Goal: Transaction & Acquisition: Purchase product/service

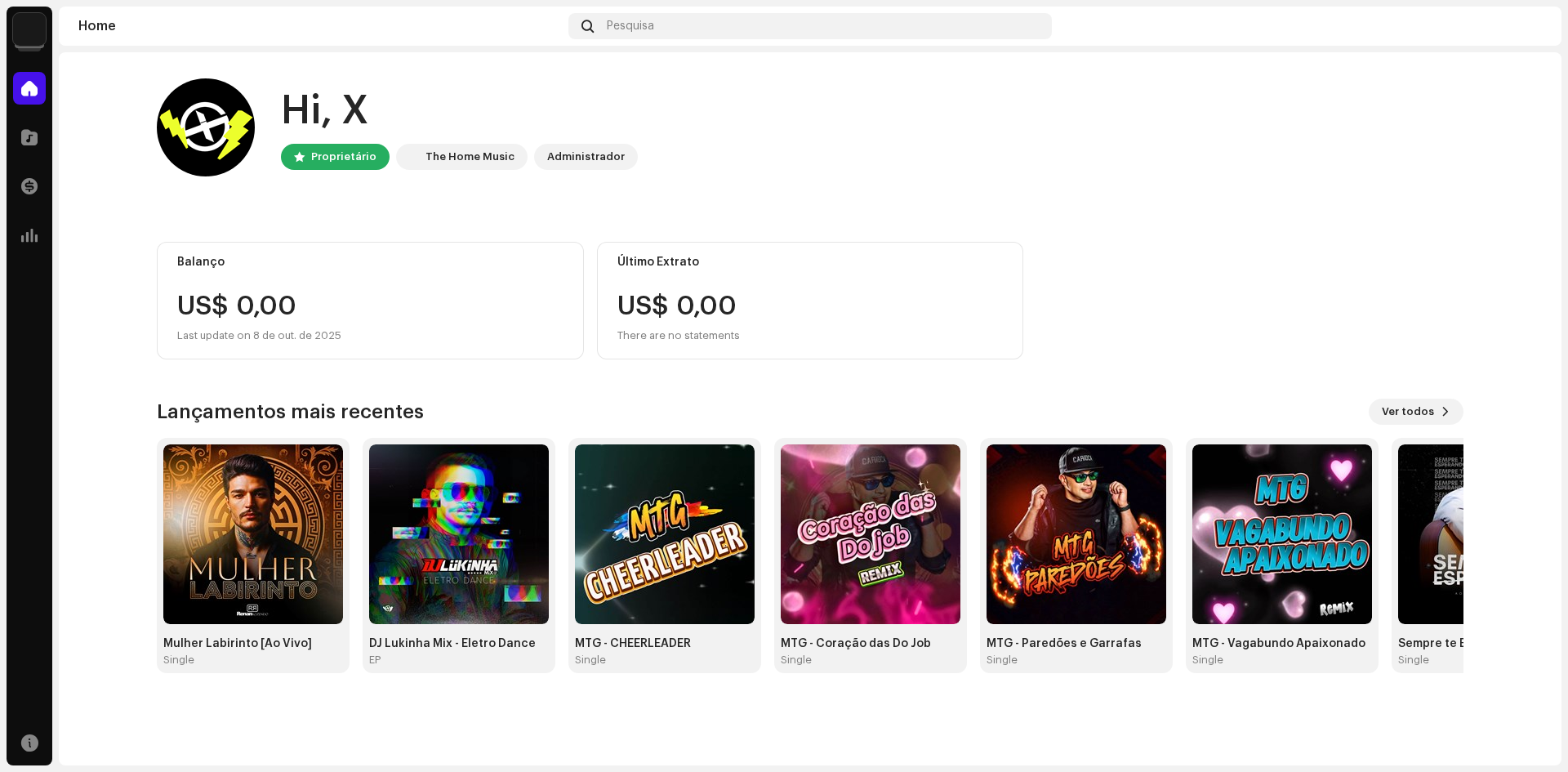
click at [1425, 414] on span "Ver todos" at bounding box center [1408, 411] width 53 height 32
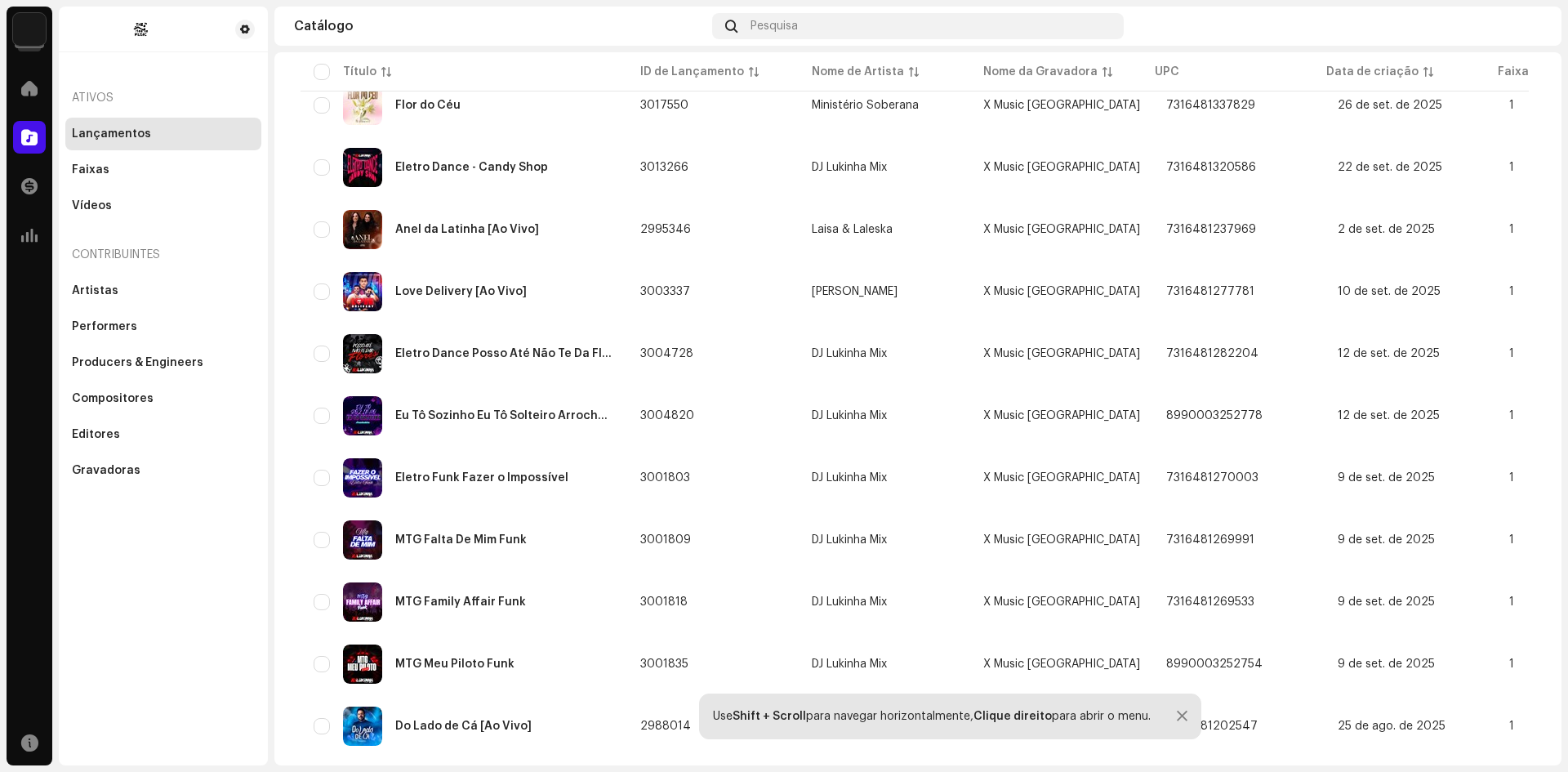
scroll to position [1029, 0]
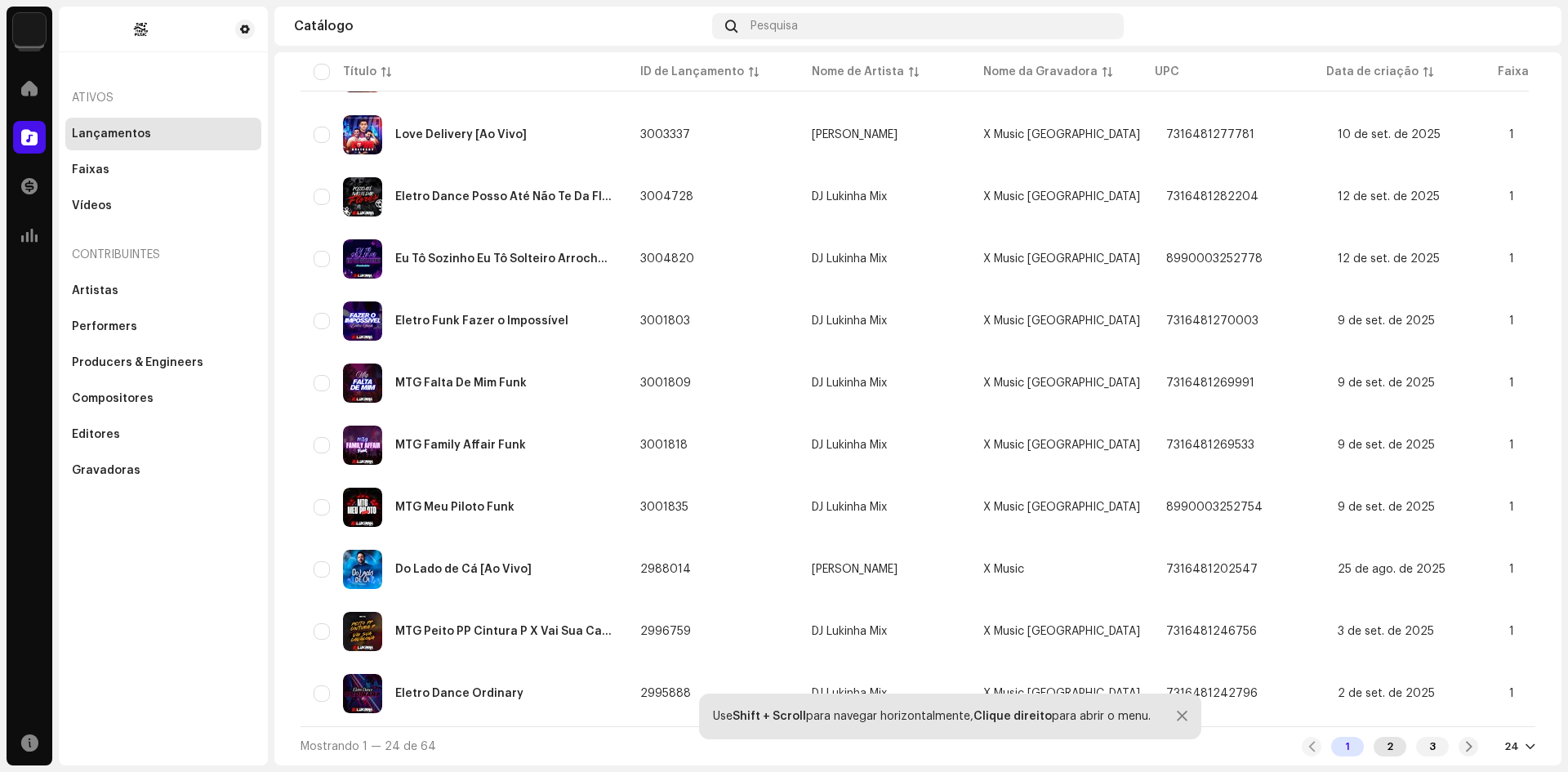
click at [1380, 740] on div "2" at bounding box center [1389, 747] width 32 height 19
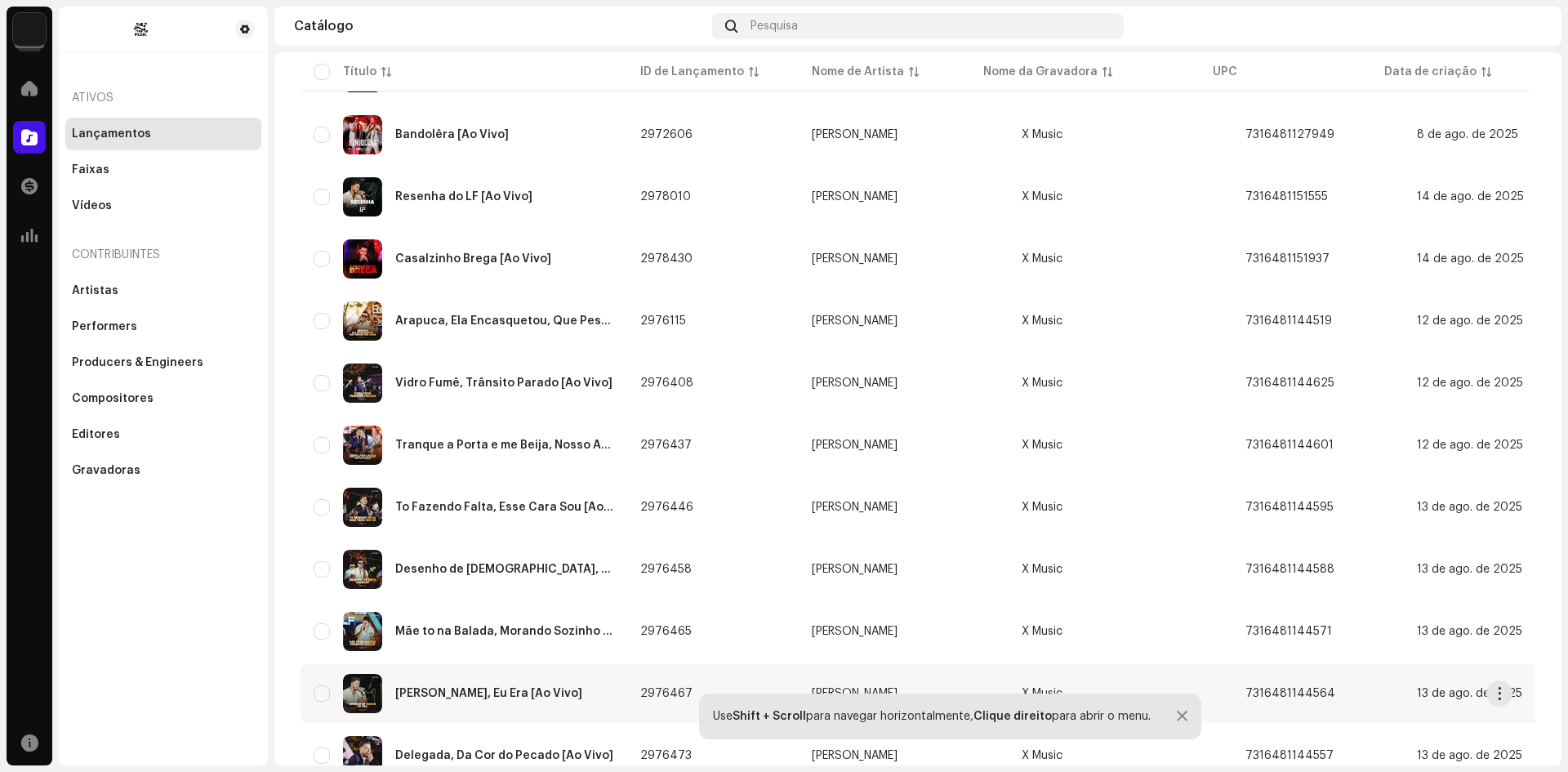
scroll to position [1029, 0]
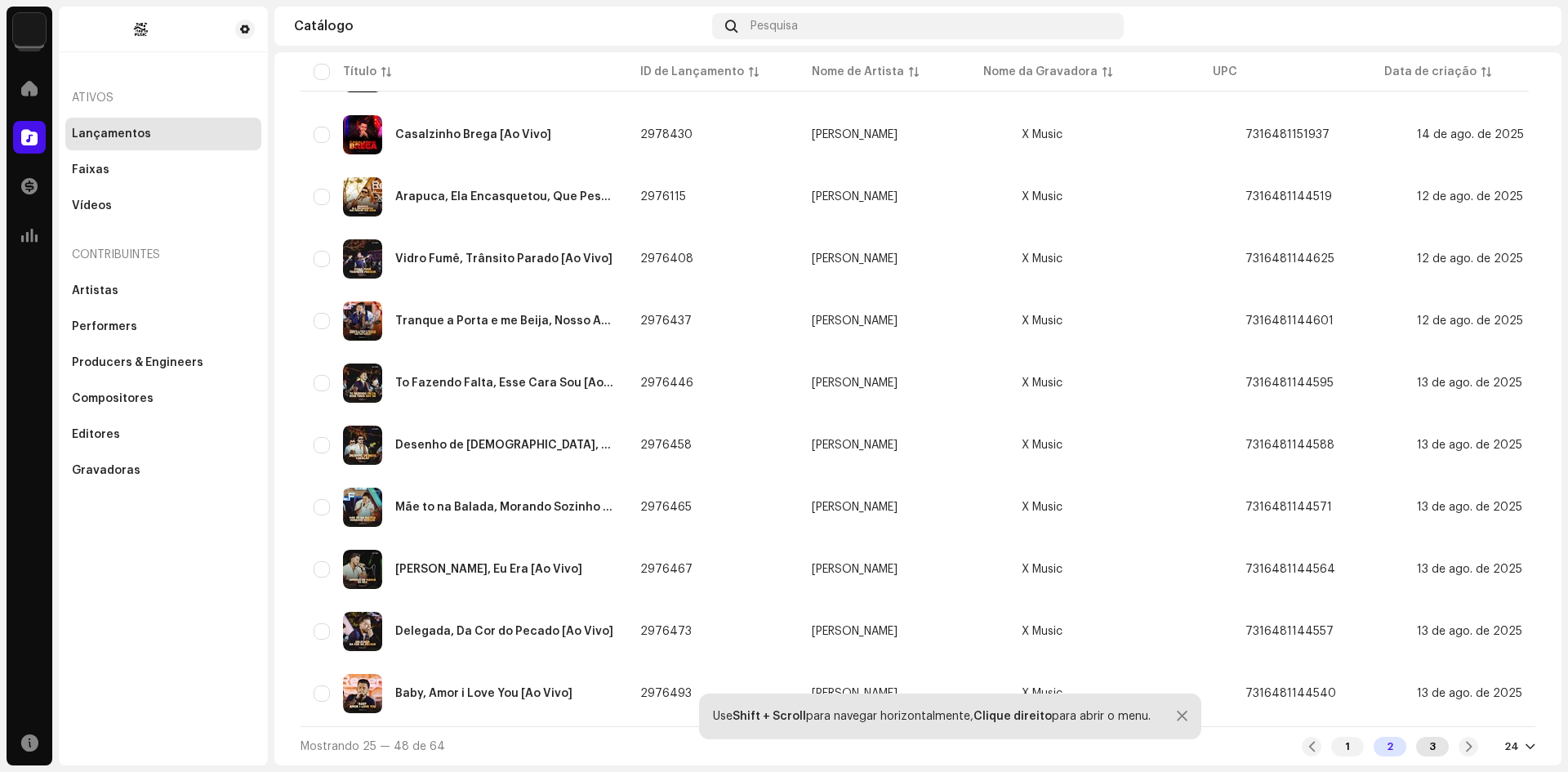
click at [1426, 747] on div "3" at bounding box center [1432, 747] width 32 height 19
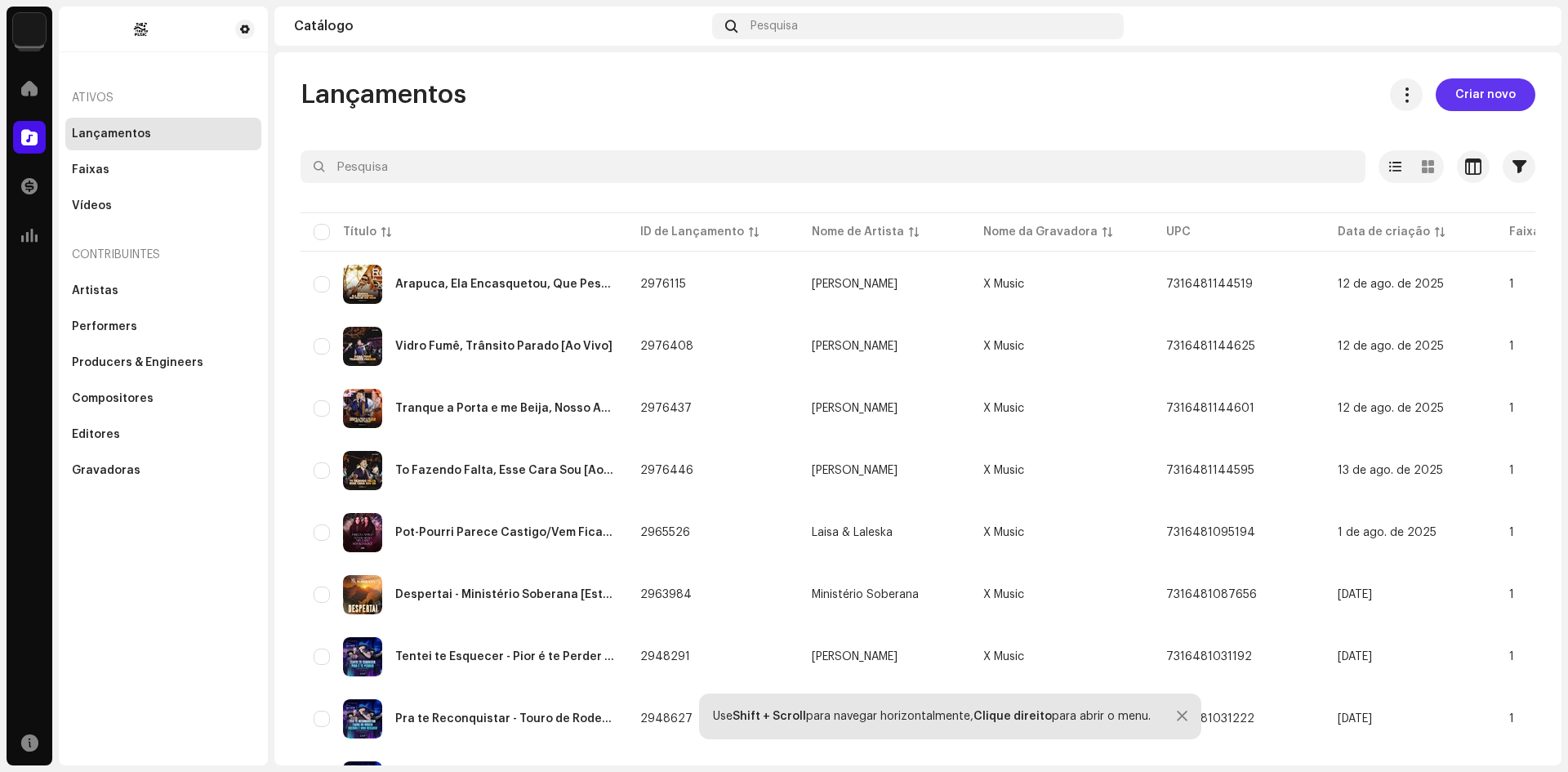
click at [1473, 102] on span "Criar novo" at bounding box center [1486, 94] width 60 height 32
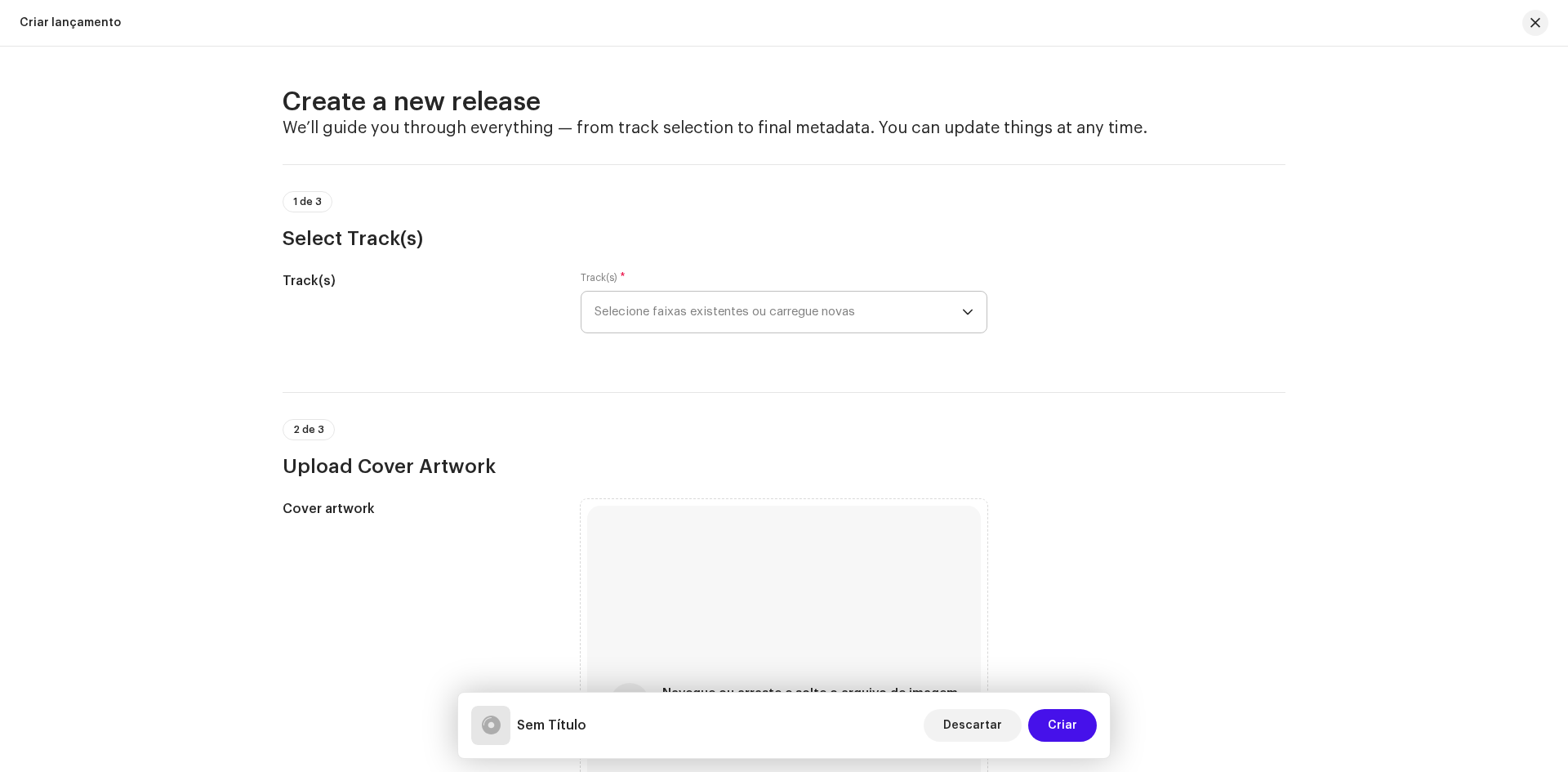
click at [670, 318] on span "Selecione faixas existentes ou carregue novas" at bounding box center [777, 312] width 367 height 41
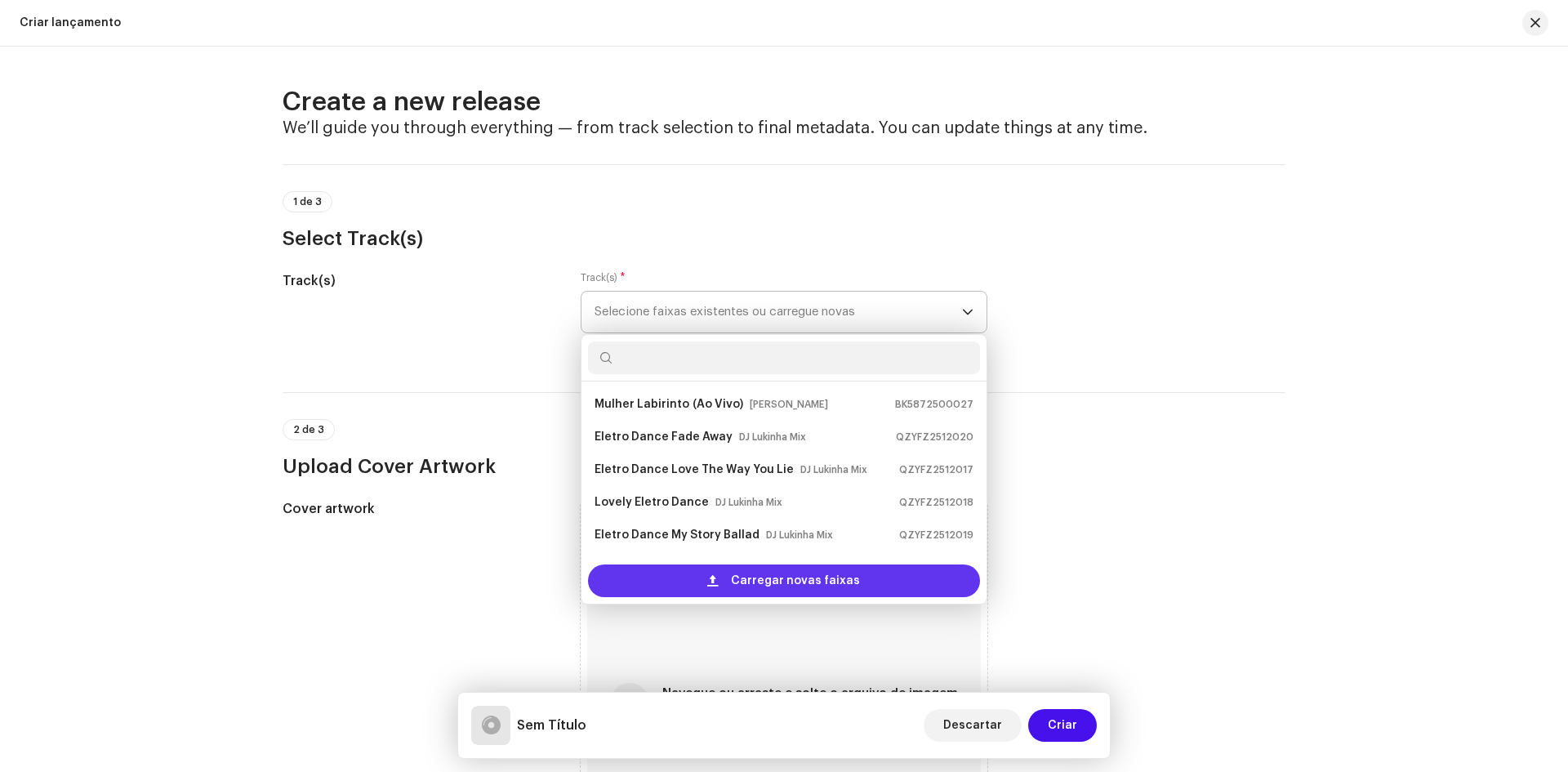
scroll to position [26, 0]
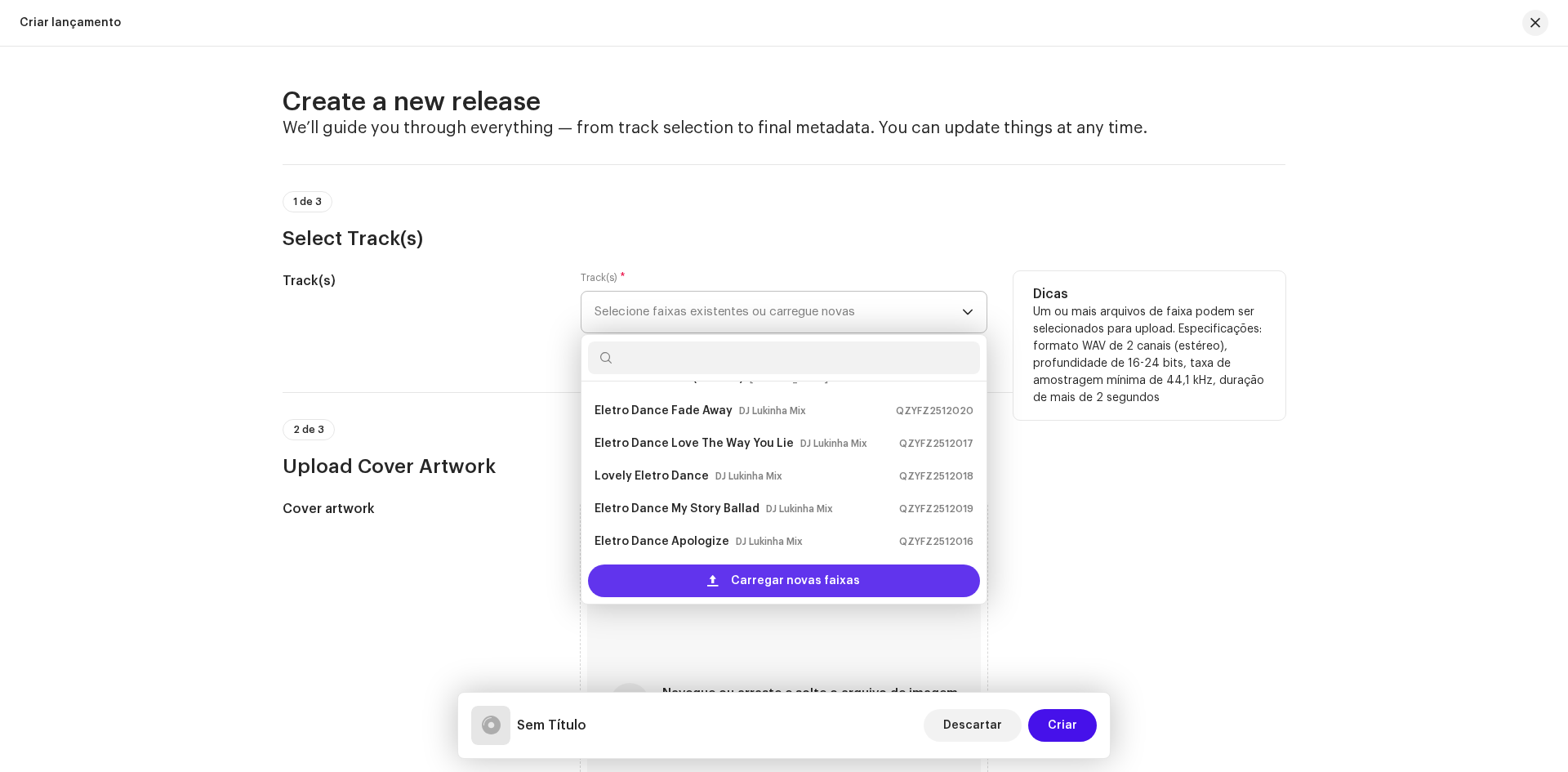
click at [711, 575] on span at bounding box center [713, 580] width 11 height 13
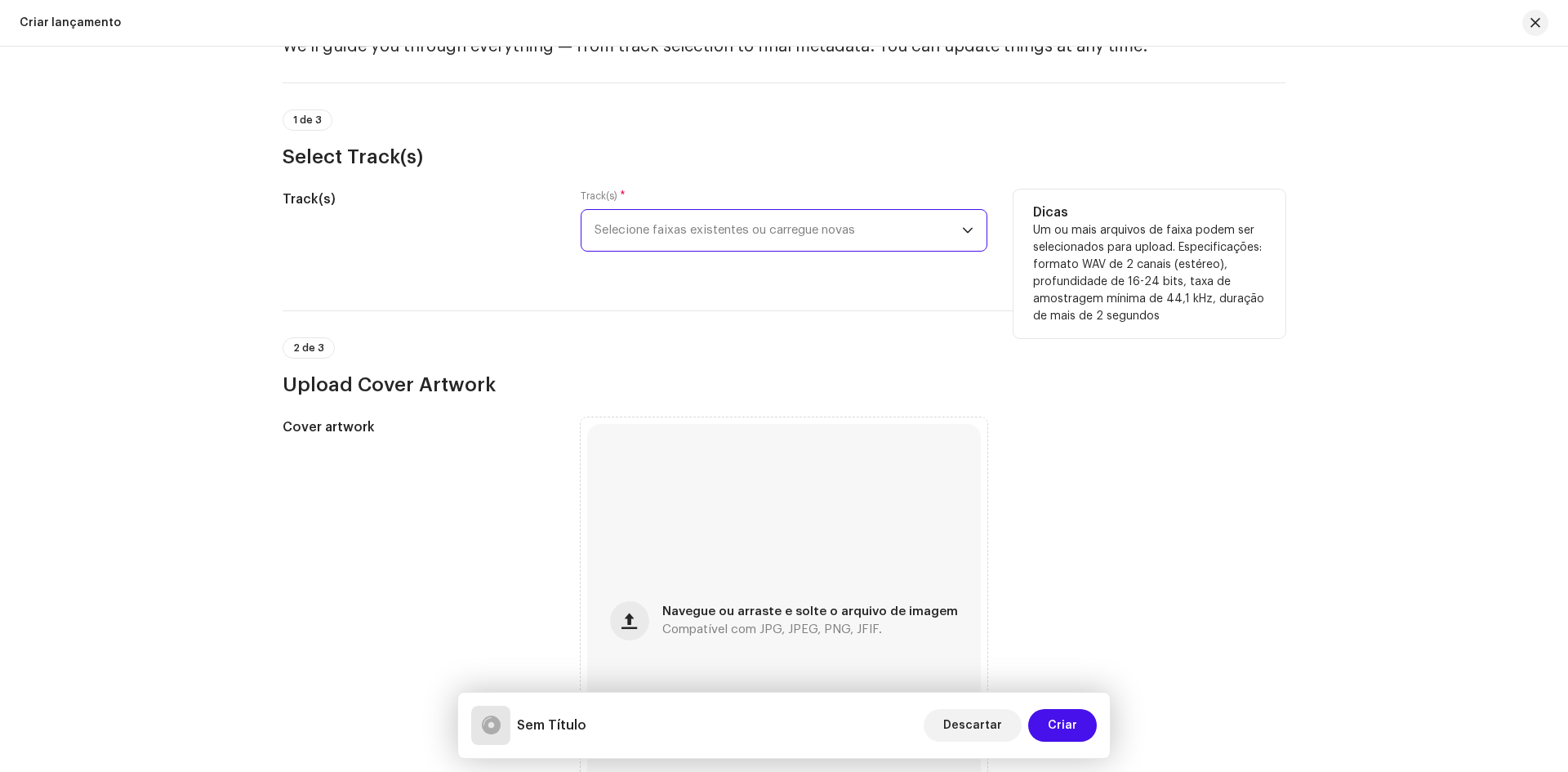
scroll to position [0, 0]
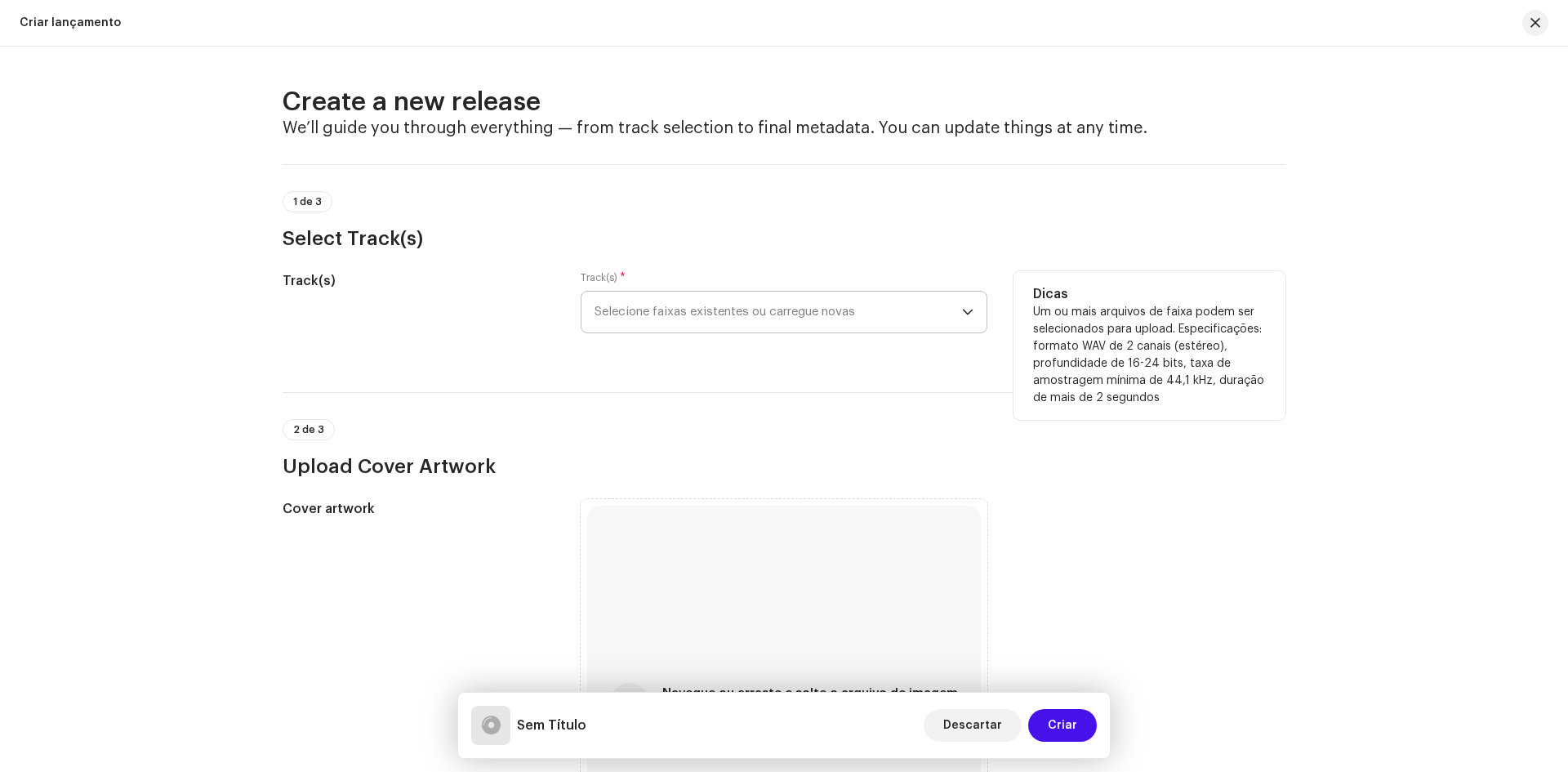
click at [647, 299] on span "Selecione faixas existentes ou carregue novas" at bounding box center [777, 312] width 367 height 41
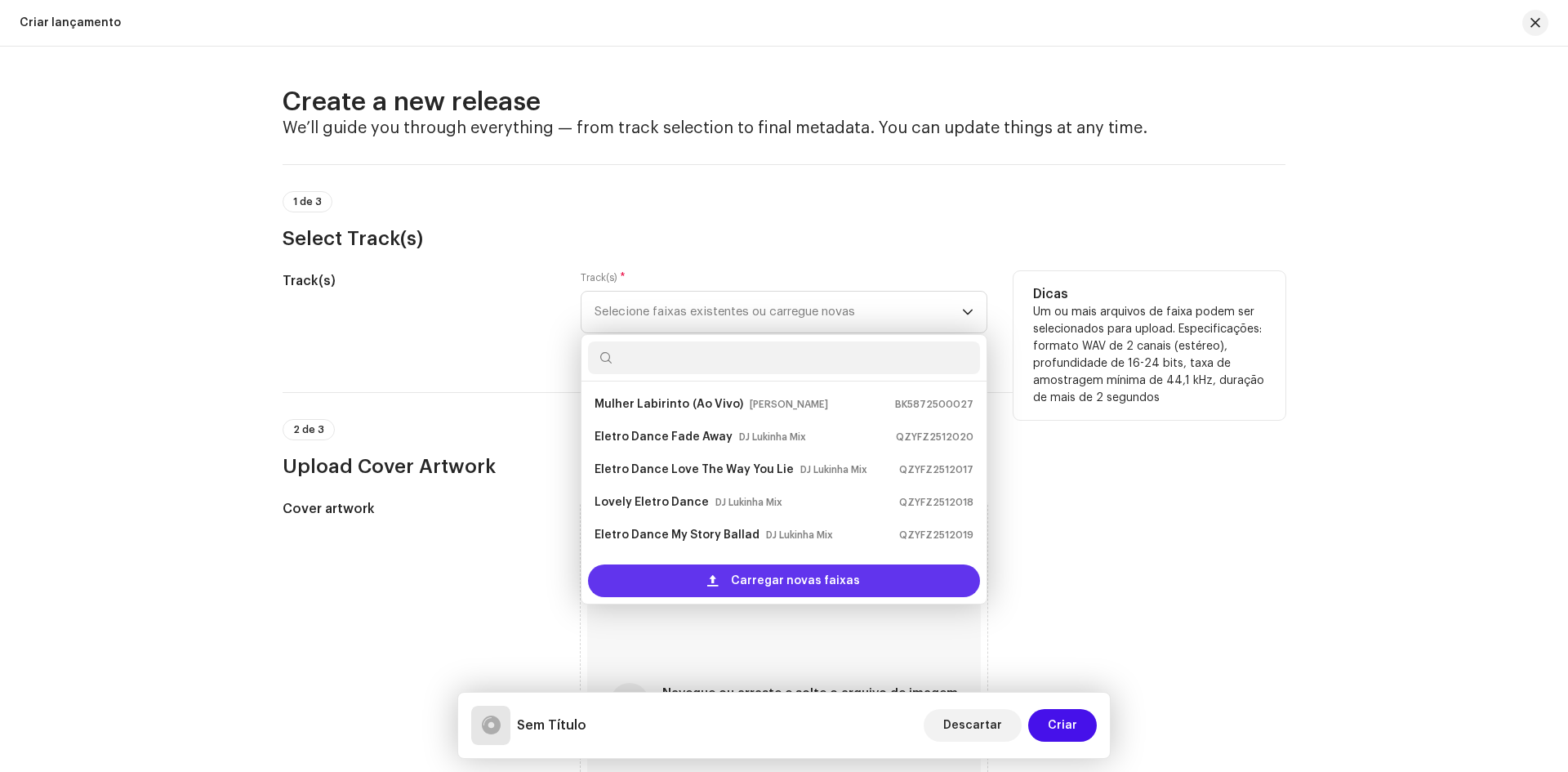
click at [655, 583] on div "Carregar novas faixas" at bounding box center [784, 580] width 392 height 32
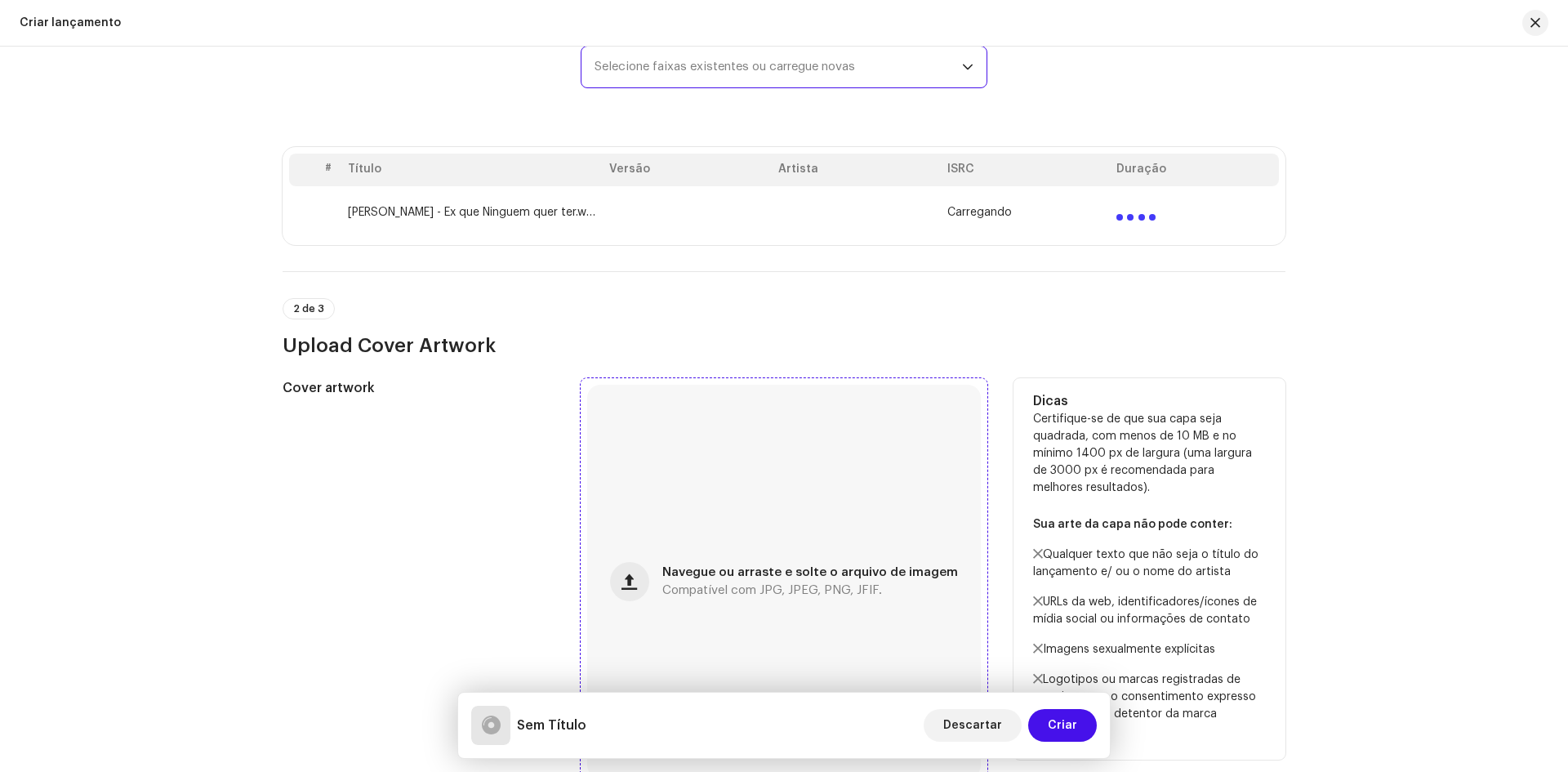
scroll to position [408, 0]
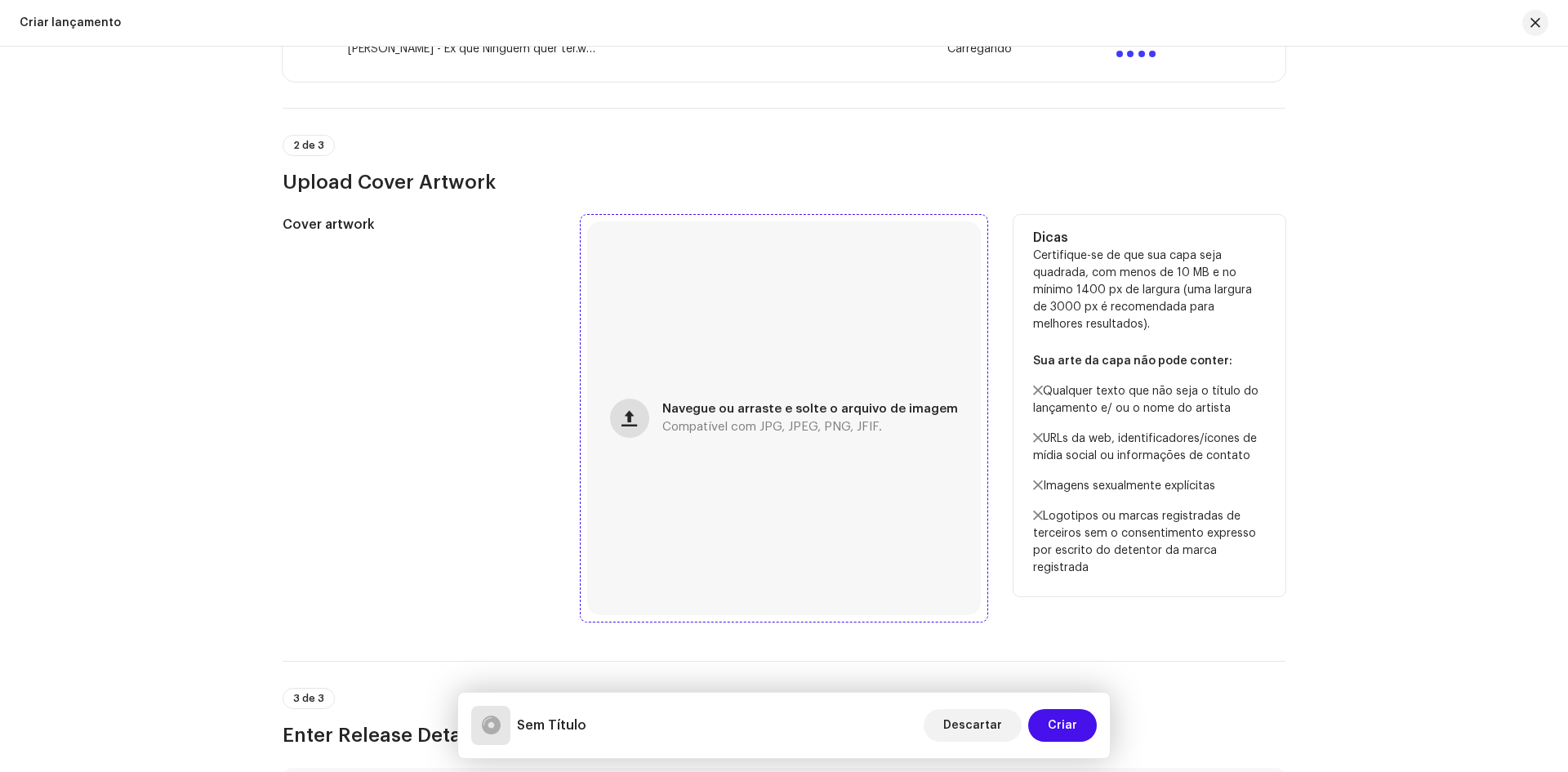
click at [629, 425] on span "button" at bounding box center [629, 418] width 16 height 13
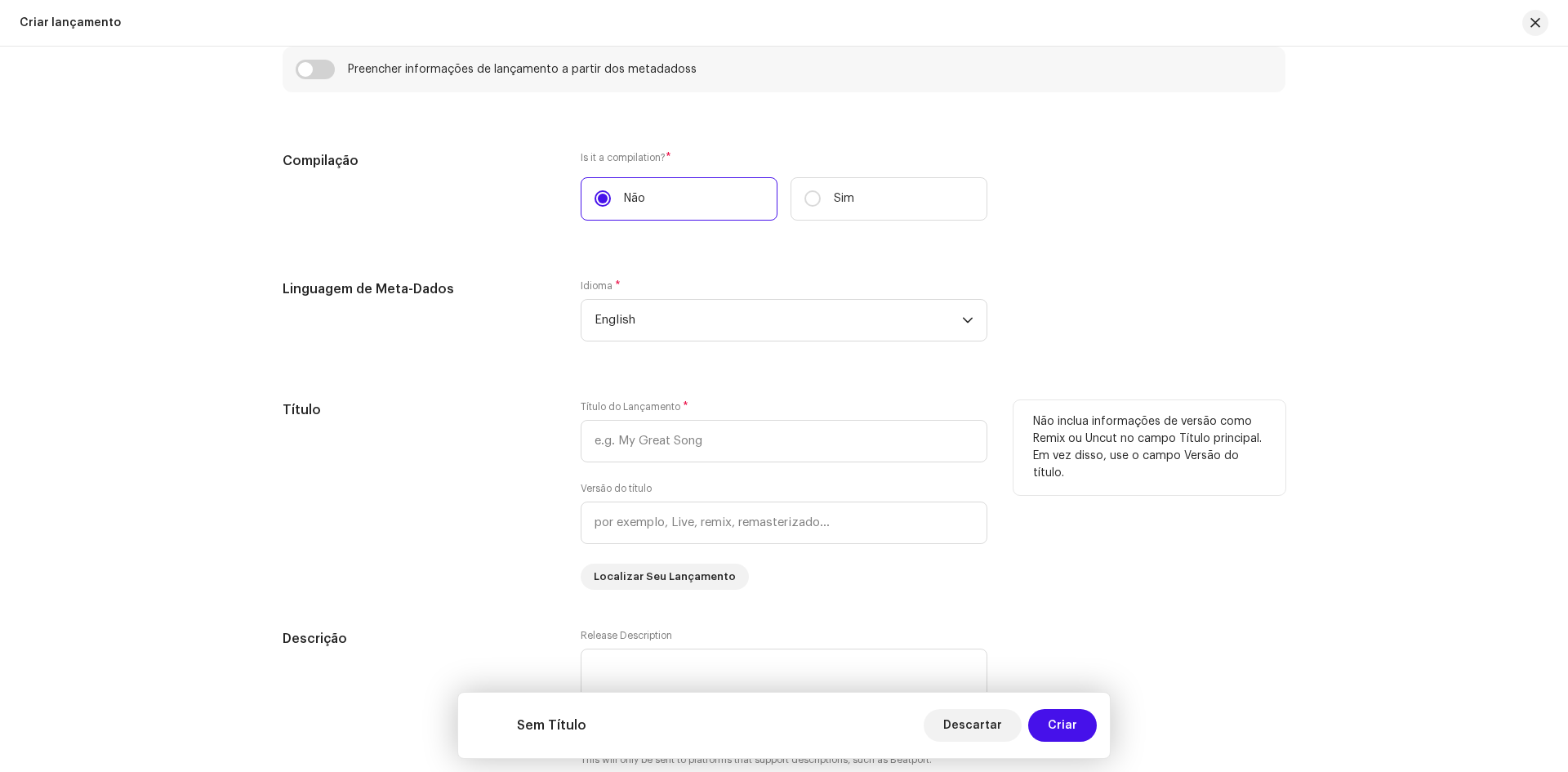
scroll to position [1277, 0]
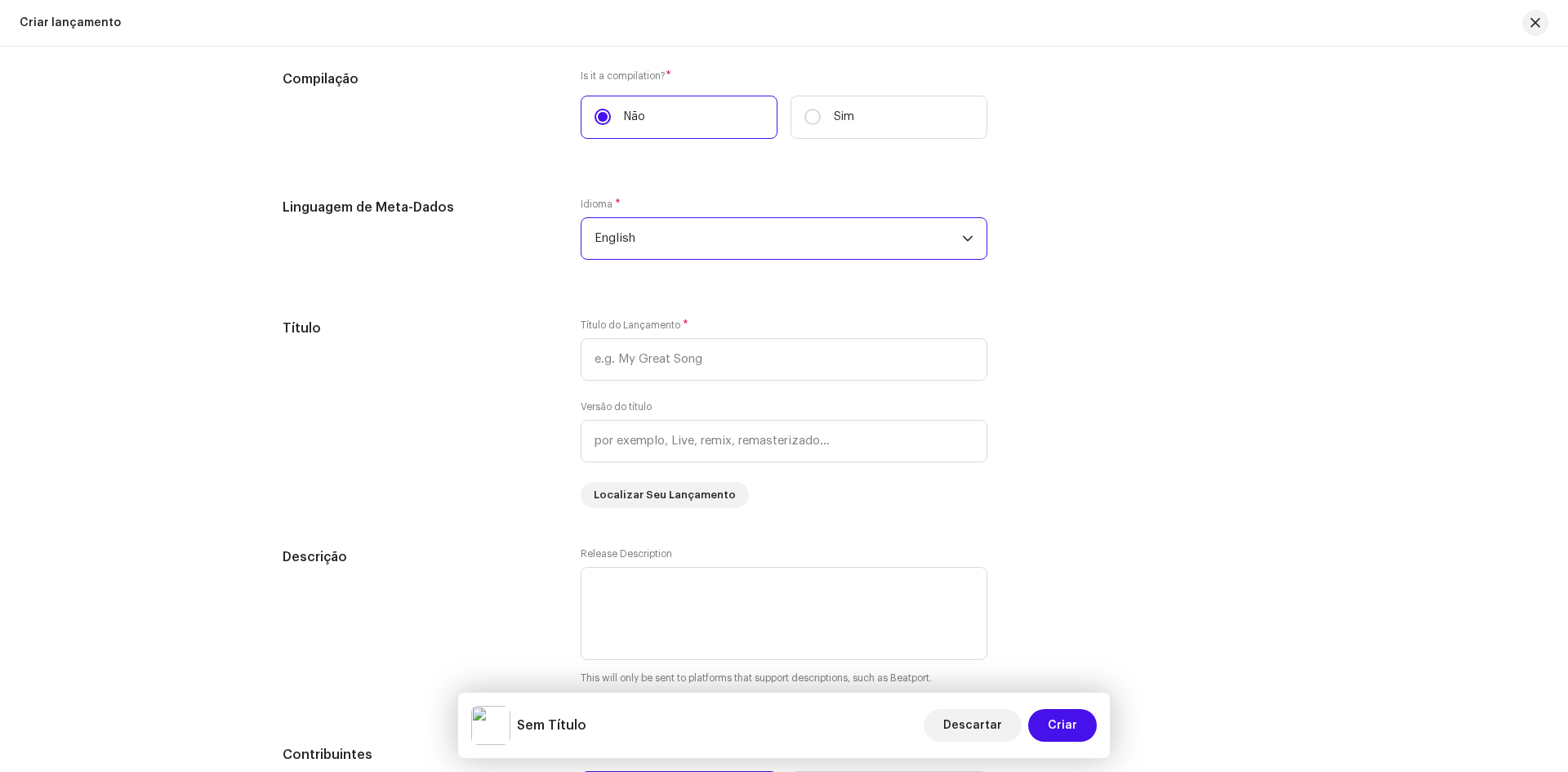
click at [664, 246] on span "English" at bounding box center [777, 238] width 367 height 41
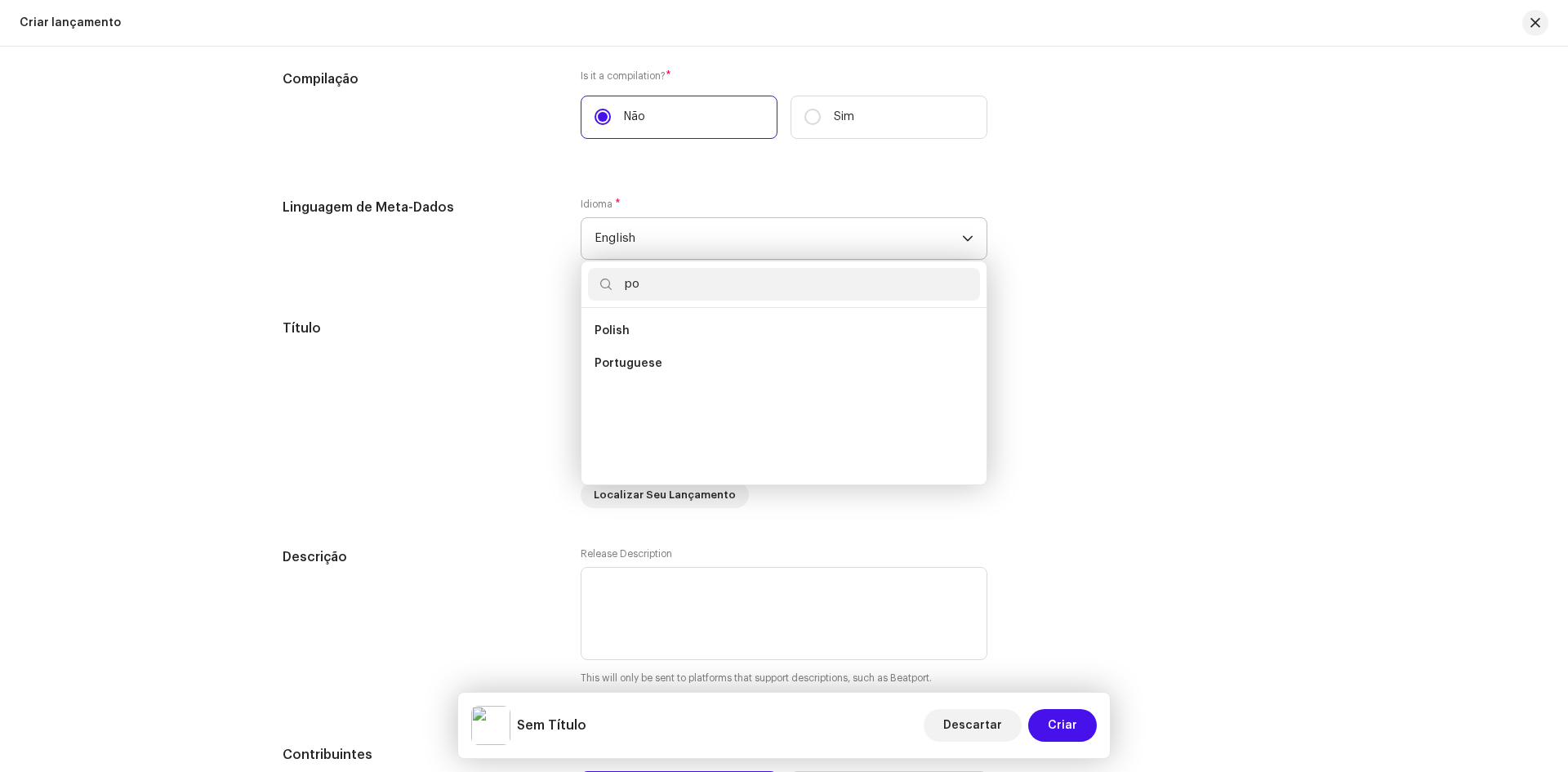
scroll to position [0, 0]
type input "por"
click at [635, 333] on span "Portuguese" at bounding box center [628, 330] width 67 height 17
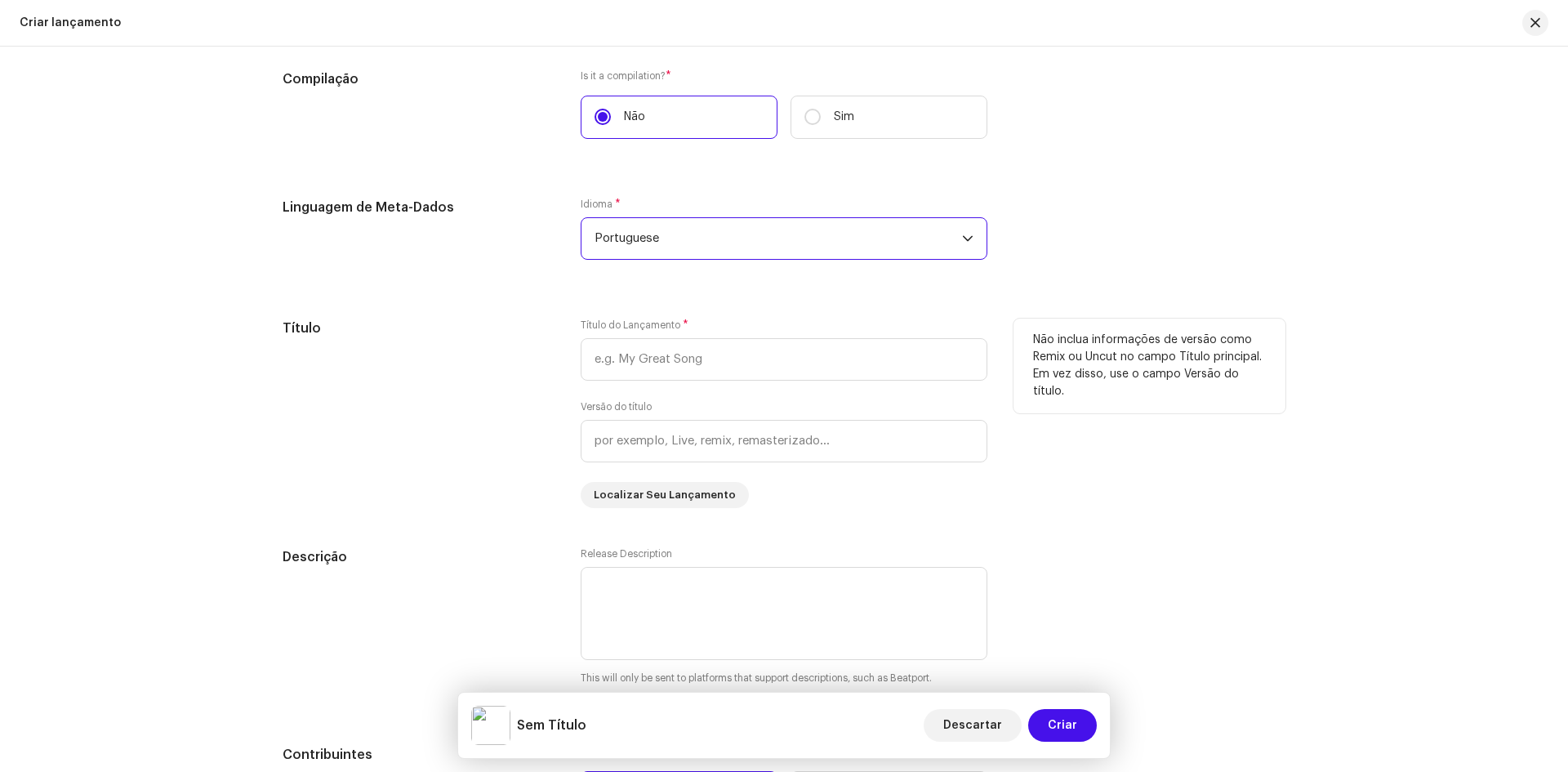
scroll to position [1359, 0]
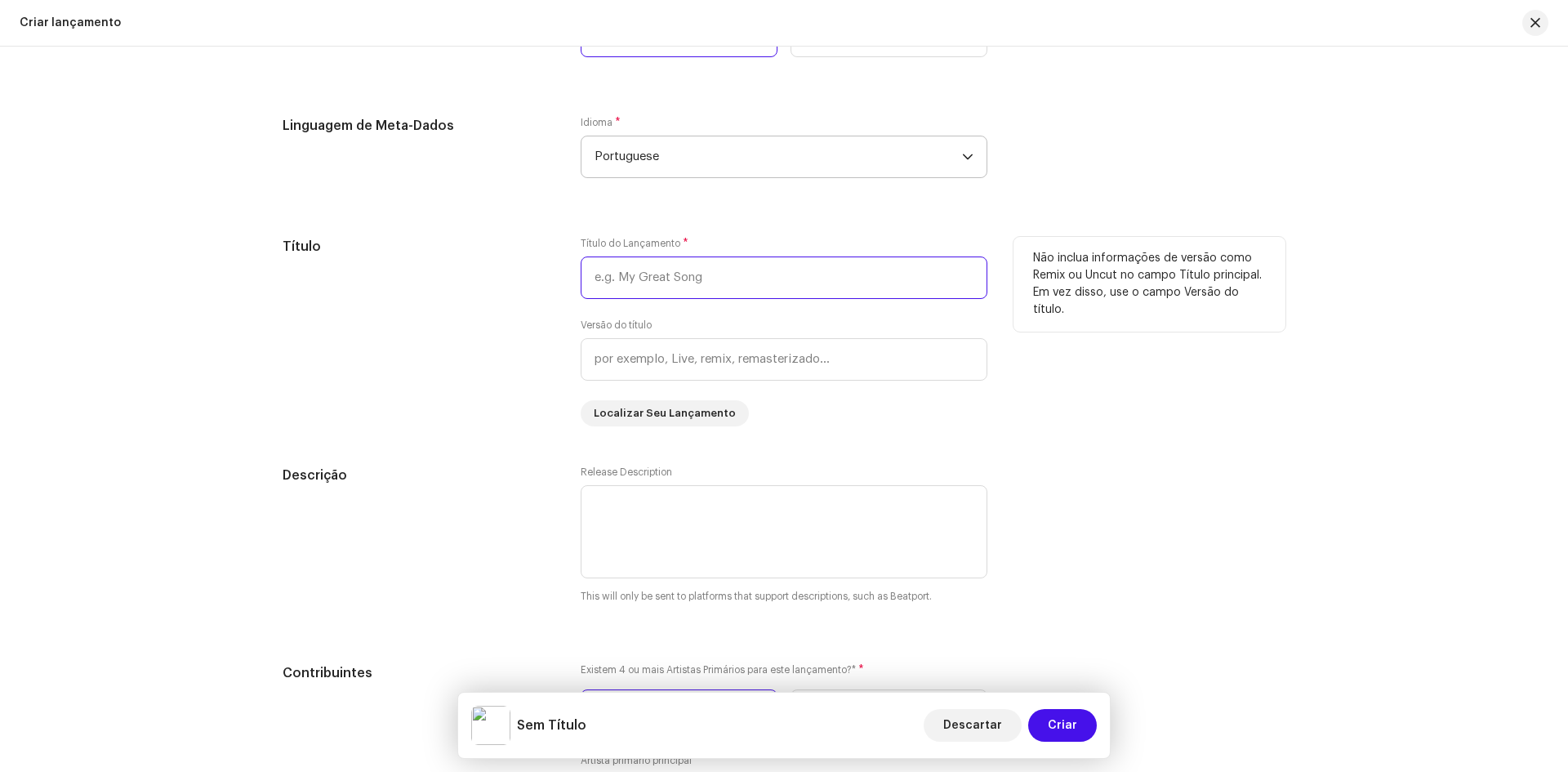
click at [603, 282] on input "text" at bounding box center [784, 278] width 407 height 42
click at [696, 279] on input "Ex que [PERSON_NAME] quer Ter" at bounding box center [784, 278] width 407 height 42
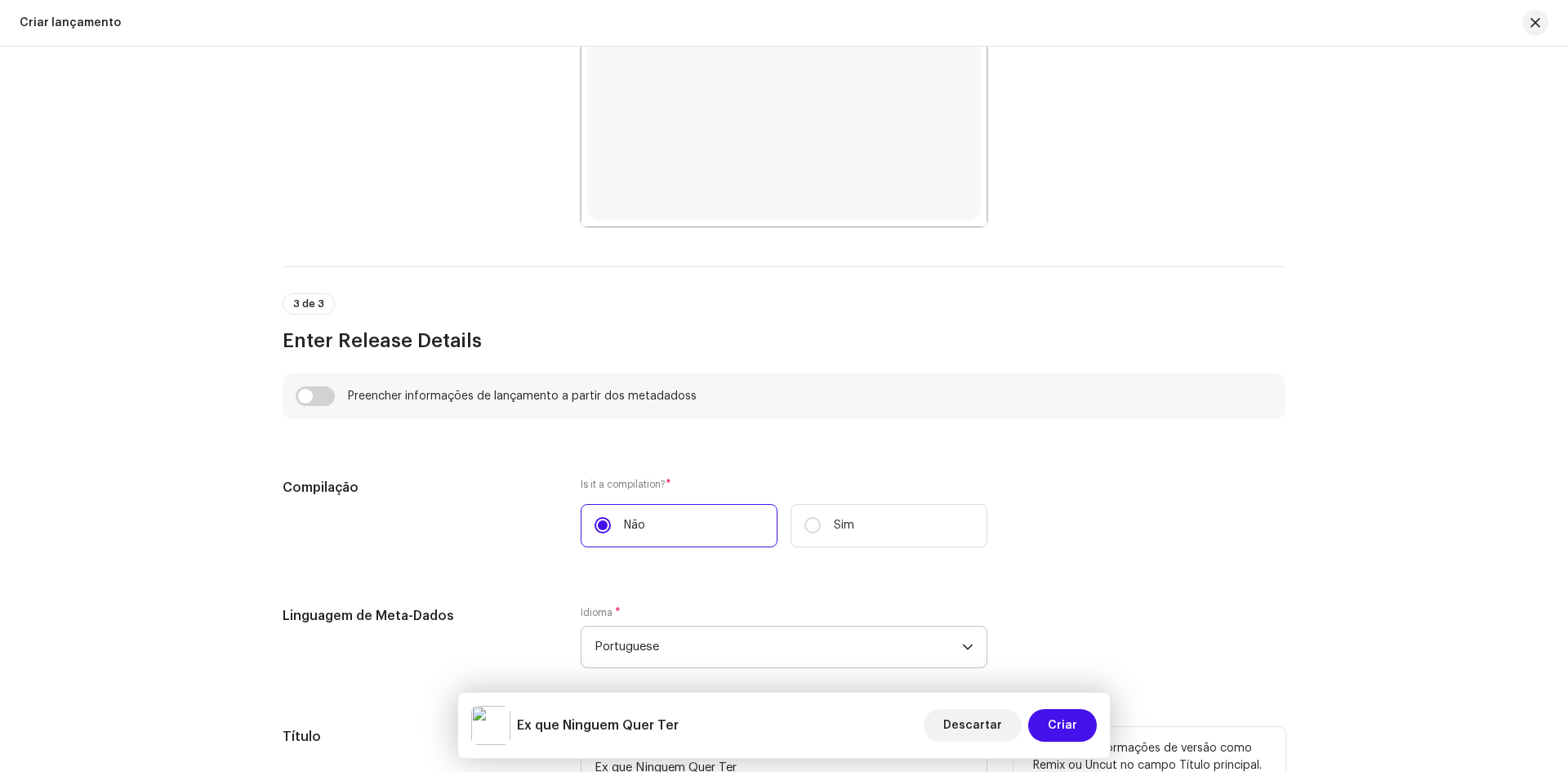
scroll to position [1195, 0]
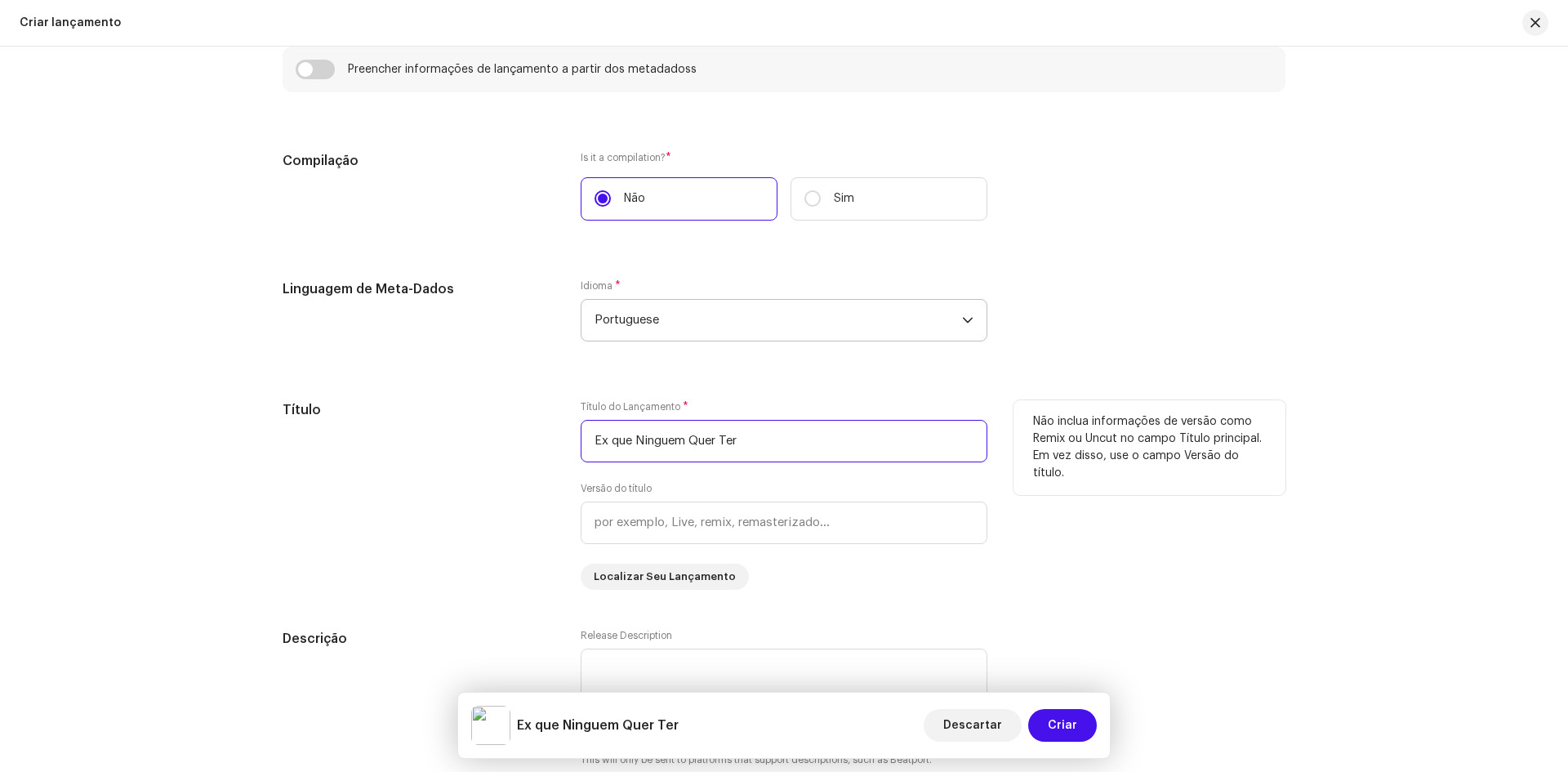
click at [677, 445] on input "Ex que Ninguem Quer Ter" at bounding box center [784, 441] width 407 height 42
click at [777, 450] on input "Ex que Ninguém Quer Ter" at bounding box center [784, 441] width 407 height 42
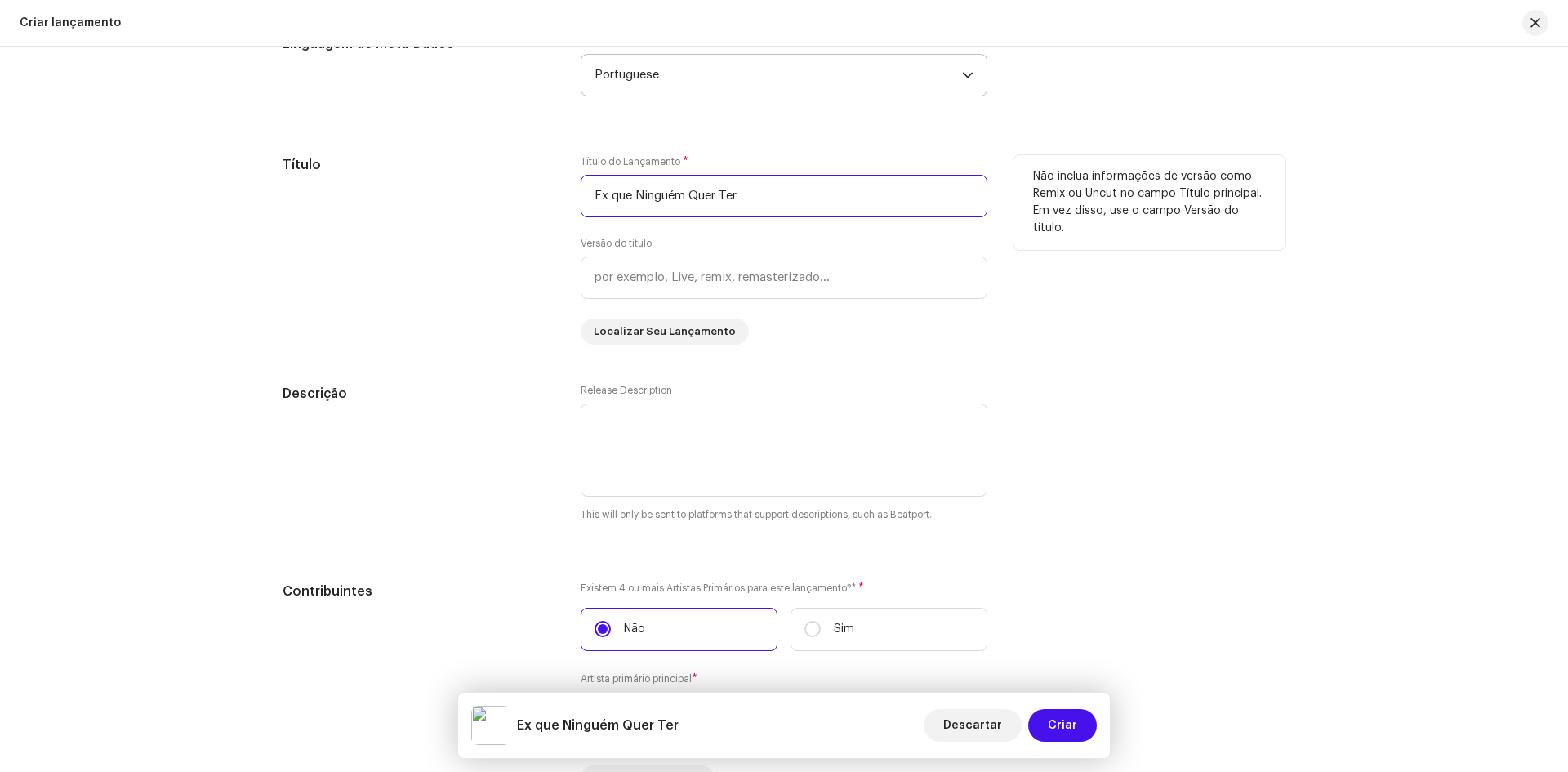
click at [677, 197] on input "Ex que Ninguém Quer Ter" at bounding box center [784, 195] width 407 height 42
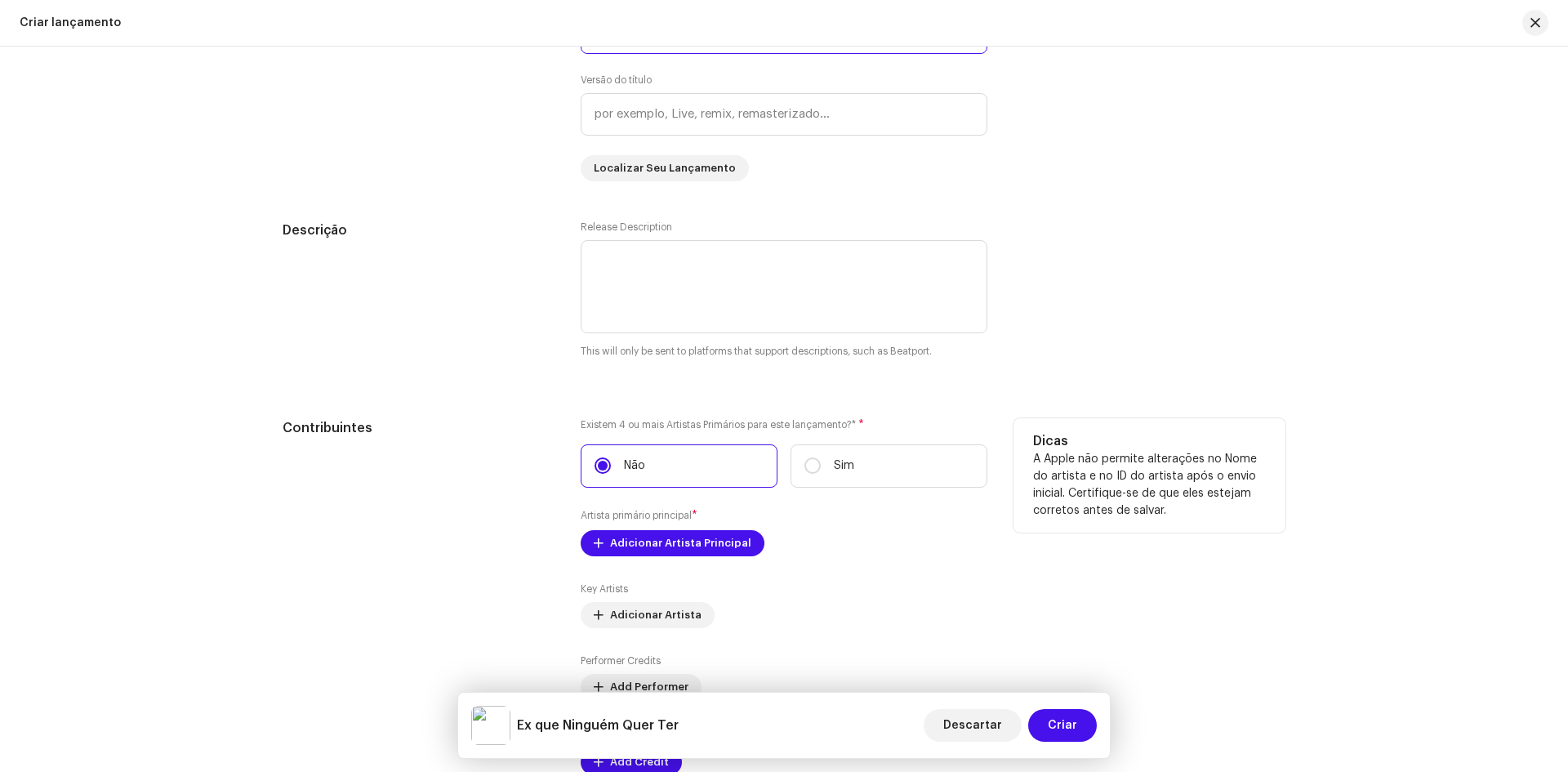
scroll to position [1849, 0]
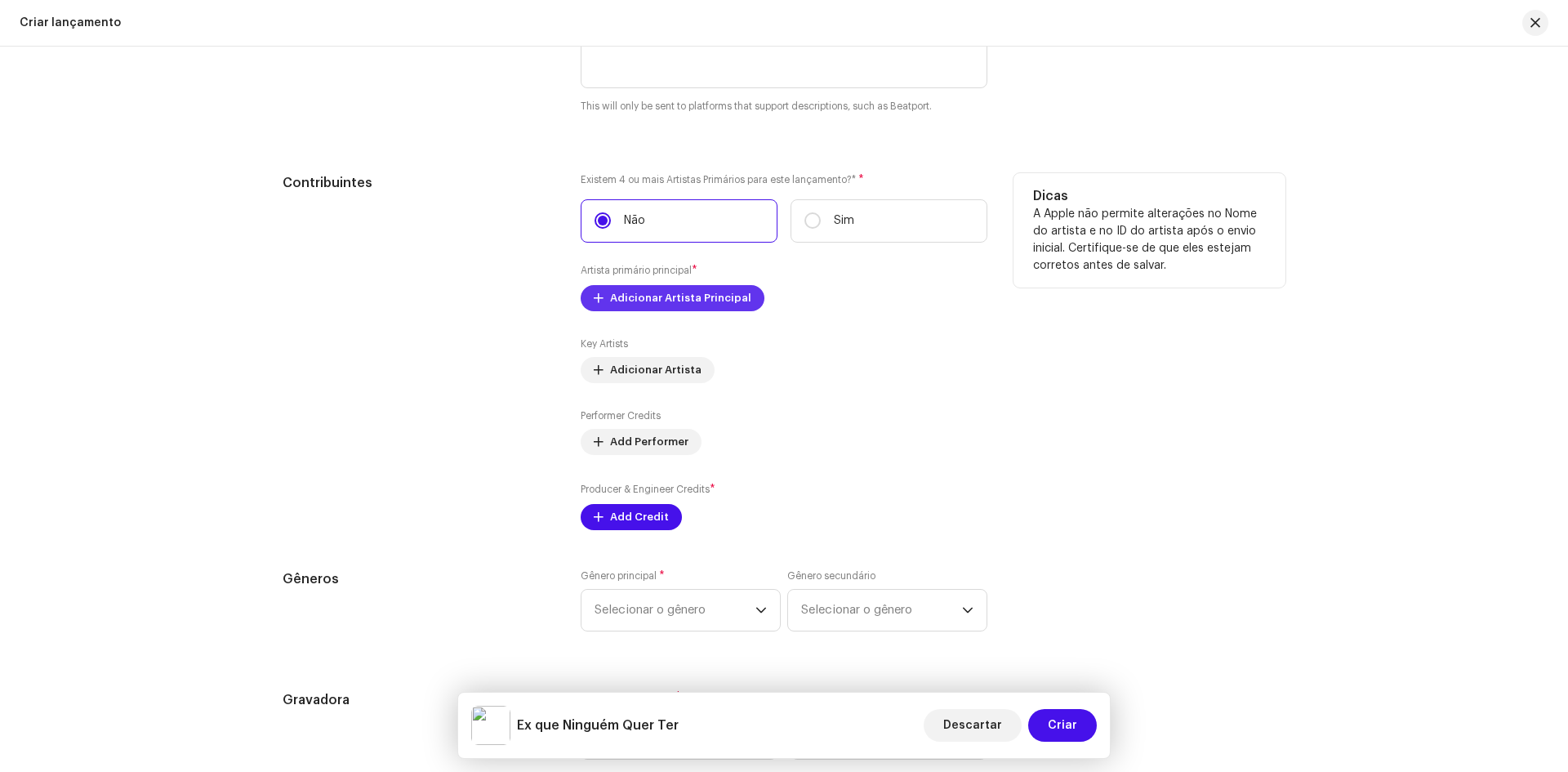
type input "Ex que Ninguém Quer Ter"
click at [673, 293] on span "Adicionar Artista Principal" at bounding box center [680, 297] width 141 height 32
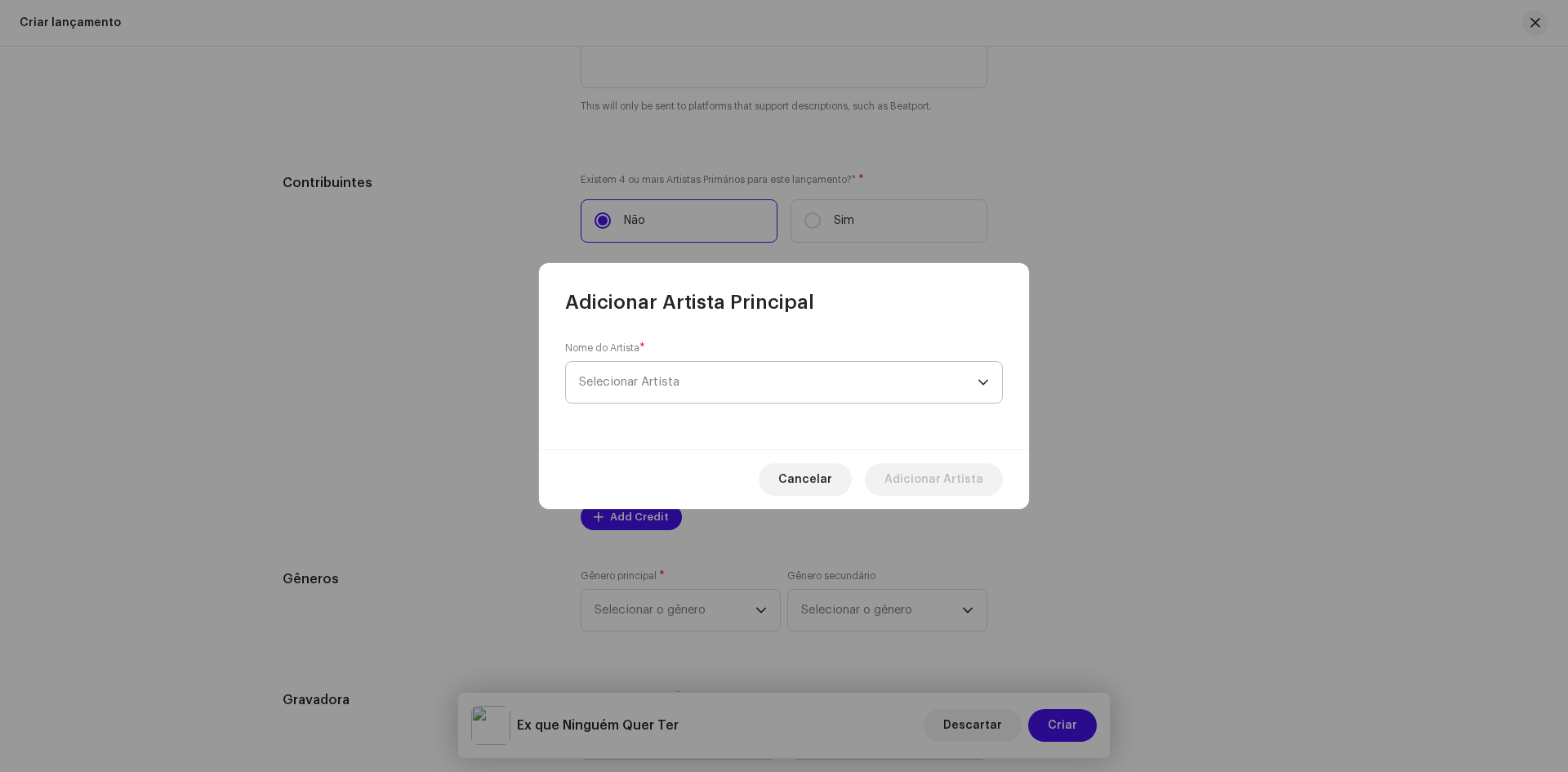
click at [614, 377] on span "Selecionar Artista" at bounding box center [629, 382] width 101 height 12
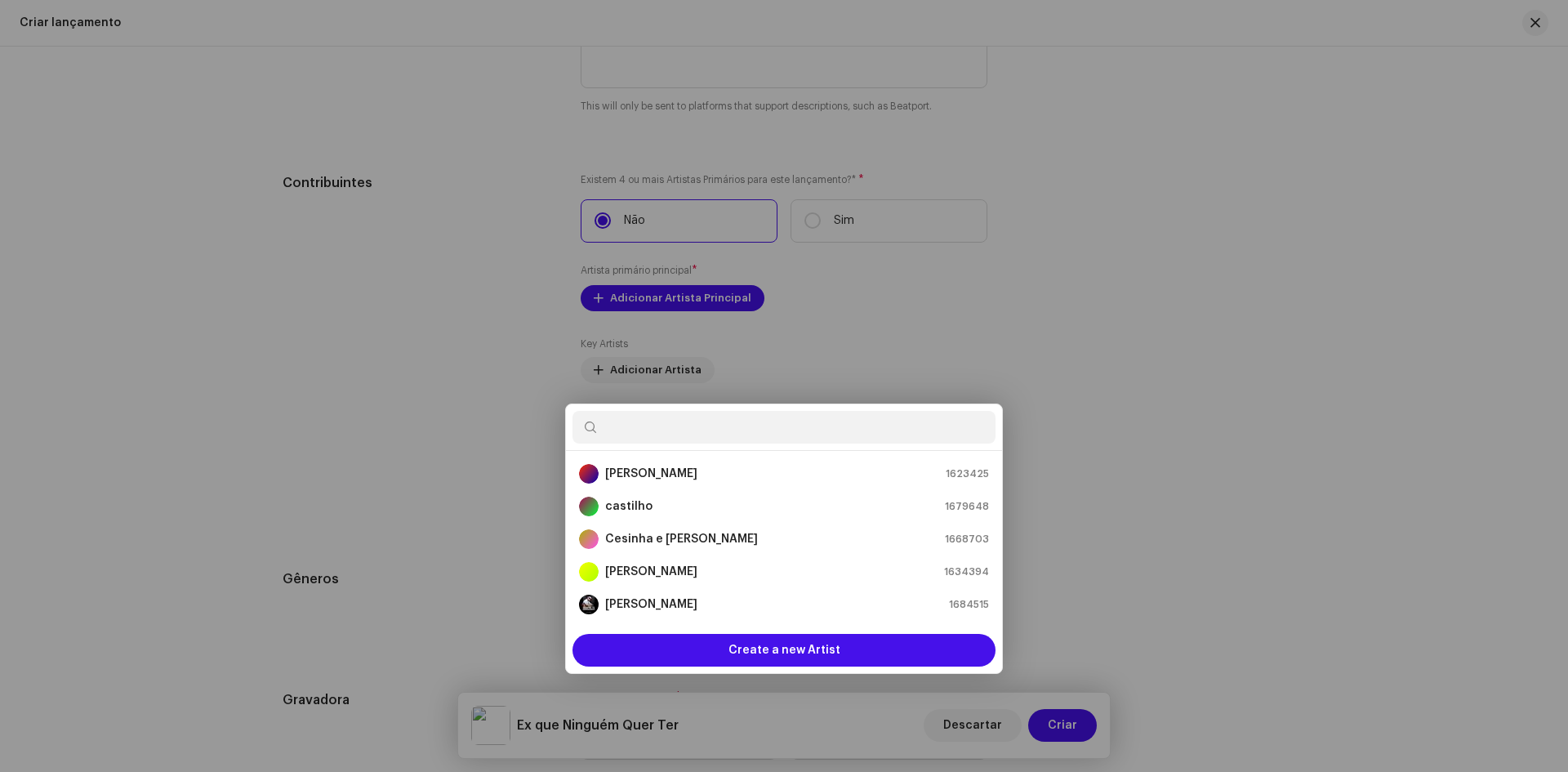
click at [1127, 421] on div "Adicionar Artista Principal Nome do Artista * Selecionar Artista Cancelar Adici…" at bounding box center [784, 386] width 1568 height 772
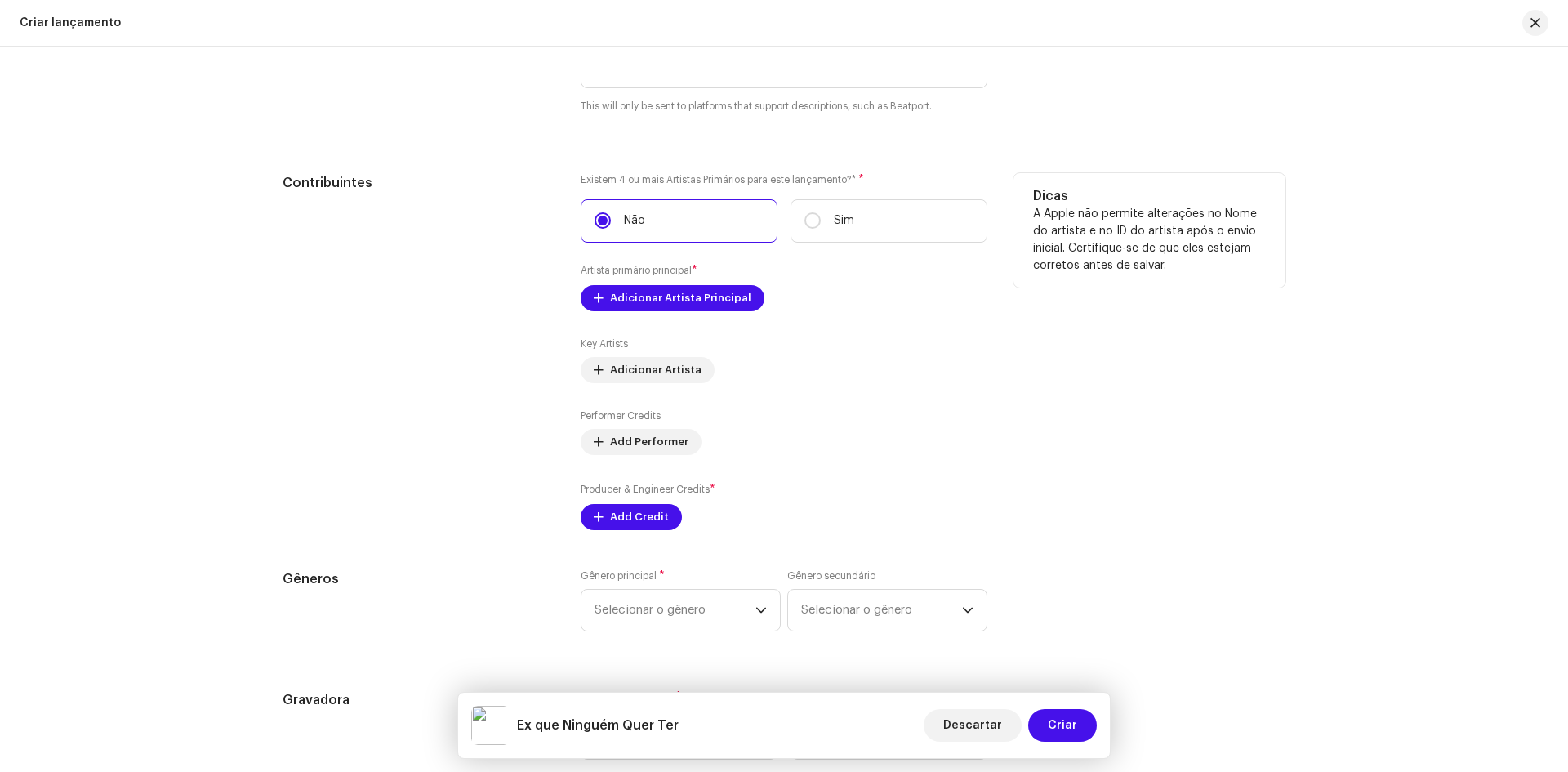
scroll to position [1930, 0]
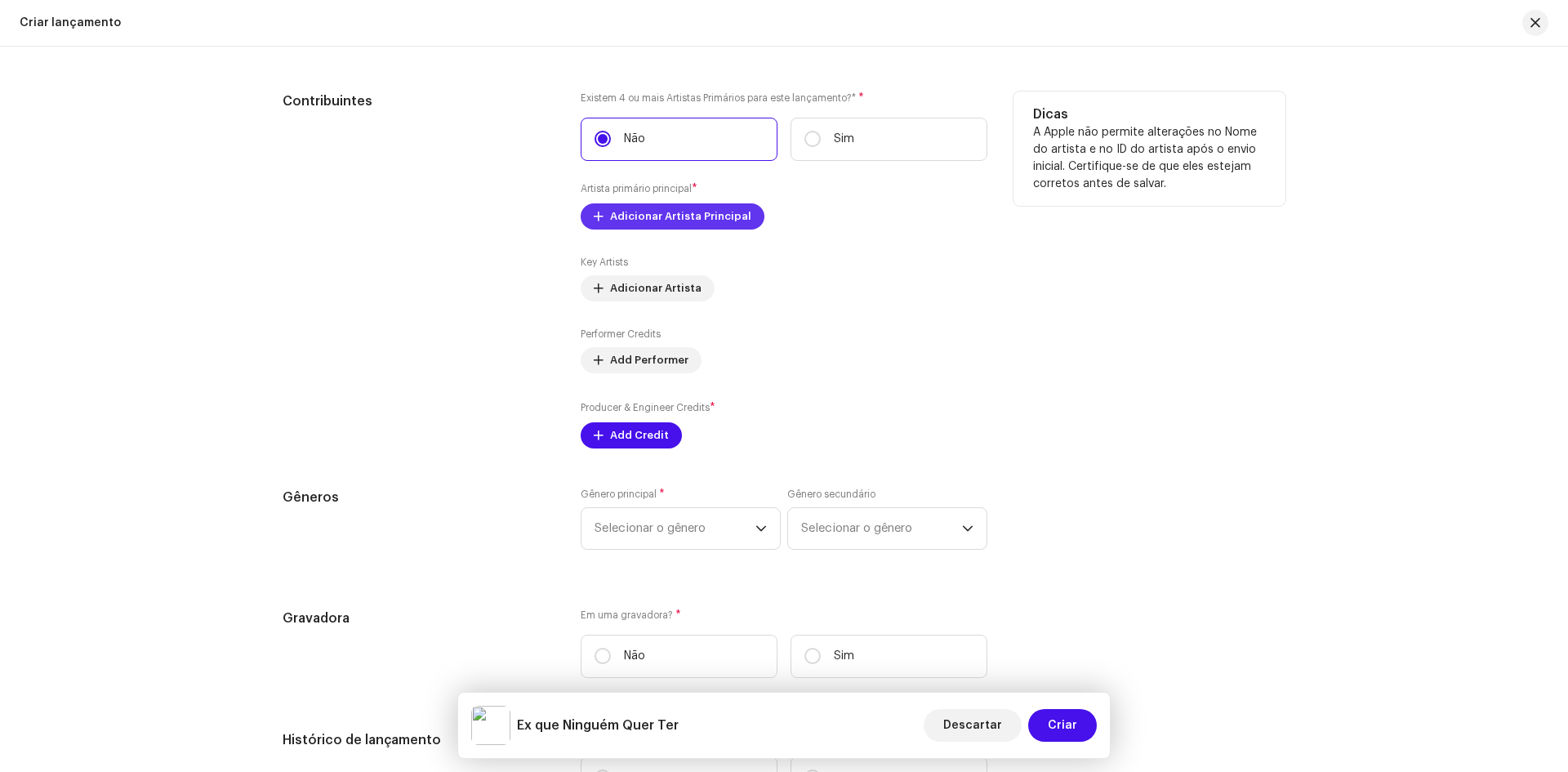
click at [675, 215] on span "Adicionar Artista Principal" at bounding box center [680, 216] width 141 height 32
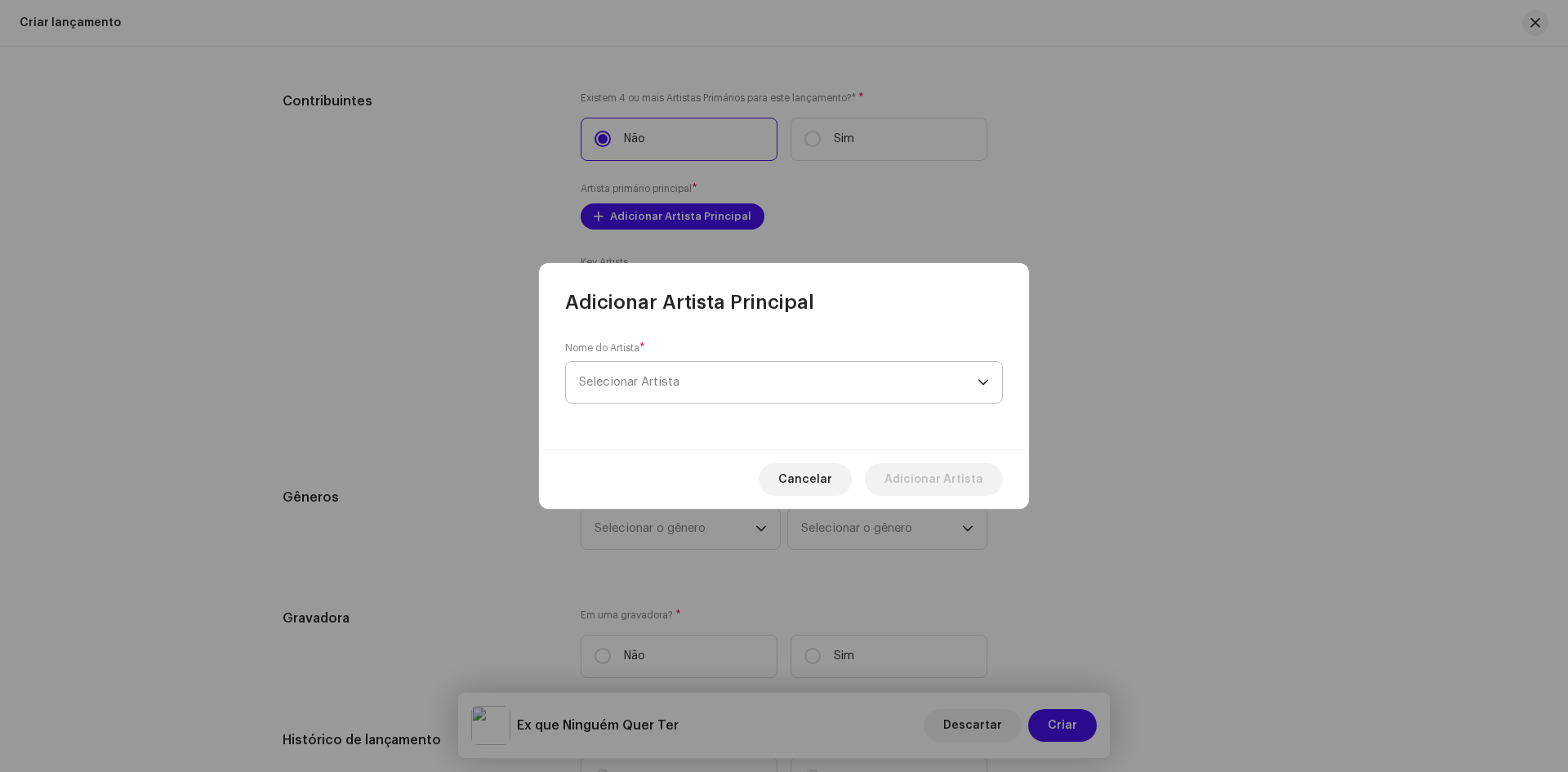
click at [636, 379] on span "Selecionar Artista" at bounding box center [629, 382] width 101 height 12
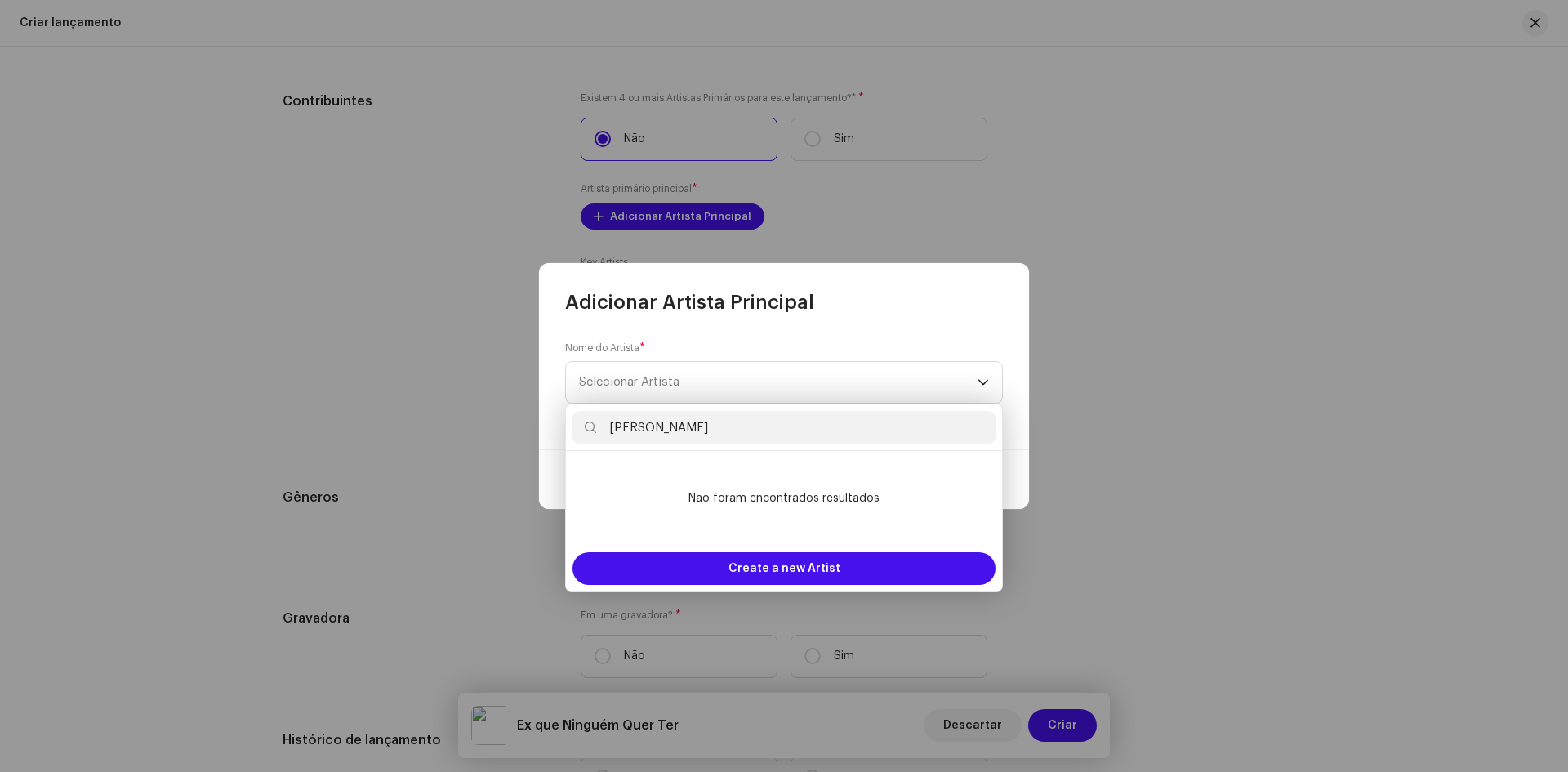
type input "[PERSON_NAME]"
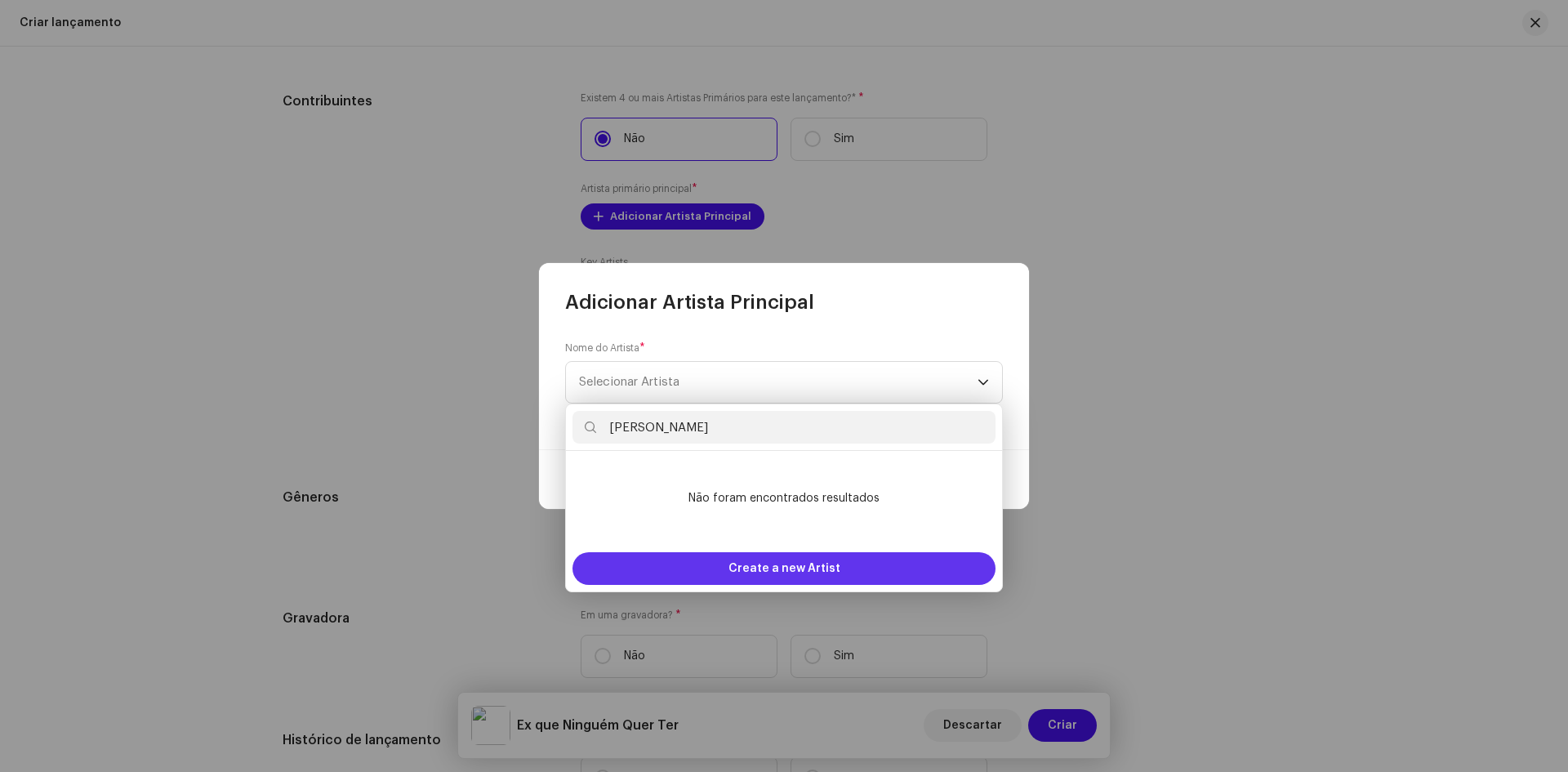
click at [785, 566] on span "Create a new Artist" at bounding box center [784, 568] width 112 height 32
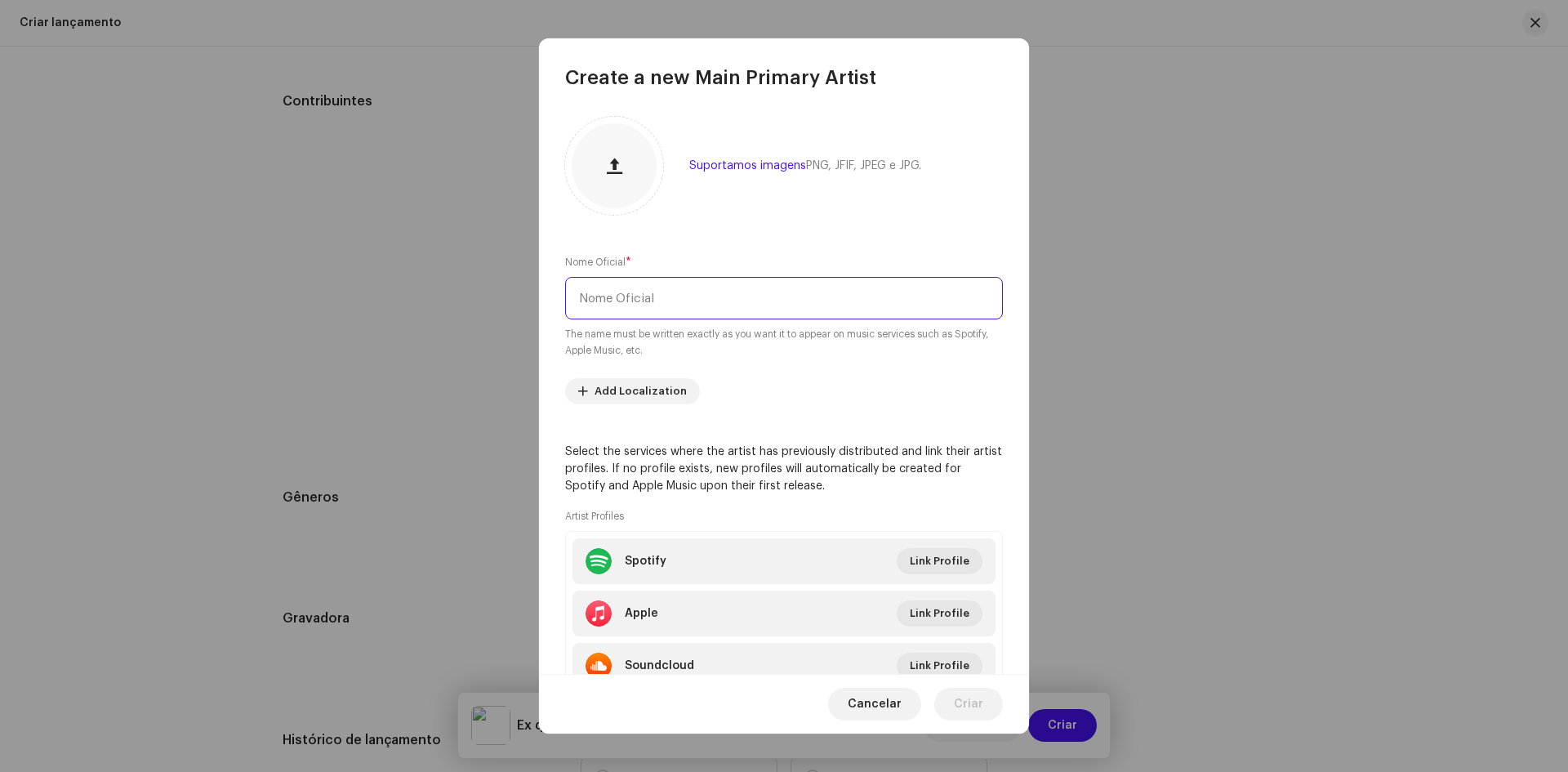
click at [632, 306] on input "text" at bounding box center [784, 298] width 437 height 42
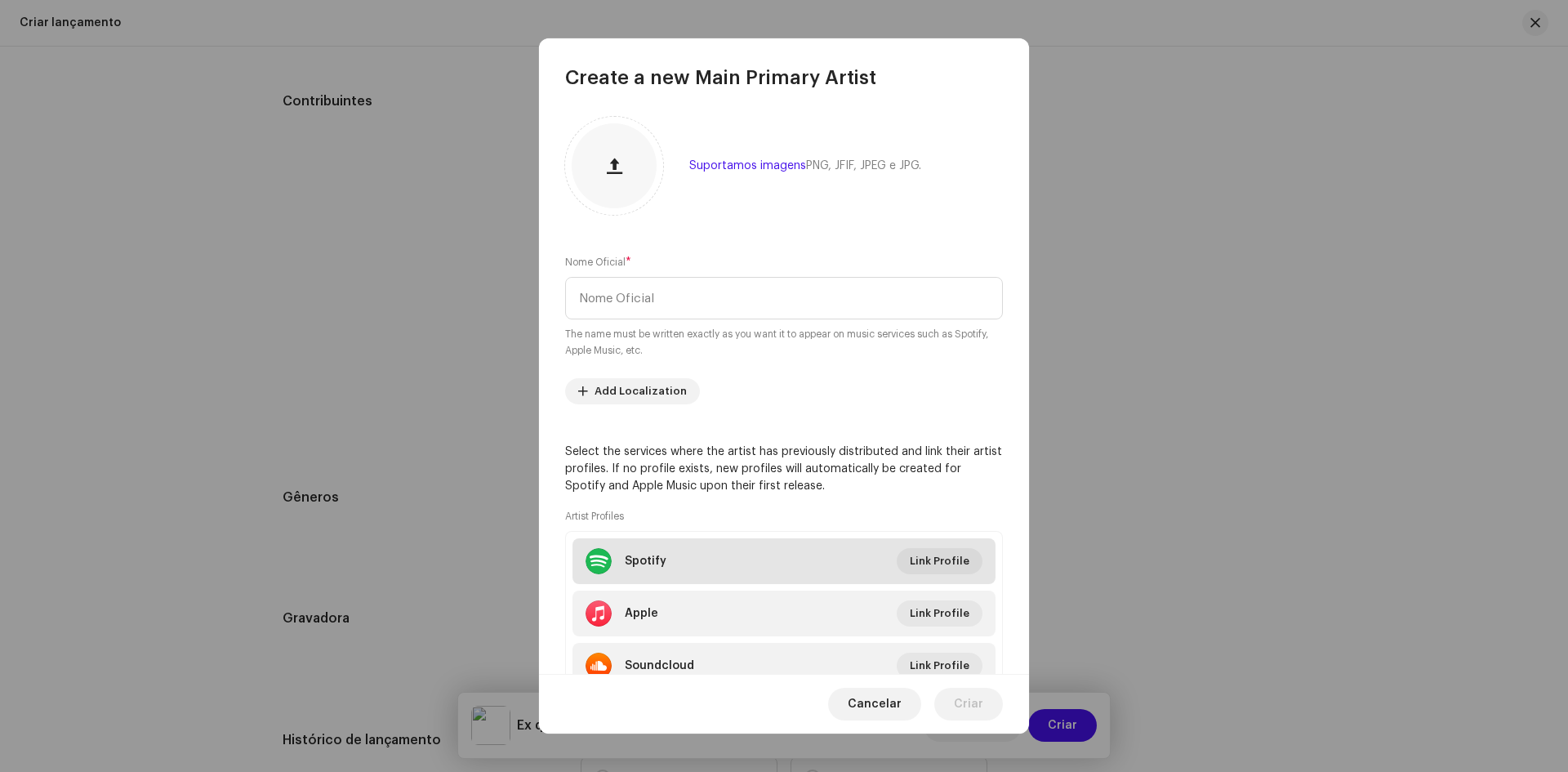
click at [940, 567] on li "Spotify Link Profile" at bounding box center [784, 561] width 423 height 46
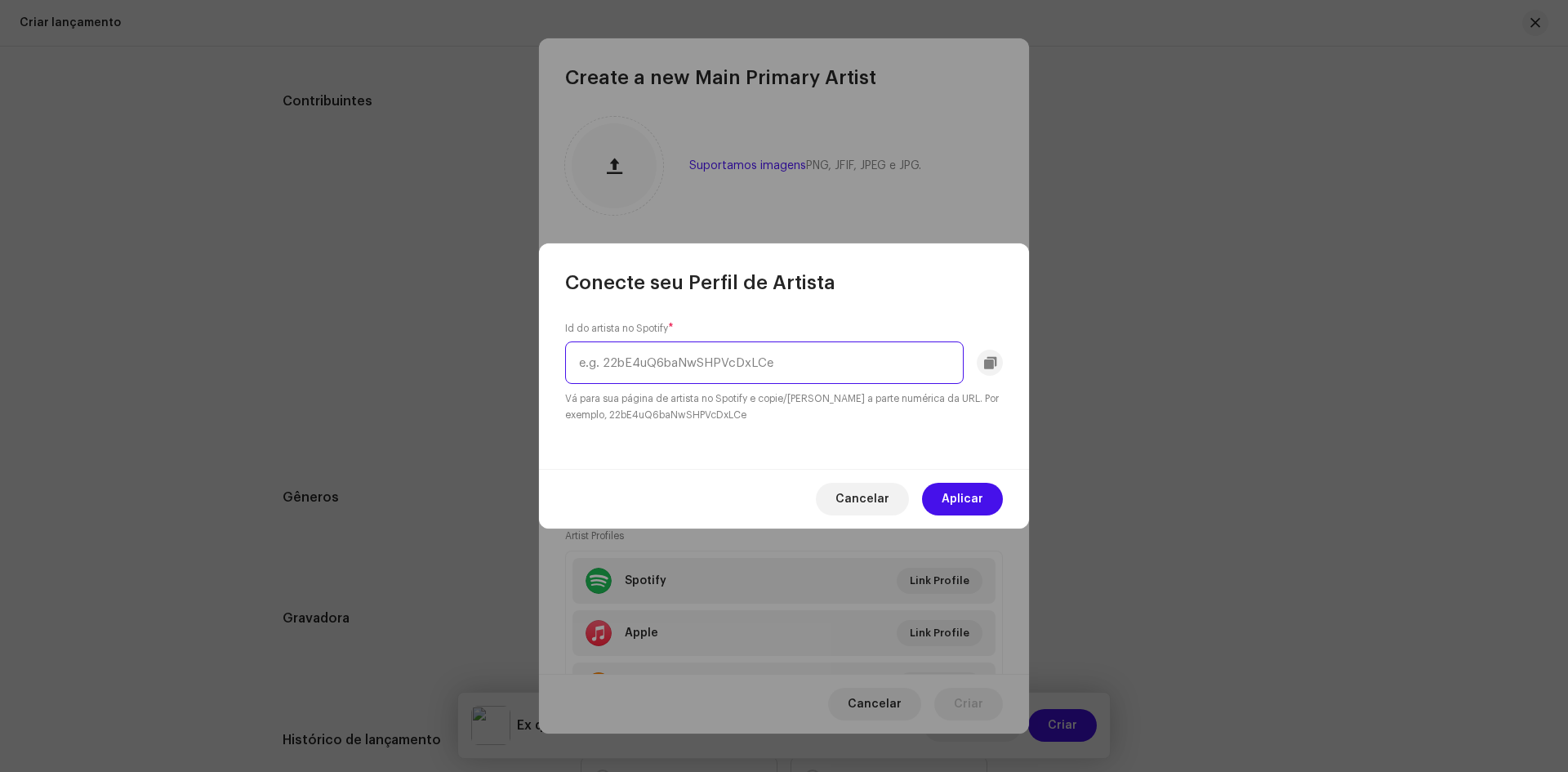
click at [639, 364] on input "text" at bounding box center [764, 363] width 399 height 42
paste input "2HAXUNe3RZCItHUGnh7u5L"
type input "2HAXUNe3RZCItHUGnh7u5L"
click at [952, 503] on span "Aplicar" at bounding box center [962, 499] width 42 height 32
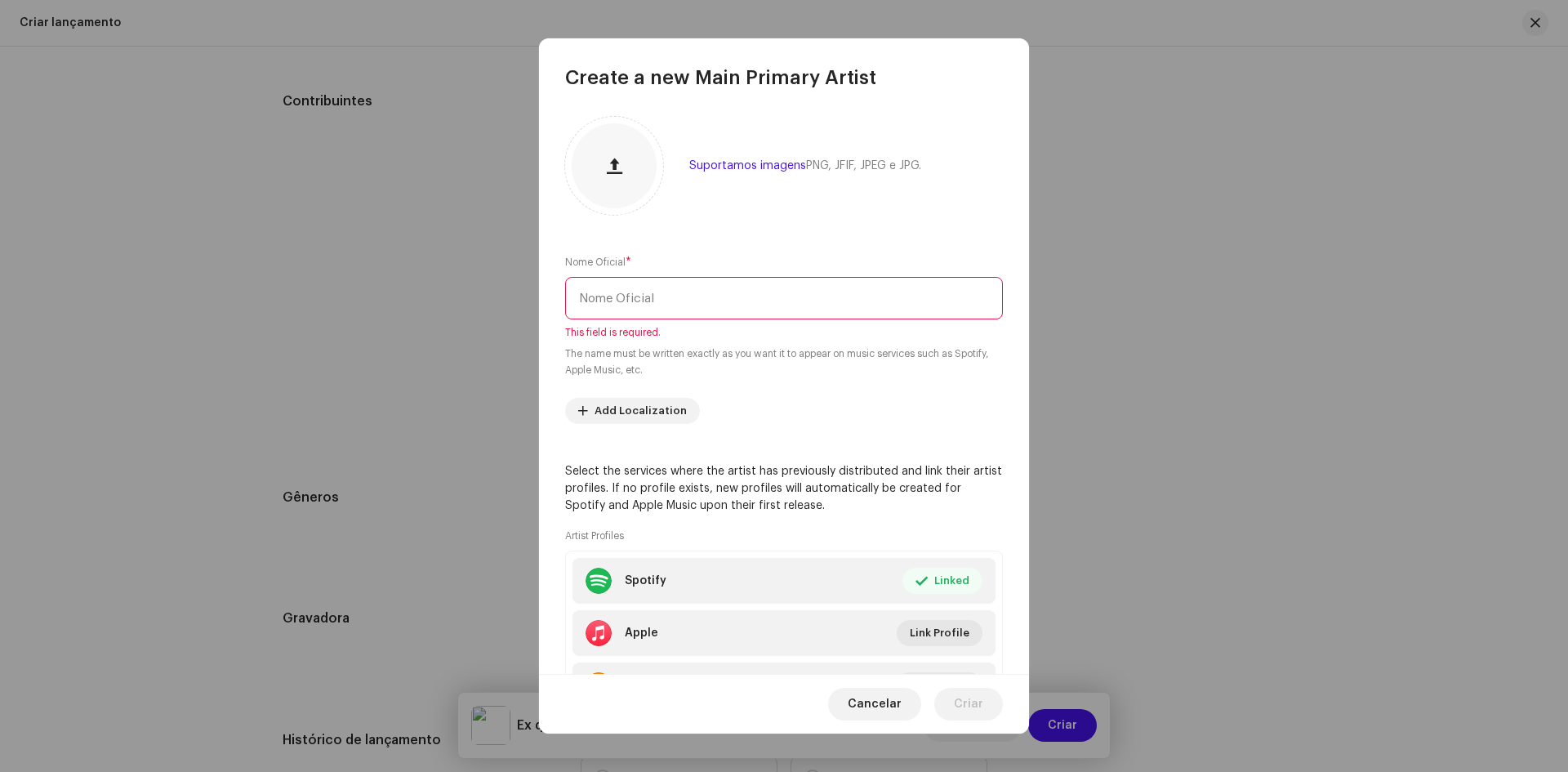
click at [641, 297] on input "text" at bounding box center [784, 298] width 437 height 42
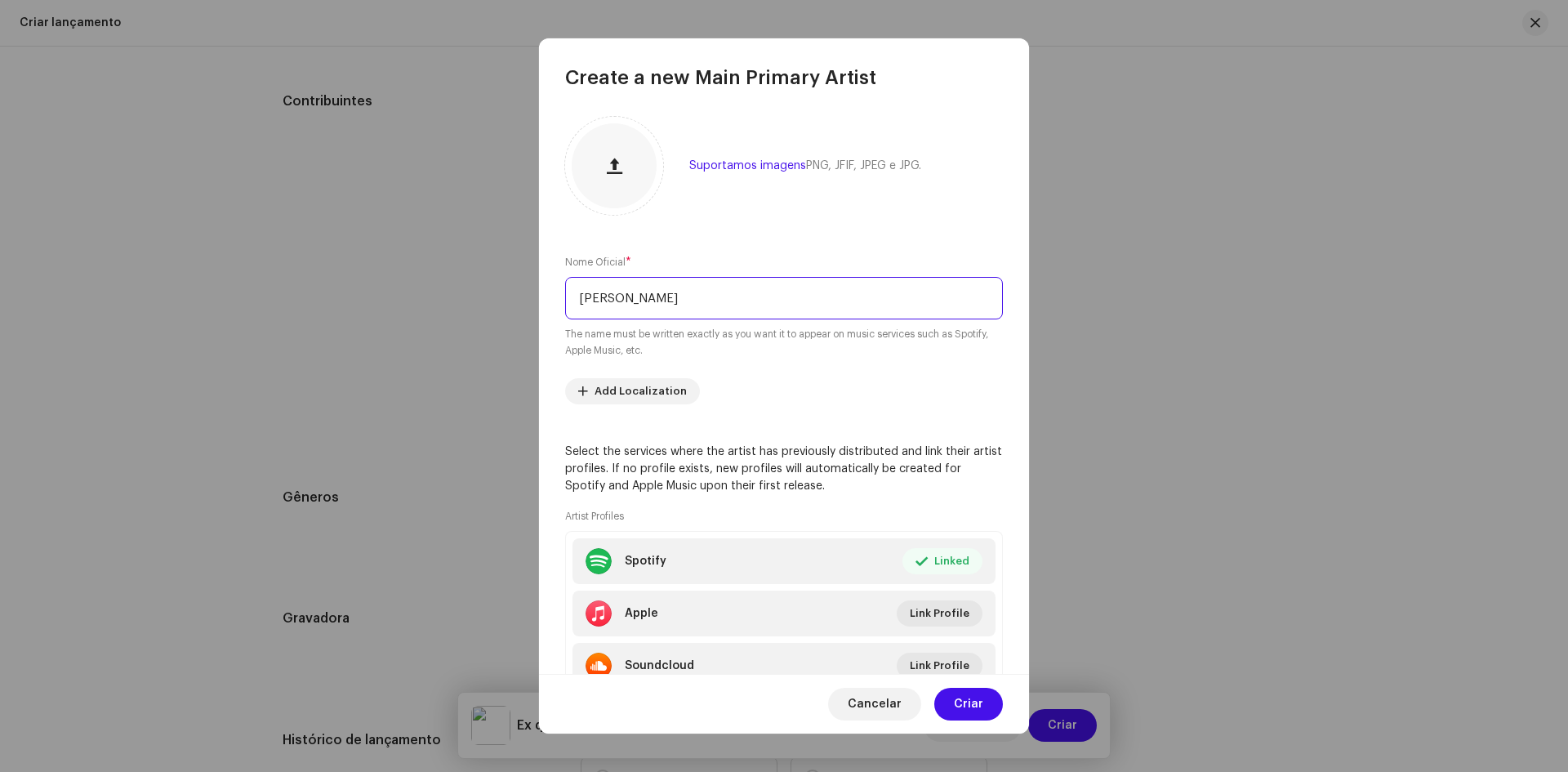
type input "[PERSON_NAME]"
drag, startPoint x: 701, startPoint y: 303, endPoint x: 522, endPoint y: 303, distance: 179.0
click at [522, 303] on div "Create a new Main Primary Artist Suportamos imagens PNG, JFIF, JPEG e JPG. Nome…" at bounding box center [784, 386] width 1568 height 772
click at [977, 703] on span "Criar" at bounding box center [968, 704] width 30 height 32
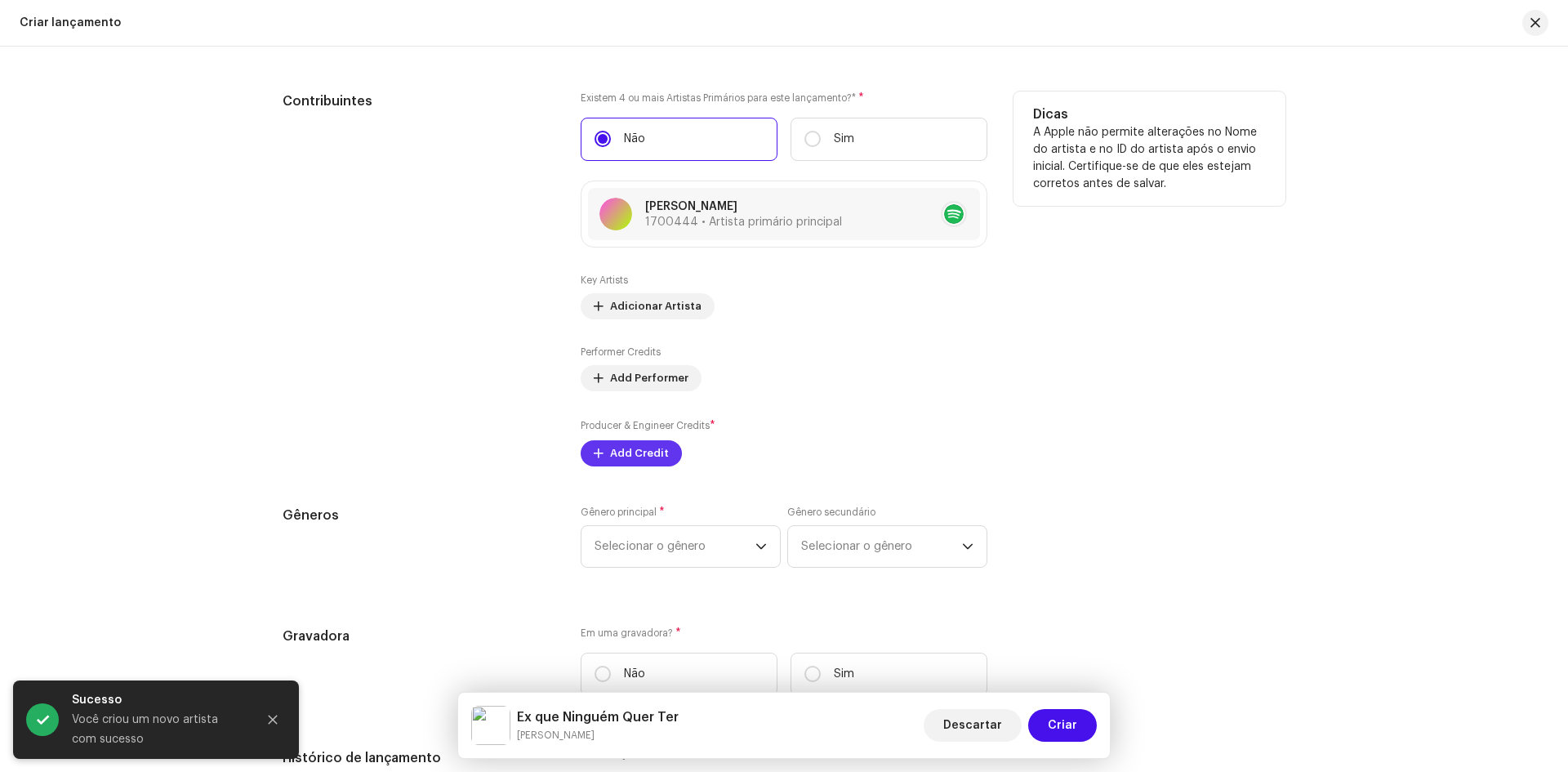
click at [653, 460] on span "Add Credit" at bounding box center [639, 453] width 59 height 32
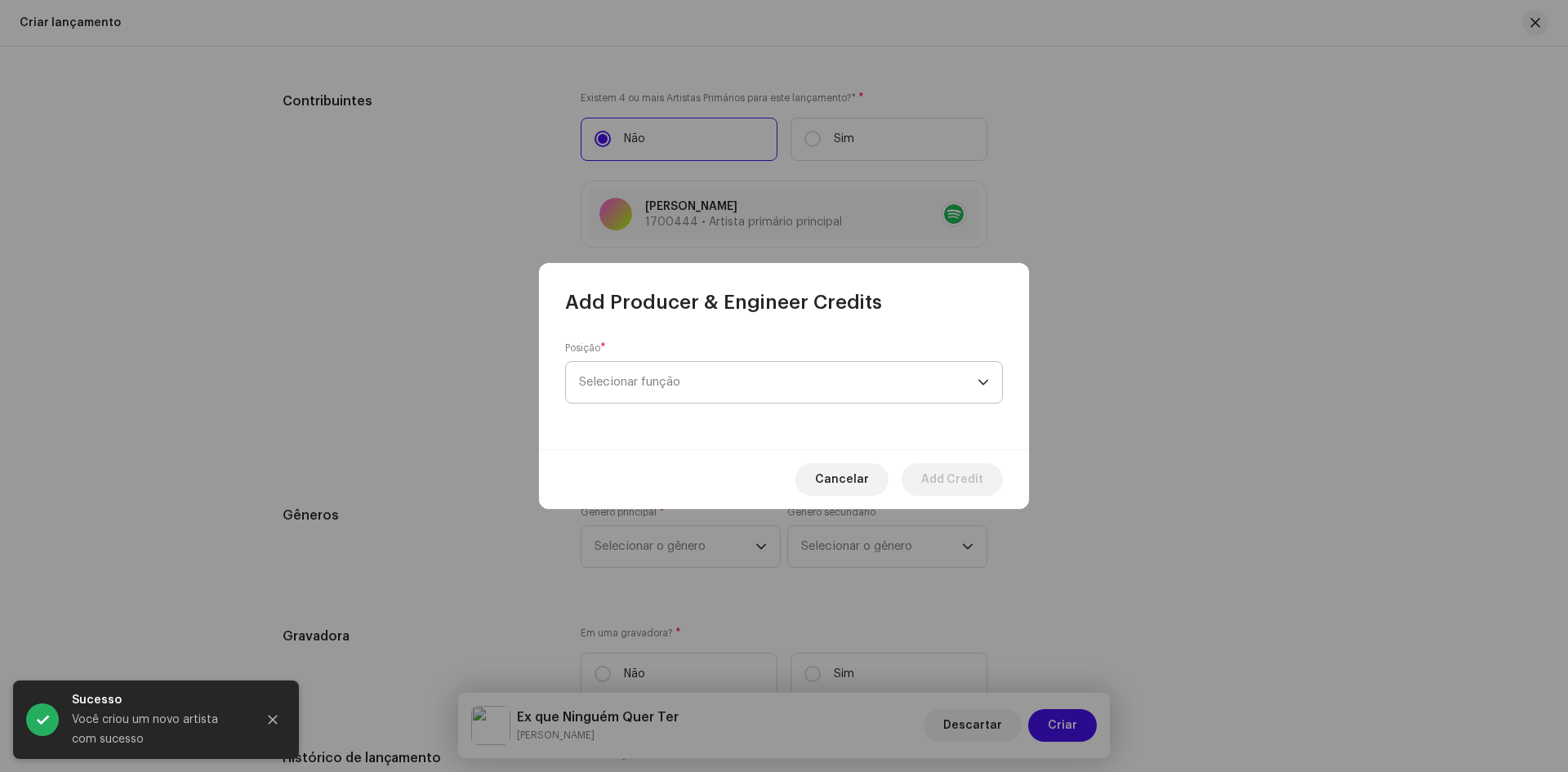
click at [637, 389] on span "Selecionar função" at bounding box center [778, 382] width 399 height 41
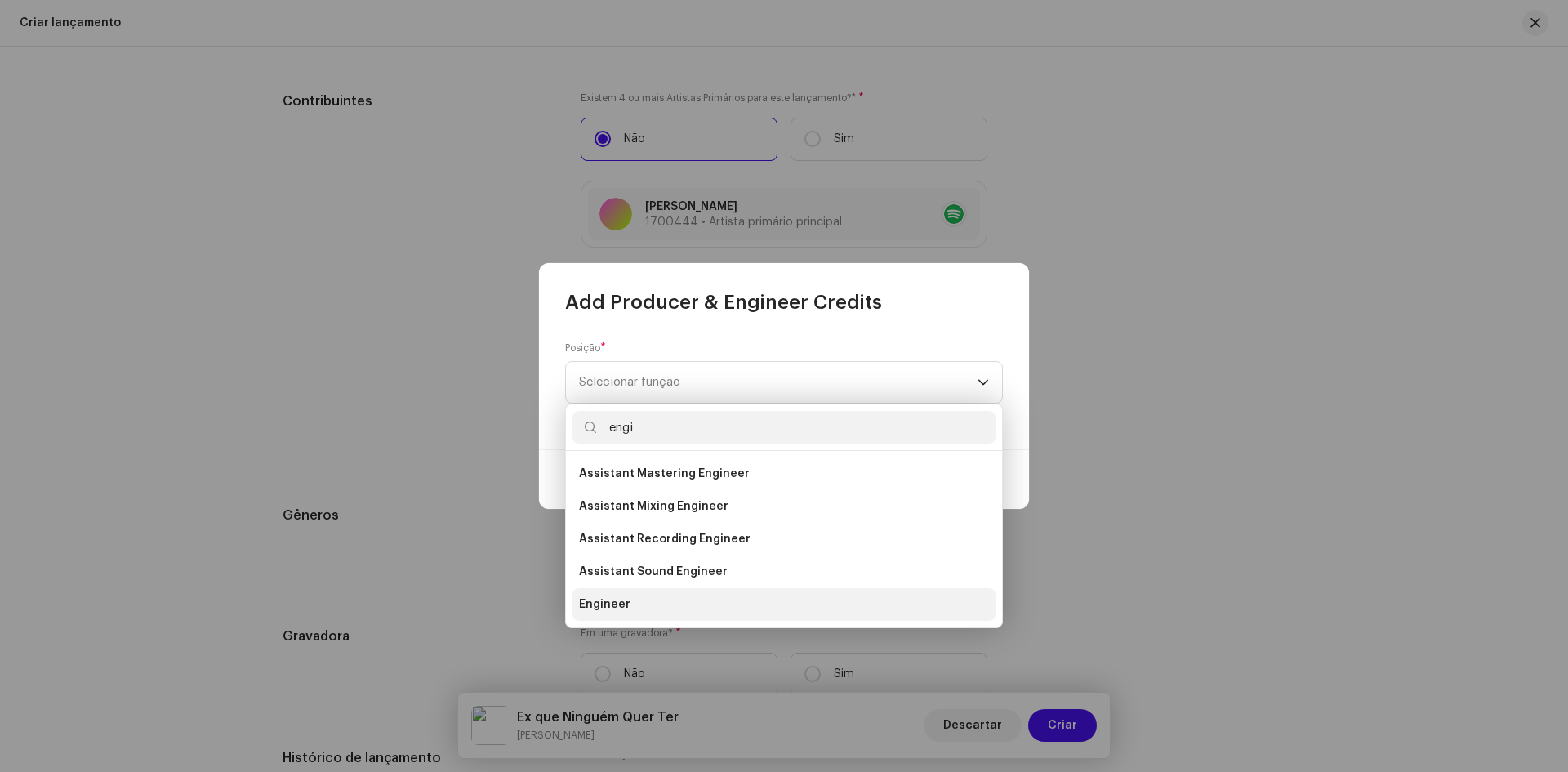
type input "engi"
click at [608, 598] on span "Engineer" at bounding box center [605, 604] width 52 height 17
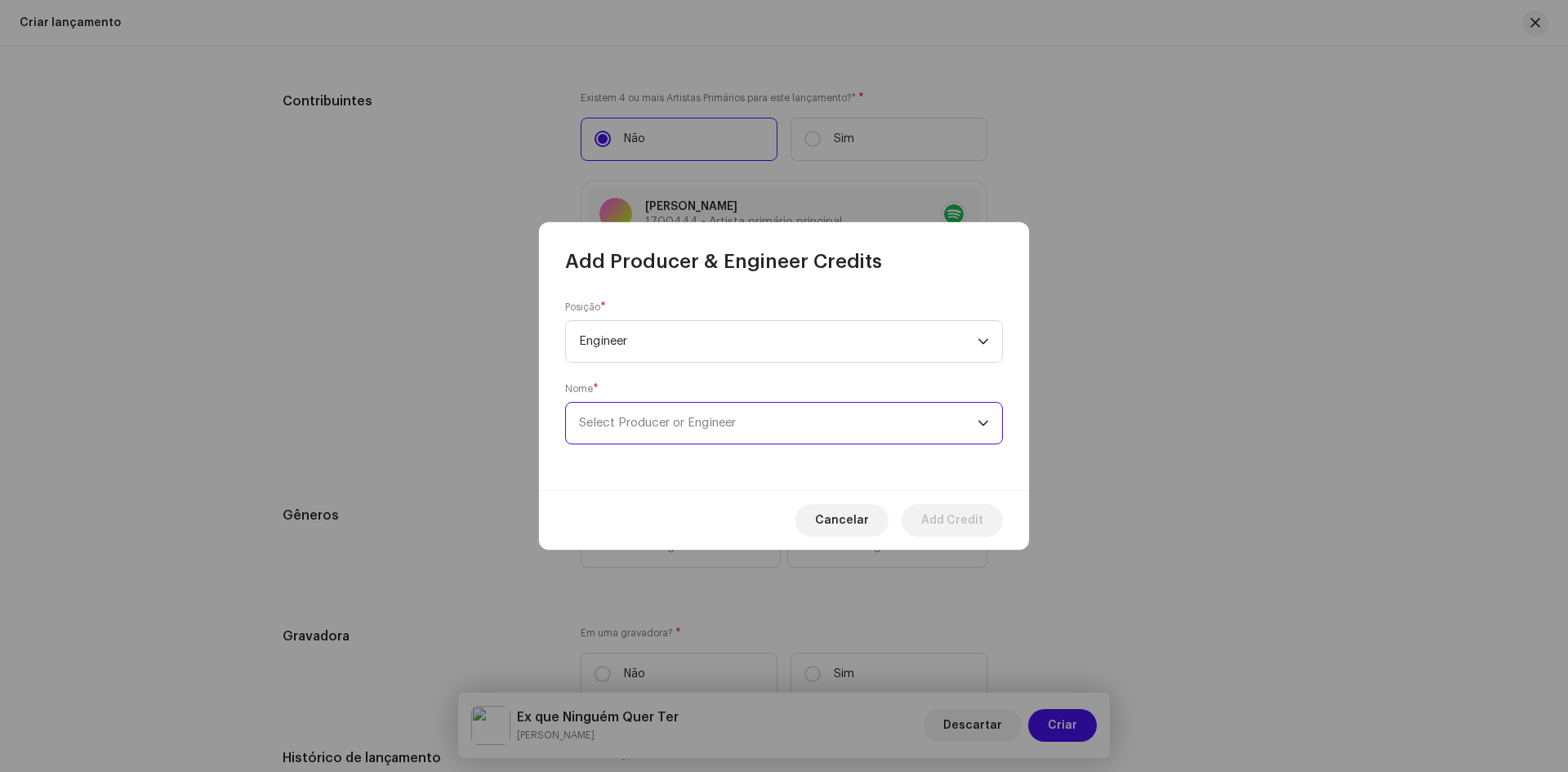
click at [661, 418] on span "Select Producer or Engineer" at bounding box center [657, 422] width 157 height 12
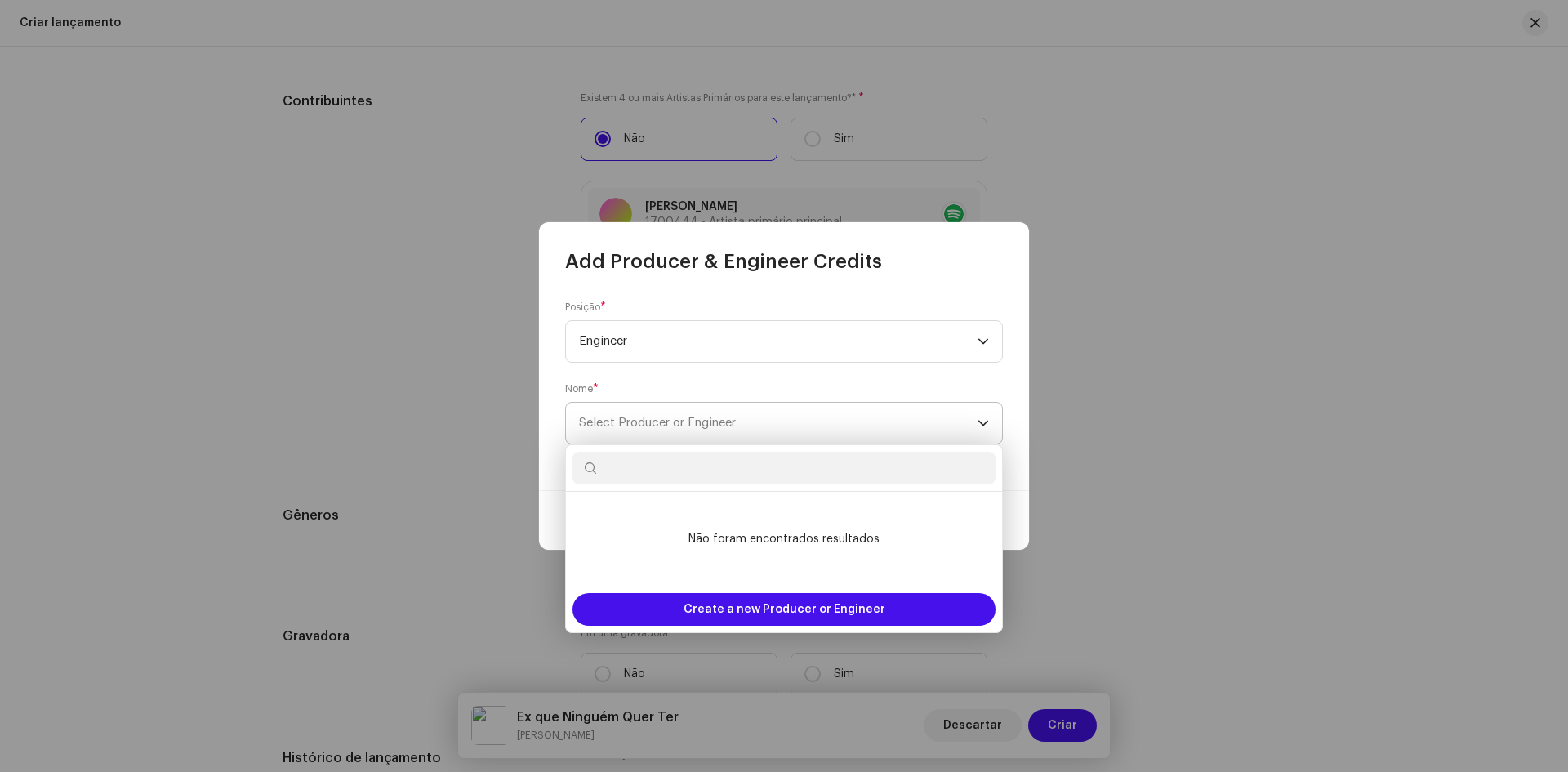
click at [660, 428] on span "Select Producer or Engineer" at bounding box center [657, 422] width 157 height 12
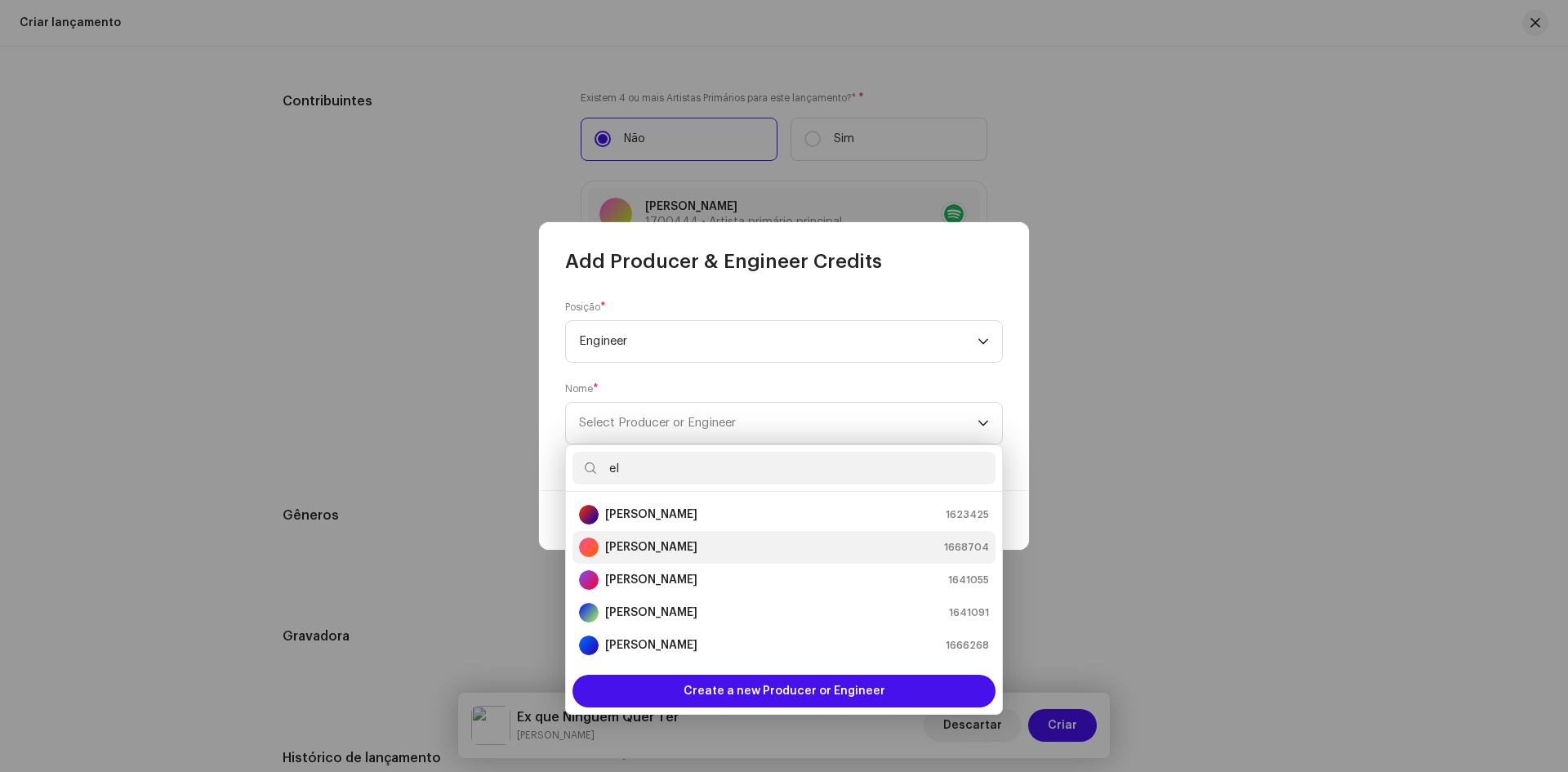
type input "el"
click at [649, 543] on strong "[PERSON_NAME]" at bounding box center [650, 547] width 92 height 17
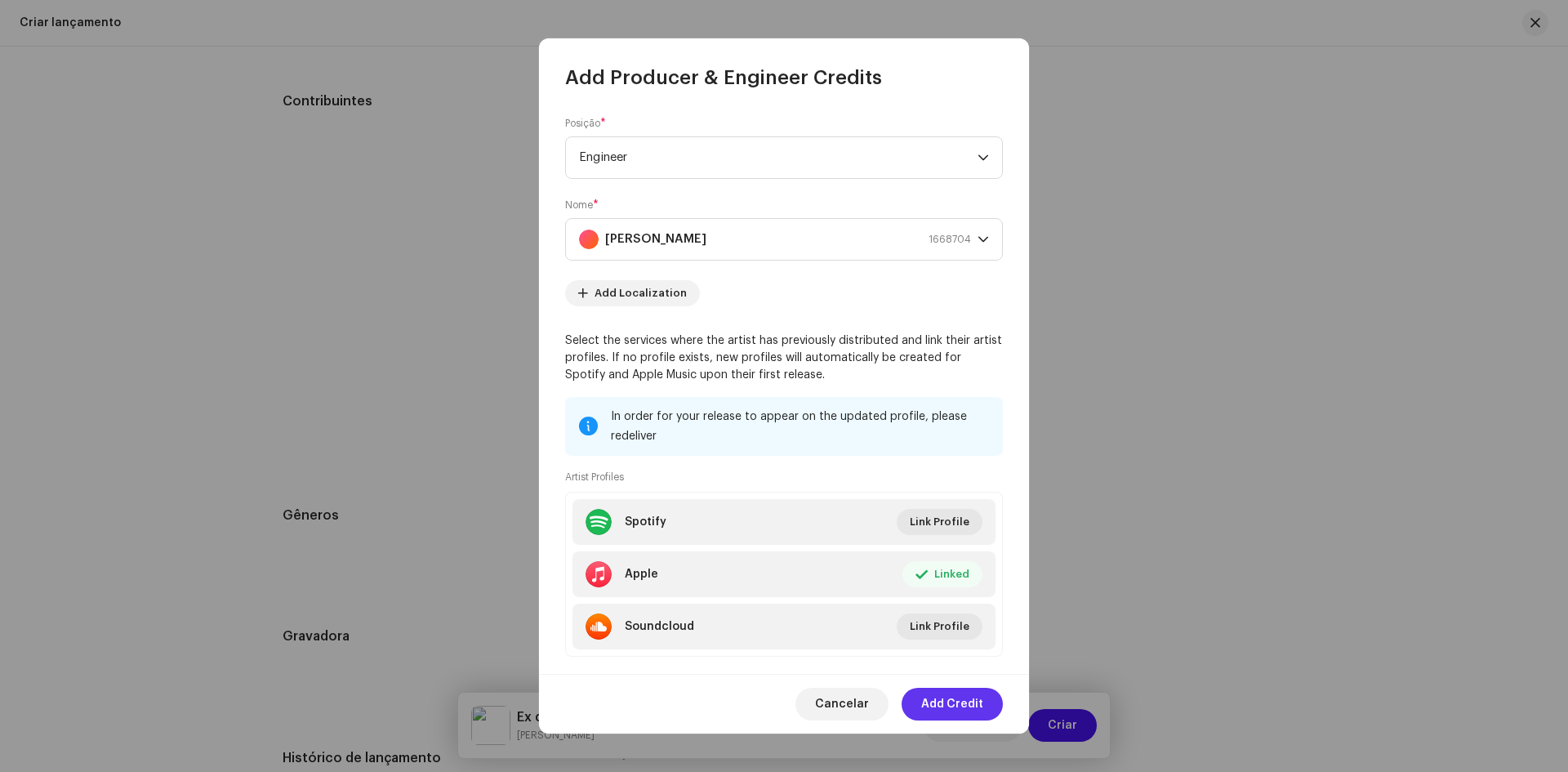
click at [948, 698] on span "Add Credit" at bounding box center [952, 704] width 62 height 32
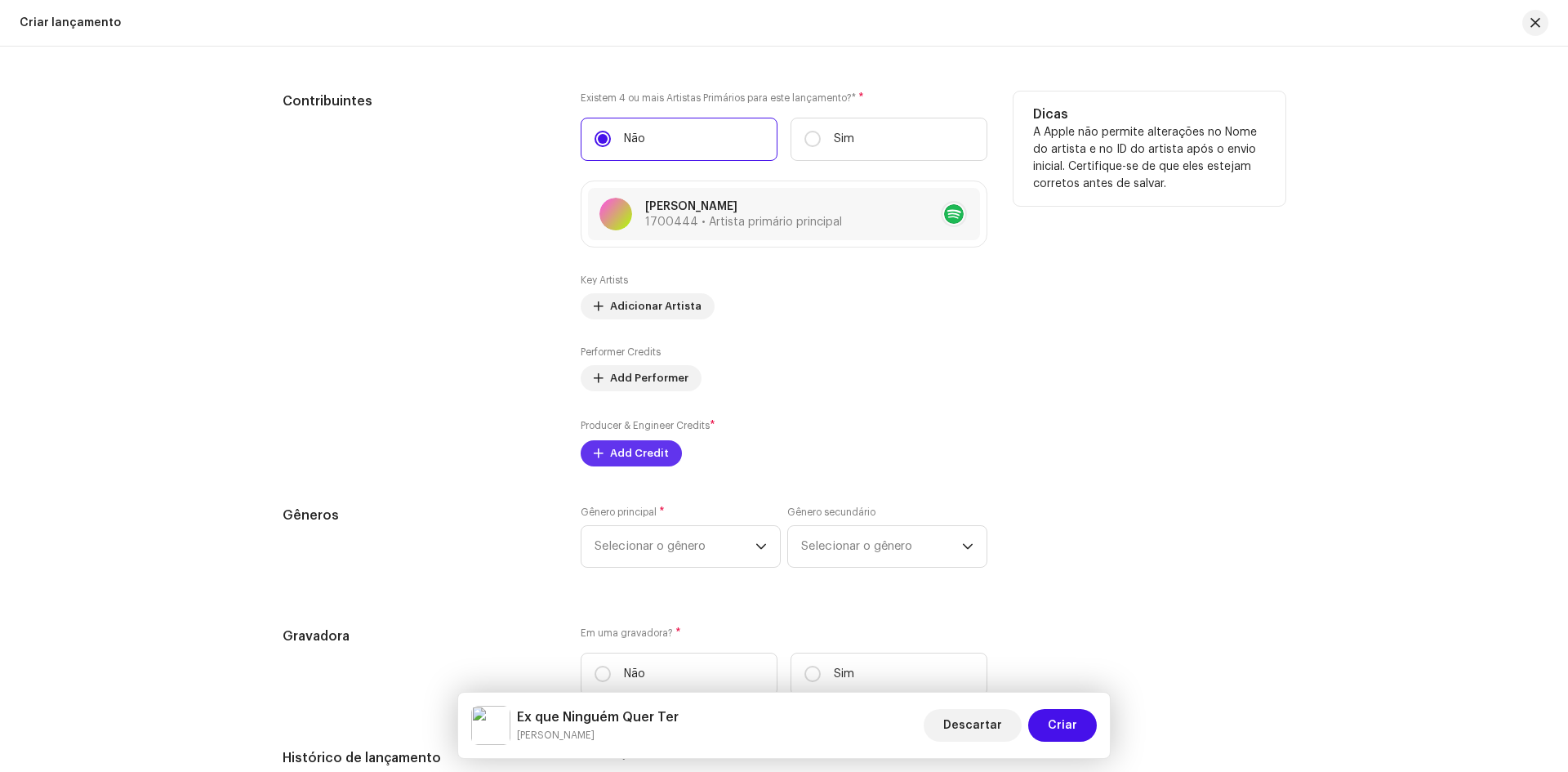
click at [628, 456] on span "Add Credit" at bounding box center [639, 453] width 59 height 32
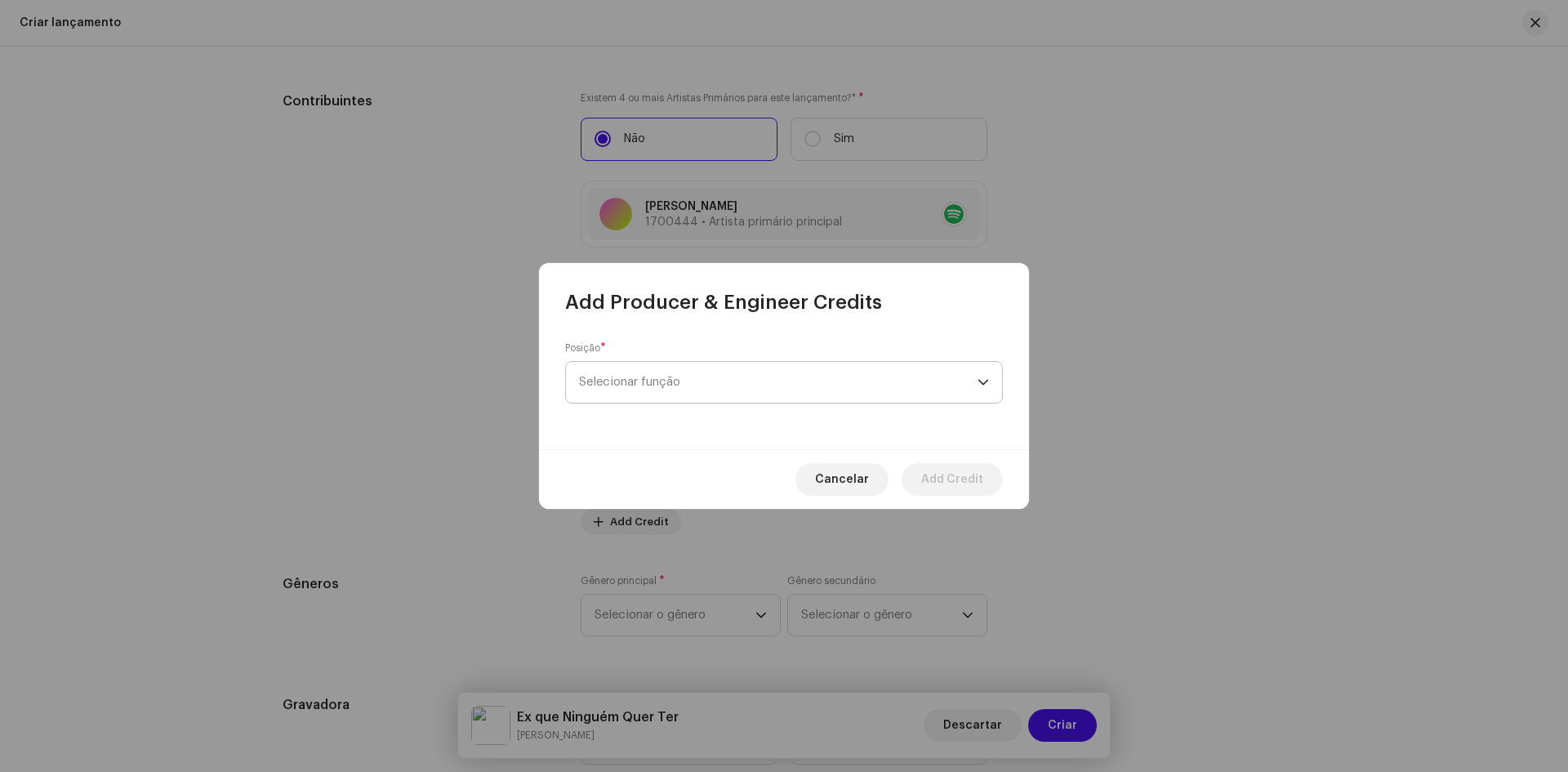
click at [627, 379] on span "Selecionar função" at bounding box center [778, 382] width 399 height 41
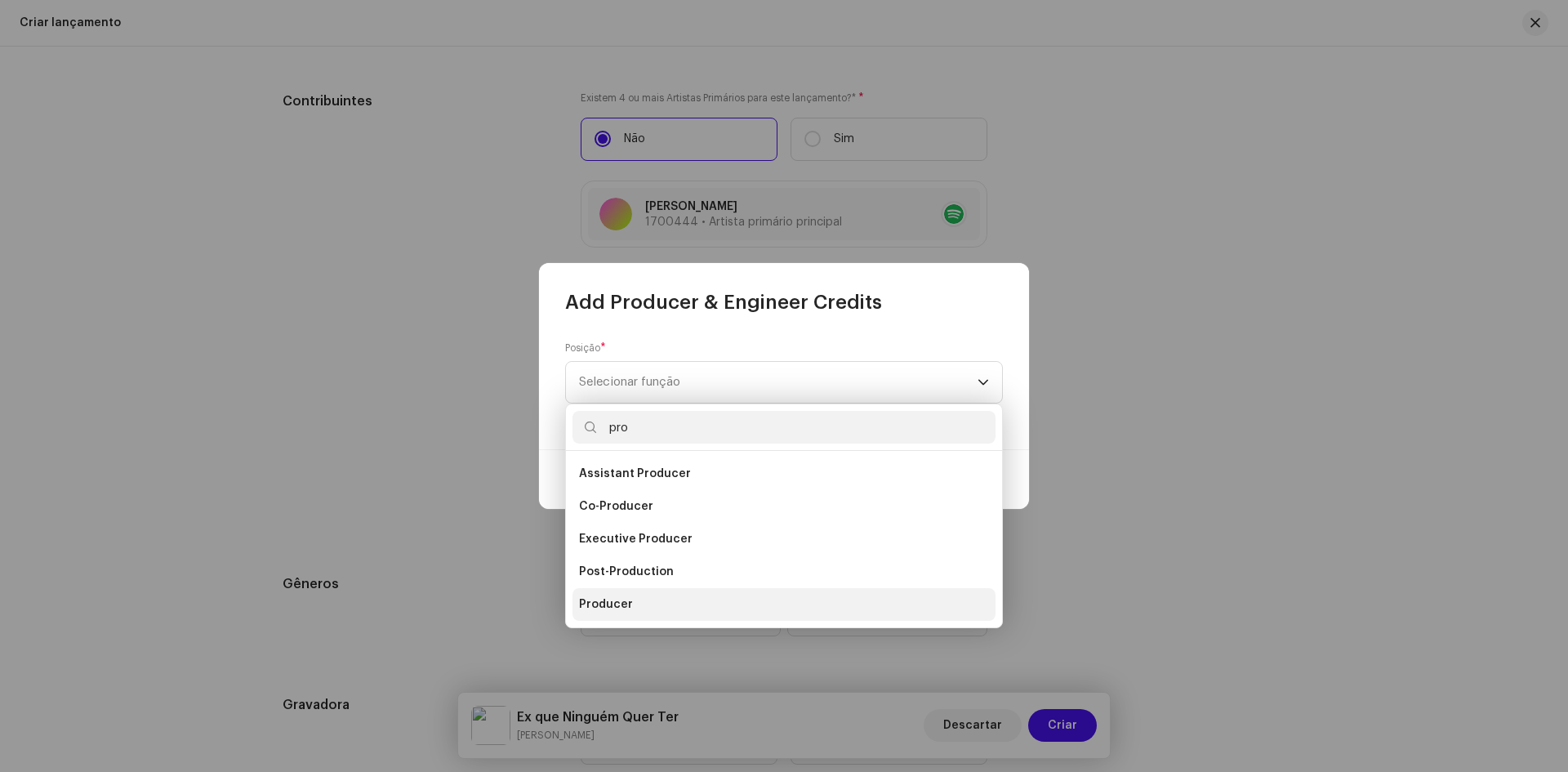
type input "pro"
click at [638, 605] on li "Producer" at bounding box center [784, 604] width 423 height 32
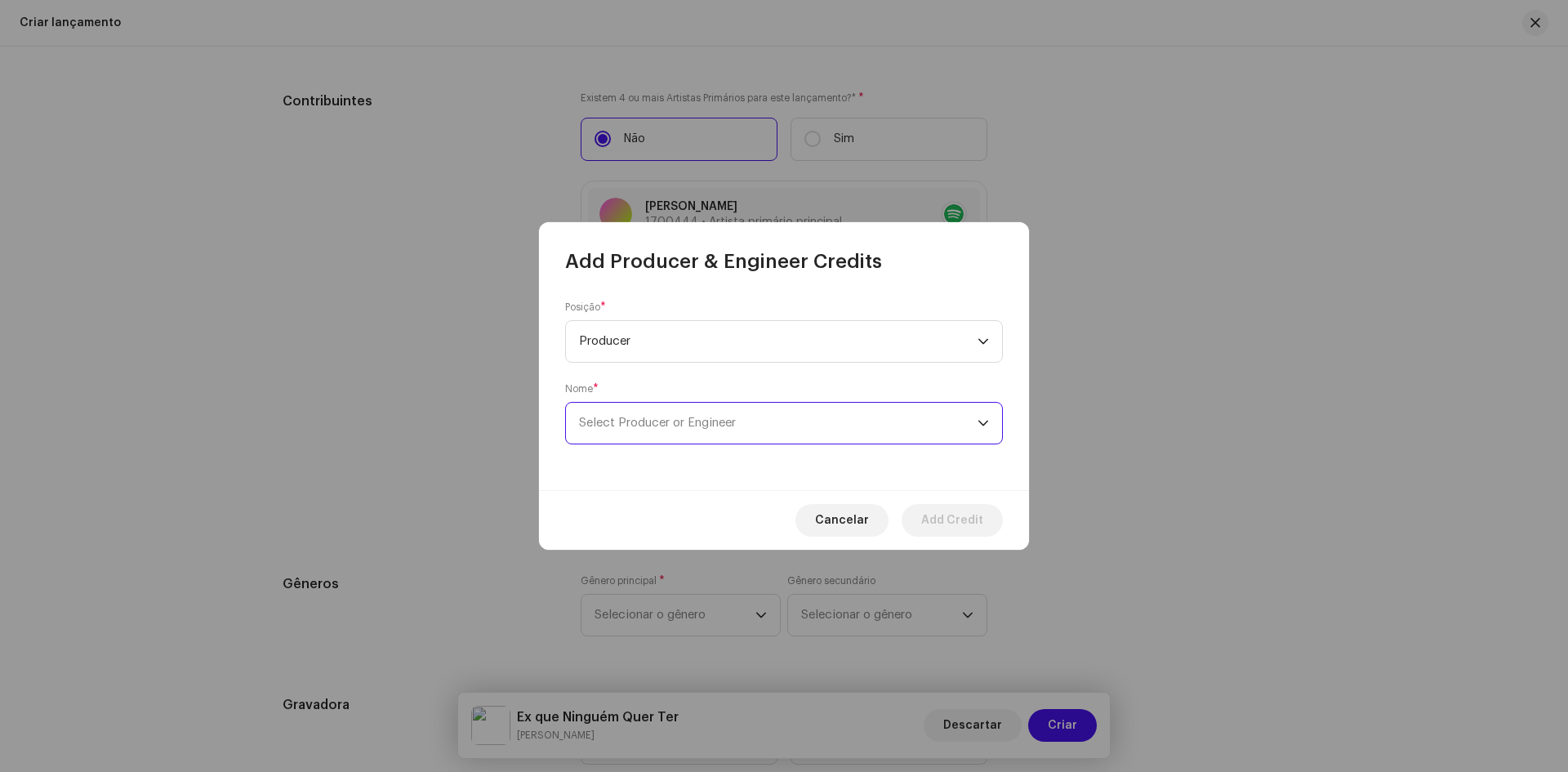
click at [623, 425] on span "Select Producer or Engineer" at bounding box center [657, 422] width 157 height 12
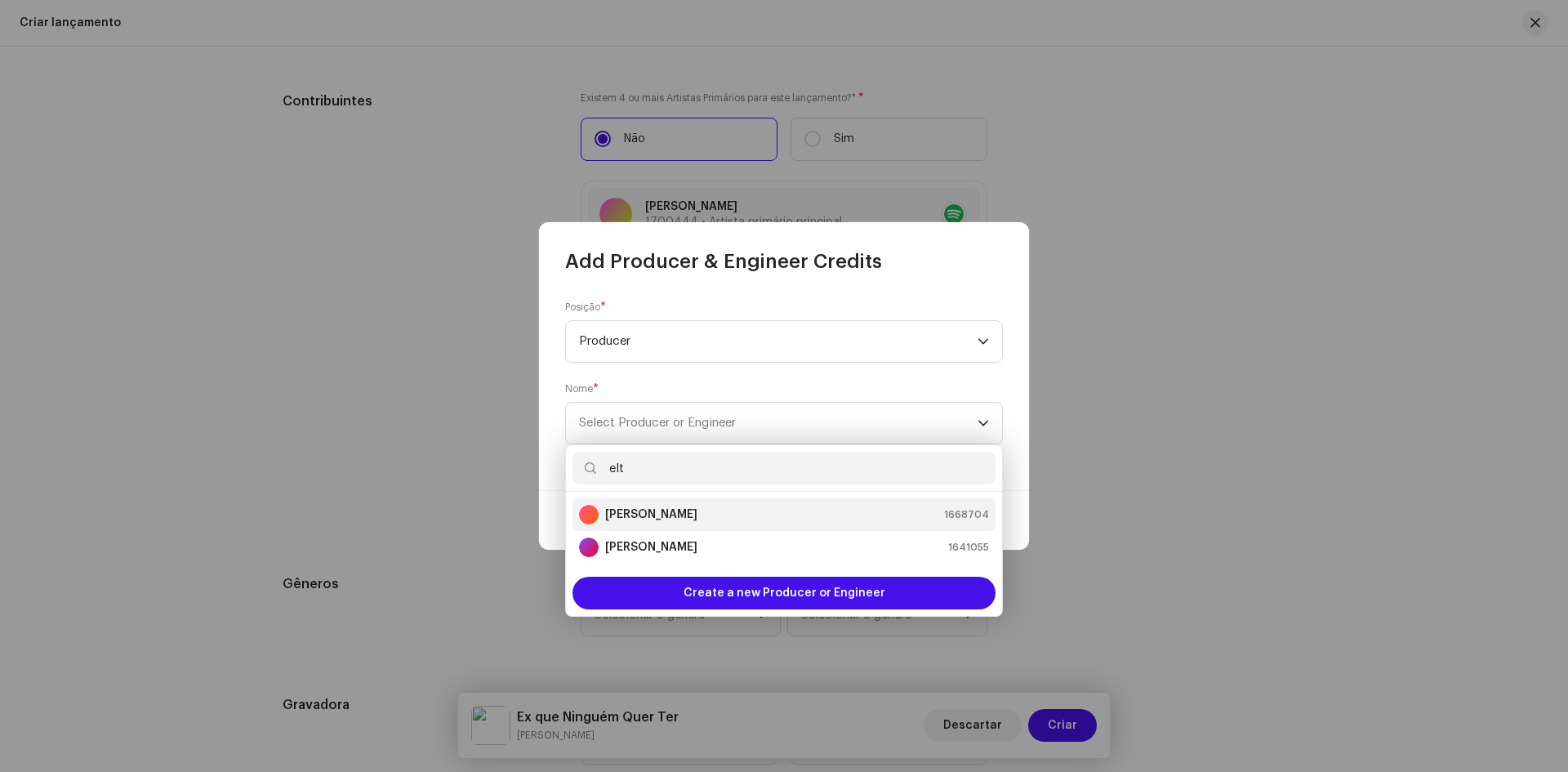
type input "elt"
click at [620, 518] on strong "[PERSON_NAME]" at bounding box center [650, 514] width 92 height 17
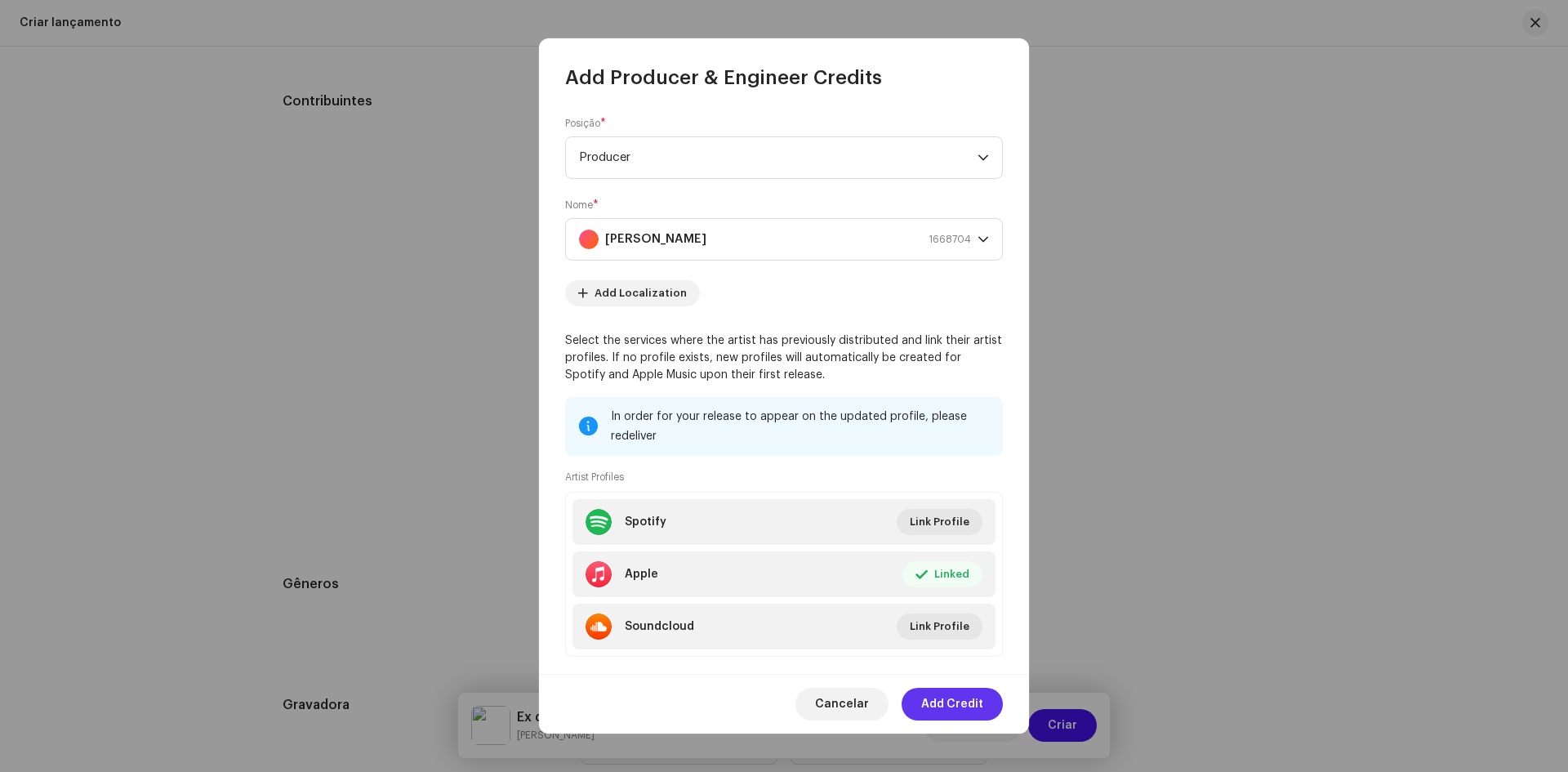
click at [951, 707] on span "Add Credit" at bounding box center [952, 704] width 62 height 32
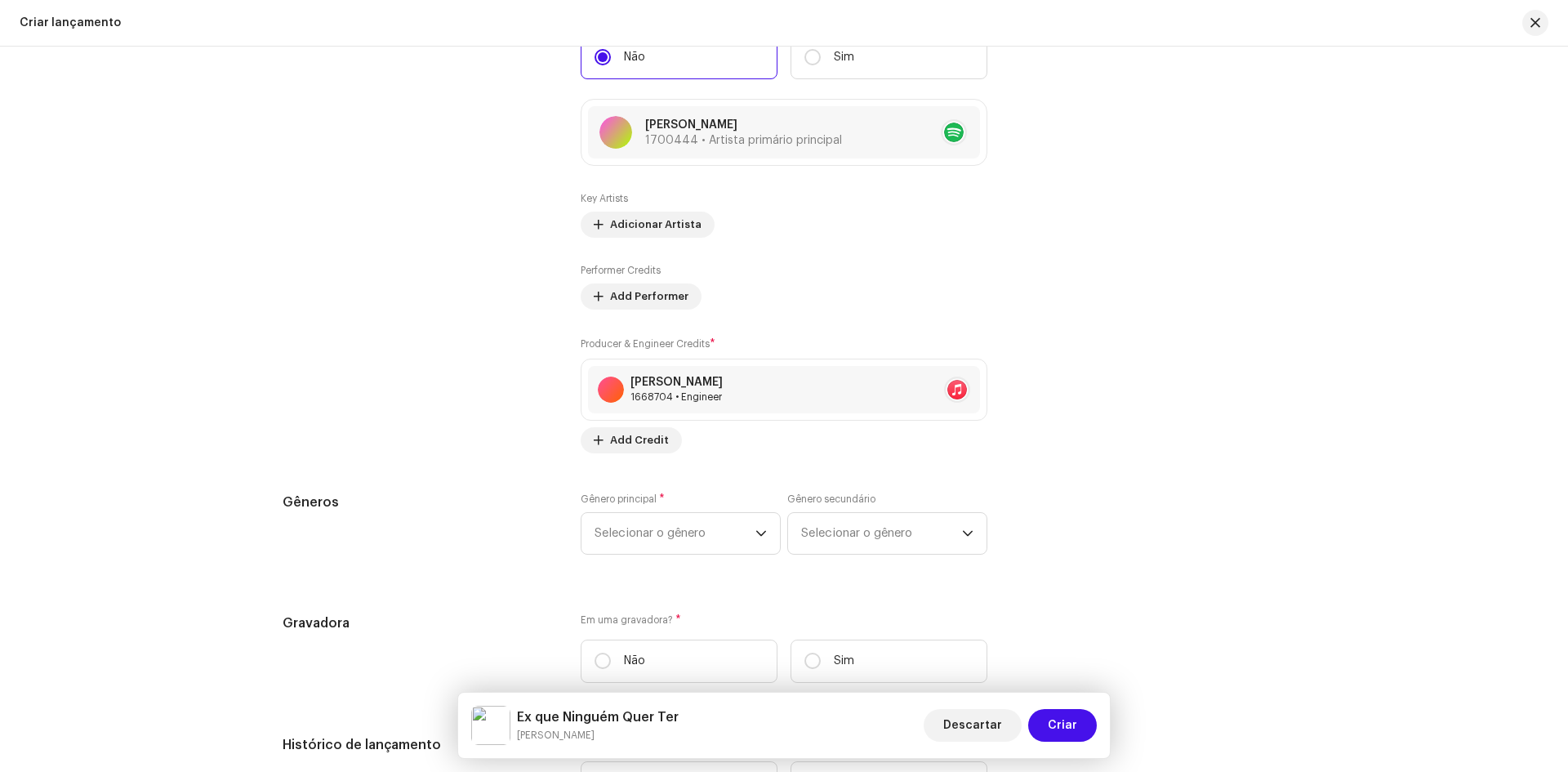
scroll to position [2093, 0]
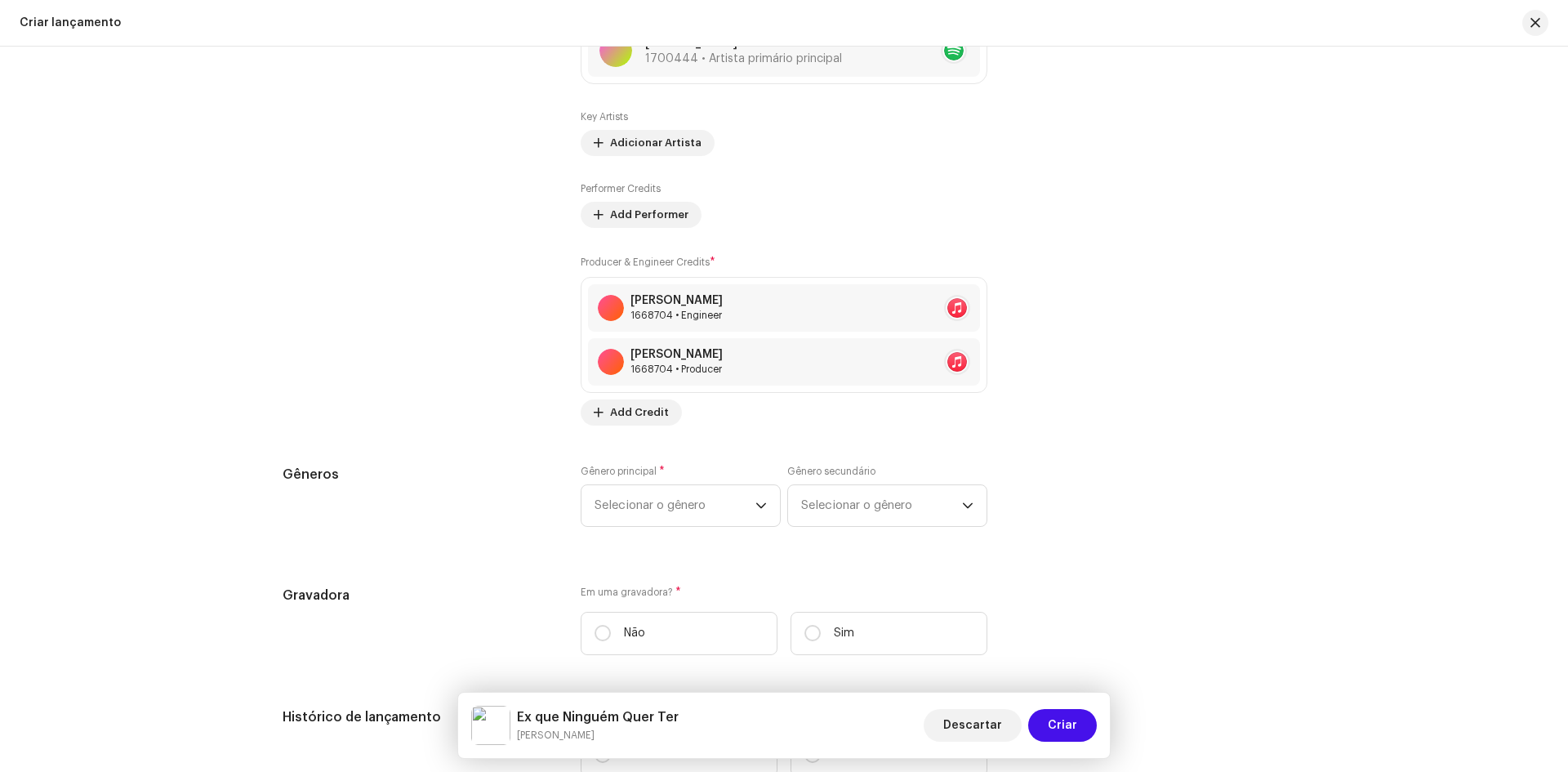
click at [642, 453] on div "Preencher informações de lançamento a partir dos metadadoss Compilação Is it a …" at bounding box center [784, 191] width 1003 height 2086
click at [650, 511] on span "Selecionar o gênero" at bounding box center [675, 506] width 161 height 41
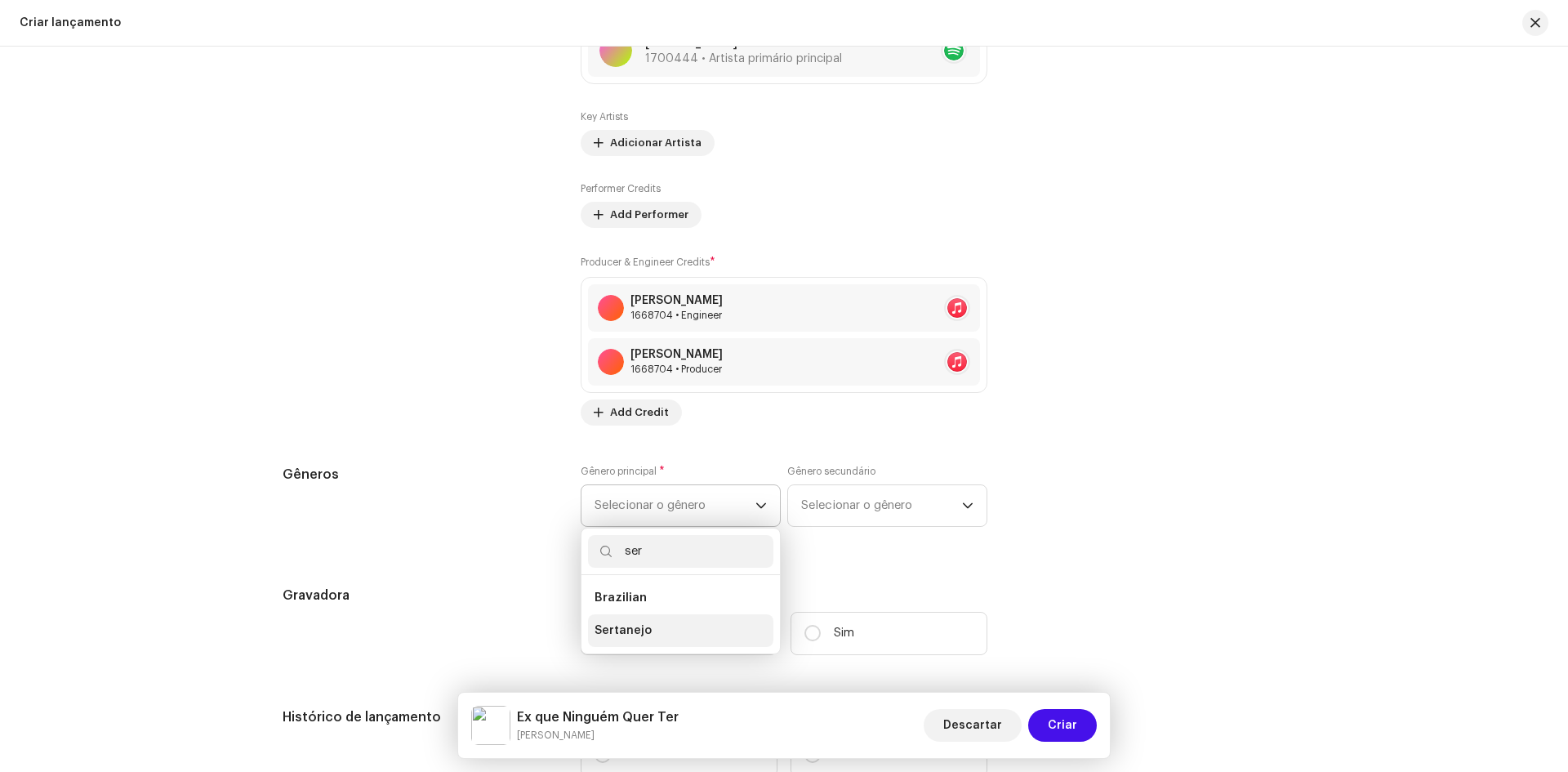
type input "ser"
drag, startPoint x: 622, startPoint y: 629, endPoint x: 745, endPoint y: 574, distance: 134.7
click at [624, 629] on span "Sertanejo" at bounding box center [622, 630] width 57 height 17
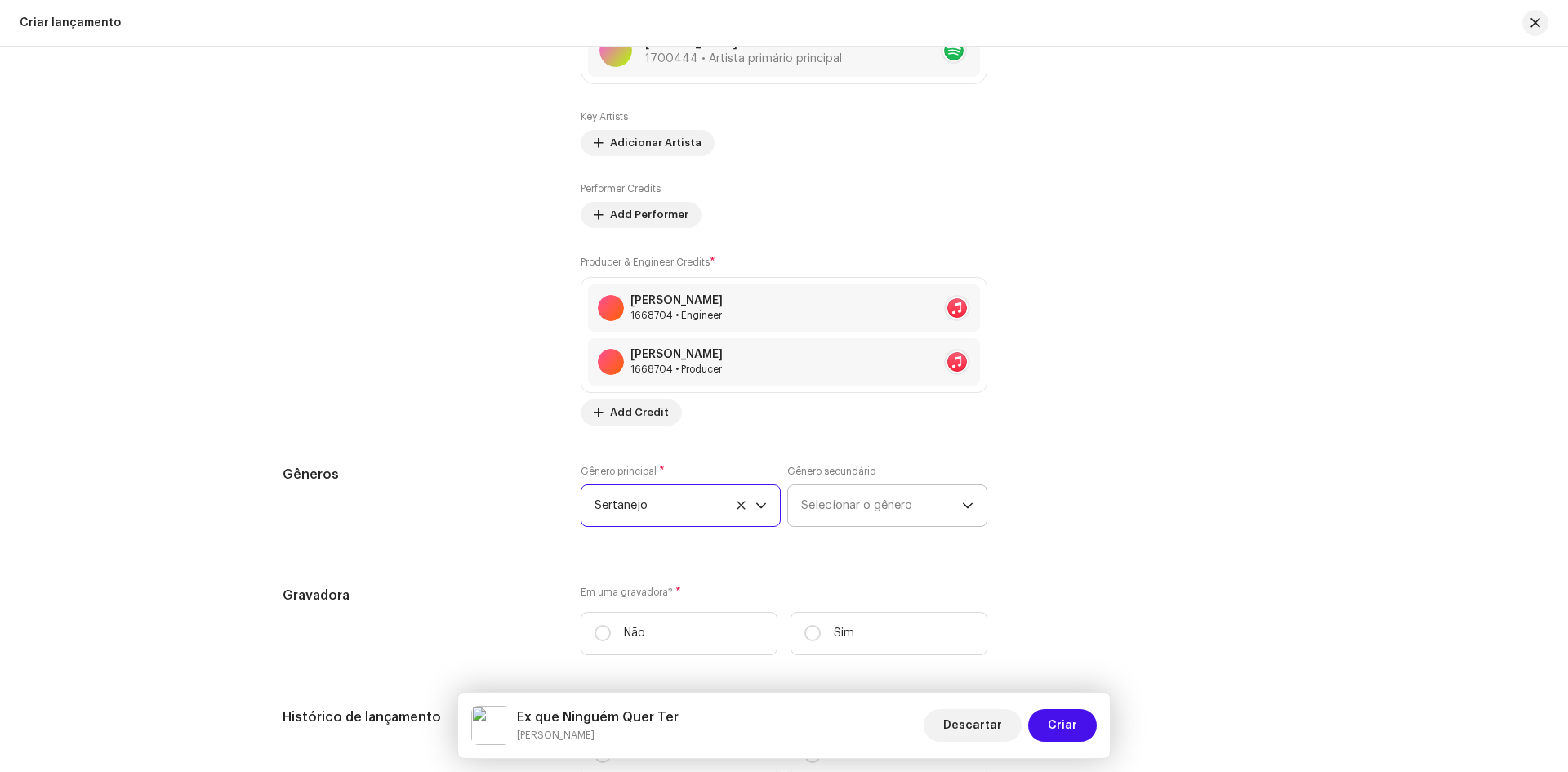
click at [864, 509] on span "Selecionar o gênero" at bounding box center [882, 506] width 161 height 41
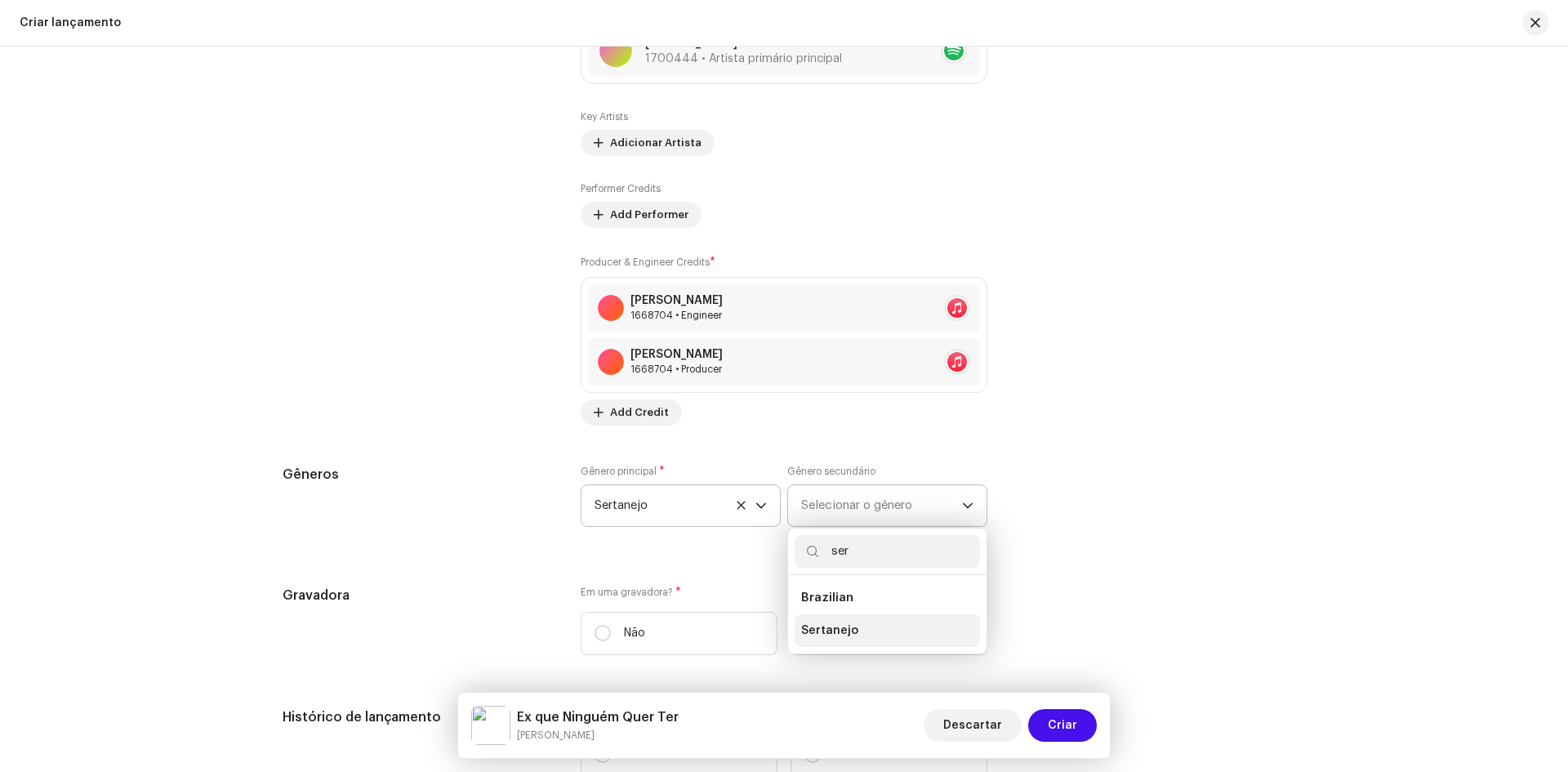
type input "ser"
click at [820, 634] on span "Sertanejo" at bounding box center [829, 630] width 57 height 17
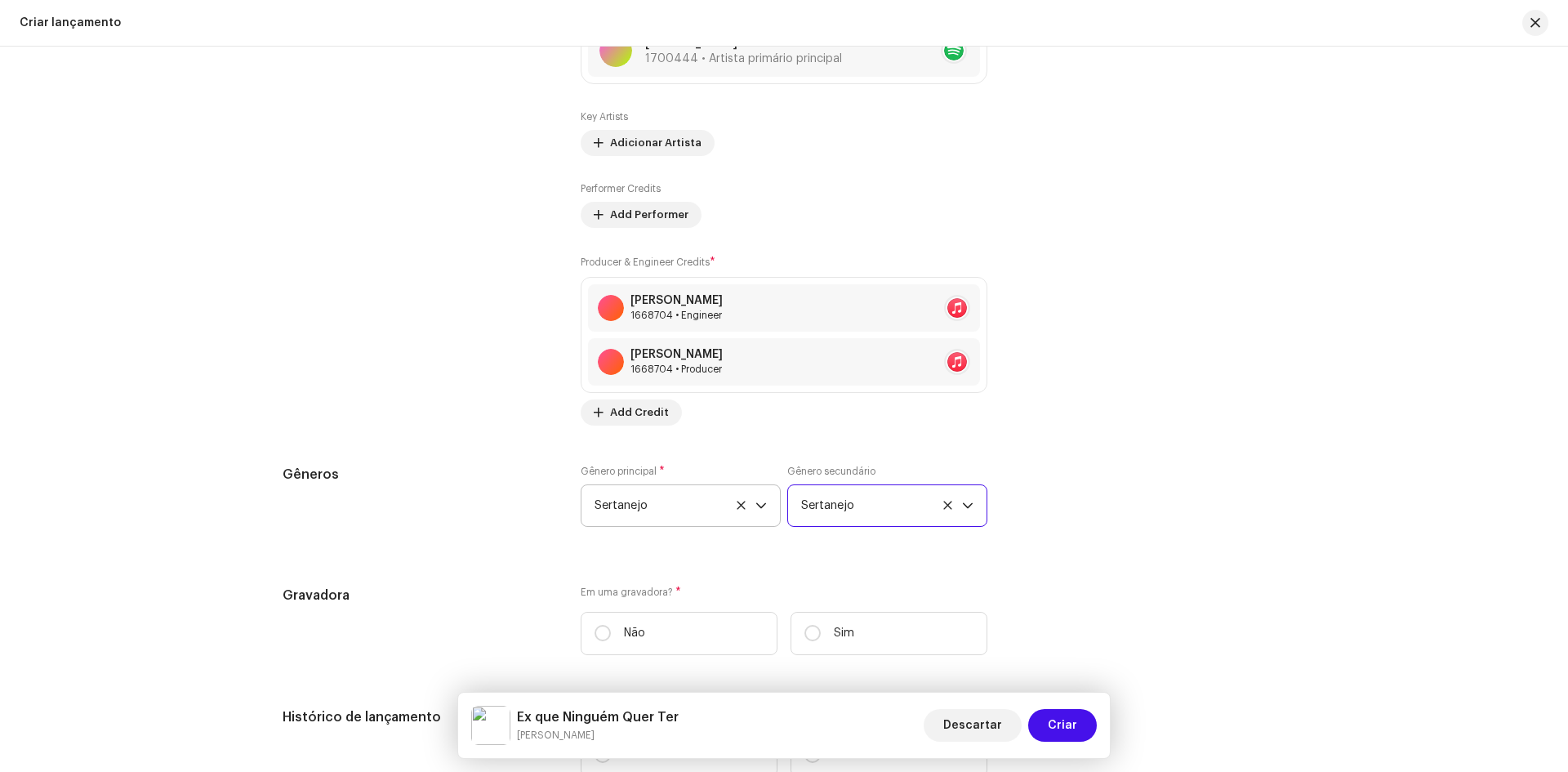
scroll to position [2257, 0]
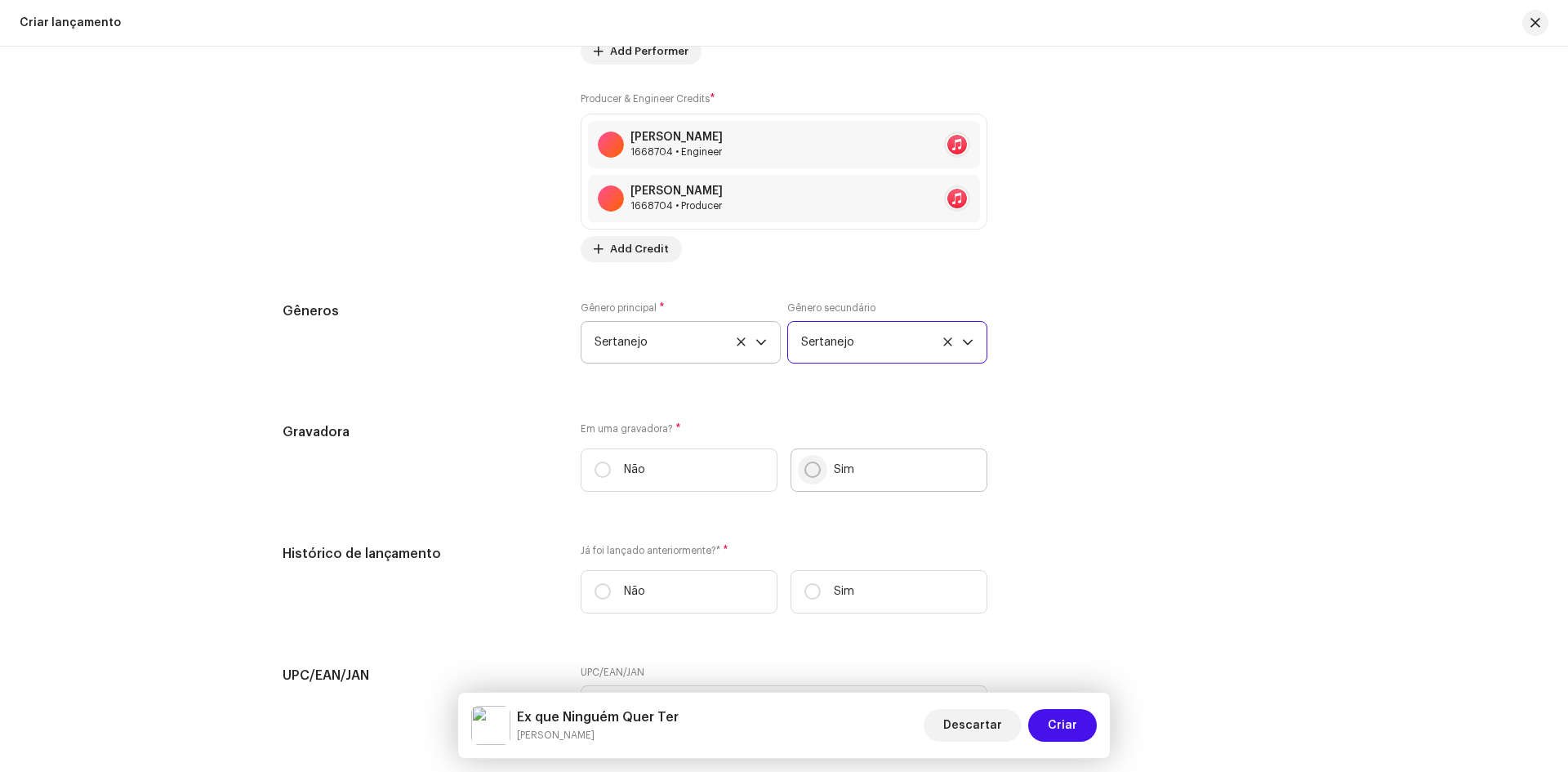
click at [814, 465] on input "Sim" at bounding box center [812, 469] width 17 height 17
radio input "true"
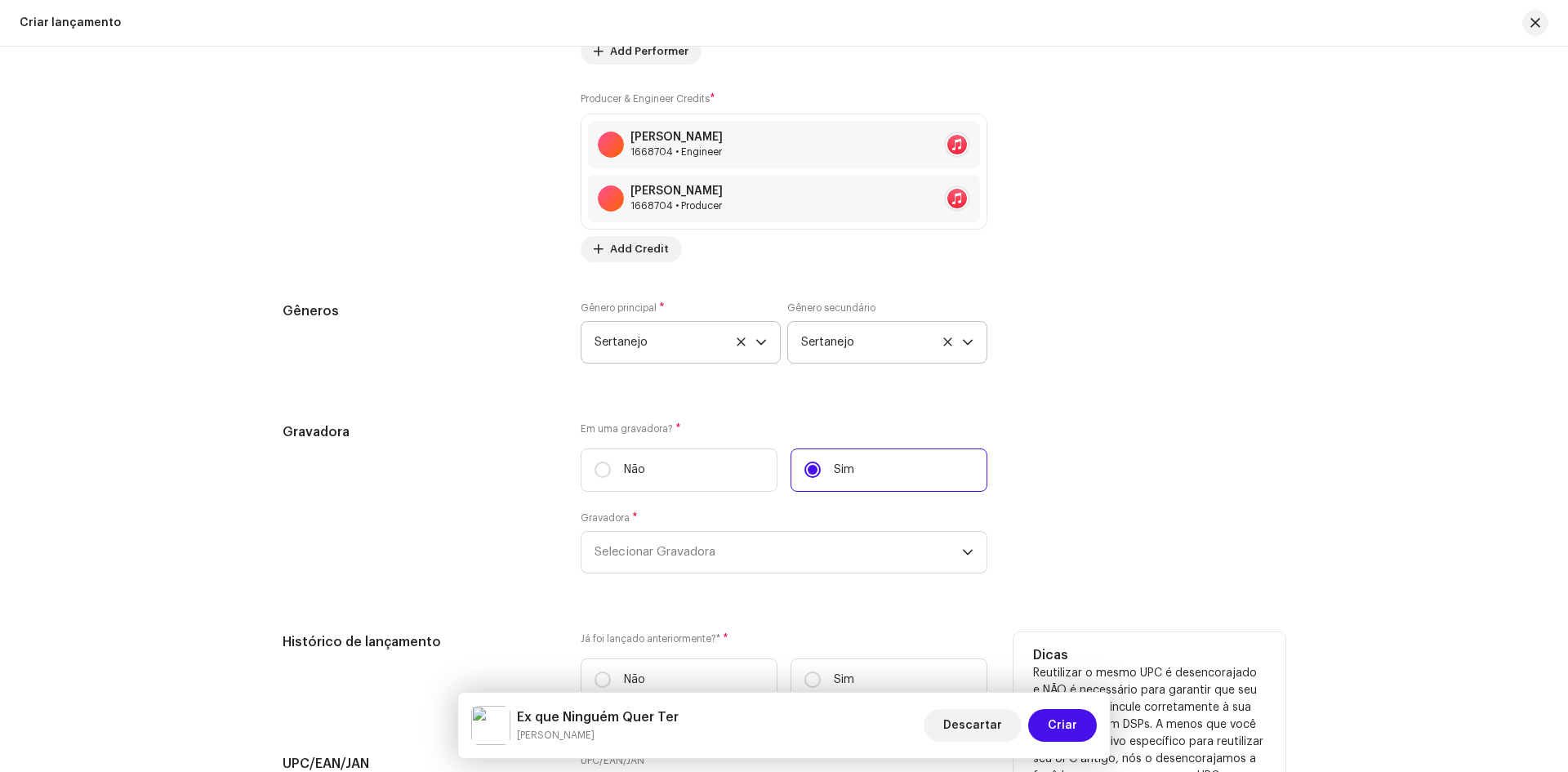
scroll to position [2339, 0]
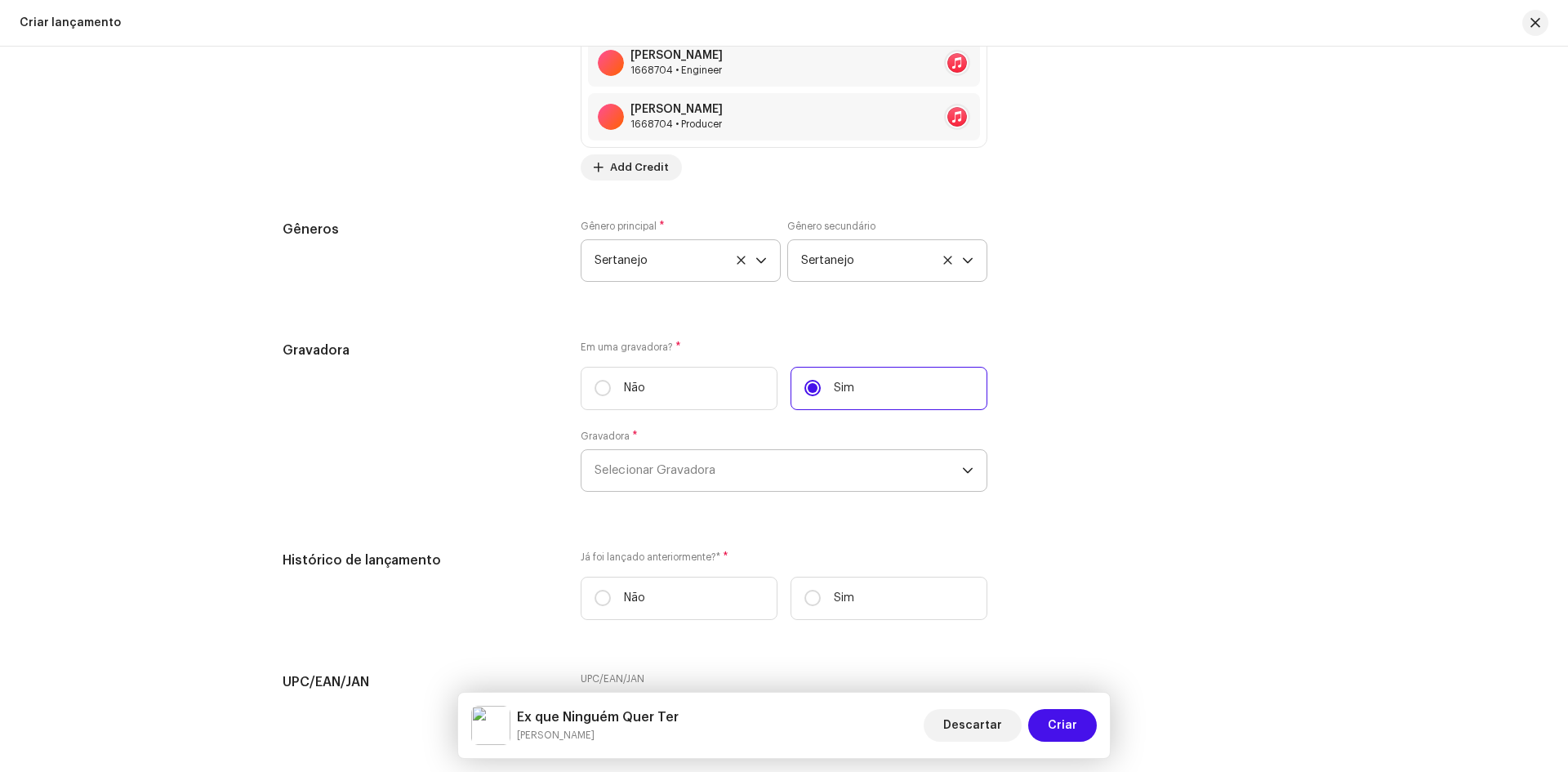
click at [642, 478] on span "Selecionar Gravadora" at bounding box center [777, 470] width 367 height 41
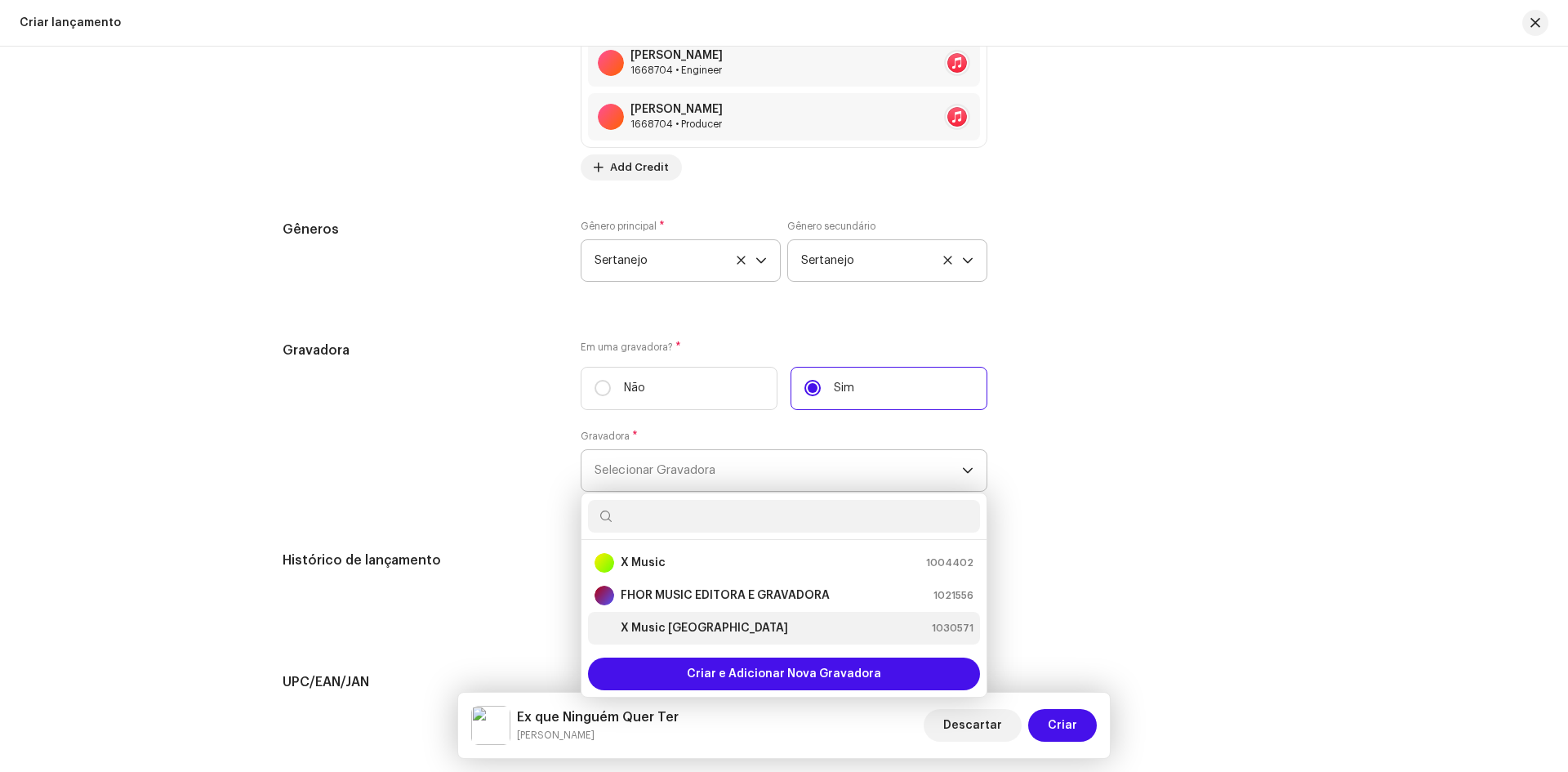
click at [657, 623] on strong "X Music [GEOGRAPHIC_DATA]" at bounding box center [704, 627] width 167 height 17
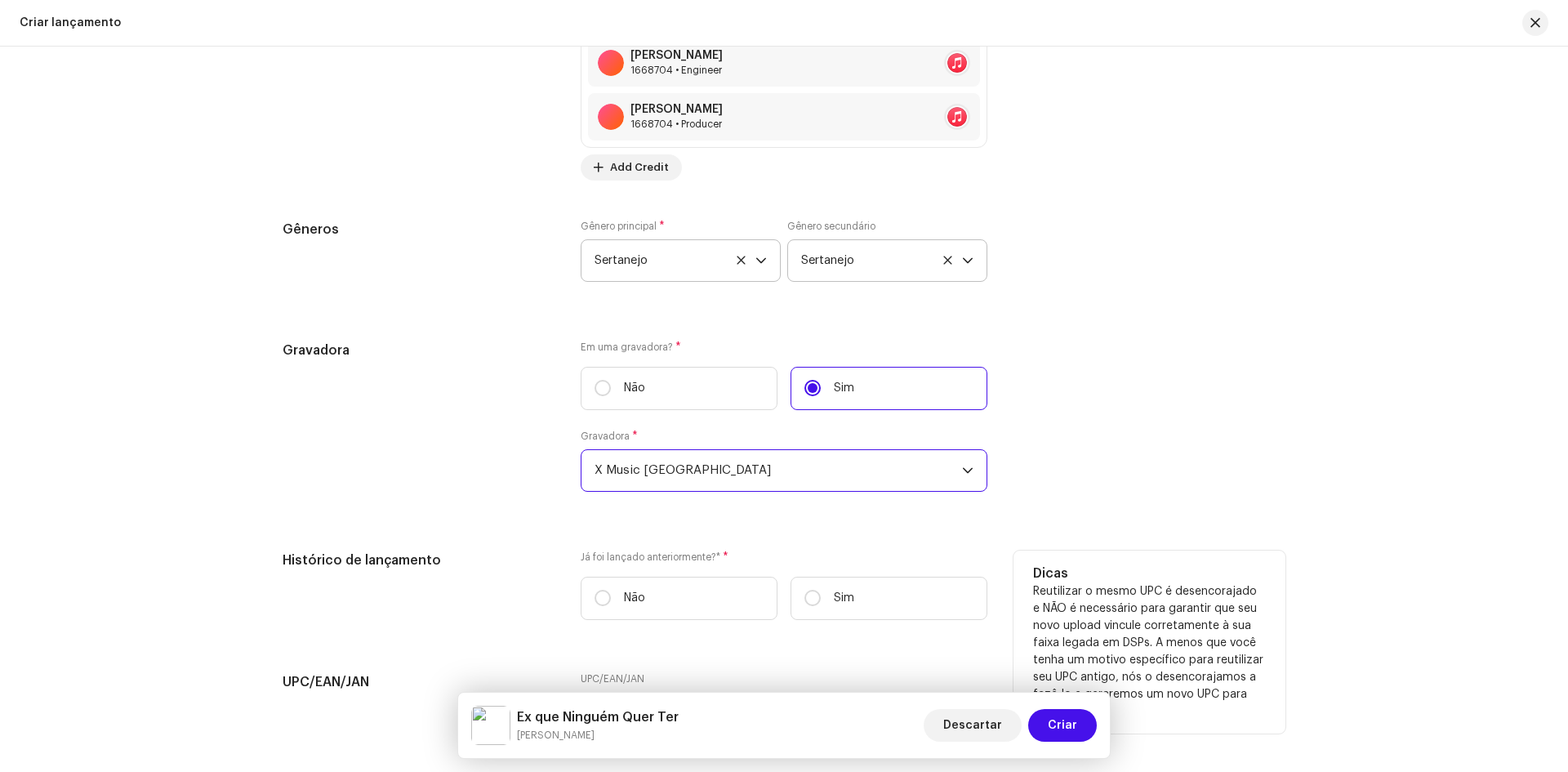
scroll to position [2420, 0]
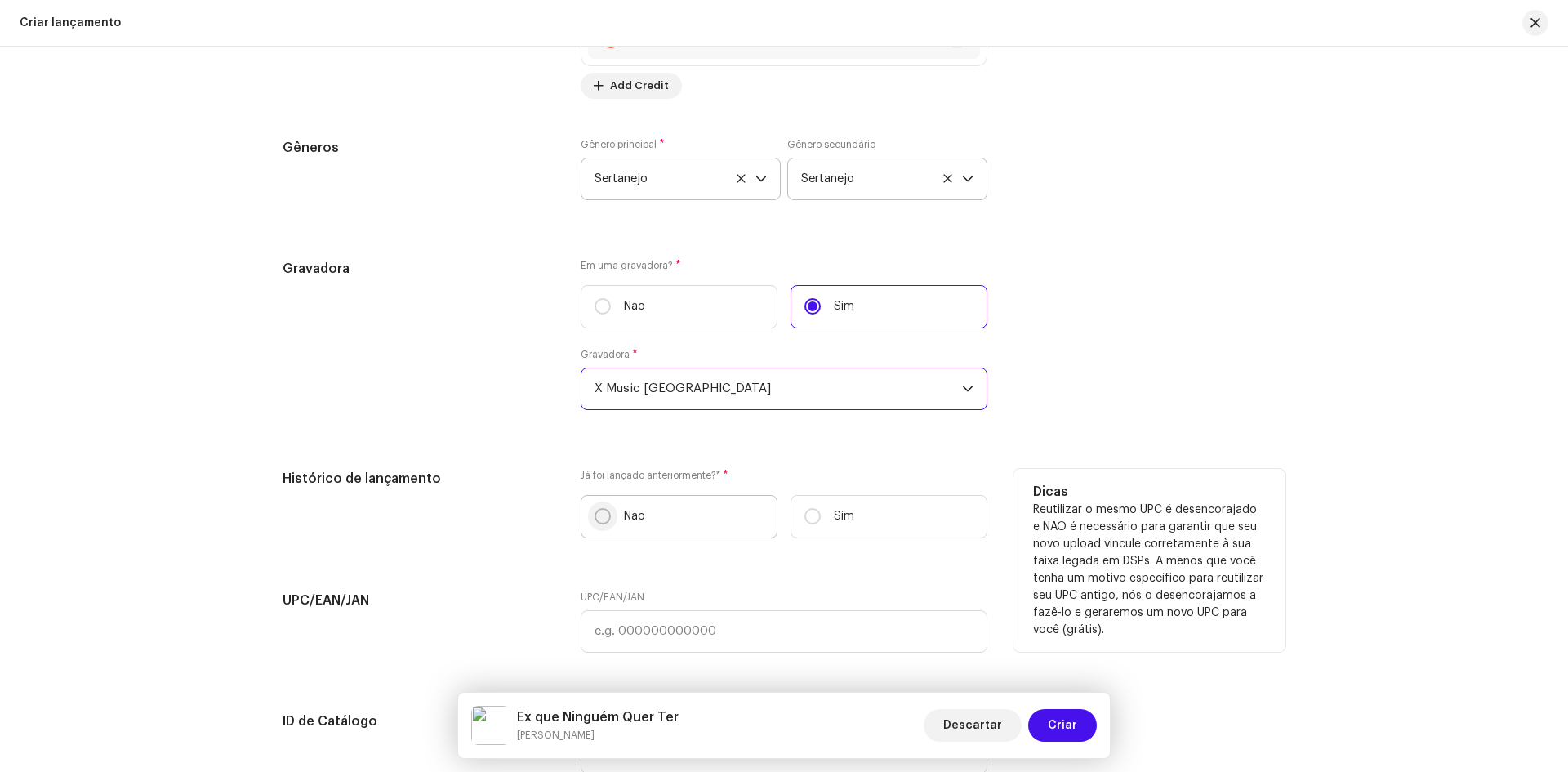
click at [599, 515] on input "Não" at bounding box center [602, 516] width 17 height 17
radio input "true"
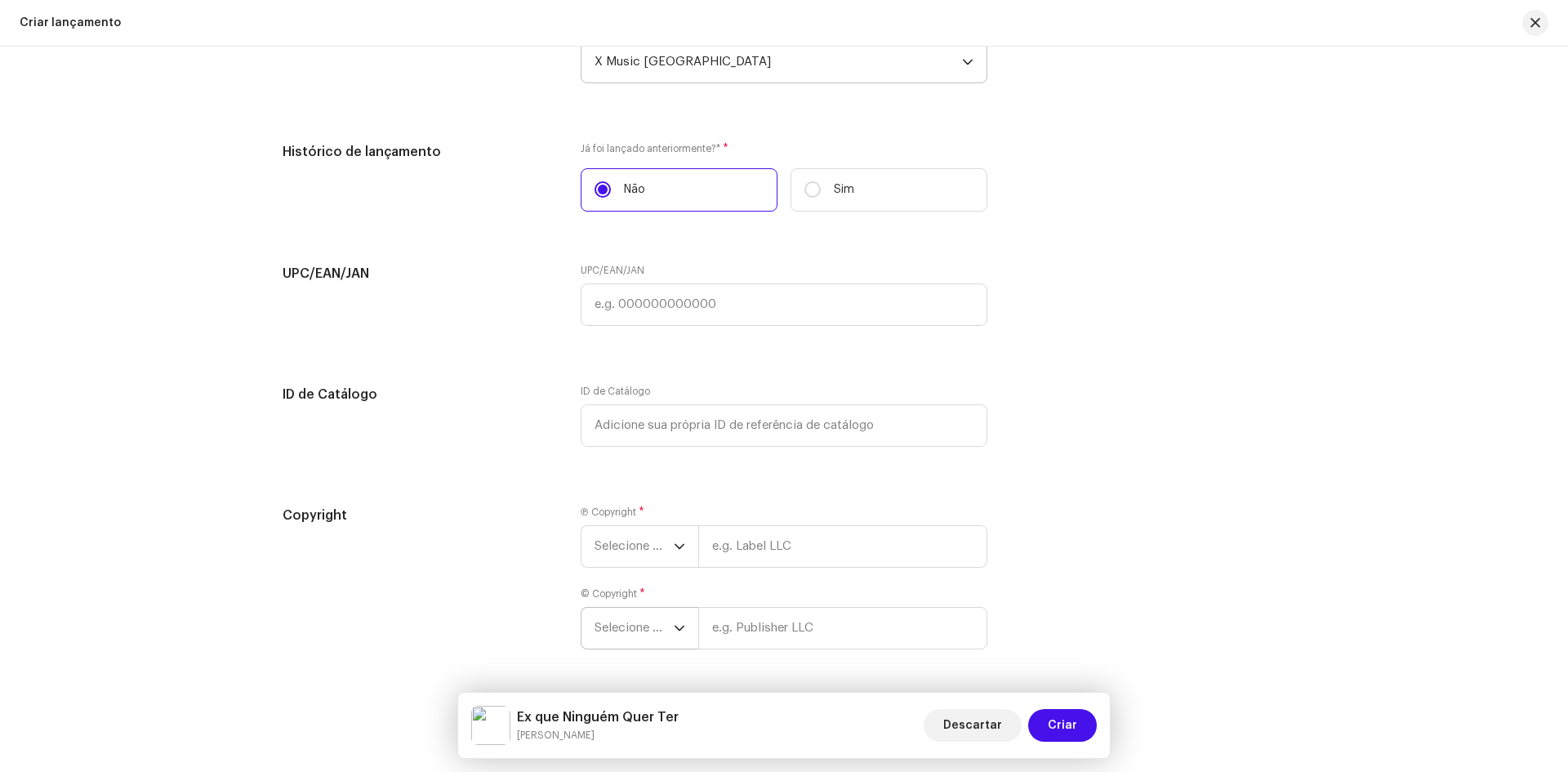
scroll to position [2801, 0]
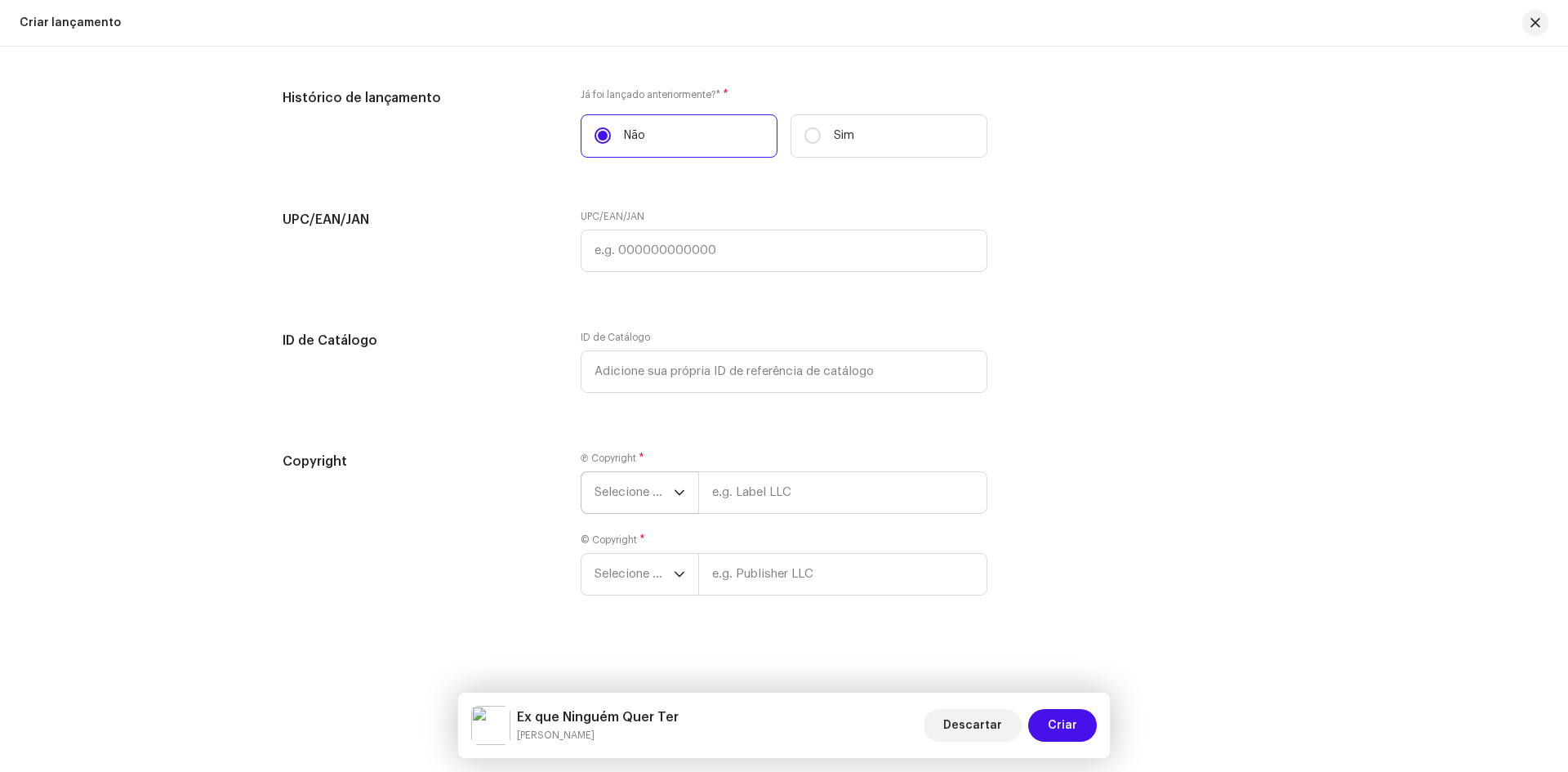
click at [660, 499] on span "Selecione o ano" at bounding box center [634, 492] width 79 height 41
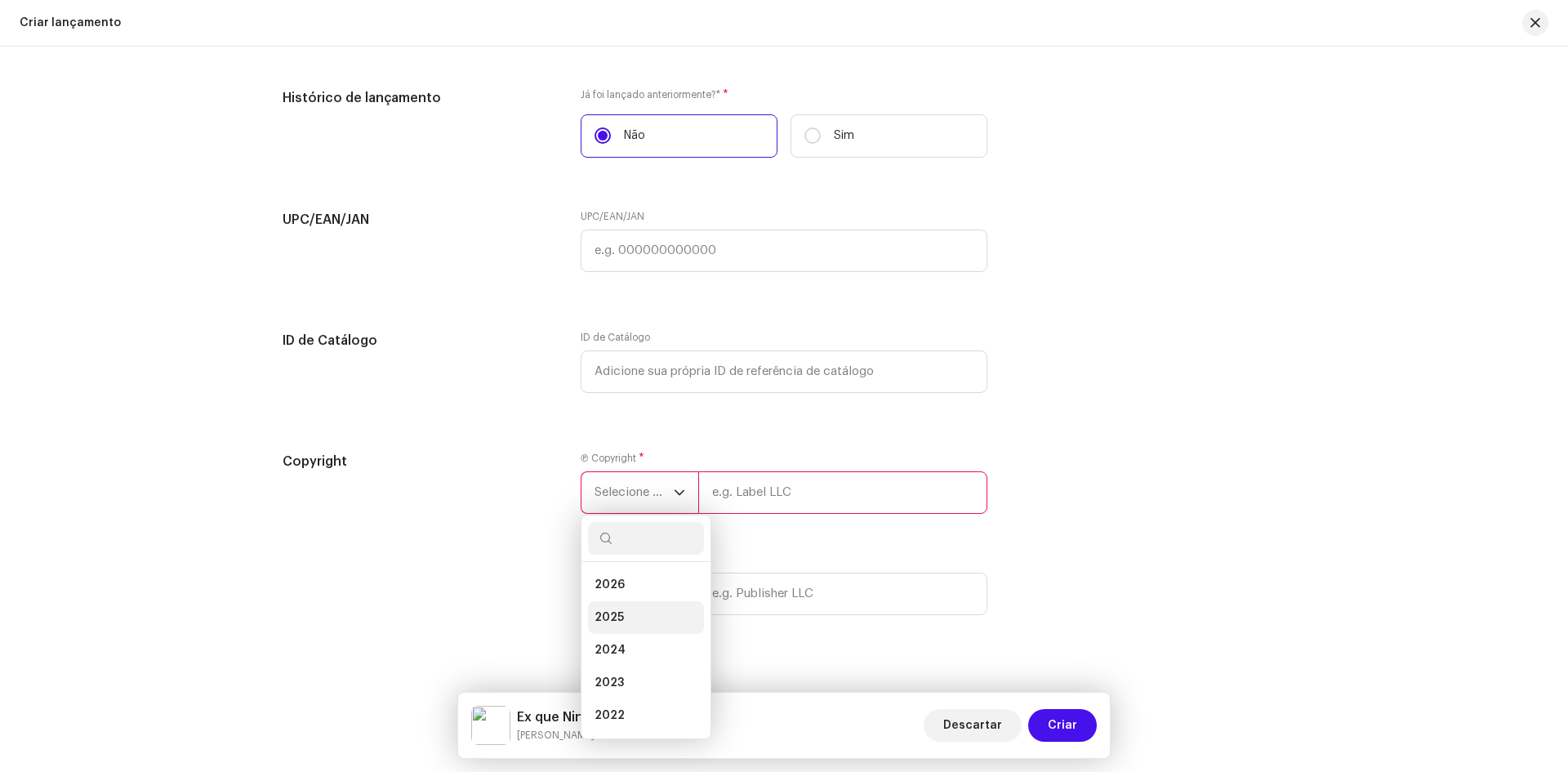
click at [600, 612] on span "2025" at bounding box center [609, 617] width 30 height 17
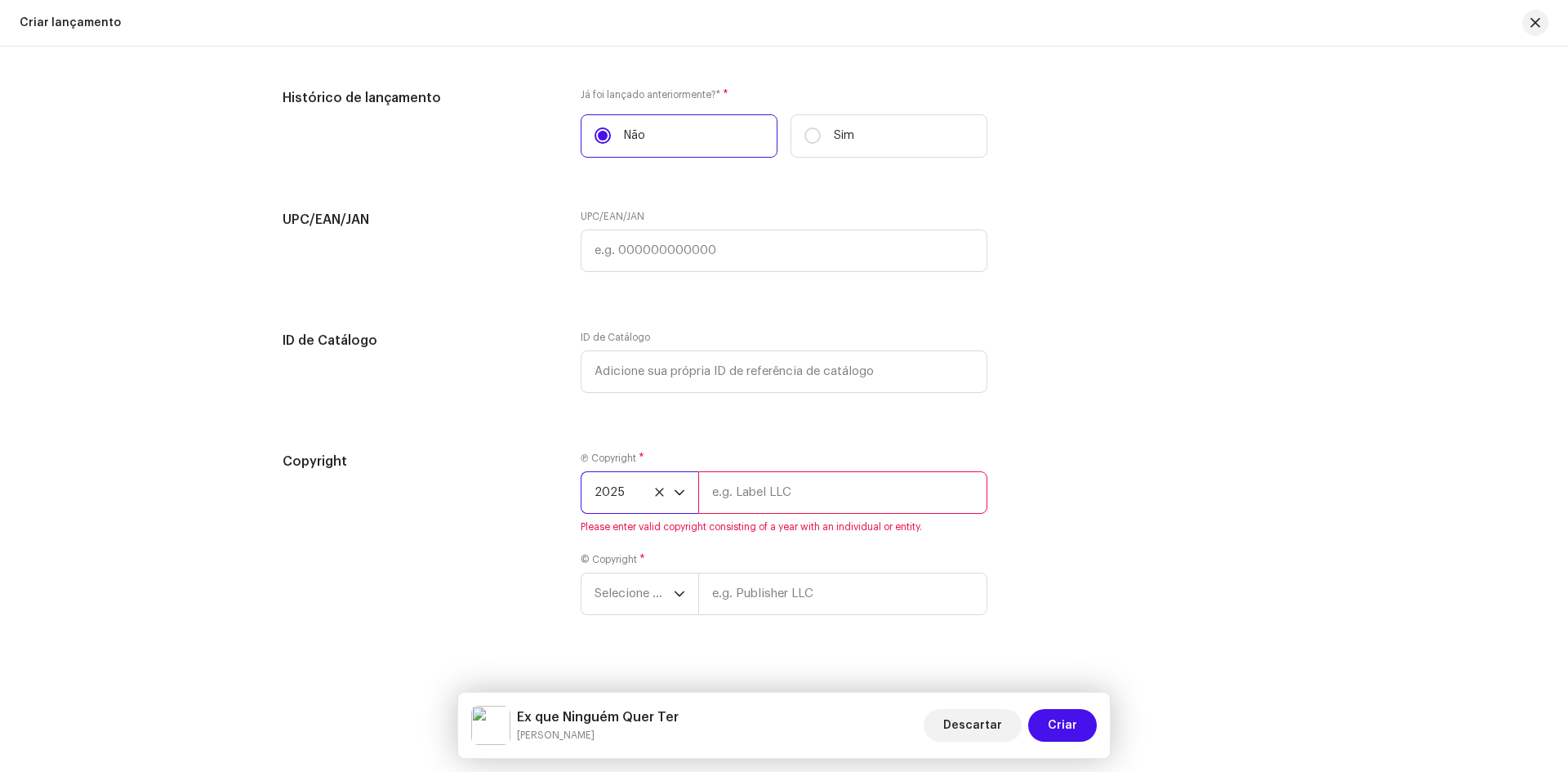
click at [715, 518] on div "Ⓟ Copyright * 2025 Please enter valid copyright consisting of a year with an in…" at bounding box center [784, 492] width 407 height 81
click at [735, 497] on input "text" at bounding box center [843, 492] width 289 height 42
type input "X Music [GEOGRAPHIC_DATA]"
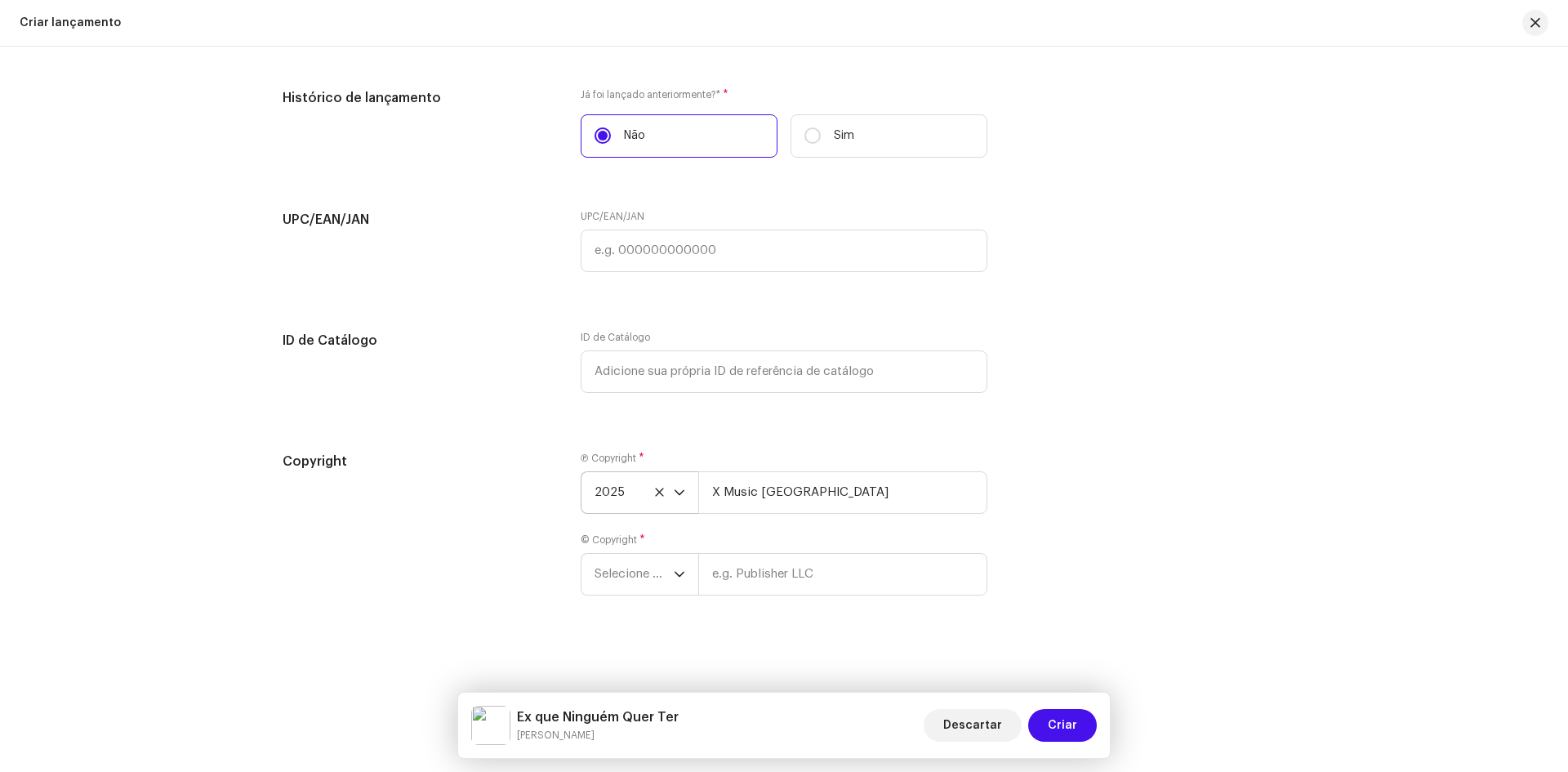
click at [560, 577] on div "Copyright Ⓟ Copyright * 2025 X Music [GEOGRAPHIC_DATA] © Copyright * Selecione …" at bounding box center [784, 533] width 1003 height 163
click at [626, 579] on span "Selecione o ano" at bounding box center [634, 574] width 79 height 41
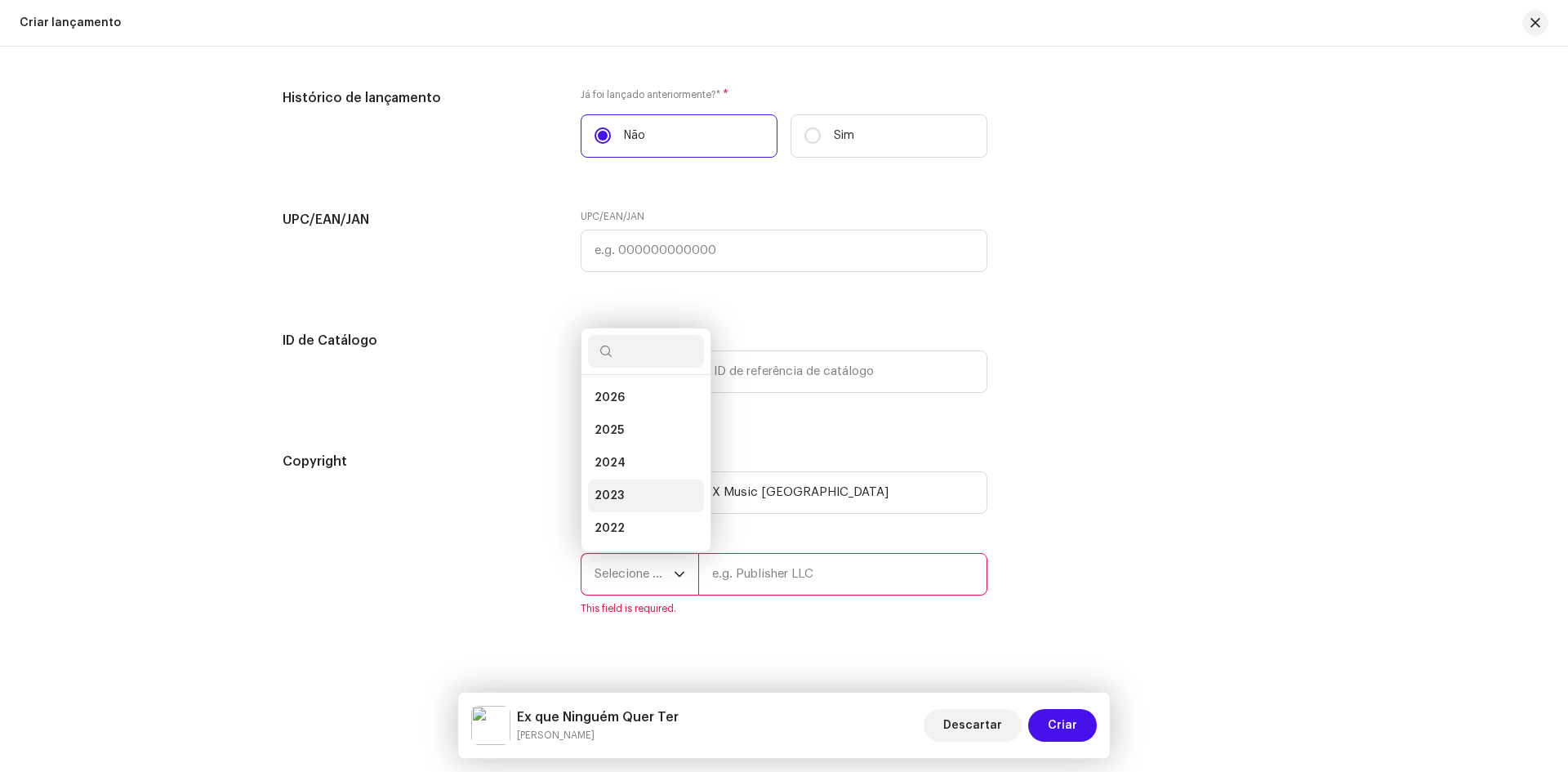
scroll to position [26, 0]
click at [625, 403] on li "2025" at bounding box center [646, 404] width 116 height 32
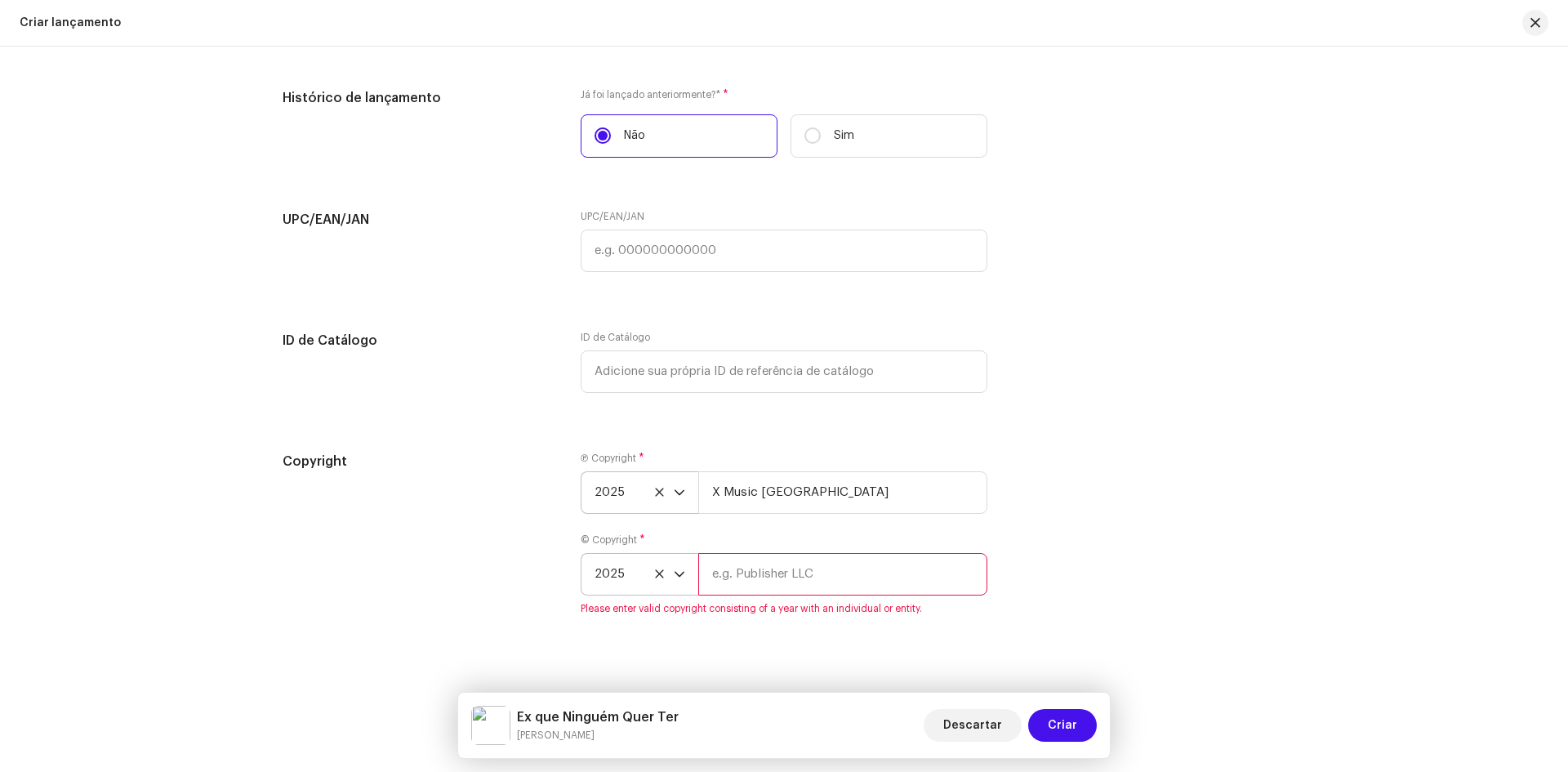
click at [769, 581] on input "text" at bounding box center [843, 574] width 289 height 42
type input "X Music [GEOGRAPHIC_DATA]"
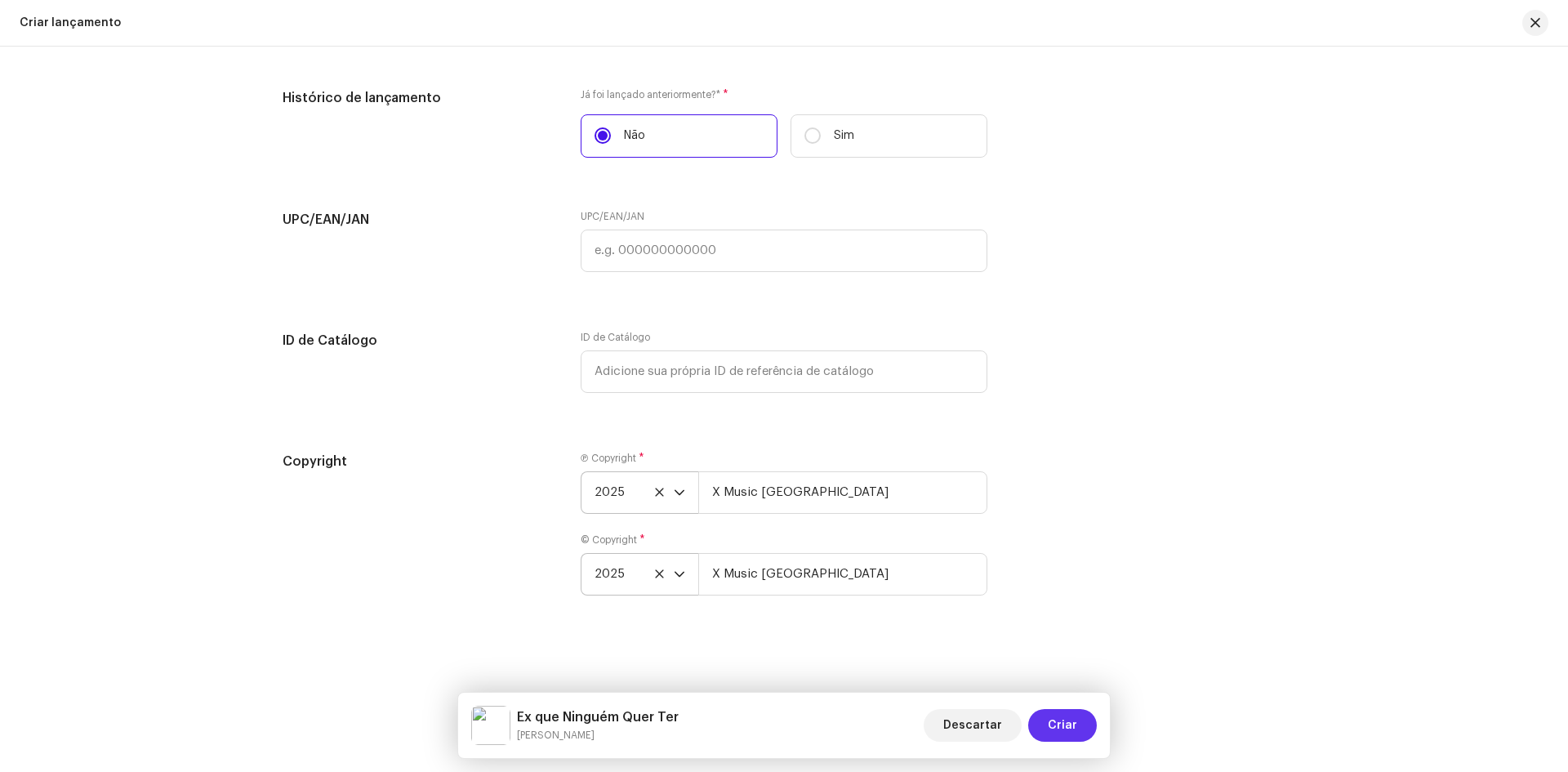
click at [1069, 721] on span "Criar" at bounding box center [1063, 725] width 30 height 32
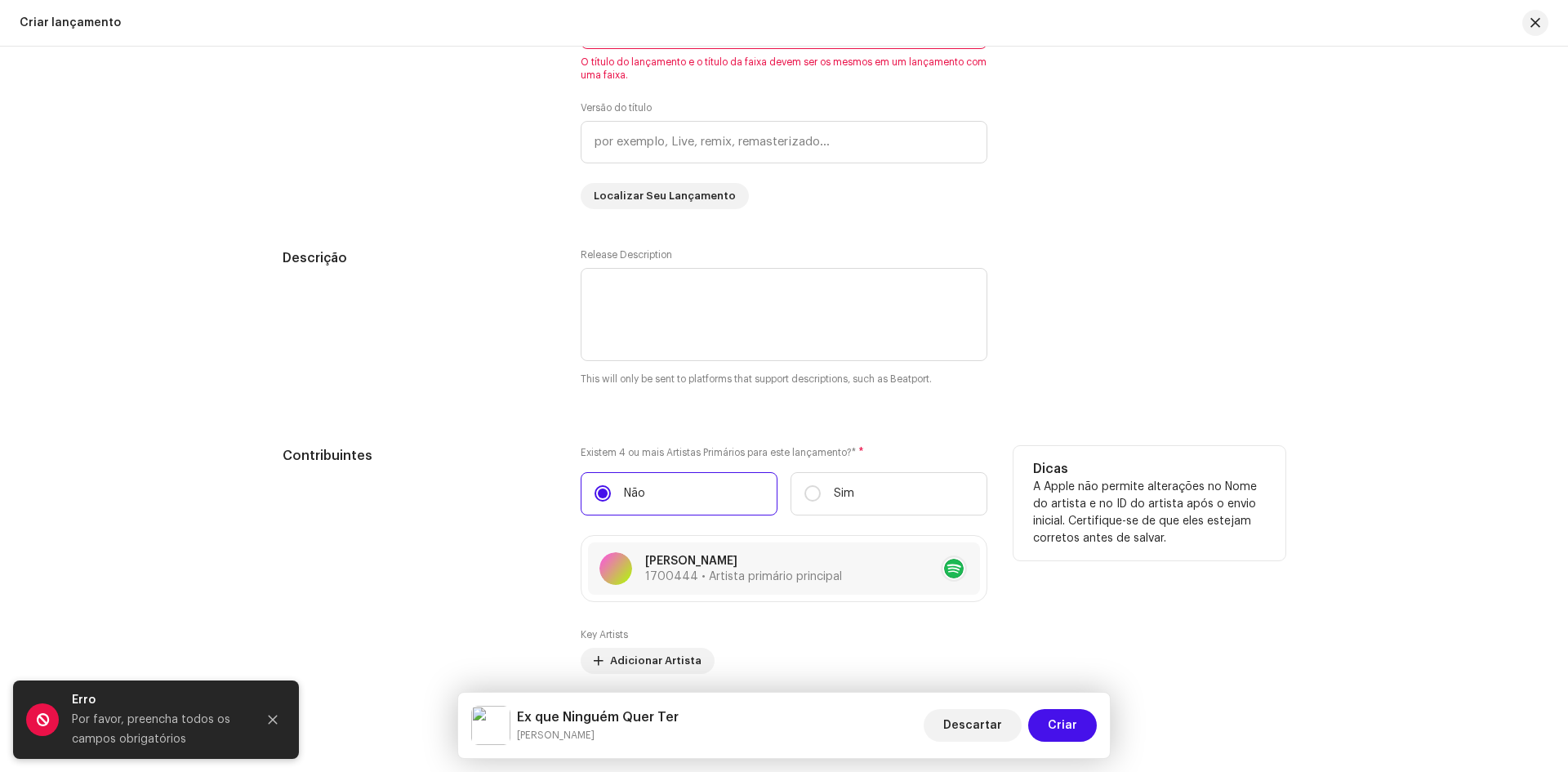
scroll to position [1363, 0]
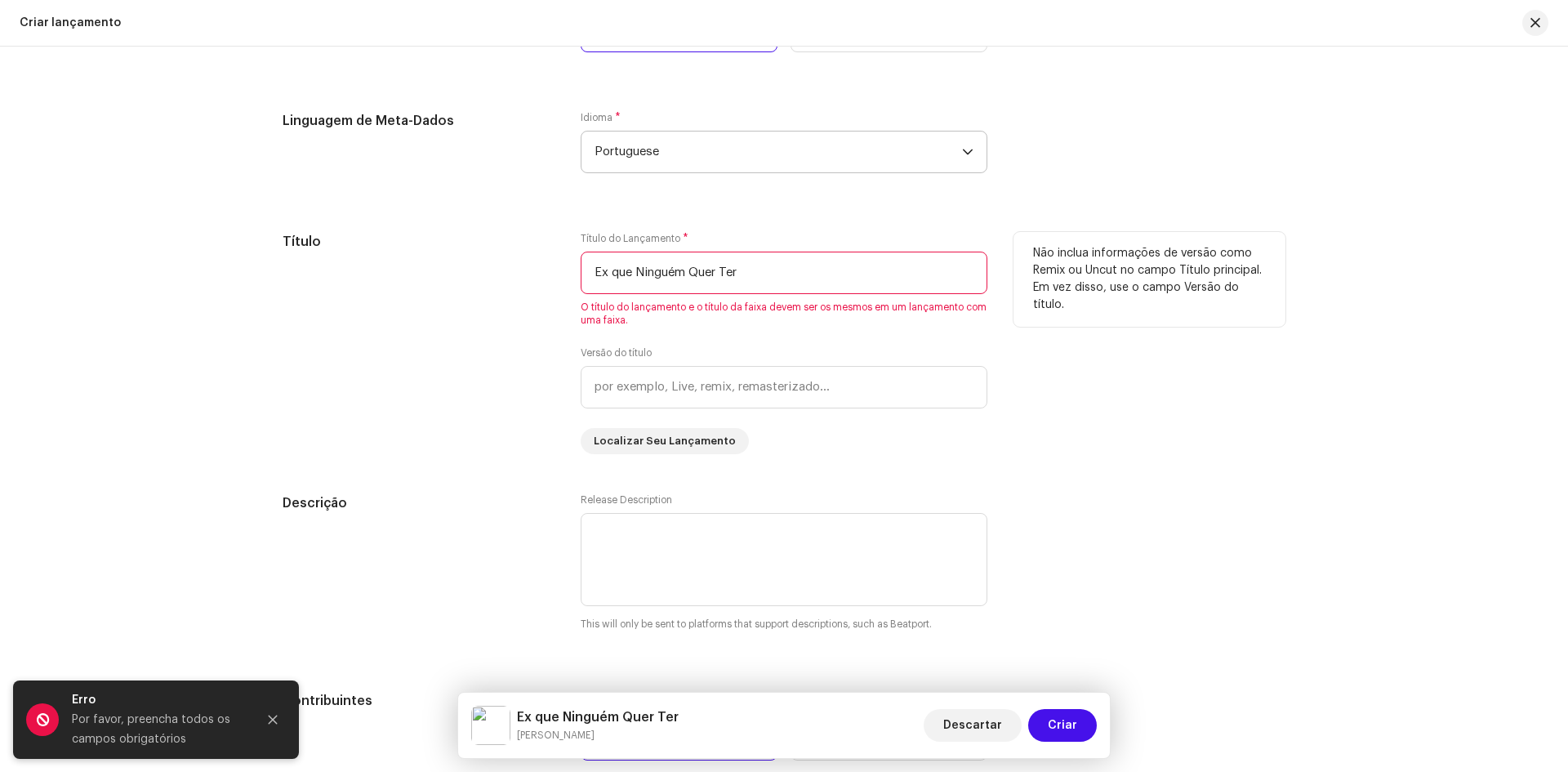
click at [775, 270] on input "Ex que Ninguém Quer Ter" at bounding box center [784, 273] width 407 height 42
drag, startPoint x: 773, startPoint y: 272, endPoint x: 611, endPoint y: 269, distance: 162.0
click at [613, 269] on input "Ex que Ninguém Quer Ter" at bounding box center [784, 273] width 407 height 42
click at [612, 268] on input "Ex que Ninguém Quer Ter" at bounding box center [784, 273] width 407 height 42
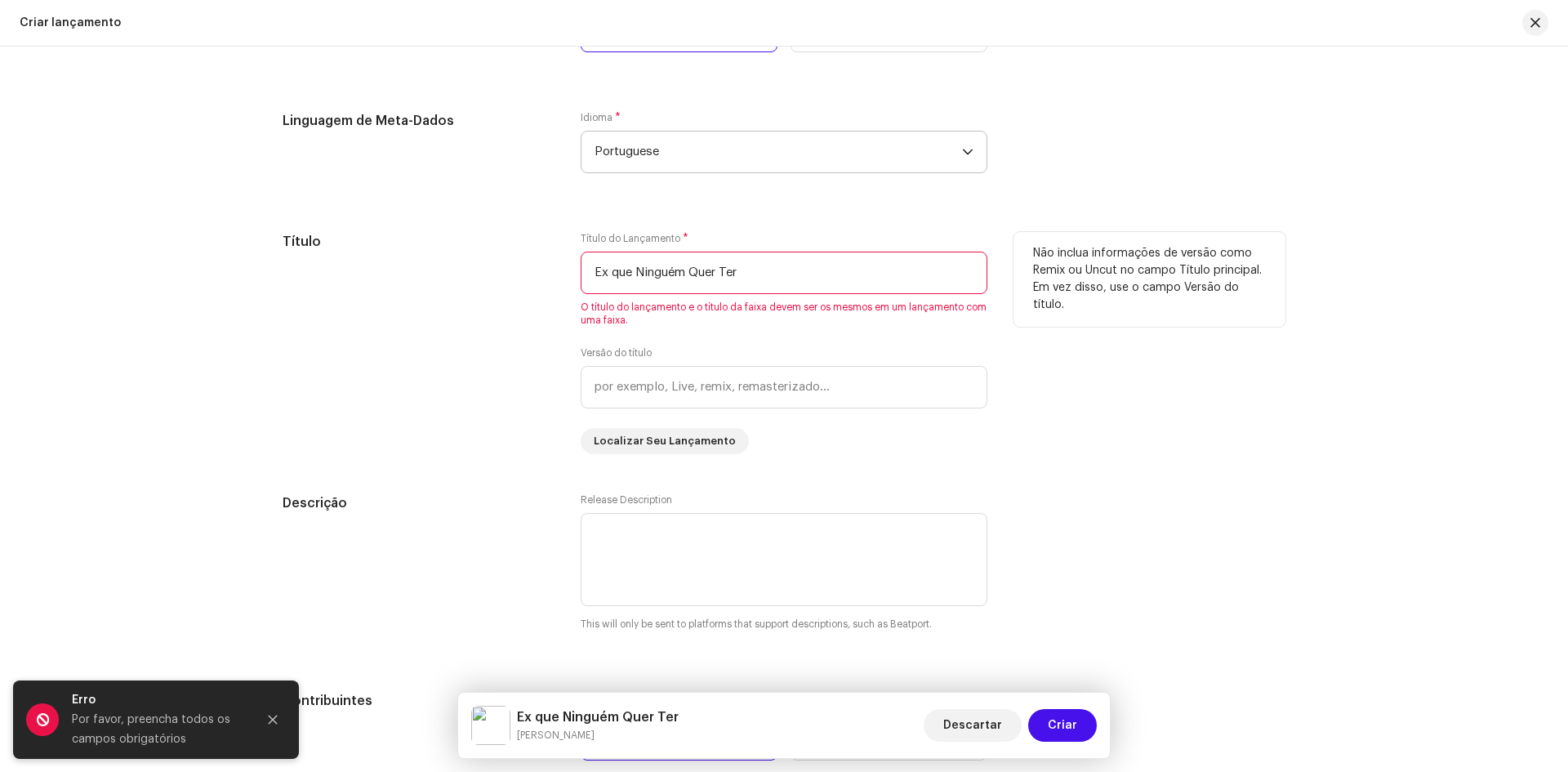
click at [612, 268] on input "Ex que Ninguém Quer Ter" at bounding box center [784, 273] width 407 height 42
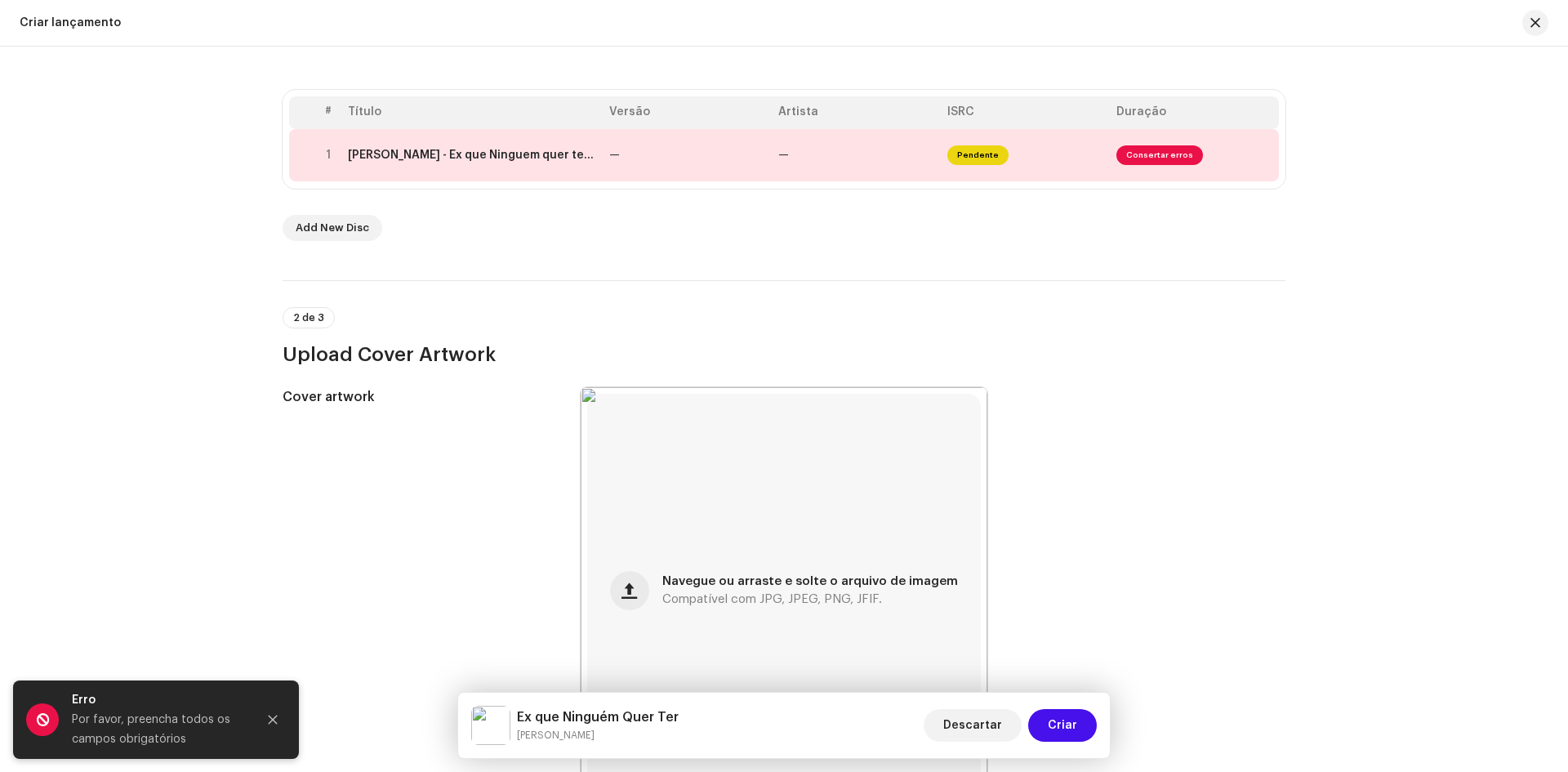
scroll to position [138, 0]
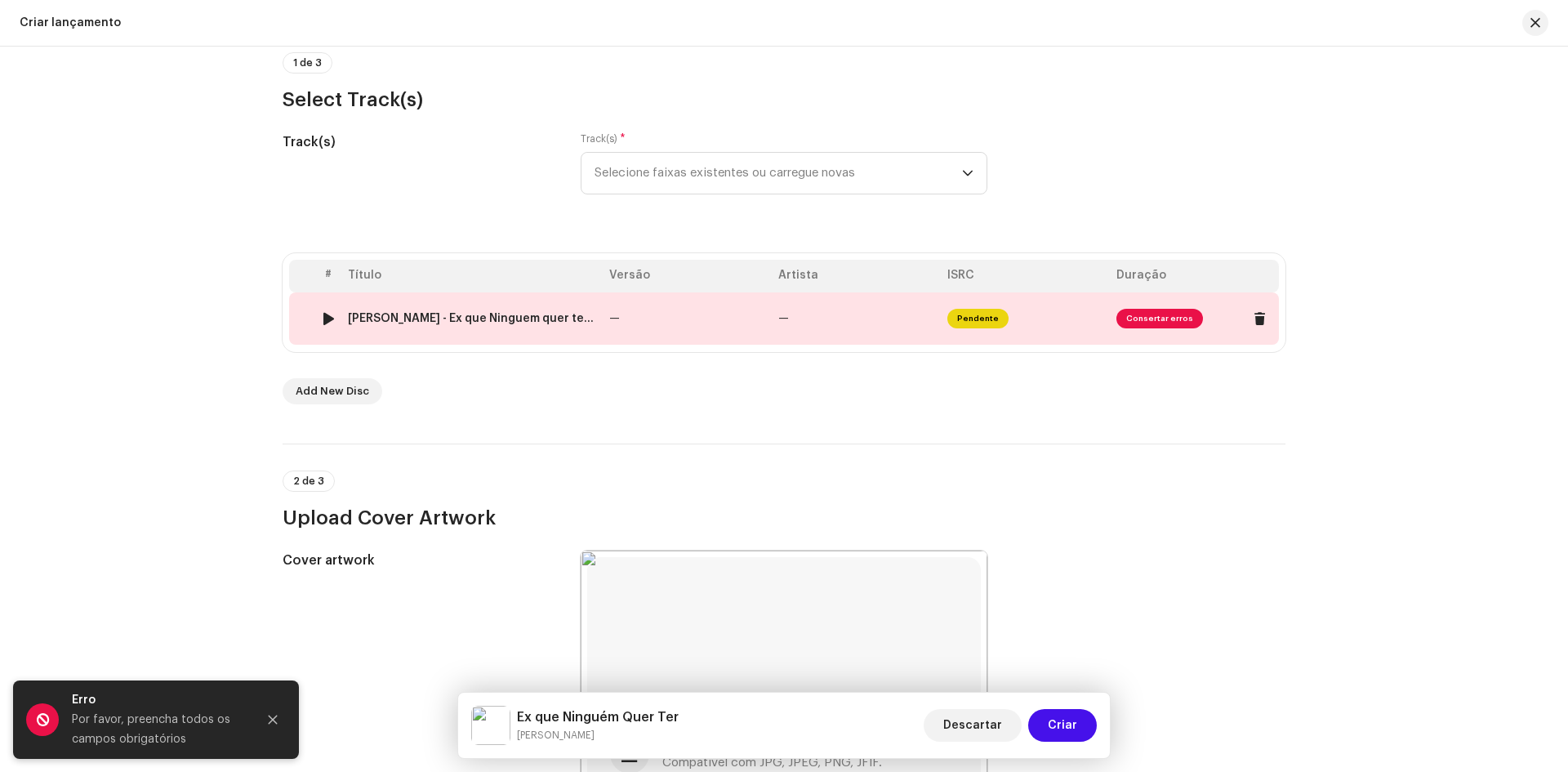
click at [571, 305] on td "[PERSON_NAME] - Ex que Ninguem quer ter.wav" at bounding box center [472, 319] width 261 height 53
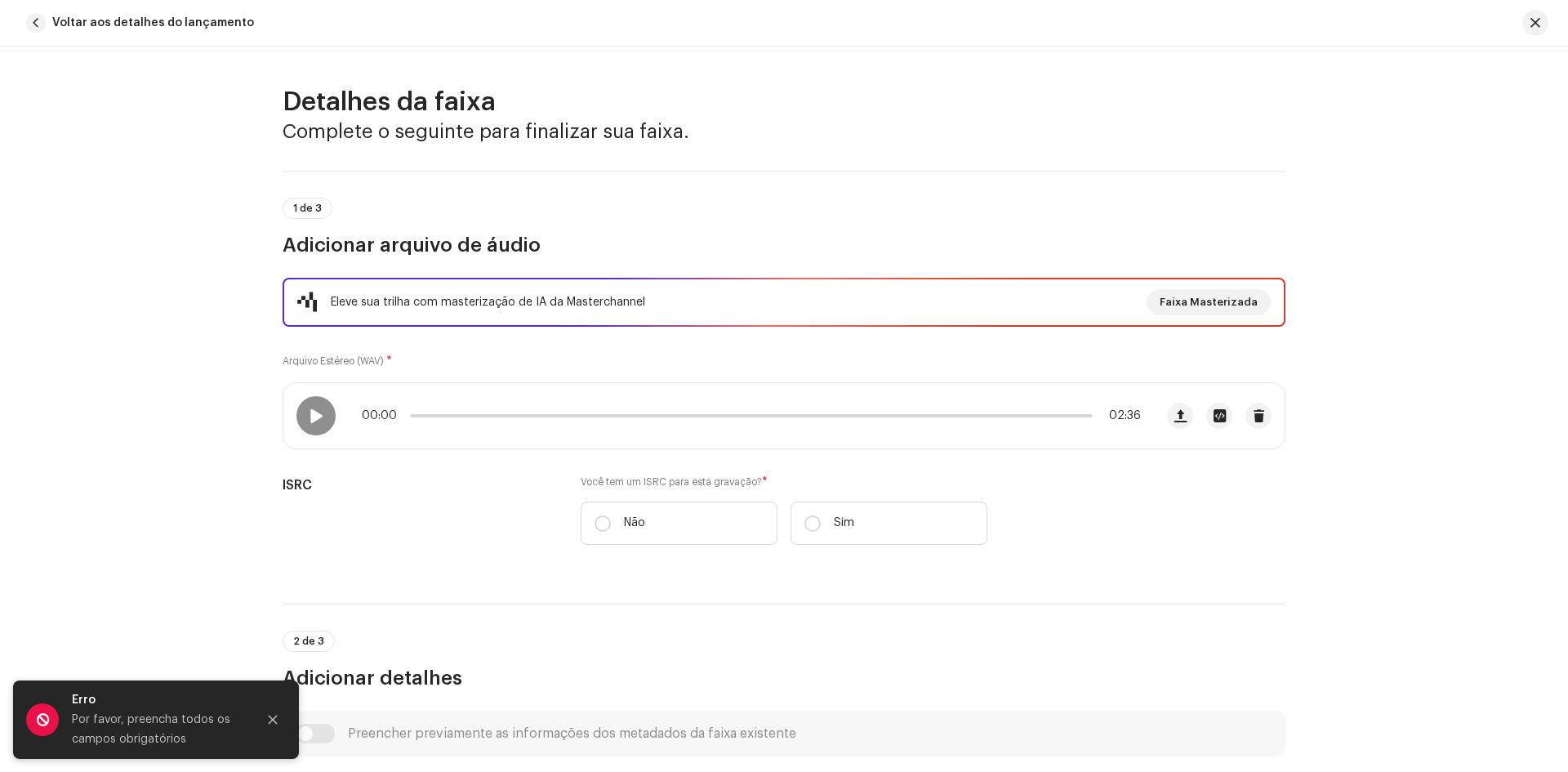
scroll to position [245, 0]
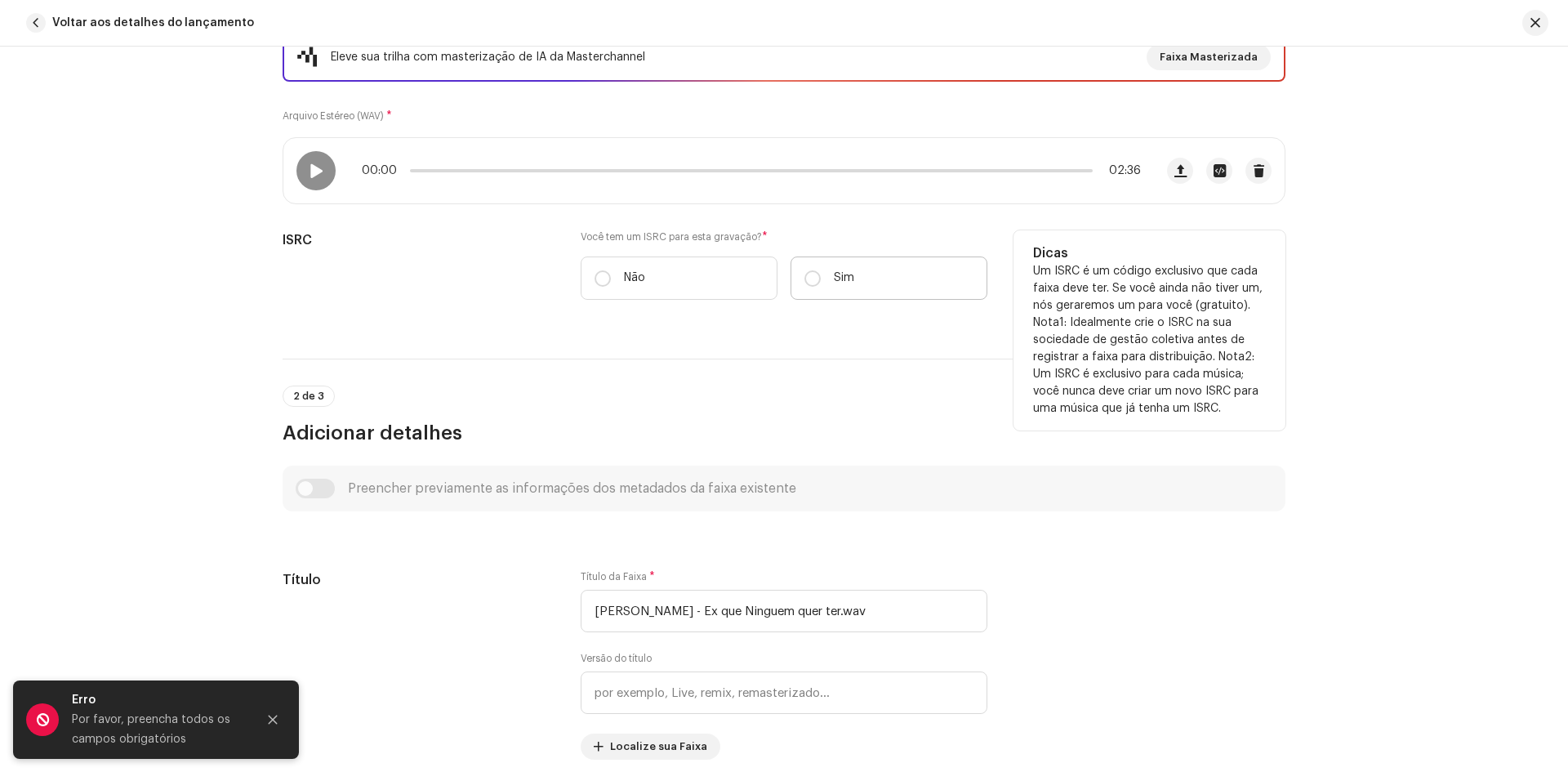
click at [819, 281] on label "Sim" at bounding box center [889, 278] width 197 height 43
click at [819, 281] on input "Sim" at bounding box center [812, 278] width 17 height 17
radio input "true"
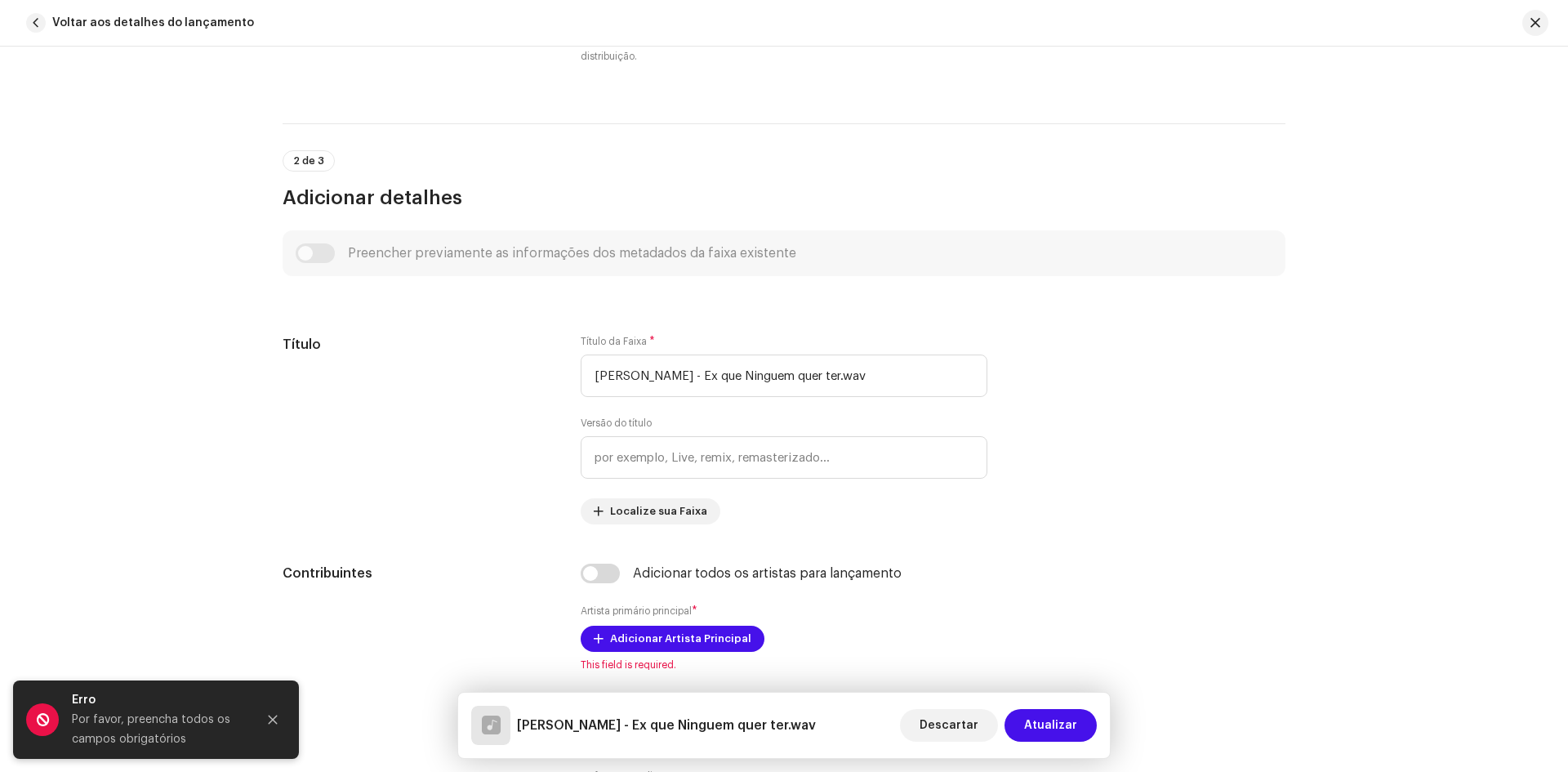
scroll to position [817, 0]
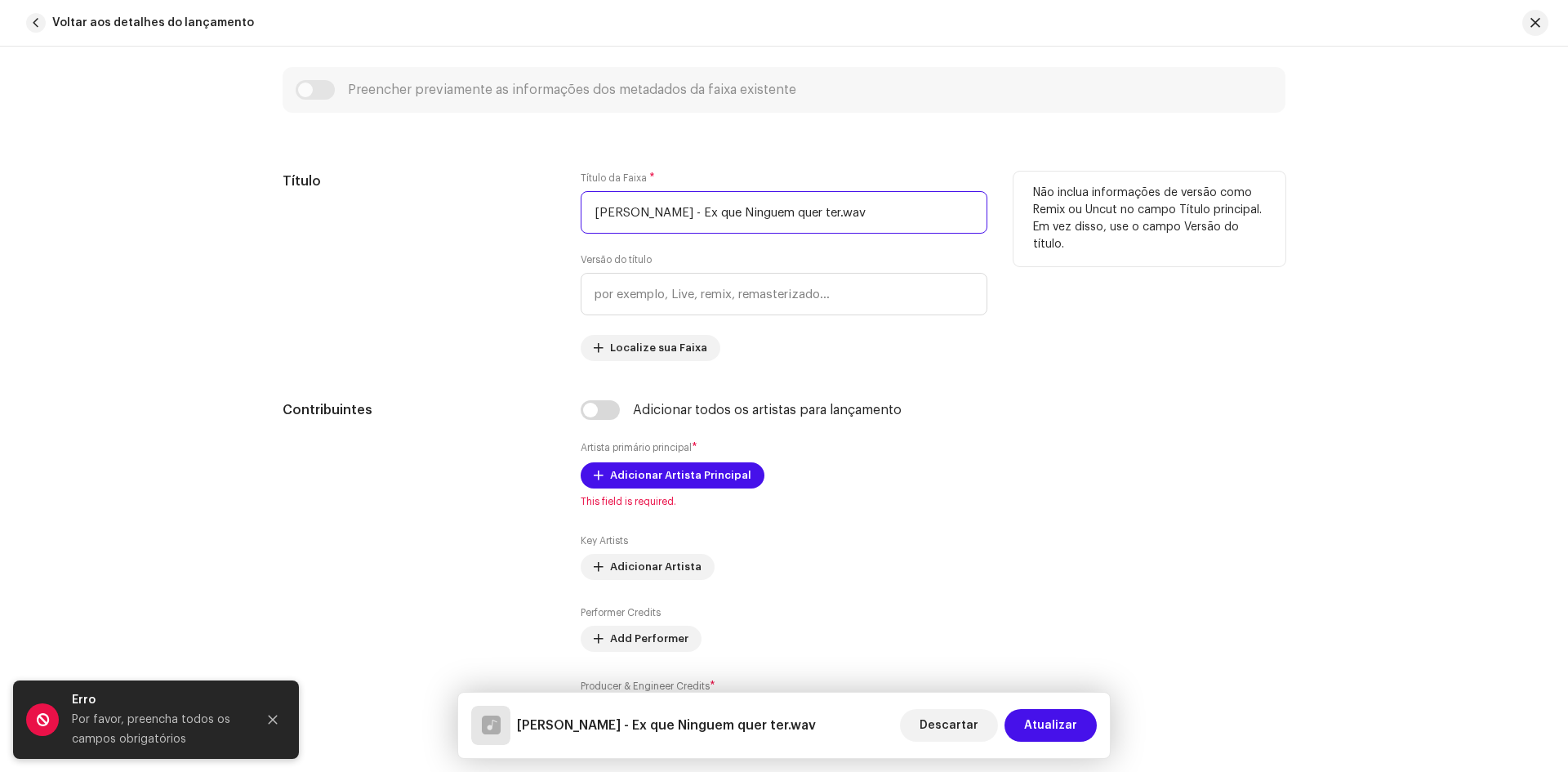
drag, startPoint x: 869, startPoint y: 213, endPoint x: 542, endPoint y: 231, distance: 327.5
click at [542, 231] on div "Título Título da Faixa * [PERSON_NAME] - Ex que Ninguem quer ter.wav Versão do …" at bounding box center [784, 266] width 1003 height 189
paste input "Ex que Ninguém Quer Ter"
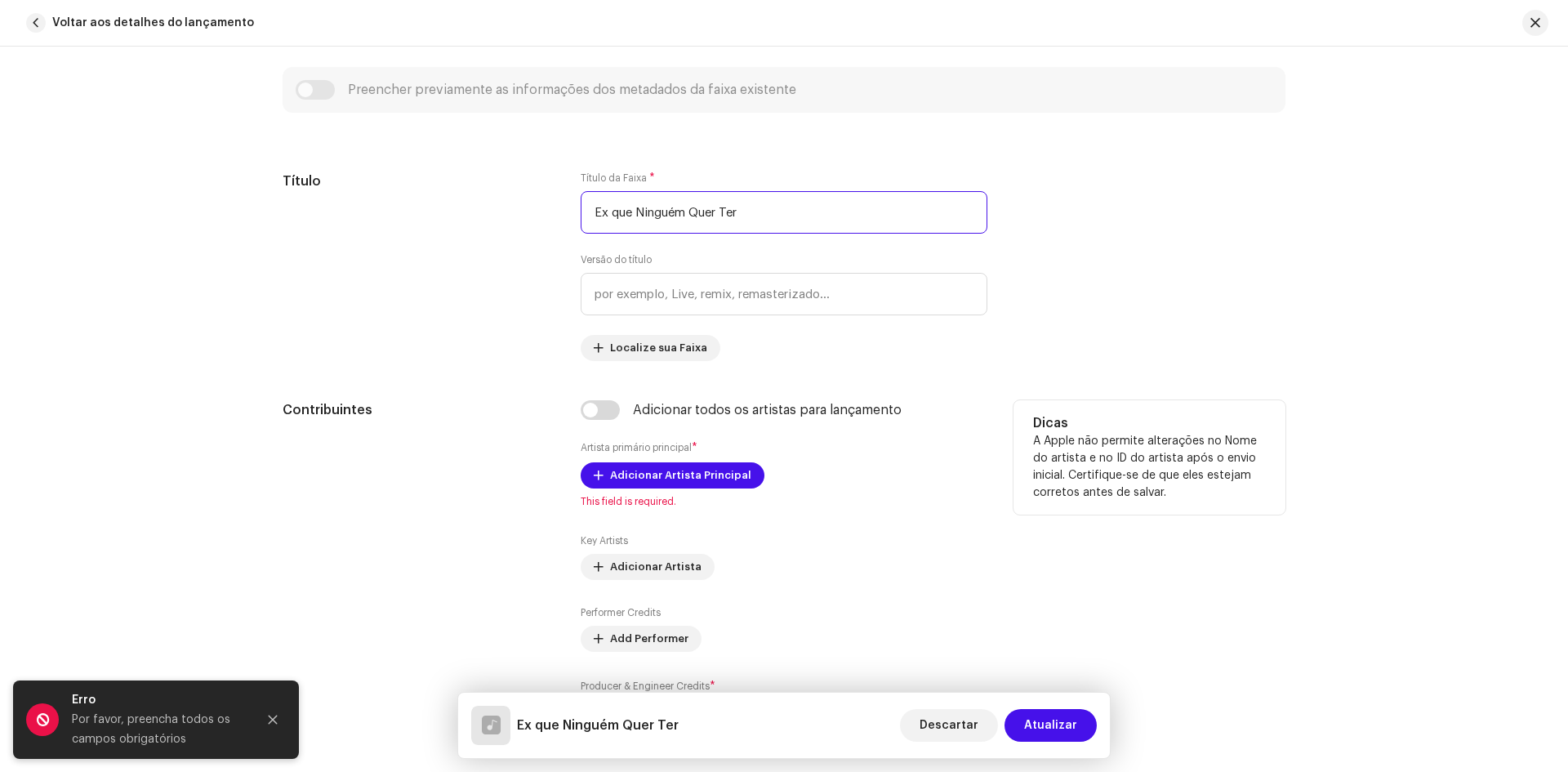
scroll to position [980, 0]
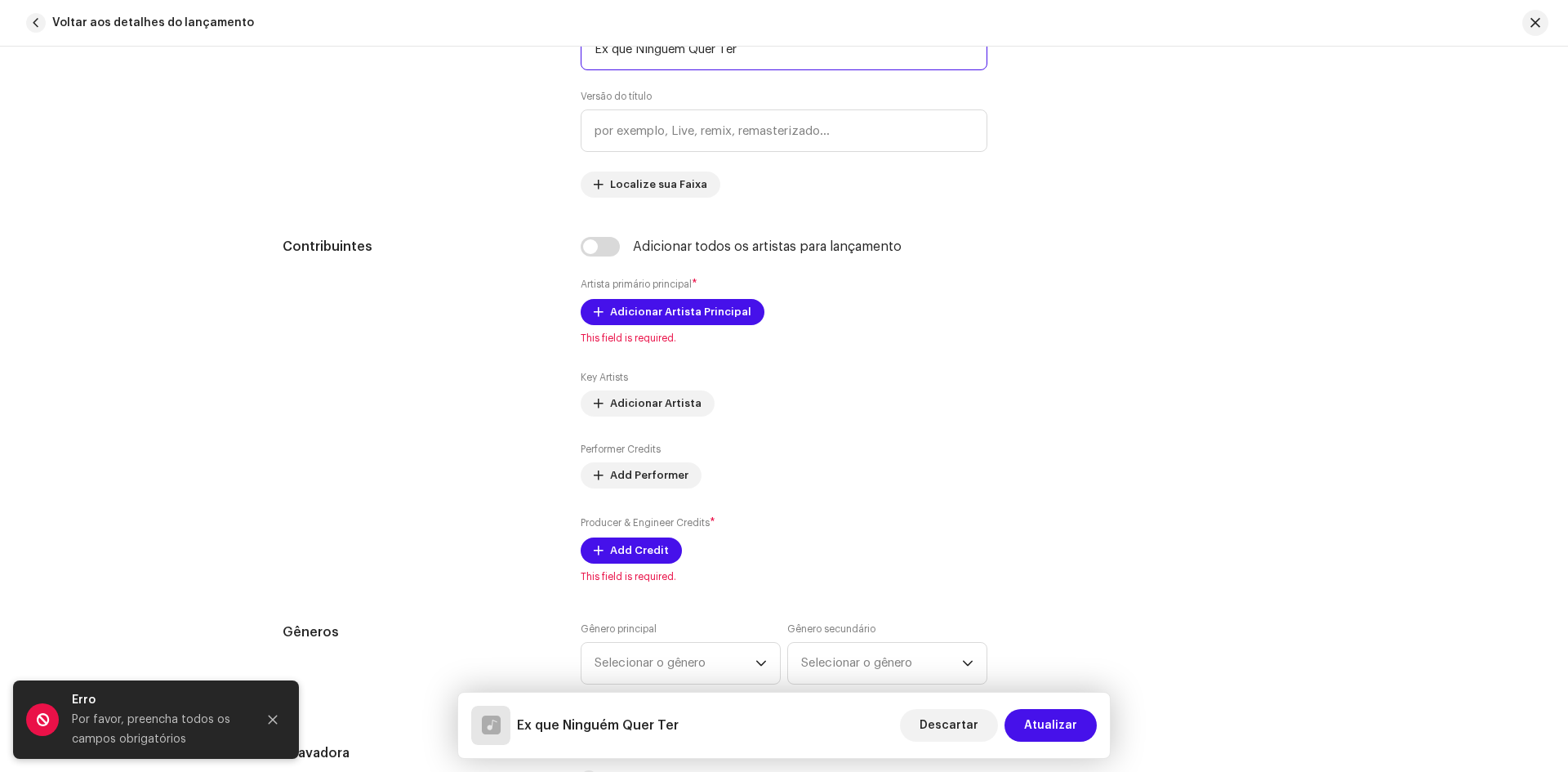
type input "Ex que Ninguém Quer Ter"
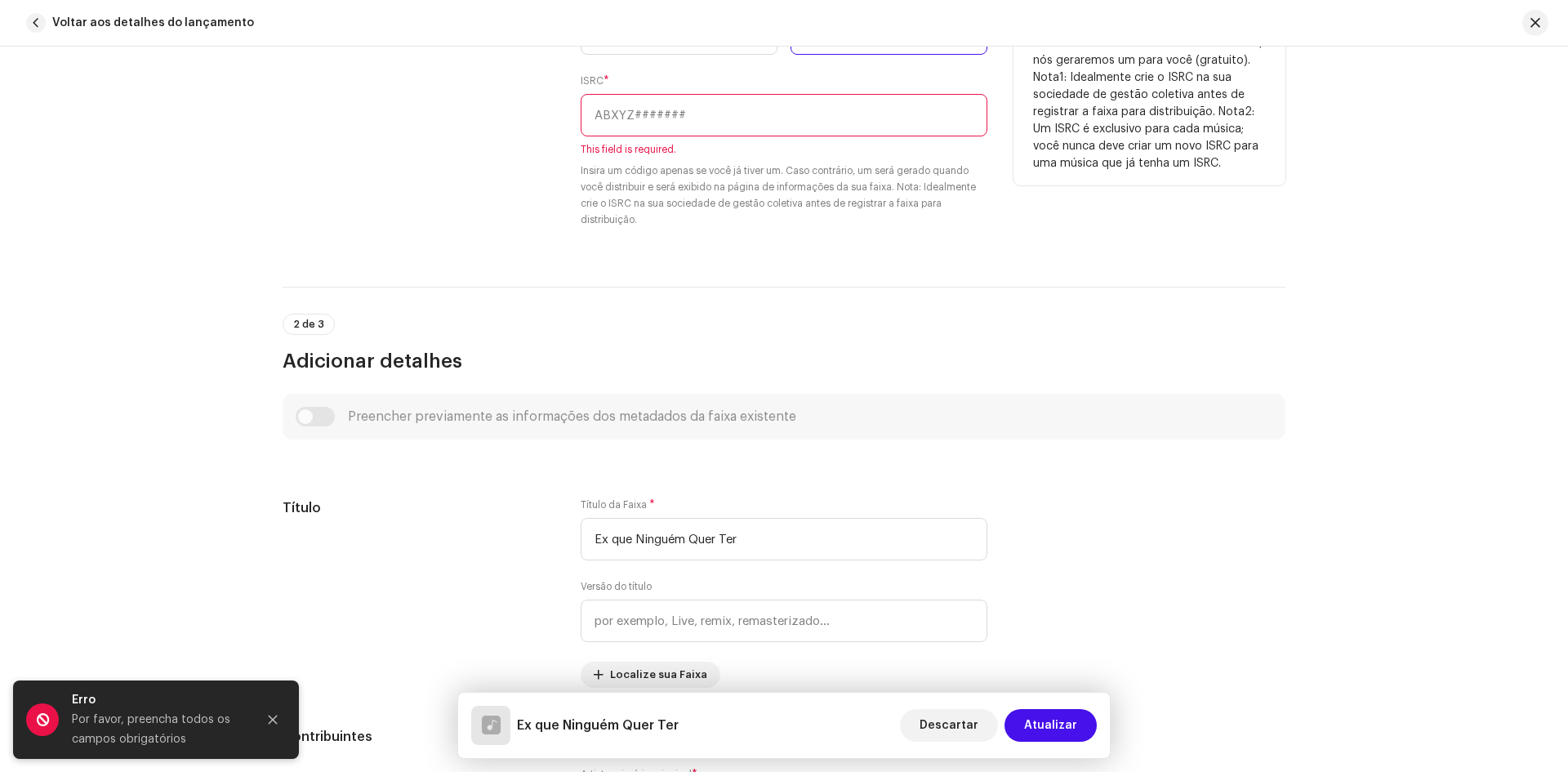
scroll to position [245, 0]
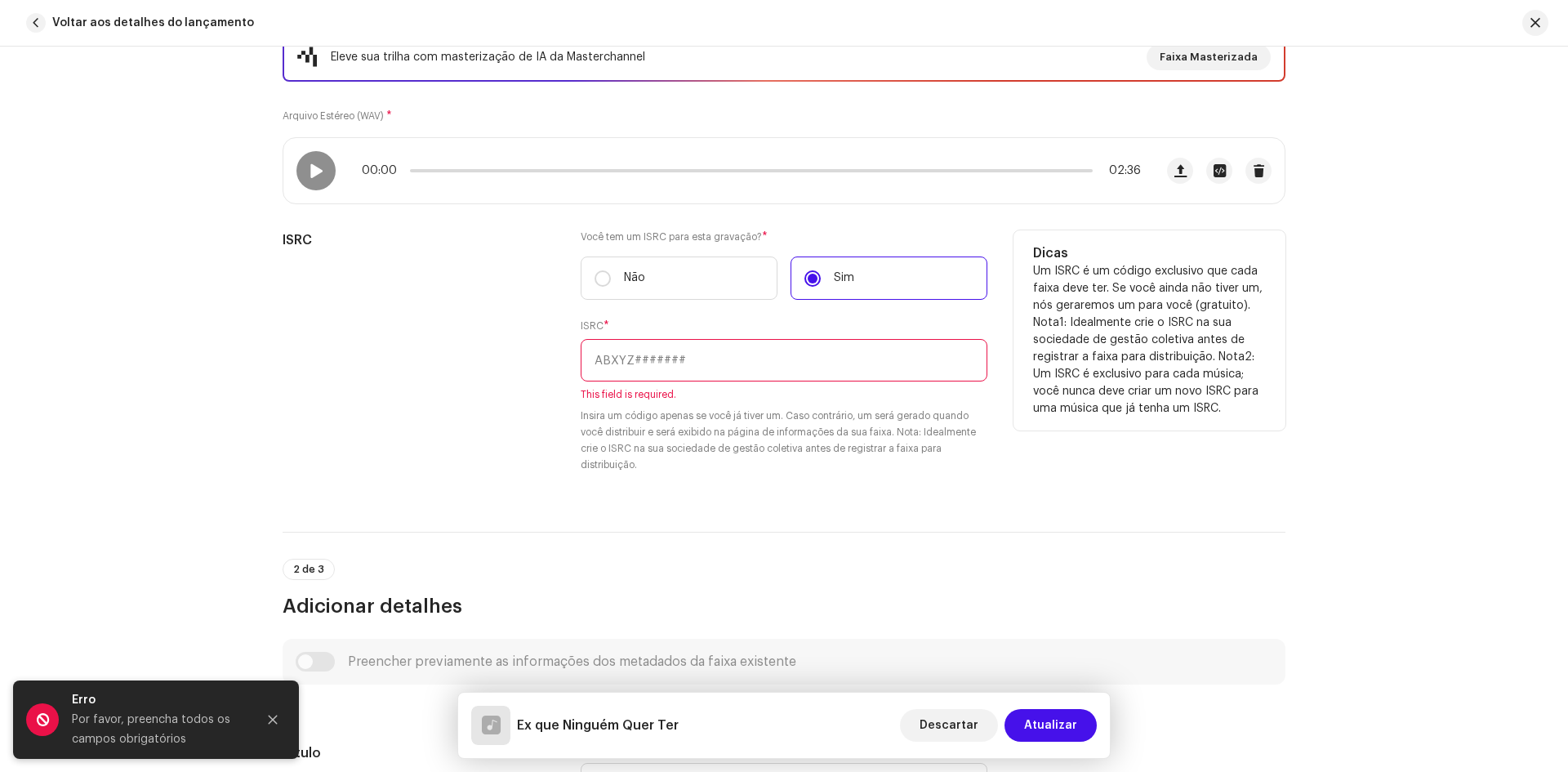
click at [614, 365] on input "text" at bounding box center [784, 360] width 407 height 42
paste input "BK5872500013"
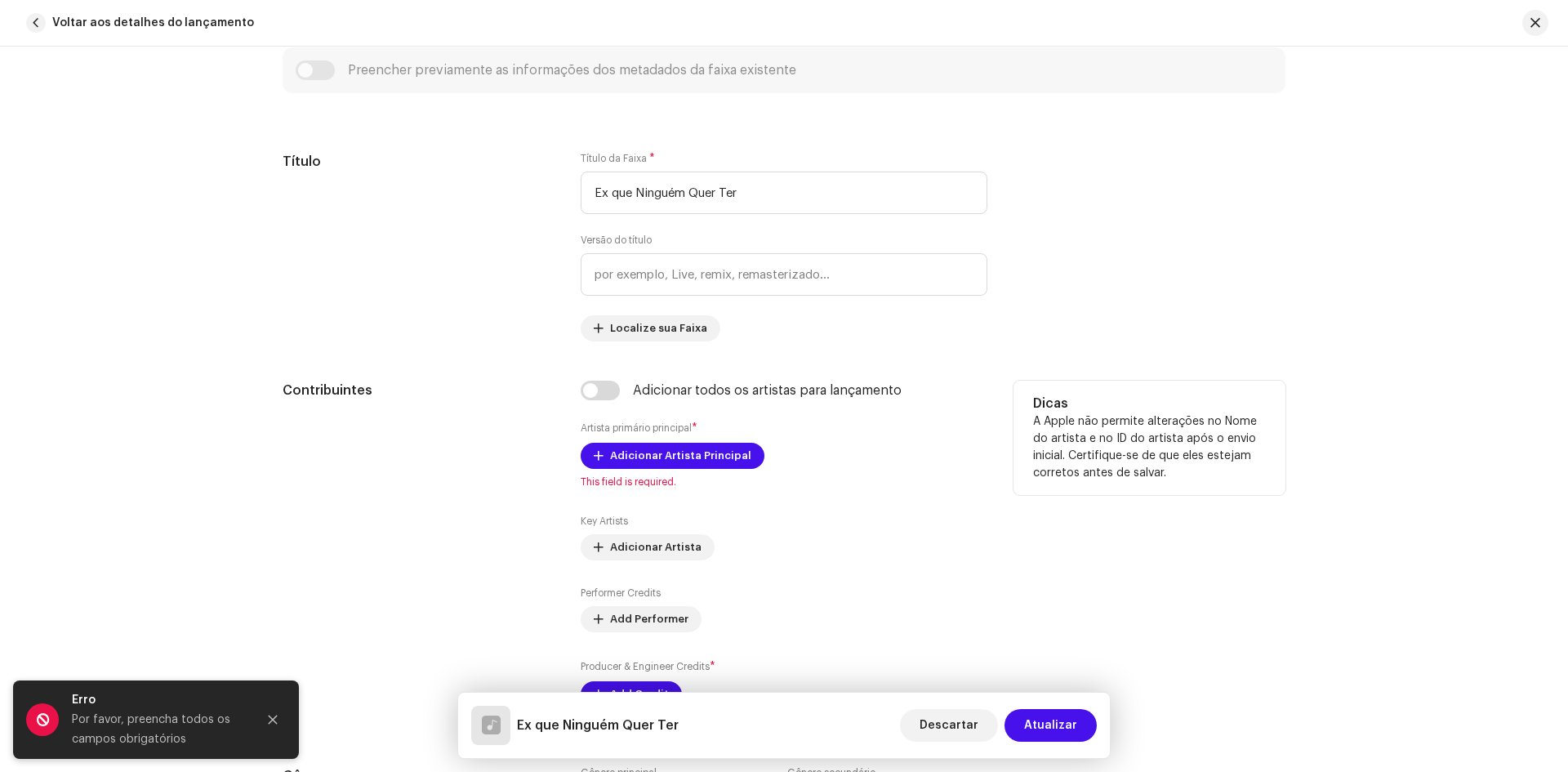
scroll to position [980, 0]
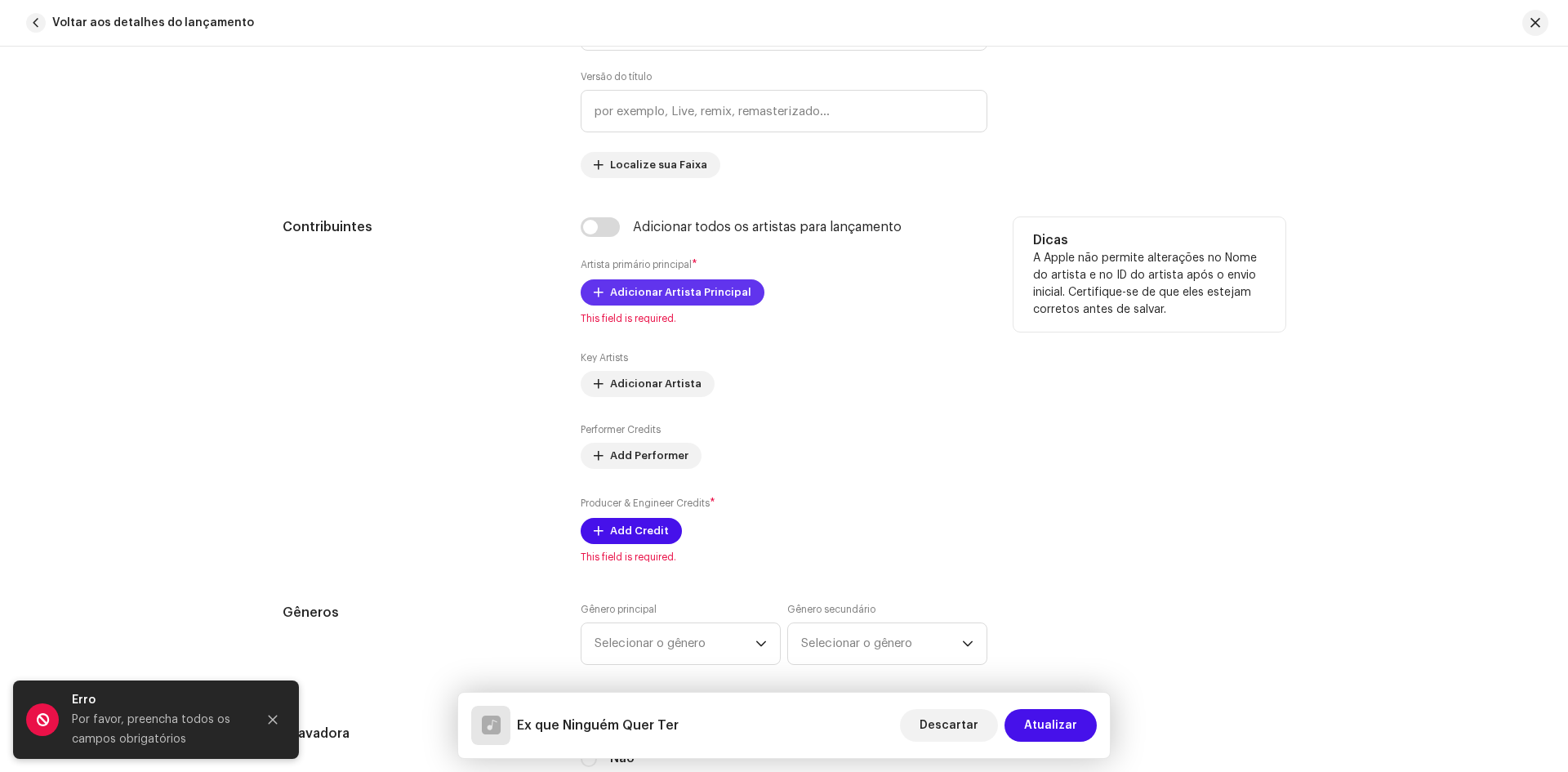
type input "BK5872500013"
click at [653, 294] on span "Adicionar Artista Principal" at bounding box center [680, 292] width 141 height 32
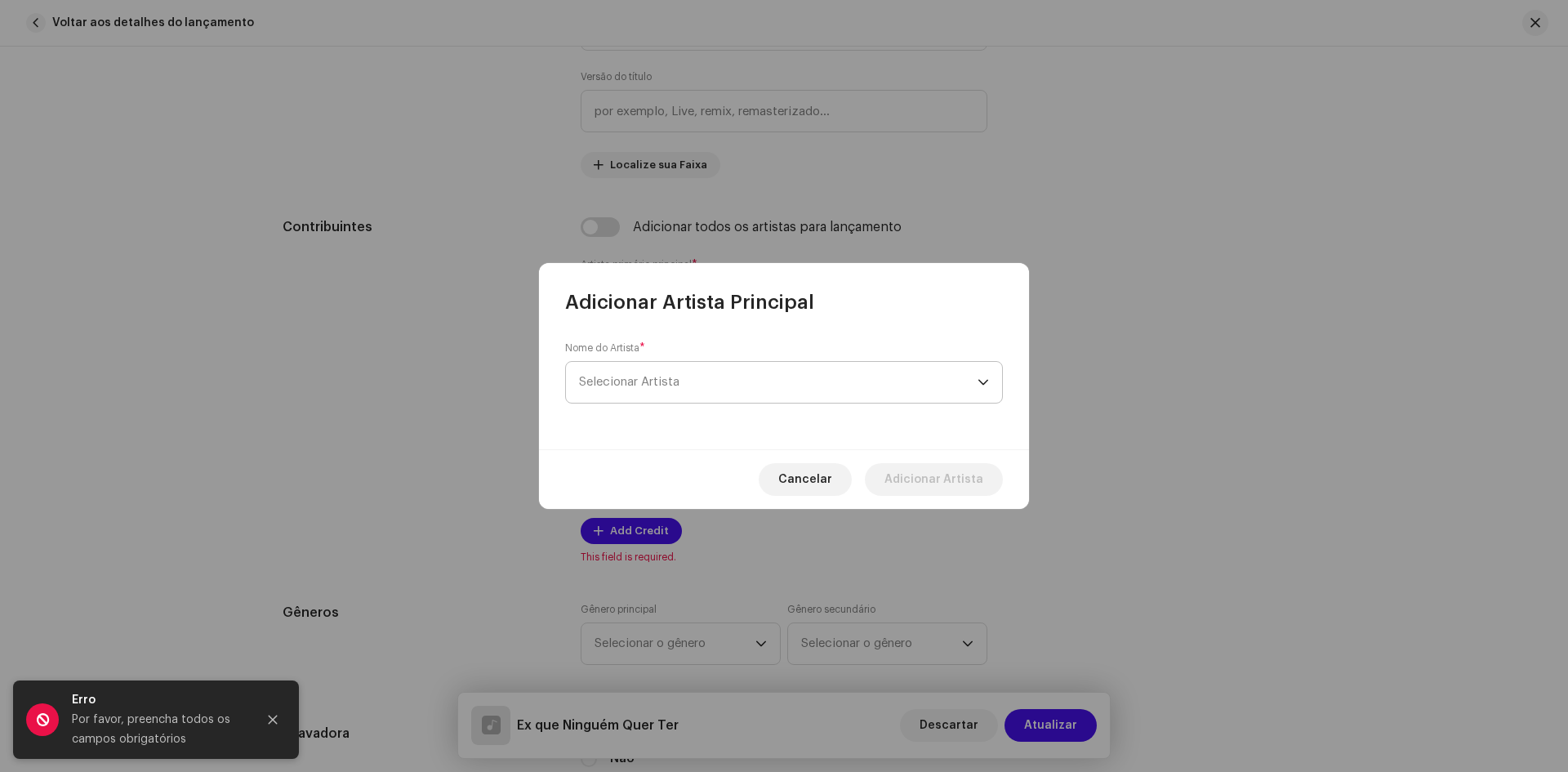
click at [635, 387] on span "Selecionar Artista" at bounding box center [629, 382] width 101 height 12
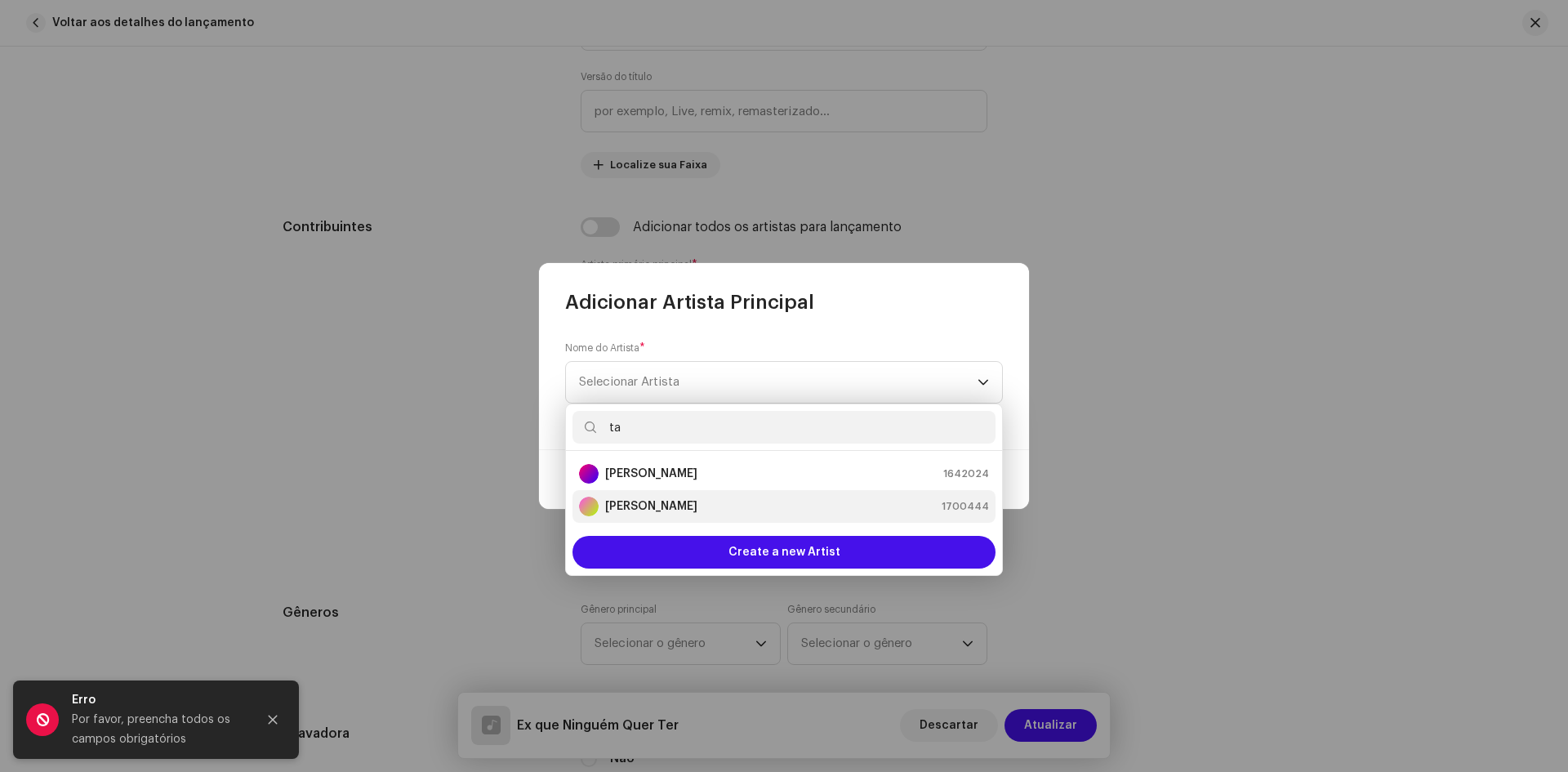
type input "ta"
click at [649, 503] on strong "[PERSON_NAME]" at bounding box center [650, 506] width 92 height 17
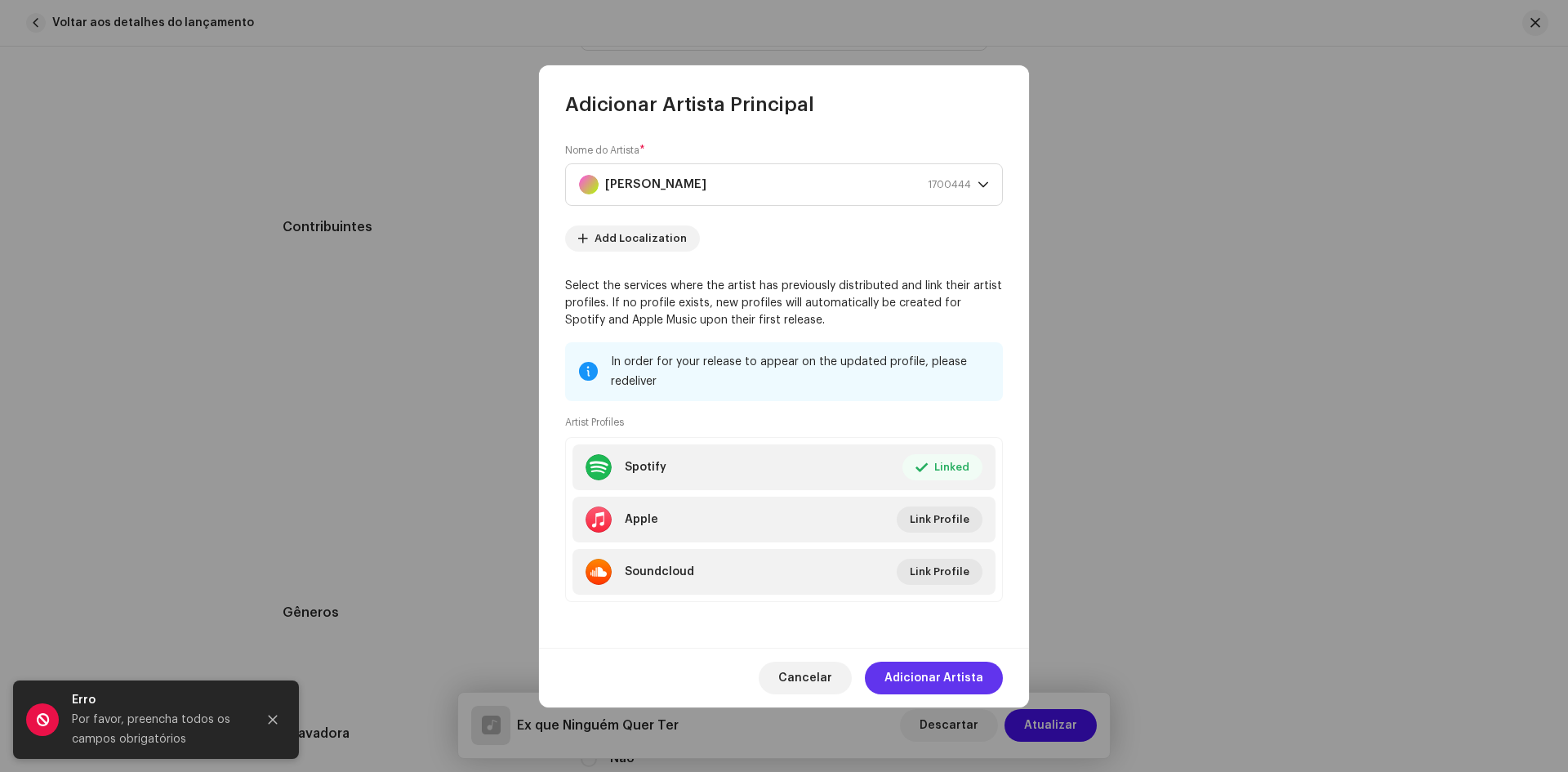
click at [933, 676] on span "Adicionar Artista" at bounding box center [933, 677] width 99 height 32
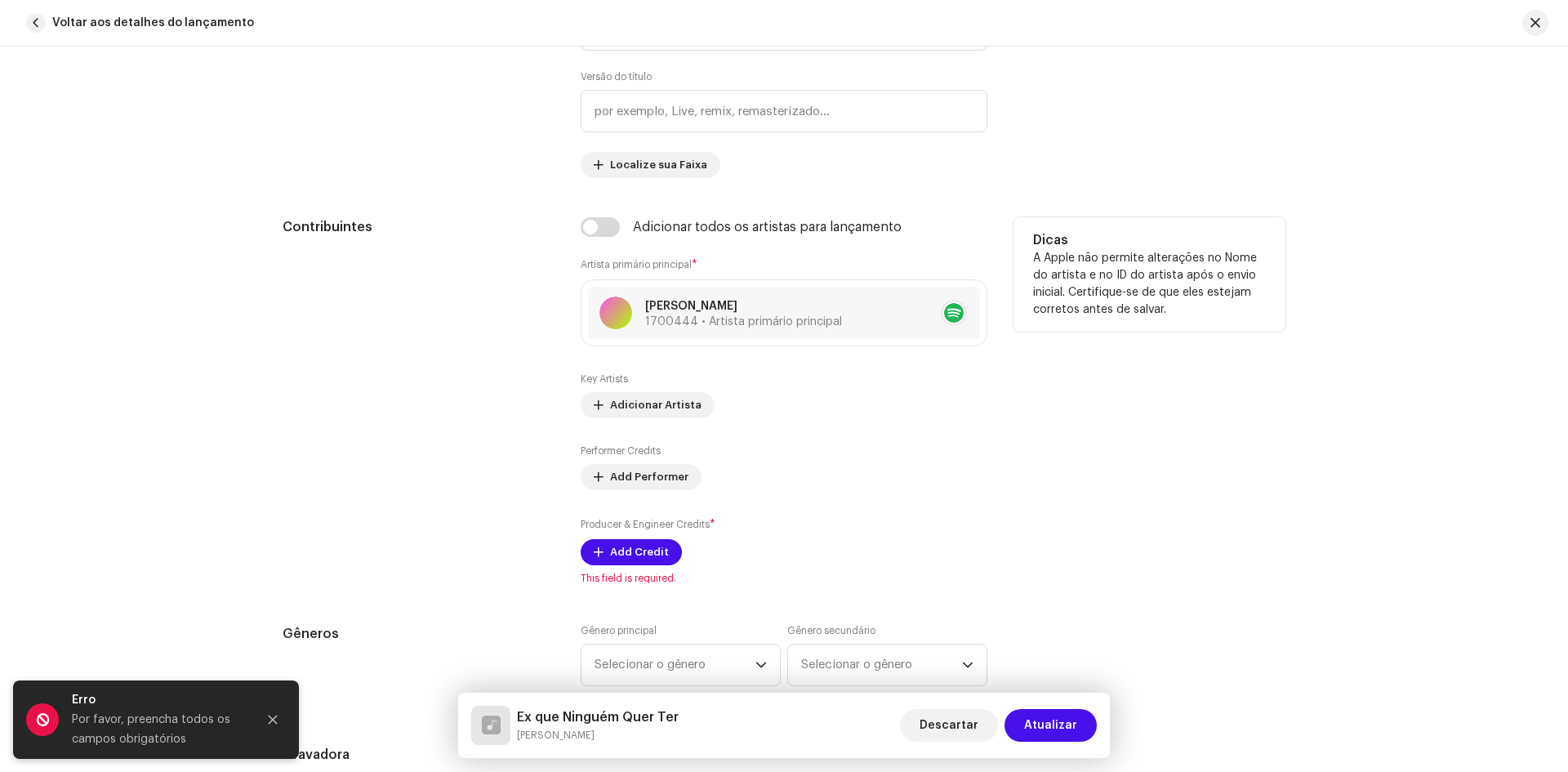
scroll to position [1061, 0]
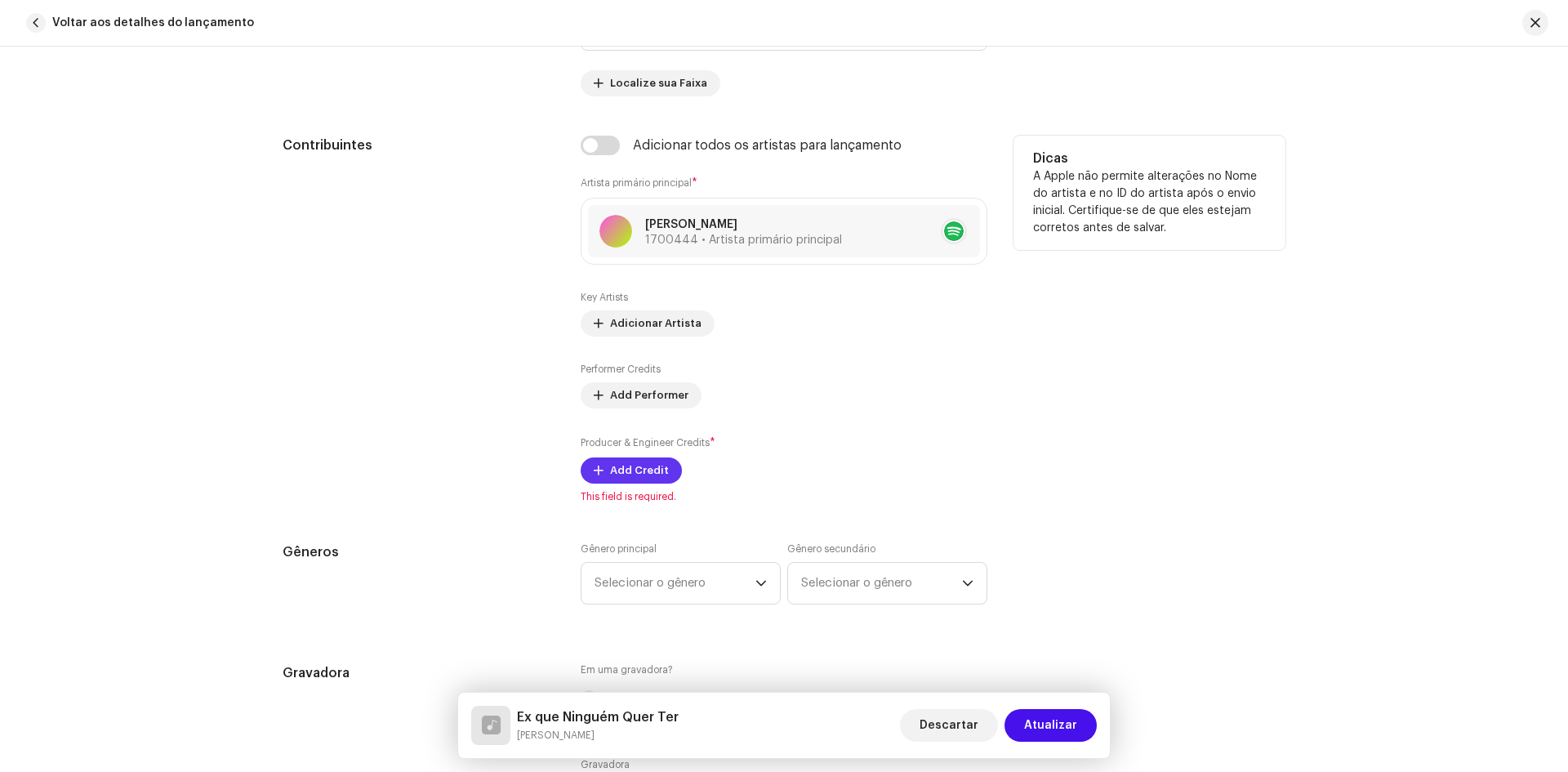
click at [630, 472] on span "Add Credit" at bounding box center [639, 470] width 59 height 32
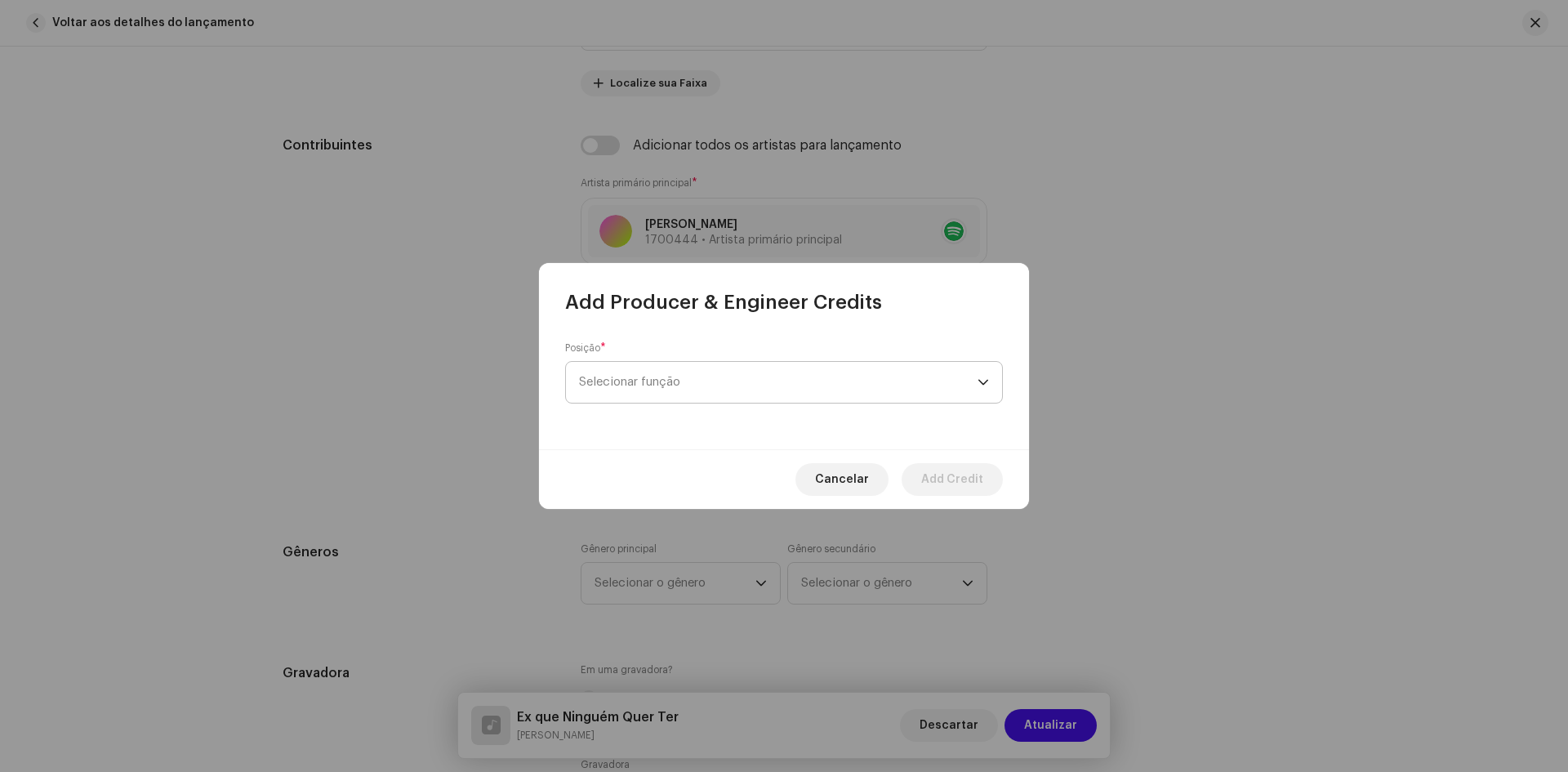
click at [632, 379] on span "Selecionar função" at bounding box center [778, 382] width 399 height 41
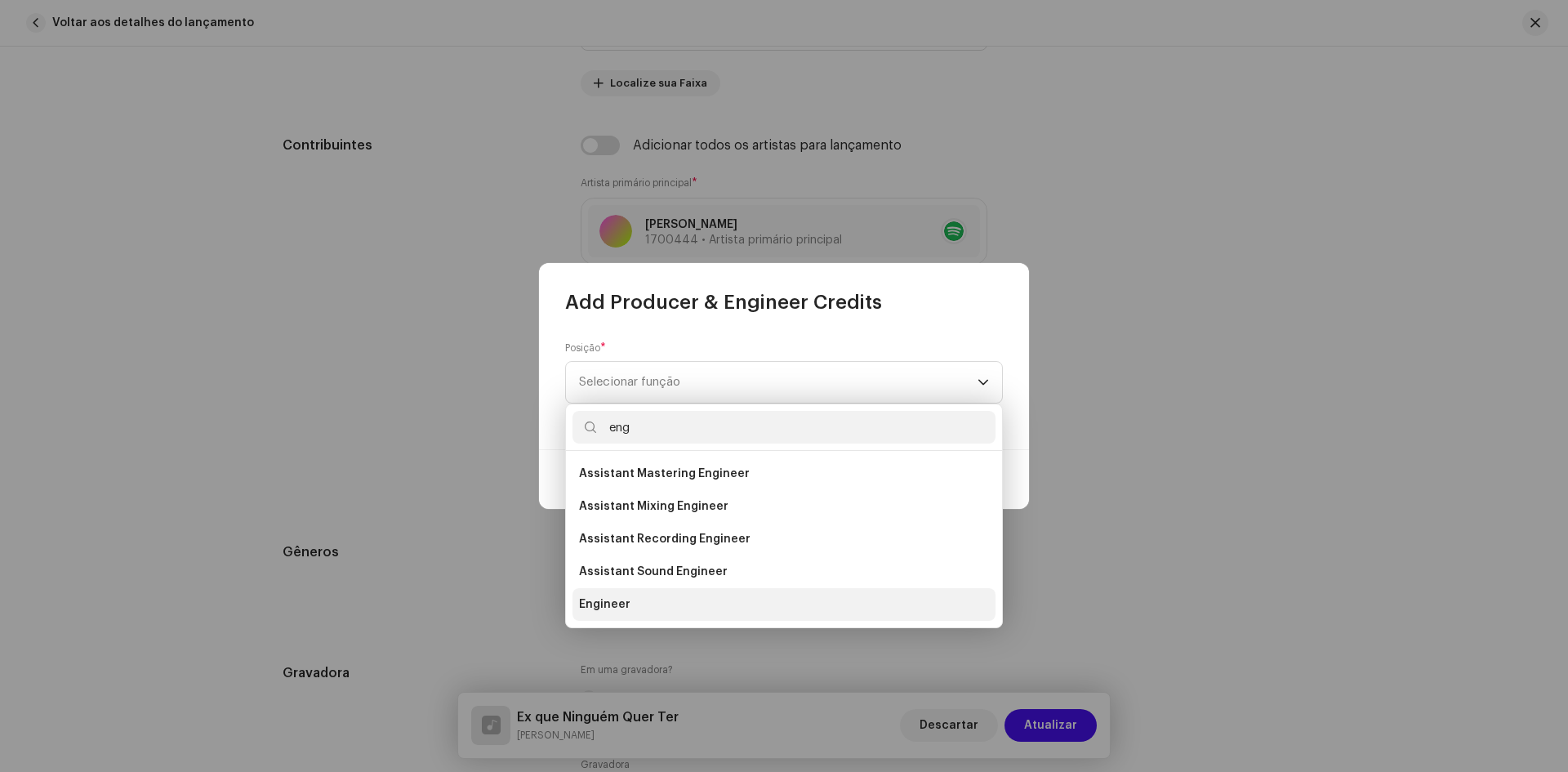
type input "eng"
click at [606, 603] on span "Engineer" at bounding box center [605, 604] width 52 height 17
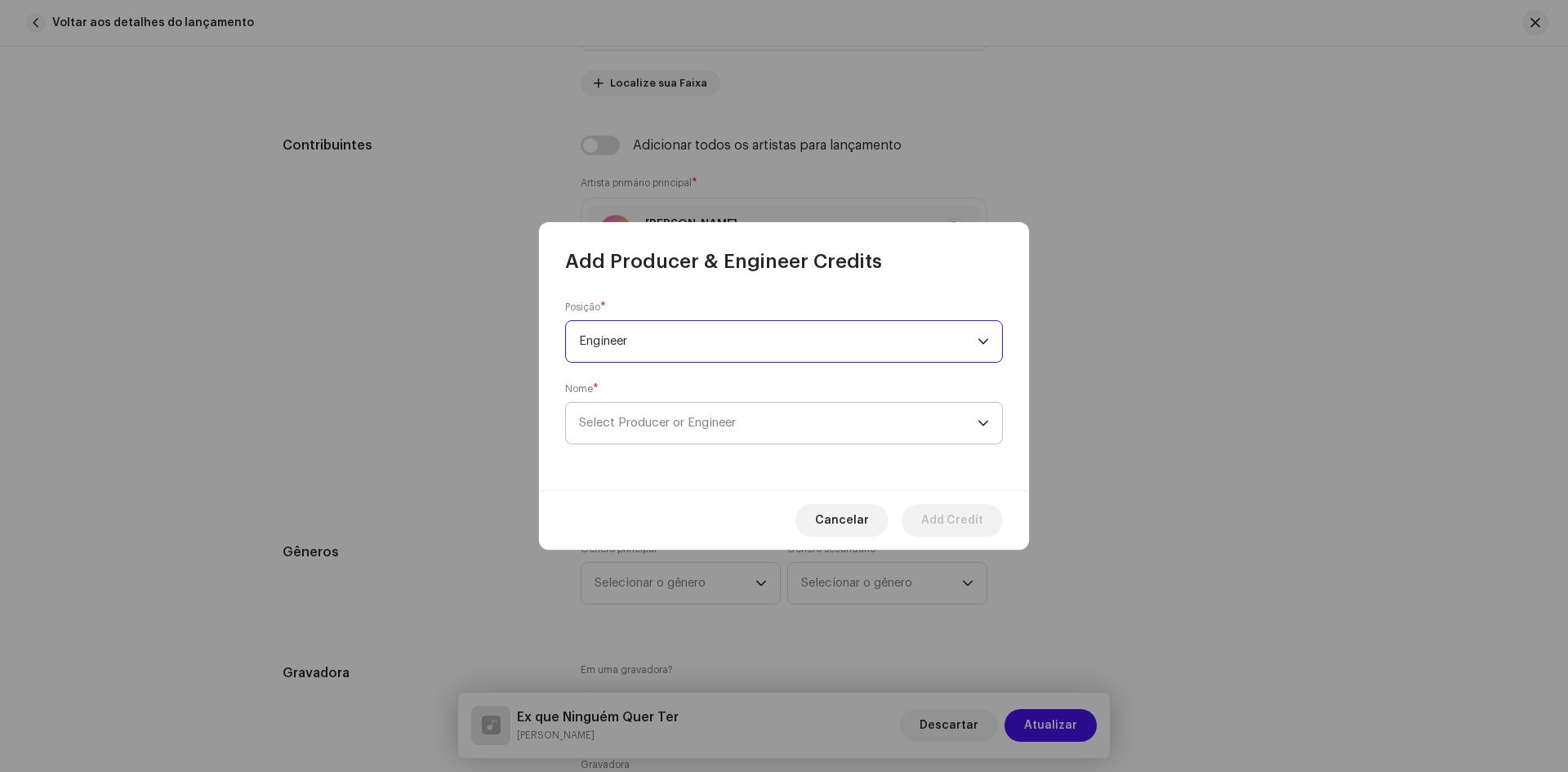
click at [650, 428] on span "Select Producer or Engineer" at bounding box center [657, 422] width 157 height 12
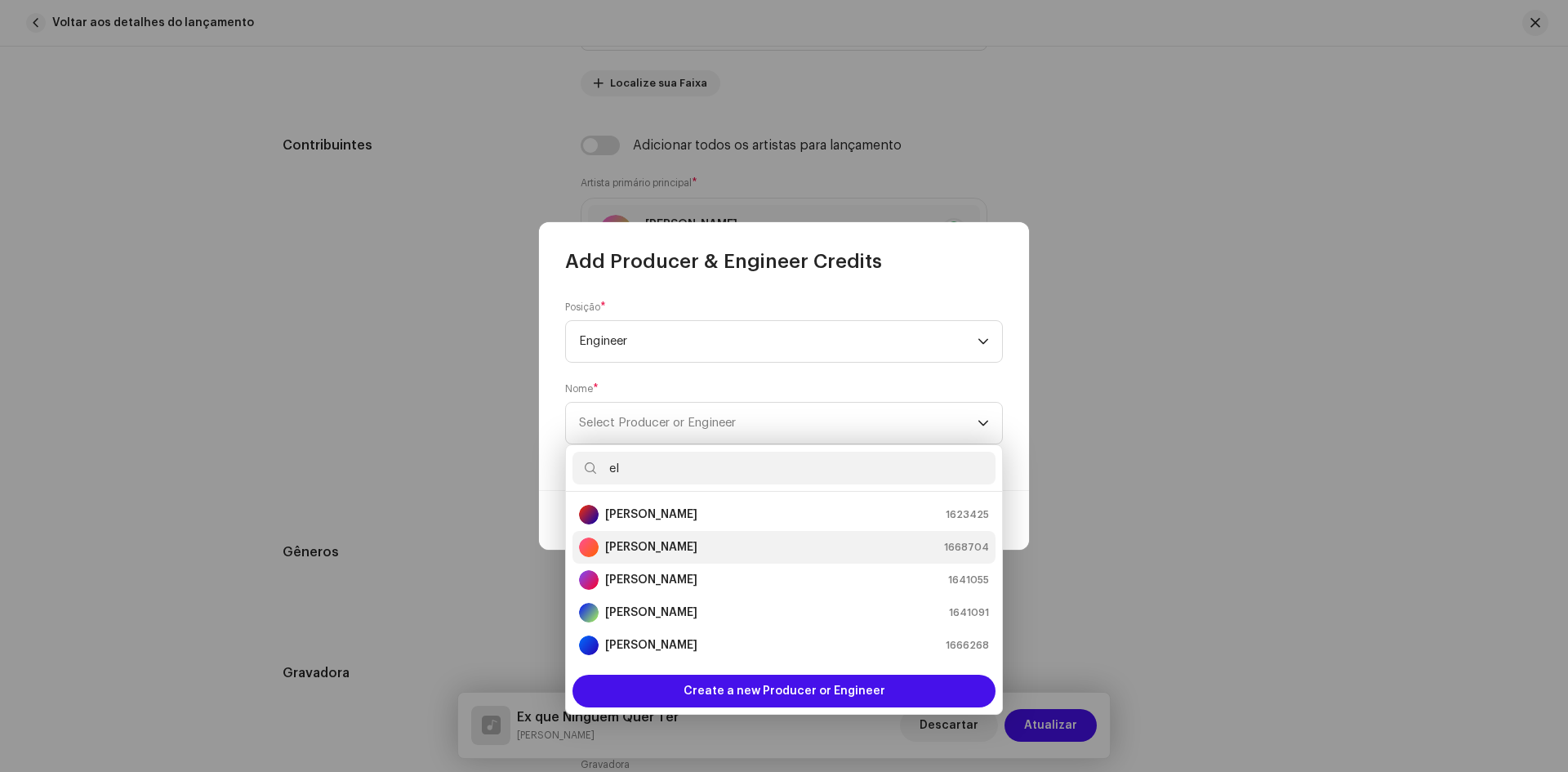
type input "el"
click at [638, 549] on strong "[PERSON_NAME]" at bounding box center [650, 547] width 92 height 17
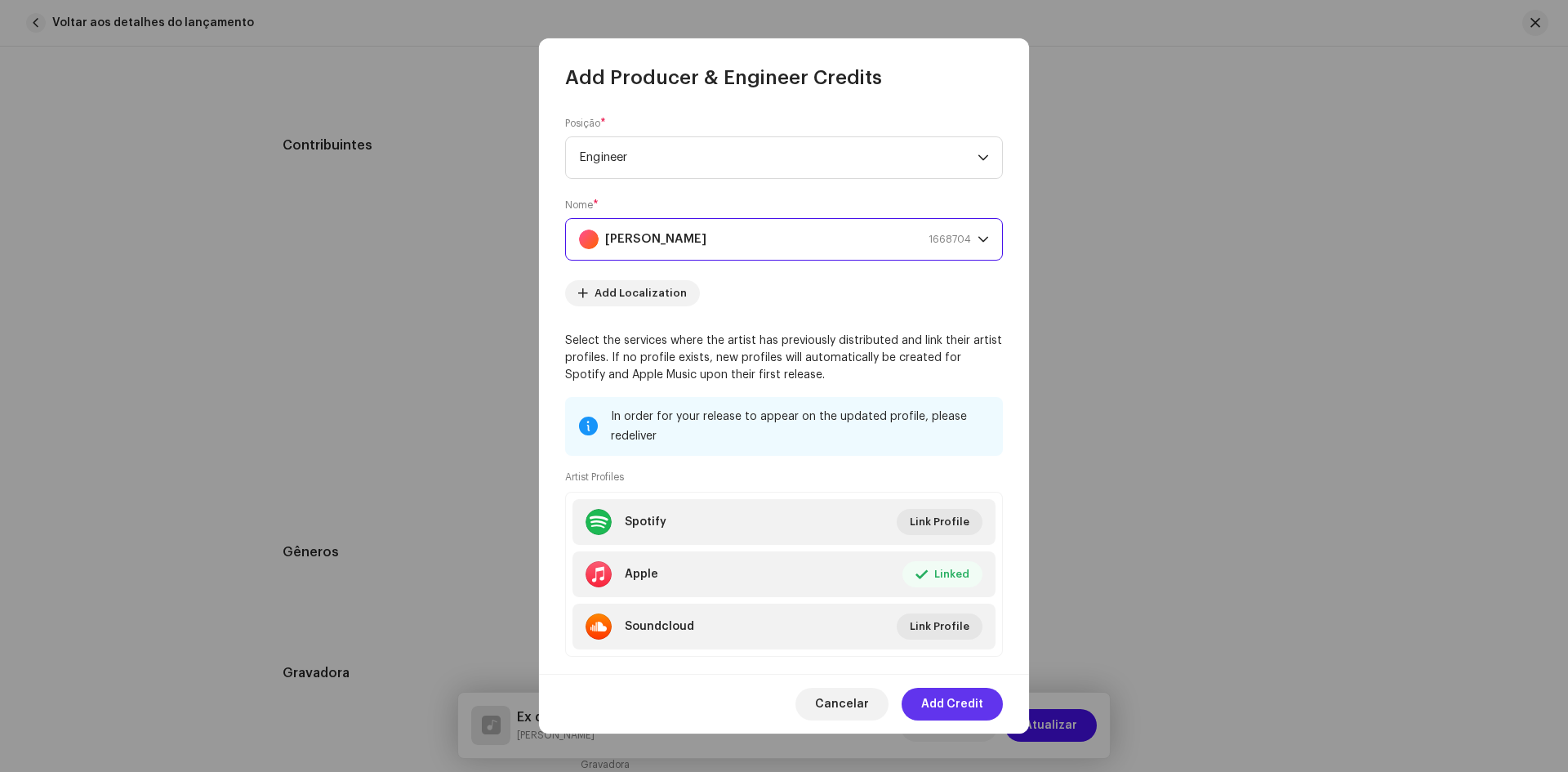
click at [949, 706] on span "Add Credit" at bounding box center [952, 704] width 62 height 32
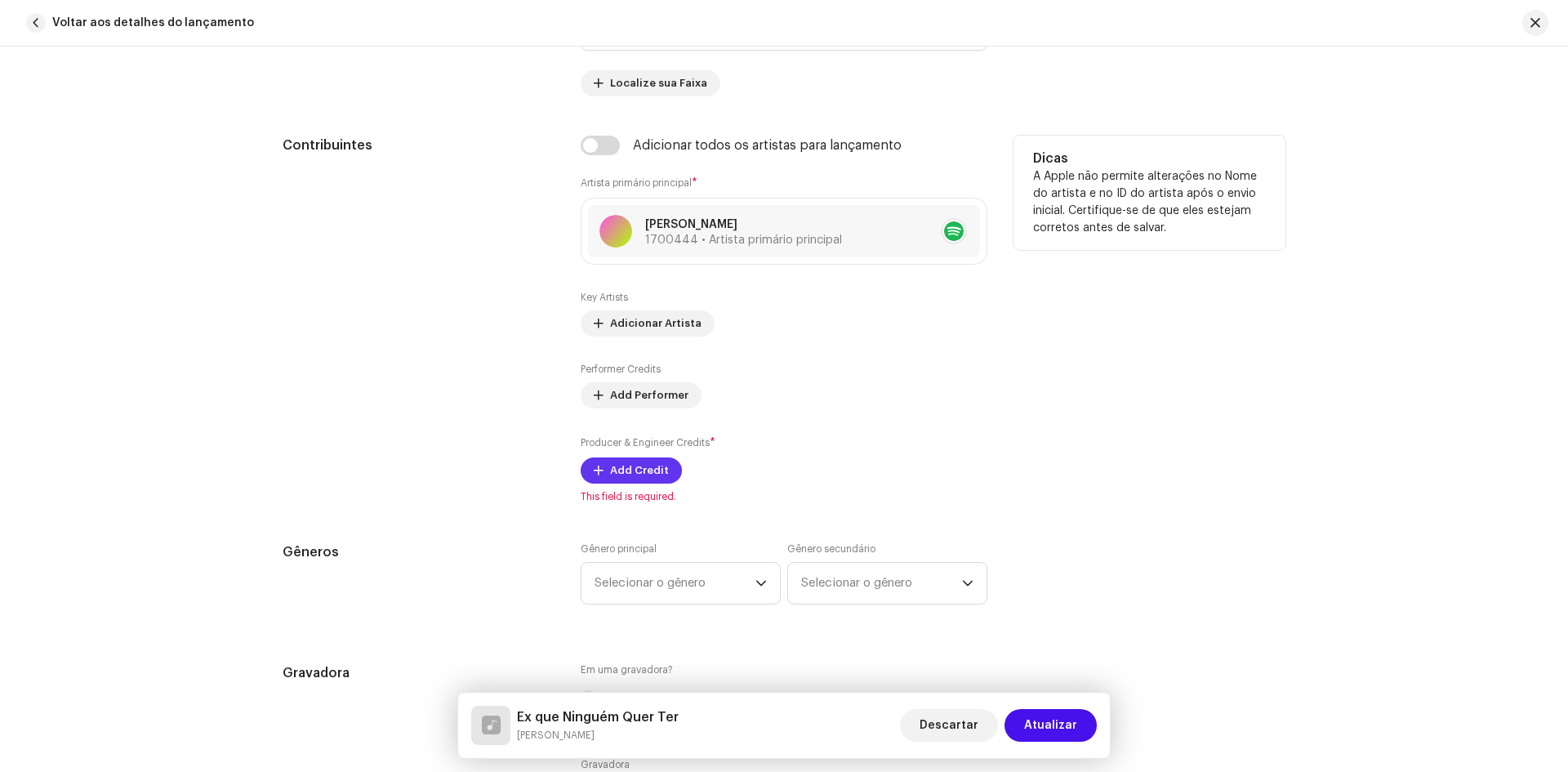
click at [618, 464] on span "Add Credit" at bounding box center [639, 470] width 59 height 32
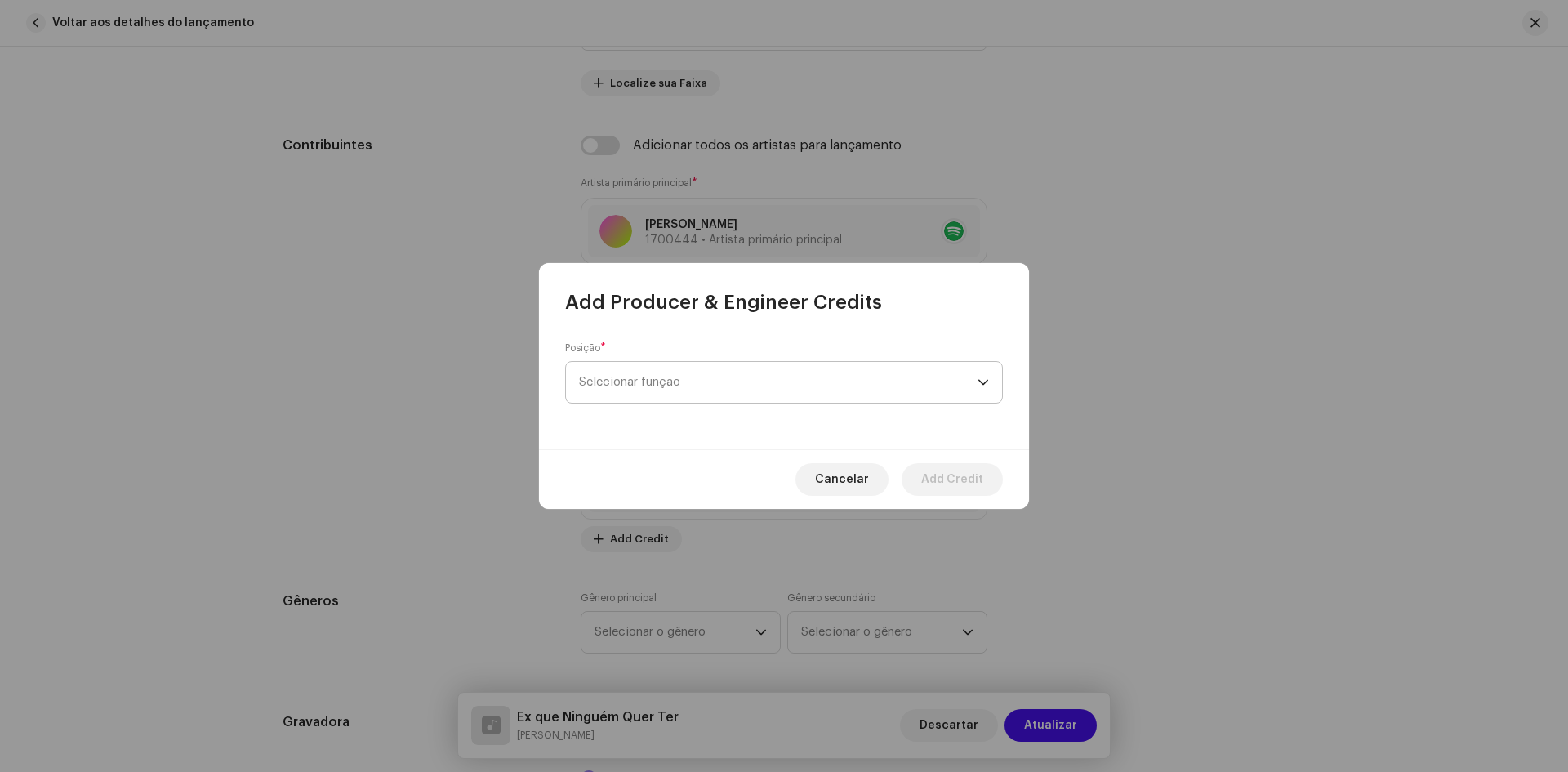
click at [638, 388] on span "Selecionar função" at bounding box center [778, 382] width 399 height 41
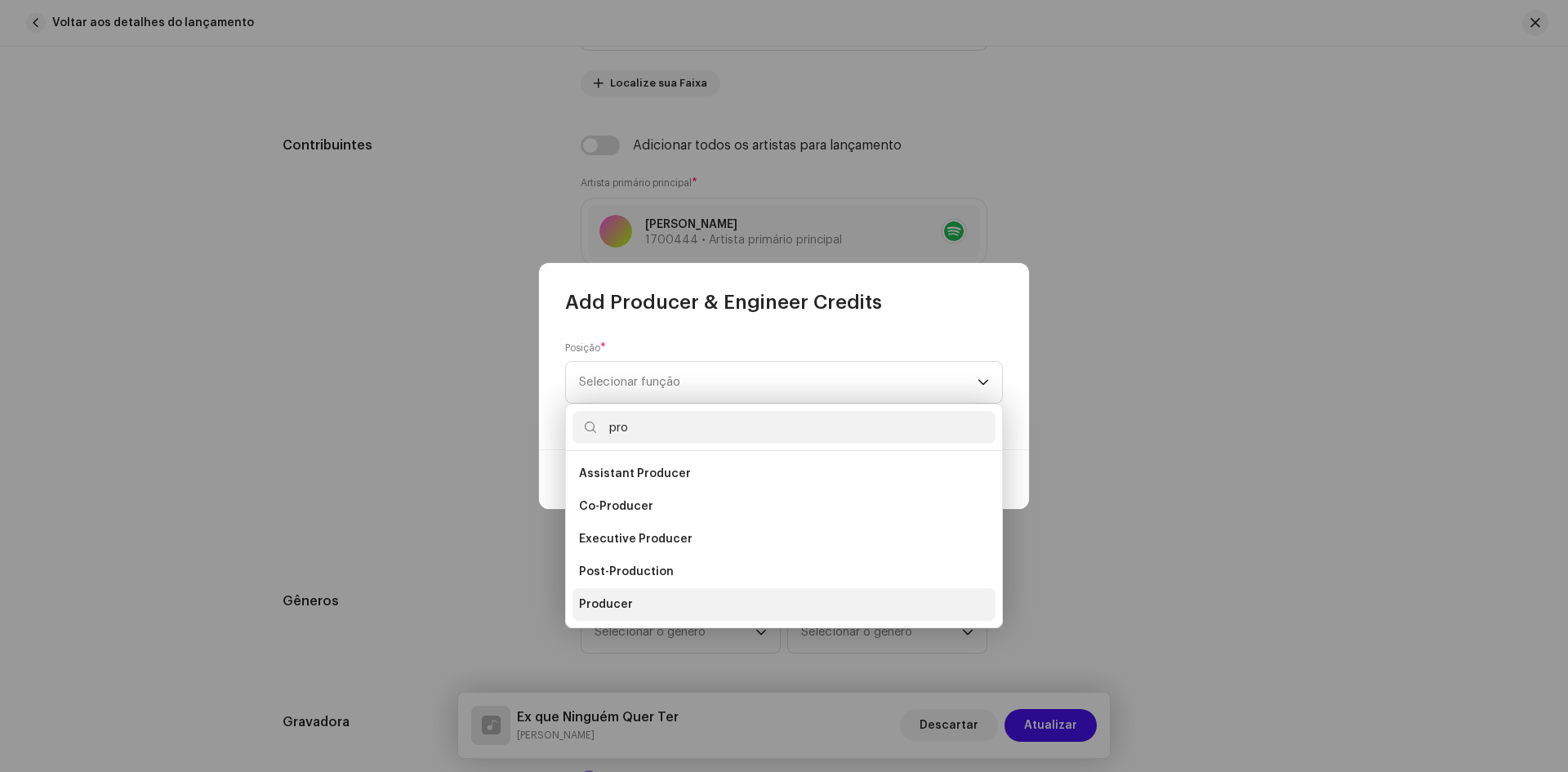
type input "pro"
click at [625, 596] on span "Producer" at bounding box center [607, 604] width 54 height 17
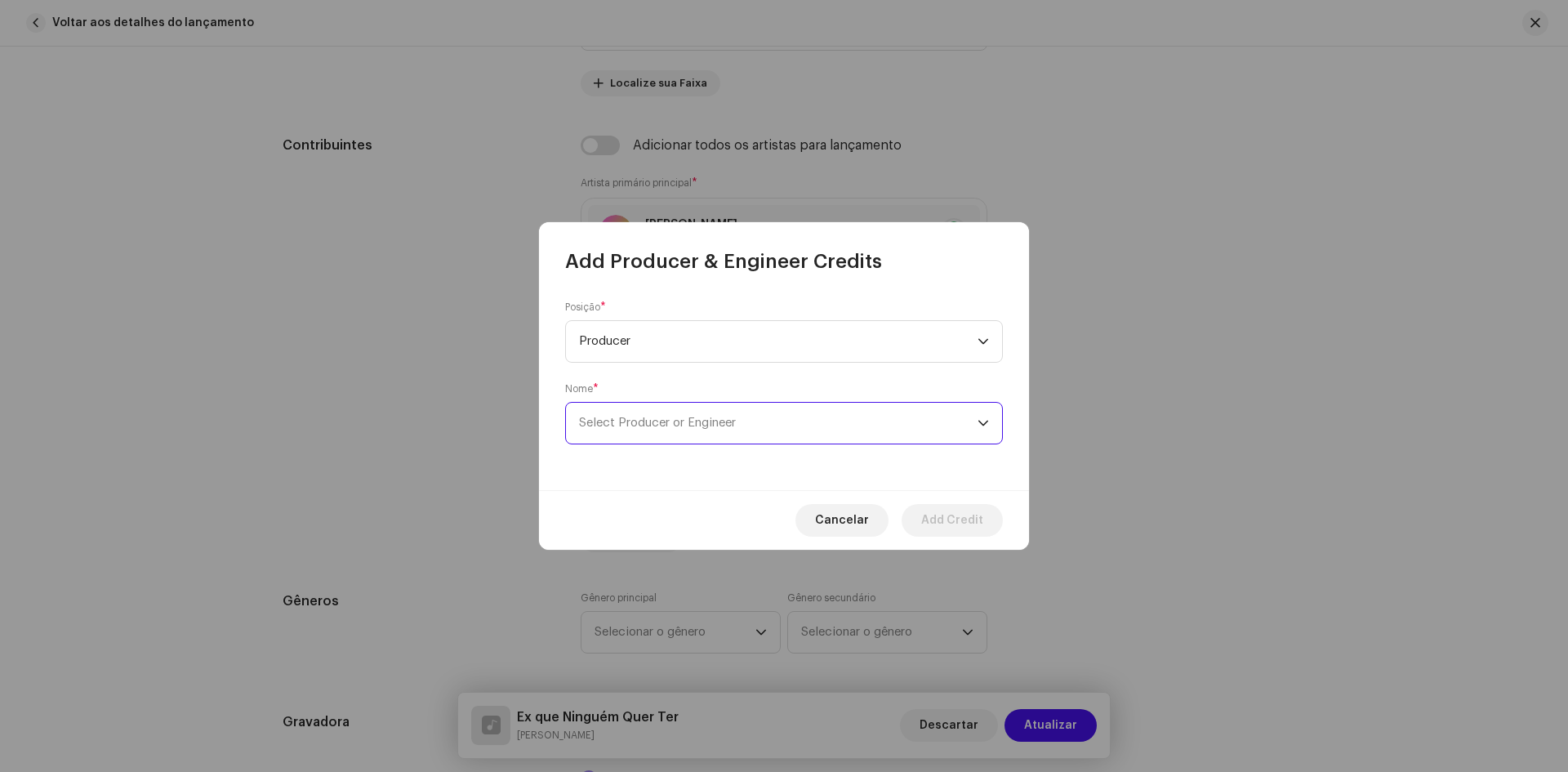
click at [657, 436] on span "Select Producer or Engineer" at bounding box center [778, 422] width 399 height 41
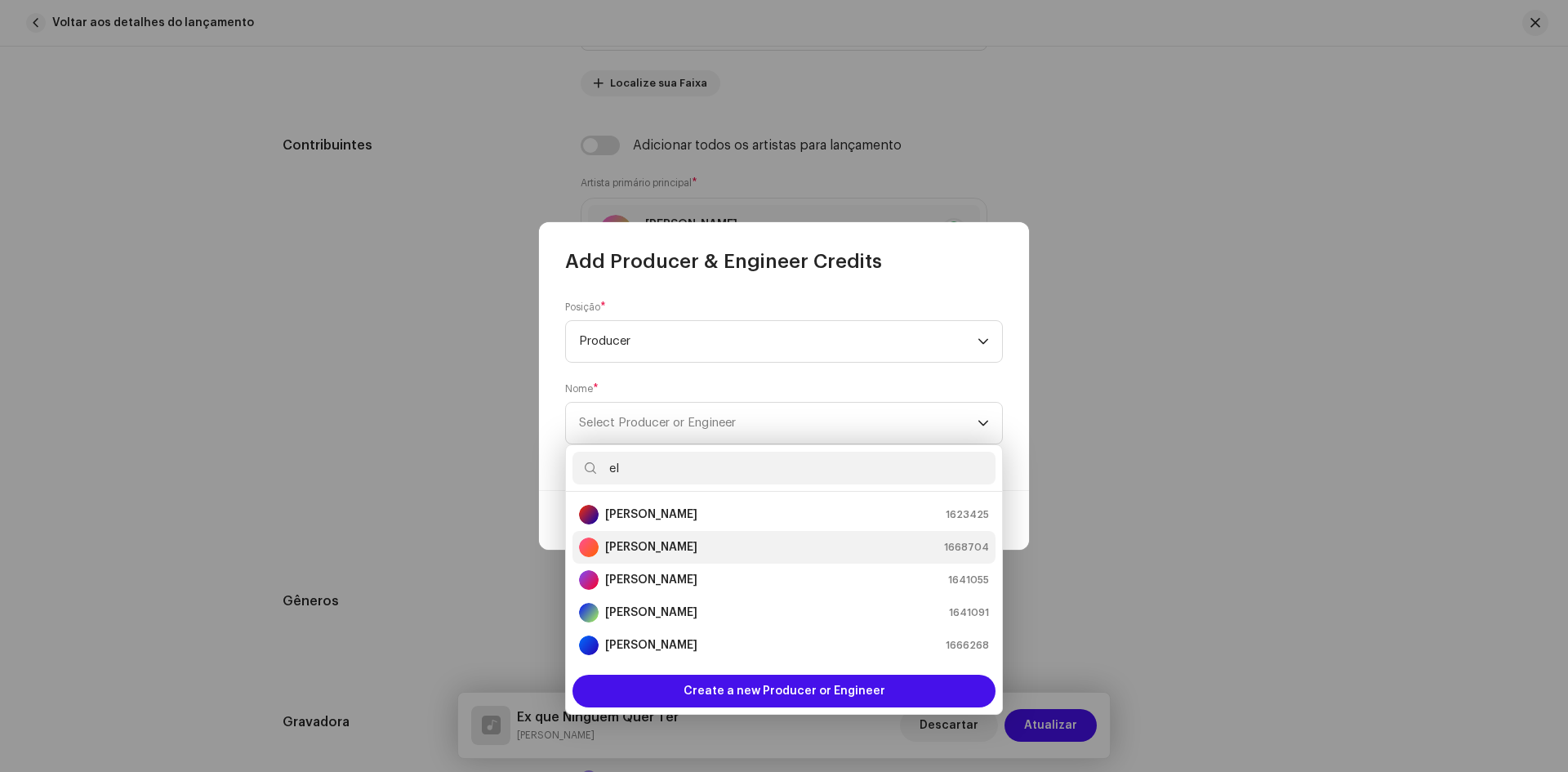
type input "el"
click at [629, 540] on strong "[PERSON_NAME]" at bounding box center [650, 547] width 92 height 17
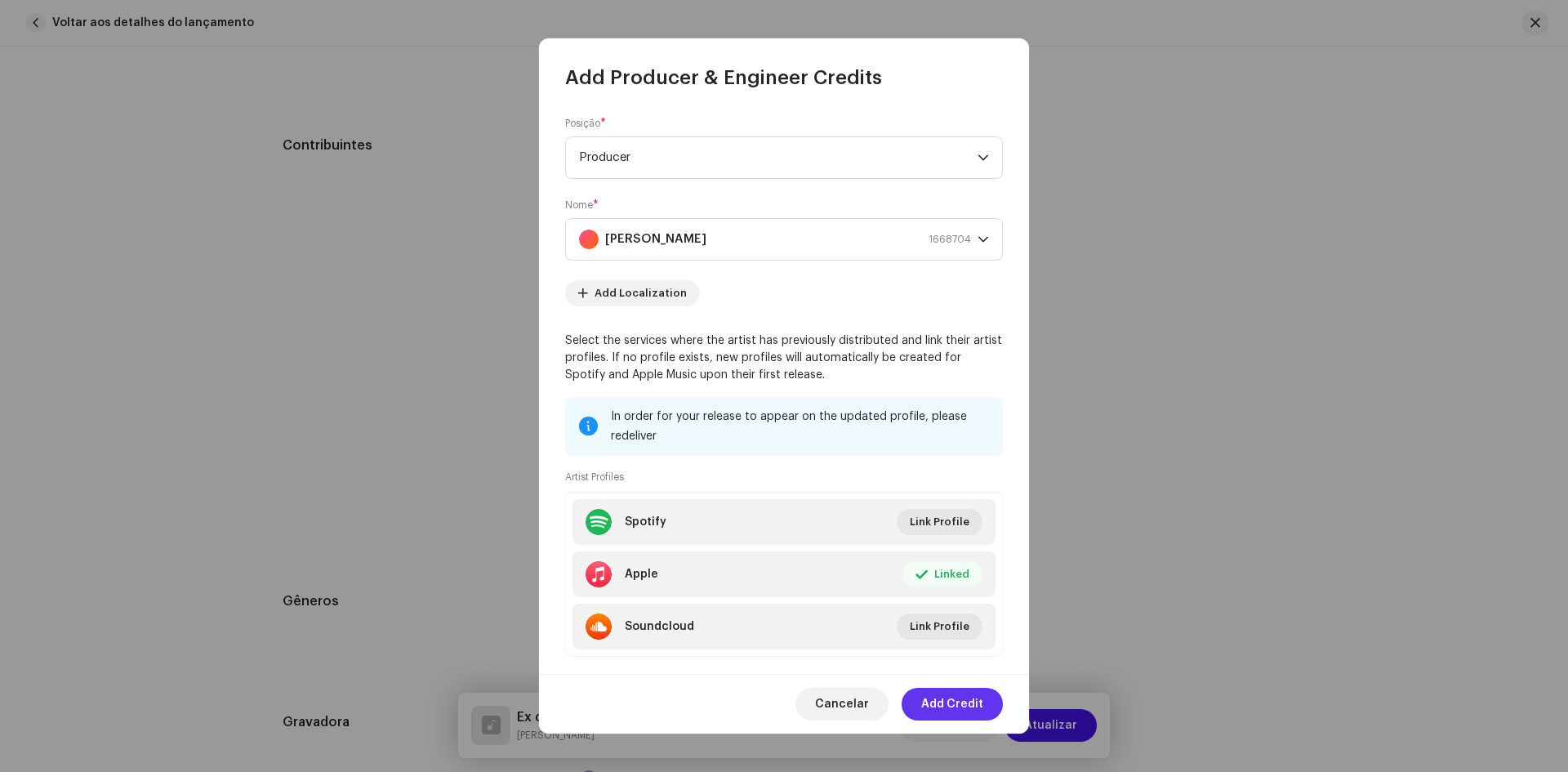
click at [961, 705] on span "Add Credit" at bounding box center [952, 704] width 62 height 32
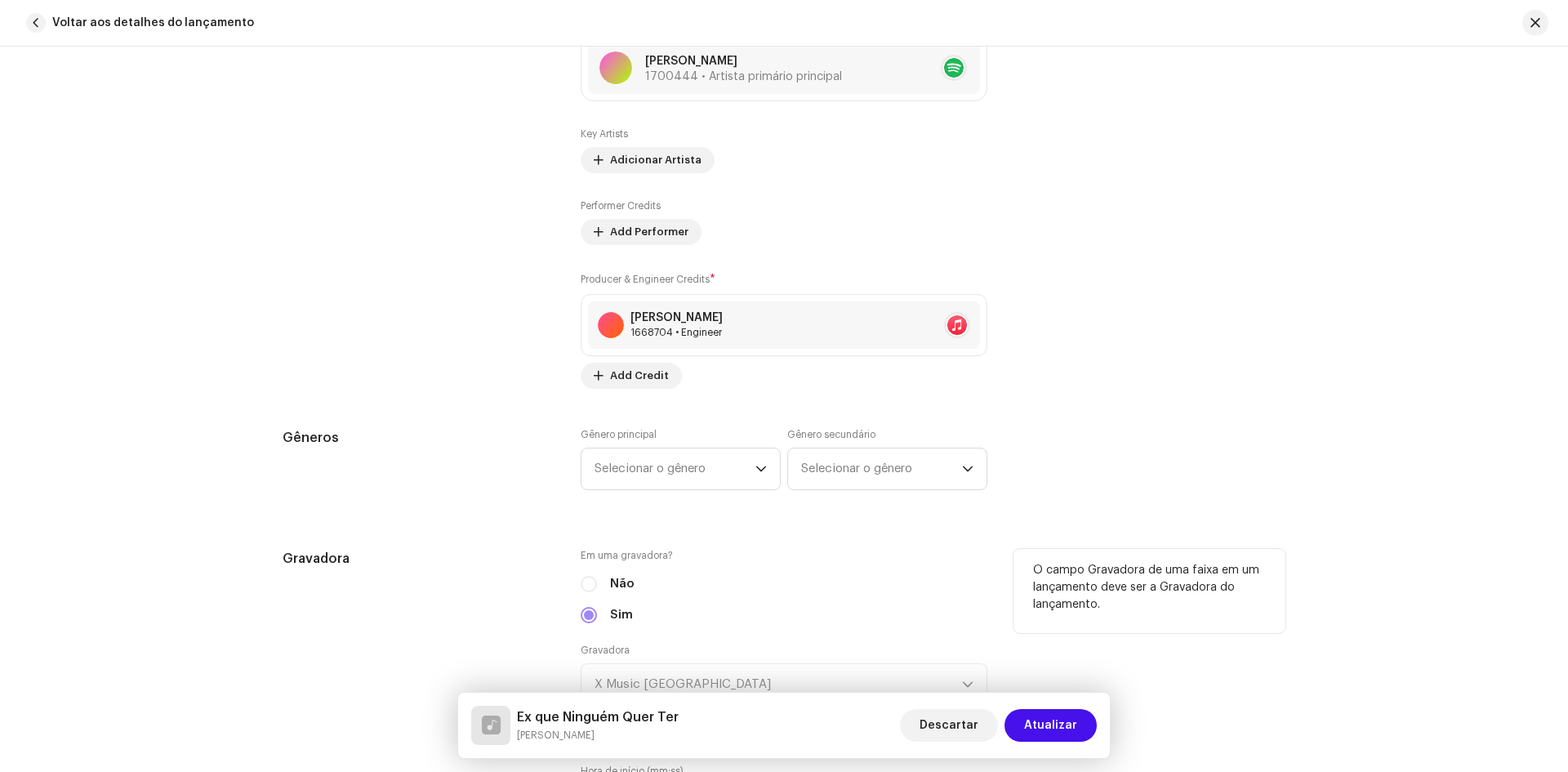
scroll to position [1307, 0]
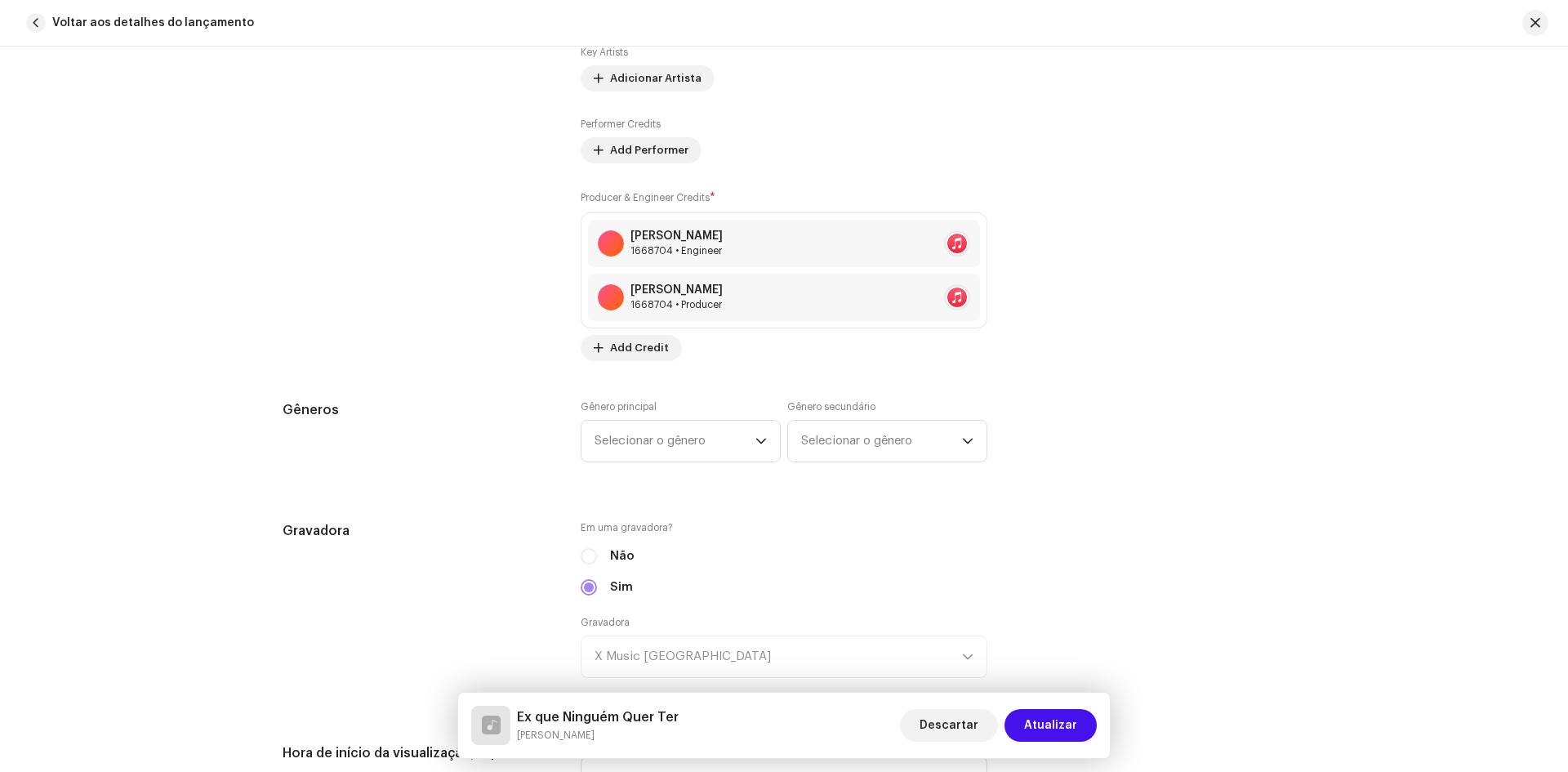
click at [657, 391] on div "Detalhes da faixa Complete o seguinte para finalizar sua faixa. 1 de 3 Adiciona…" at bounding box center [784, 726] width 1055 height 3895
click at [651, 432] on span "Selecionar o gênero" at bounding box center [675, 441] width 161 height 41
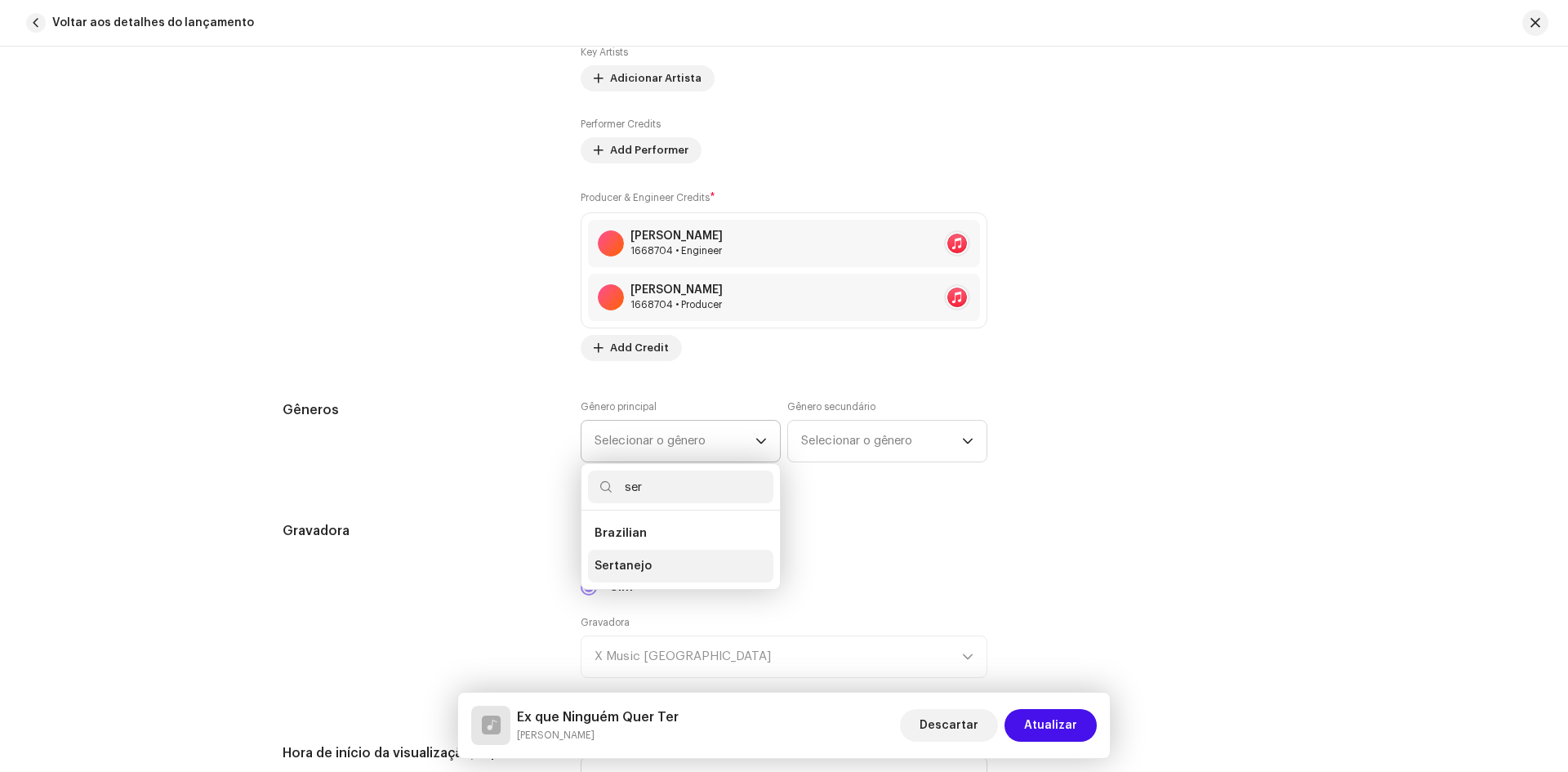
type input "ser"
click at [628, 564] on span "Sertanejo" at bounding box center [622, 565] width 57 height 17
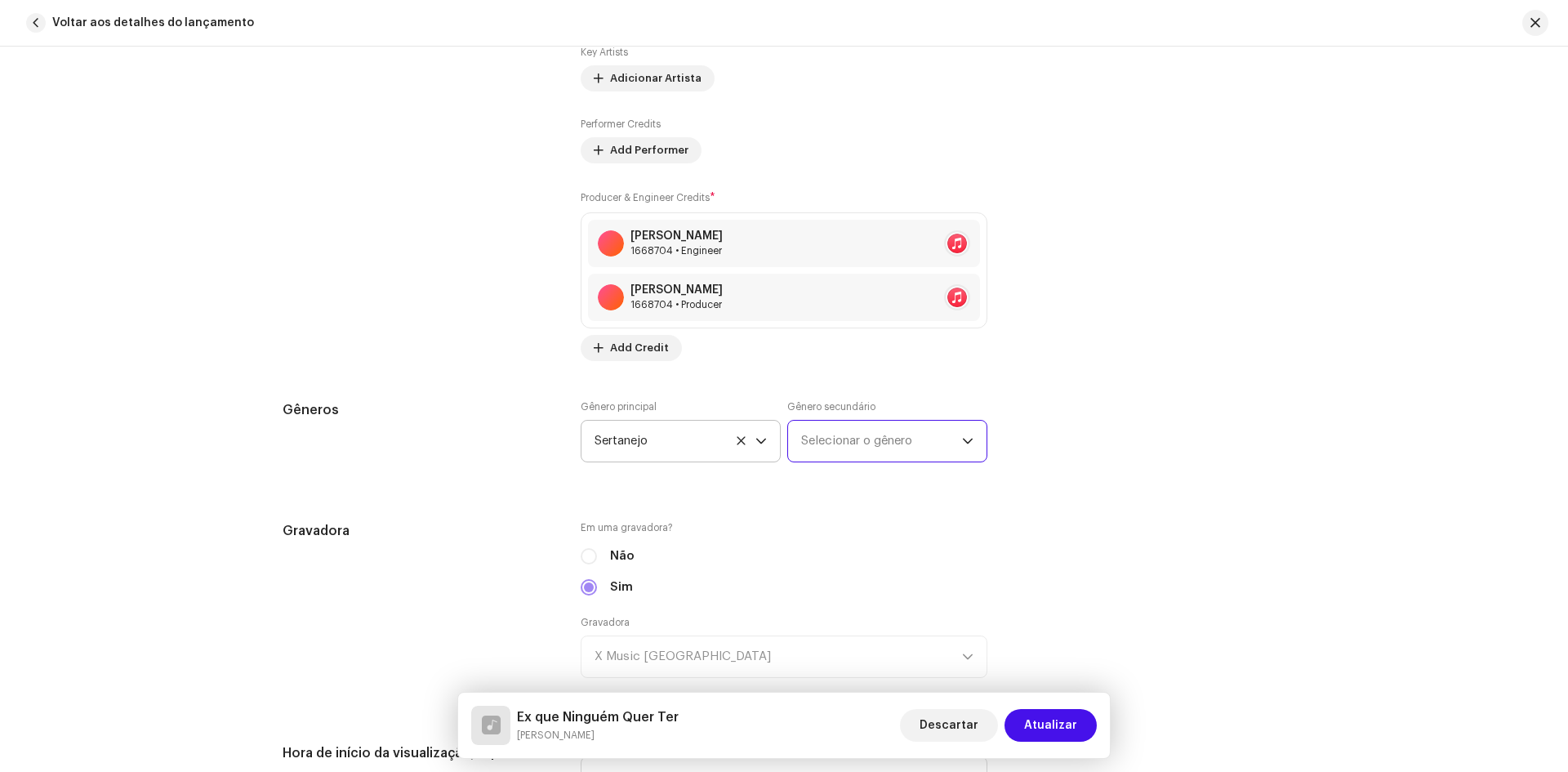
click at [841, 445] on span "Selecionar o gênero" at bounding box center [882, 441] width 161 height 41
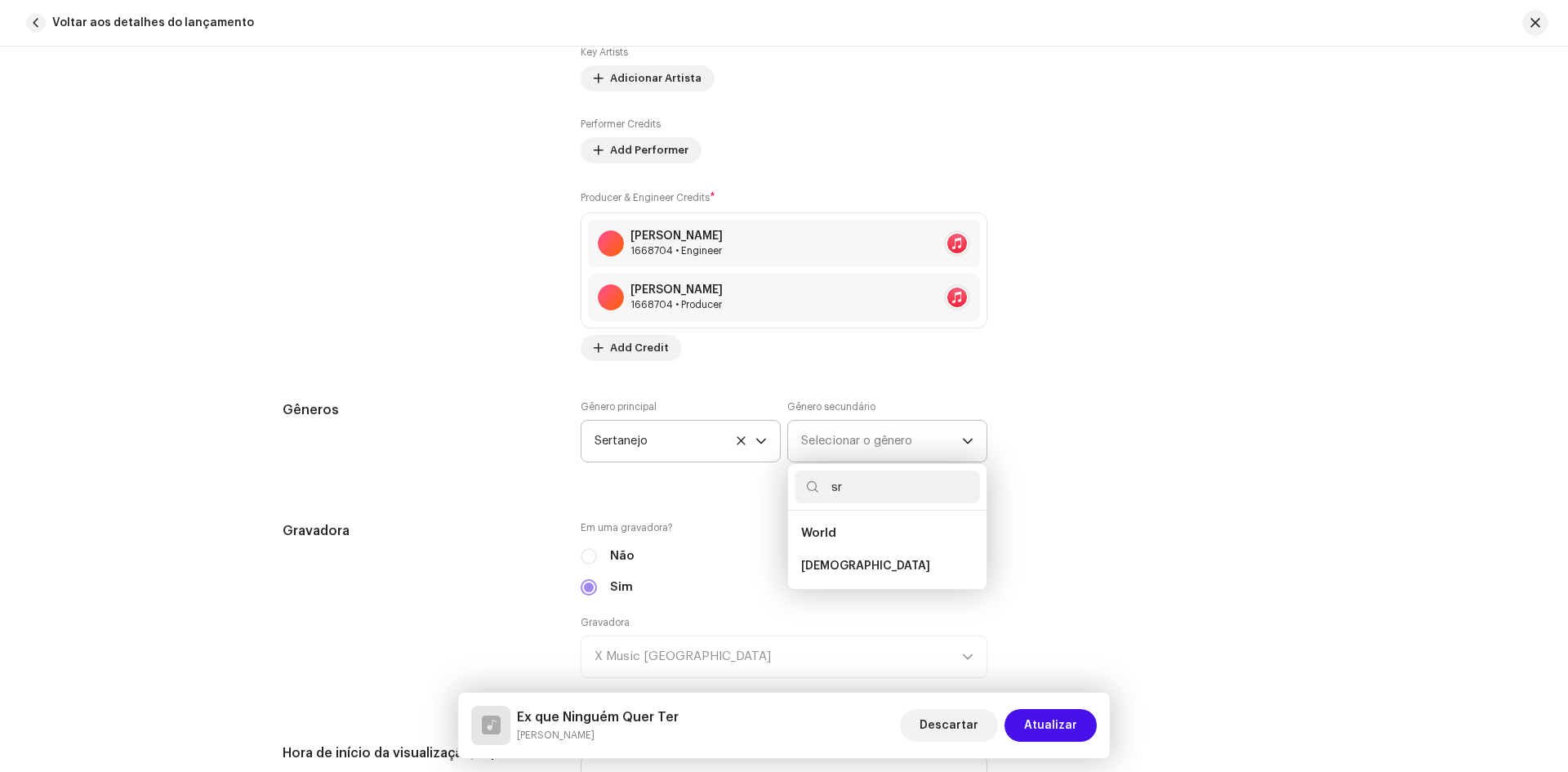
type input "s"
type input "ser"
click at [813, 563] on span "Sertanejo" at bounding box center [829, 565] width 57 height 17
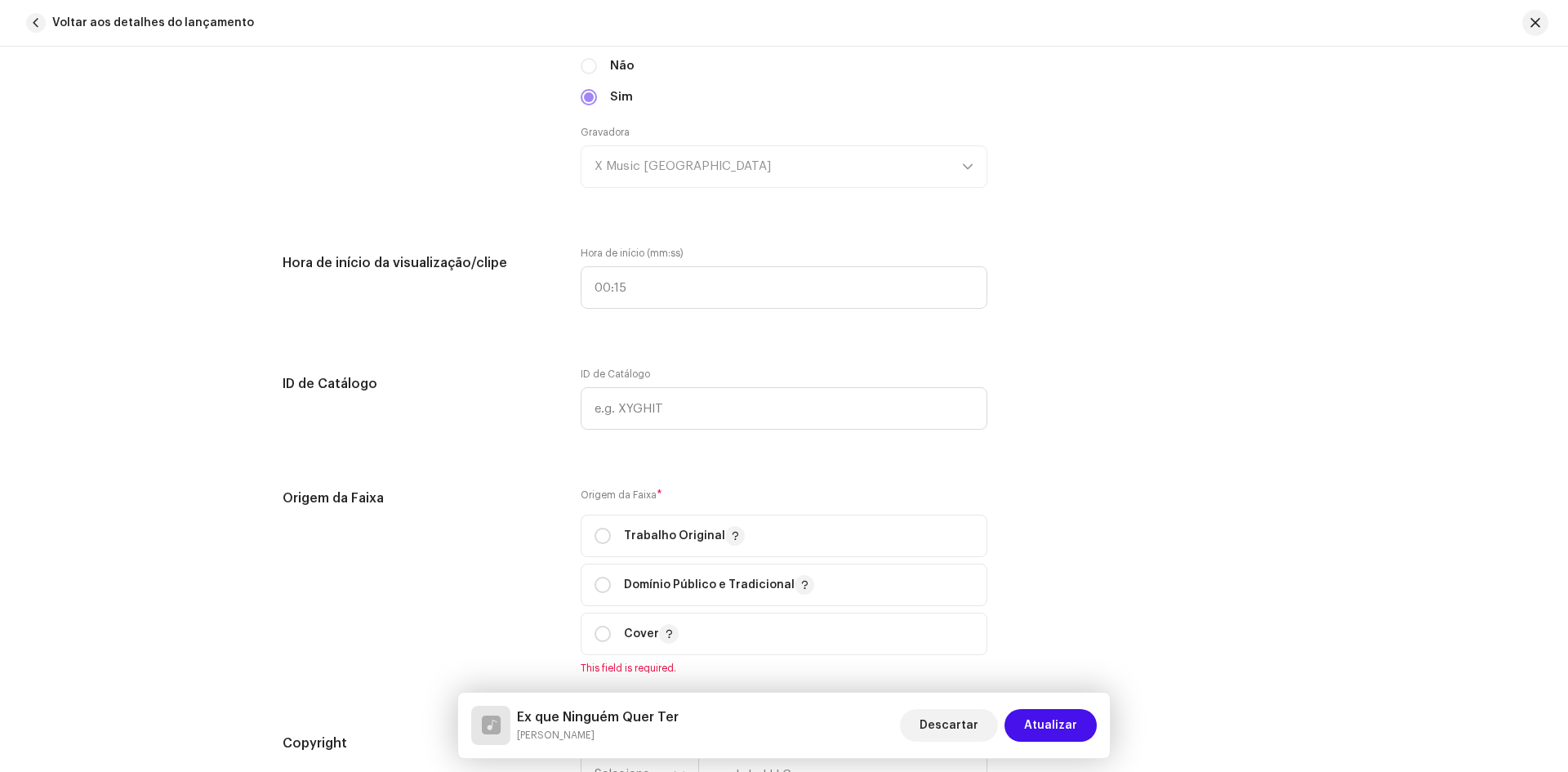
scroll to position [1878, 0]
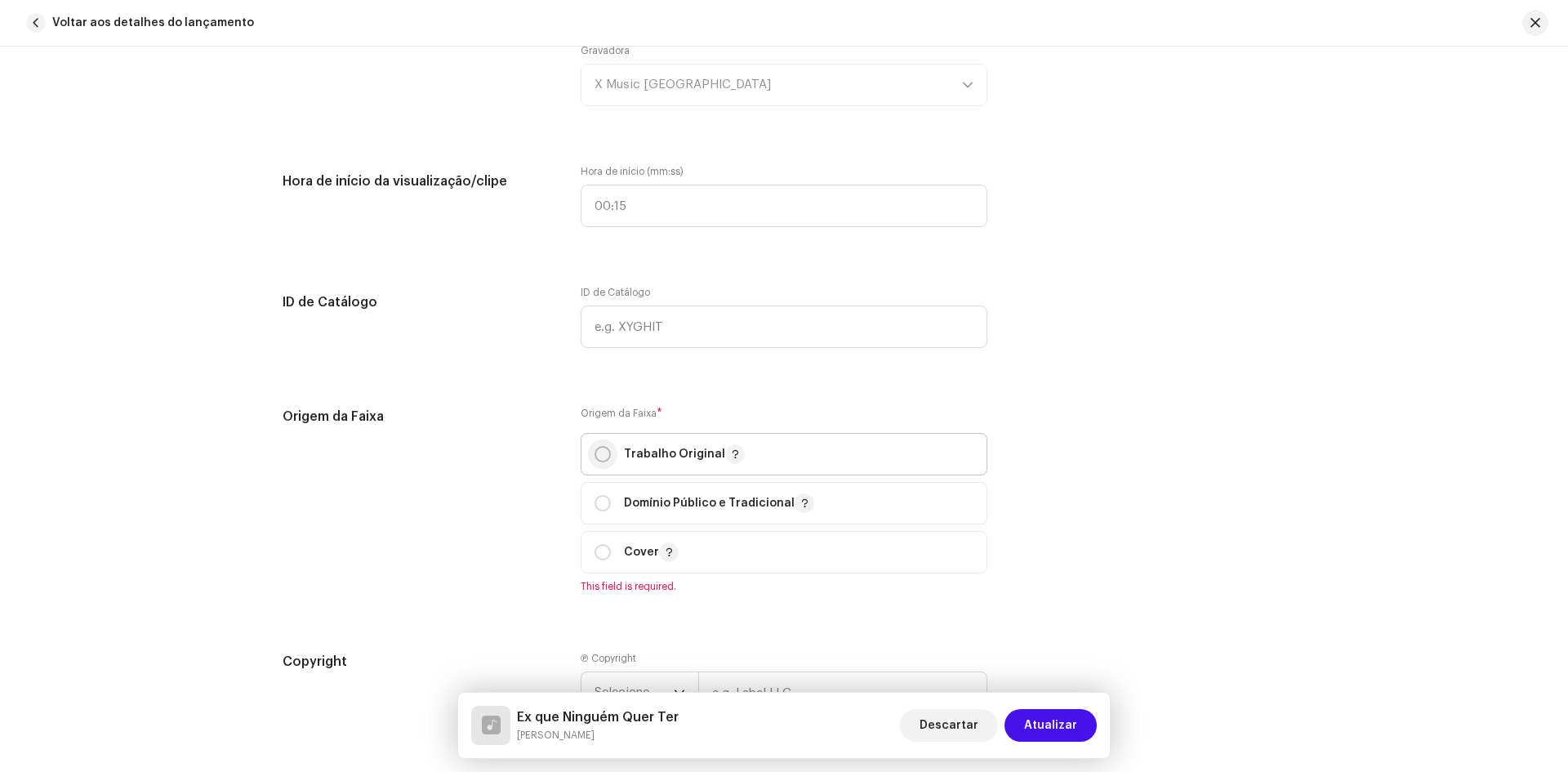
click at [607, 456] on input "radio" at bounding box center [602, 454] width 17 height 17
radio input "true"
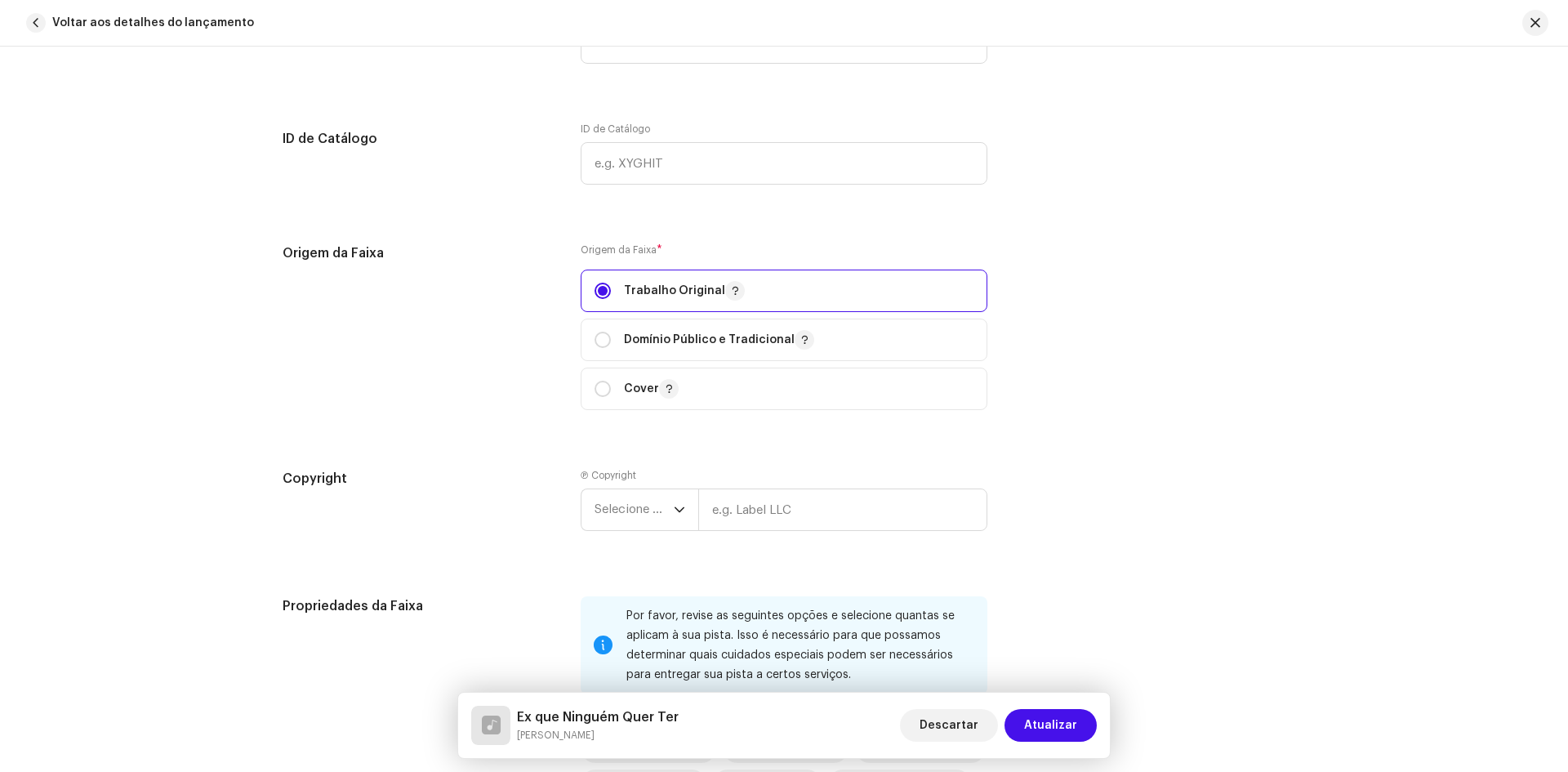
scroll to position [2123, 0]
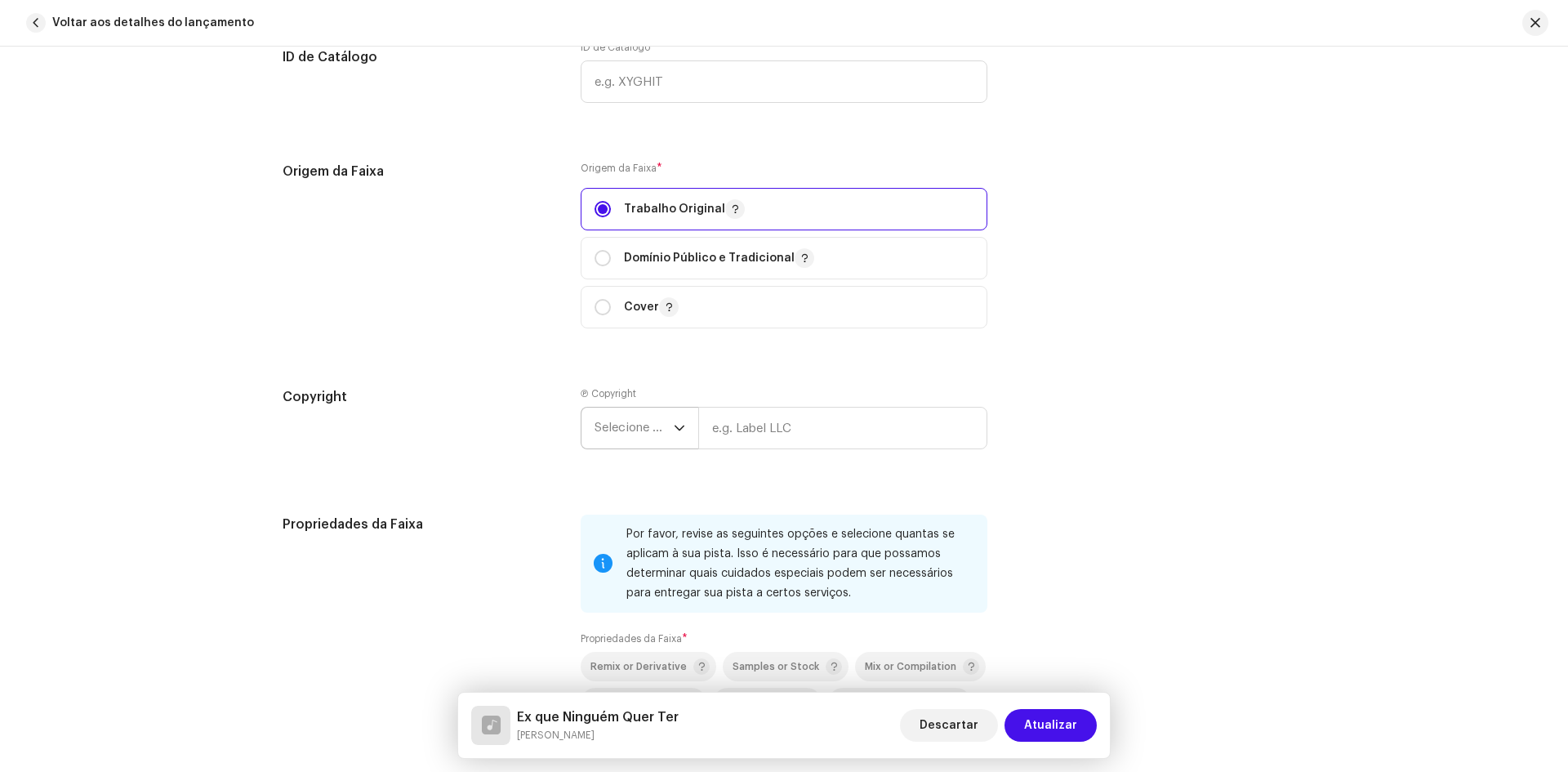
click at [653, 427] on span "Selecione o ano" at bounding box center [634, 428] width 79 height 41
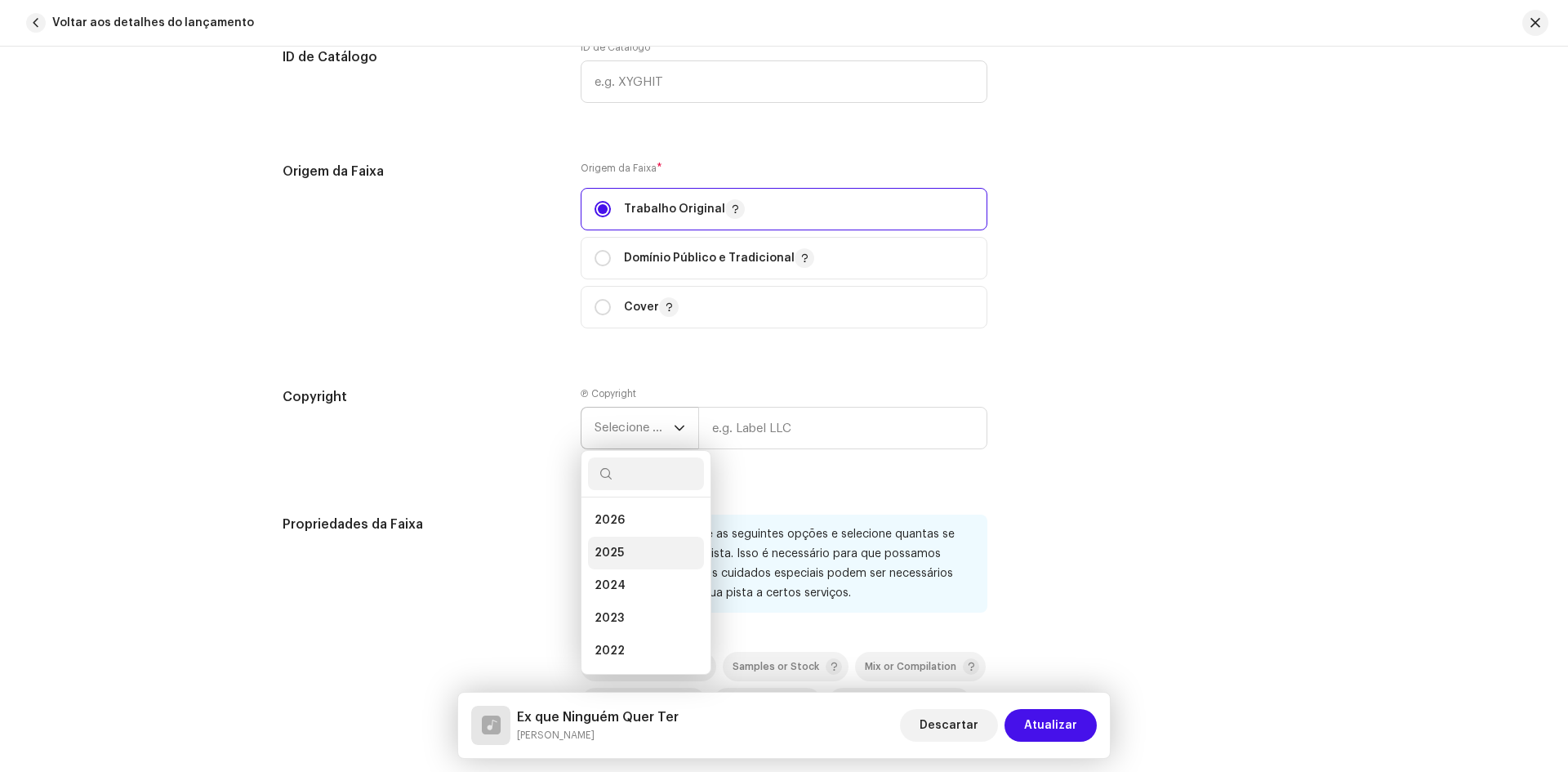
click at [613, 551] on span "2025" at bounding box center [609, 553] width 30 height 17
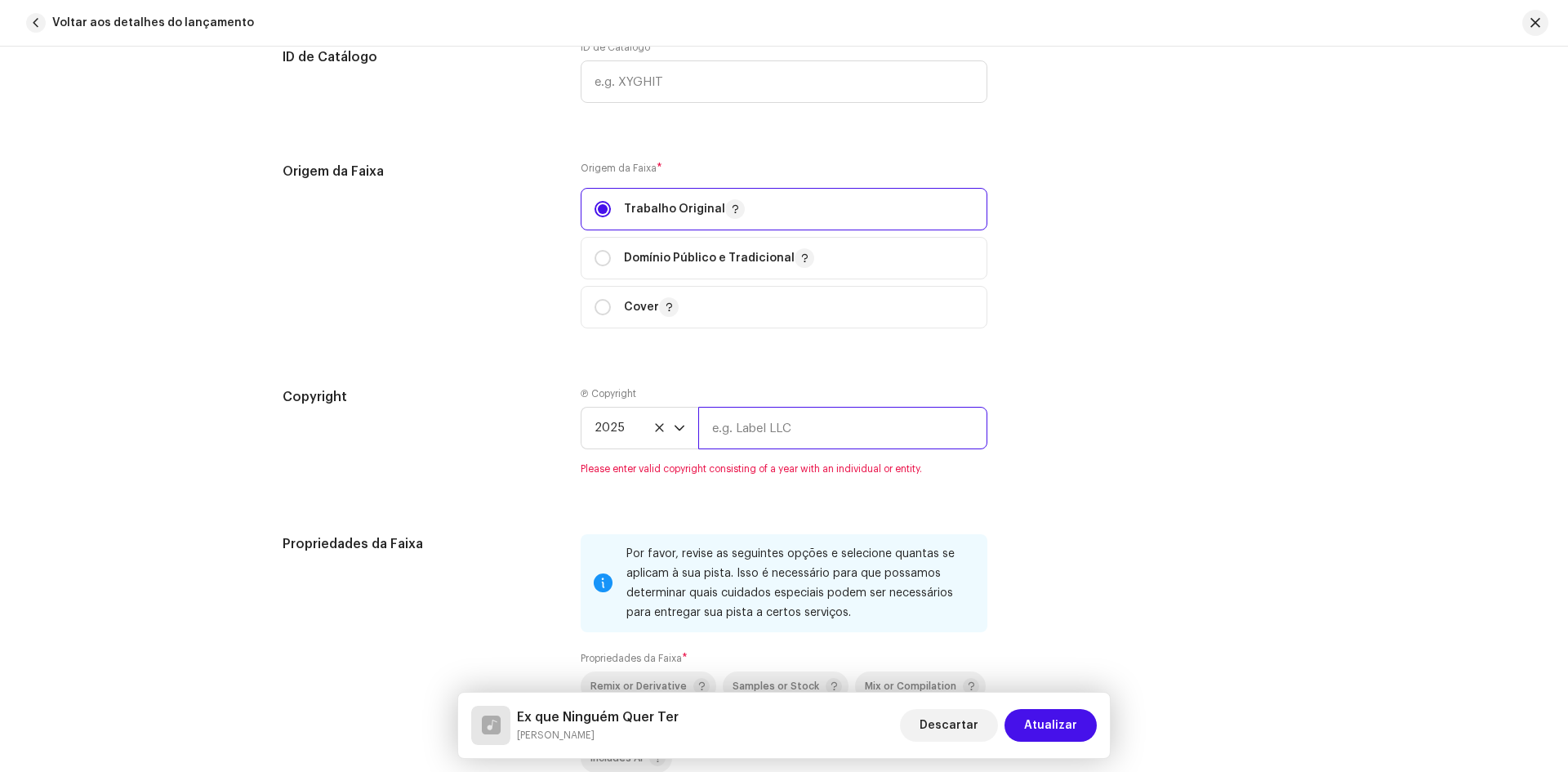
click at [776, 434] on input "text" at bounding box center [843, 428] width 289 height 42
type input "X Music [GEOGRAPHIC_DATA]"
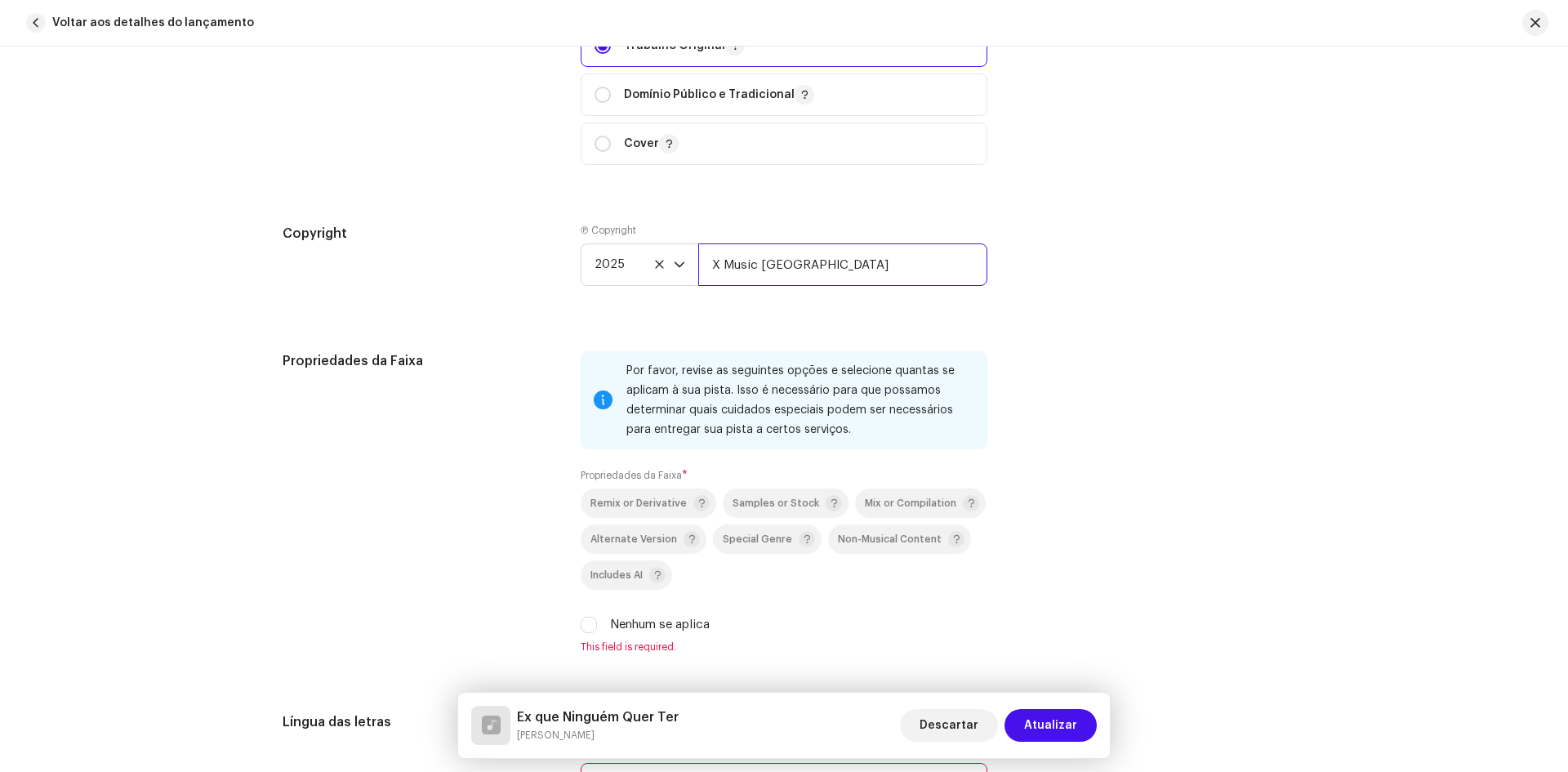
scroll to position [2450, 0]
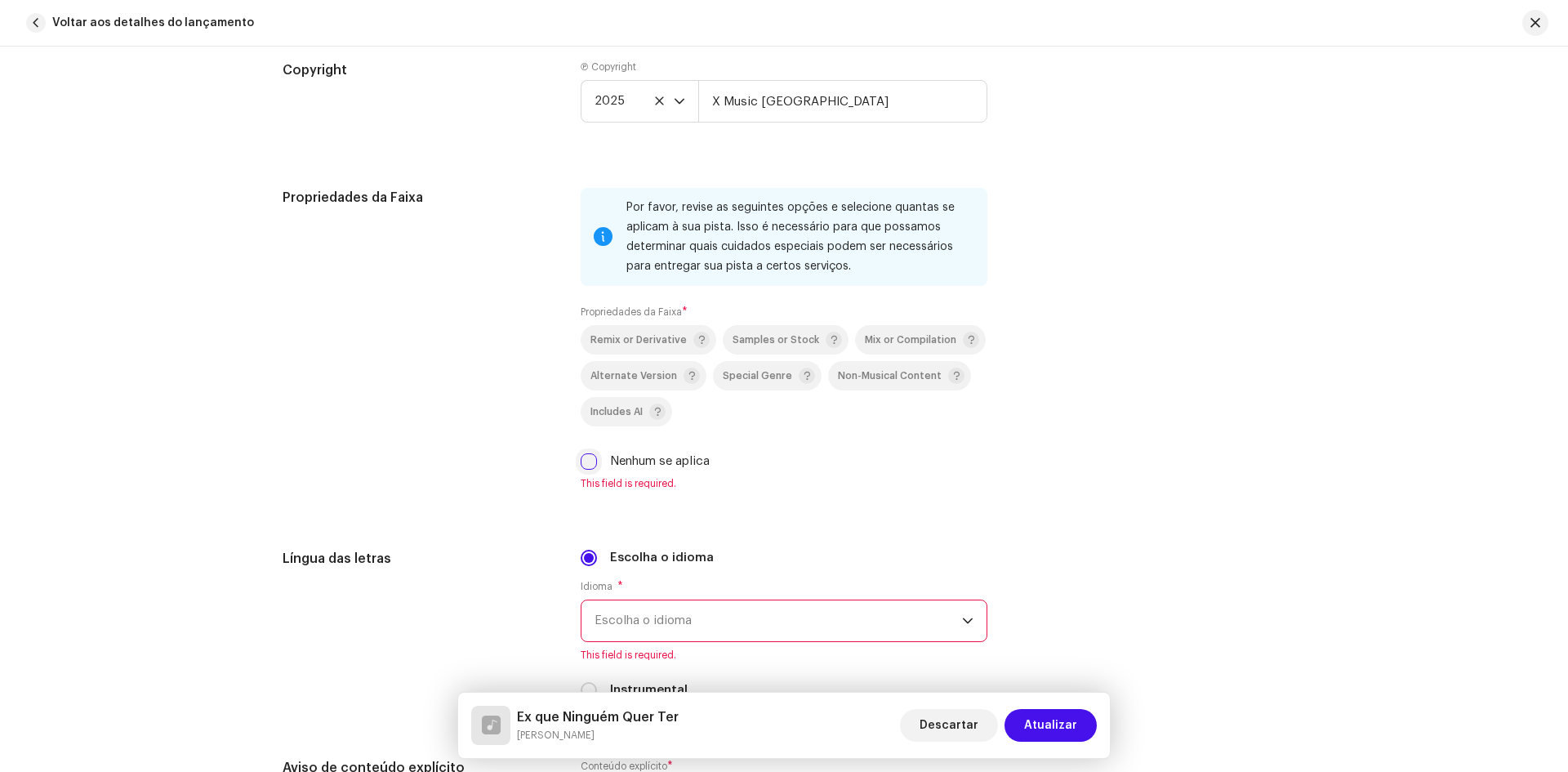
click at [589, 462] on input "Nenhum se aplica" at bounding box center [589, 461] width 17 height 17
checkbox input "true"
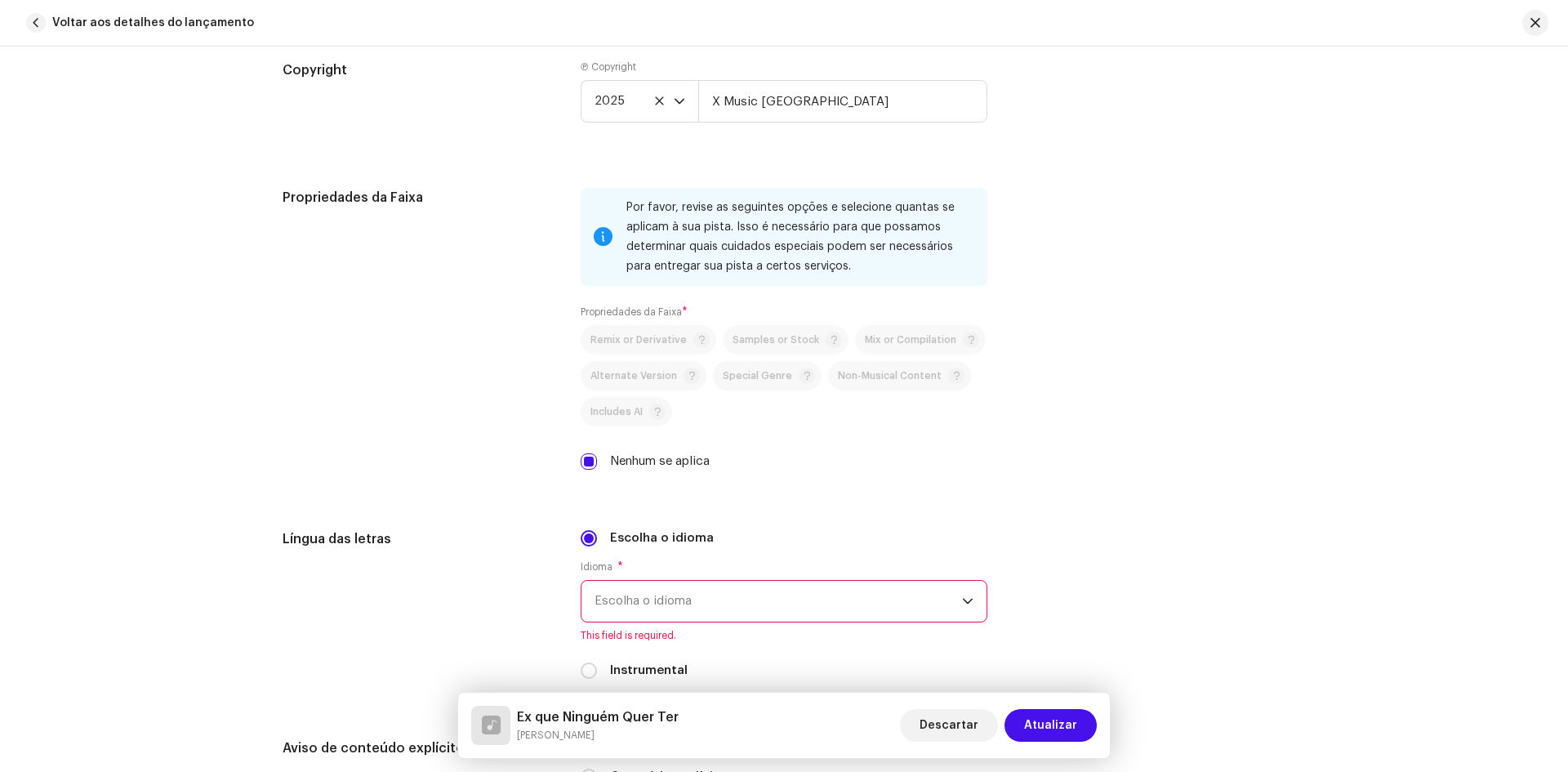
scroll to position [2613, 0]
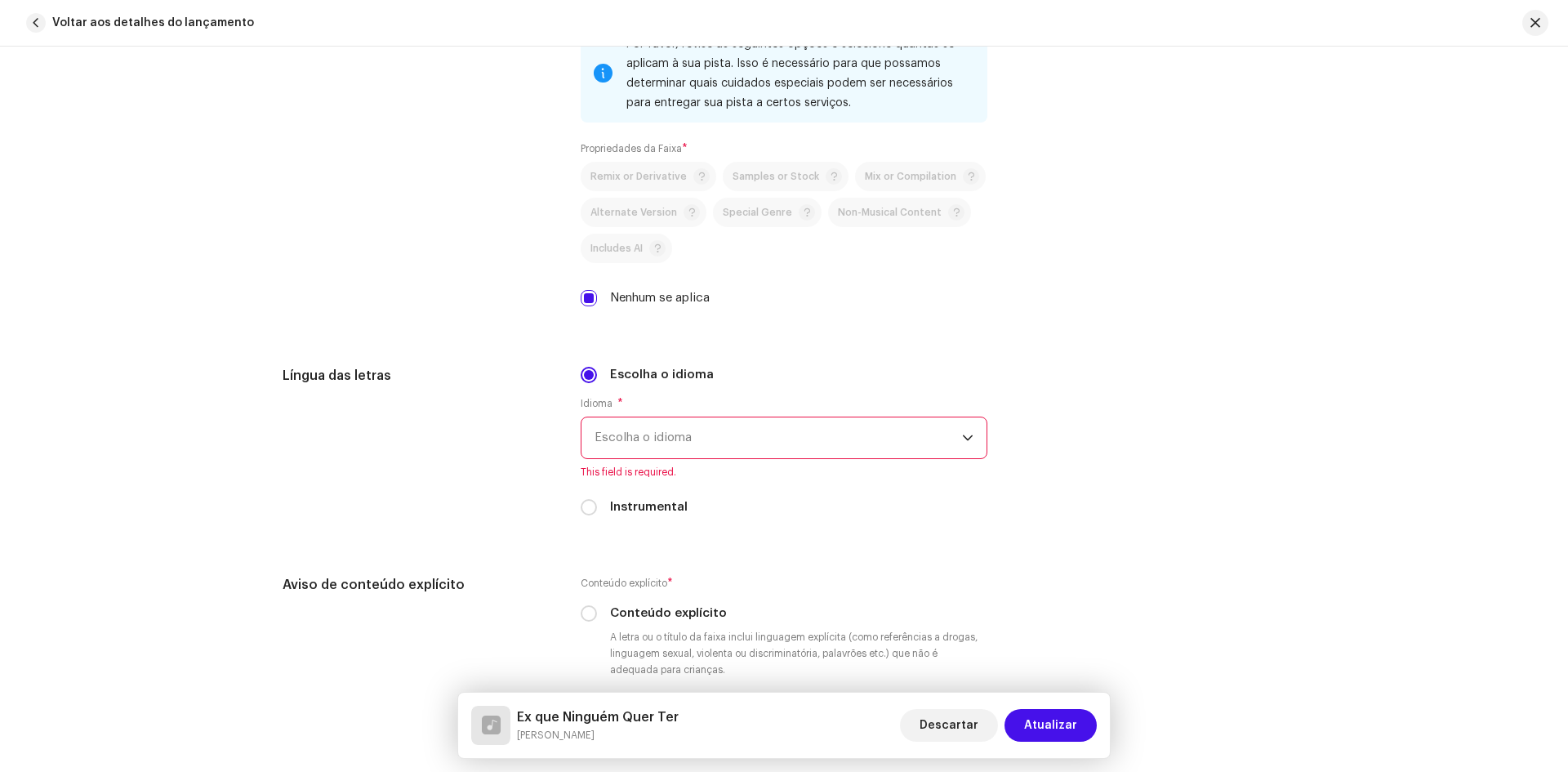
click at [635, 445] on span "Escolha o idioma" at bounding box center [777, 437] width 367 height 41
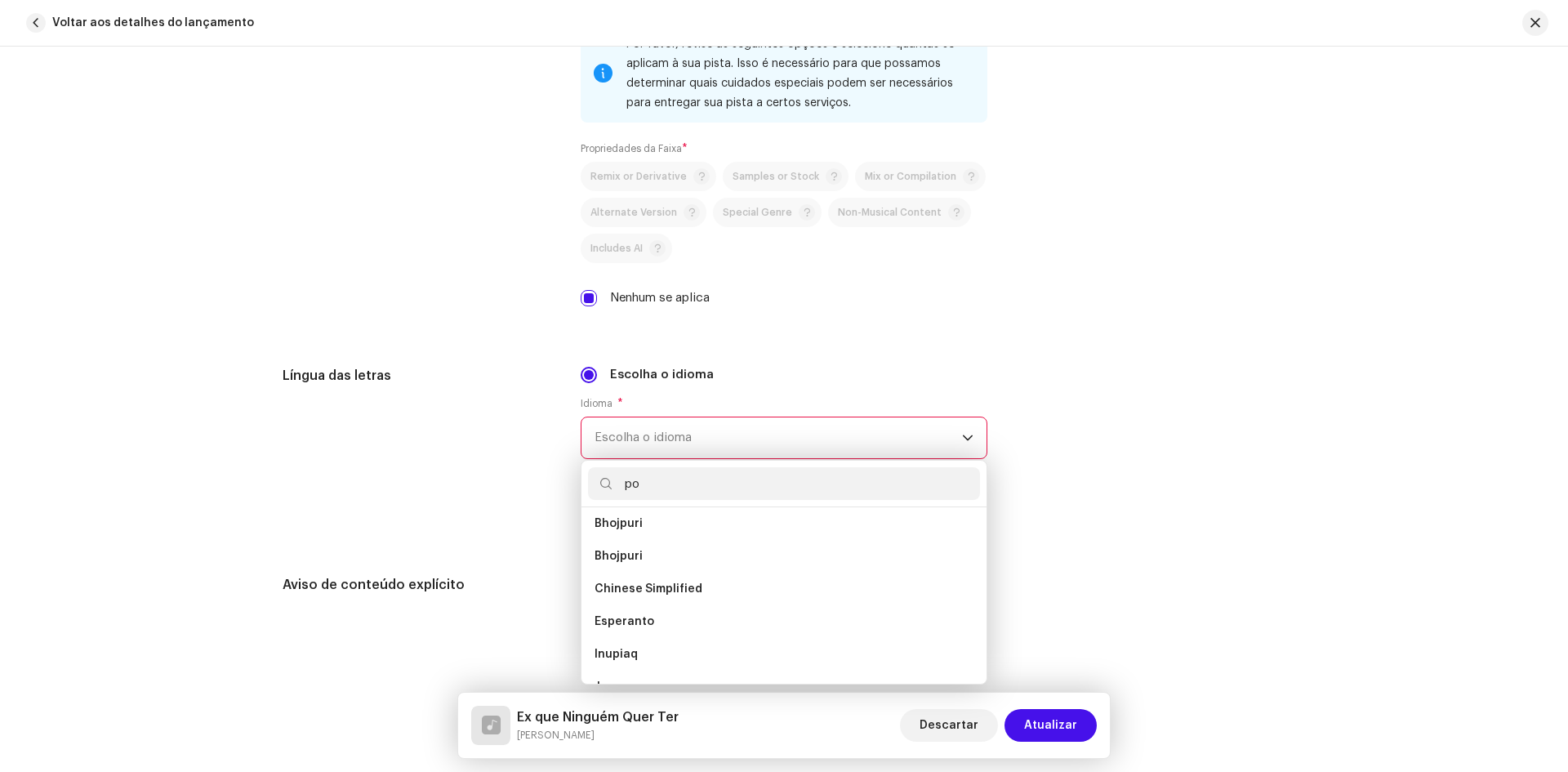
scroll to position [0, 0]
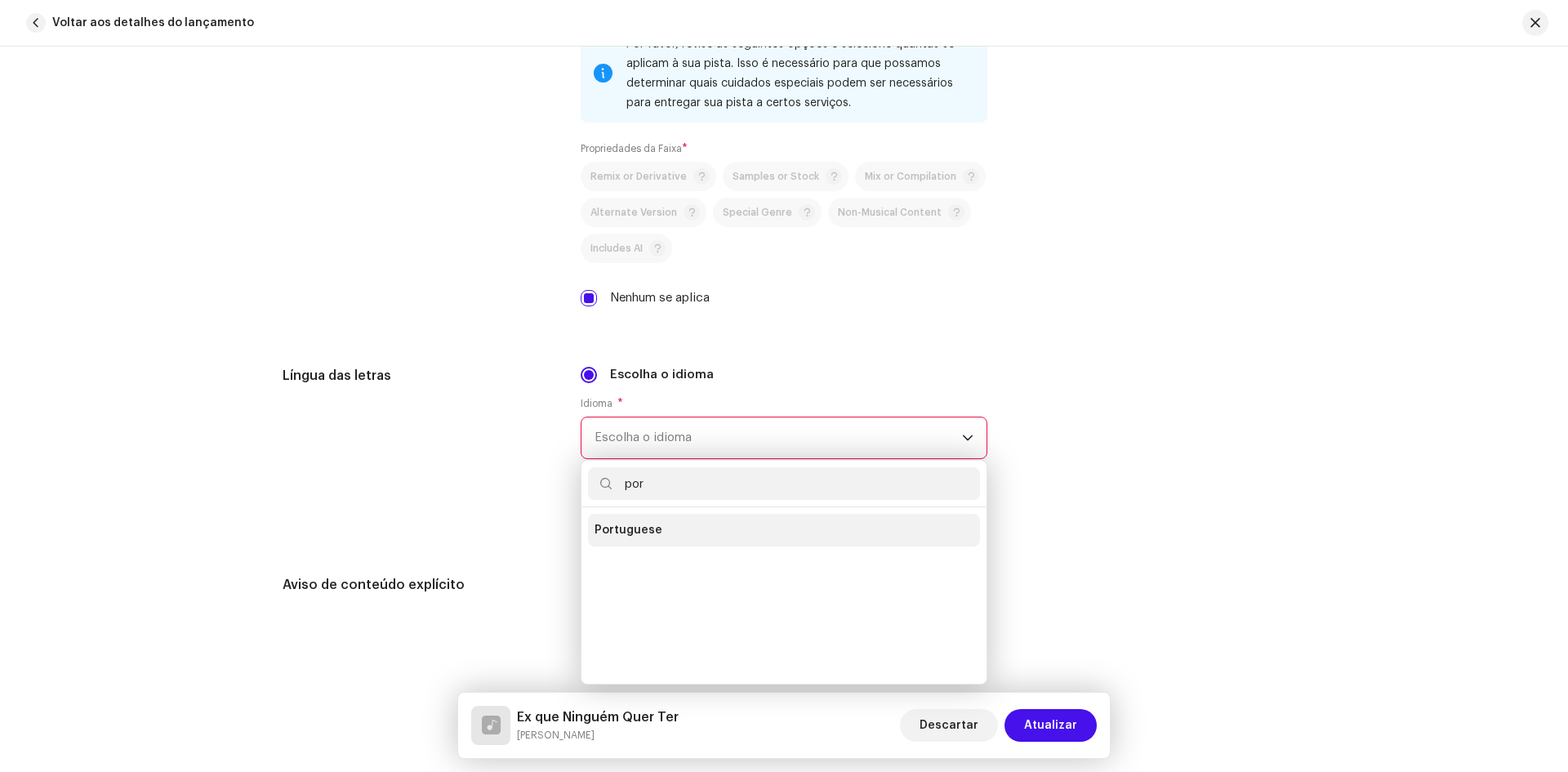
type input "por"
click at [620, 528] on span "Portuguese" at bounding box center [628, 529] width 67 height 17
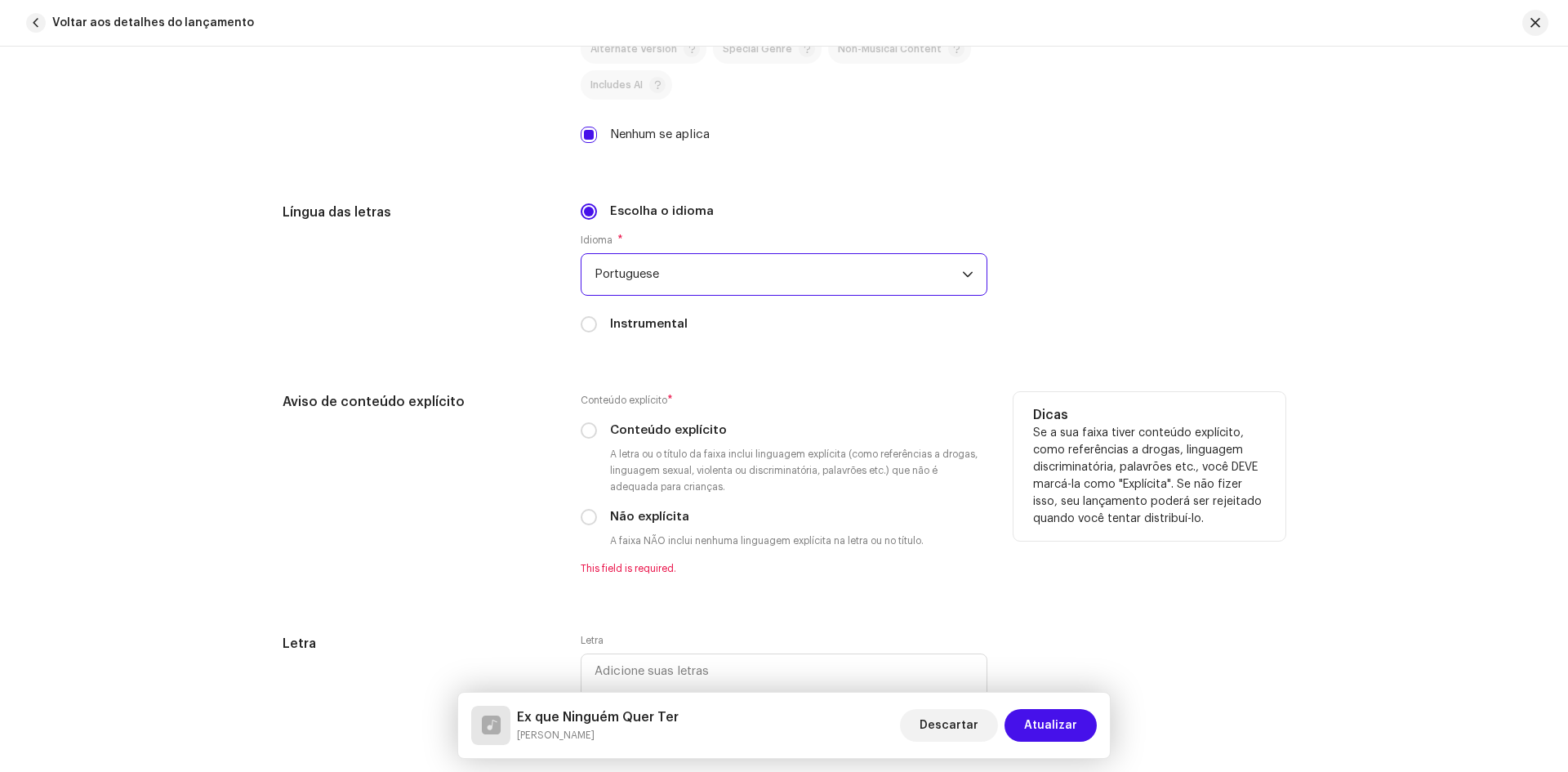
scroll to position [2858, 0]
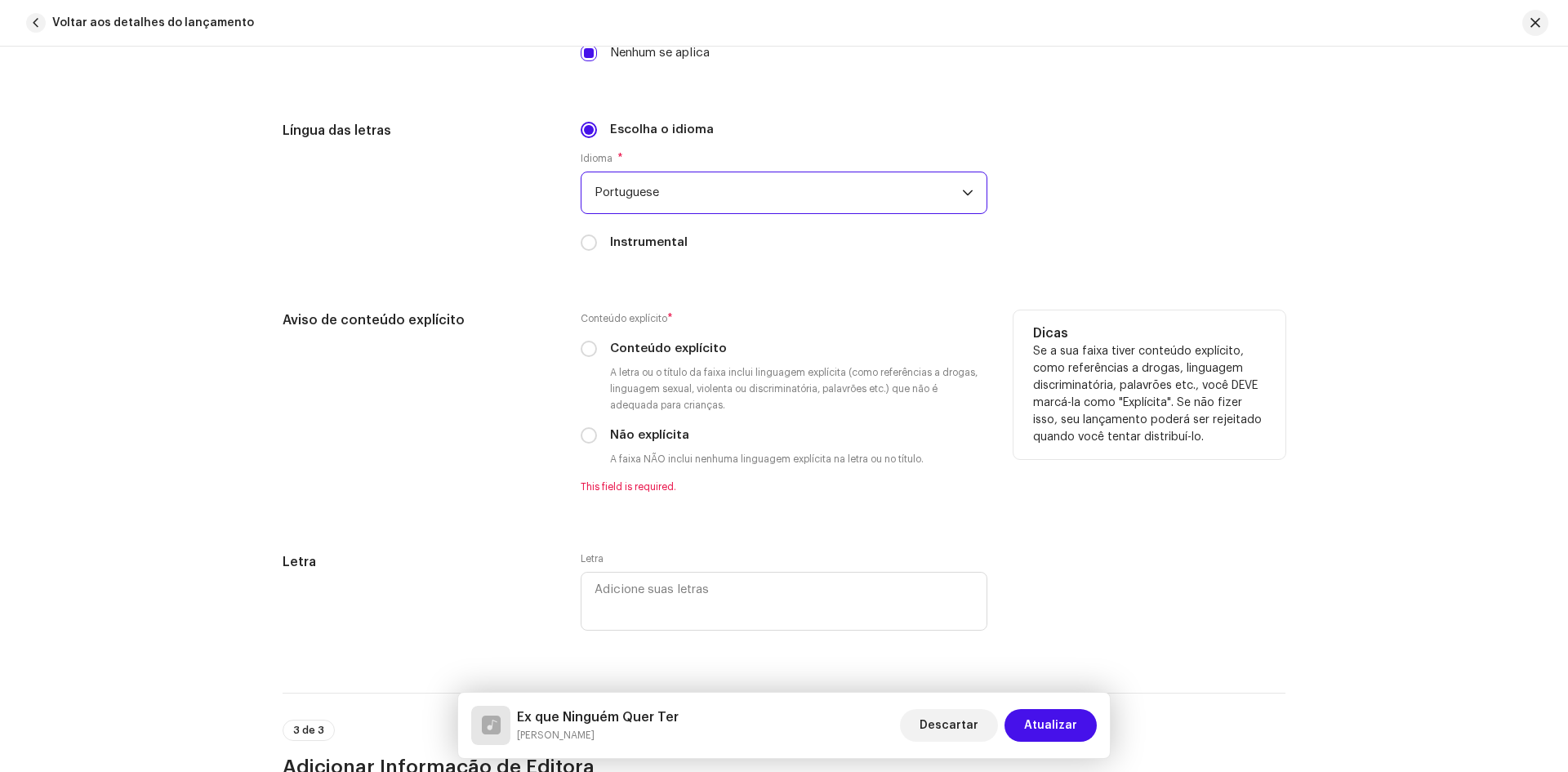
click at [594, 445] on div "Conteúdo explícito * Conteúdo explícito A letra ou o título da faixa inclui lin…" at bounding box center [784, 401] width 407 height 183
click at [589, 439] on input "Não explícita" at bounding box center [589, 435] width 17 height 17
radio input "true"
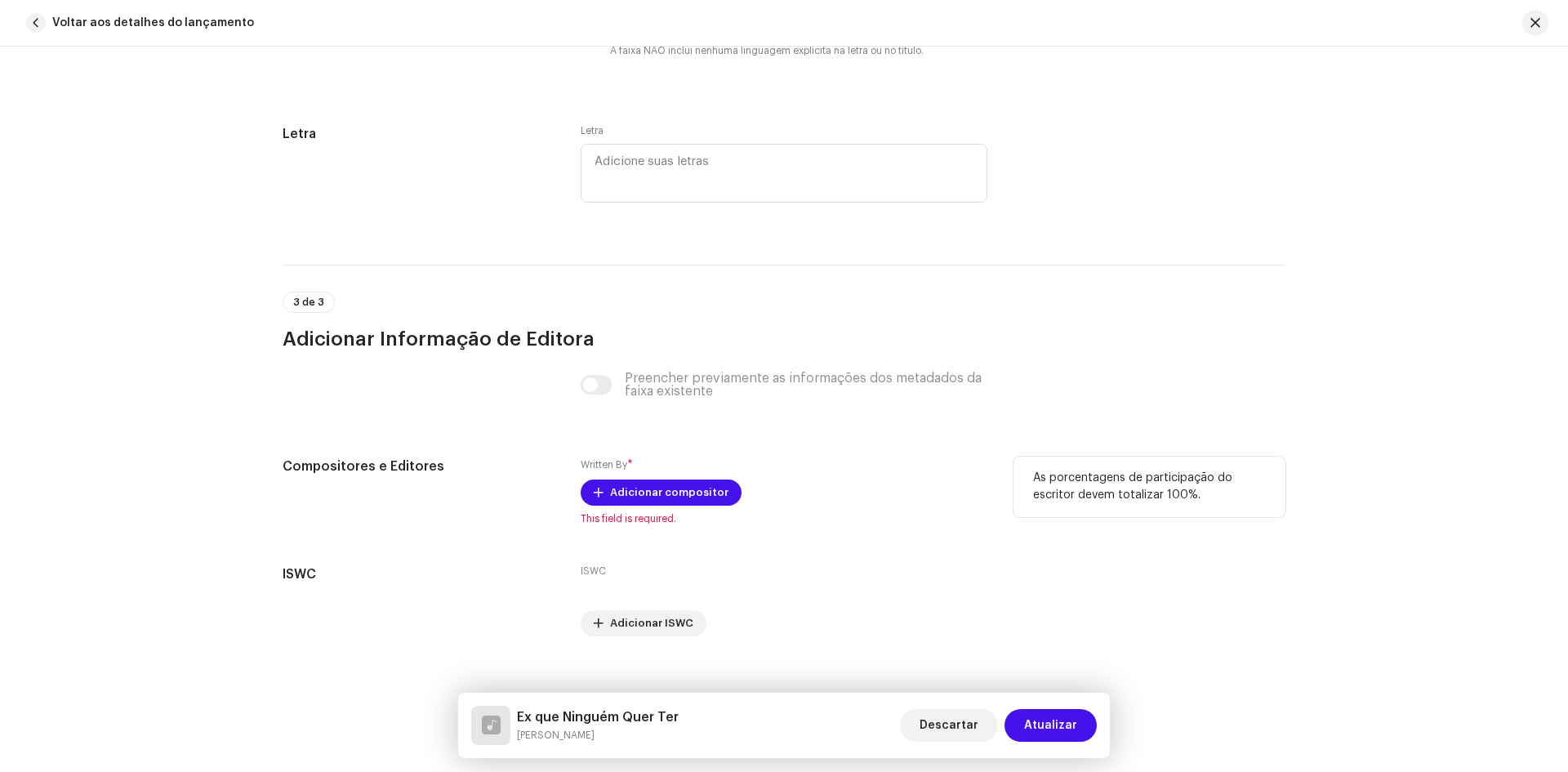
scroll to position [3288, 0]
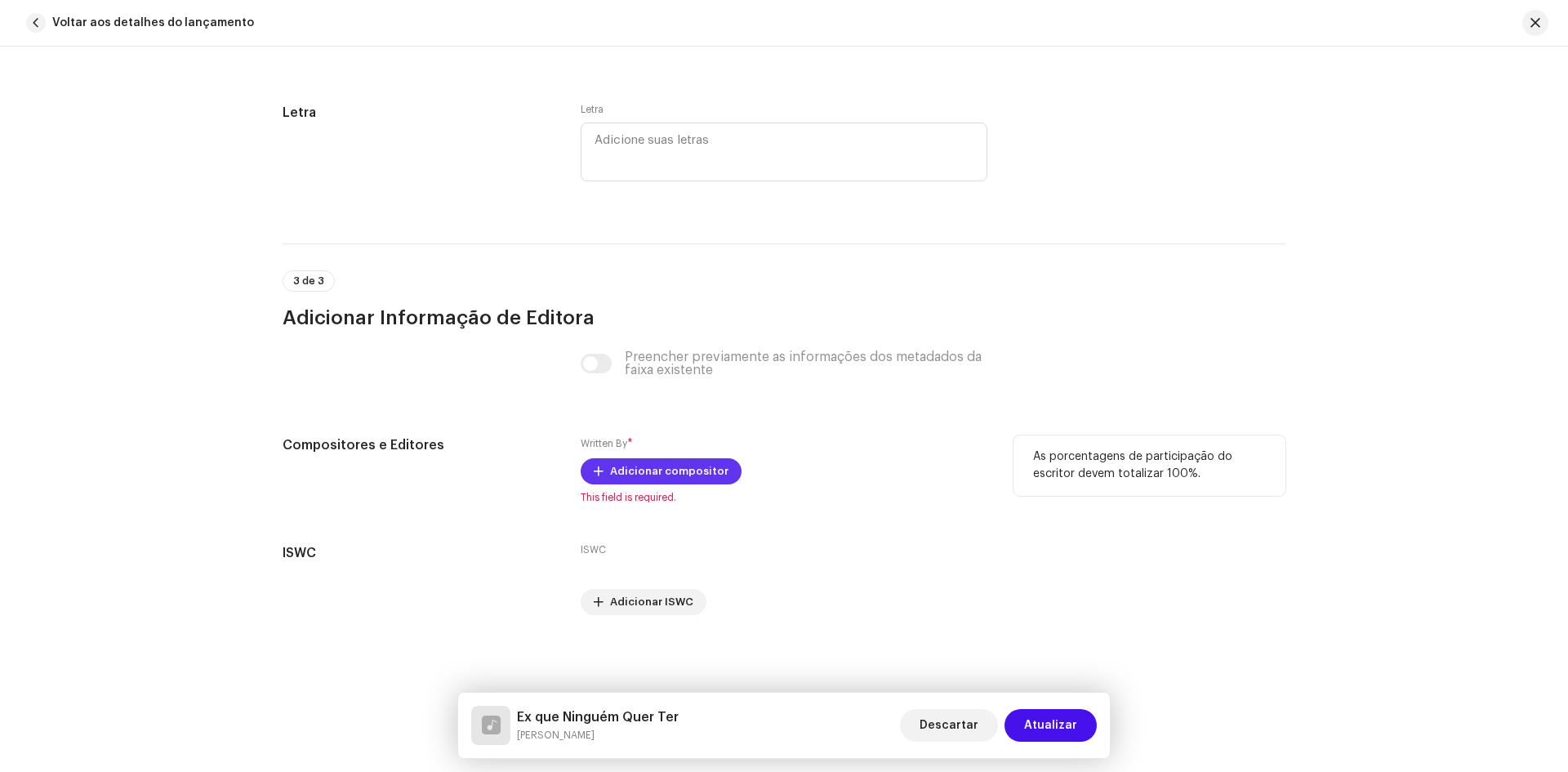
click at [611, 466] on span "Adicionar compositor" at bounding box center [669, 471] width 118 height 32
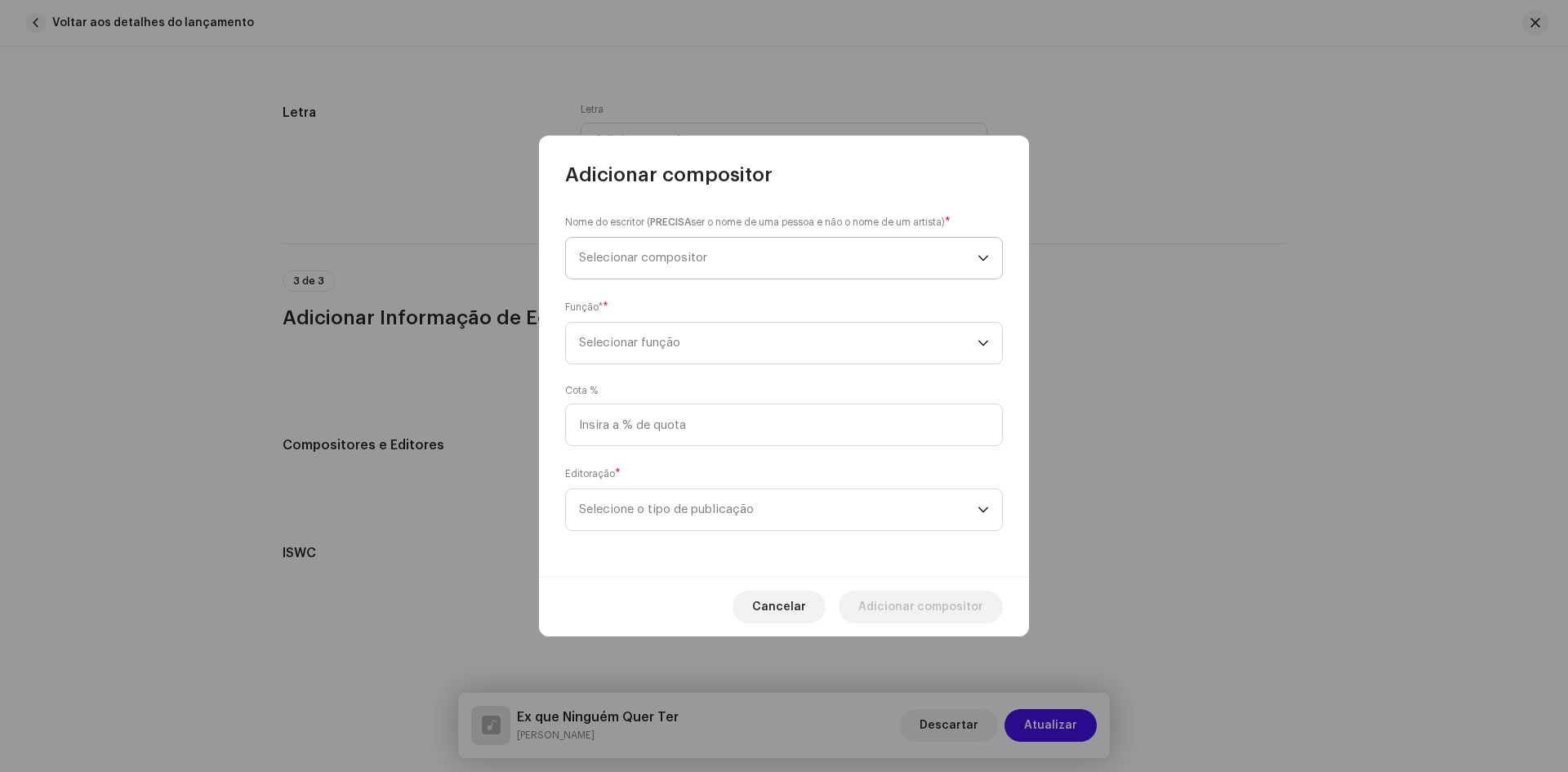
click at [645, 255] on span "Selecionar compositor" at bounding box center [643, 258] width 128 height 12
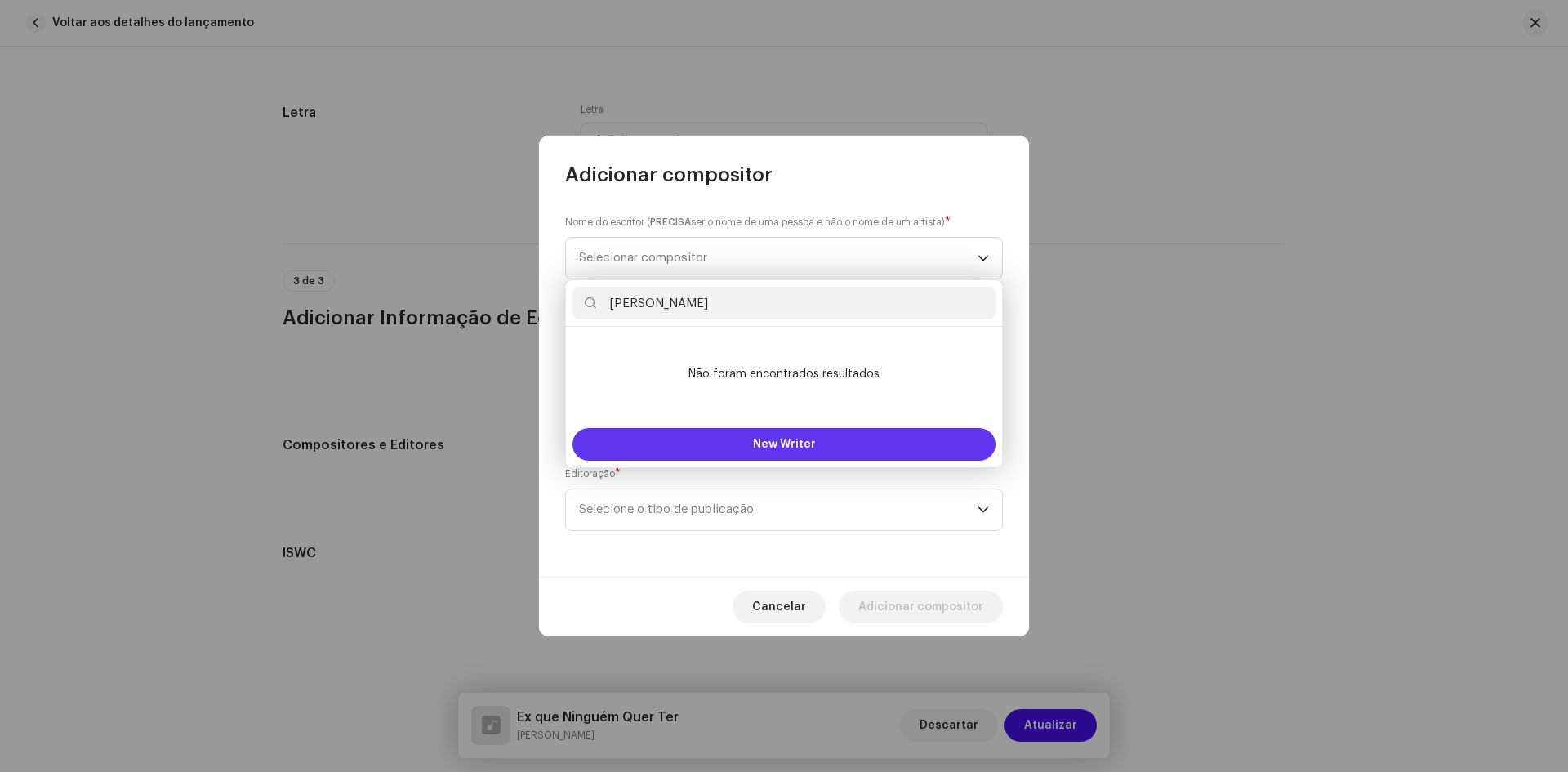
type input "[PERSON_NAME]"
click at [723, 449] on button "New Writer" at bounding box center [784, 443] width 423 height 32
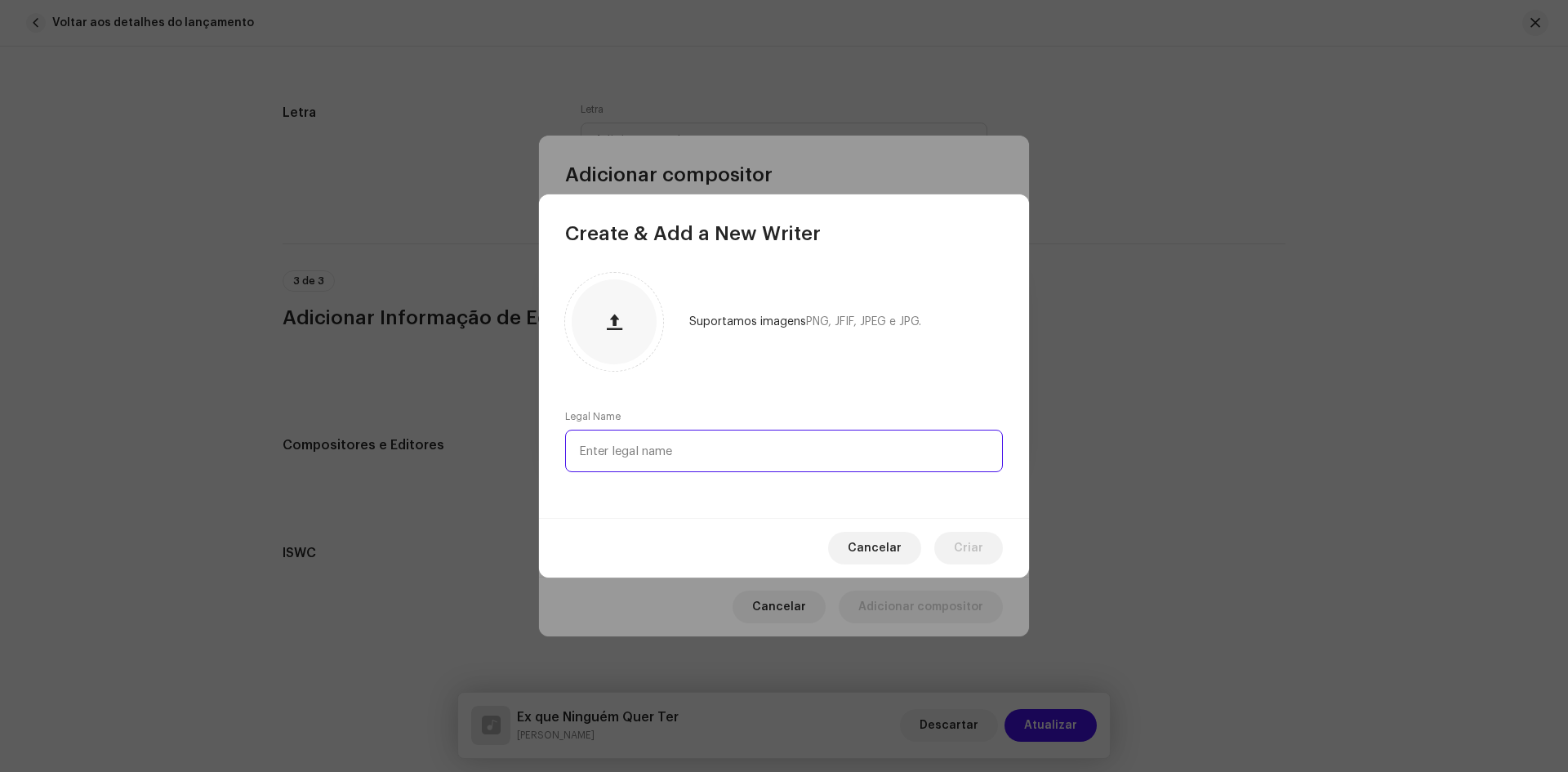
click at [602, 443] on input "text" at bounding box center [784, 450] width 437 height 42
paste input "[PERSON_NAME]"
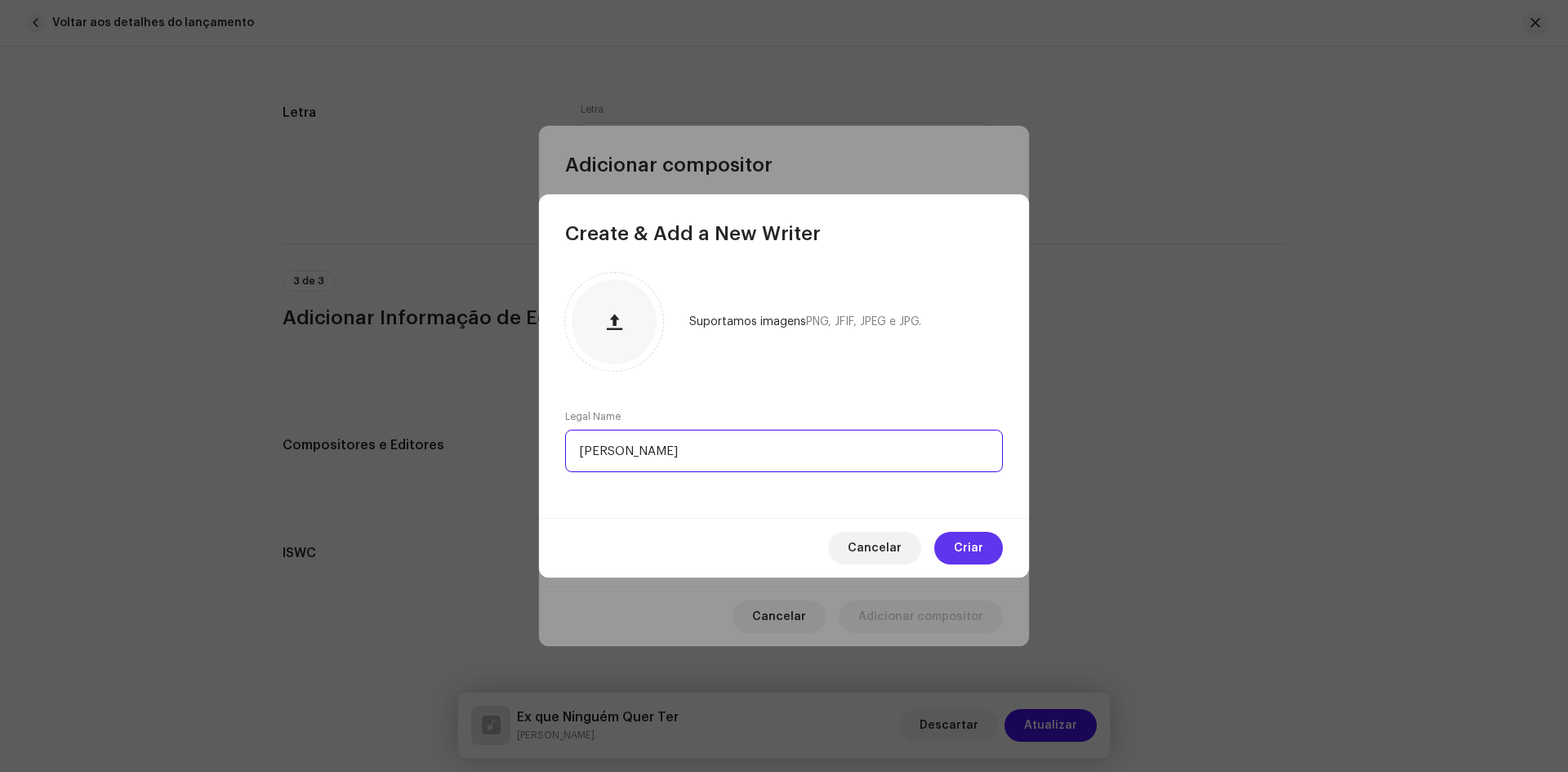
type input "[PERSON_NAME]"
click at [955, 549] on span "Criar" at bounding box center [968, 548] width 30 height 32
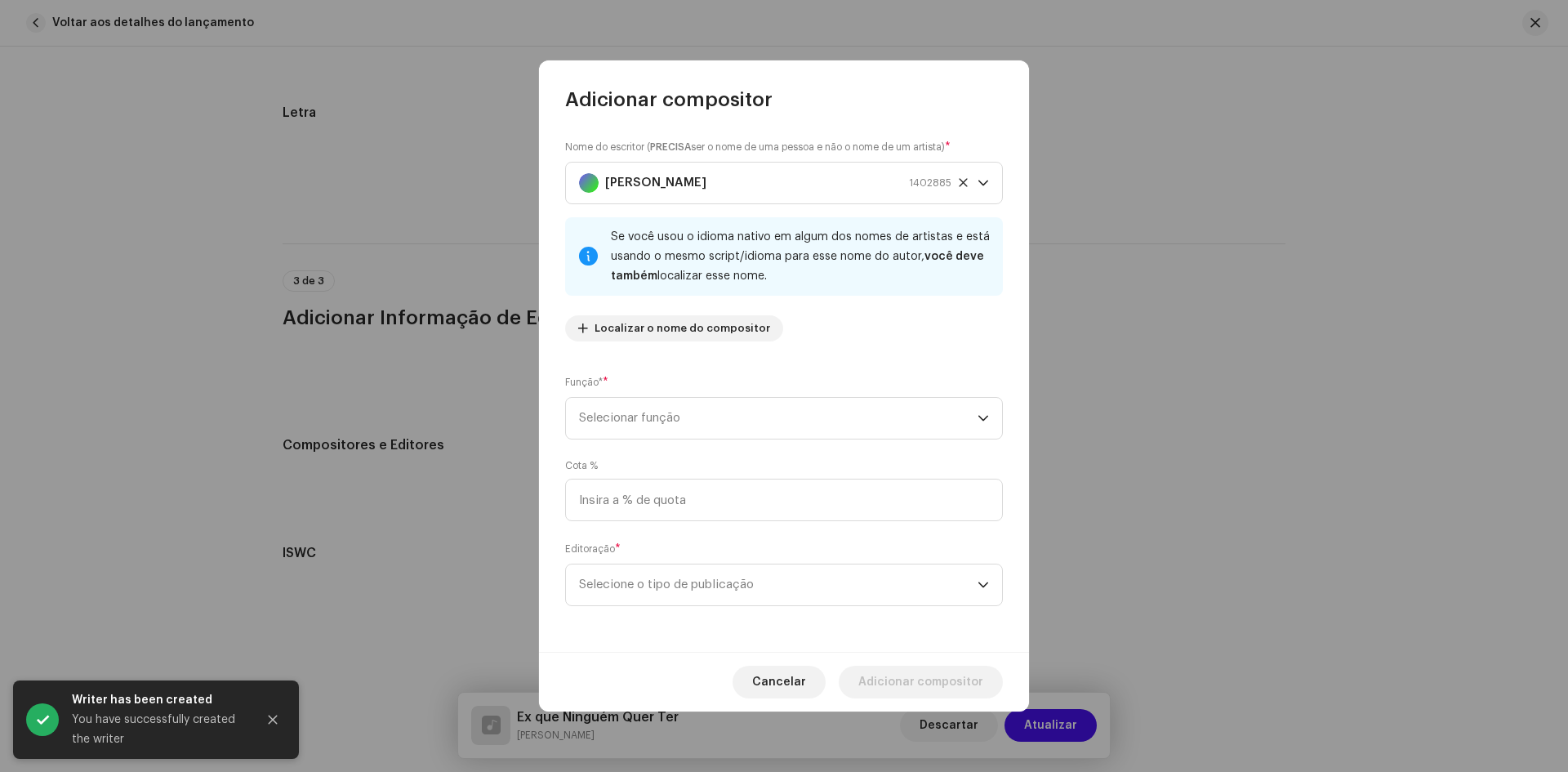
click at [649, 527] on div "Nome do escritor ( PRECISA ser o nome de uma pessoa e não o nome de um artista)…" at bounding box center [784, 382] width 490 height 539
click at [646, 410] on span "Selecionar função" at bounding box center [778, 418] width 399 height 41
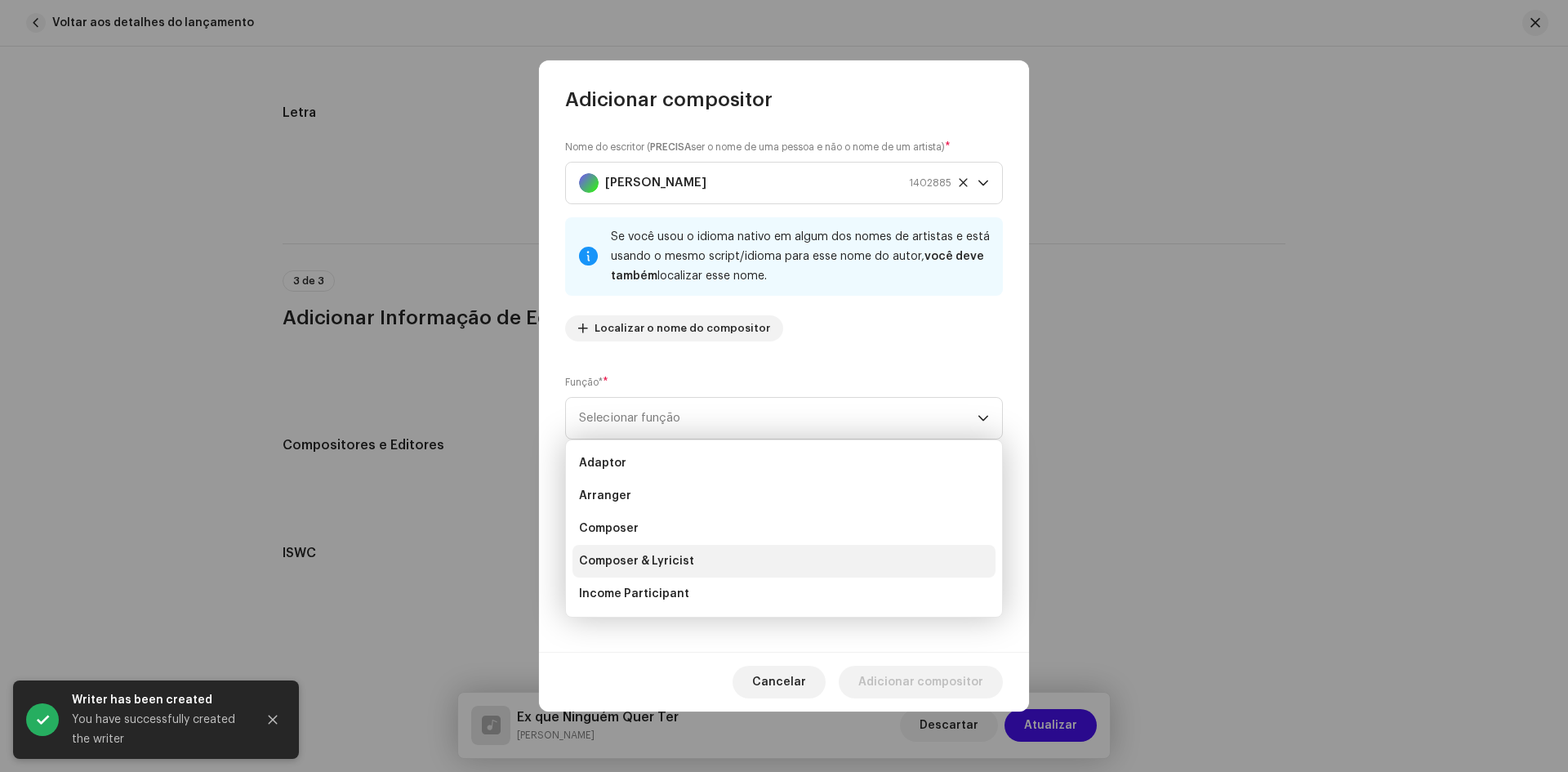
click at [609, 561] on span "Composer & Lyricist" at bounding box center [636, 561] width 115 height 17
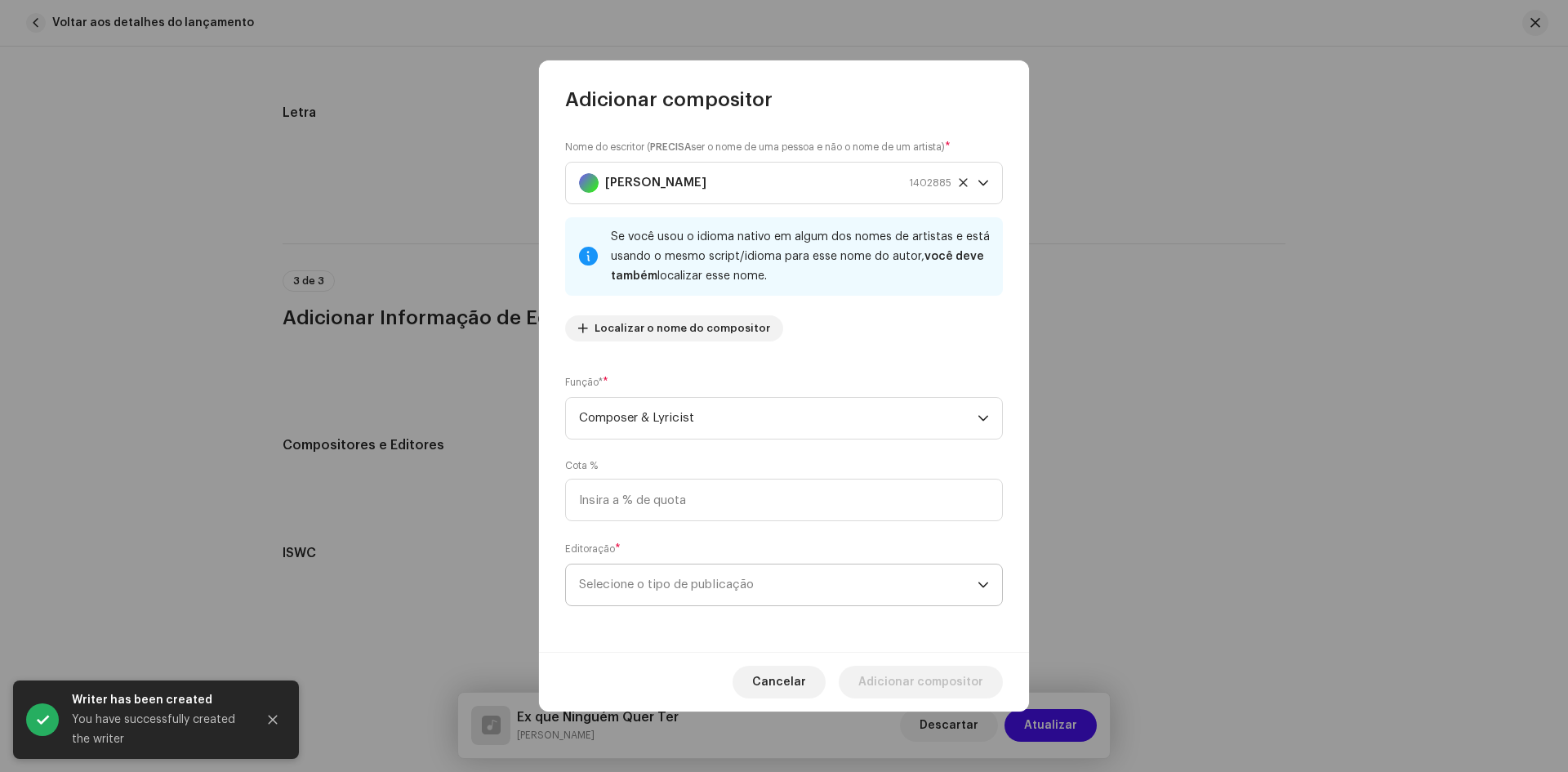
click at [607, 570] on span "Selecione o tipo de publicação" at bounding box center [778, 584] width 399 height 41
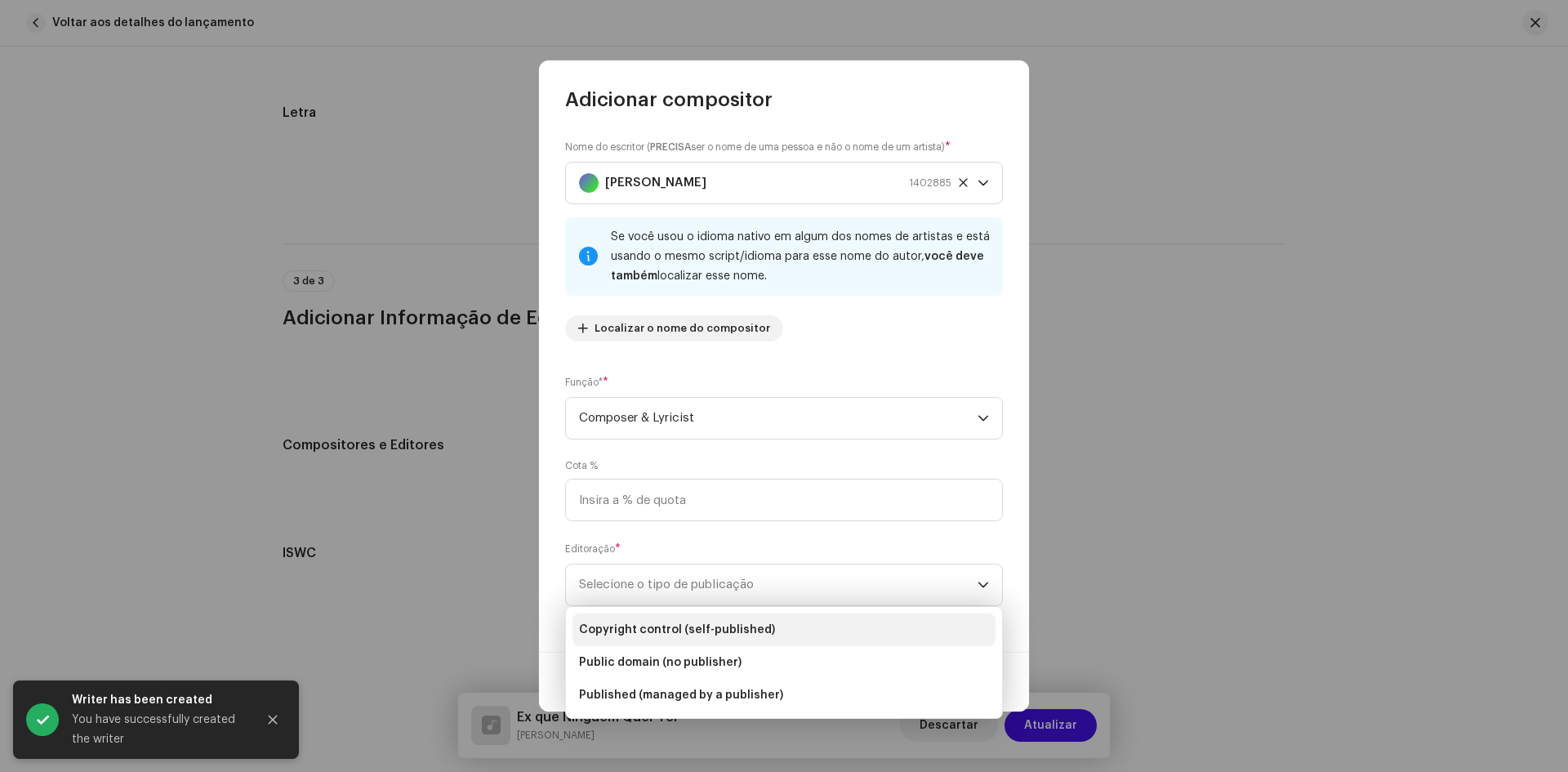
click at [653, 629] on span "Copyright control (self-published)" at bounding box center [678, 629] width 196 height 17
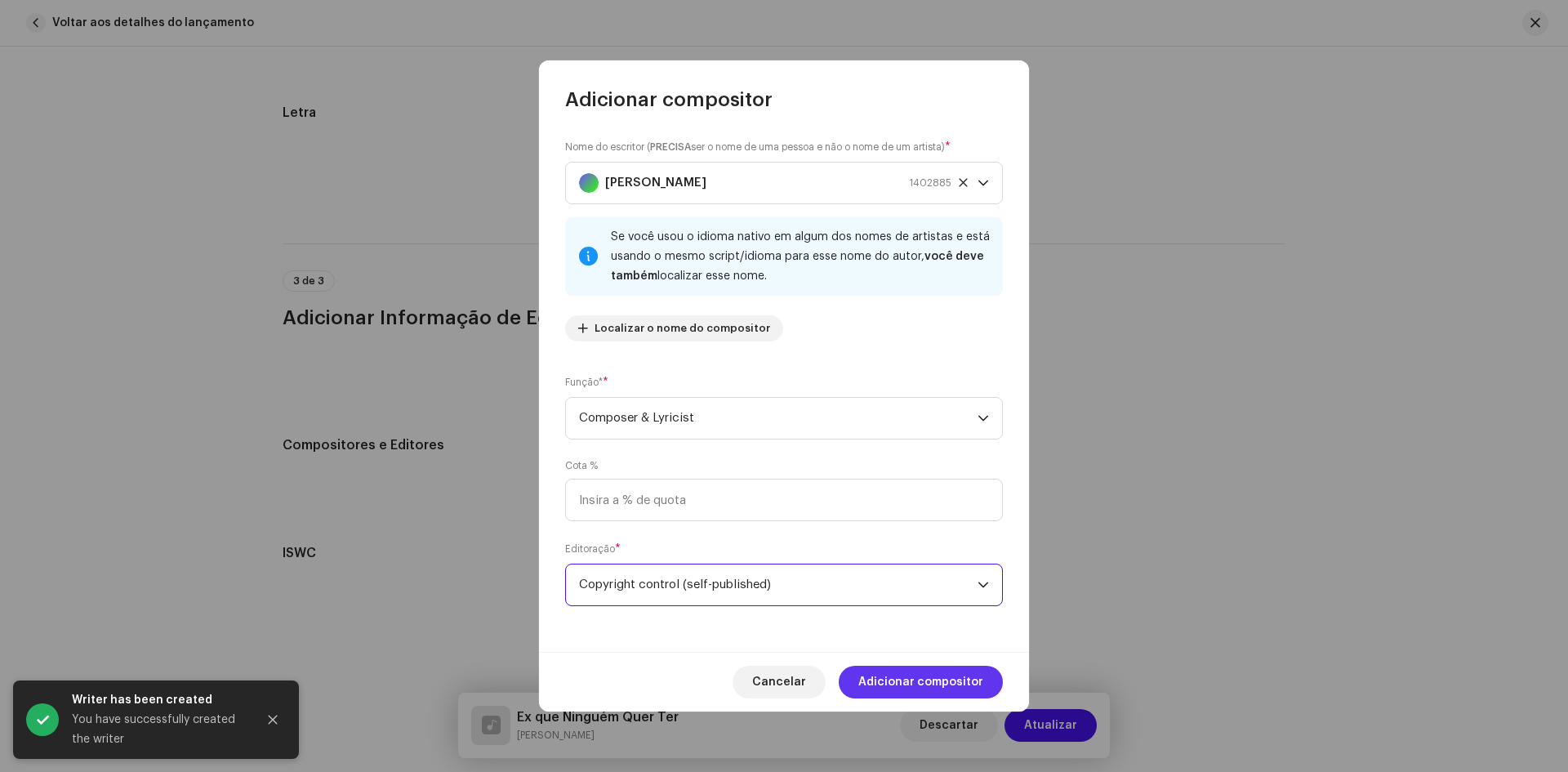
click at [957, 680] on span "Adicionar compositor" at bounding box center [920, 681] width 125 height 32
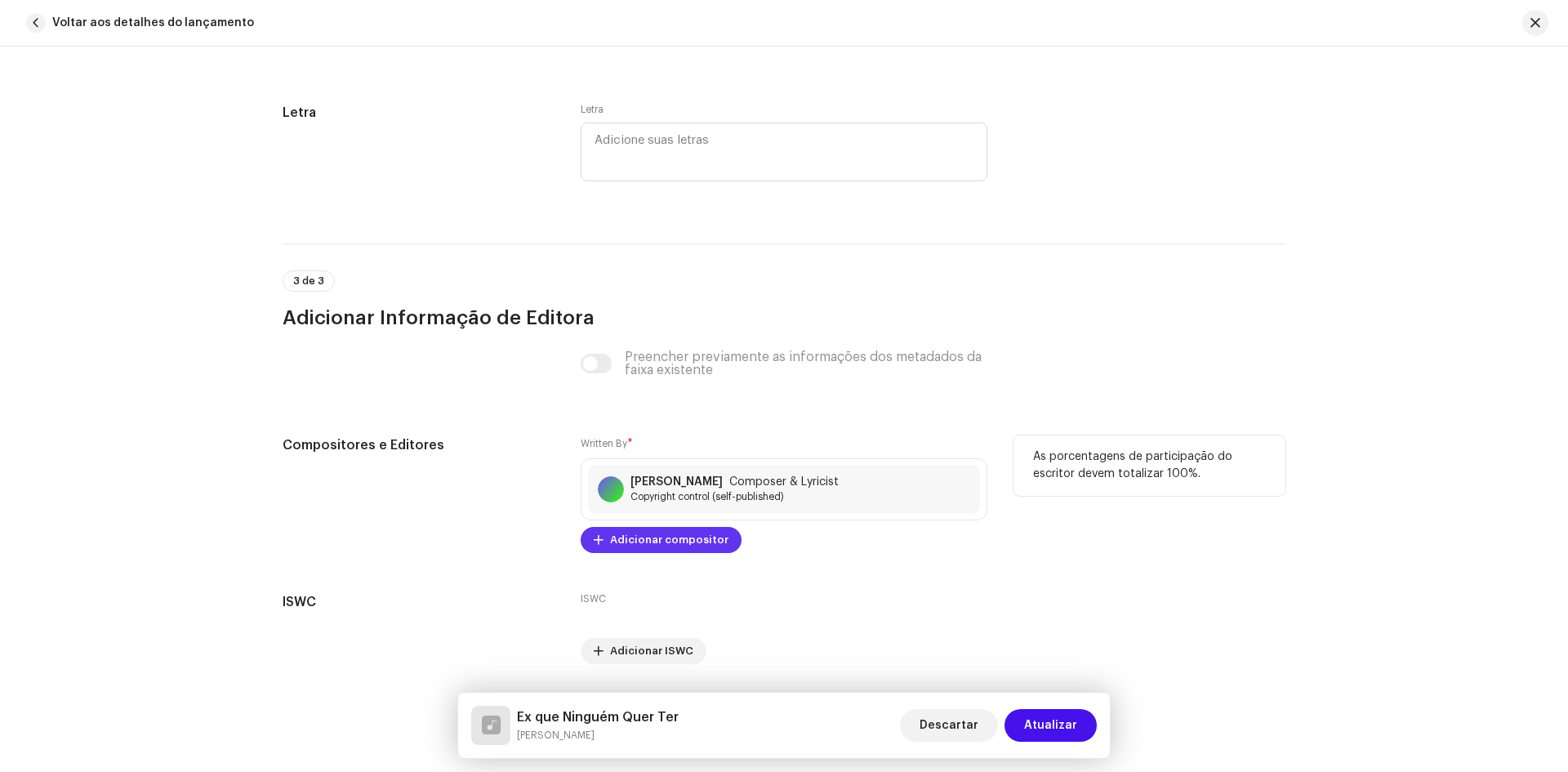
click at [631, 541] on span "Adicionar compositor" at bounding box center [669, 539] width 118 height 32
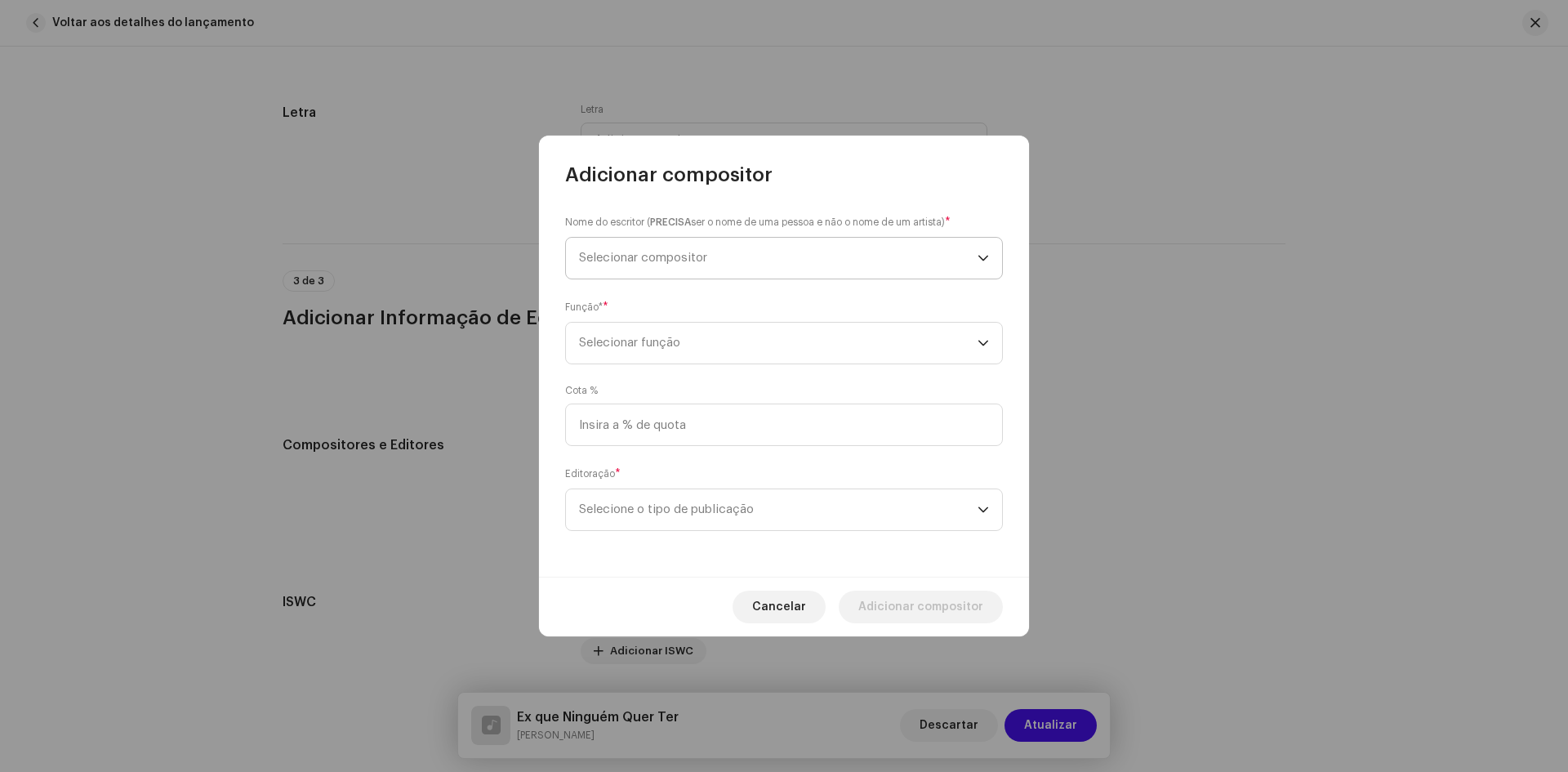
click at [602, 251] on span "Selecionar compositor" at bounding box center [778, 258] width 399 height 41
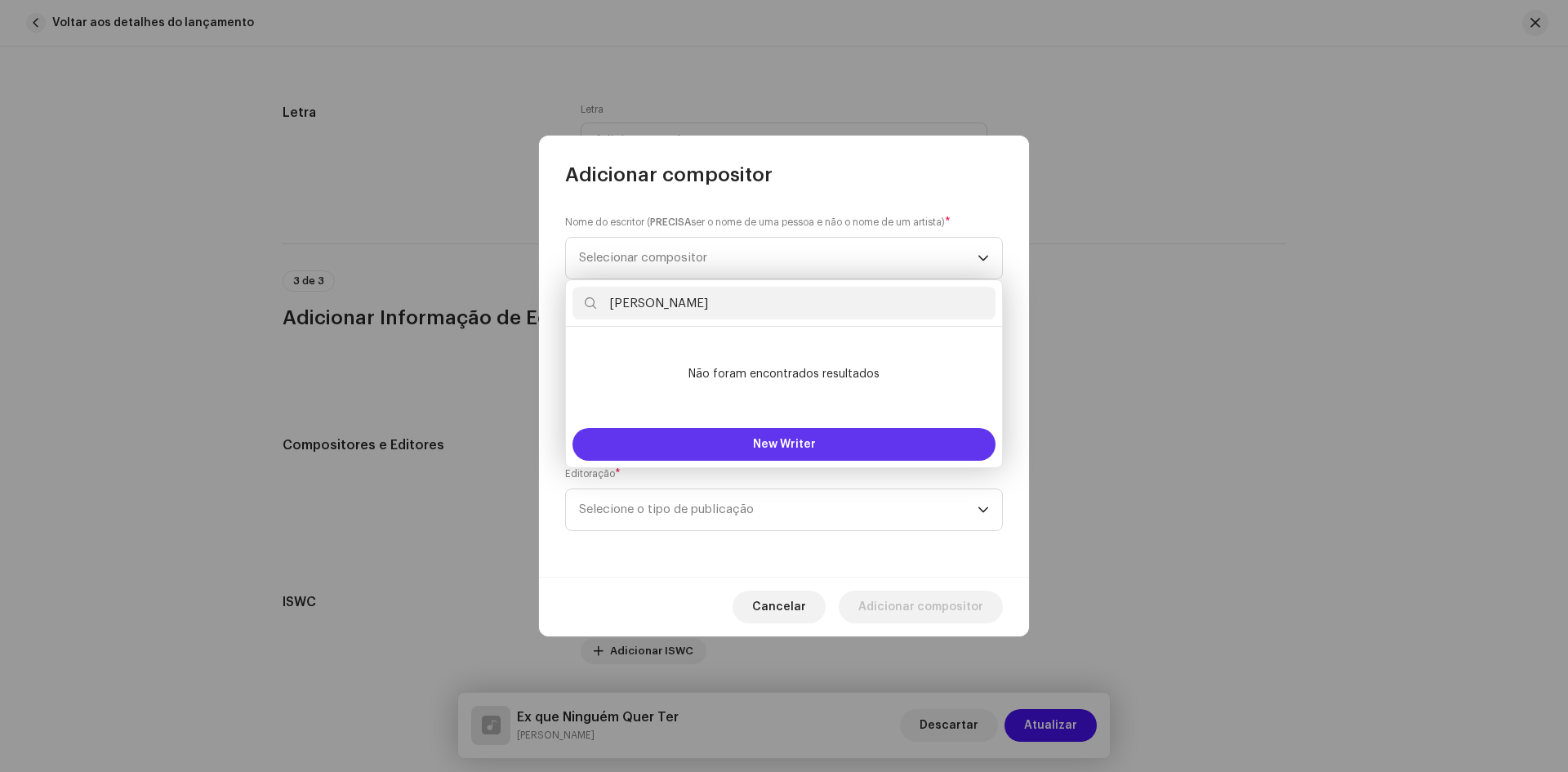
type input "[PERSON_NAME]"
click at [779, 447] on span "New Writer" at bounding box center [784, 443] width 63 height 11
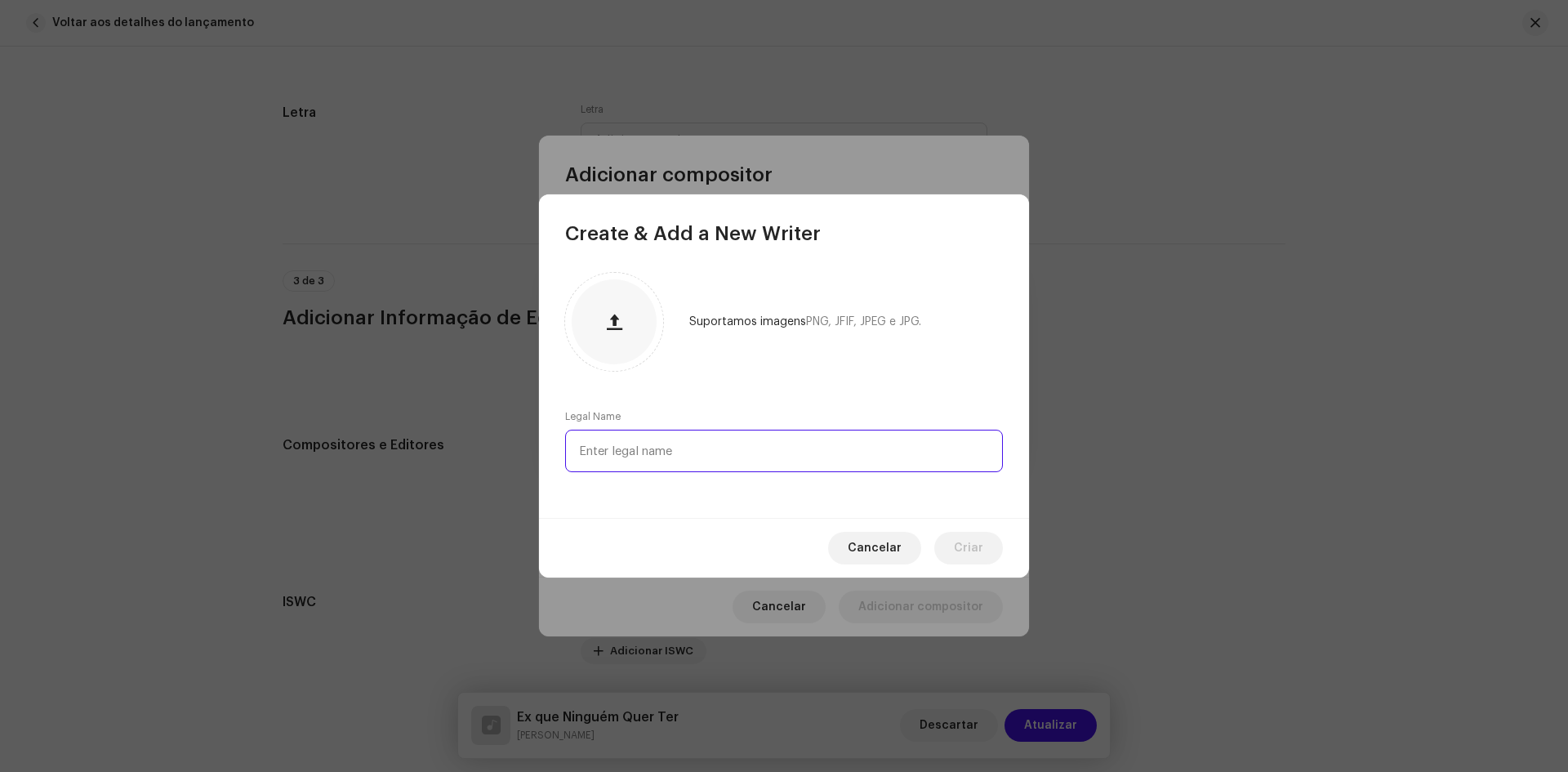
click at [630, 456] on input "text" at bounding box center [784, 450] width 437 height 42
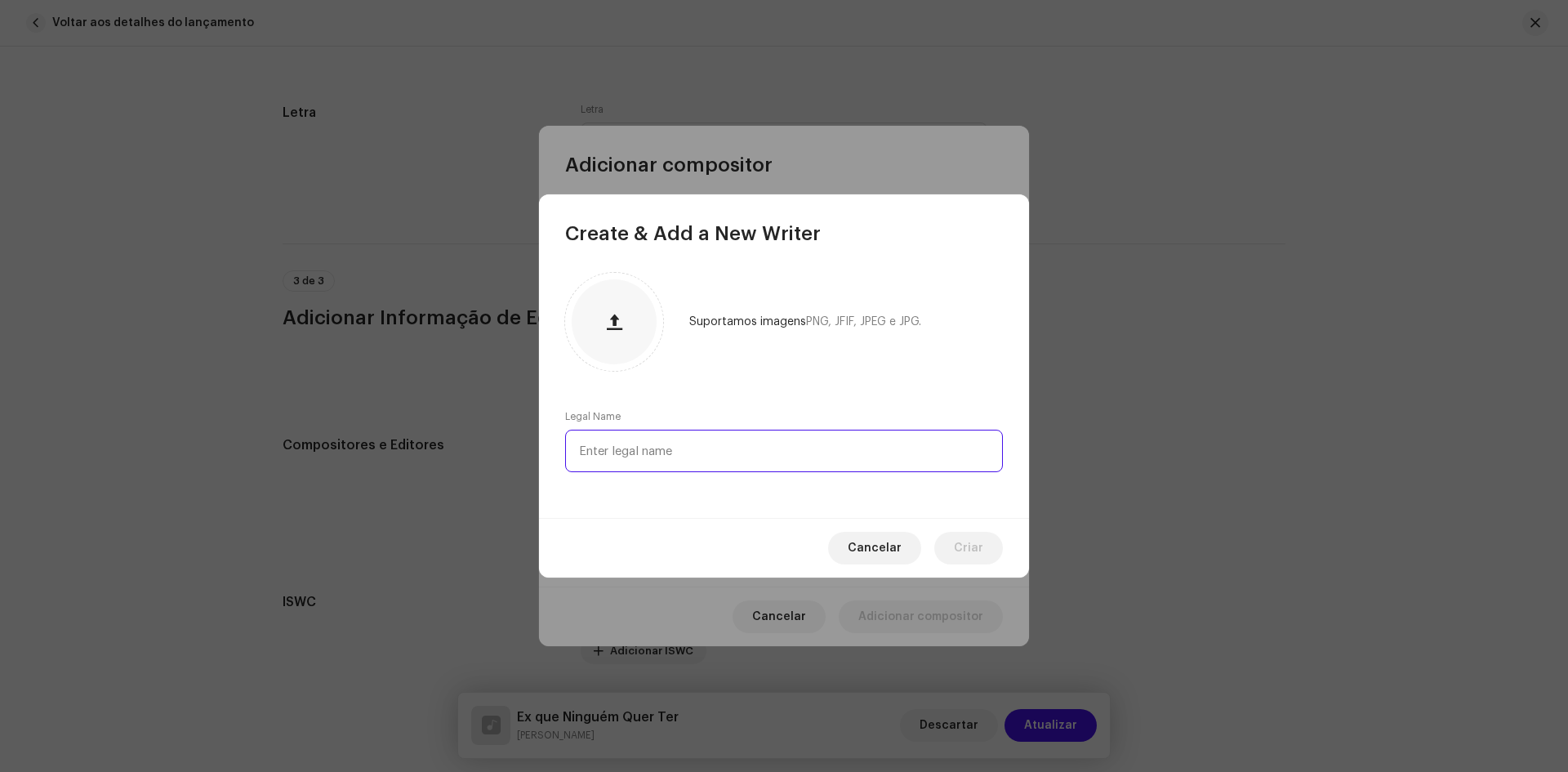
paste input "[PERSON_NAME]"
type input "[PERSON_NAME]"
click at [971, 548] on span "Criar" at bounding box center [968, 548] width 30 height 32
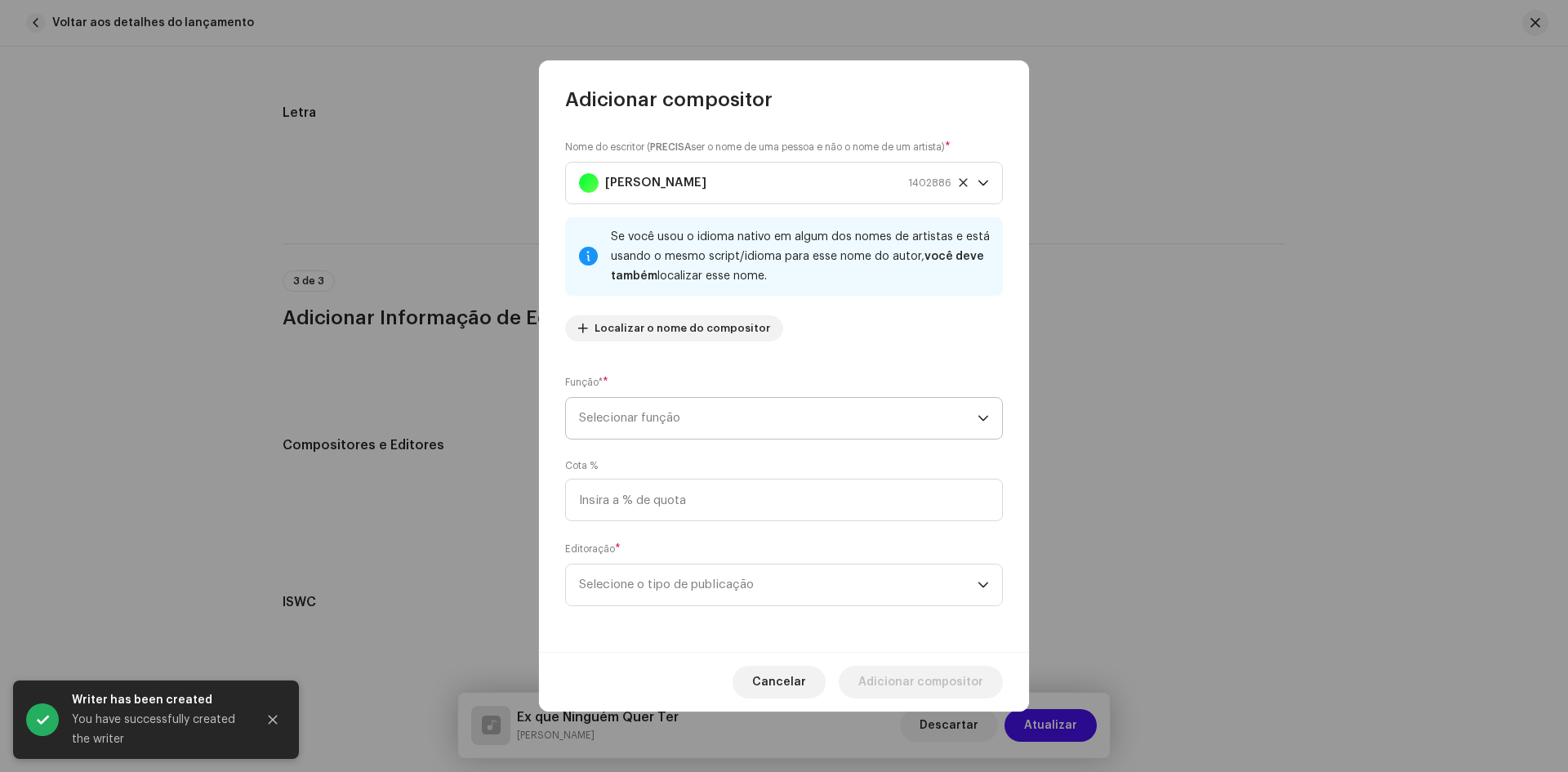
click at [656, 420] on span "Selecionar função" at bounding box center [778, 418] width 399 height 41
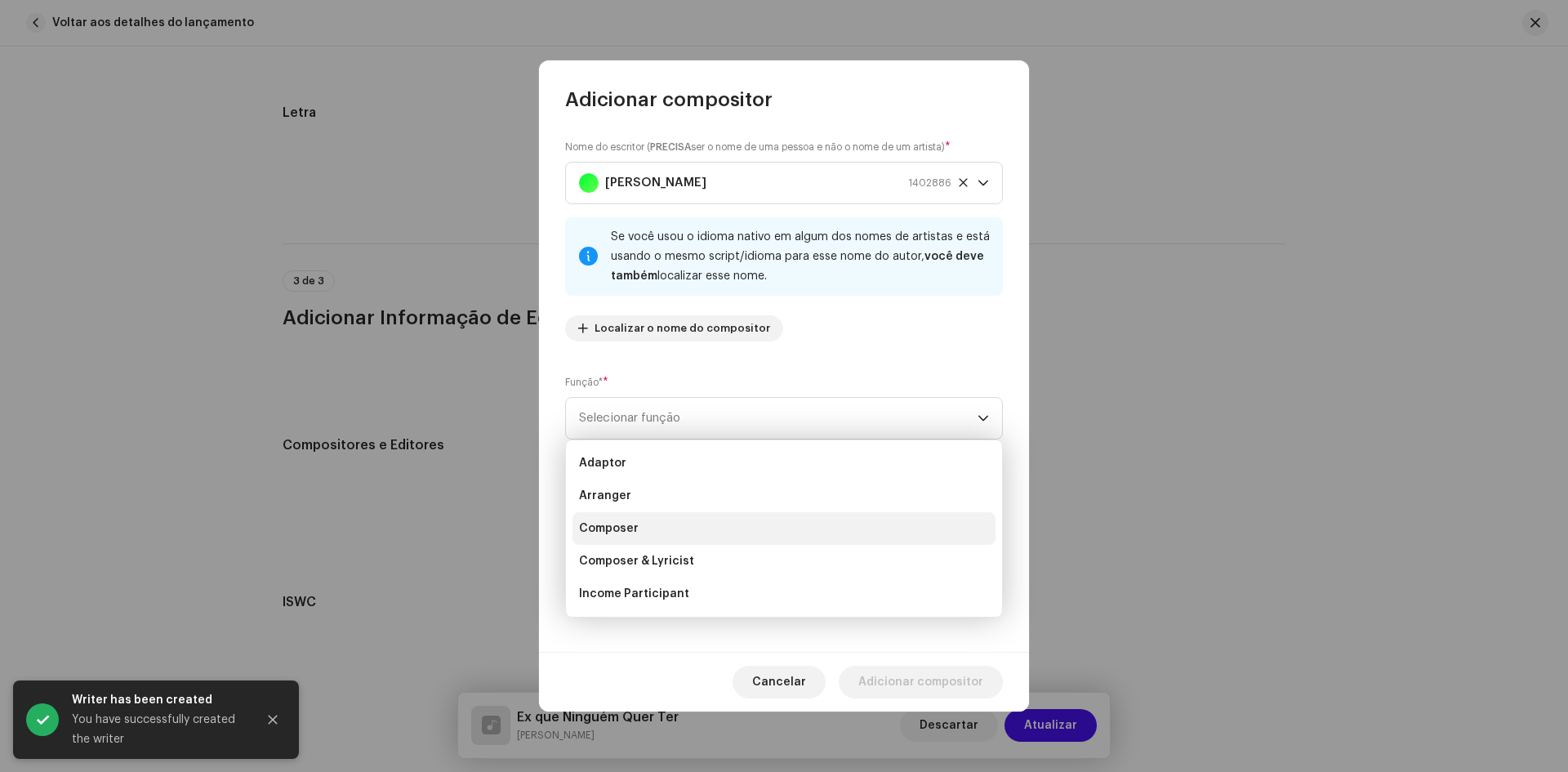
click at [614, 529] on span "Composer" at bounding box center [609, 528] width 60 height 17
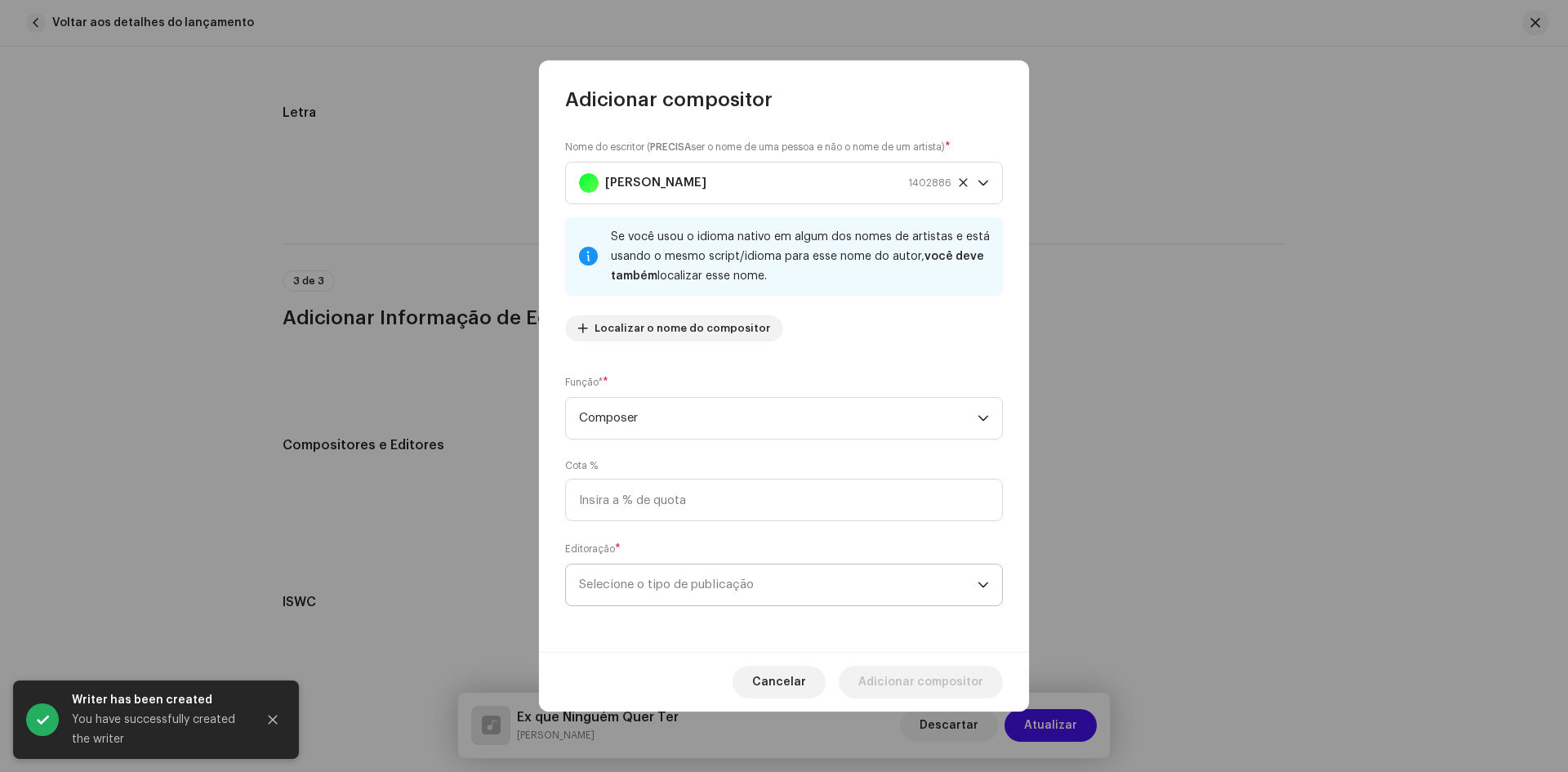
click at [628, 581] on span "Selecione o tipo de publicação" at bounding box center [778, 584] width 399 height 41
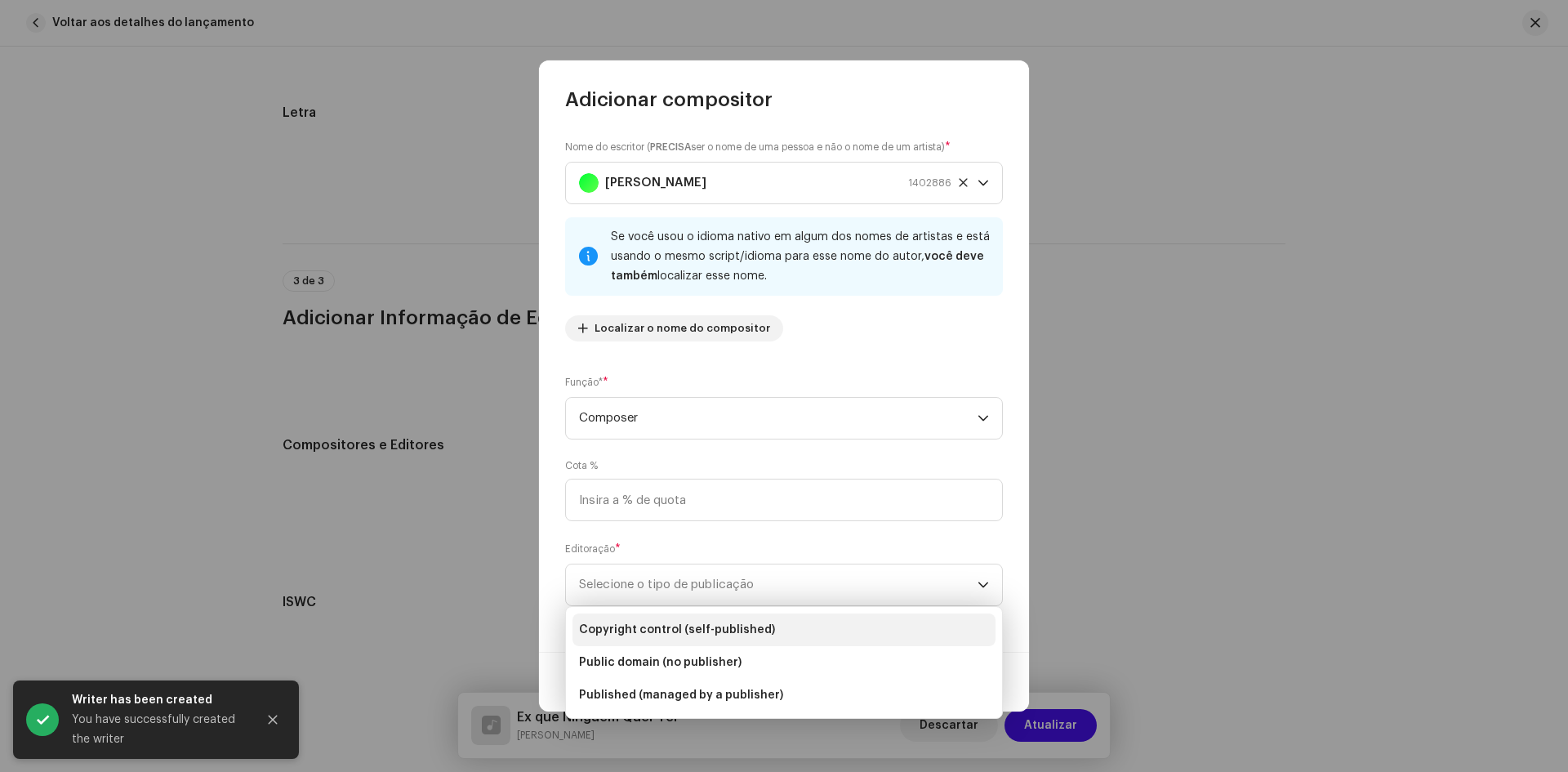
click at [642, 630] on span "Copyright control (self-published)" at bounding box center [678, 629] width 196 height 17
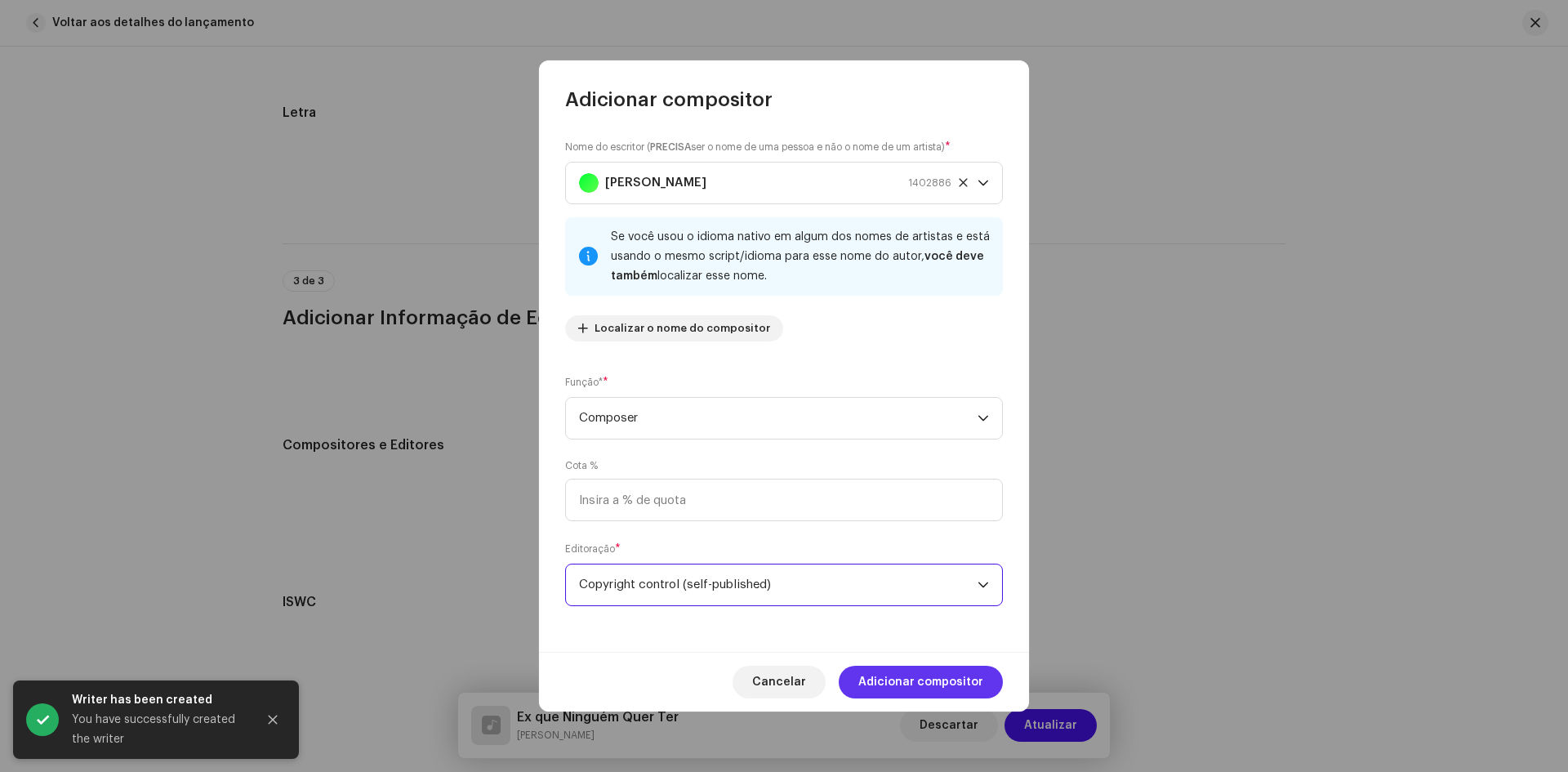
click at [899, 678] on span "Adicionar compositor" at bounding box center [920, 681] width 125 height 32
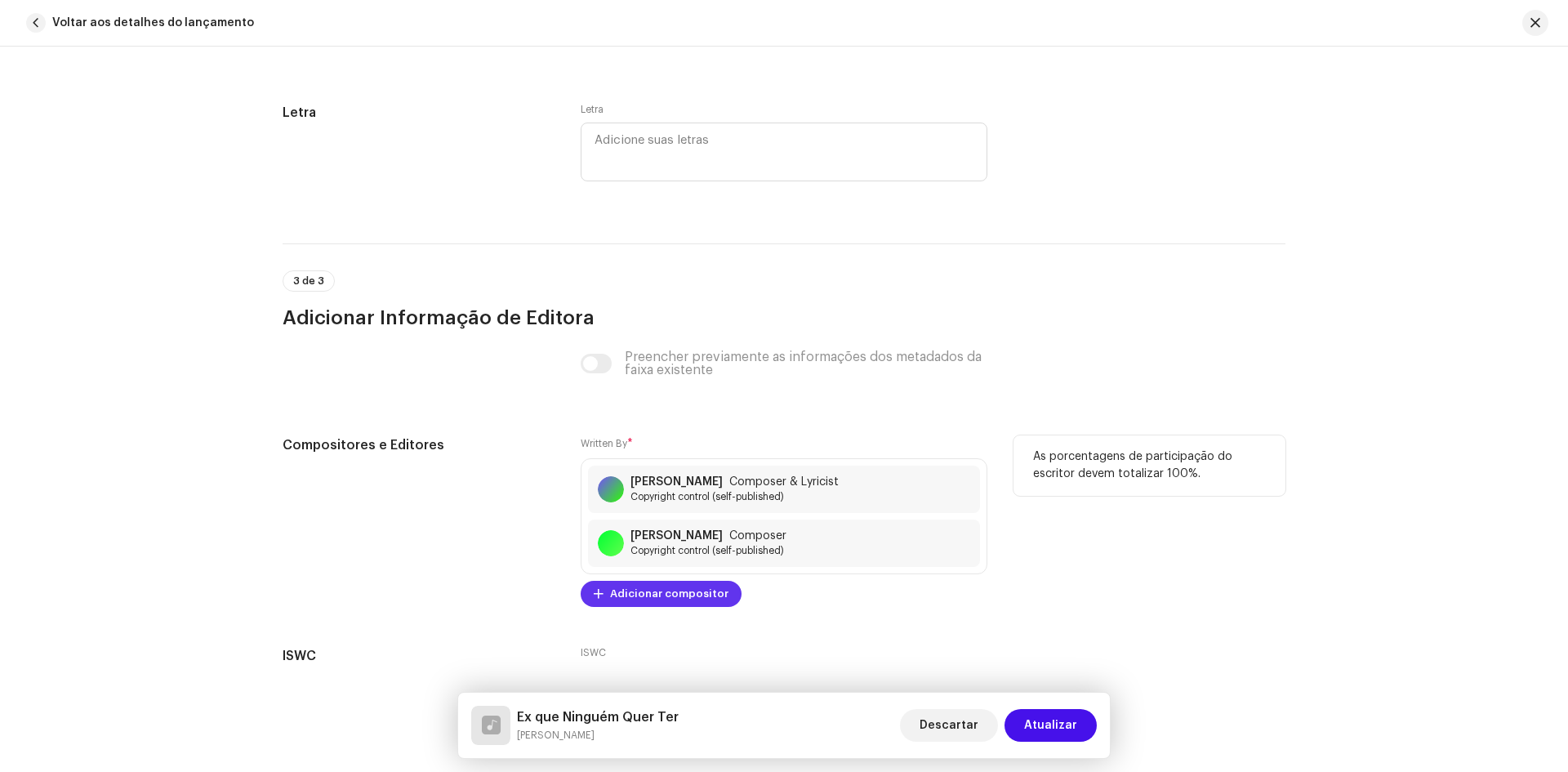
click at [682, 593] on span "Adicionar compositor" at bounding box center [669, 593] width 118 height 32
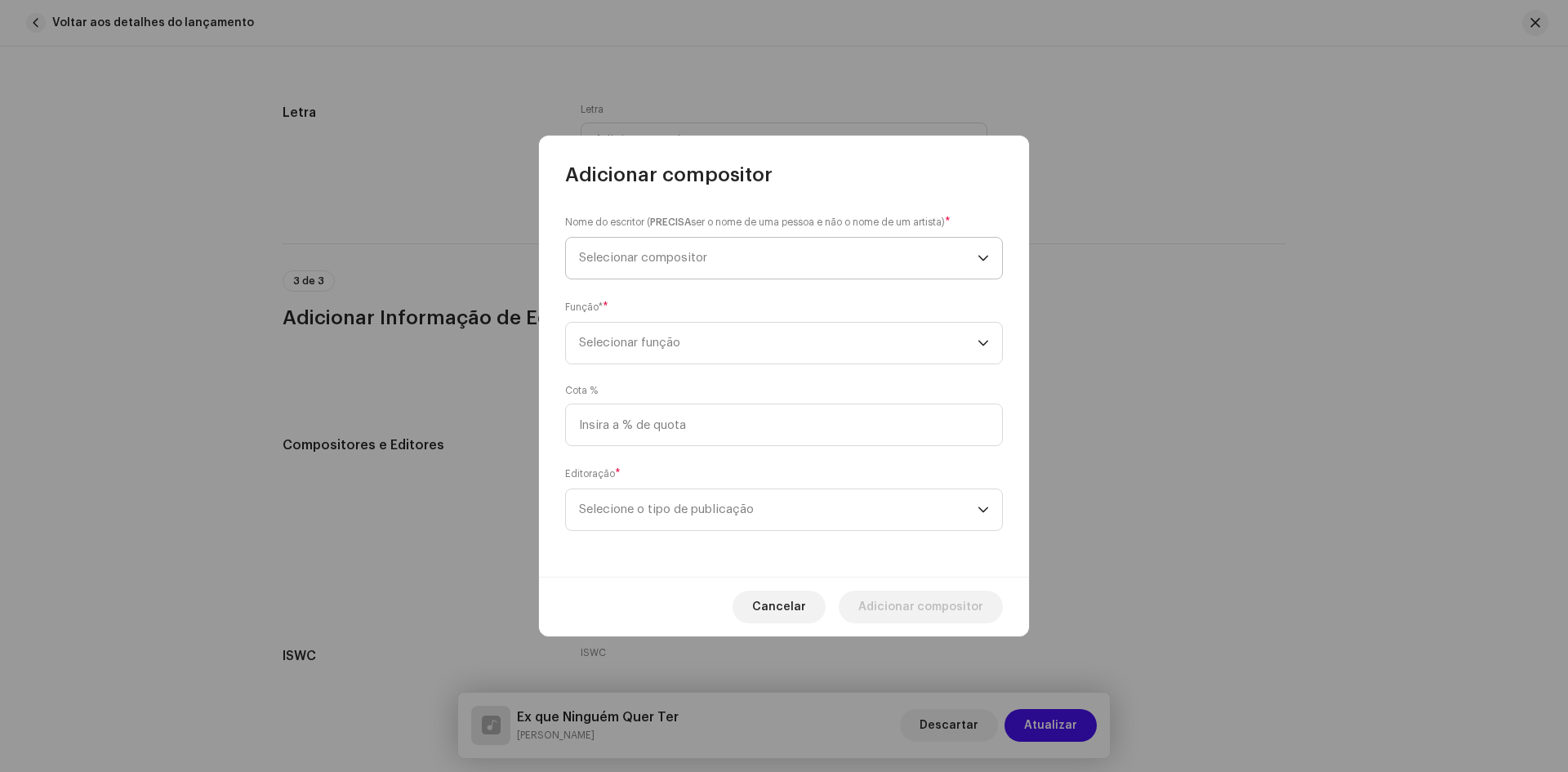
click at [654, 266] on span "Selecionar compositor" at bounding box center [778, 258] width 399 height 41
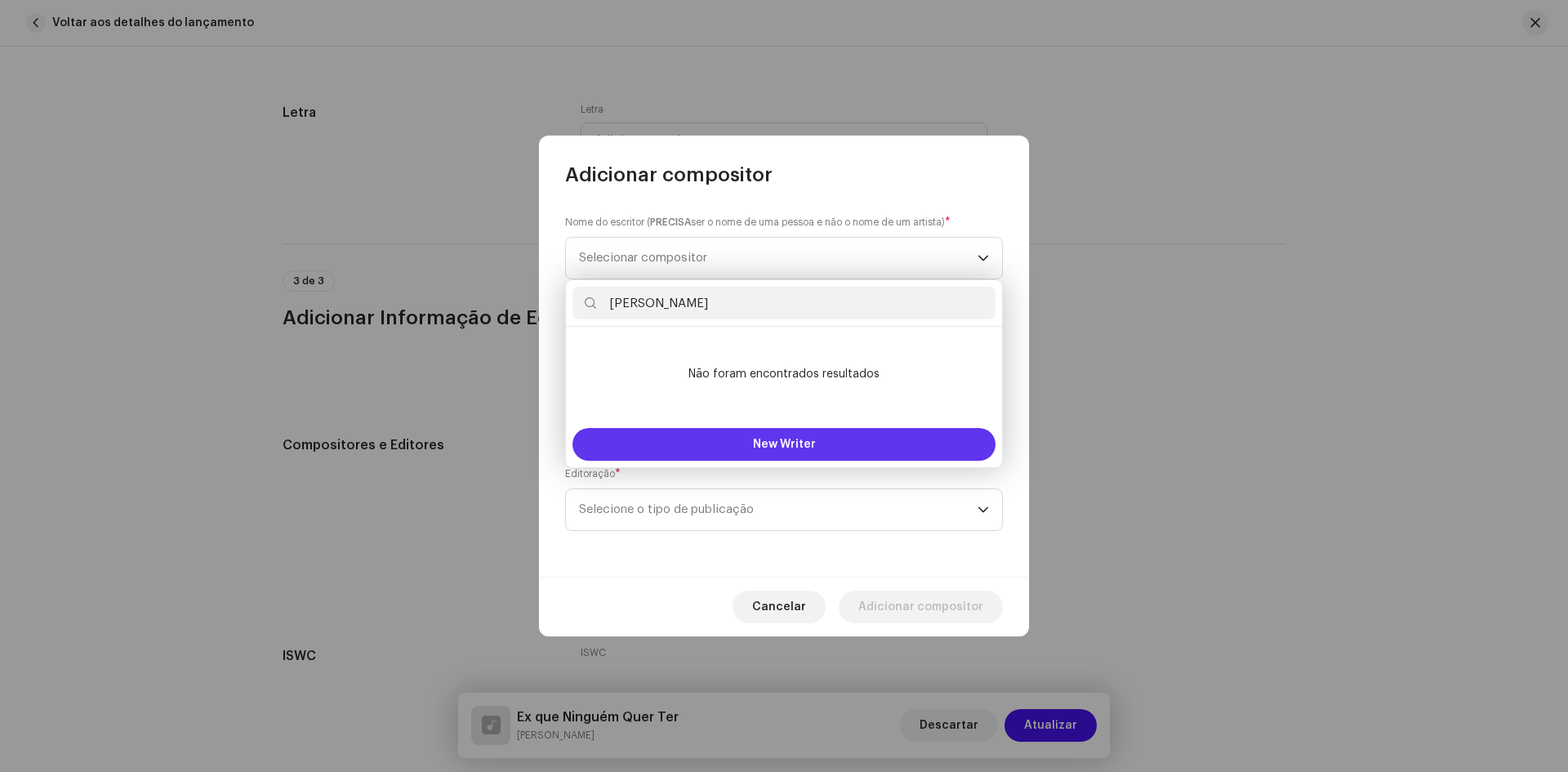
type input "[PERSON_NAME]"
click at [812, 440] on span "New Writer" at bounding box center [784, 443] width 63 height 11
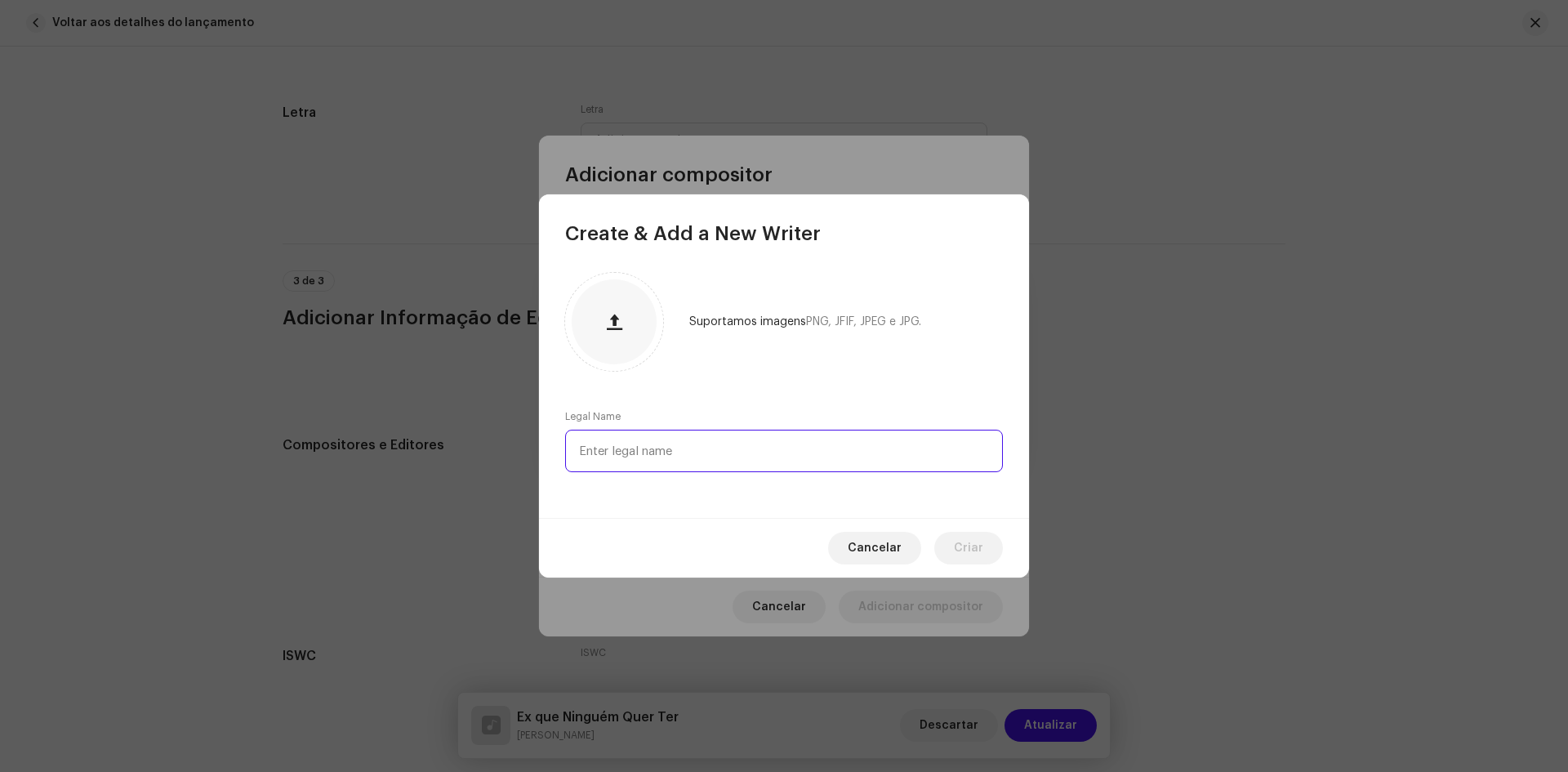
click at [641, 459] on input "text" at bounding box center [784, 450] width 437 height 42
paste input "[PERSON_NAME]"
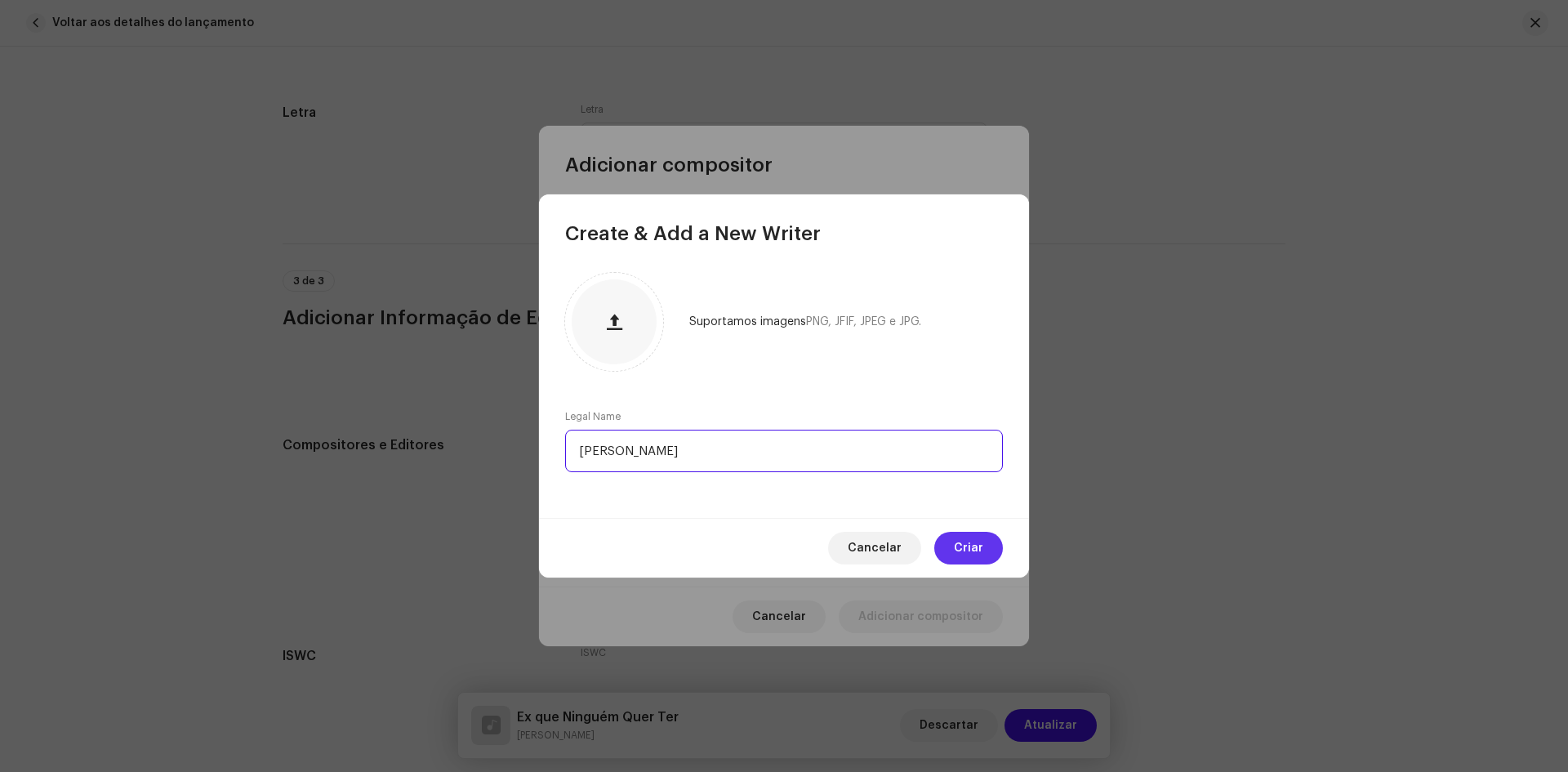
type input "[PERSON_NAME]"
click at [966, 554] on span "Criar" at bounding box center [968, 548] width 30 height 32
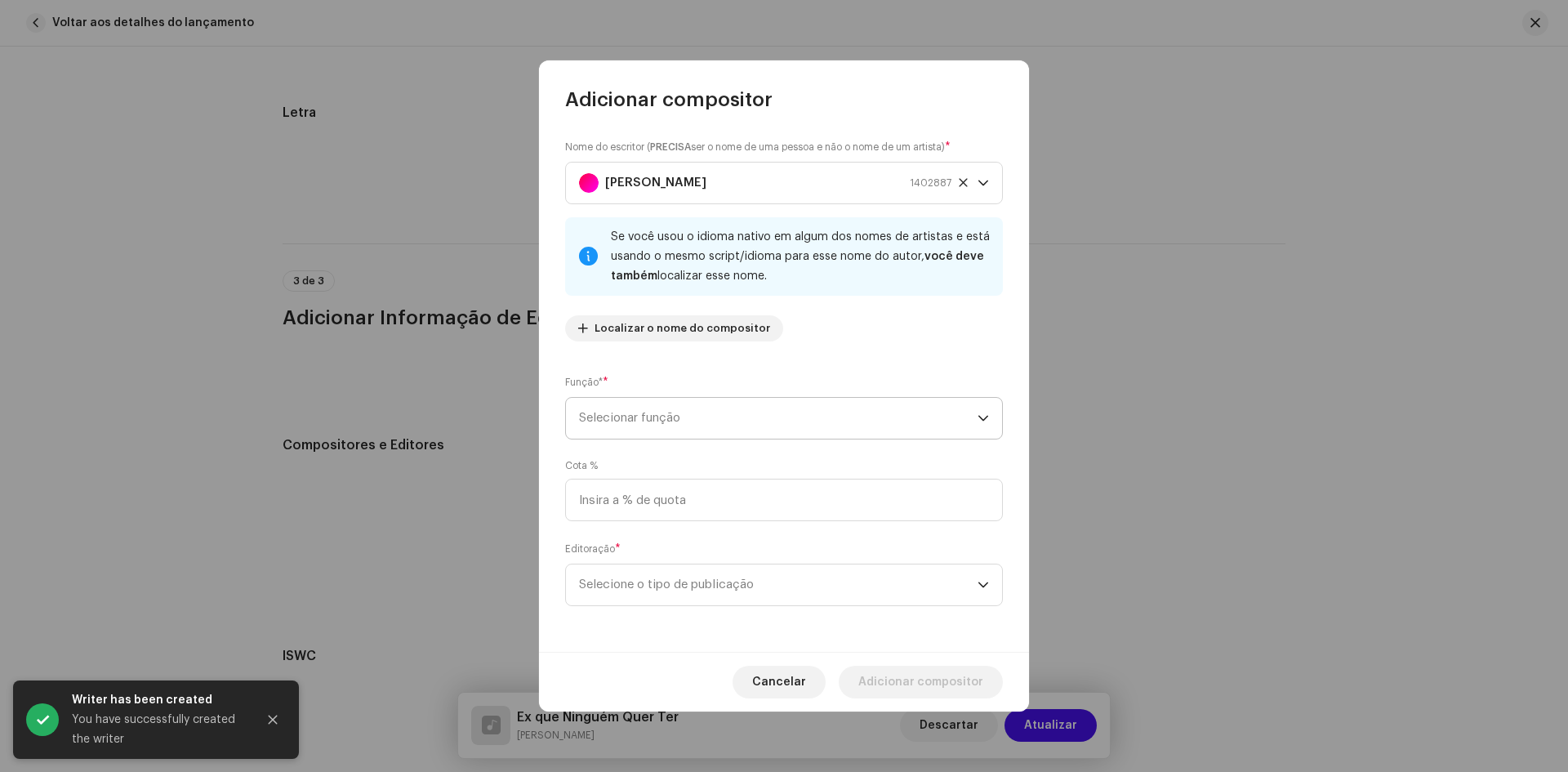
click at [624, 420] on span "Selecionar função" at bounding box center [778, 418] width 399 height 41
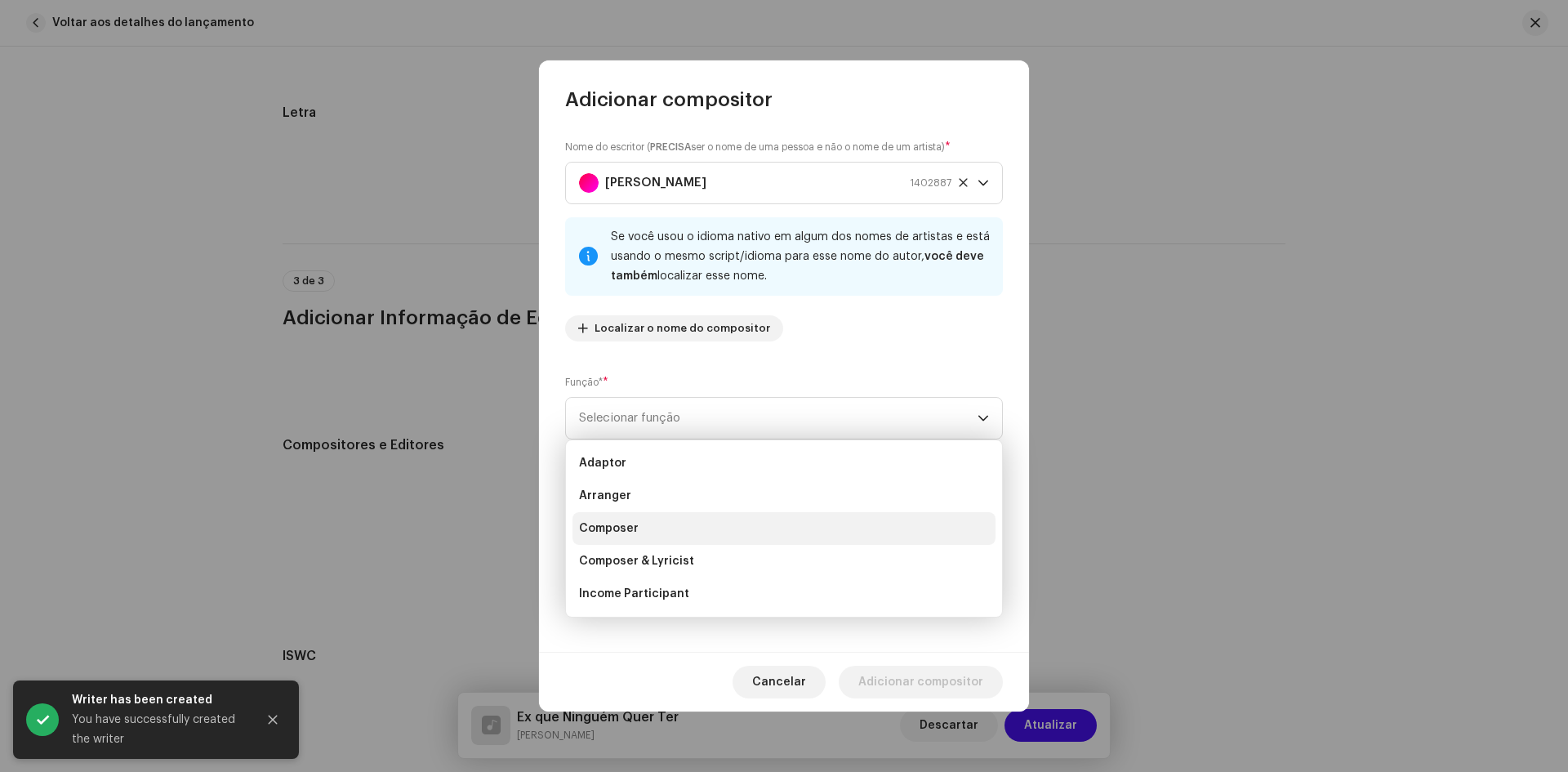
click at [631, 523] on span "Composer" at bounding box center [609, 528] width 60 height 17
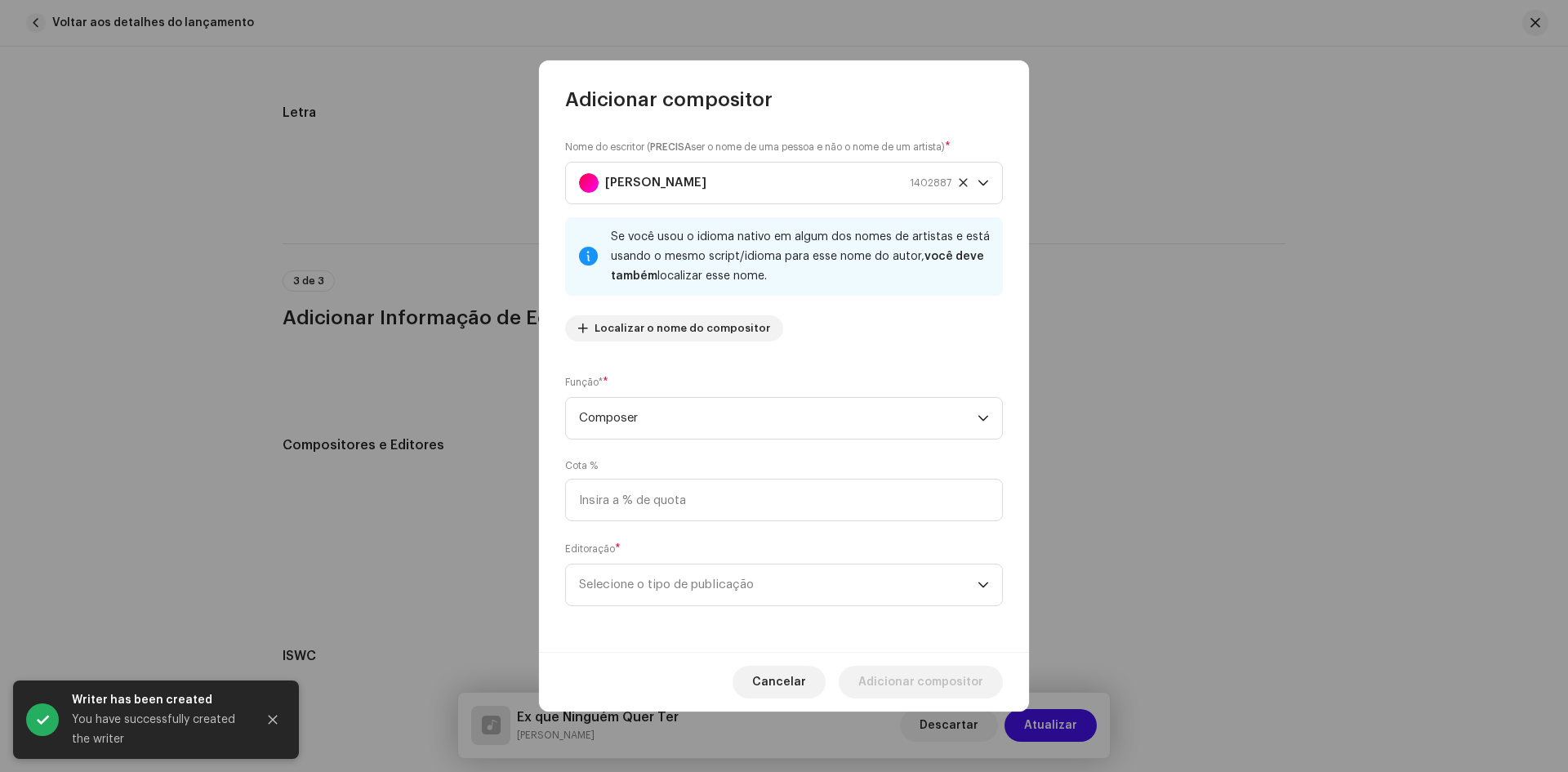
click at [613, 556] on small "Editoração" at bounding box center [590, 549] width 50 height 17
click at [636, 573] on span "Selecione o tipo de publicação" at bounding box center [778, 584] width 399 height 41
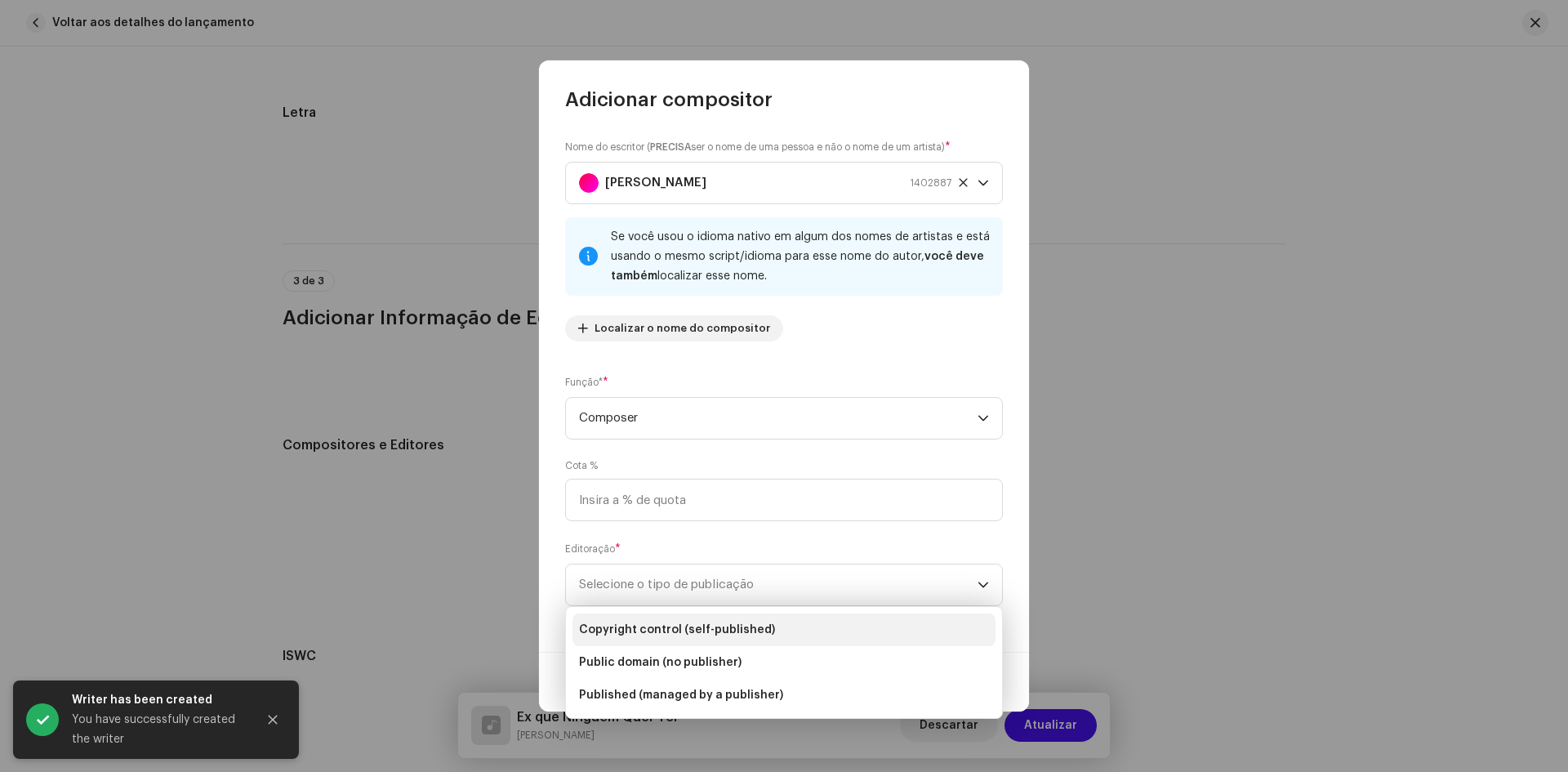
click at [615, 634] on span "Copyright control (self-published)" at bounding box center [678, 629] width 196 height 17
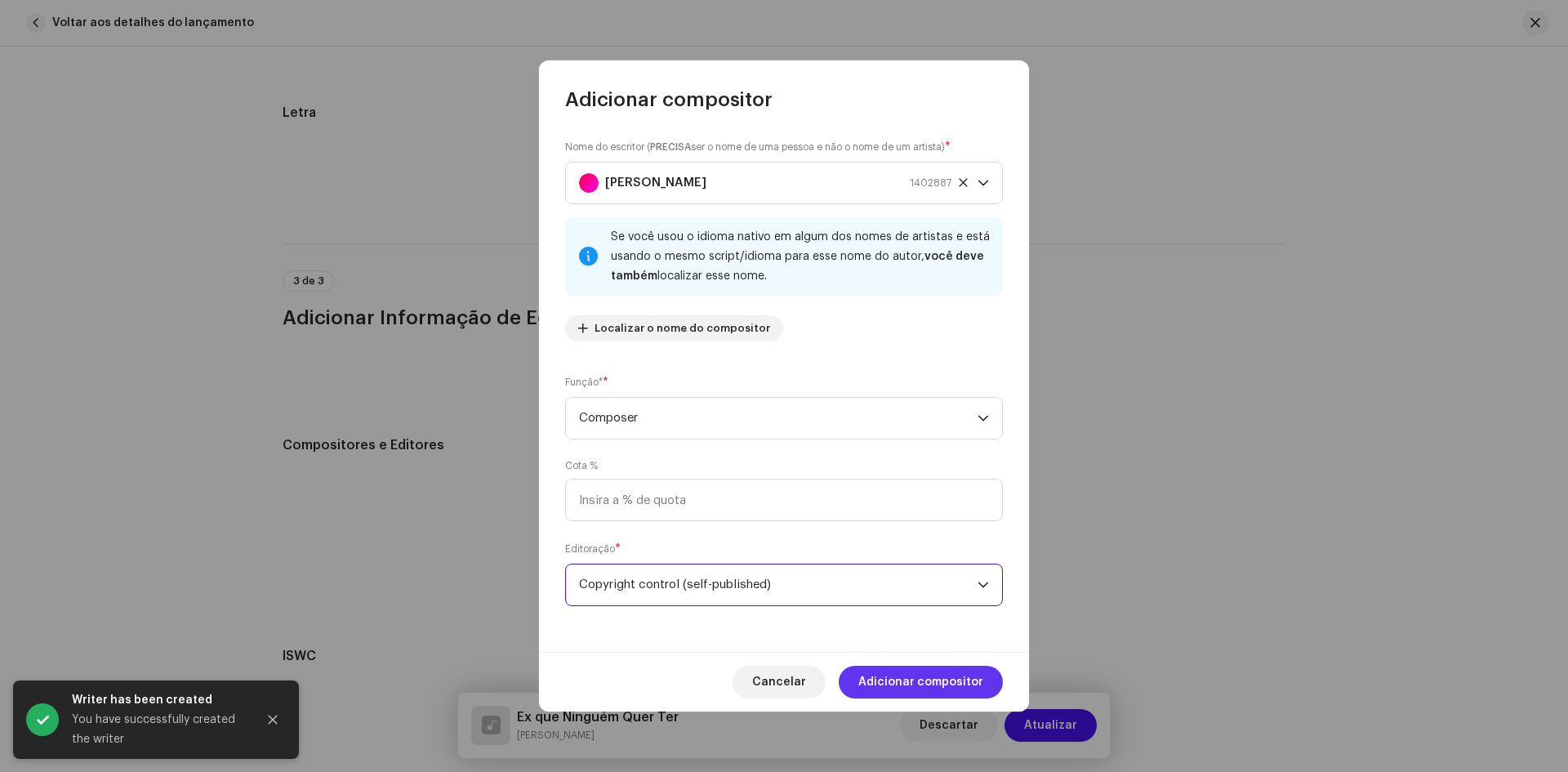
click at [925, 673] on span "Adicionar compositor" at bounding box center [920, 681] width 125 height 32
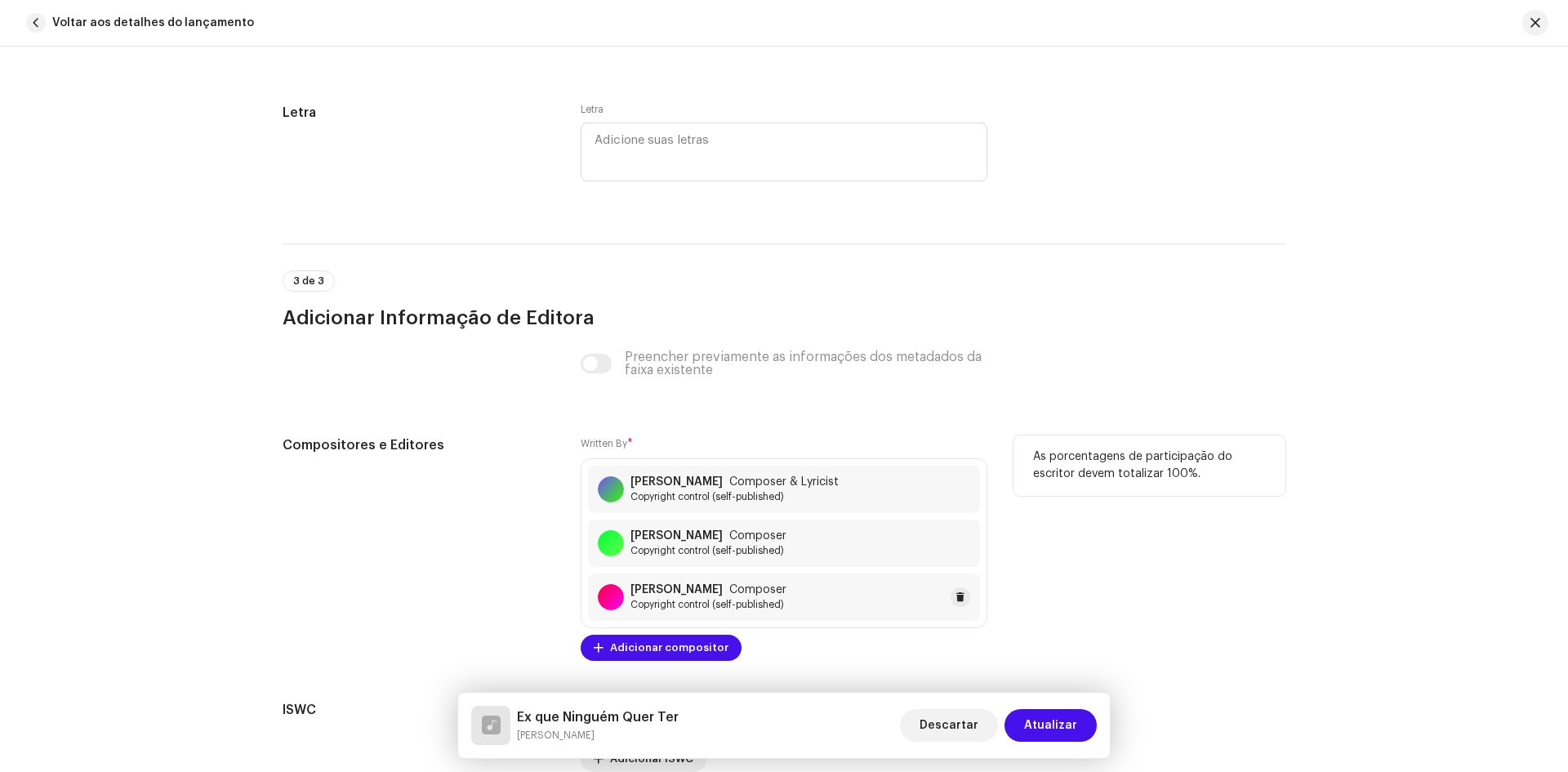
scroll to position [3369, 0]
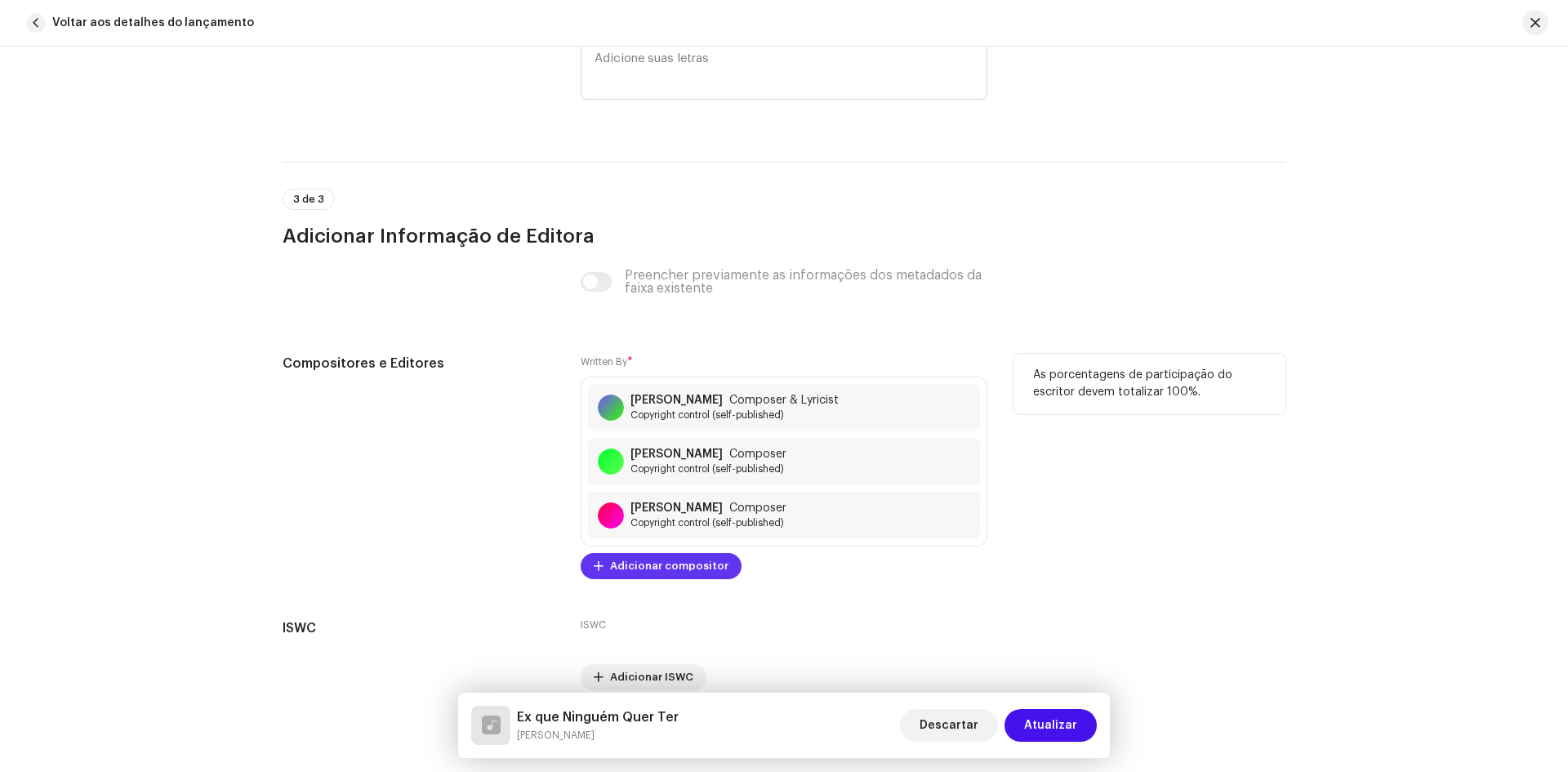
click at [700, 568] on span "Adicionar compositor" at bounding box center [669, 565] width 118 height 32
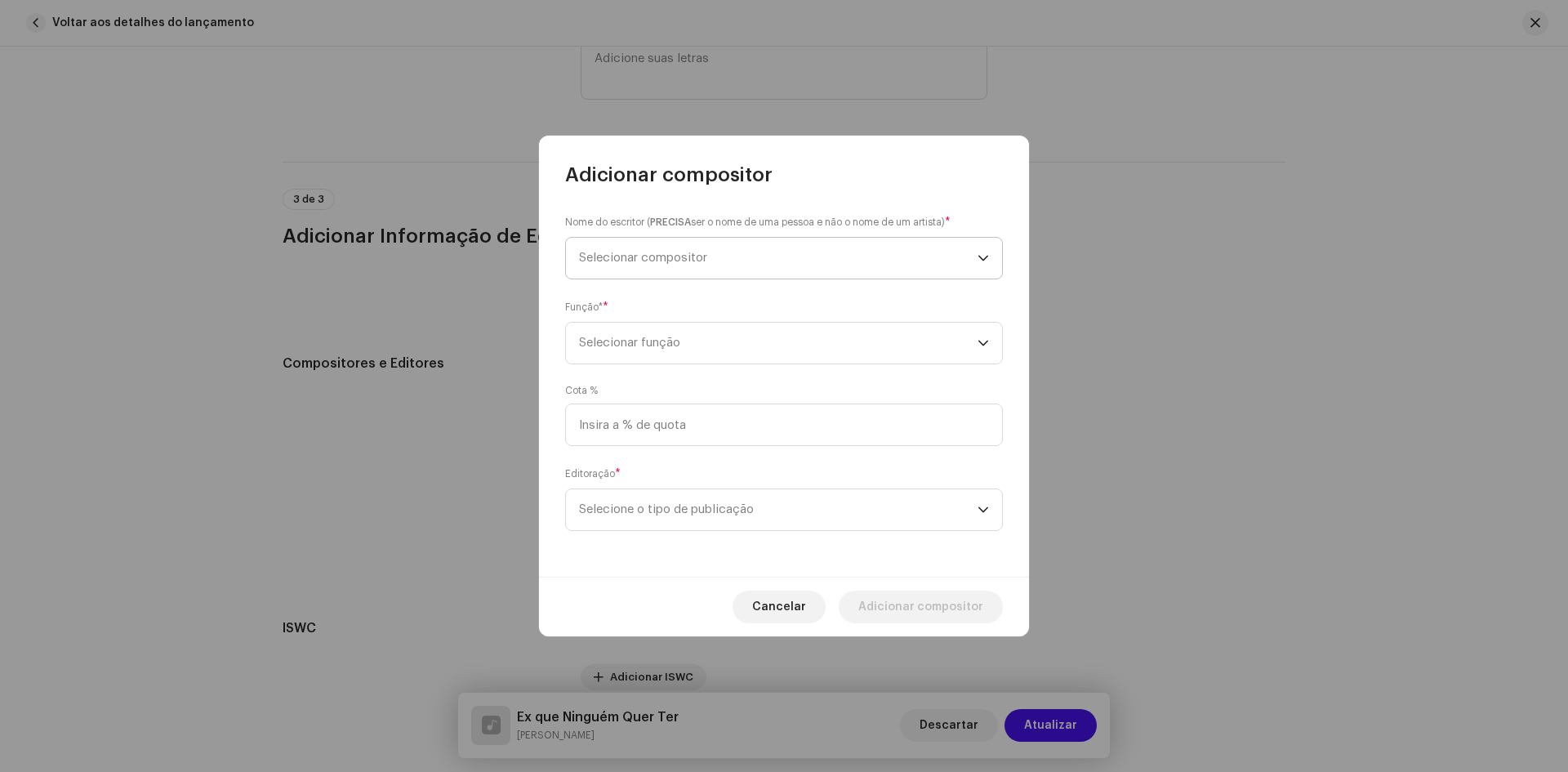
click at [649, 245] on span "Selecionar compositor" at bounding box center [778, 258] width 399 height 41
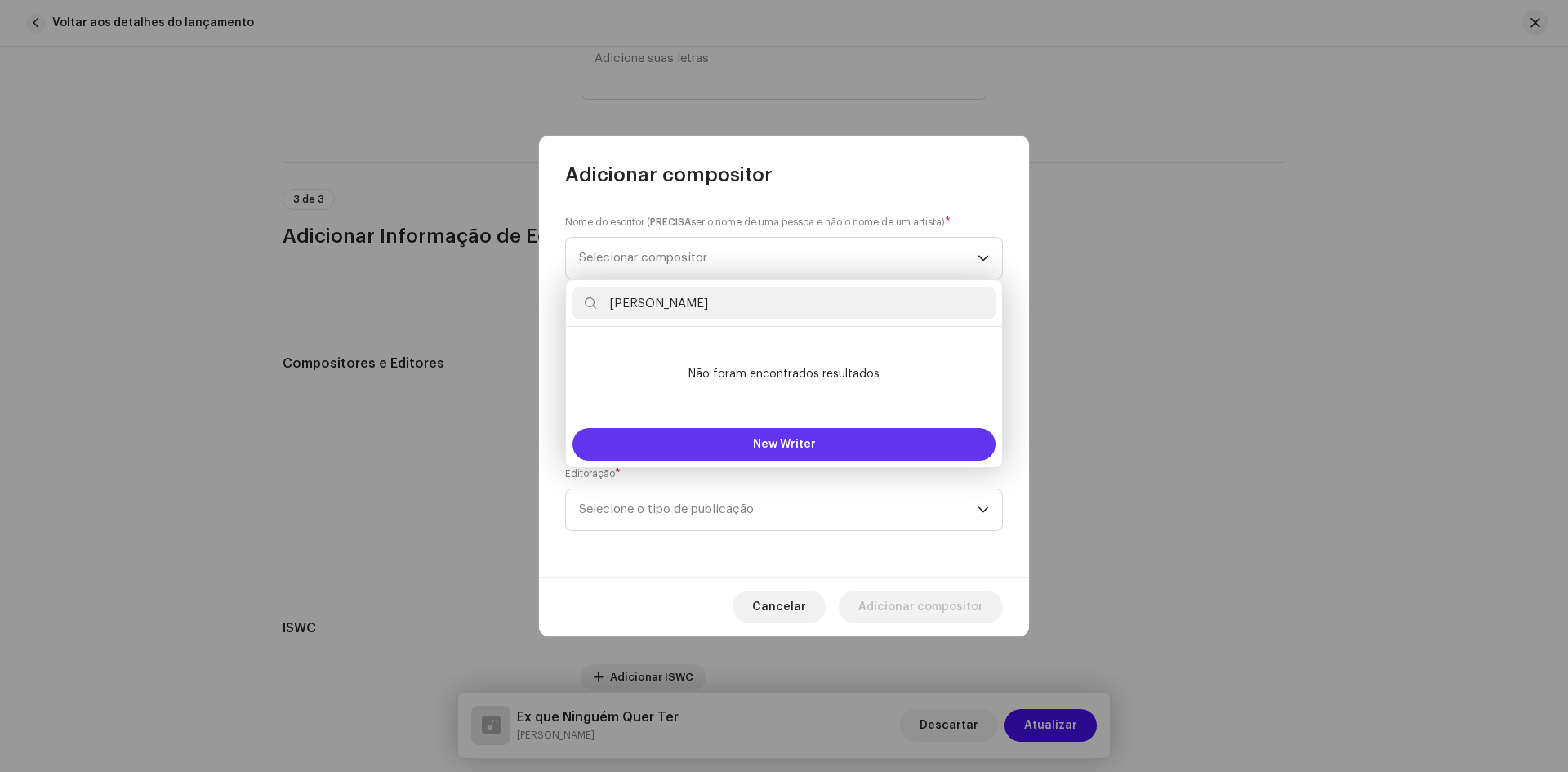
type input "[PERSON_NAME]"
click at [812, 453] on button "New Writer" at bounding box center [784, 443] width 423 height 32
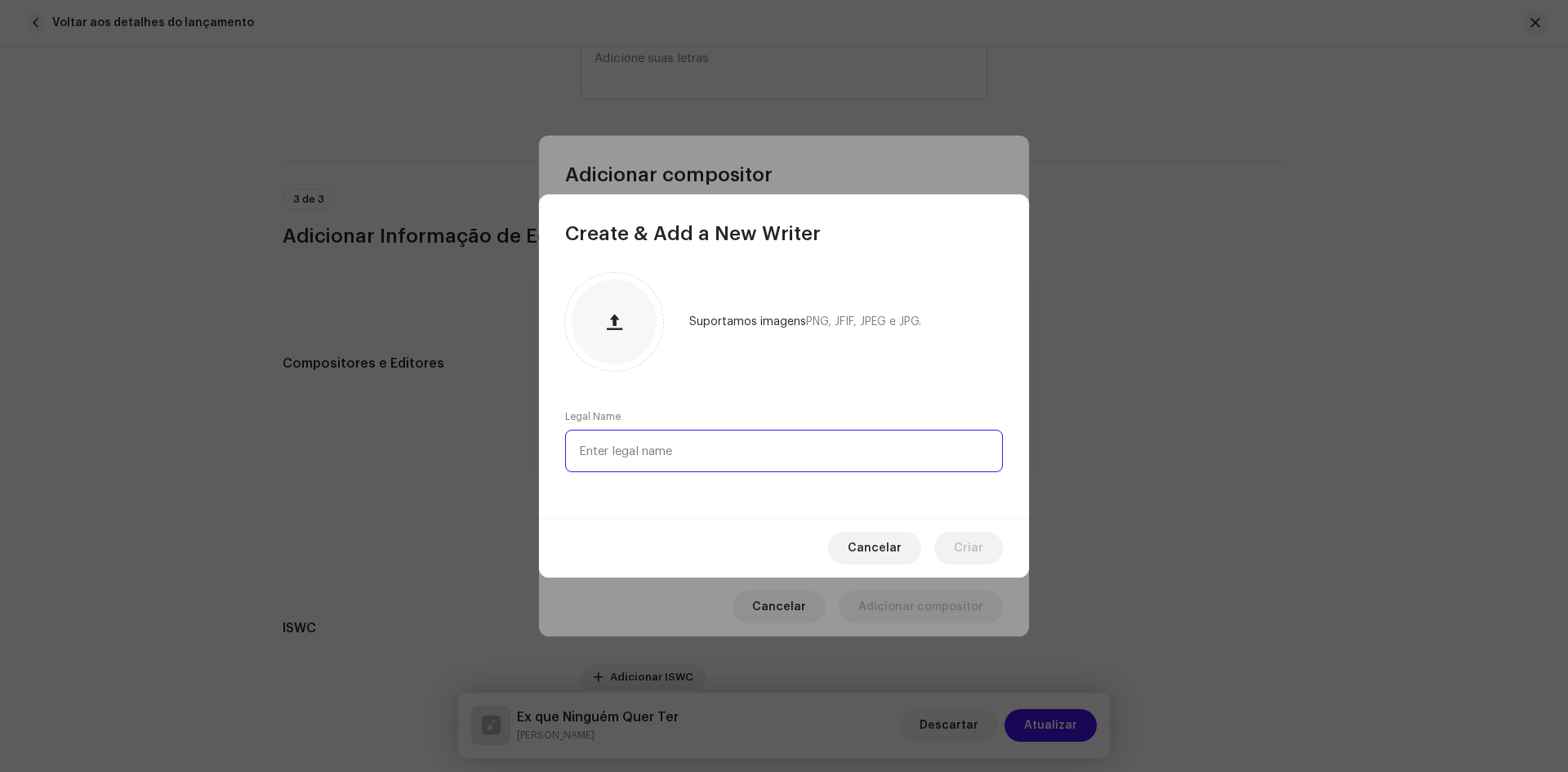
click at [621, 459] on input "text" at bounding box center [784, 450] width 437 height 42
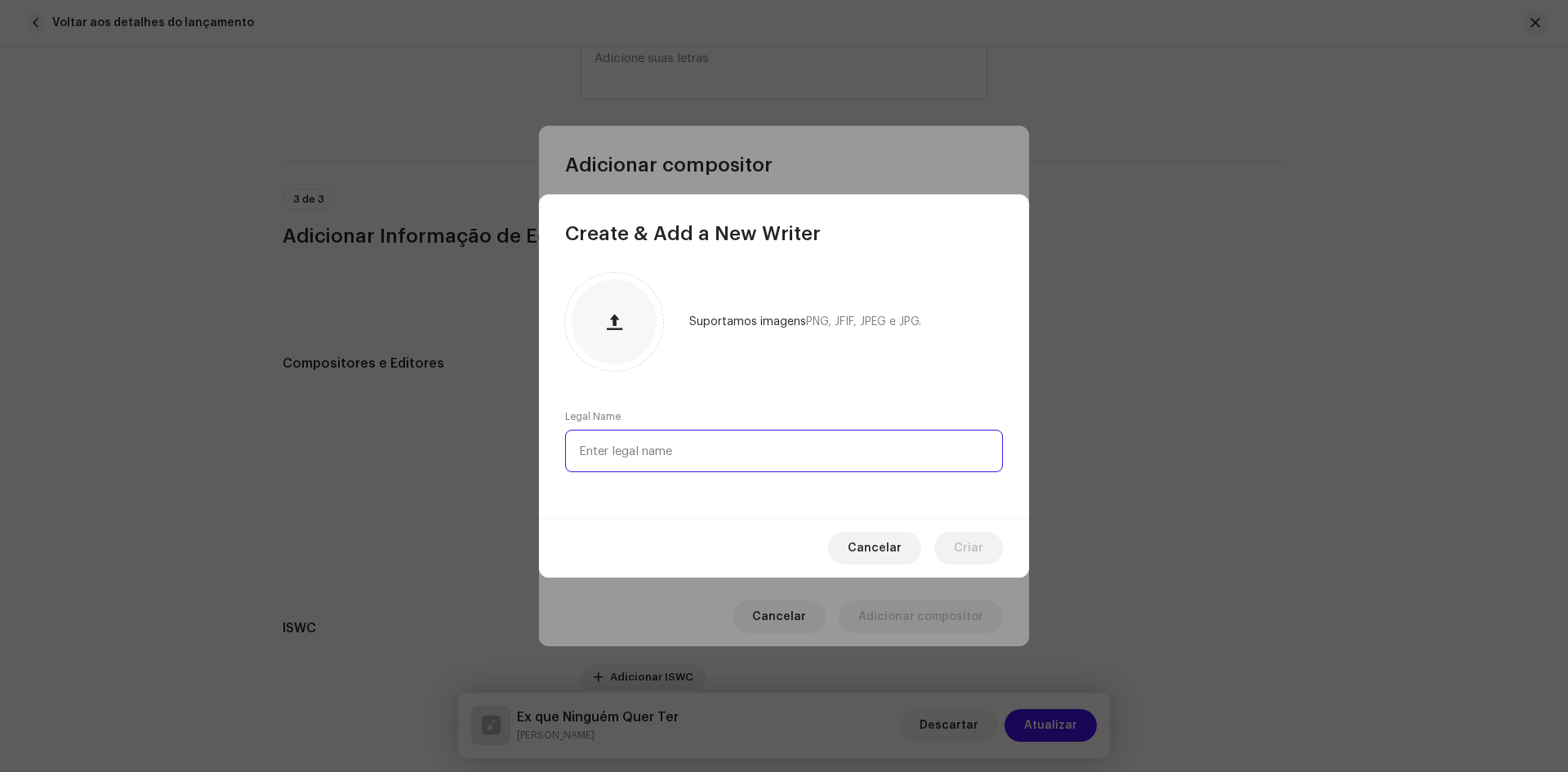
paste input "[PERSON_NAME]"
type input "[PERSON_NAME]"
click at [954, 550] on button "Criar" at bounding box center [968, 548] width 68 height 32
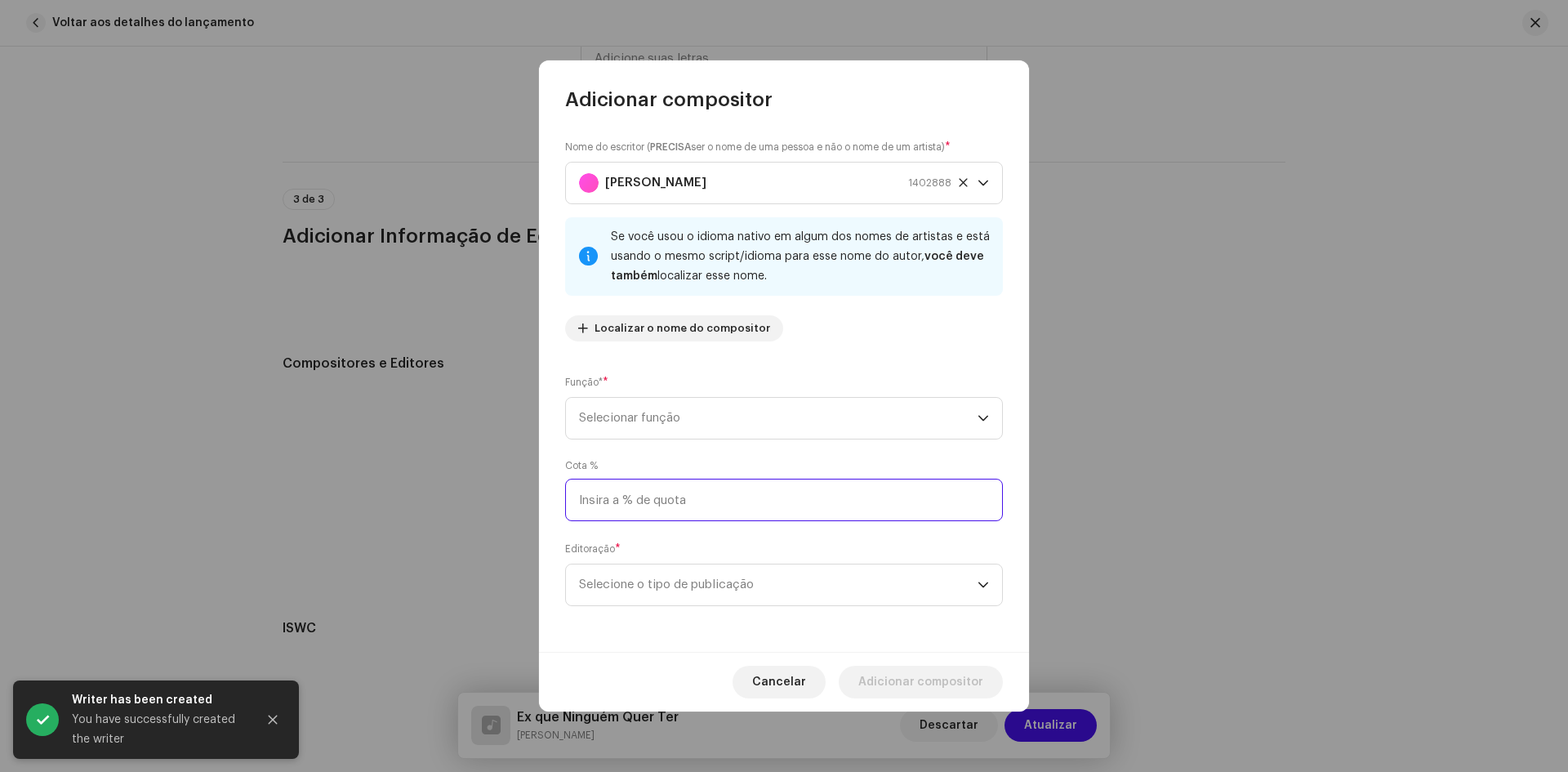
click at [614, 501] on input at bounding box center [784, 499] width 437 height 42
click at [623, 425] on span "Selecionar função" at bounding box center [778, 418] width 399 height 41
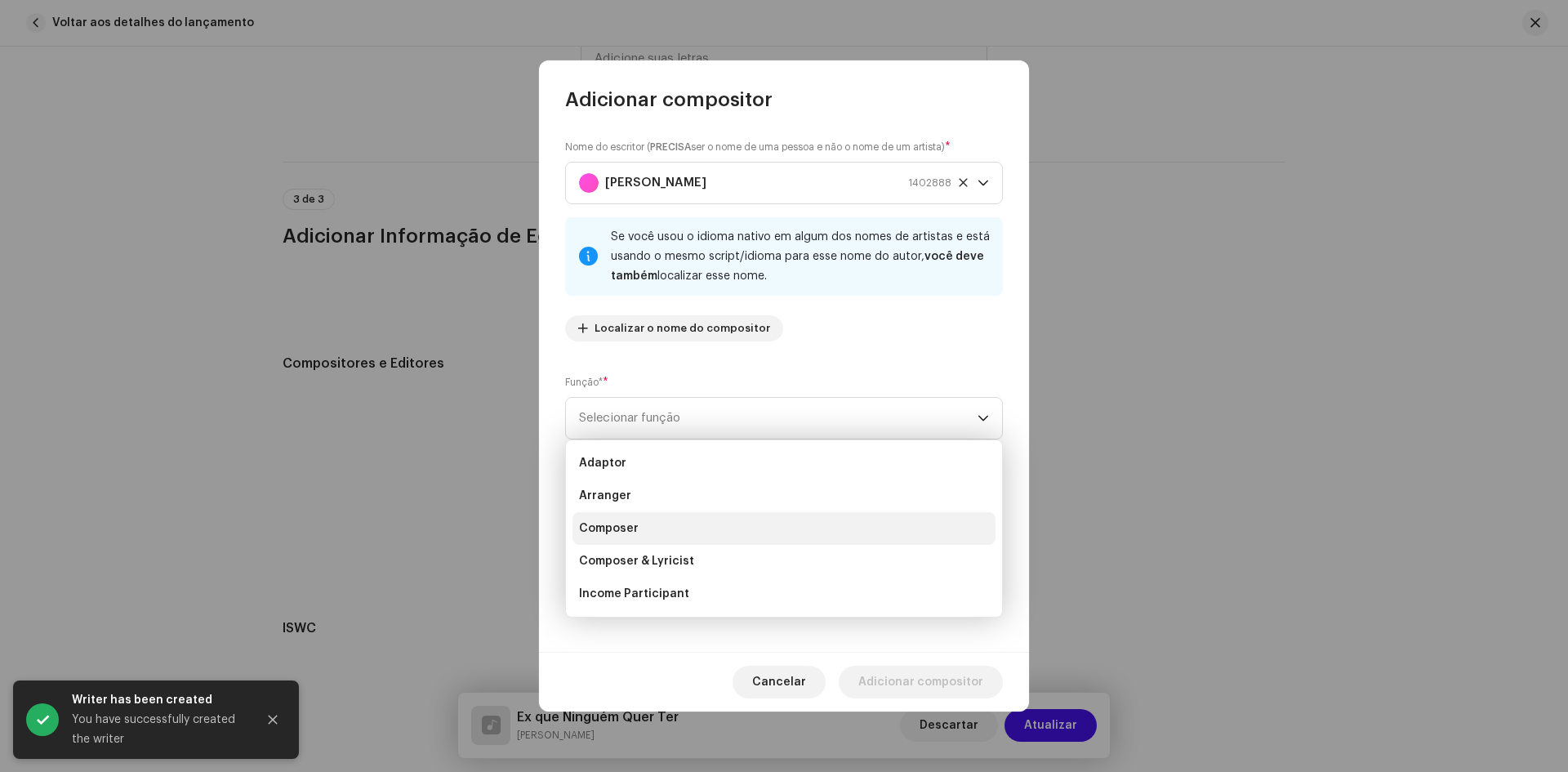
click at [606, 525] on span "Composer" at bounding box center [609, 528] width 60 height 17
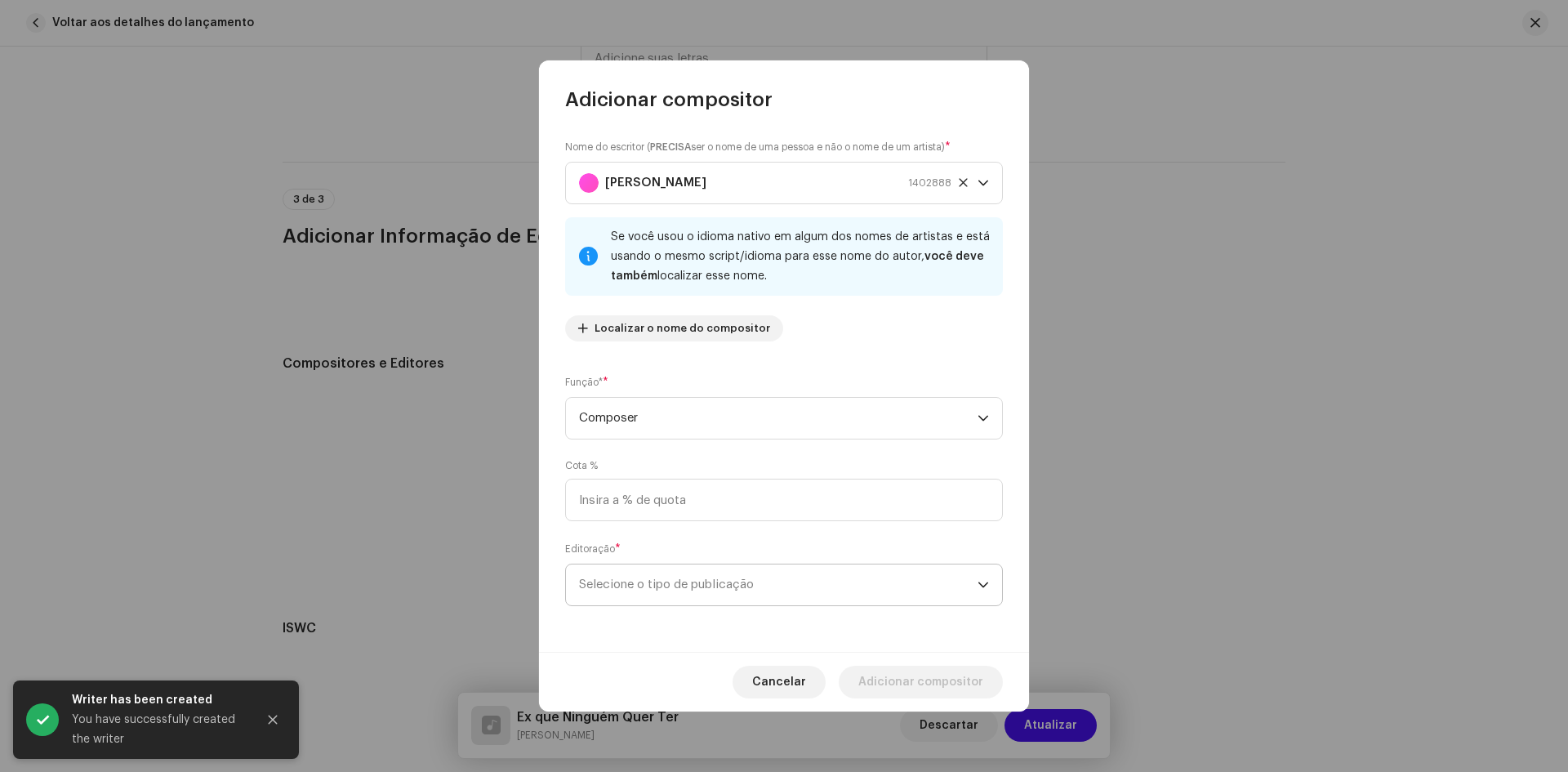
click at [601, 579] on span "Selecione o tipo de publicação" at bounding box center [778, 584] width 399 height 41
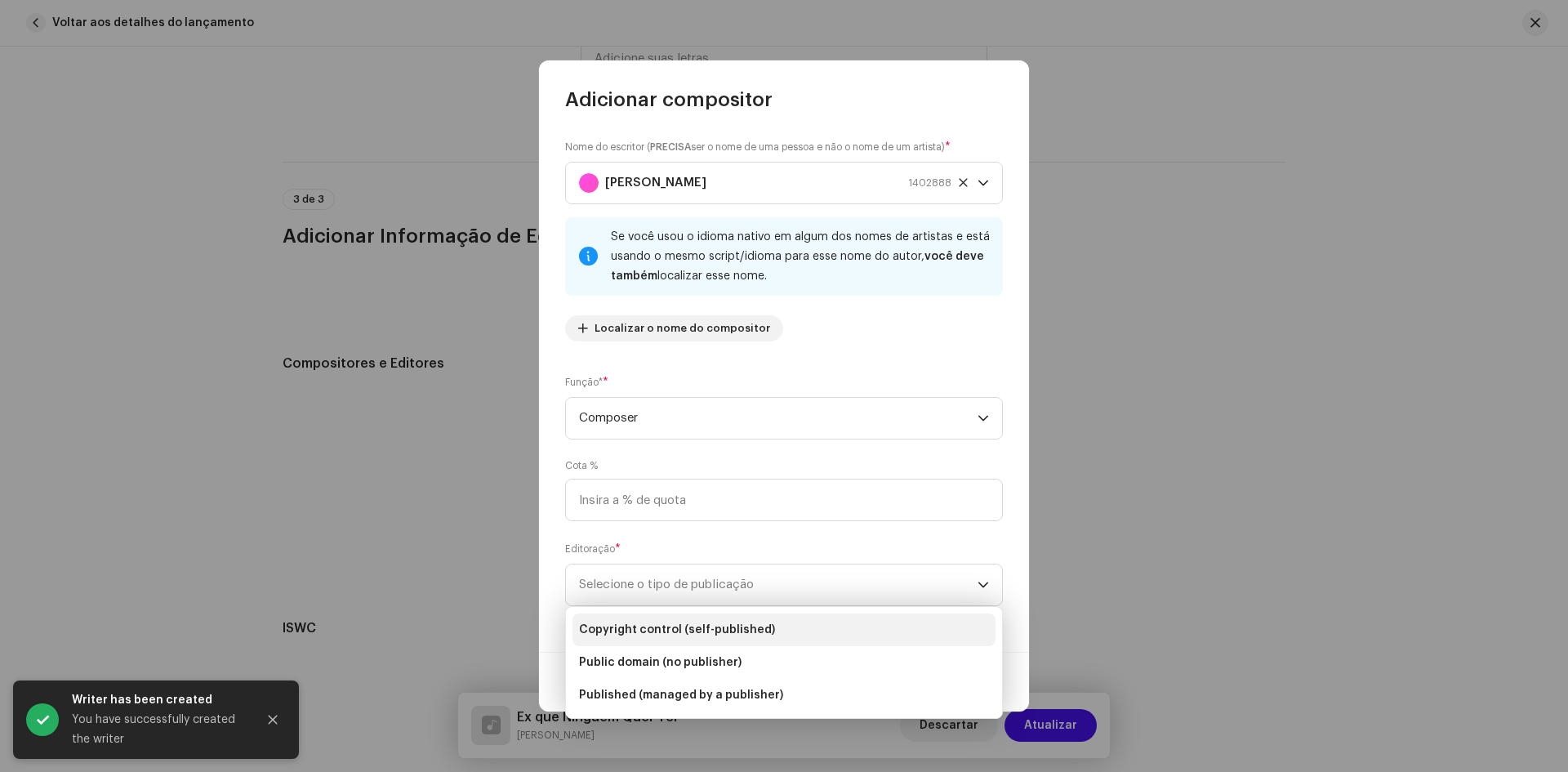
click at [637, 633] on span "Copyright control (self-published)" at bounding box center [678, 629] width 196 height 17
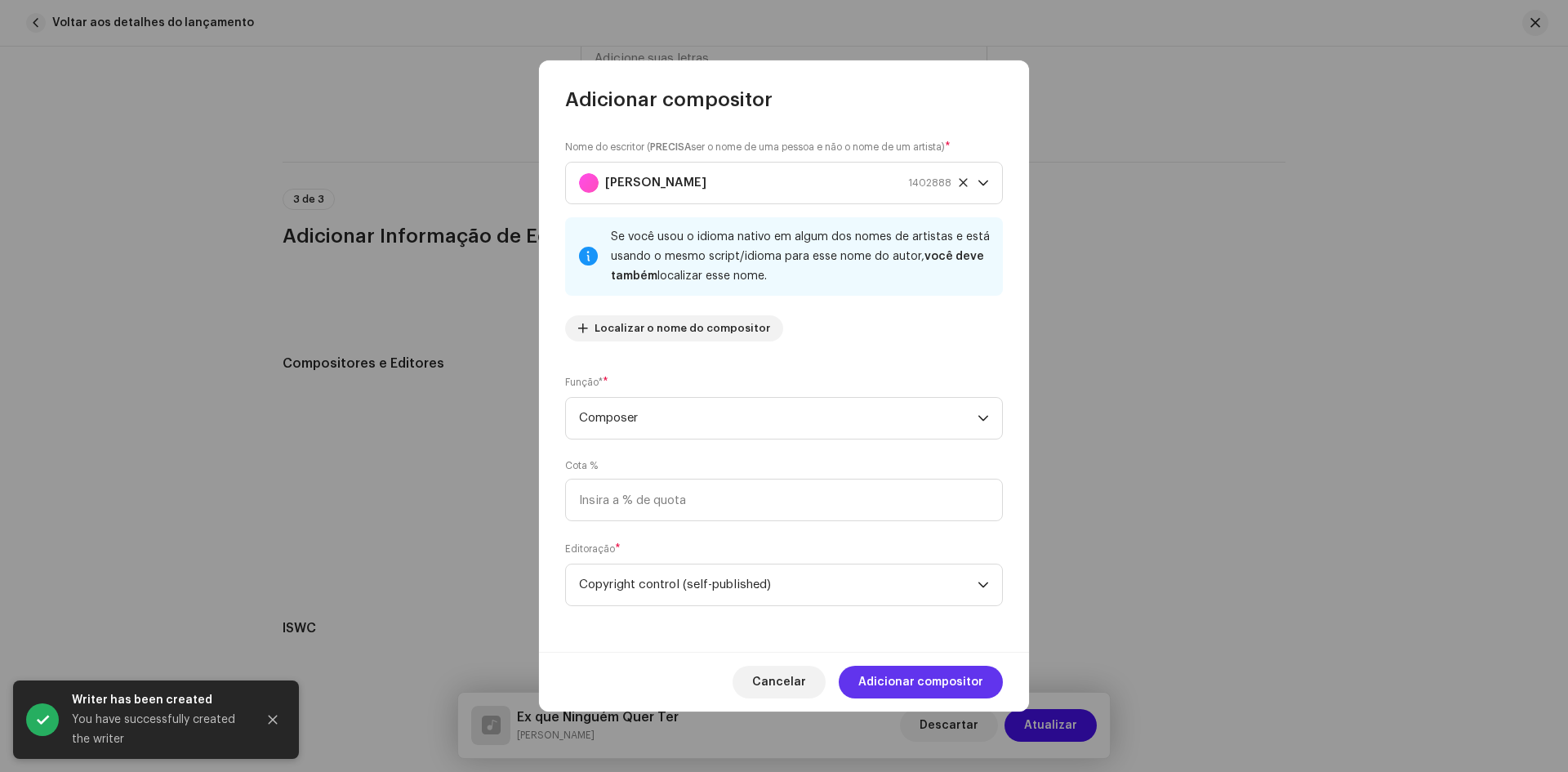
click at [885, 677] on span "Adicionar compositor" at bounding box center [920, 681] width 125 height 32
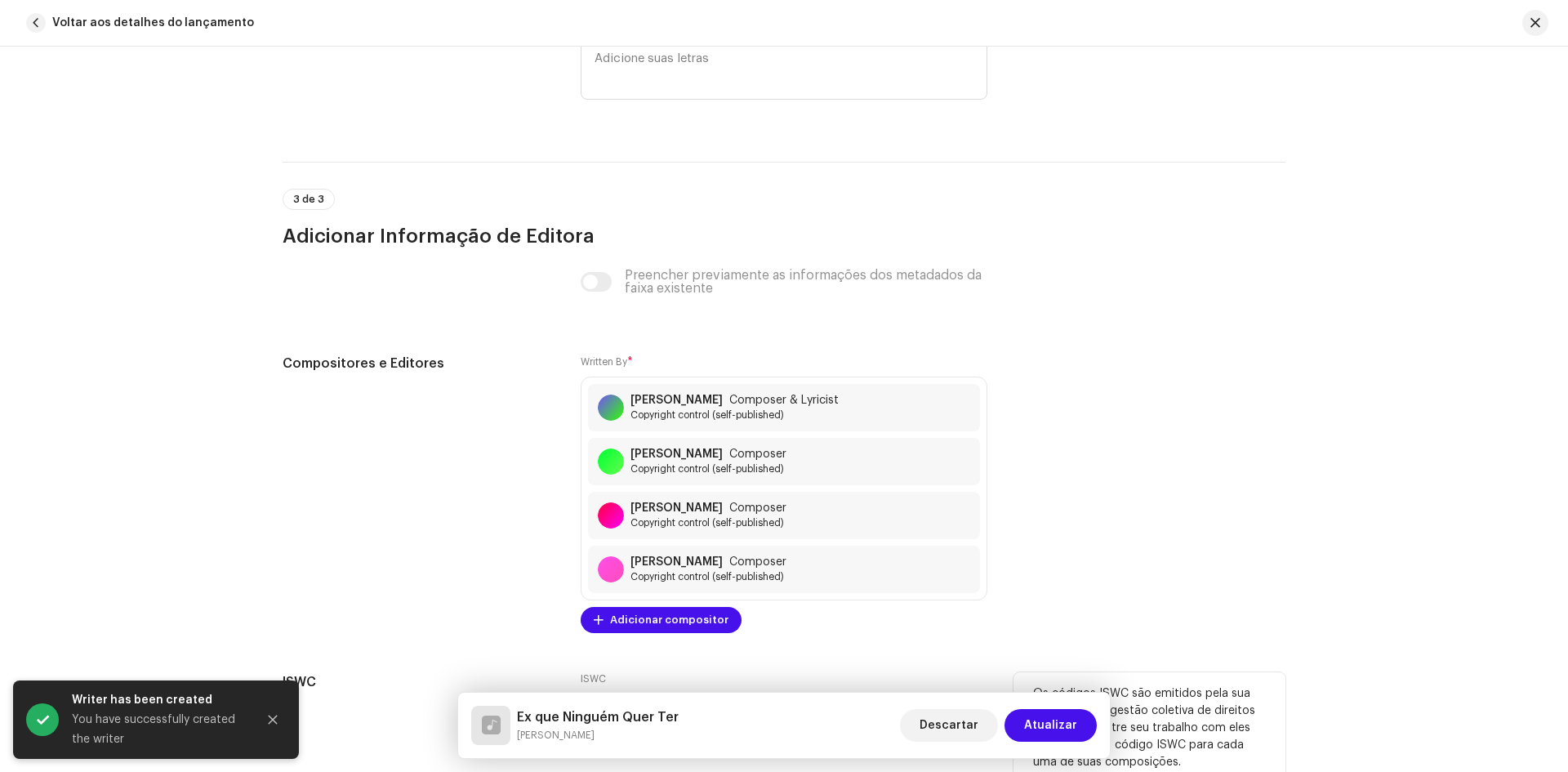
scroll to position [3498, 0]
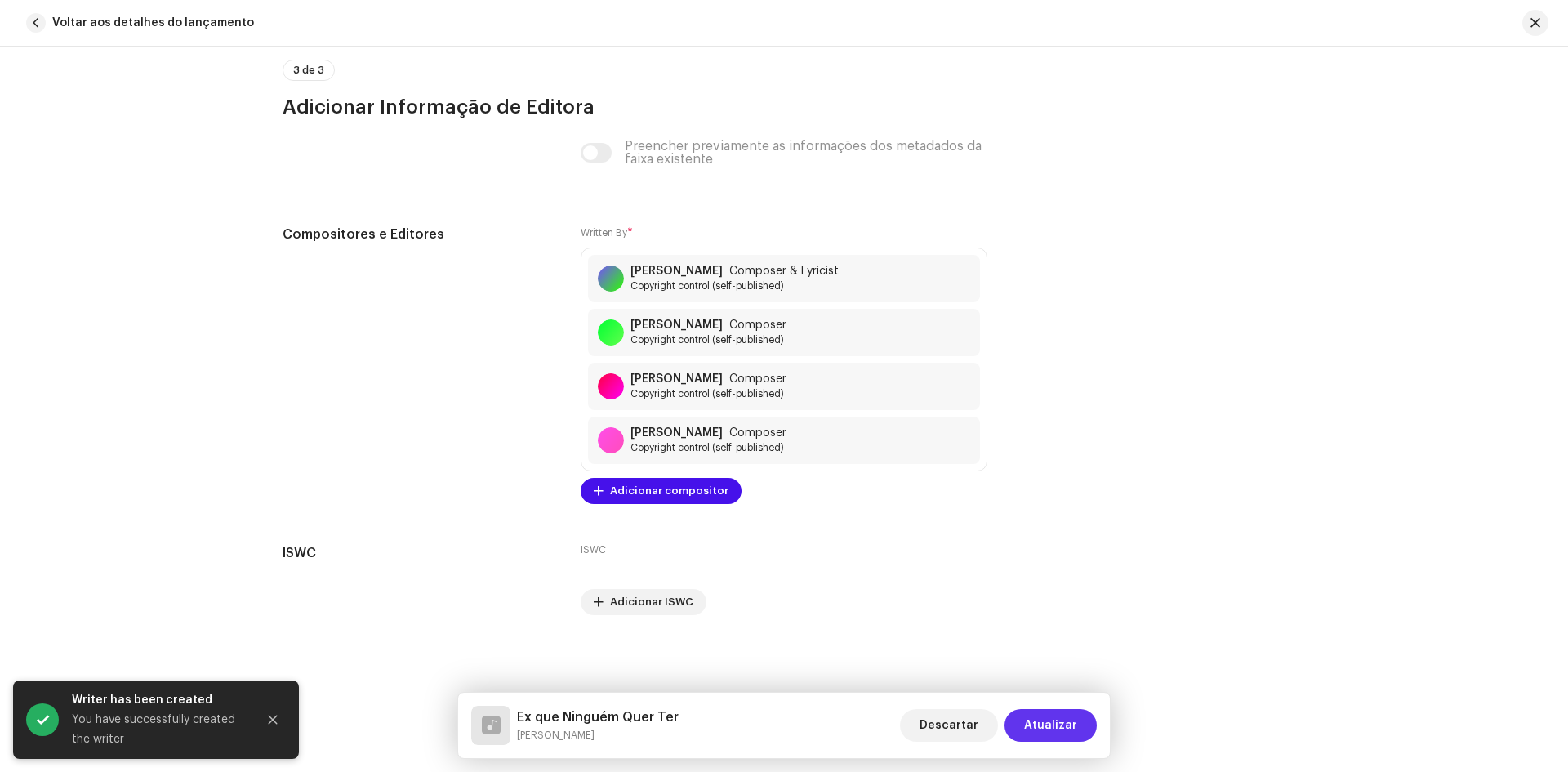
click at [1055, 734] on span "Atualizar" at bounding box center [1051, 725] width 53 height 32
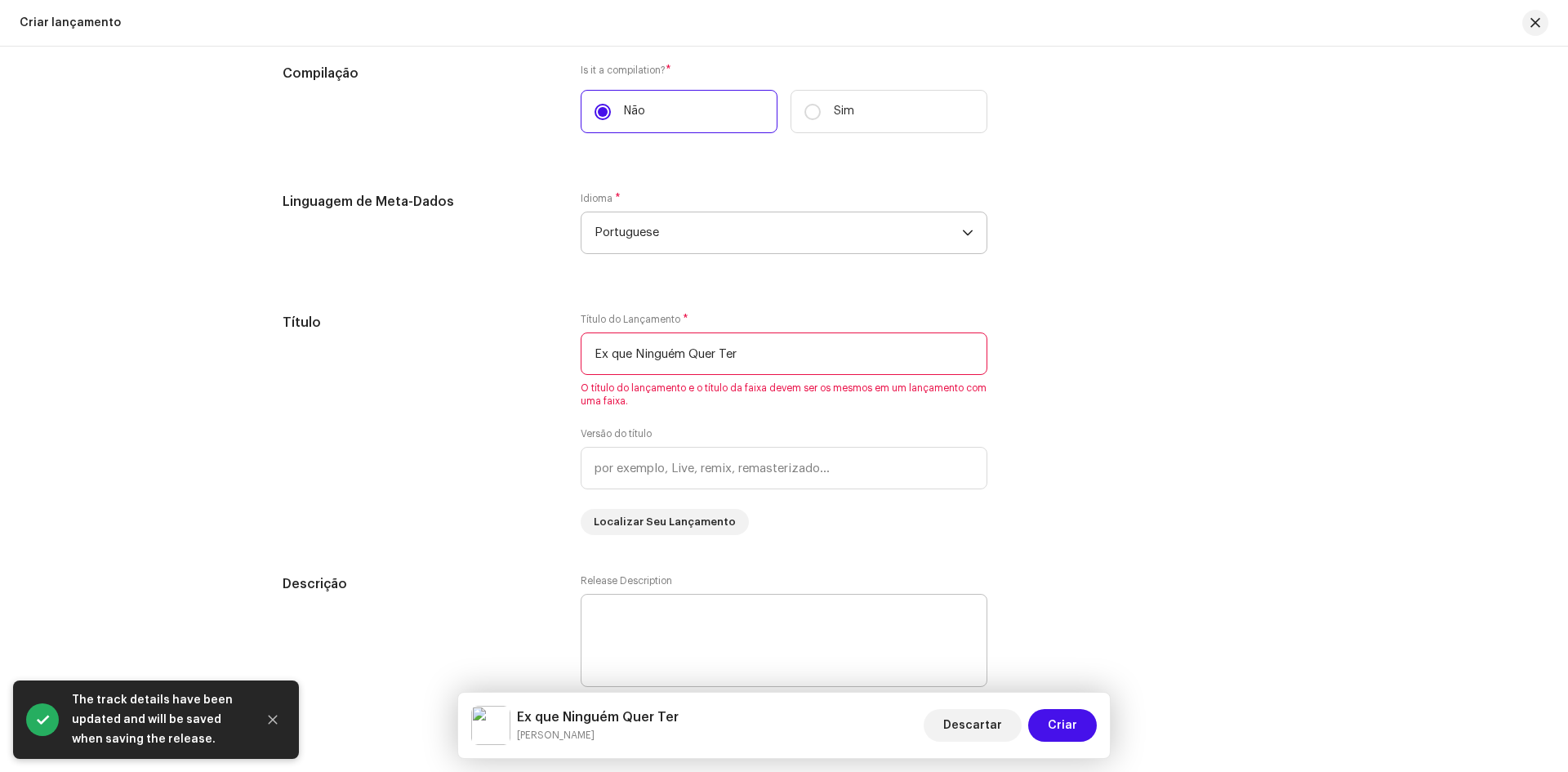
scroll to position [1363, 0]
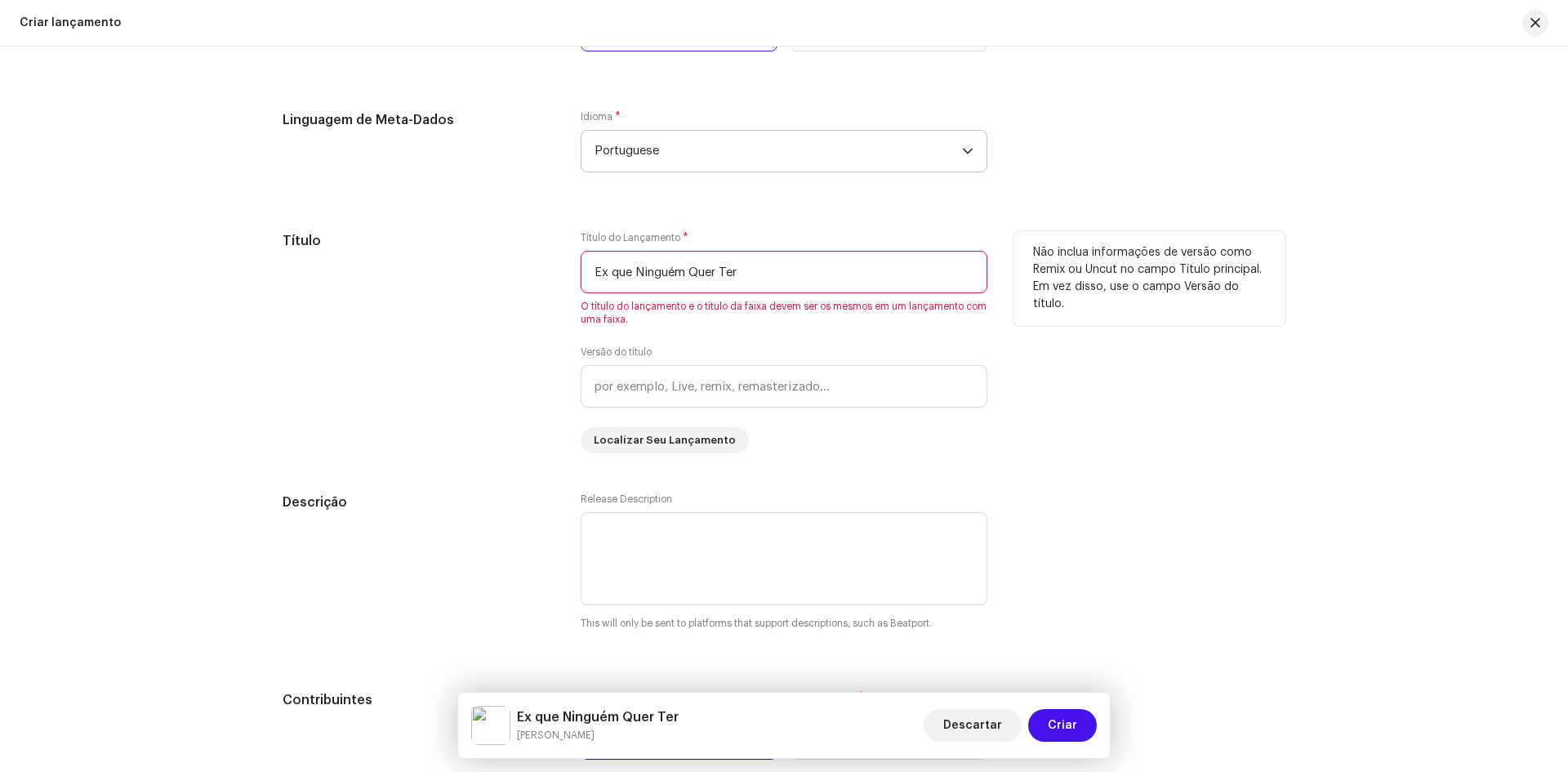
click at [701, 269] on input "Ex que Ninguém Quer Ter" at bounding box center [784, 272] width 407 height 42
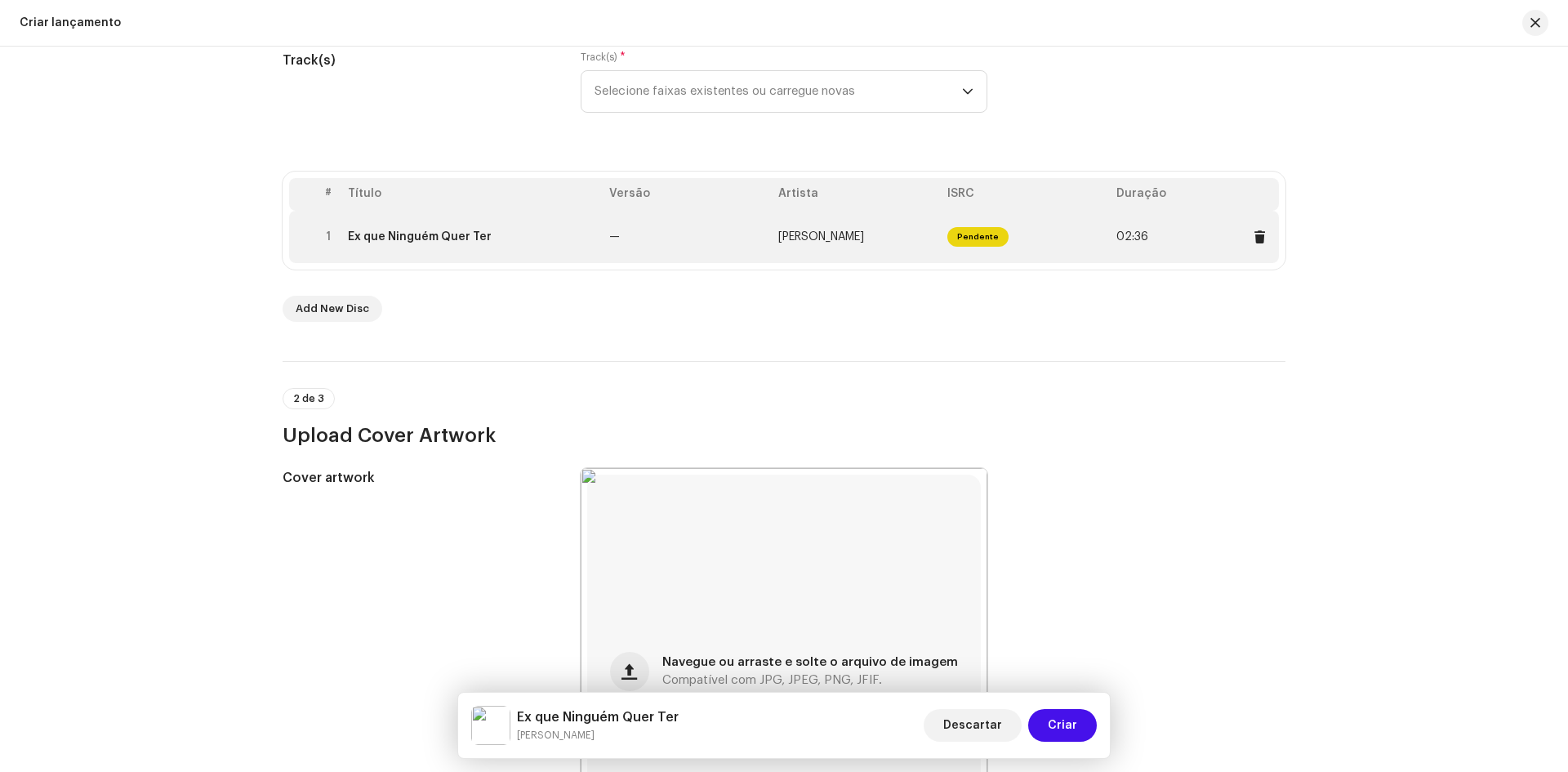
scroll to position [0, 0]
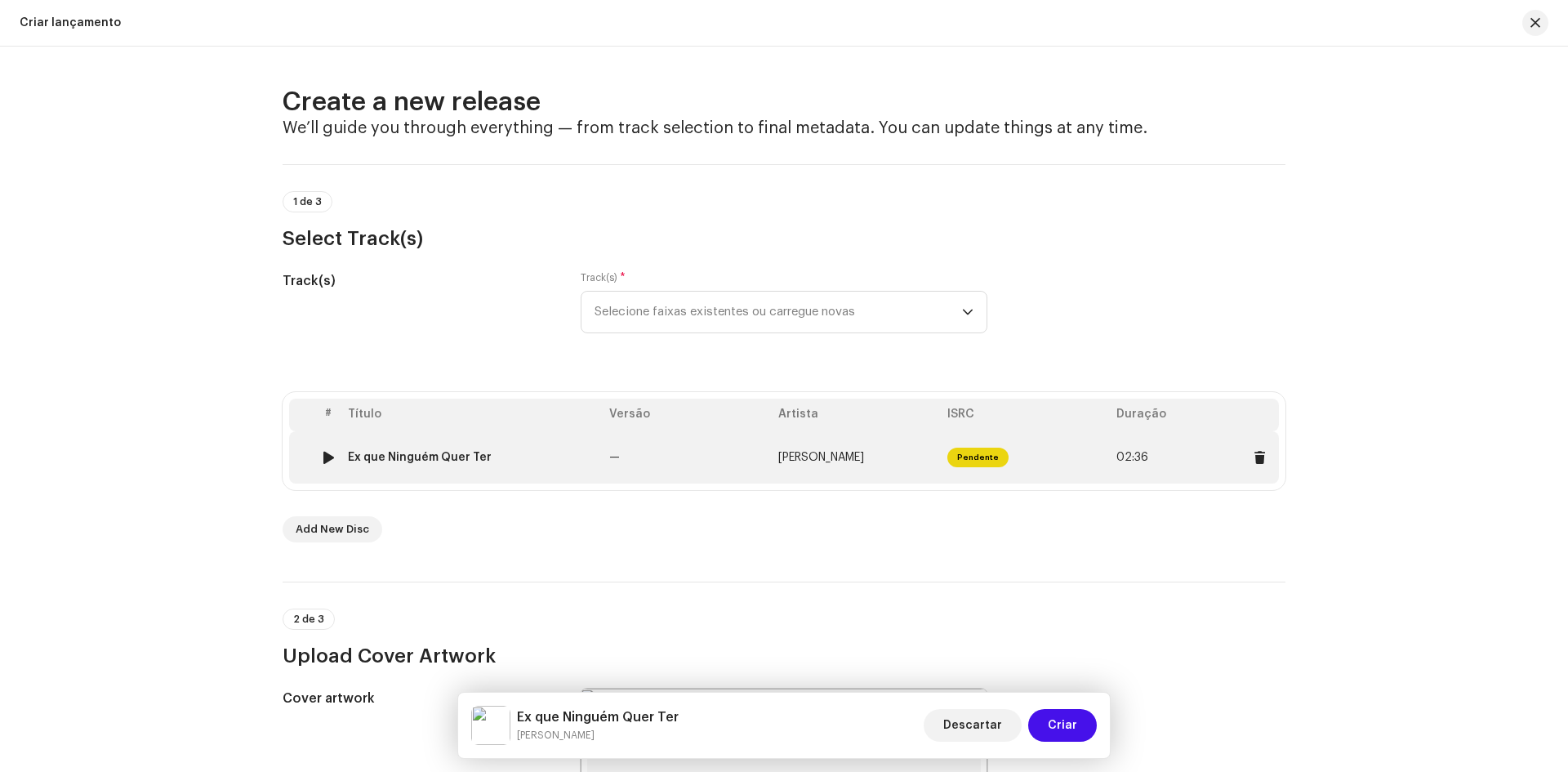
click at [492, 458] on div "Ex que Ninguém Quer Ter" at bounding box center [472, 457] width 248 height 13
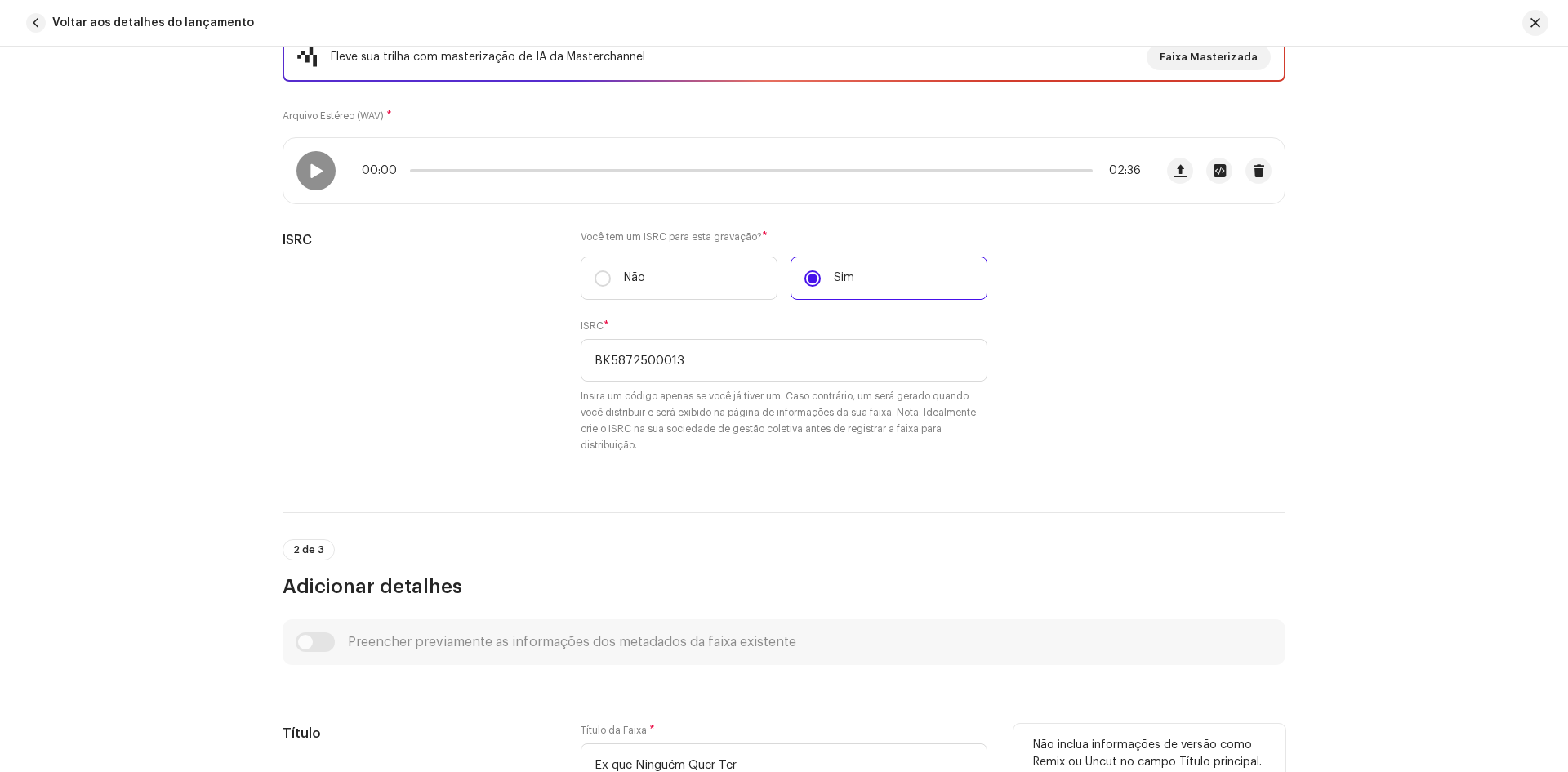
scroll to position [490, 0]
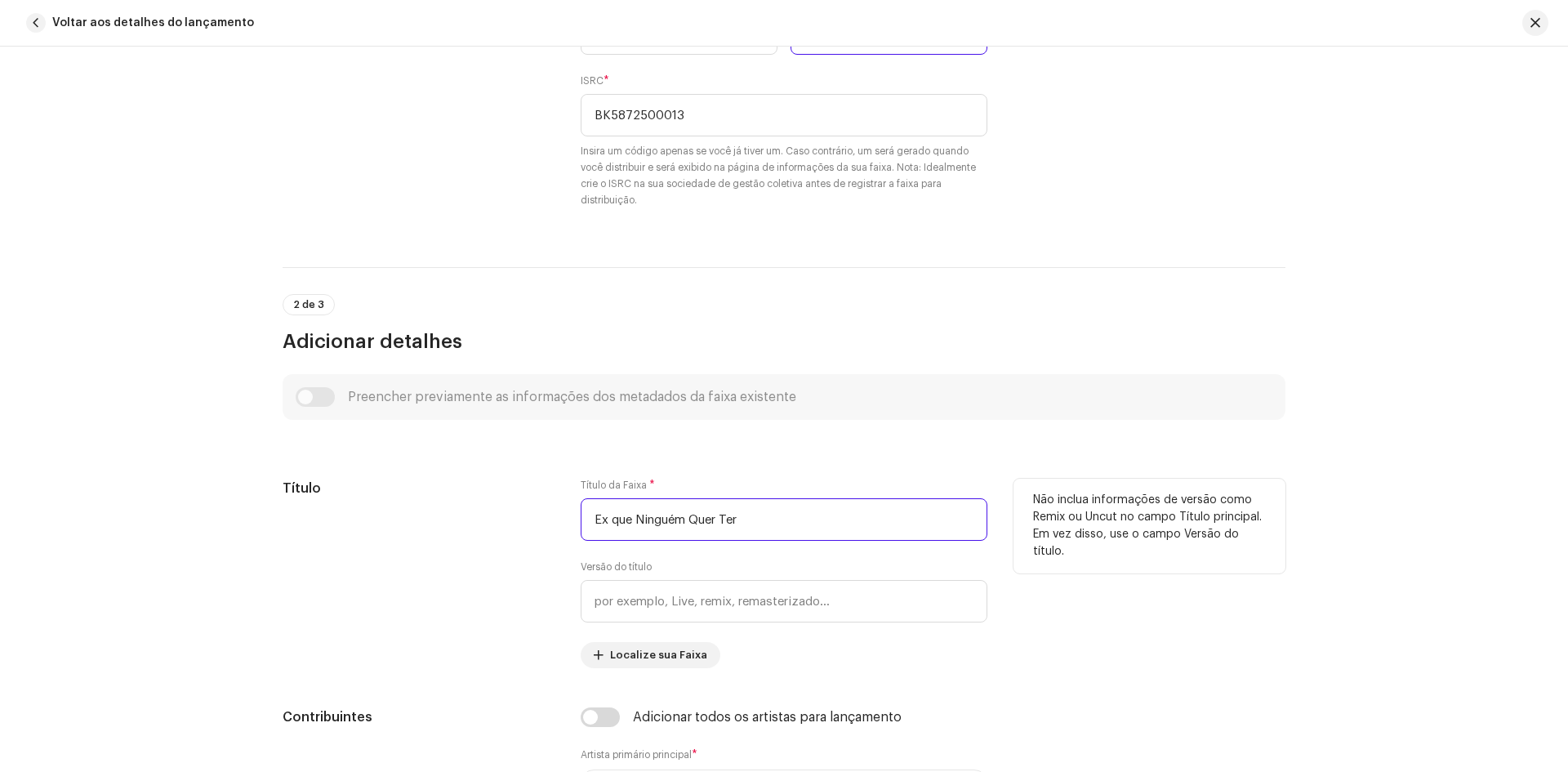
drag, startPoint x: 756, startPoint y: 523, endPoint x: 582, endPoint y: 526, distance: 174.0
click at [585, 527] on input "Ex que Ninguém Quer Ter" at bounding box center [784, 519] width 407 height 42
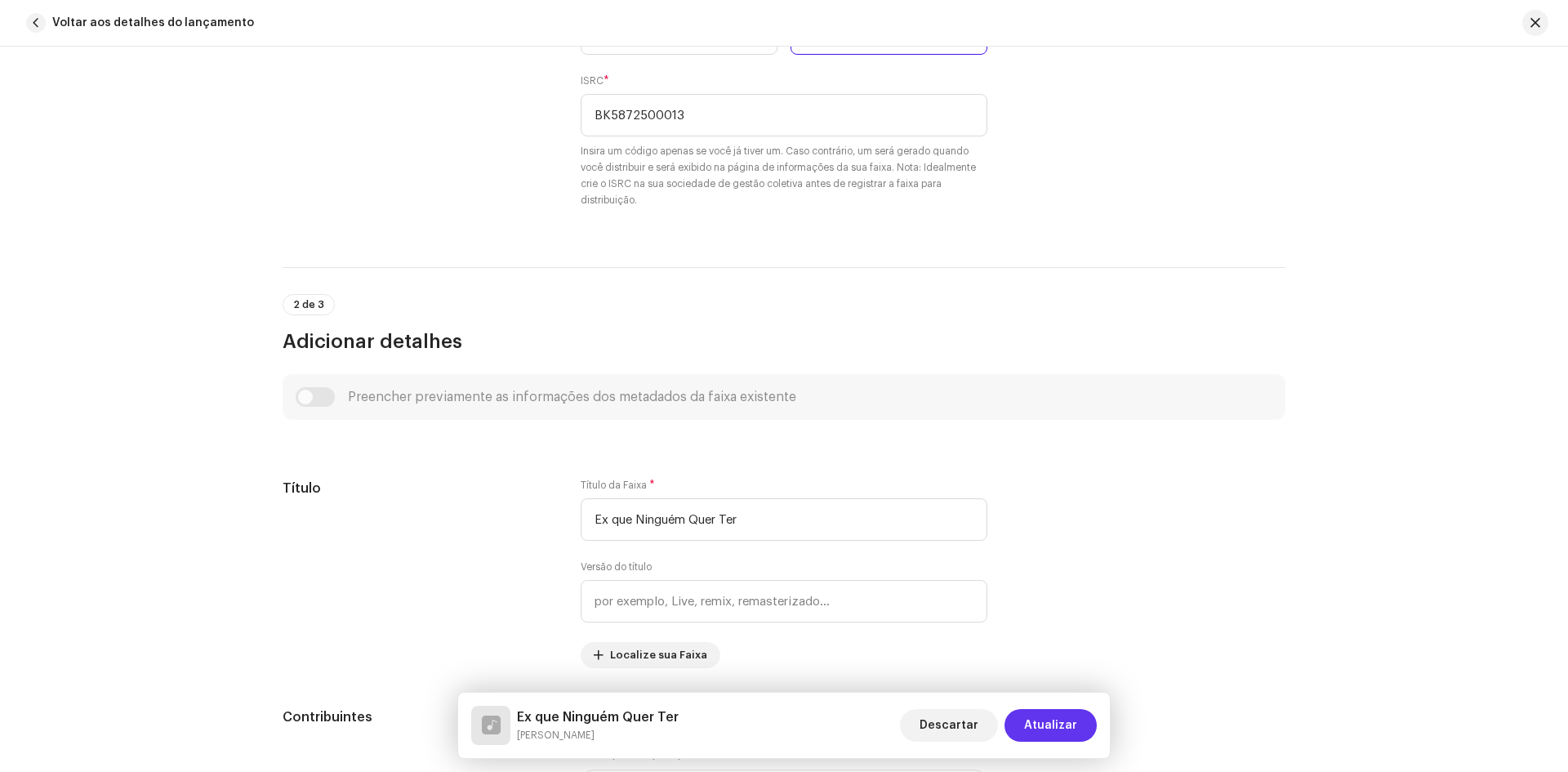
click at [1046, 724] on span "Atualizar" at bounding box center [1051, 725] width 53 height 32
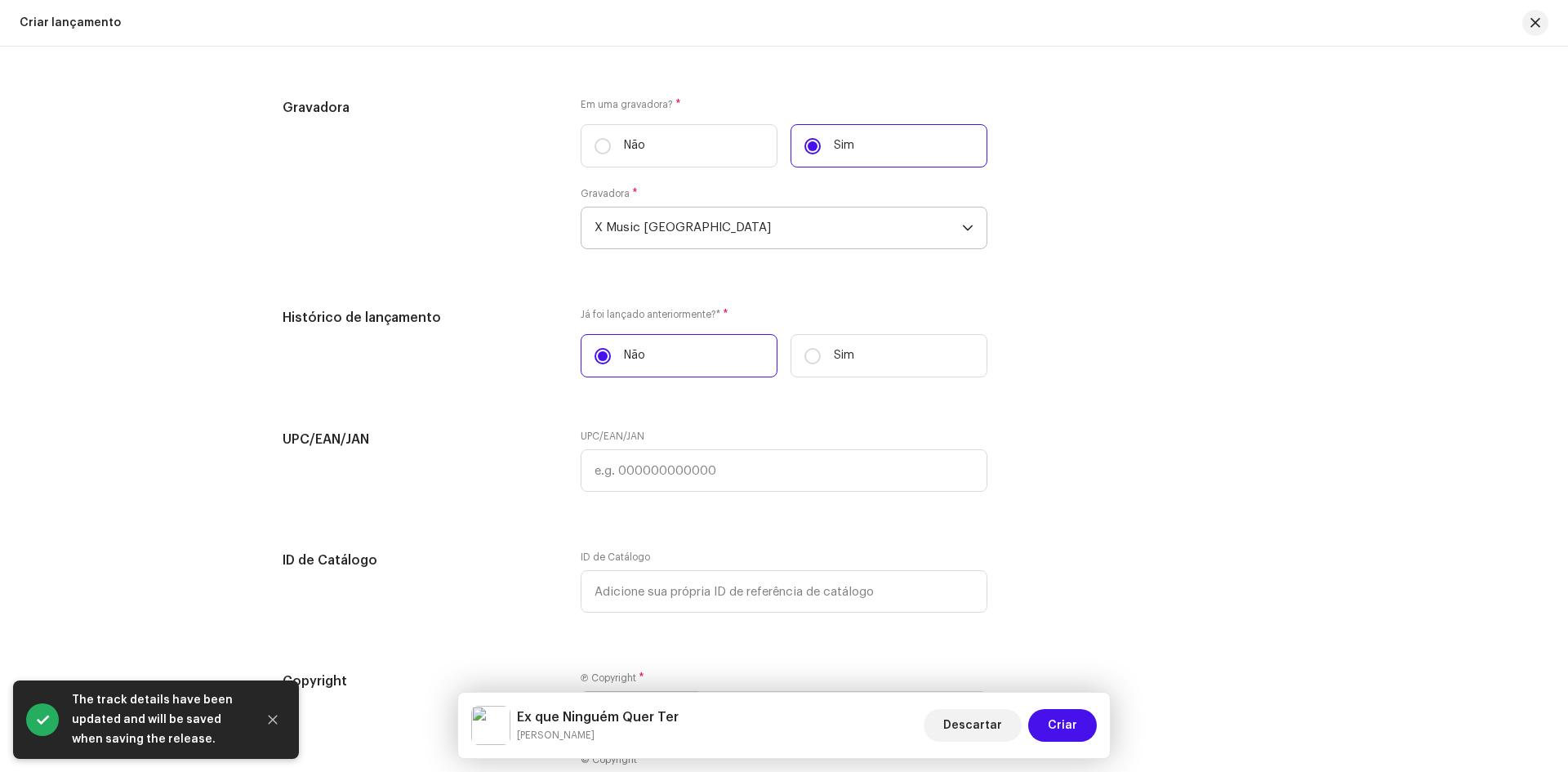
scroll to position [2833, 0]
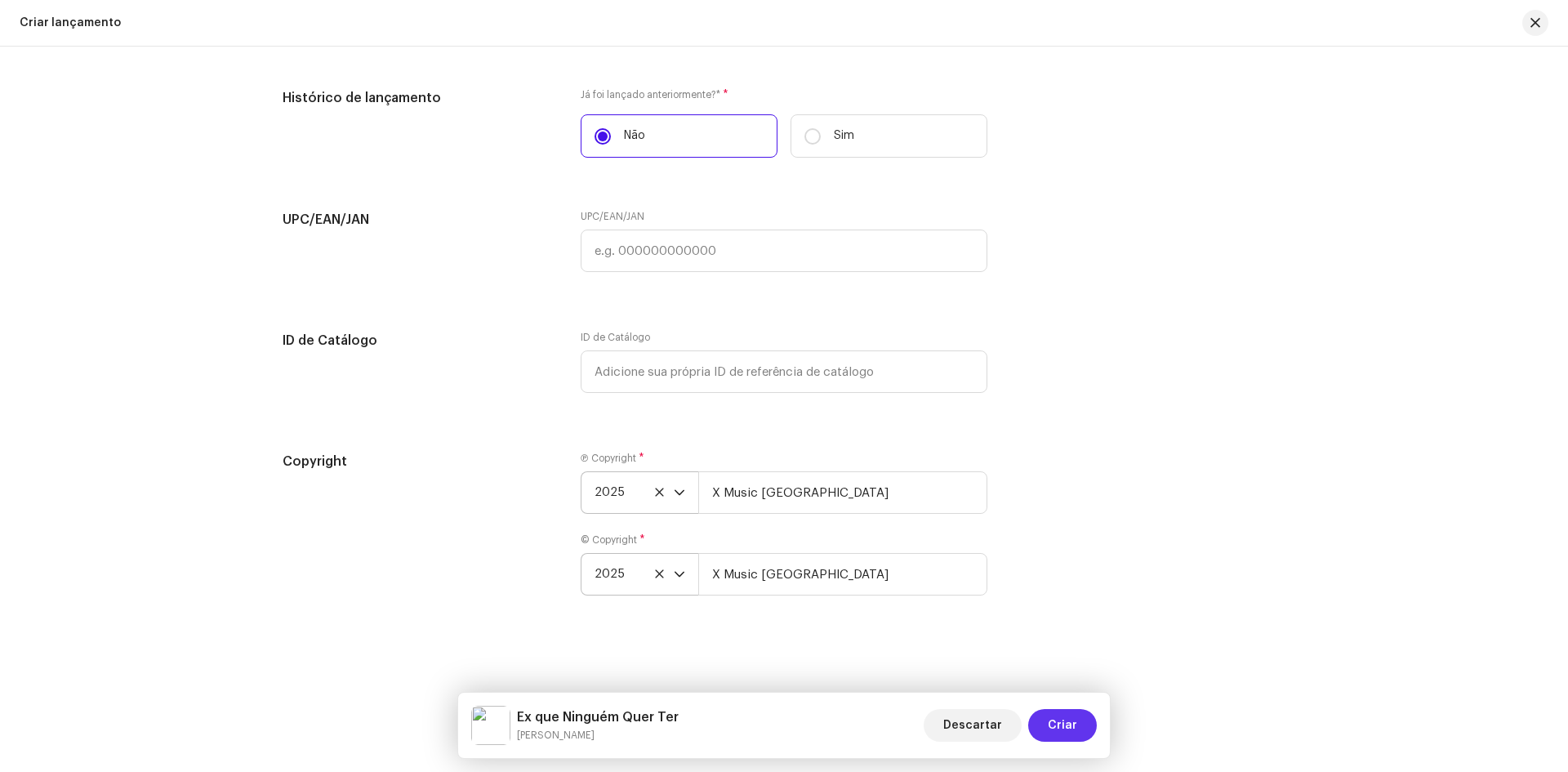
click at [1053, 726] on span "Criar" at bounding box center [1063, 725] width 30 height 32
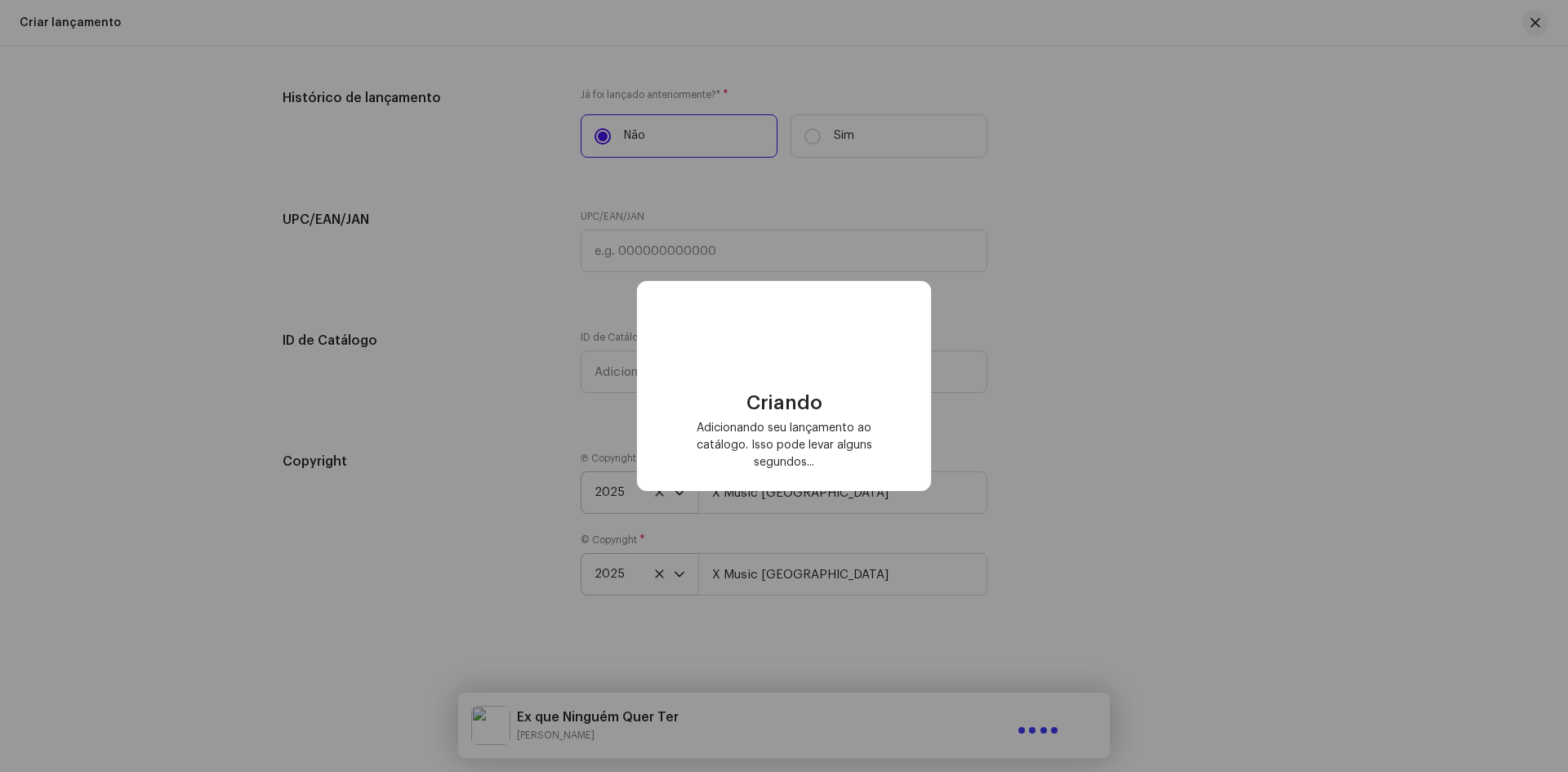
scroll to position [2800, 0]
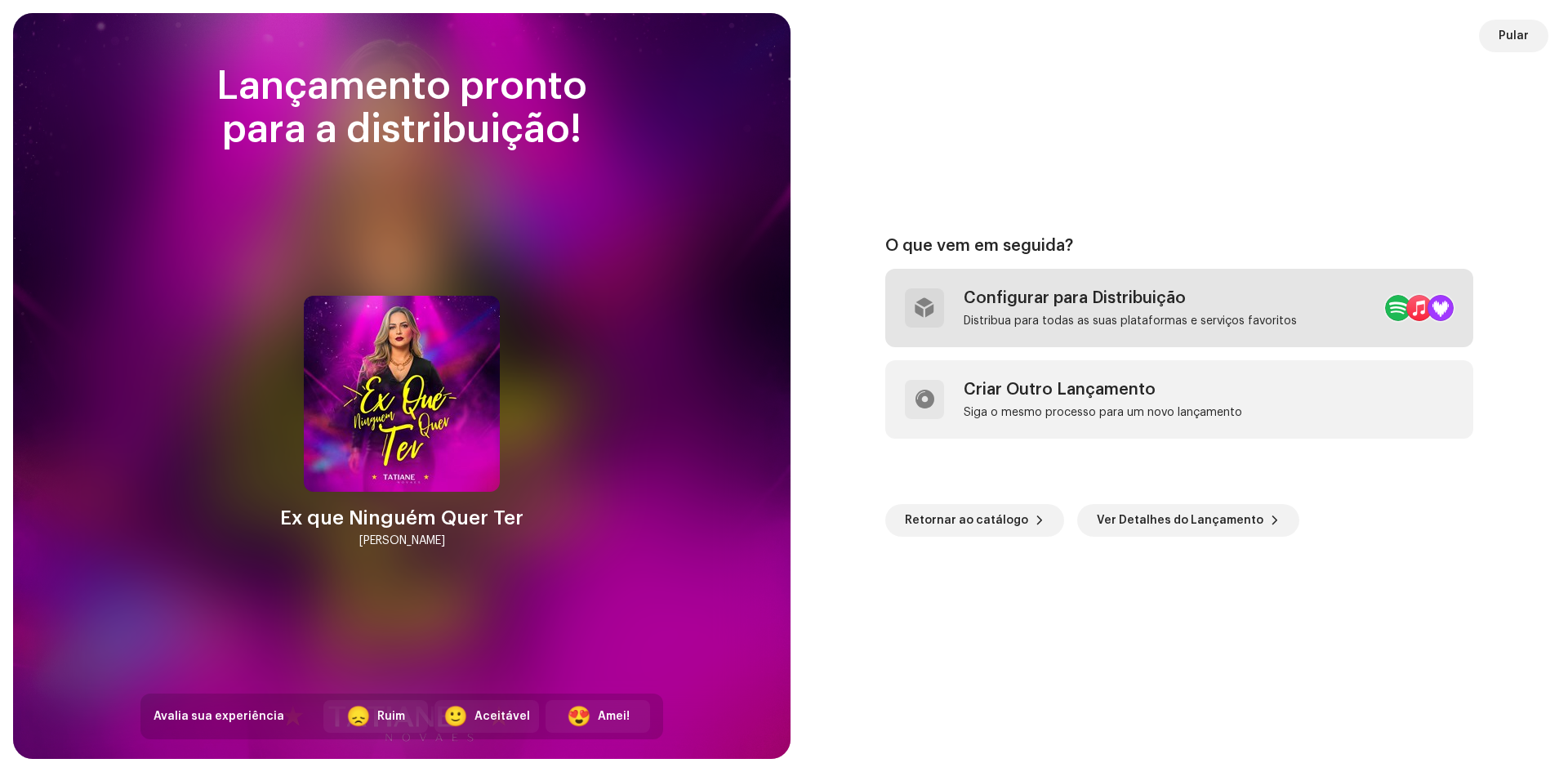
click at [1073, 315] on div "Distribua para todas as suas plataformas e serviços favoritos" at bounding box center [1131, 321] width 333 height 13
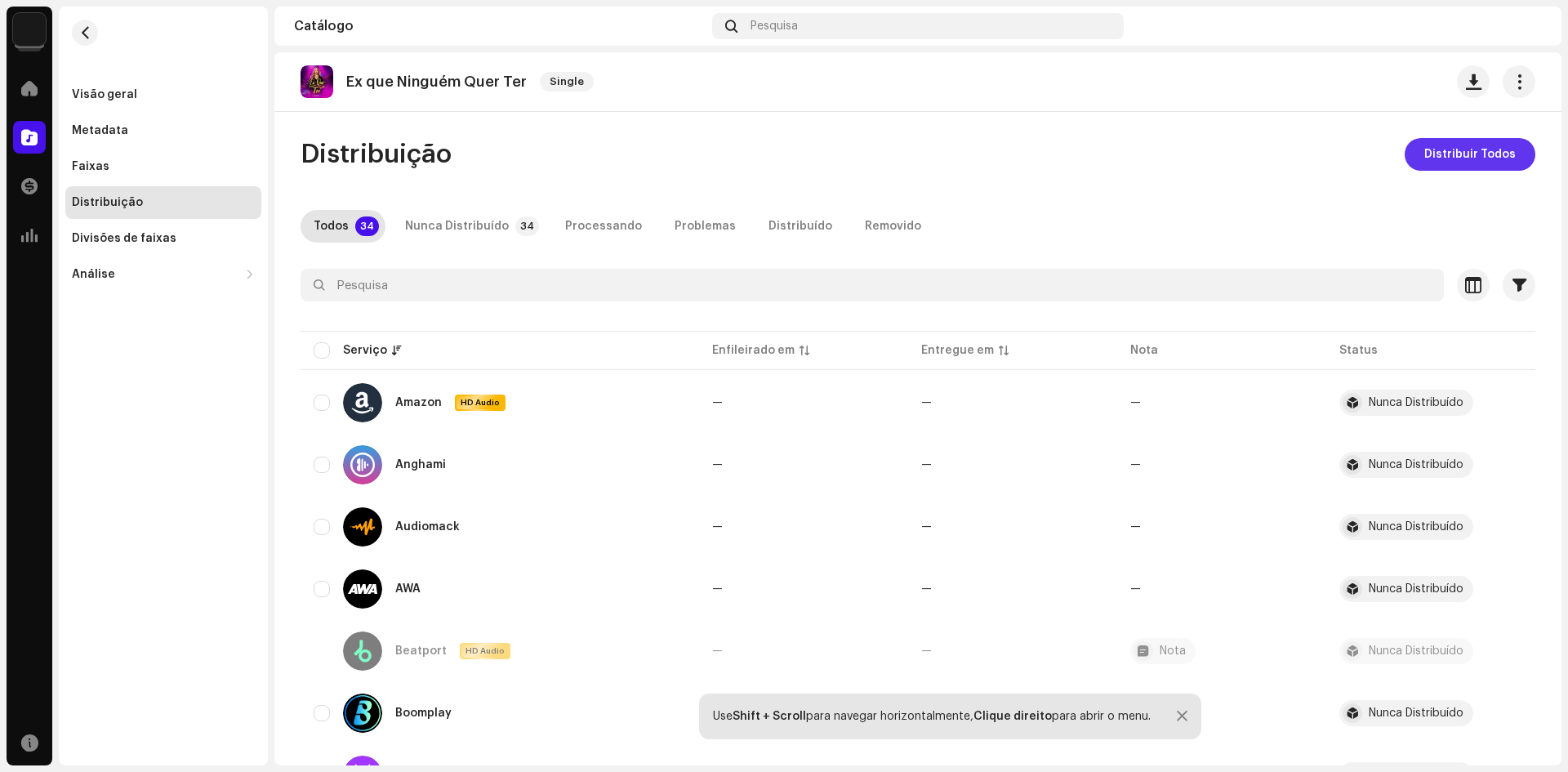
click at [1438, 156] on span "Distribuir Todos" at bounding box center [1470, 153] width 91 height 32
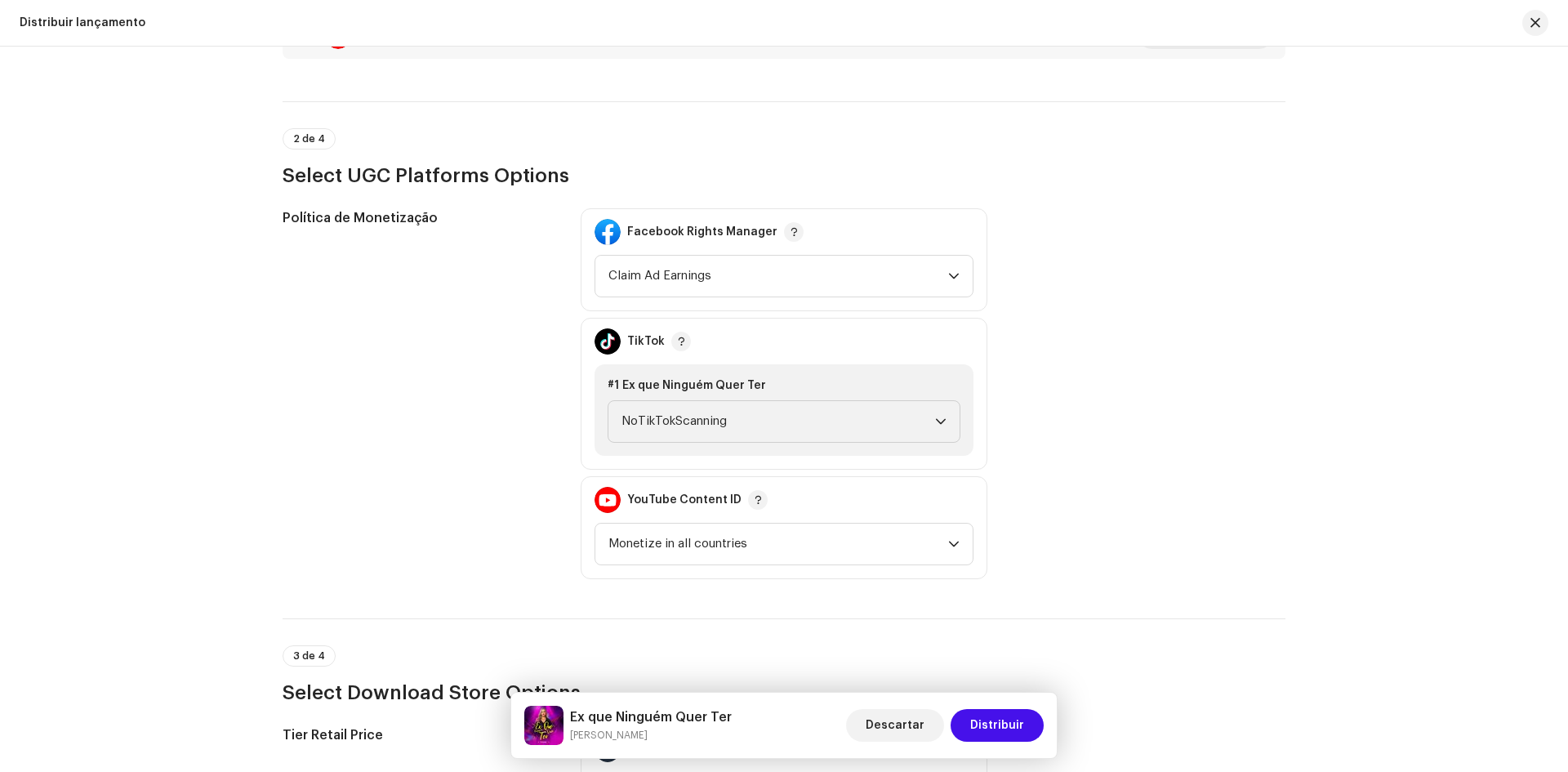
scroll to position [1959, 0]
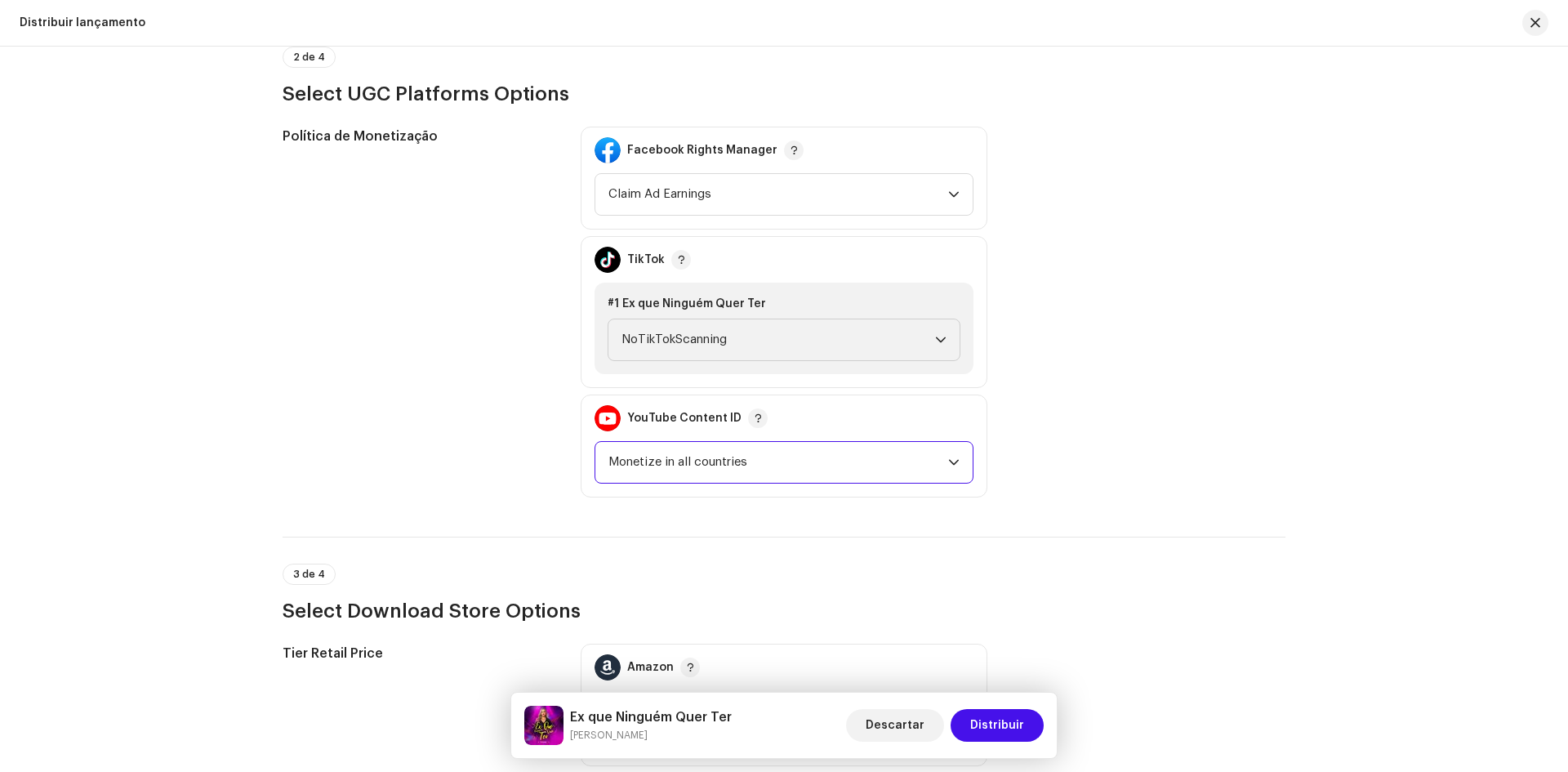
click at [715, 467] on span "Monetize in all countries" at bounding box center [778, 462] width 340 height 41
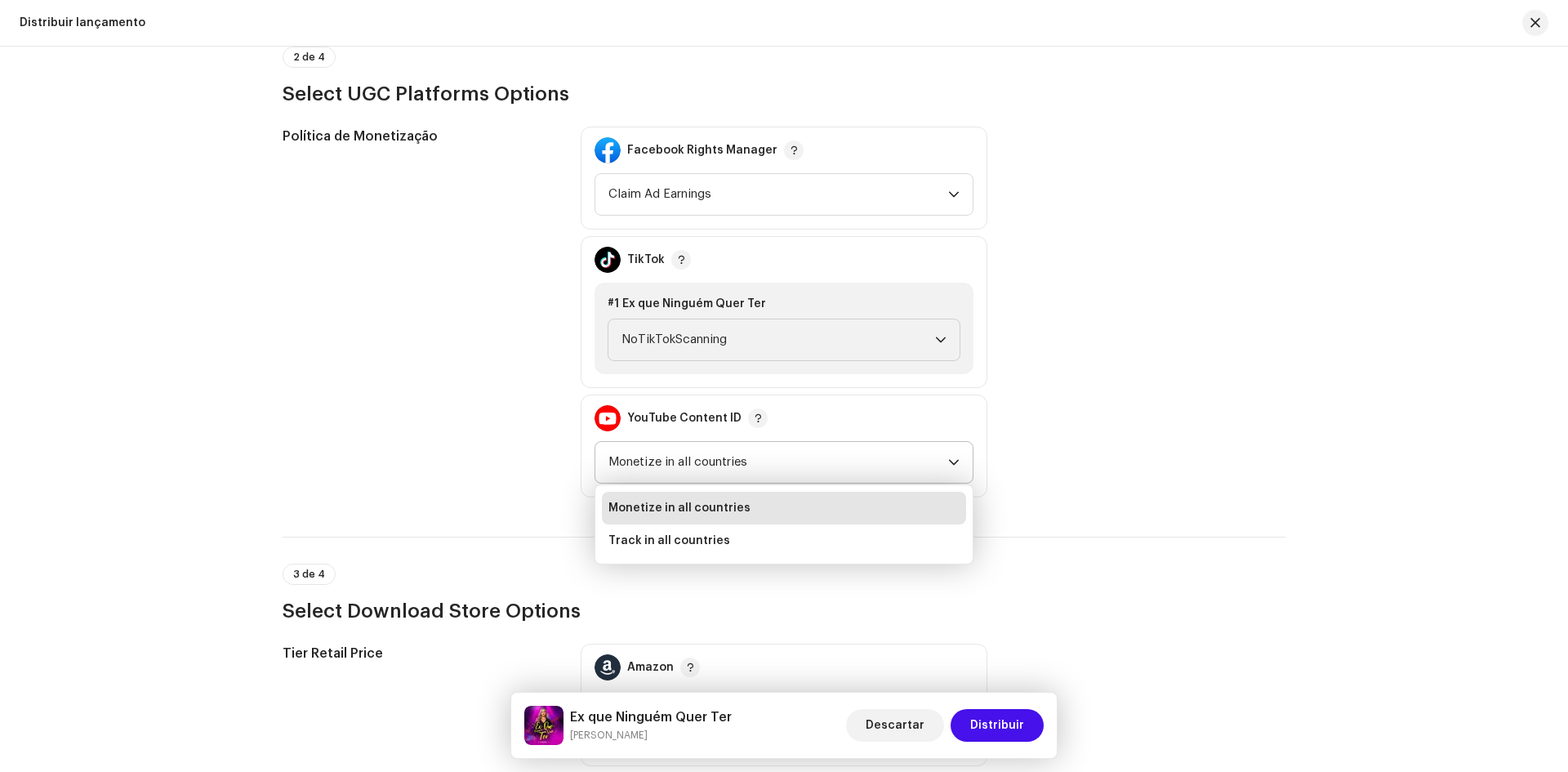
click at [667, 503] on span "Monetize in all countries" at bounding box center [679, 507] width 142 height 17
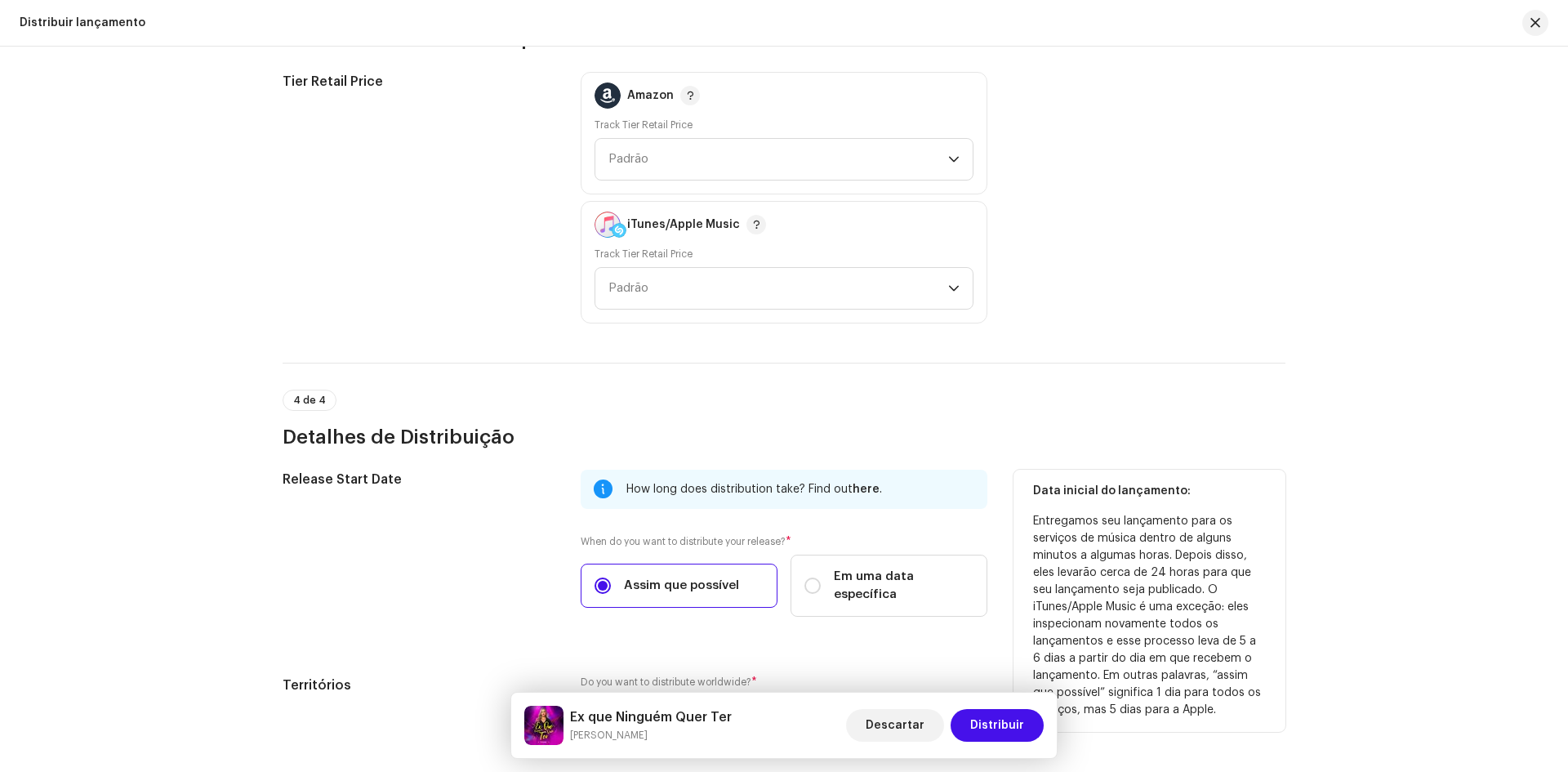
scroll to position [2657, 0]
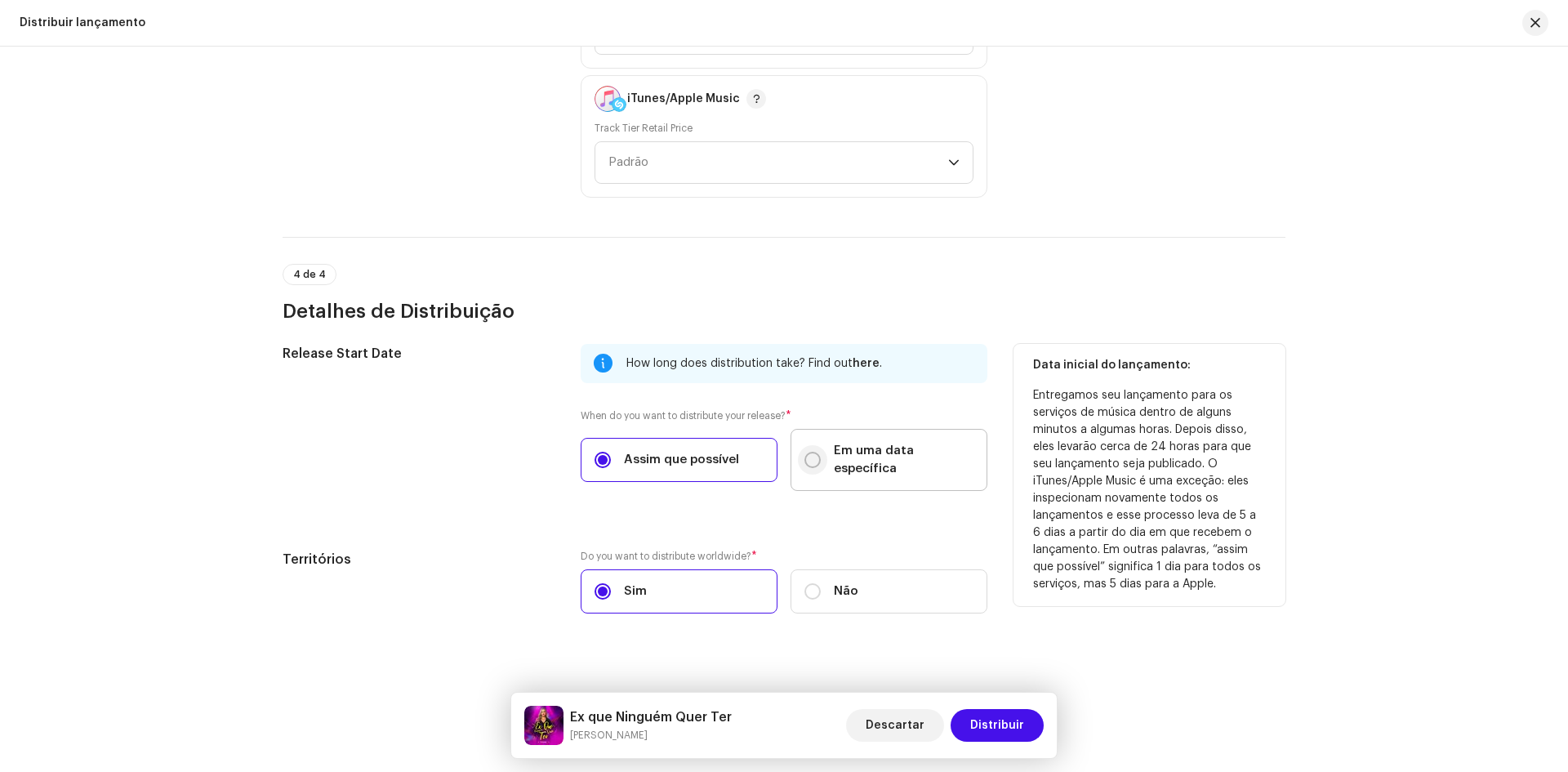
click at [805, 458] on p-radiobutton at bounding box center [812, 459] width 17 height 17
click at [805, 458] on input "Em uma data específica" at bounding box center [812, 459] width 17 height 17
radio input "true"
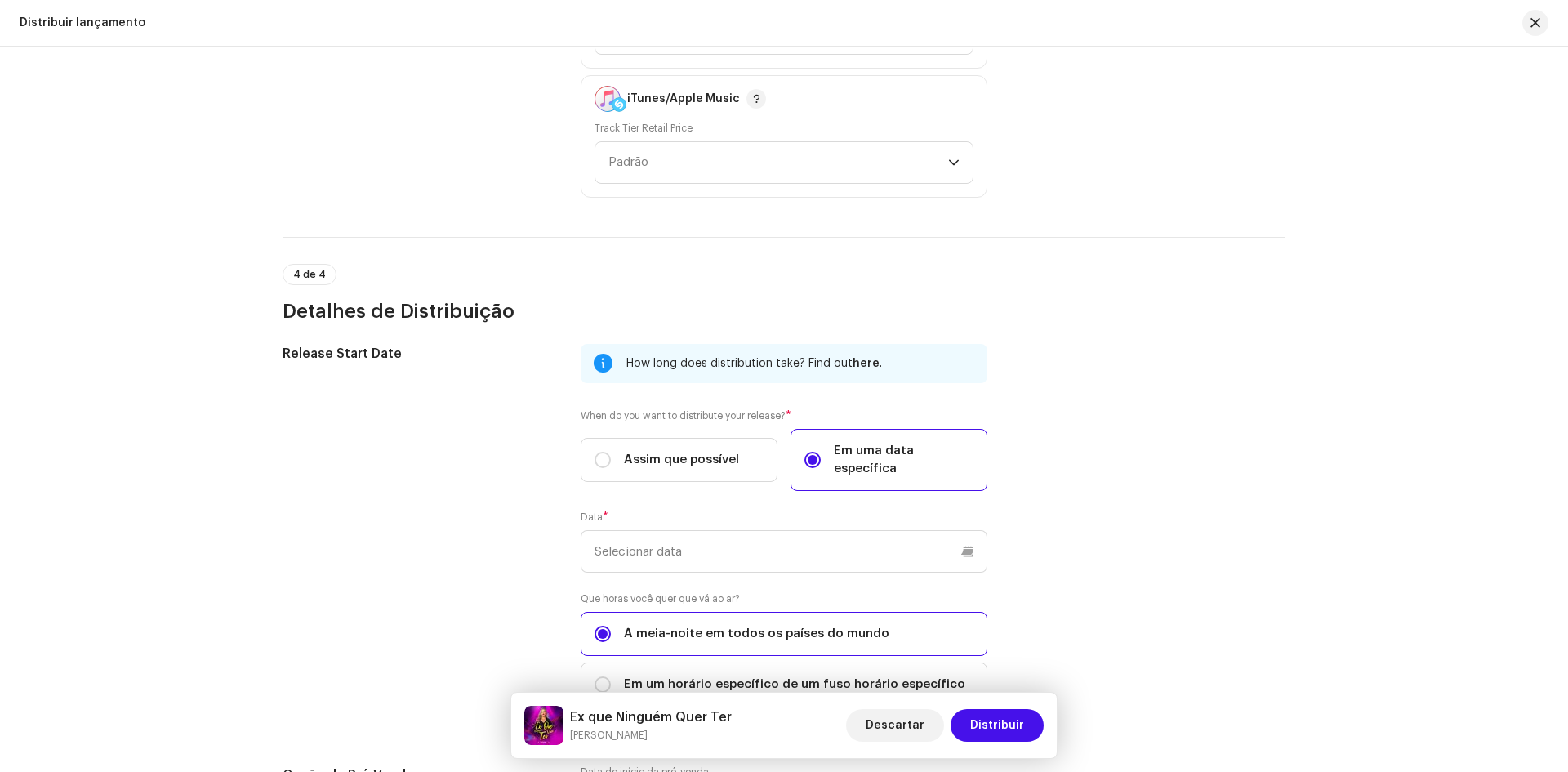
scroll to position [2821, 0]
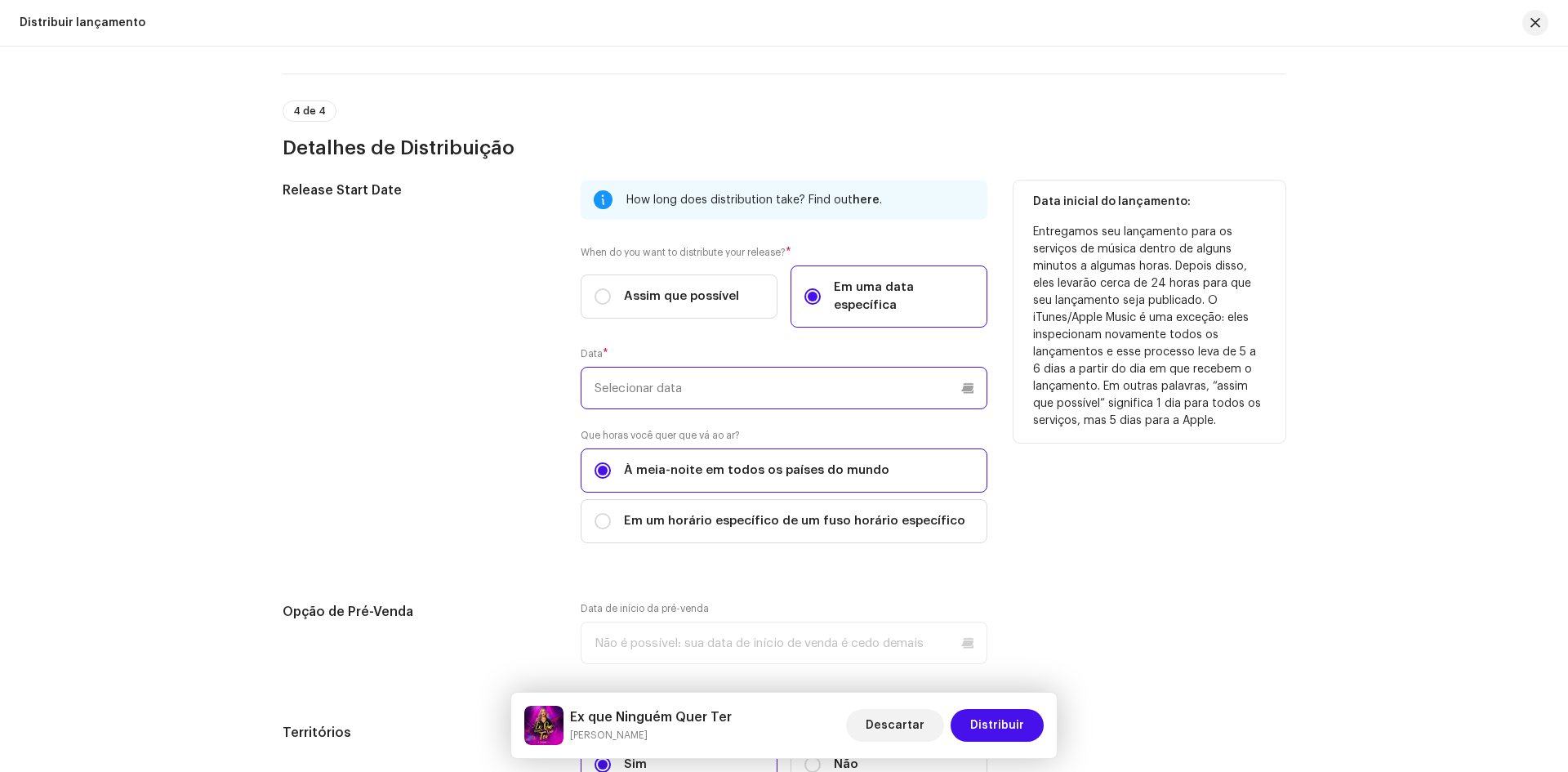
click at [654, 374] on input "text" at bounding box center [784, 387] width 407 height 42
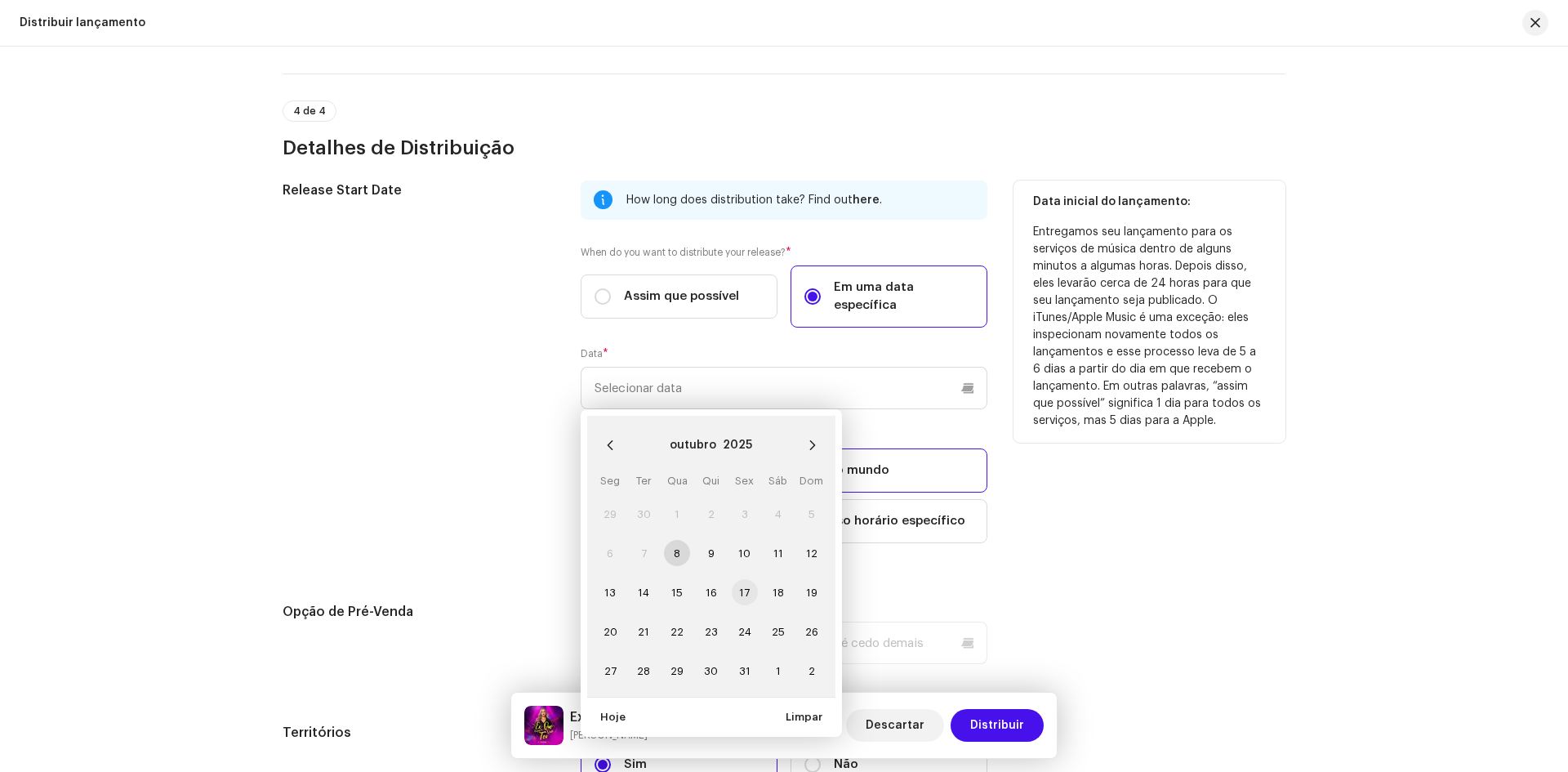
click at [739, 579] on span "17" at bounding box center [745, 592] width 26 height 26
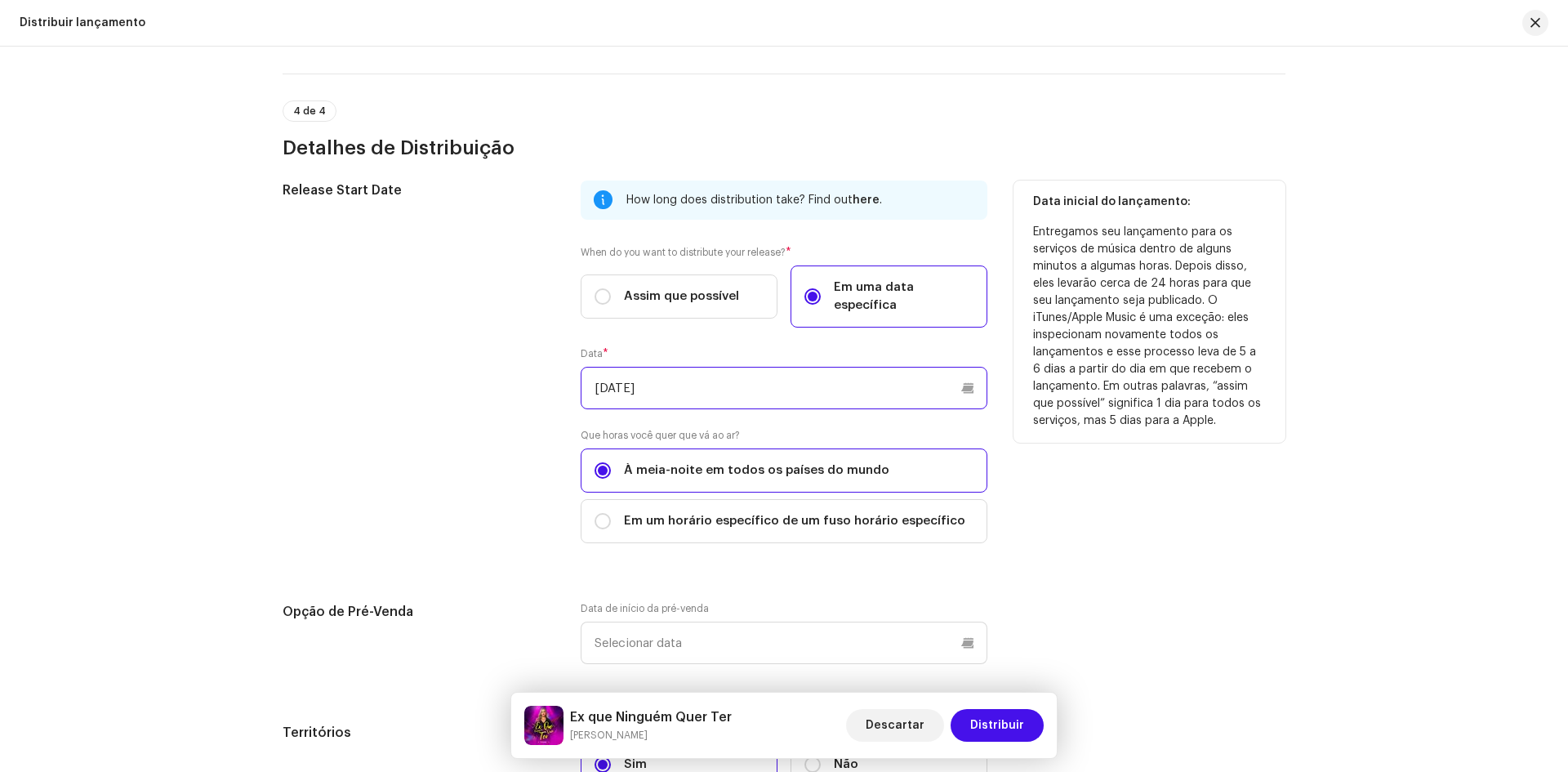
click at [675, 366] on input "[DATE]" at bounding box center [784, 387] width 407 height 42
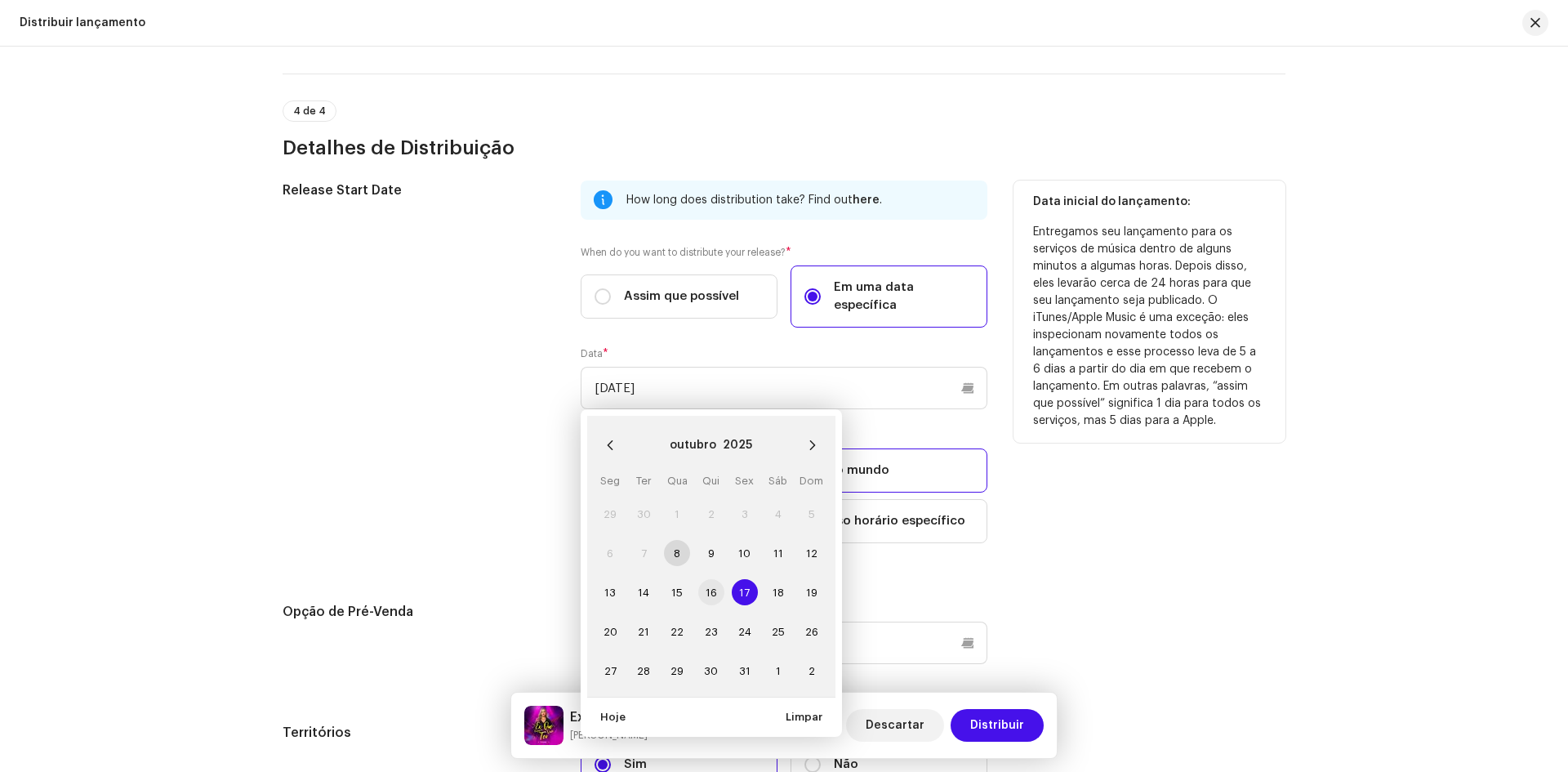
click at [703, 579] on span "16" at bounding box center [712, 592] width 26 height 26
type input "[DATE]"
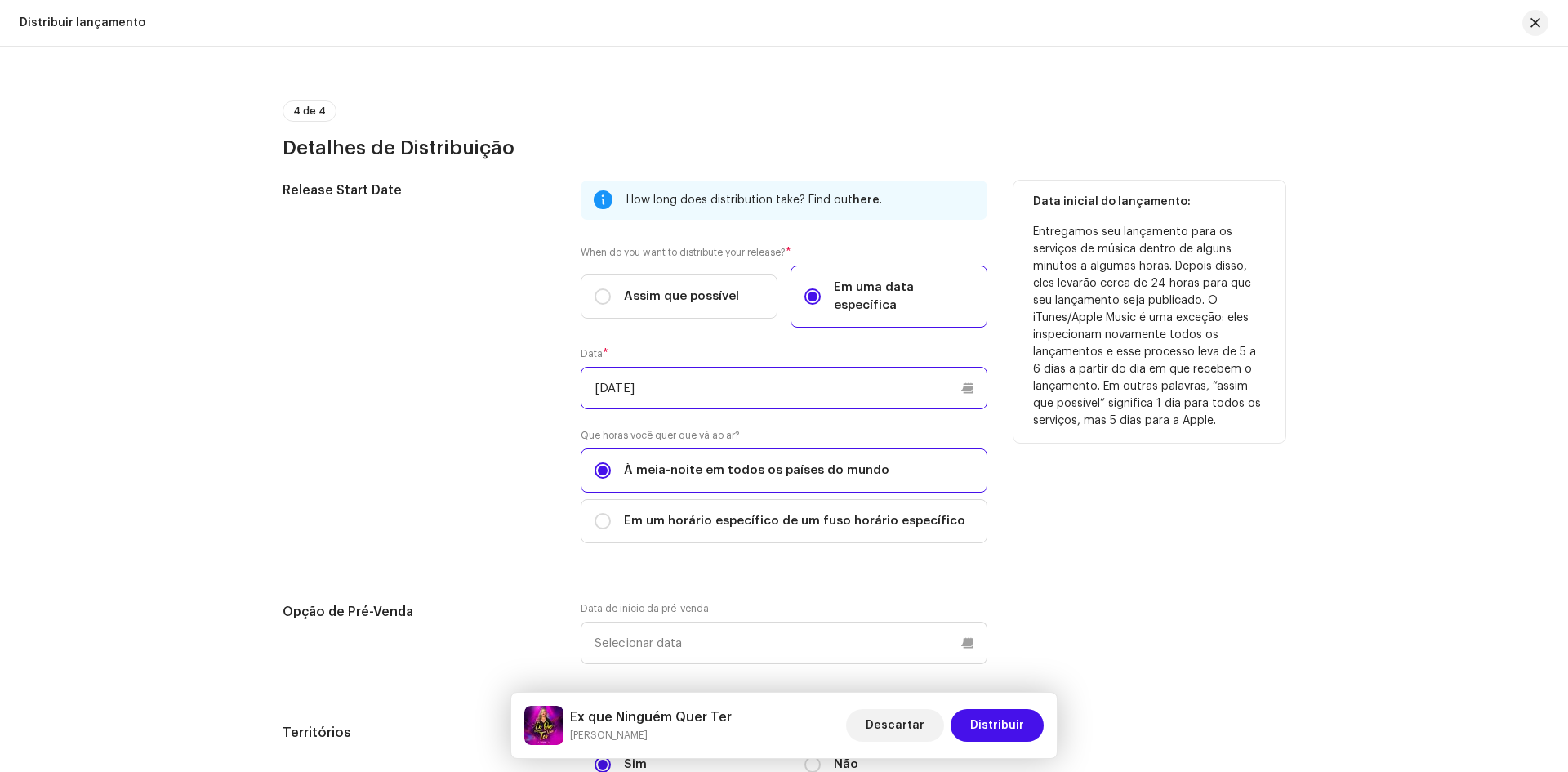
scroll to position [2984, 0]
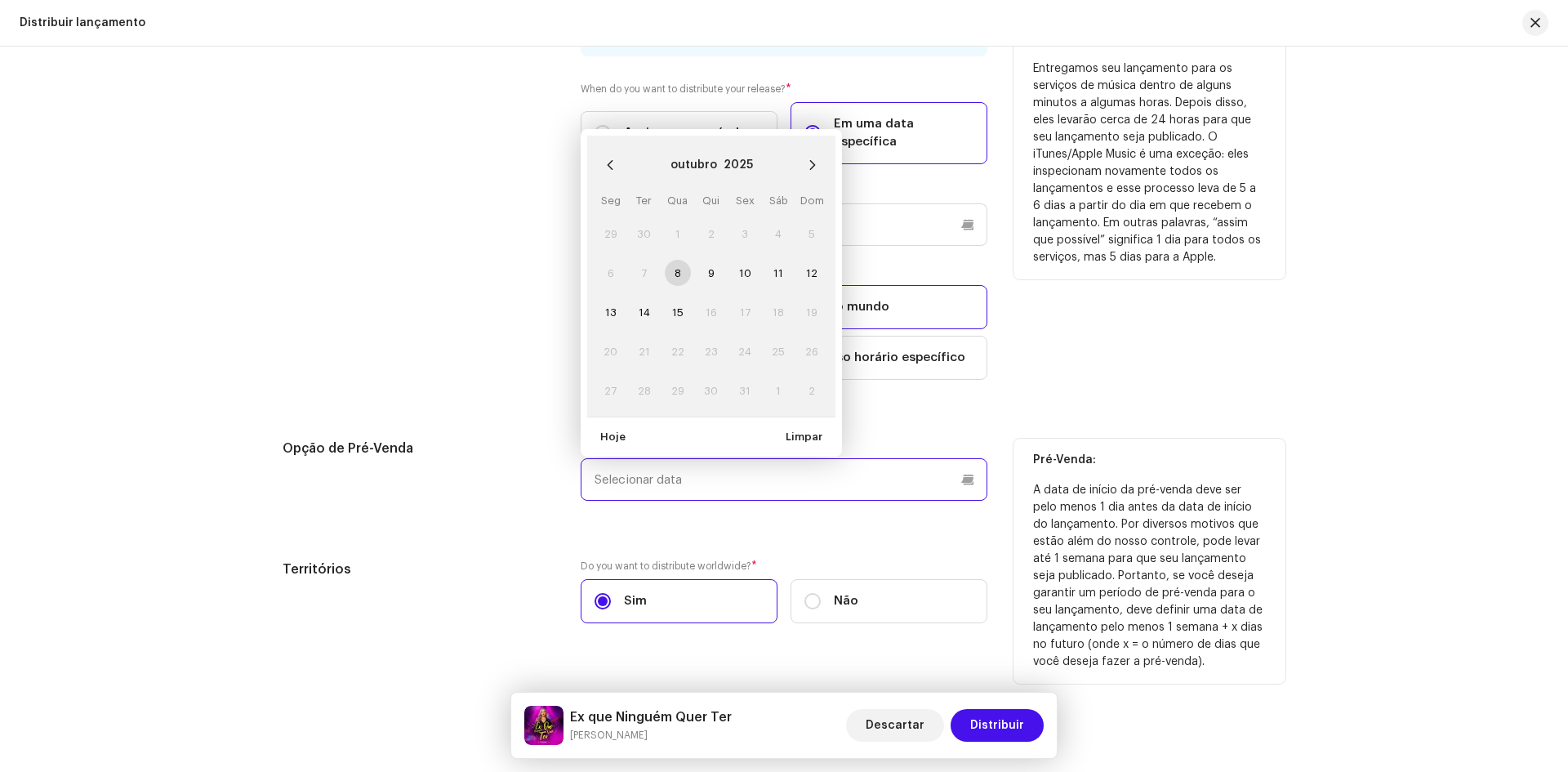
click at [651, 466] on input "text" at bounding box center [784, 479] width 407 height 42
click at [705, 259] on span "9" at bounding box center [712, 273] width 26 height 26
type input "[DATE]"
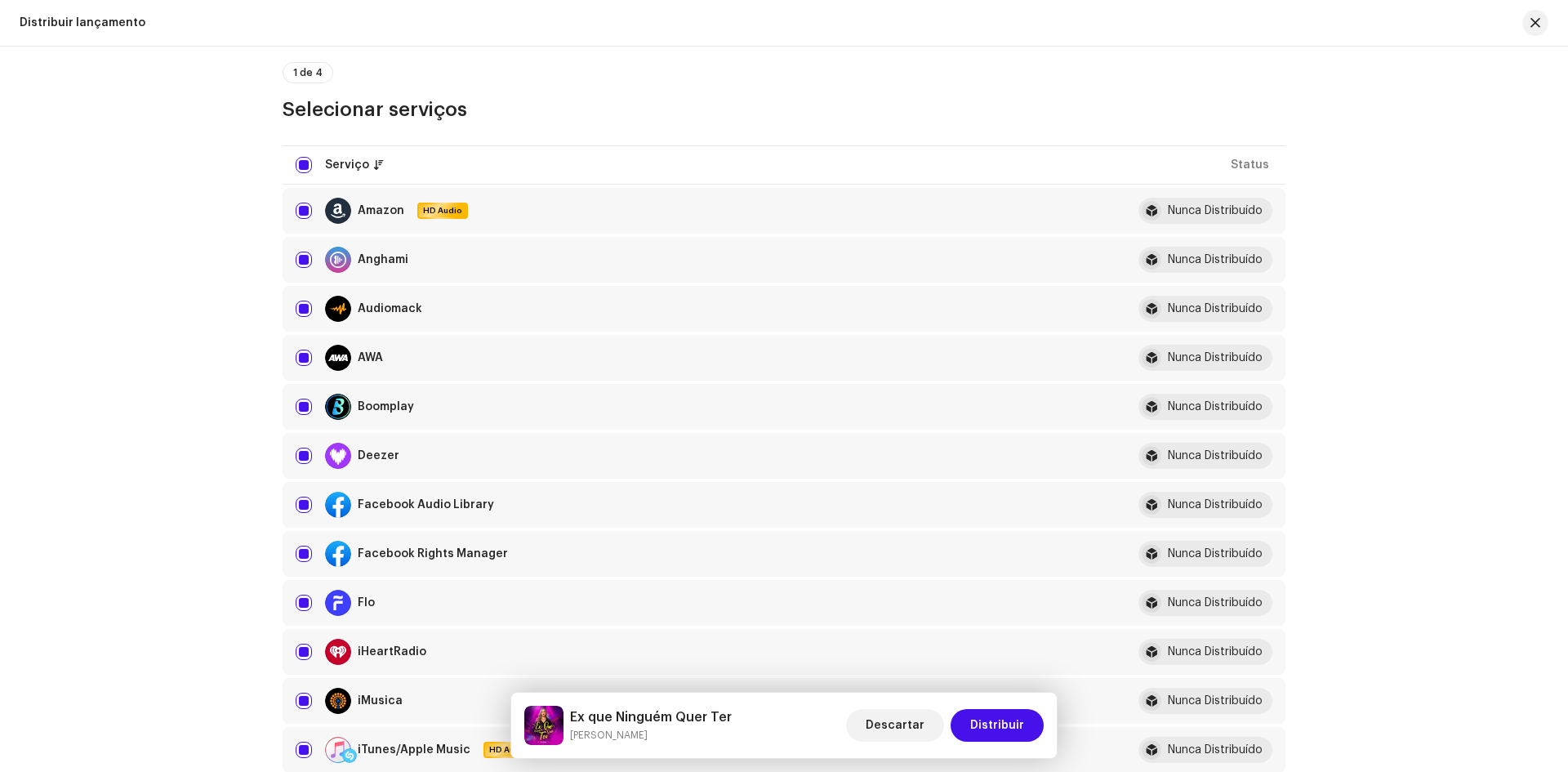
scroll to position [54, 0]
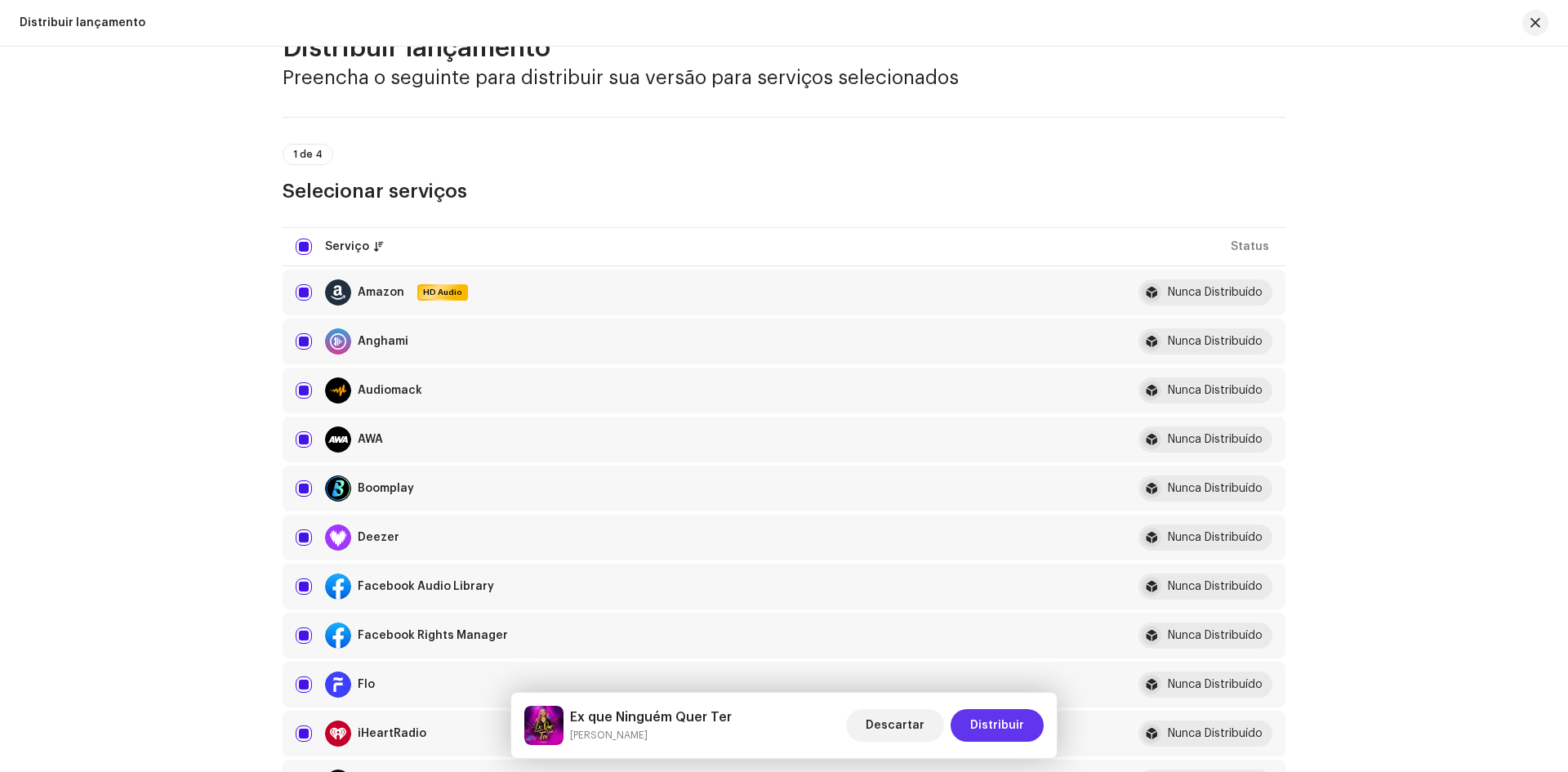
click at [1006, 725] on span "Distribuir" at bounding box center [997, 725] width 54 height 32
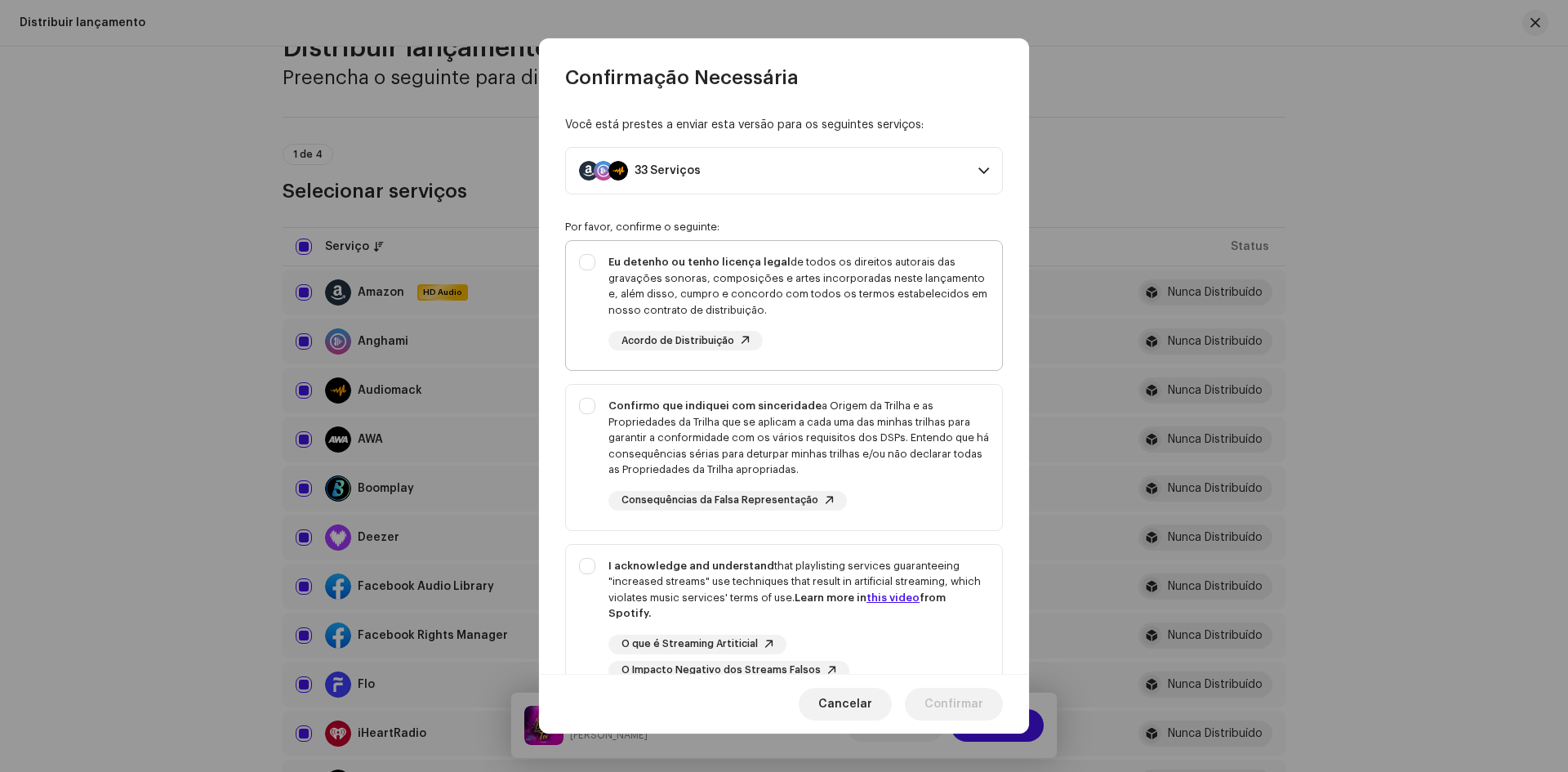
click at [591, 248] on div "Eu detenho ou tenho licença legal de todos os direitos autorais das gravações s…" at bounding box center [784, 302] width 436 height 123
checkbox input "true"
click at [594, 401] on div "Confirmo que indiquei com sinceridade a Origem da Trilha e as Propriedades da T…" at bounding box center [784, 454] width 436 height 138
checkbox input "true"
click at [584, 568] on div "I acknowledge and understand that playlisting services guaranteeing "increased …" at bounding box center [784, 620] width 436 height 149
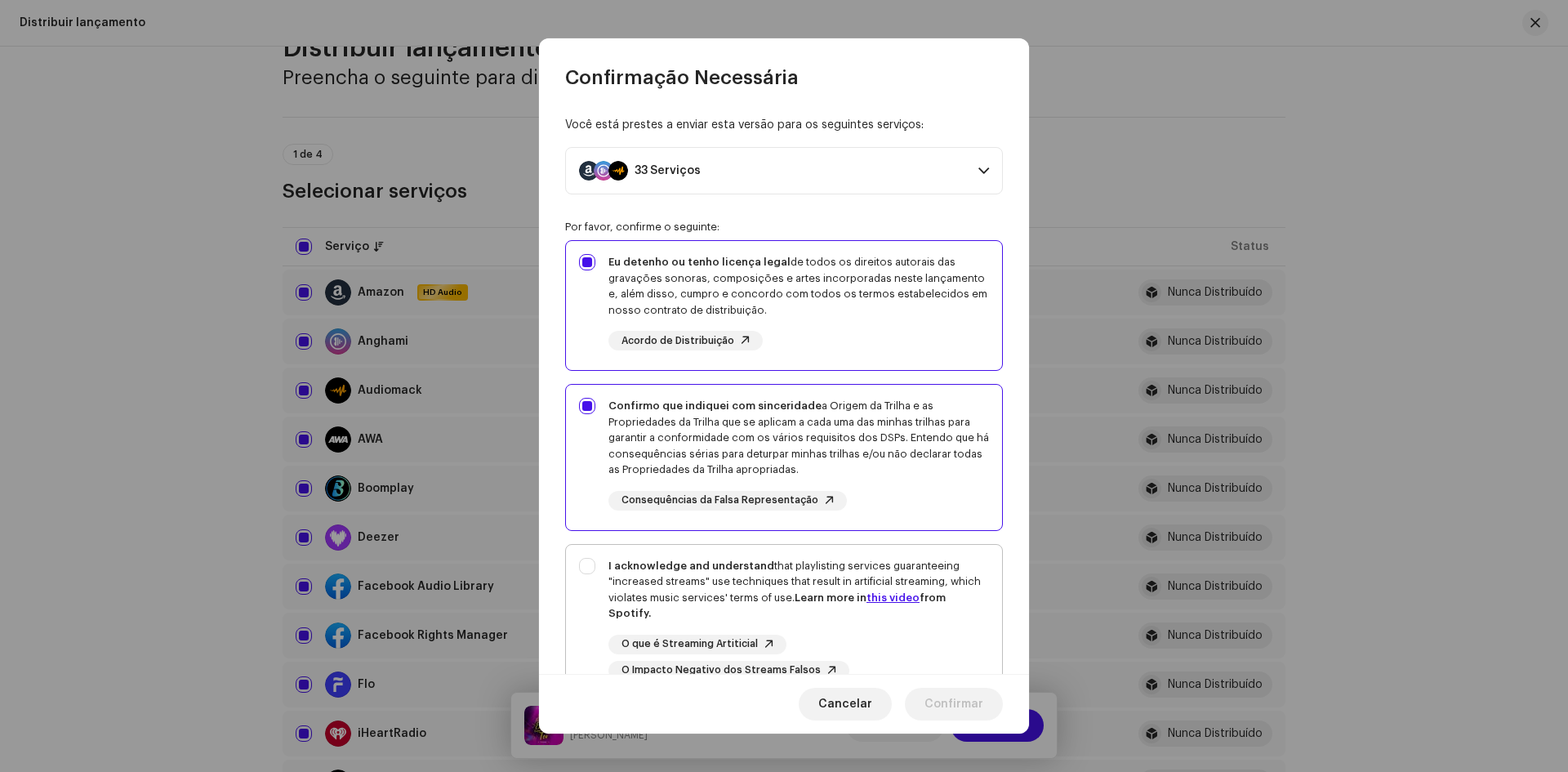
checkbox input "true"
click at [940, 698] on span "Confirmar" at bounding box center [954, 704] width 59 height 32
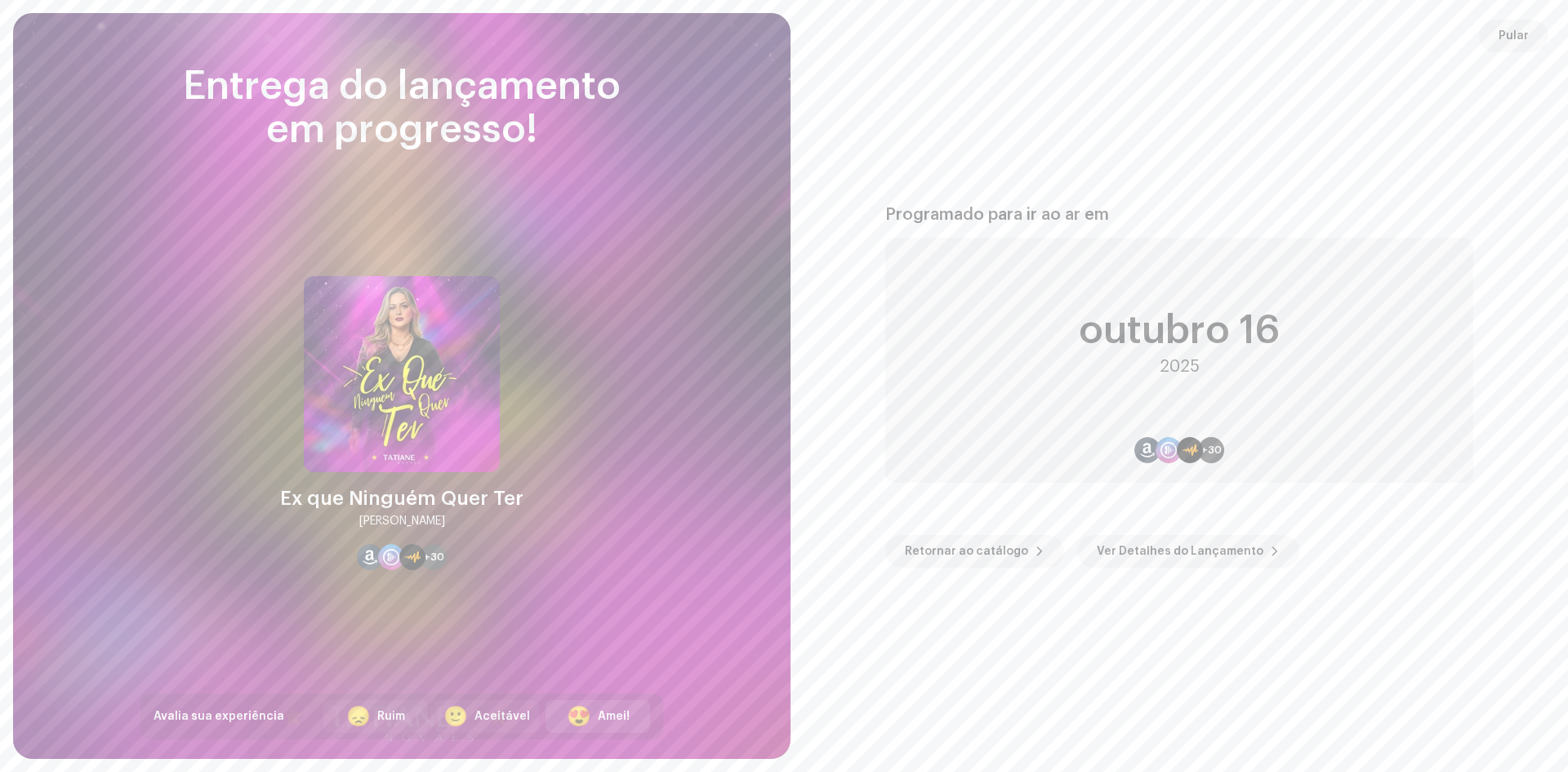
click at [599, 711] on div "Amei!" at bounding box center [614, 717] width 32 height 18
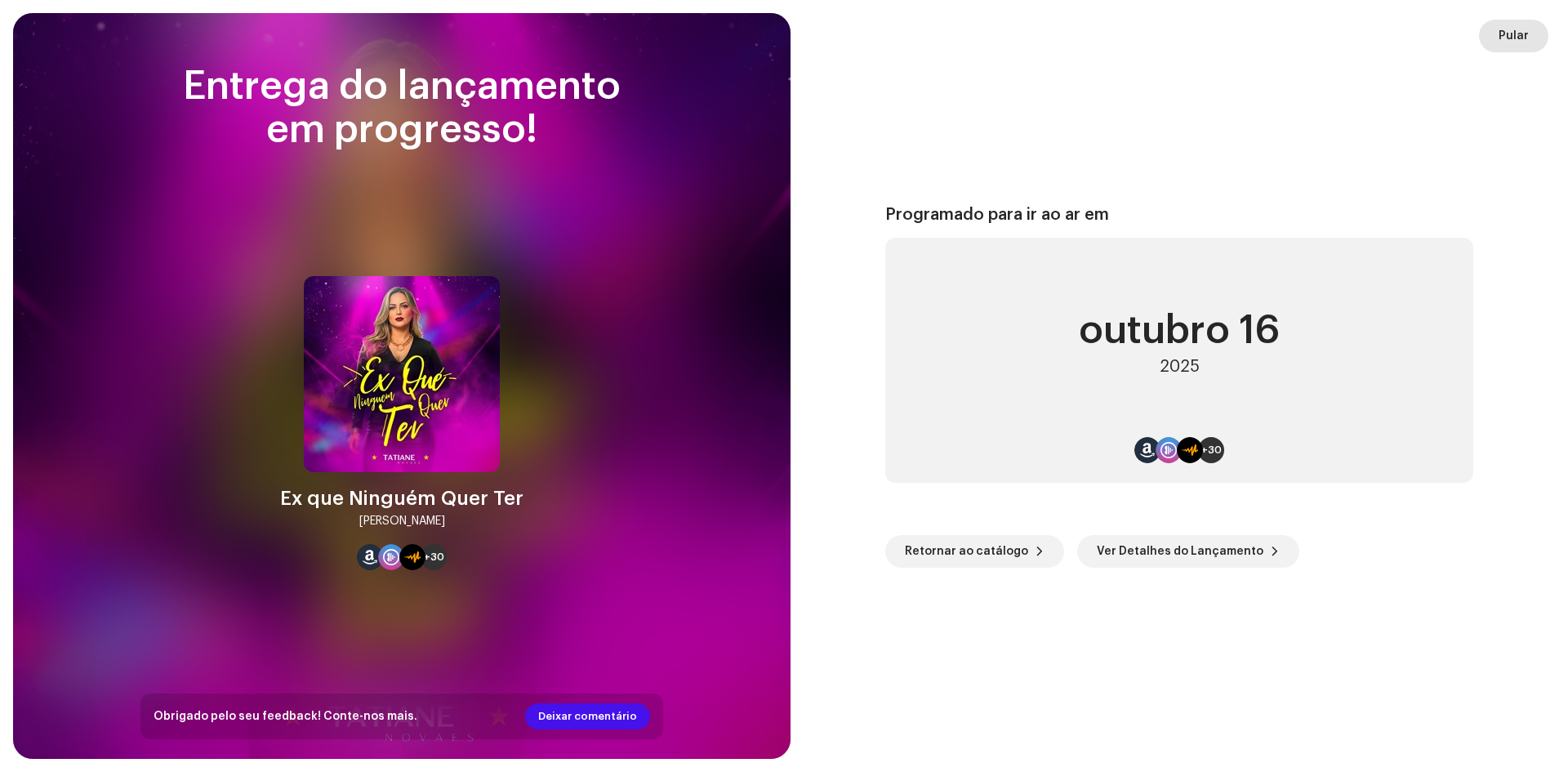
click at [1519, 39] on span "Pular" at bounding box center [1514, 35] width 30 height 32
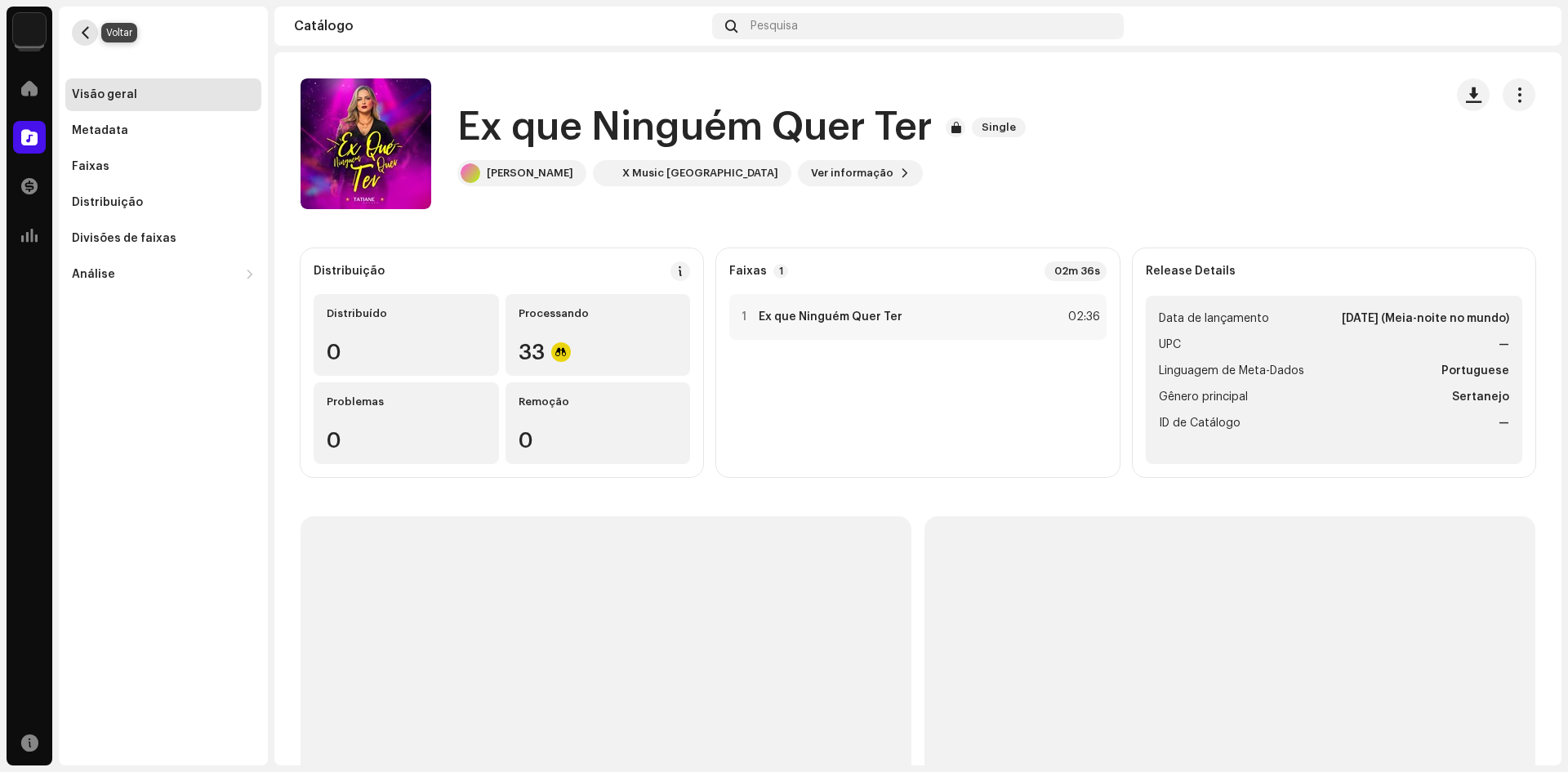
click at [82, 31] on span "button" at bounding box center [85, 32] width 12 height 13
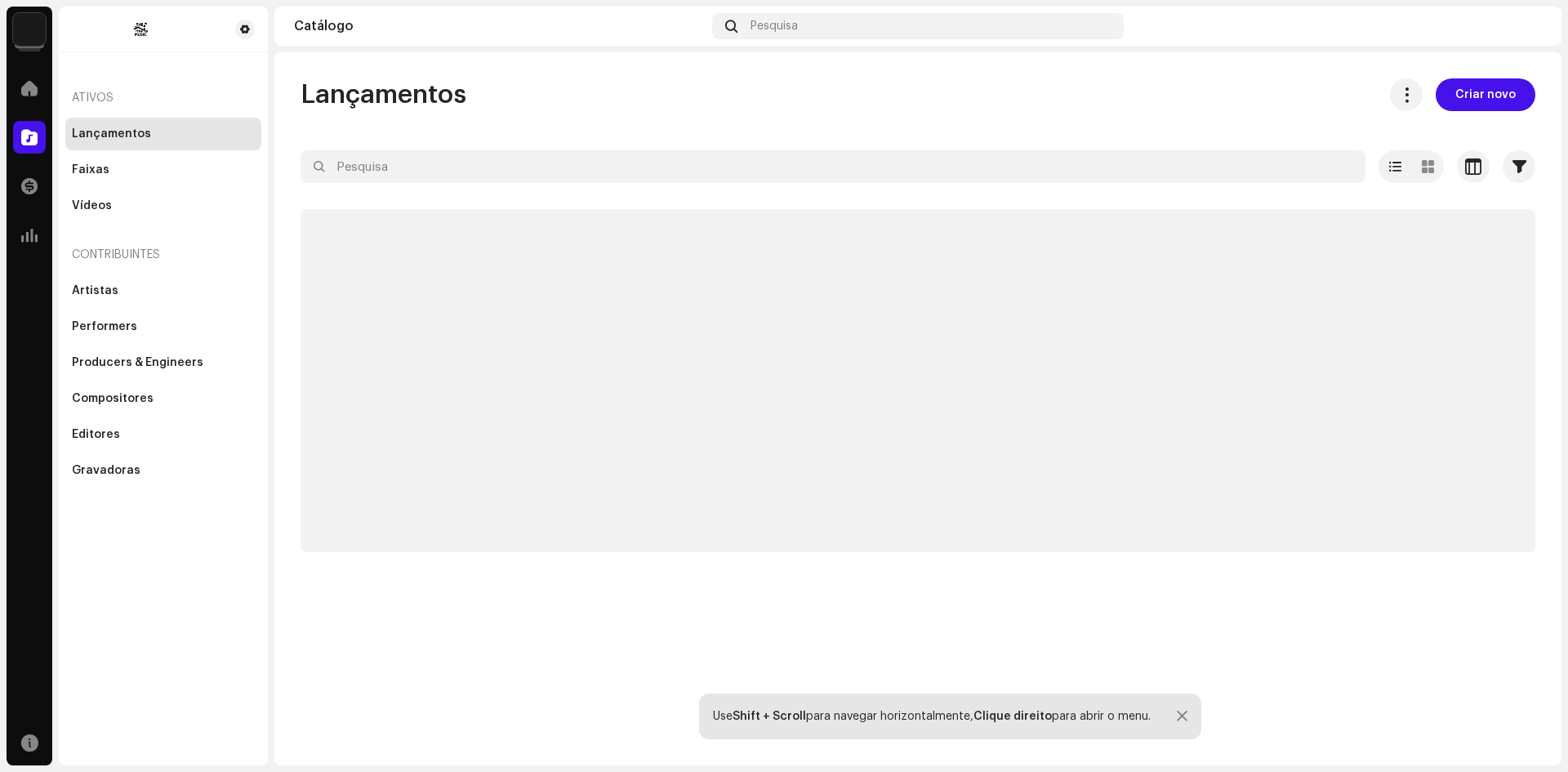
click at [11, 77] on div "Home" at bounding box center [29, 89] width 46 height 46
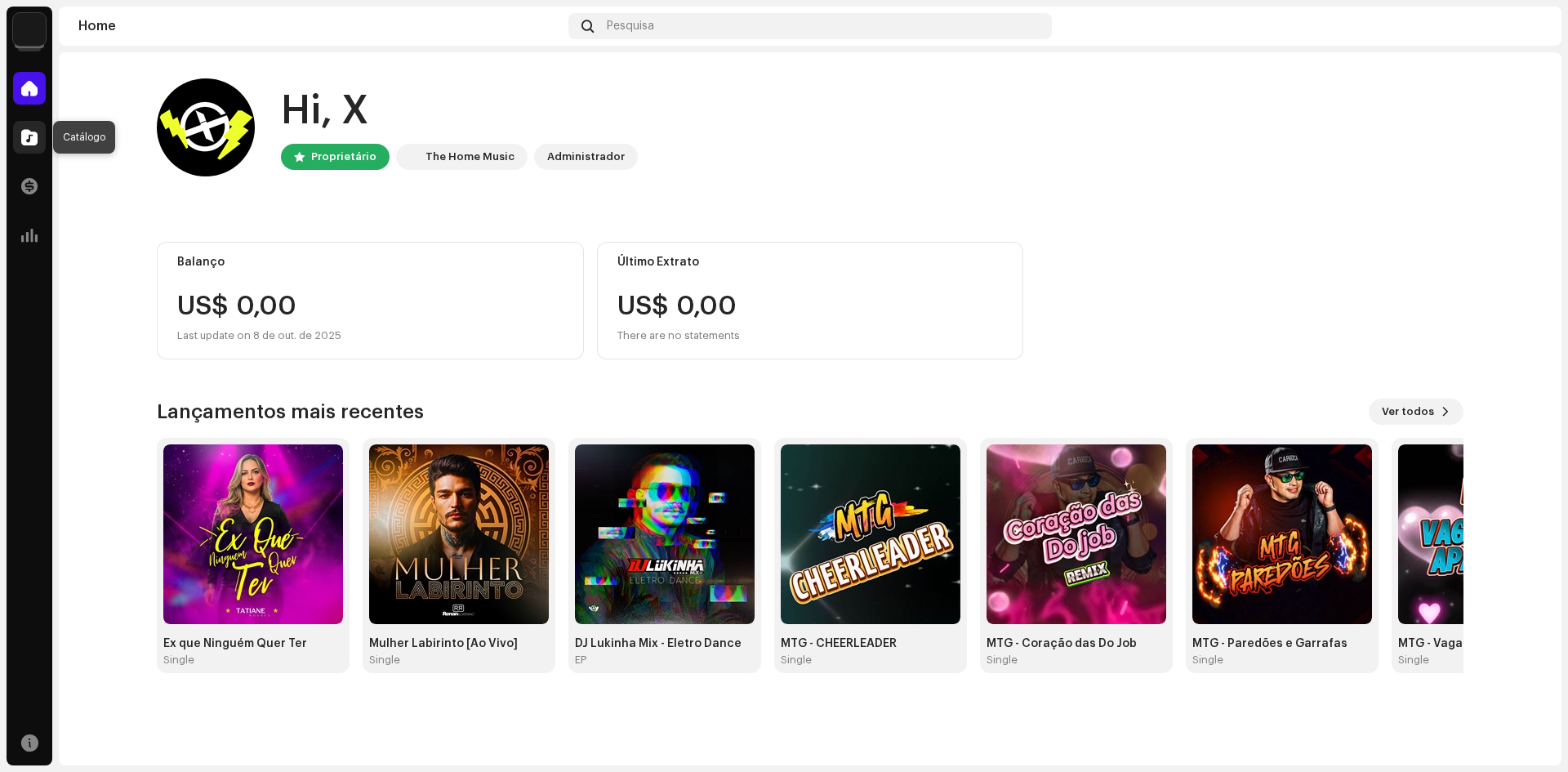
click at [28, 135] on span at bounding box center [29, 137] width 17 height 13
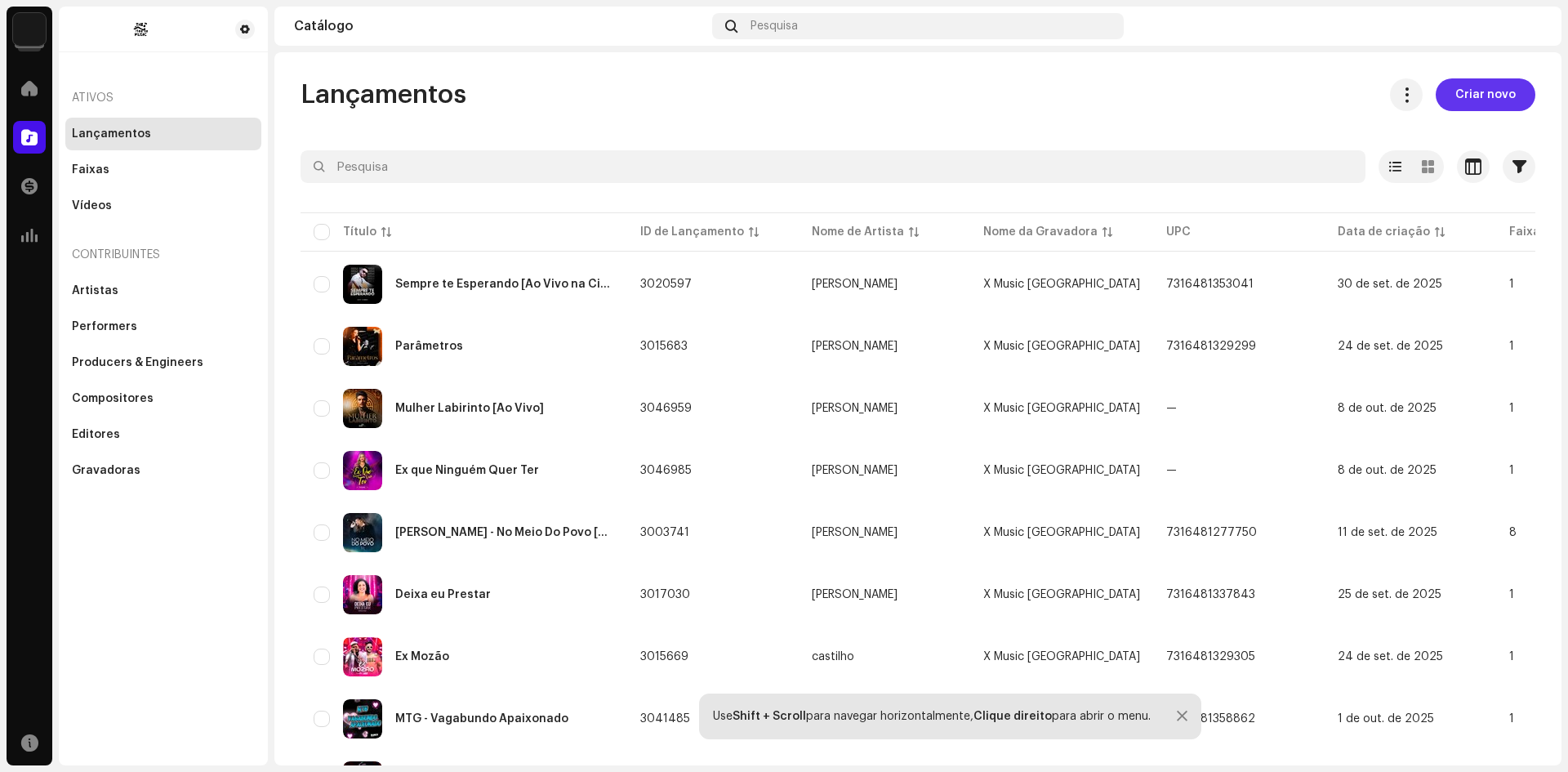
click at [1496, 99] on span "Criar novo" at bounding box center [1486, 94] width 60 height 32
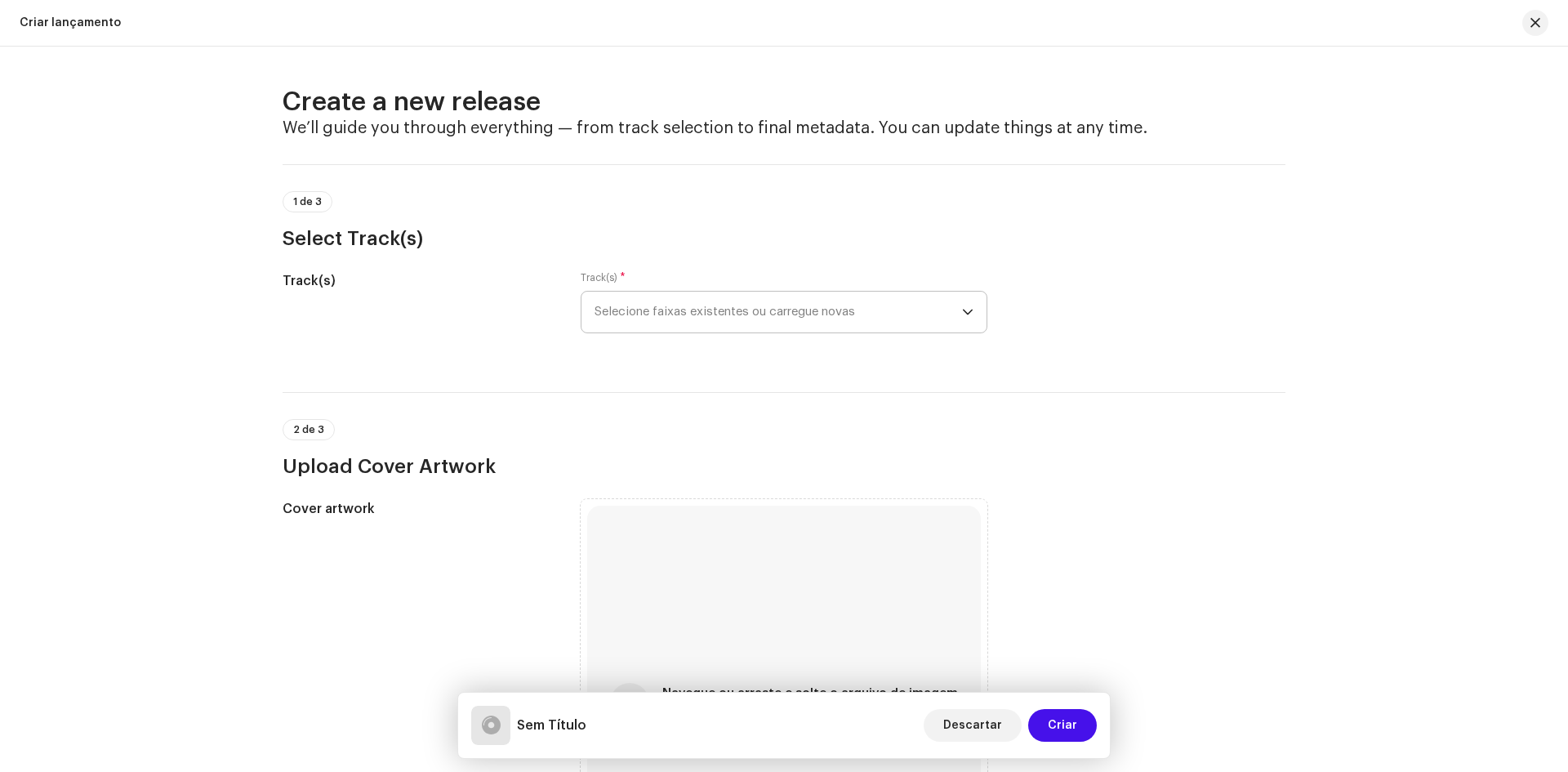
click at [642, 310] on span "Selecione faixas existentes ou carregue novas" at bounding box center [777, 312] width 367 height 41
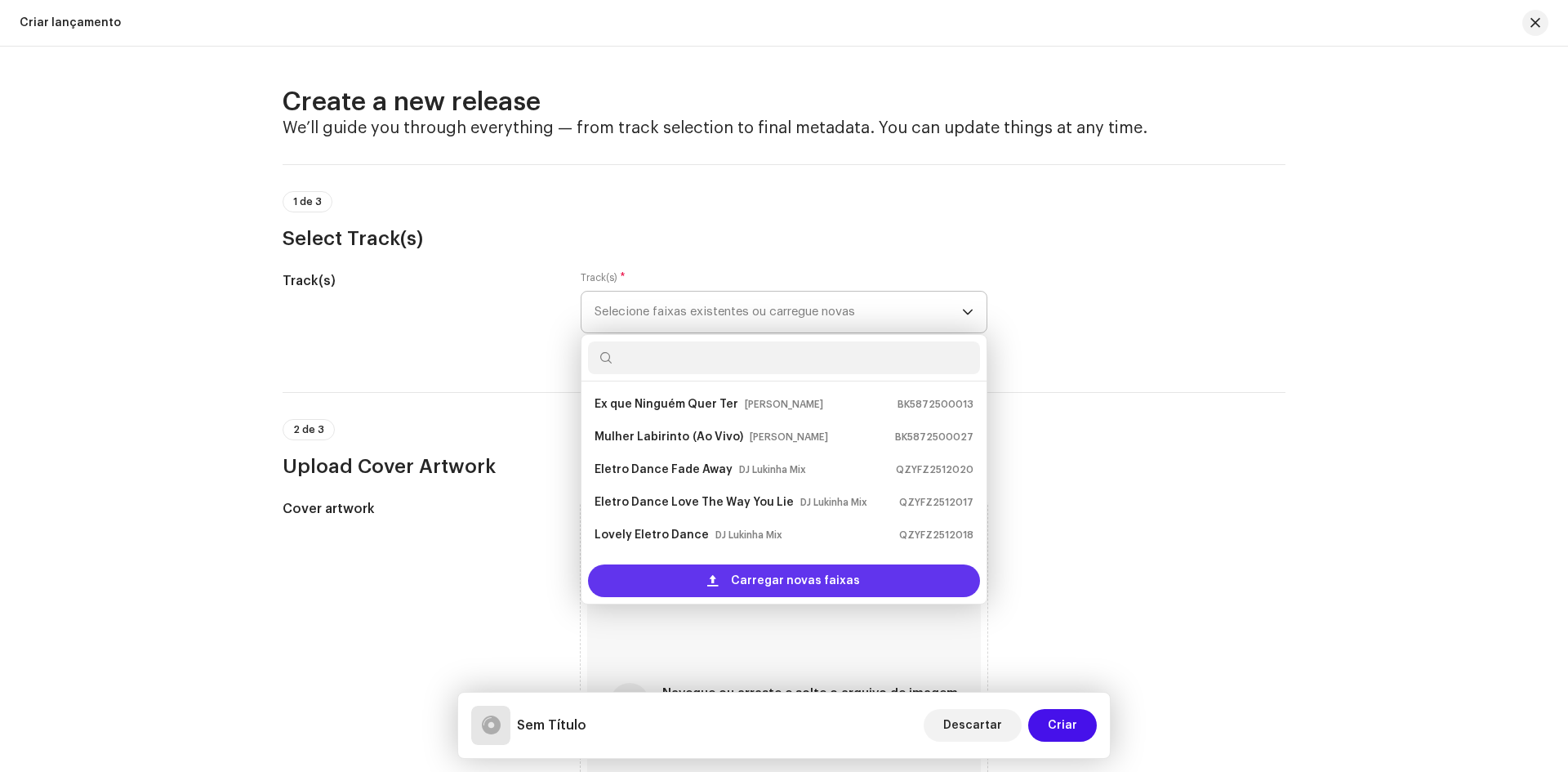
scroll to position [26, 0]
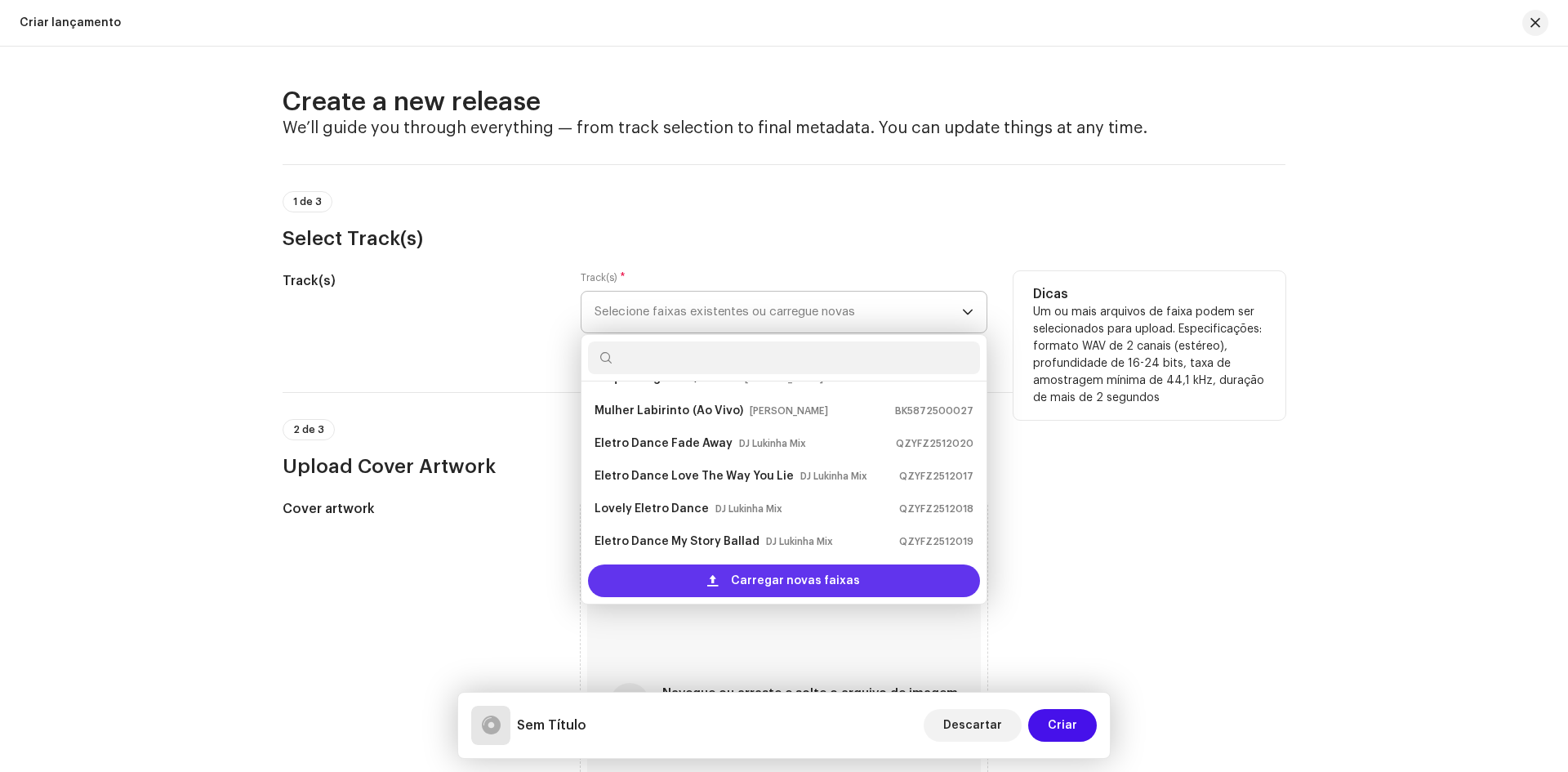
click at [670, 584] on div "Carregar novas faixas" at bounding box center [784, 580] width 392 height 32
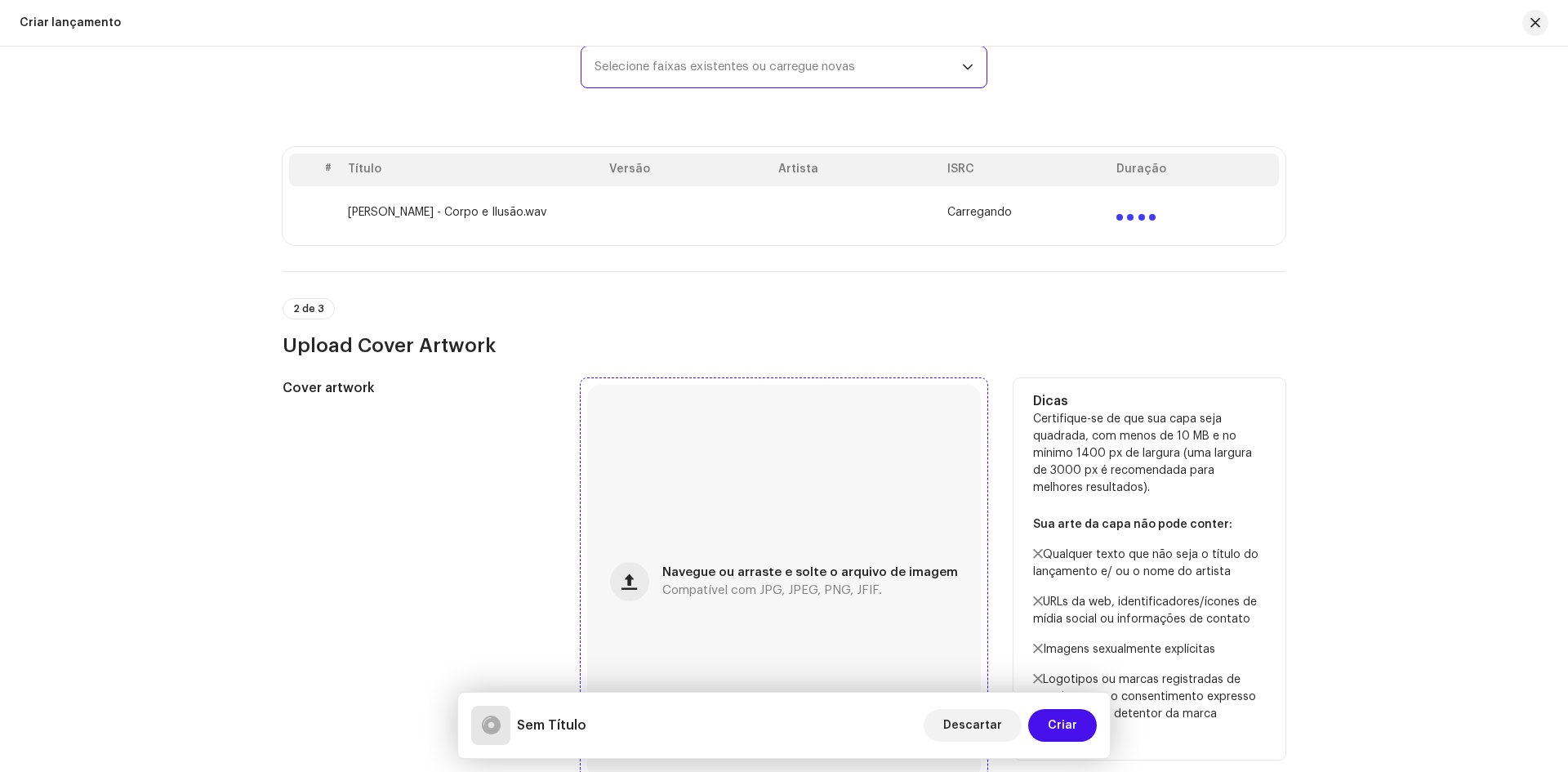
scroll to position [490, 0]
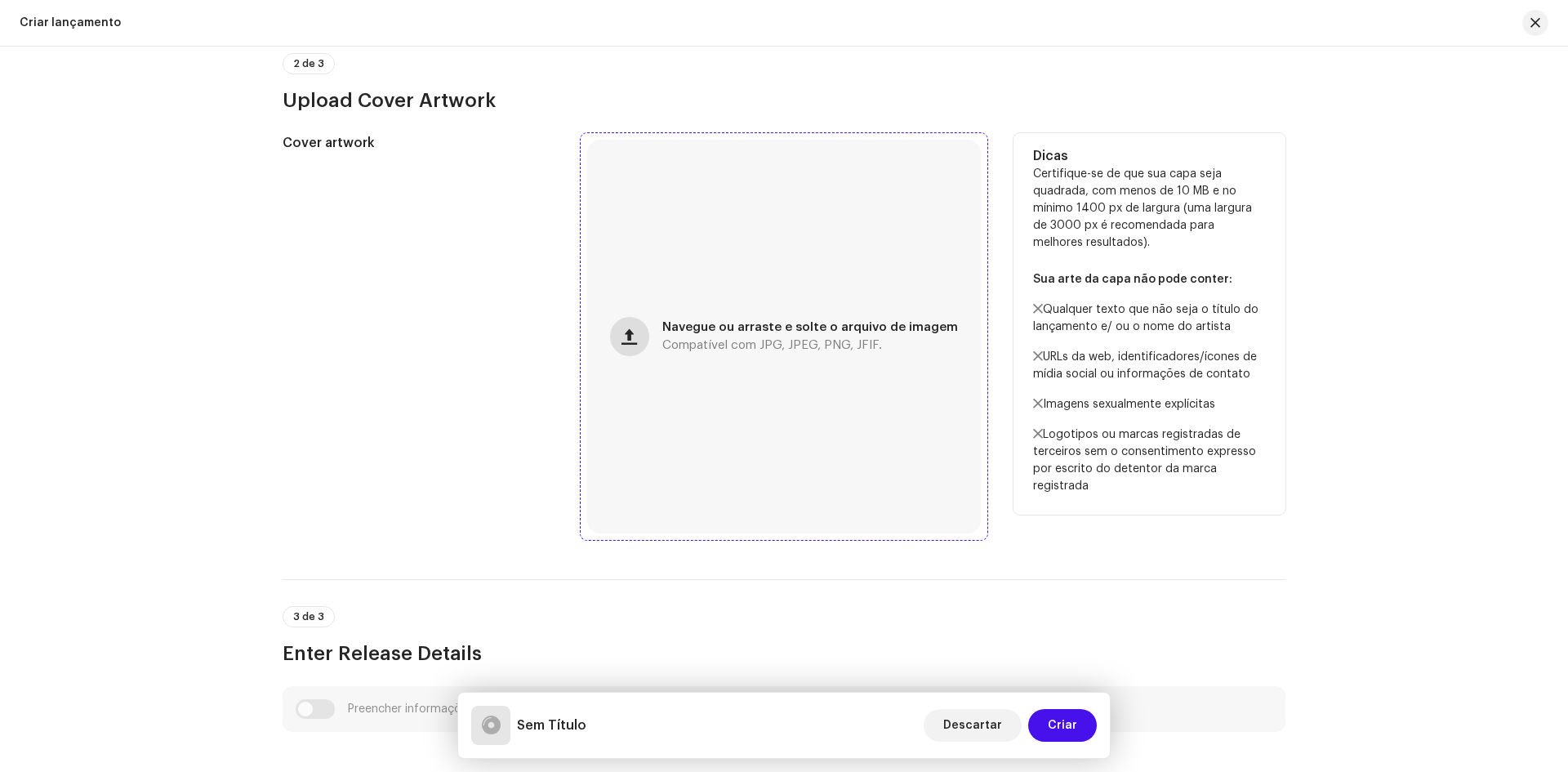
click at [637, 335] on span "button" at bounding box center [629, 336] width 16 height 13
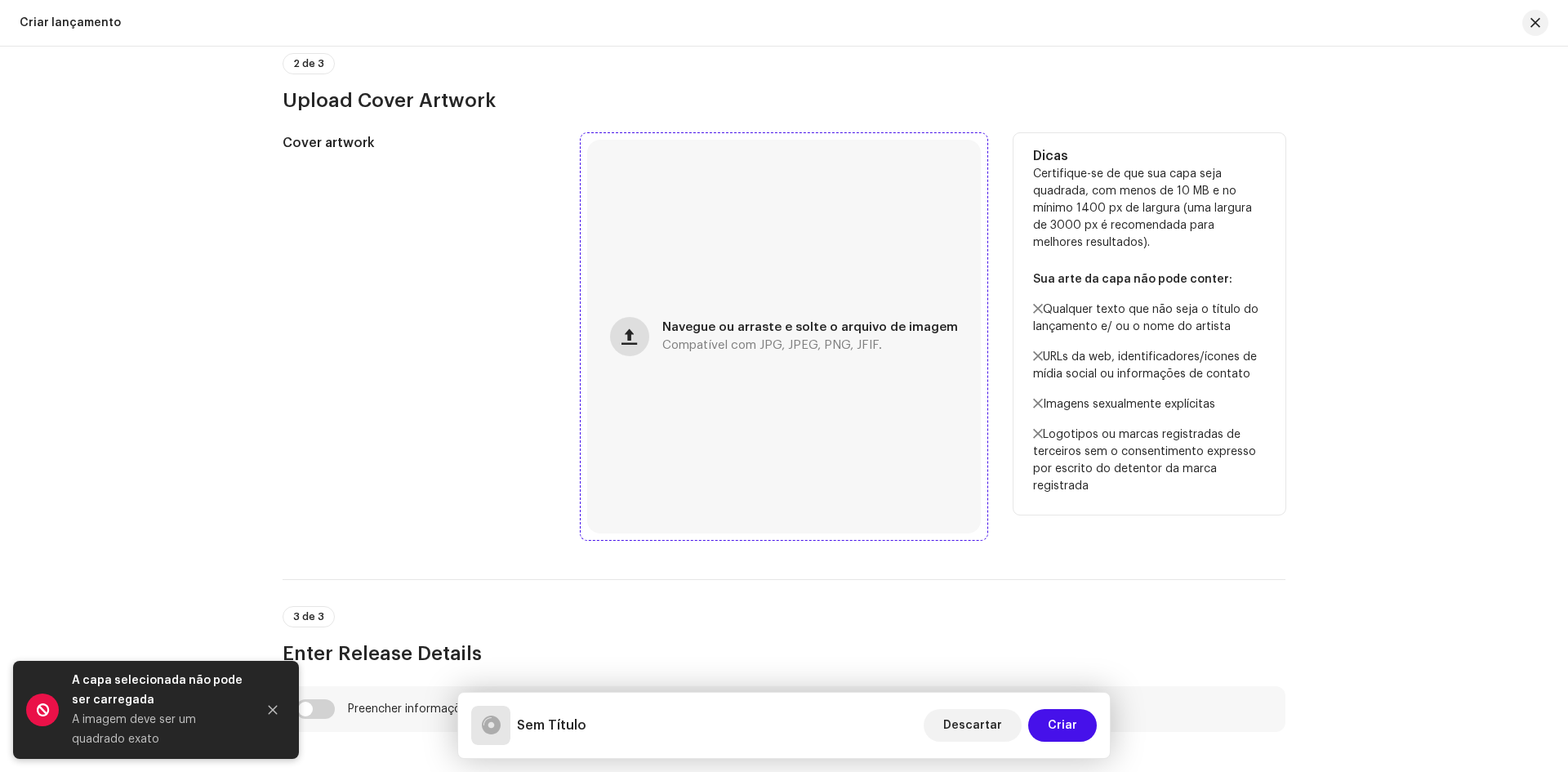
click at [636, 333] on span "button" at bounding box center [629, 336] width 16 height 13
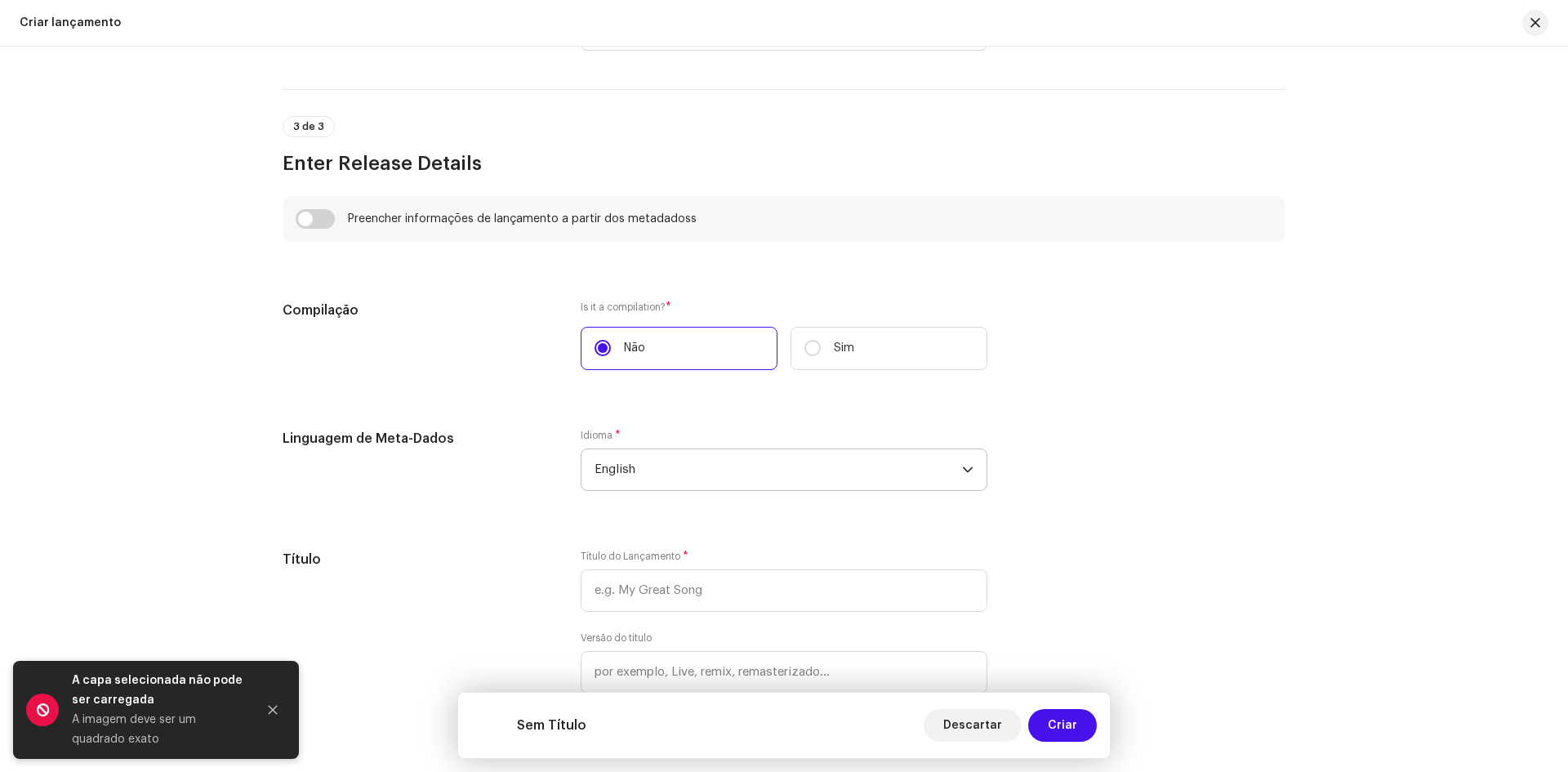
scroll to position [1209, 0]
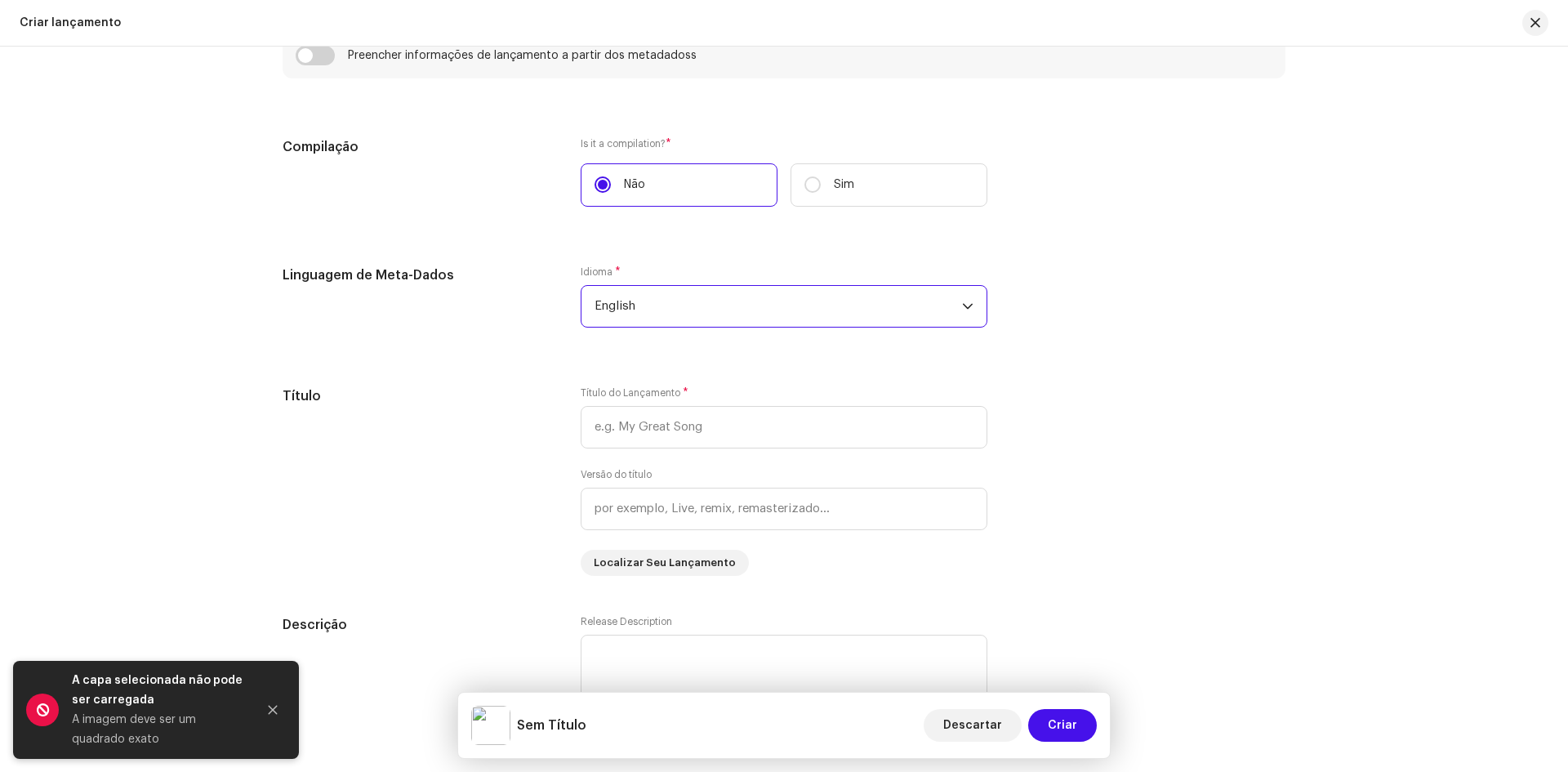
click at [665, 308] on span "English" at bounding box center [777, 306] width 367 height 41
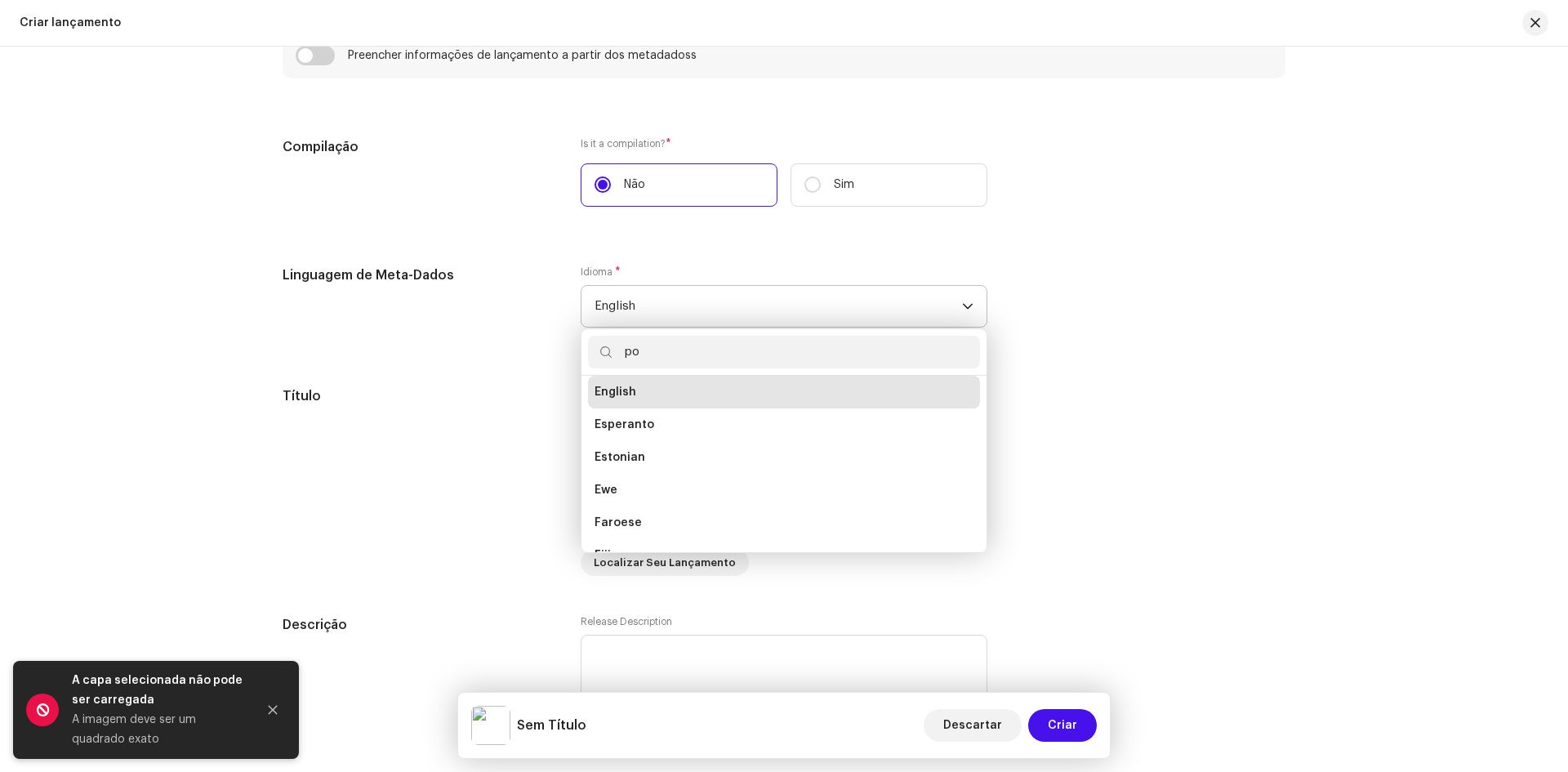
scroll to position [0, 0]
type input "por"
click at [629, 397] on span "Portuguese" at bounding box center [628, 398] width 67 height 17
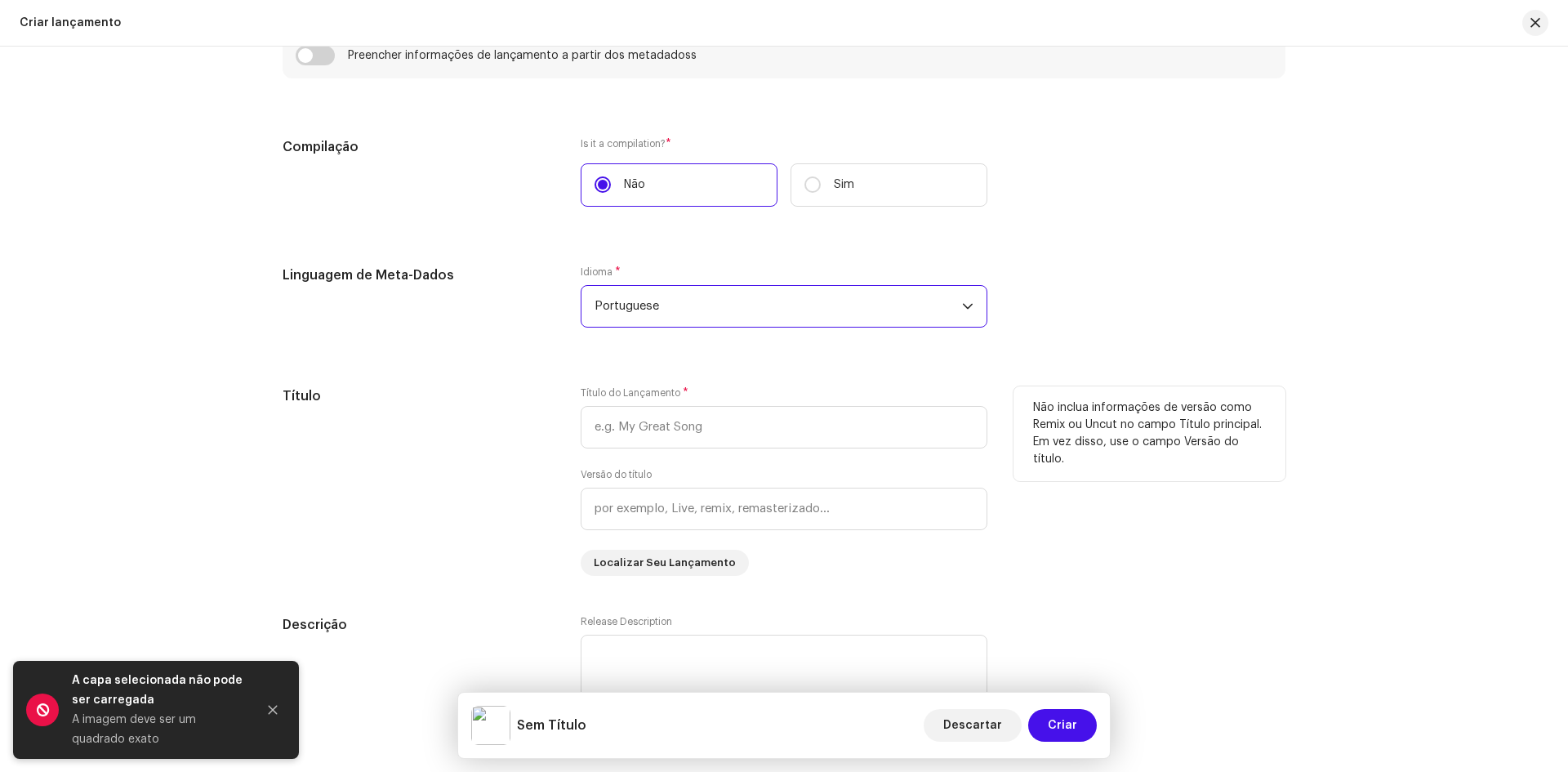
scroll to position [1291, 0]
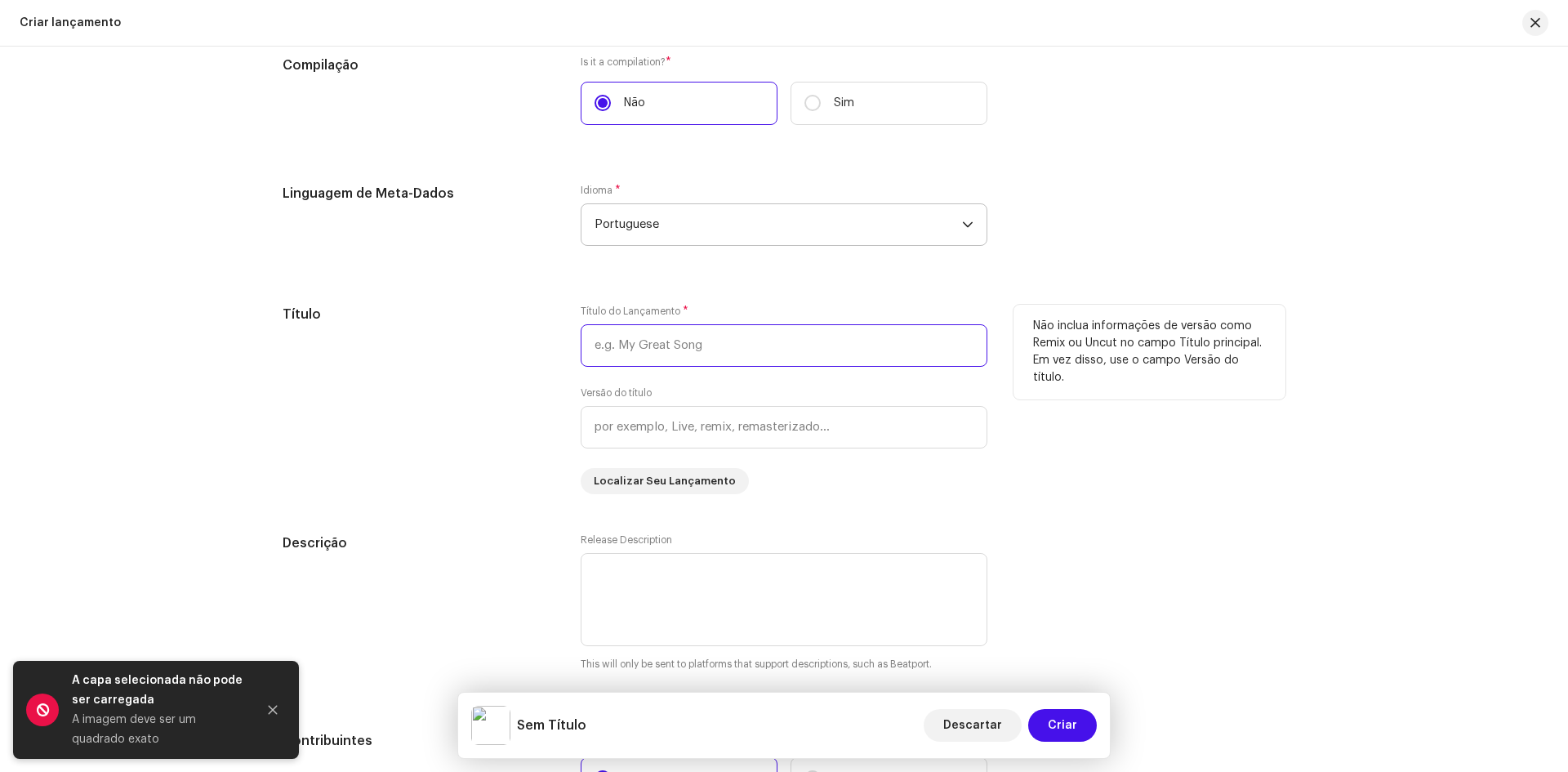
click at [610, 351] on input "text" at bounding box center [784, 345] width 407 height 42
click at [635, 352] on input "Corpo e Ilusão" at bounding box center [784, 345] width 407 height 42
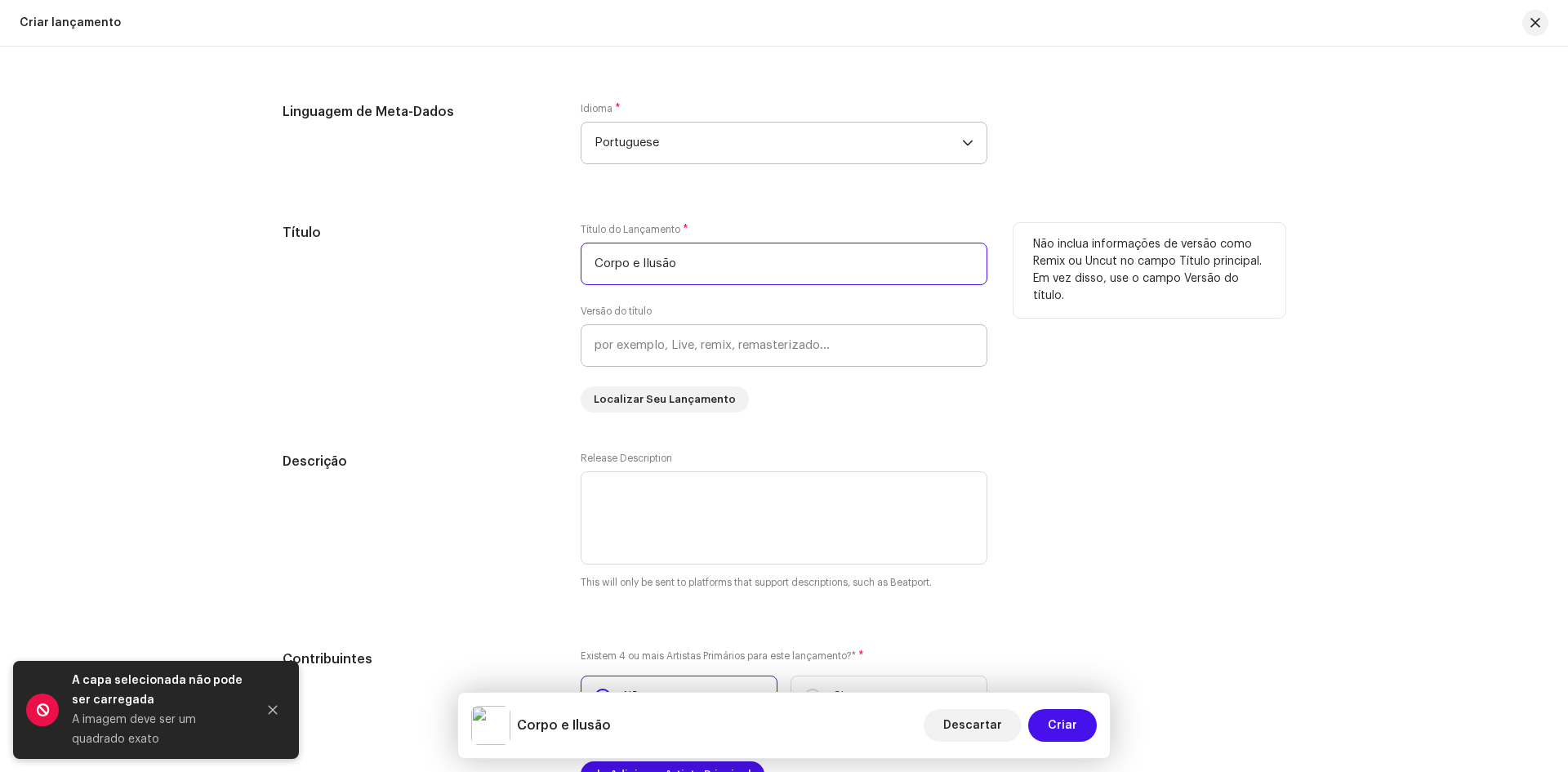
type input "Corpo e Ilusão"
click at [642, 360] on input "text" at bounding box center [784, 345] width 407 height 42
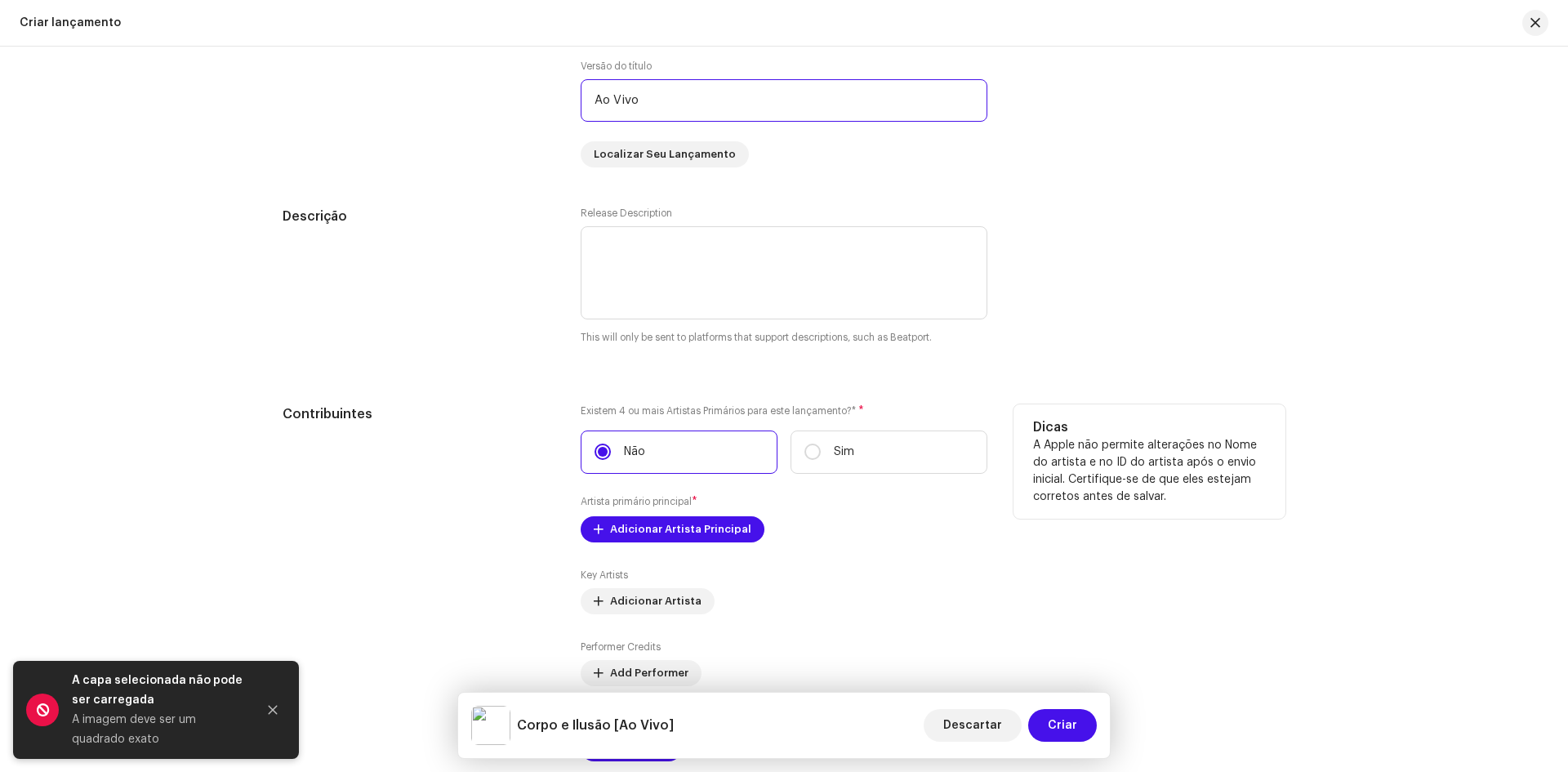
scroll to position [1863, 0]
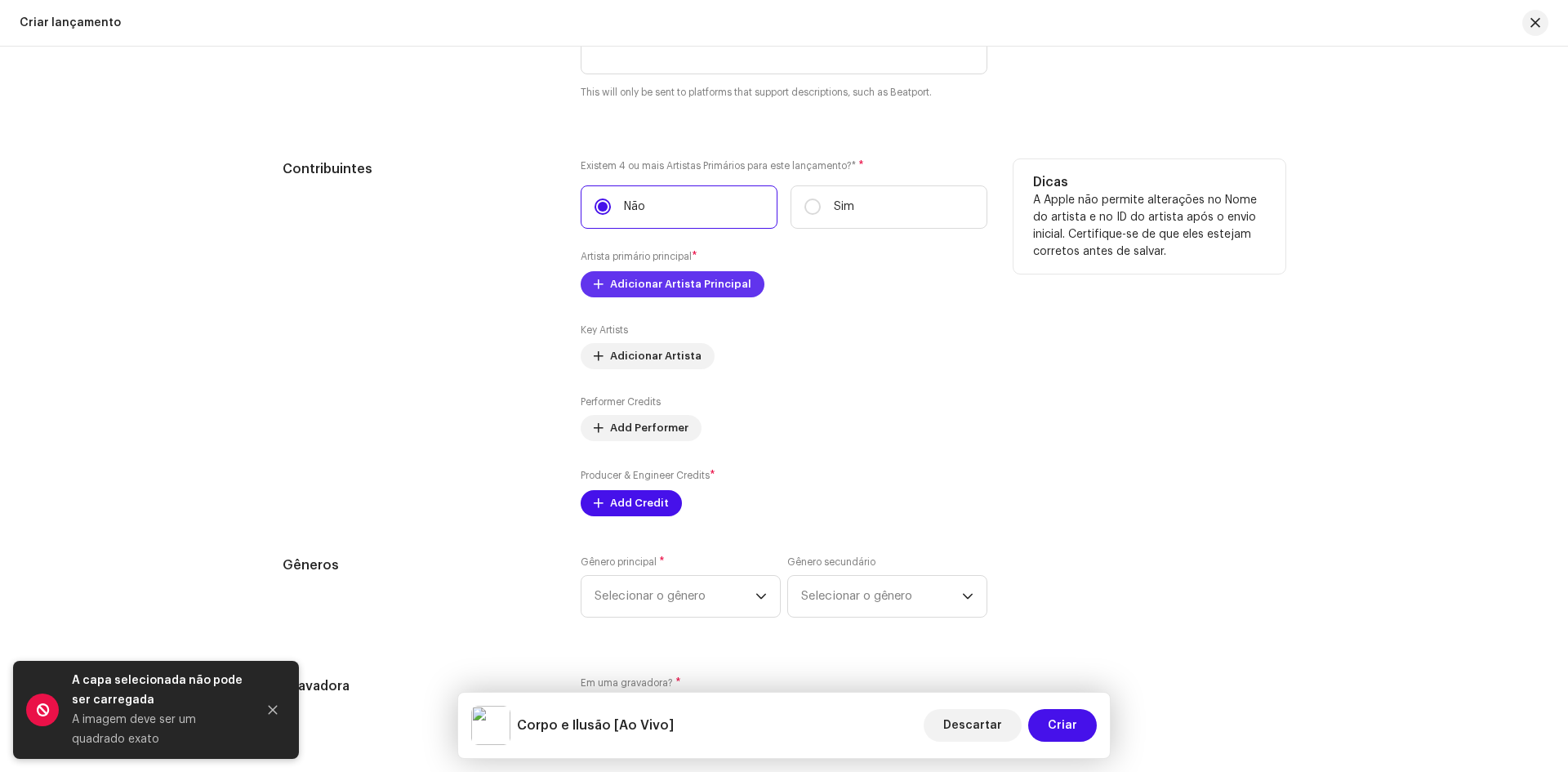
type input "Ao Vivo"
click at [636, 289] on span "Adicionar Artista Principal" at bounding box center [680, 284] width 141 height 32
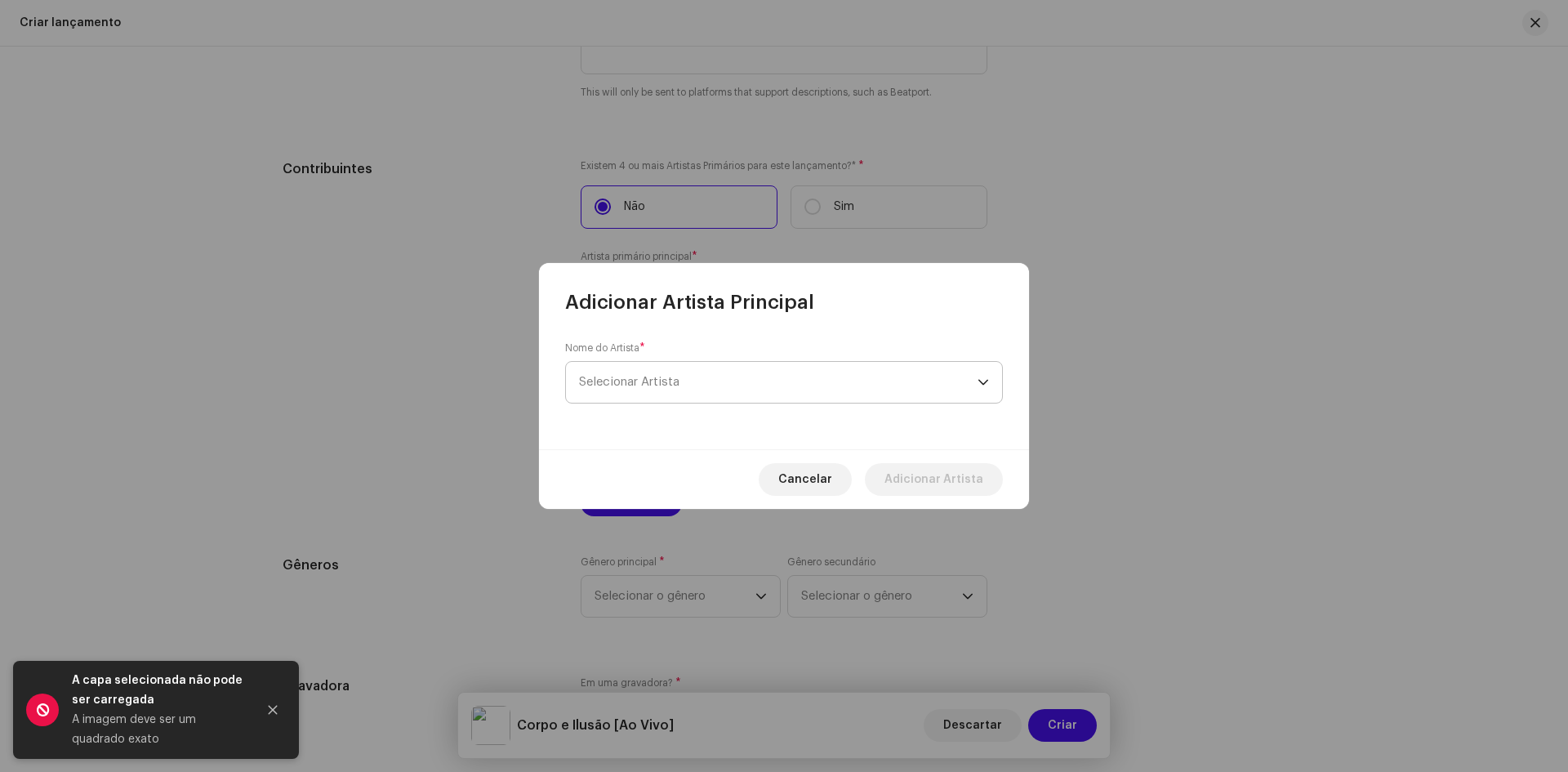
click at [600, 389] on span "Selecionar Artista" at bounding box center [778, 382] width 399 height 41
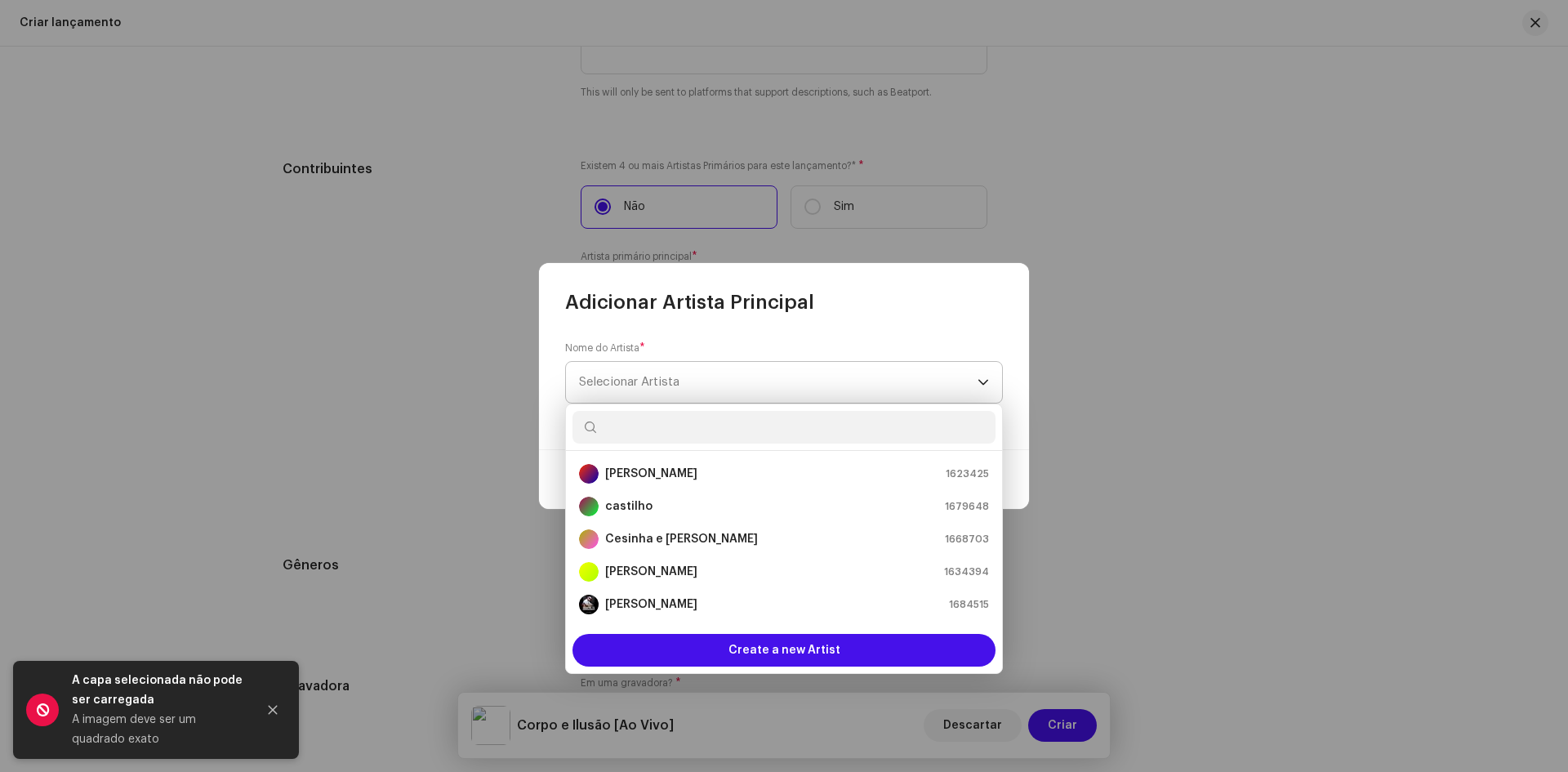
click at [662, 380] on span "Selecionar Artista" at bounding box center [629, 382] width 101 height 12
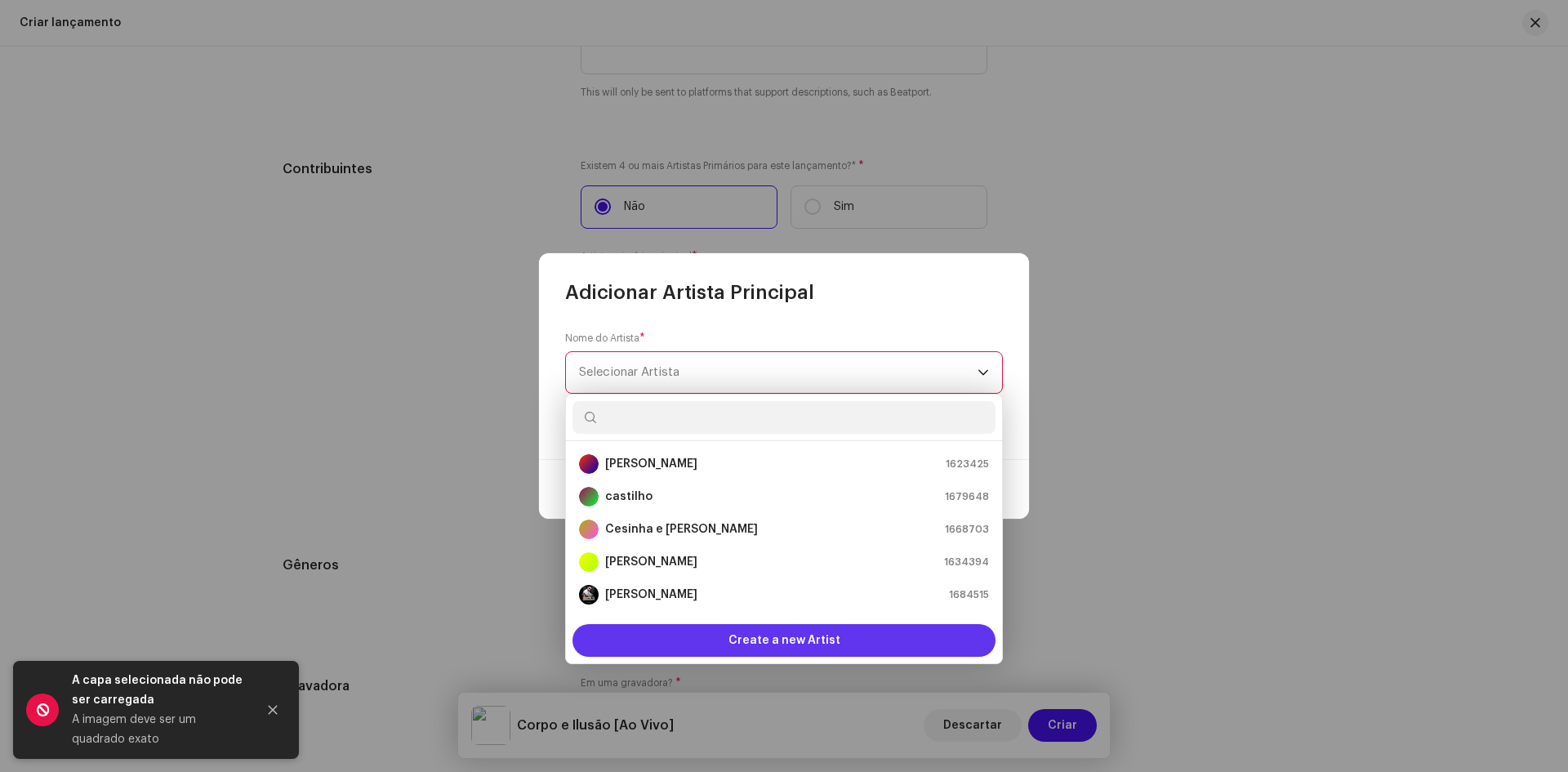
click at [767, 637] on span "Create a new Artist" at bounding box center [784, 640] width 112 height 32
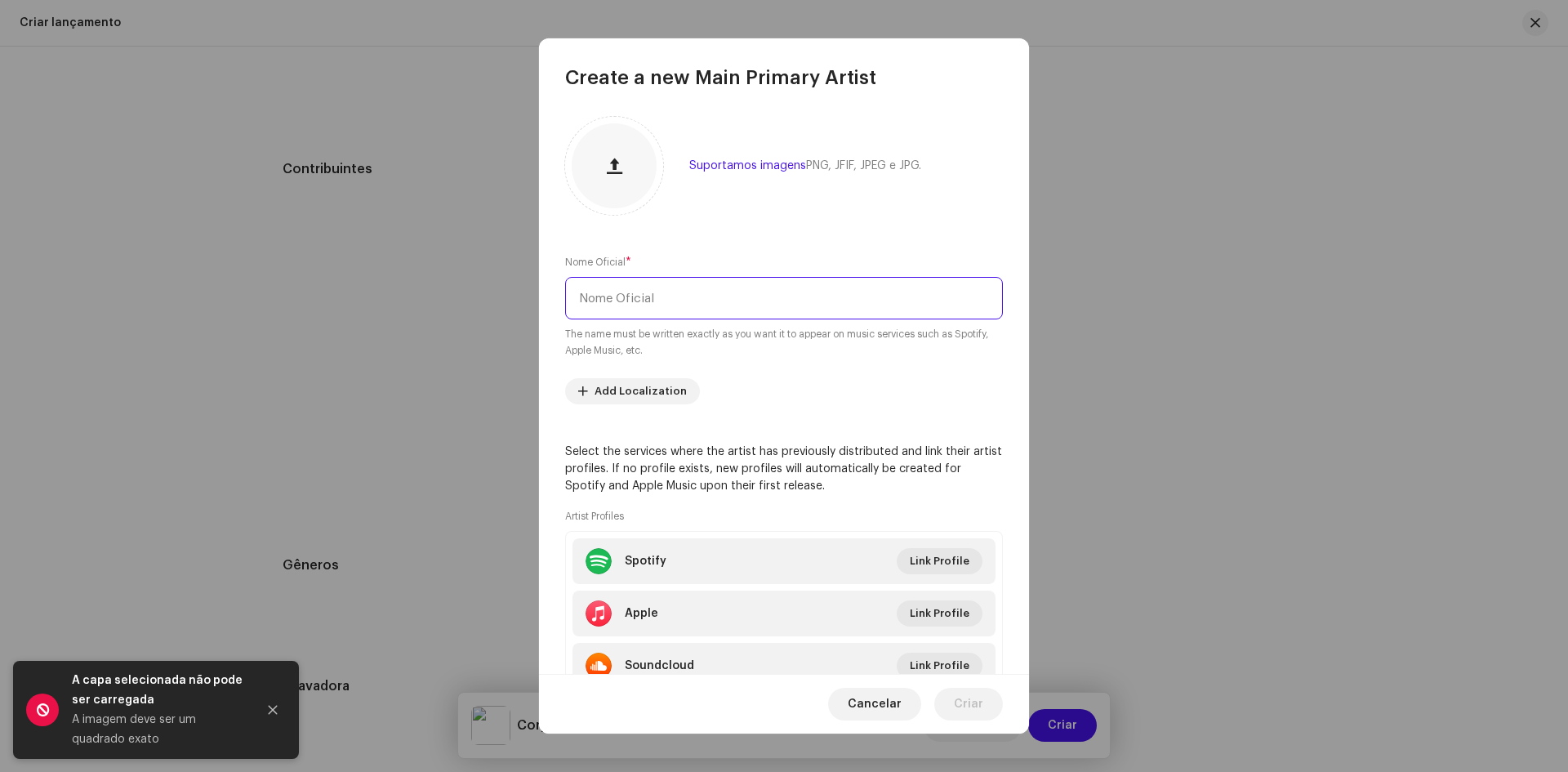
click at [614, 284] on input "text" at bounding box center [784, 298] width 437 height 42
click at [700, 302] on input "Simone Ferreira" at bounding box center [784, 298] width 437 height 42
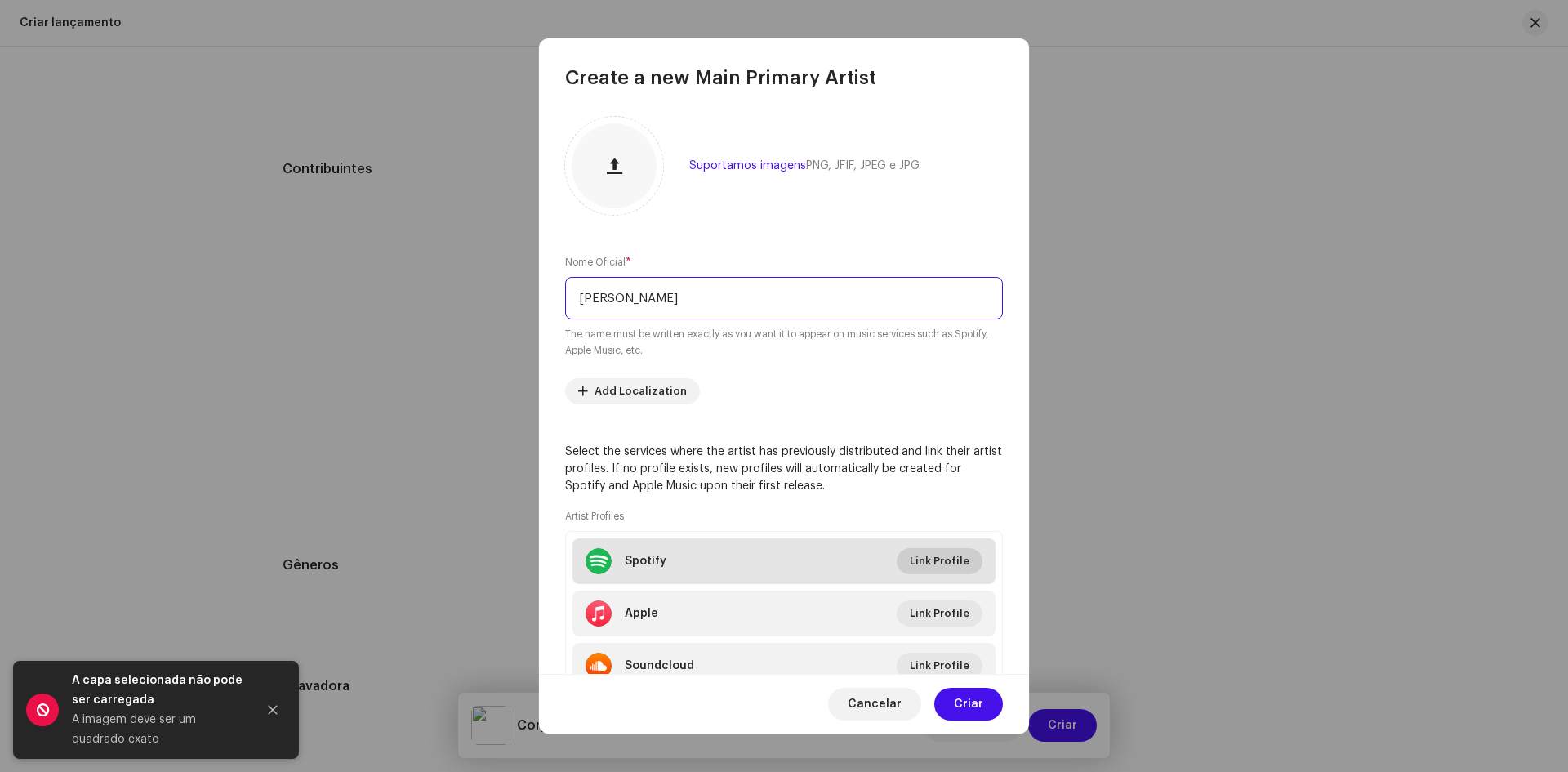
type input "Simone Ferreira"
click at [945, 568] on span "Link Profile" at bounding box center [940, 561] width 60 height 32
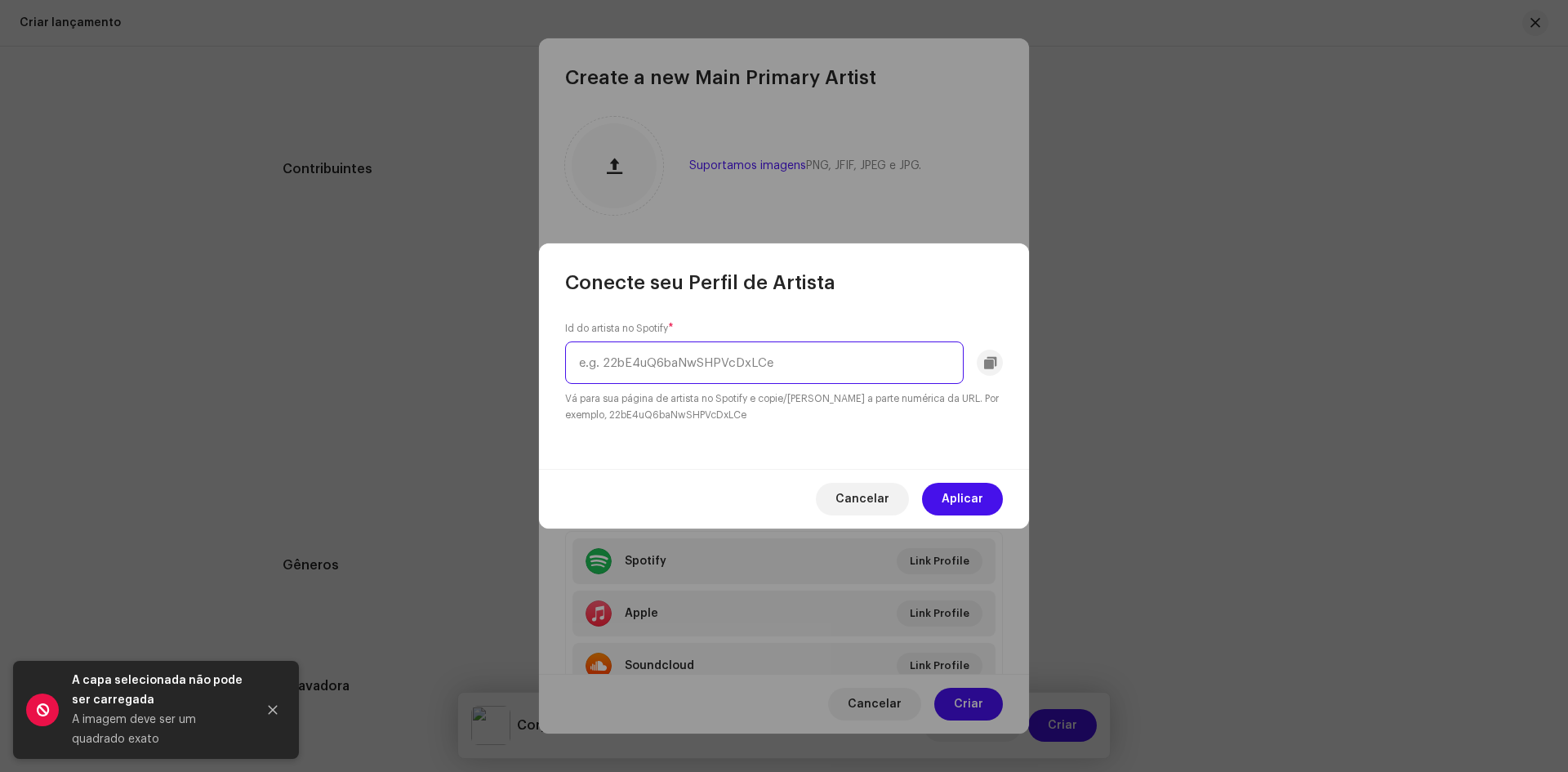
click at [700, 372] on input "text" at bounding box center [764, 363] width 399 height 42
paste input "4Z0OmEinmXyTnx6Tr30q8R"
type input "4Z0OmEinmXyTnx6Tr30q8R"
click at [966, 501] on span "Aplicar" at bounding box center [962, 499] width 42 height 32
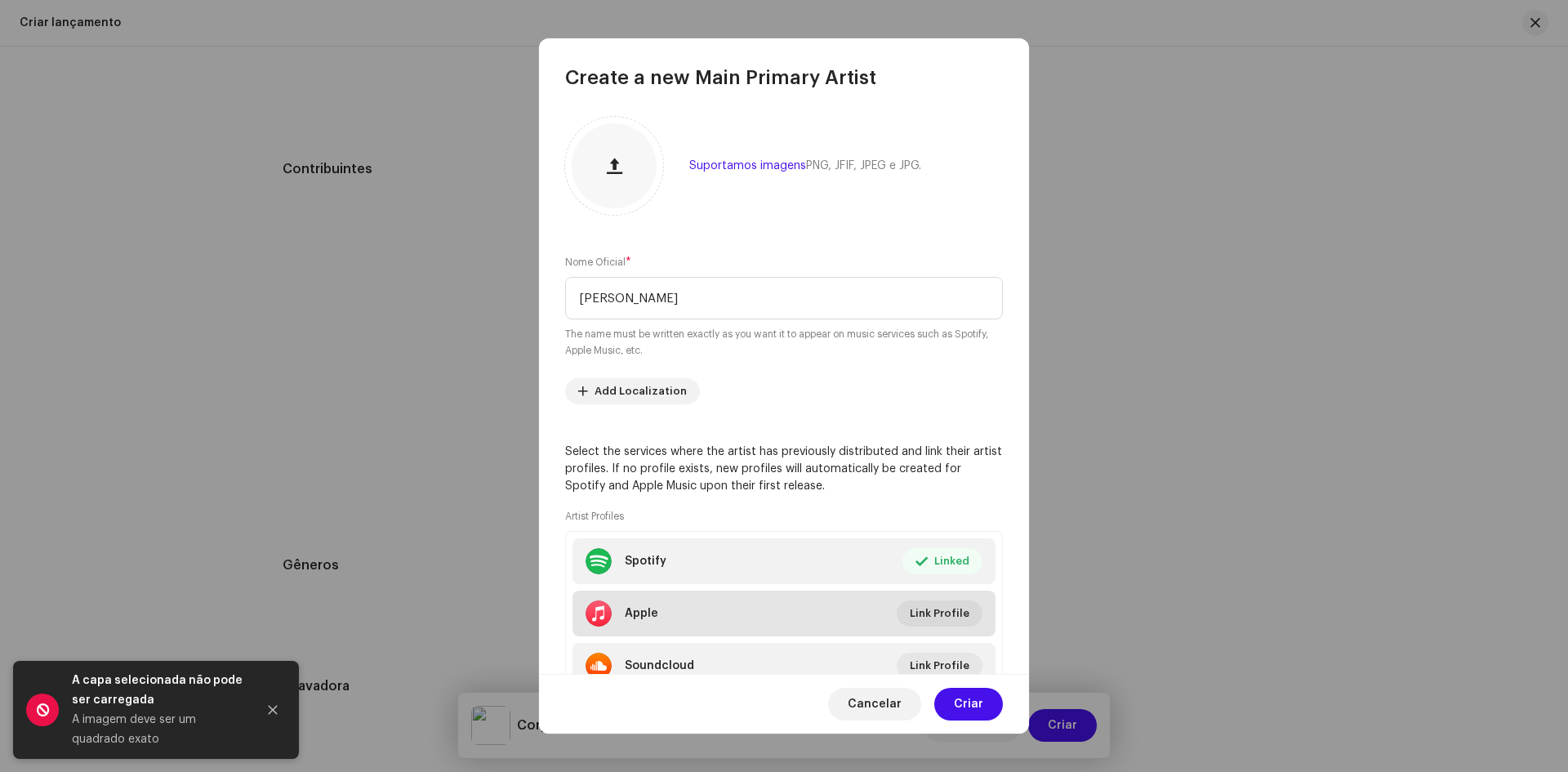
scroll to position [67, 0]
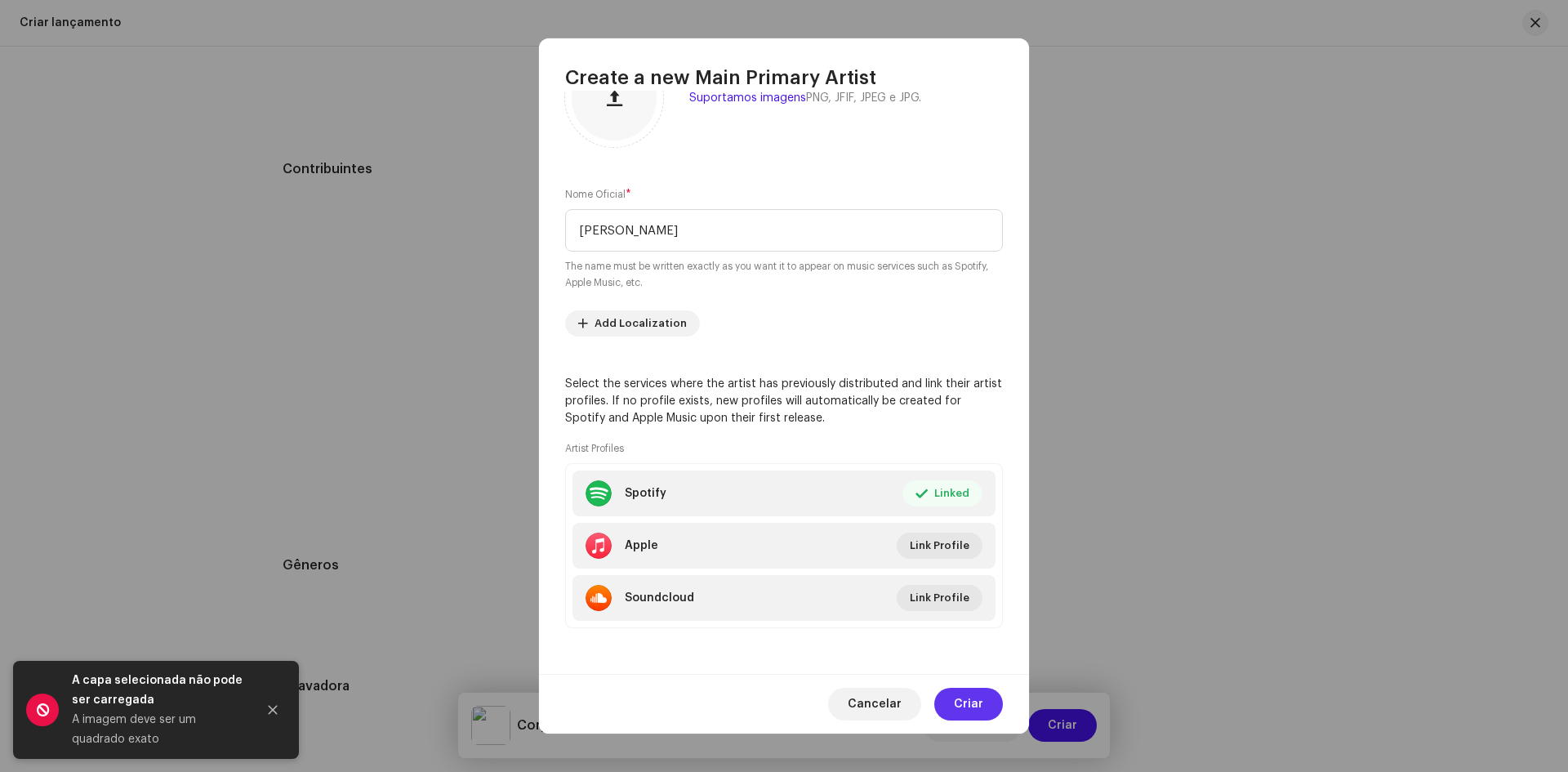
click at [965, 702] on span "Criar" at bounding box center [968, 704] width 30 height 32
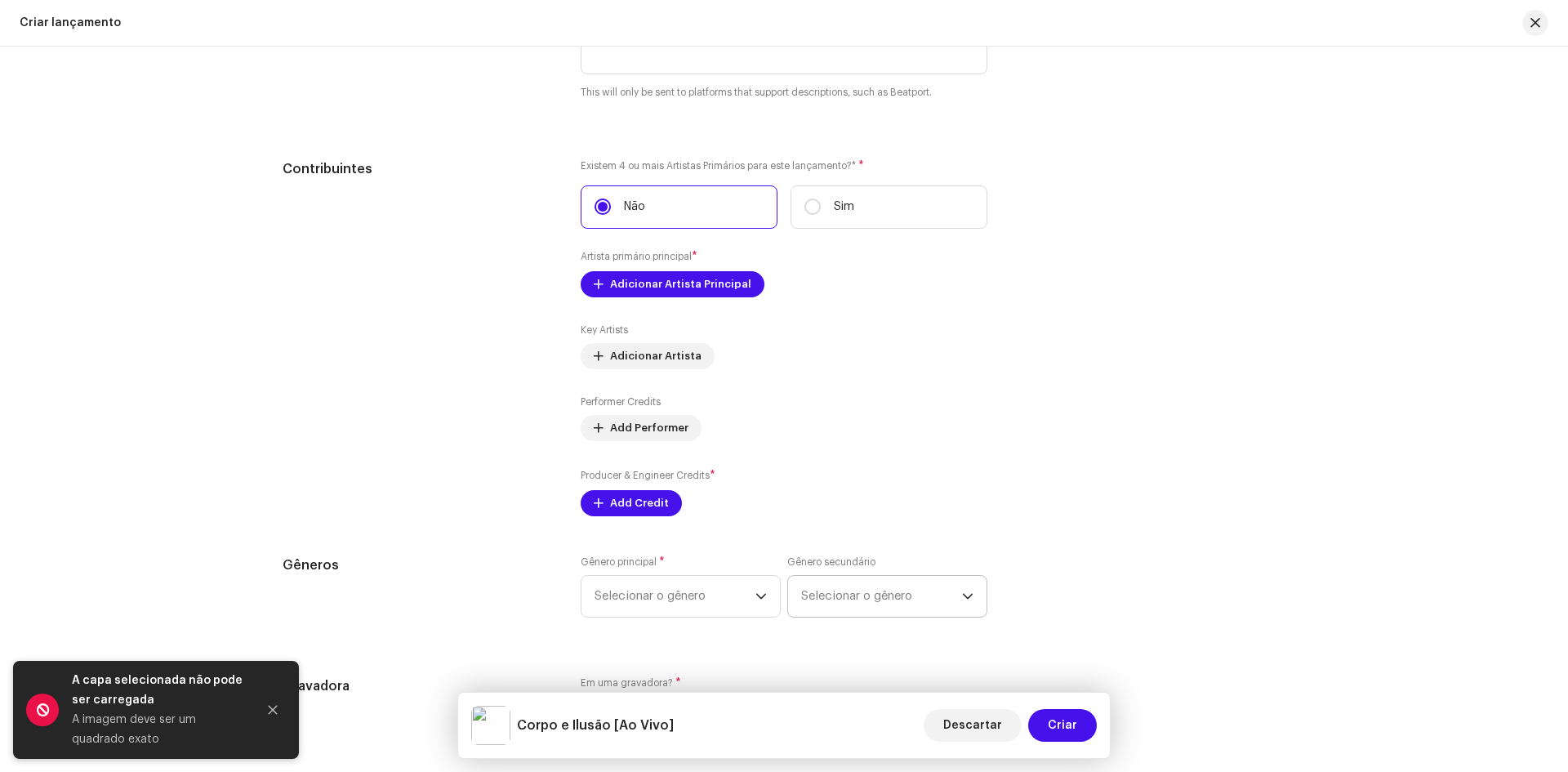
scroll to position [2026, 0]
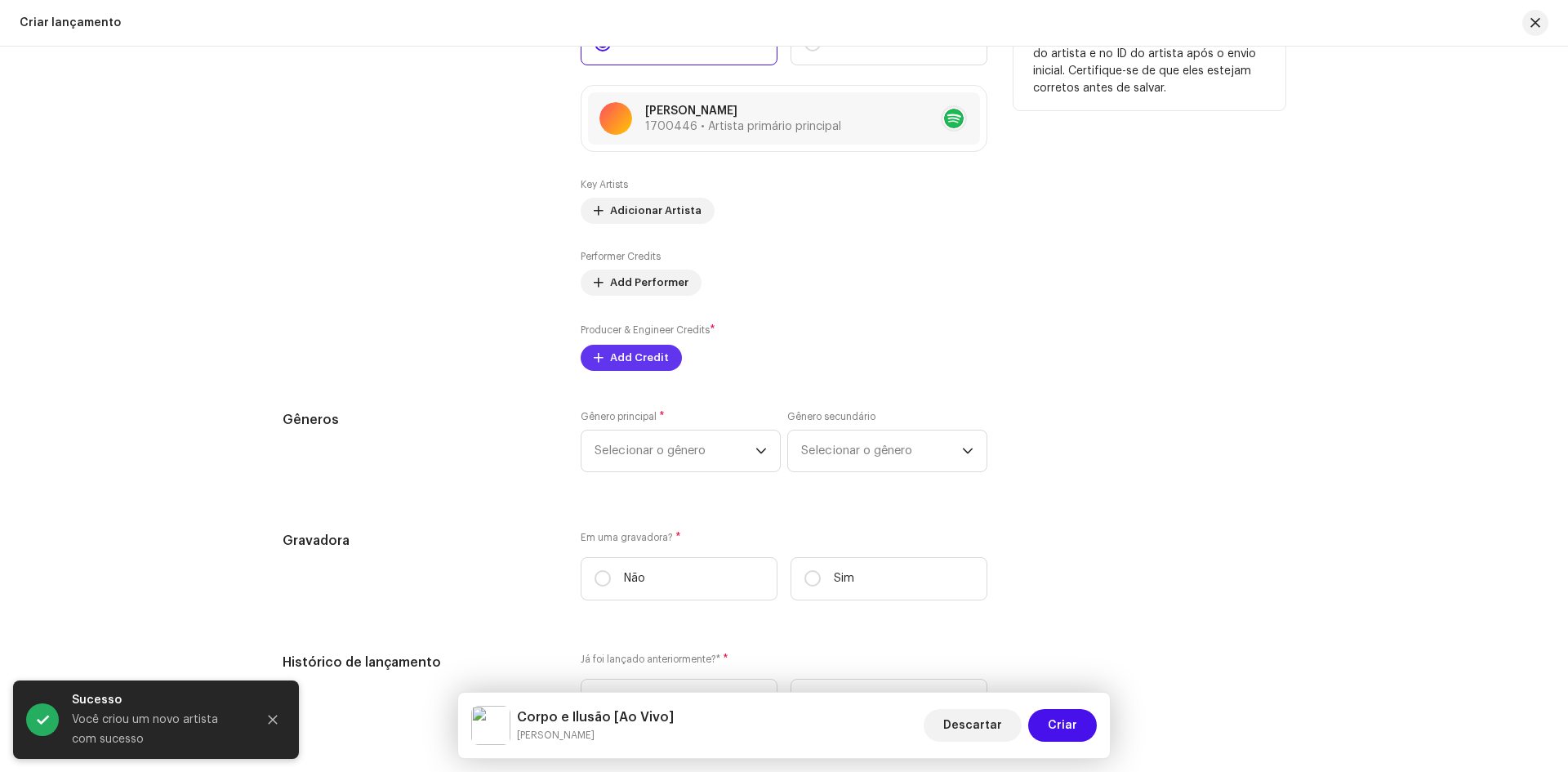
click at [631, 358] on span "Add Credit" at bounding box center [639, 358] width 59 height 32
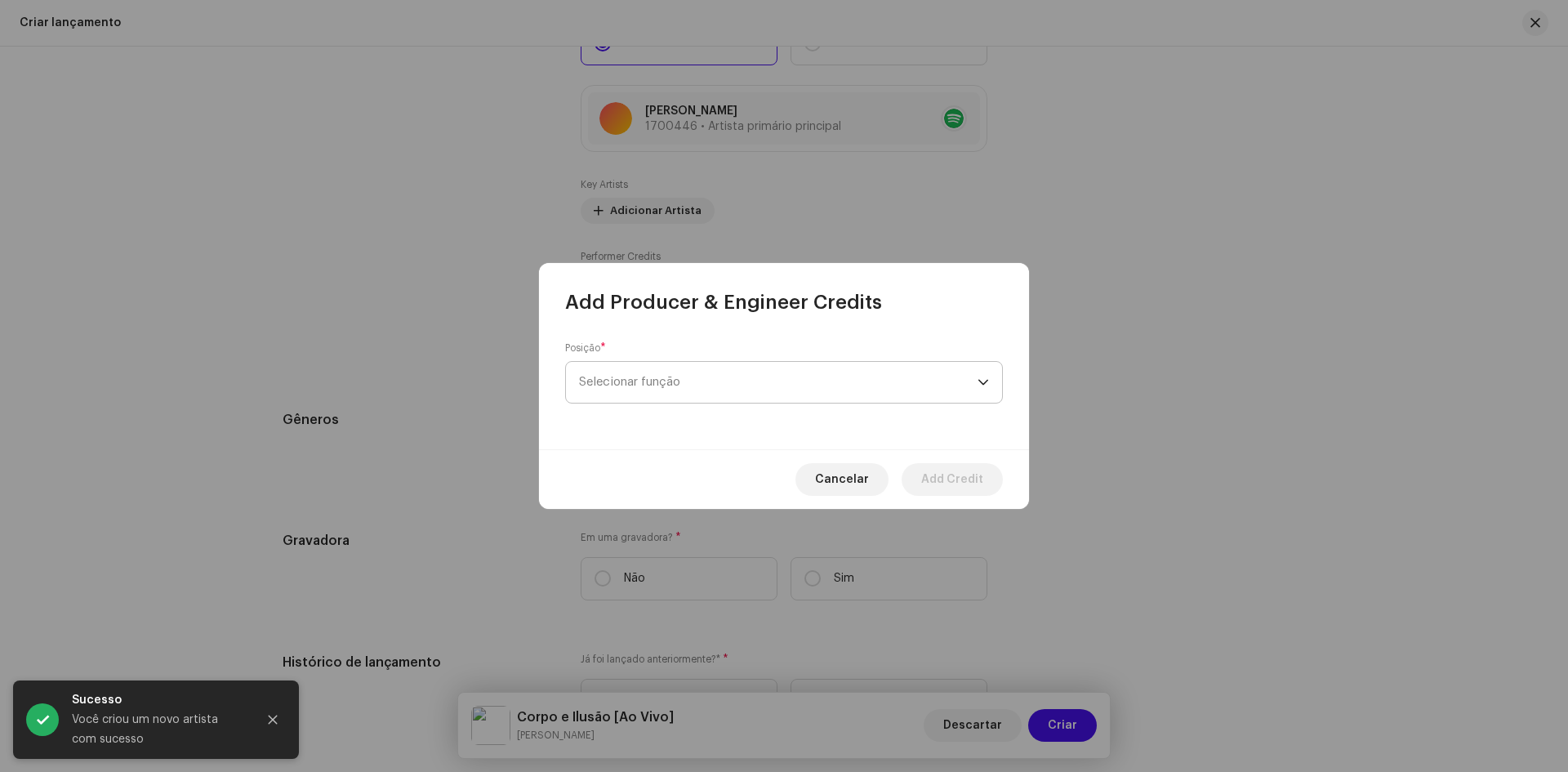
click at [624, 386] on span "Selecionar função" at bounding box center [778, 382] width 399 height 41
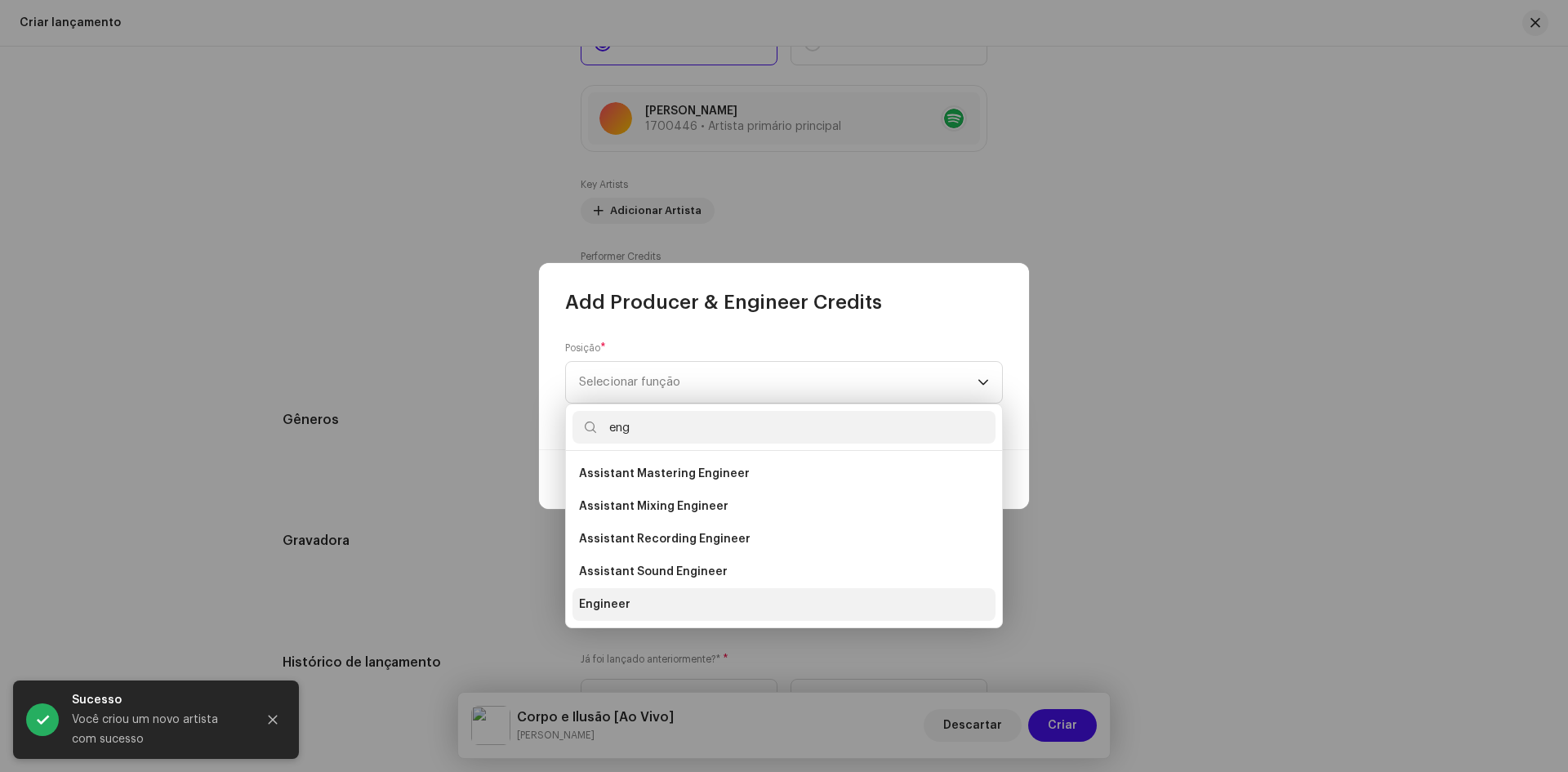
type input "eng"
click at [611, 603] on span "Engineer" at bounding box center [605, 604] width 52 height 17
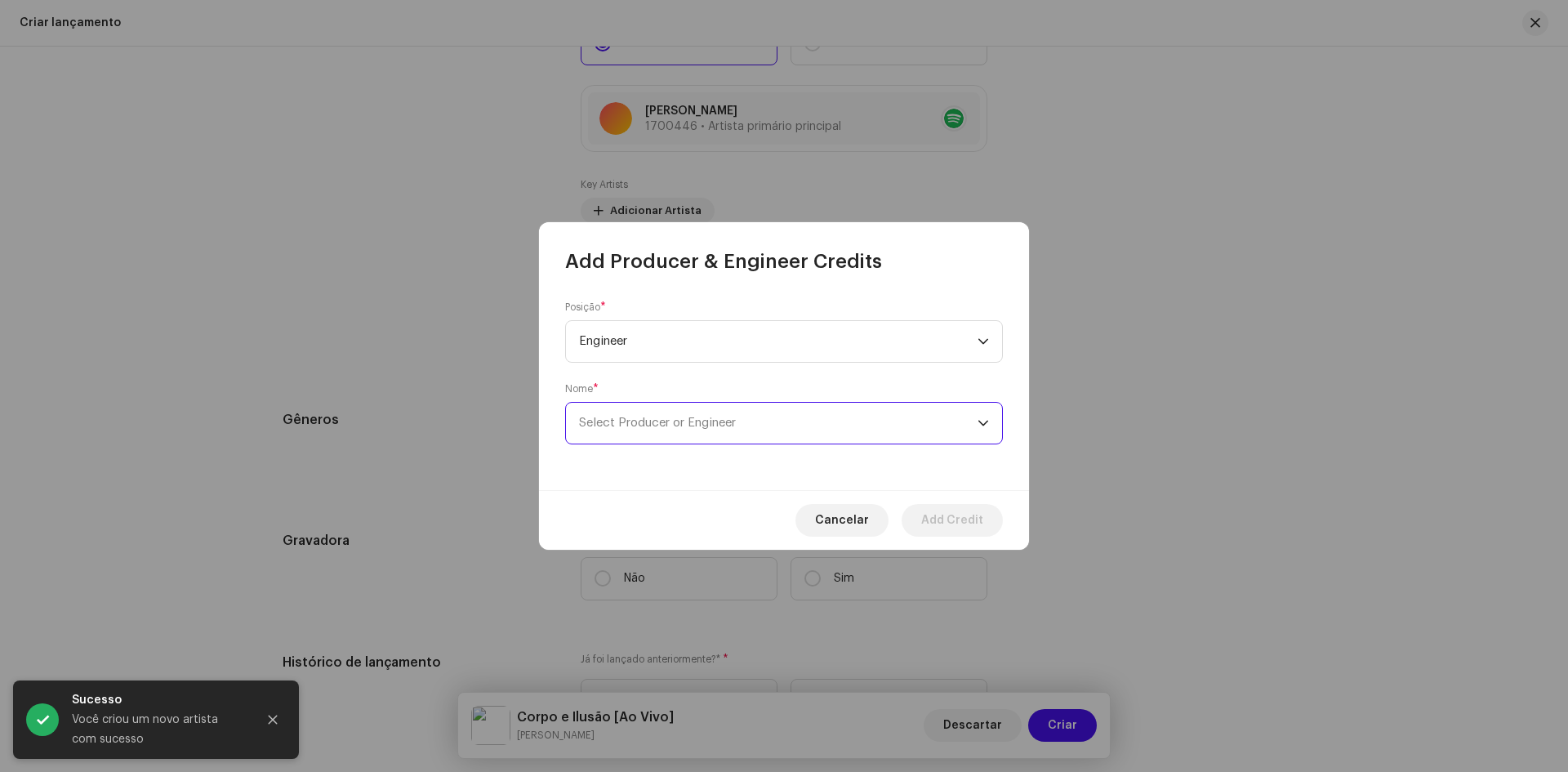
click at [673, 421] on span "Select Producer or Engineer" at bounding box center [657, 422] width 157 height 12
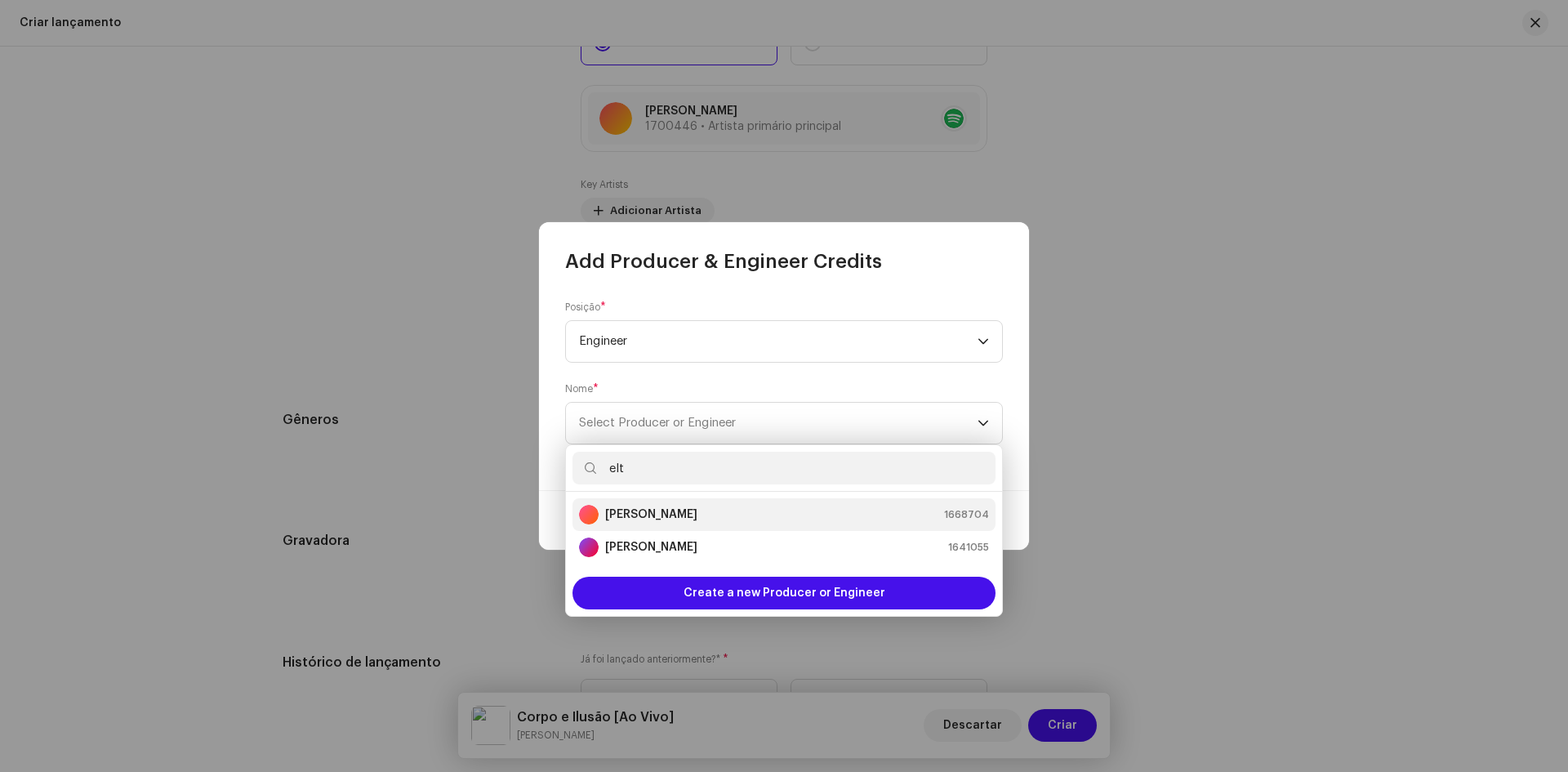
type input "elt"
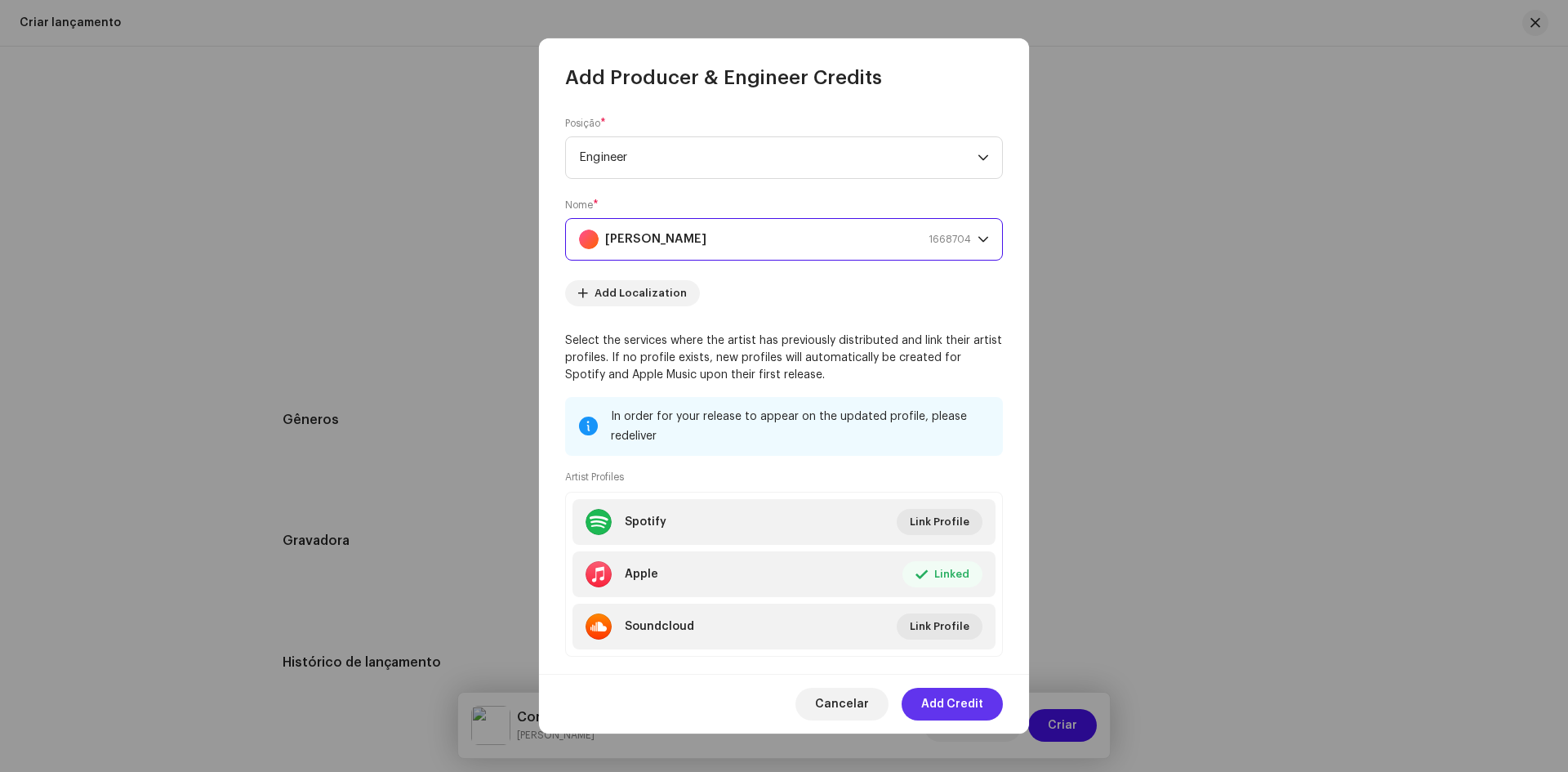
click at [926, 705] on span "Add Credit" at bounding box center [952, 704] width 62 height 32
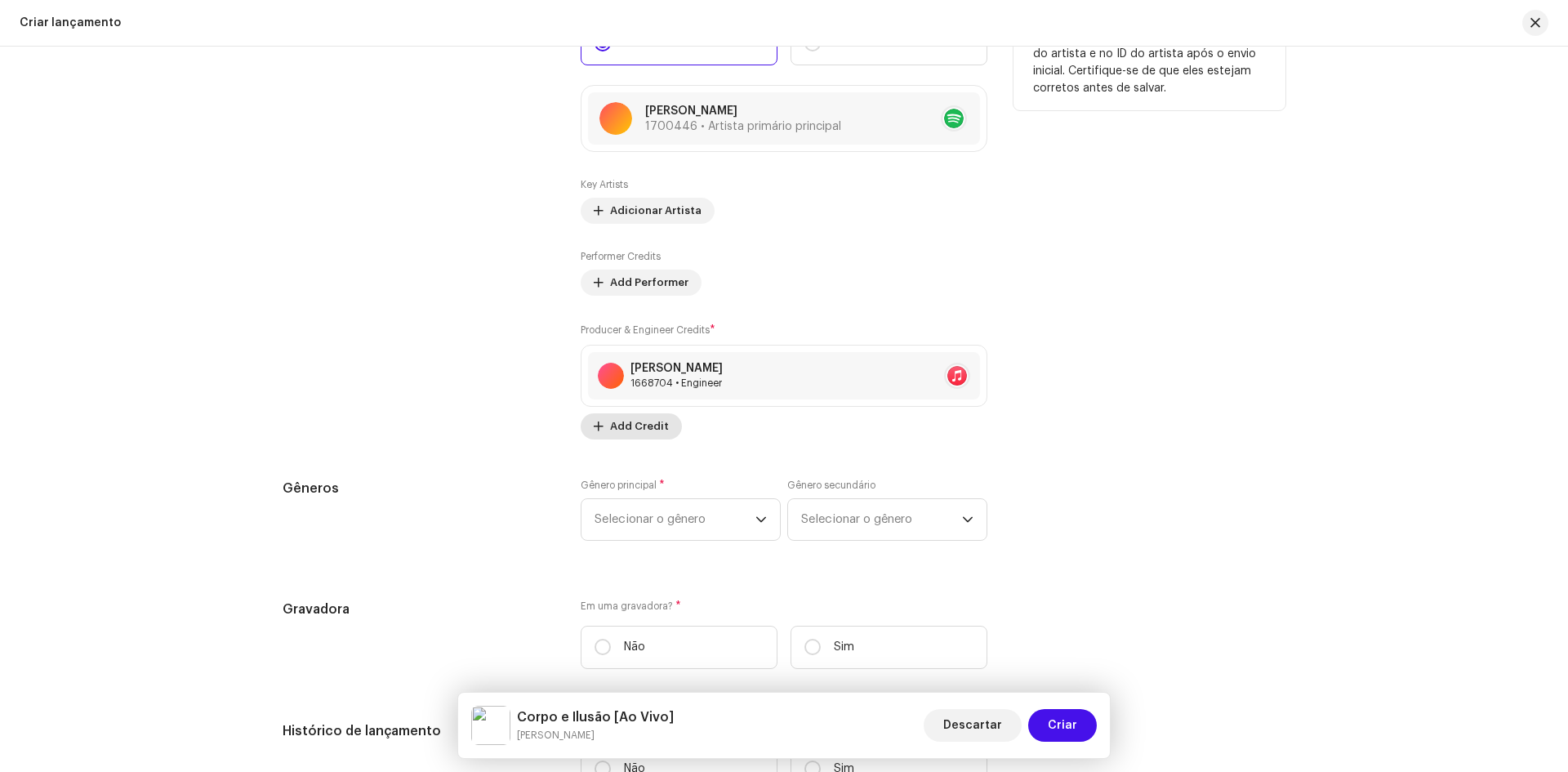
click at [647, 428] on span "Add Credit" at bounding box center [639, 426] width 59 height 32
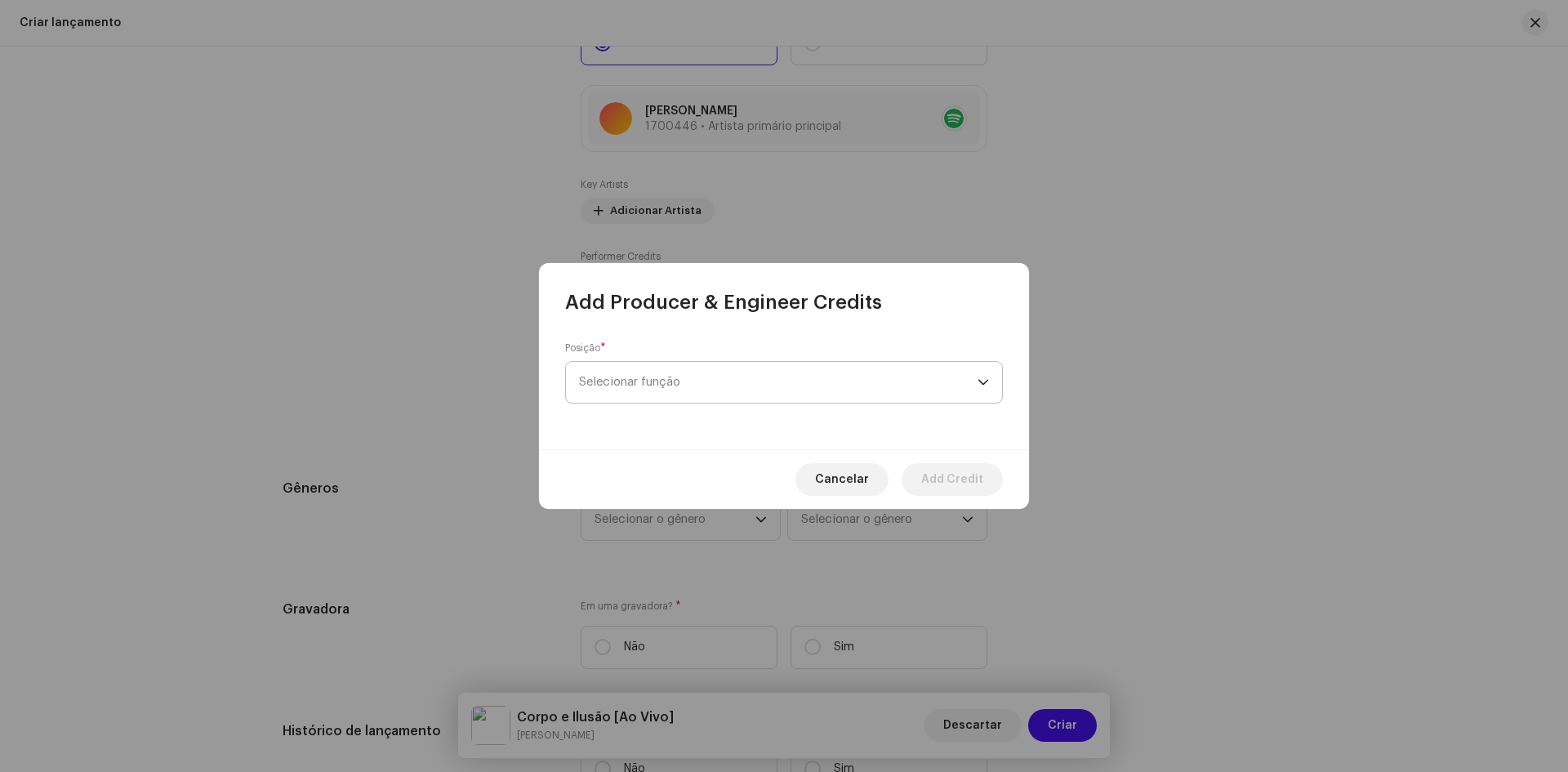
click at [643, 394] on span "Selecionar função" at bounding box center [778, 382] width 399 height 41
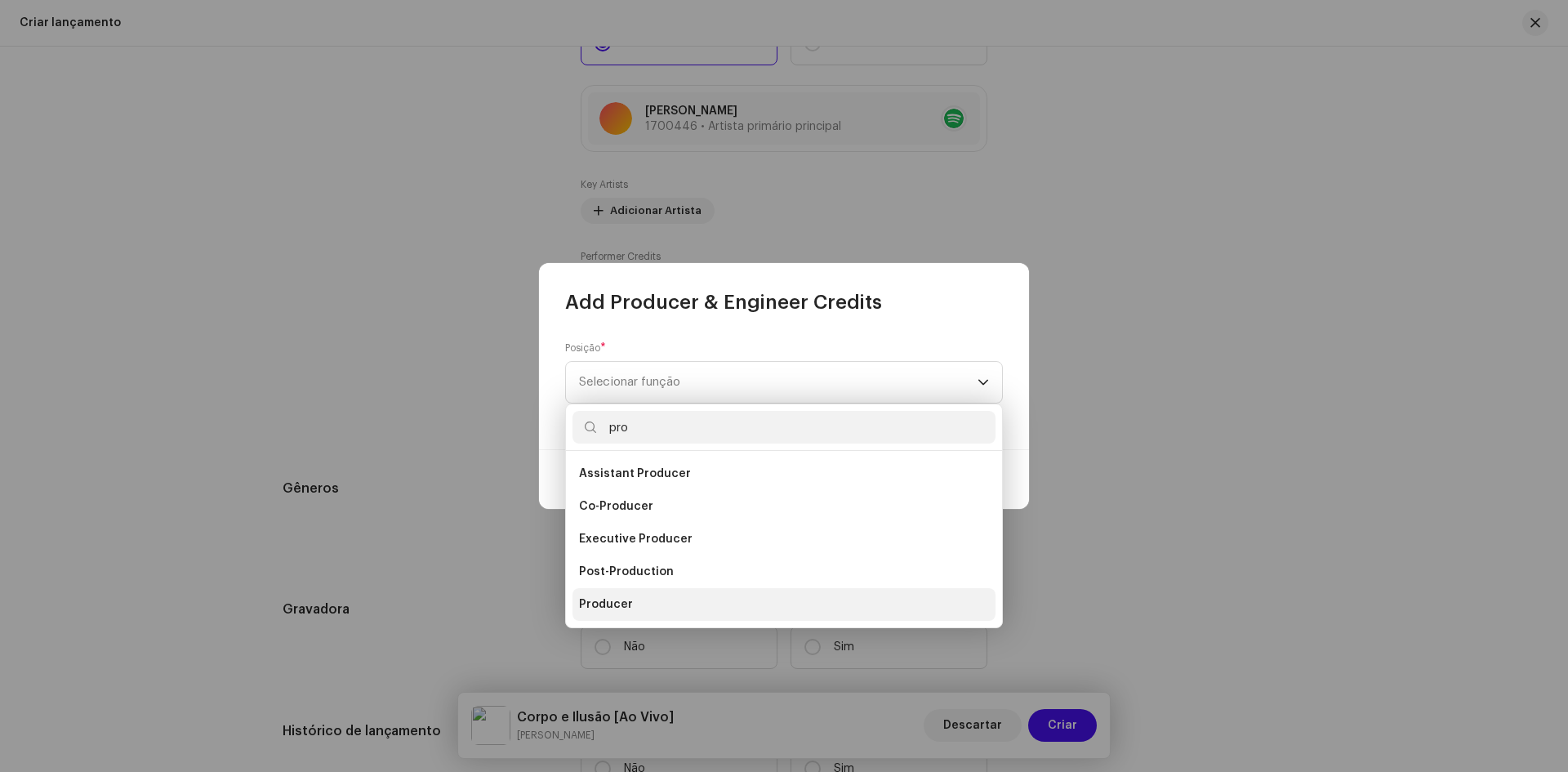
type input "pro"
click at [611, 601] on span "Producer" at bounding box center [607, 604] width 54 height 17
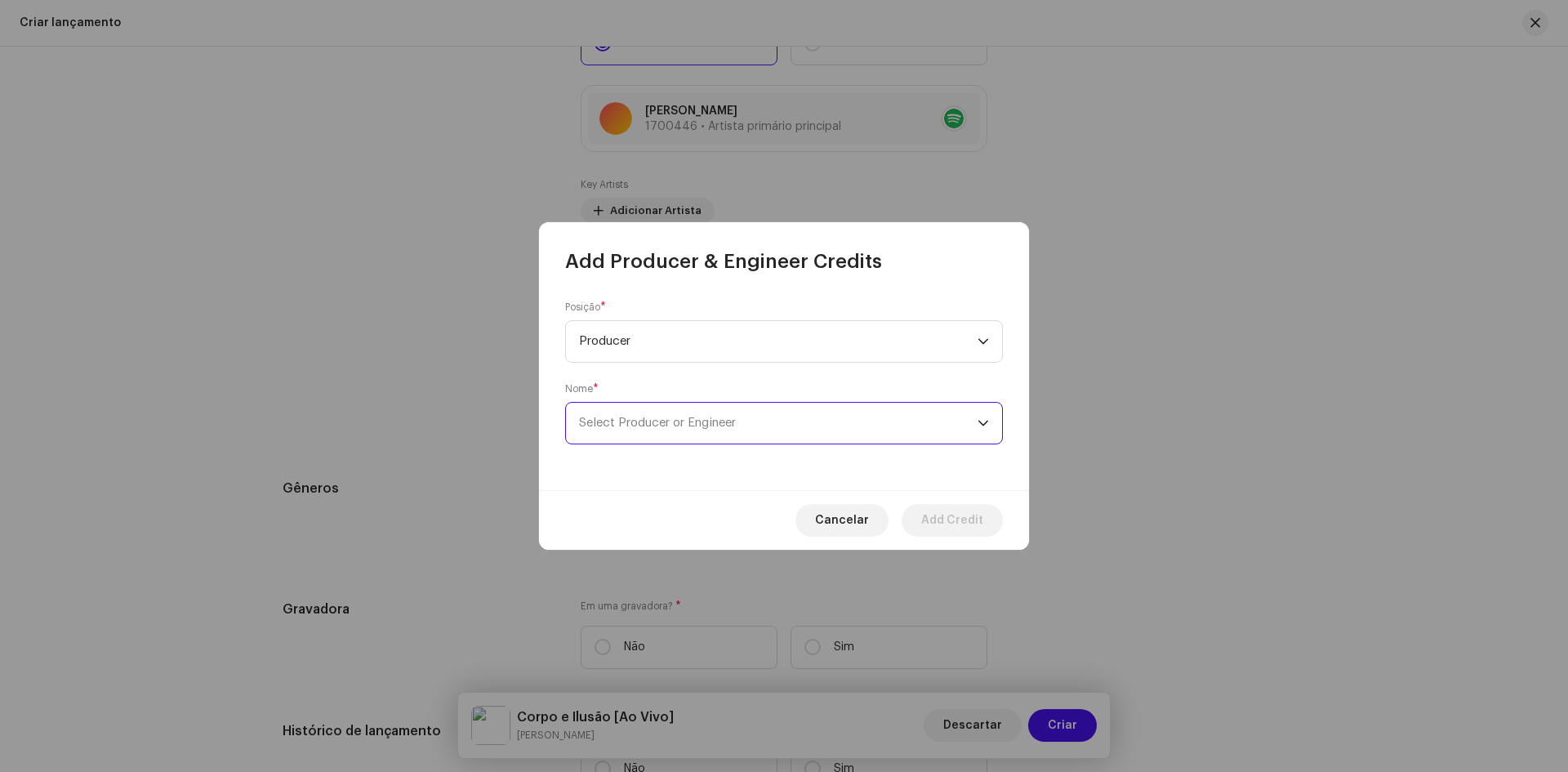
click at [658, 425] on span "Select Producer or Engineer" at bounding box center [657, 422] width 157 height 12
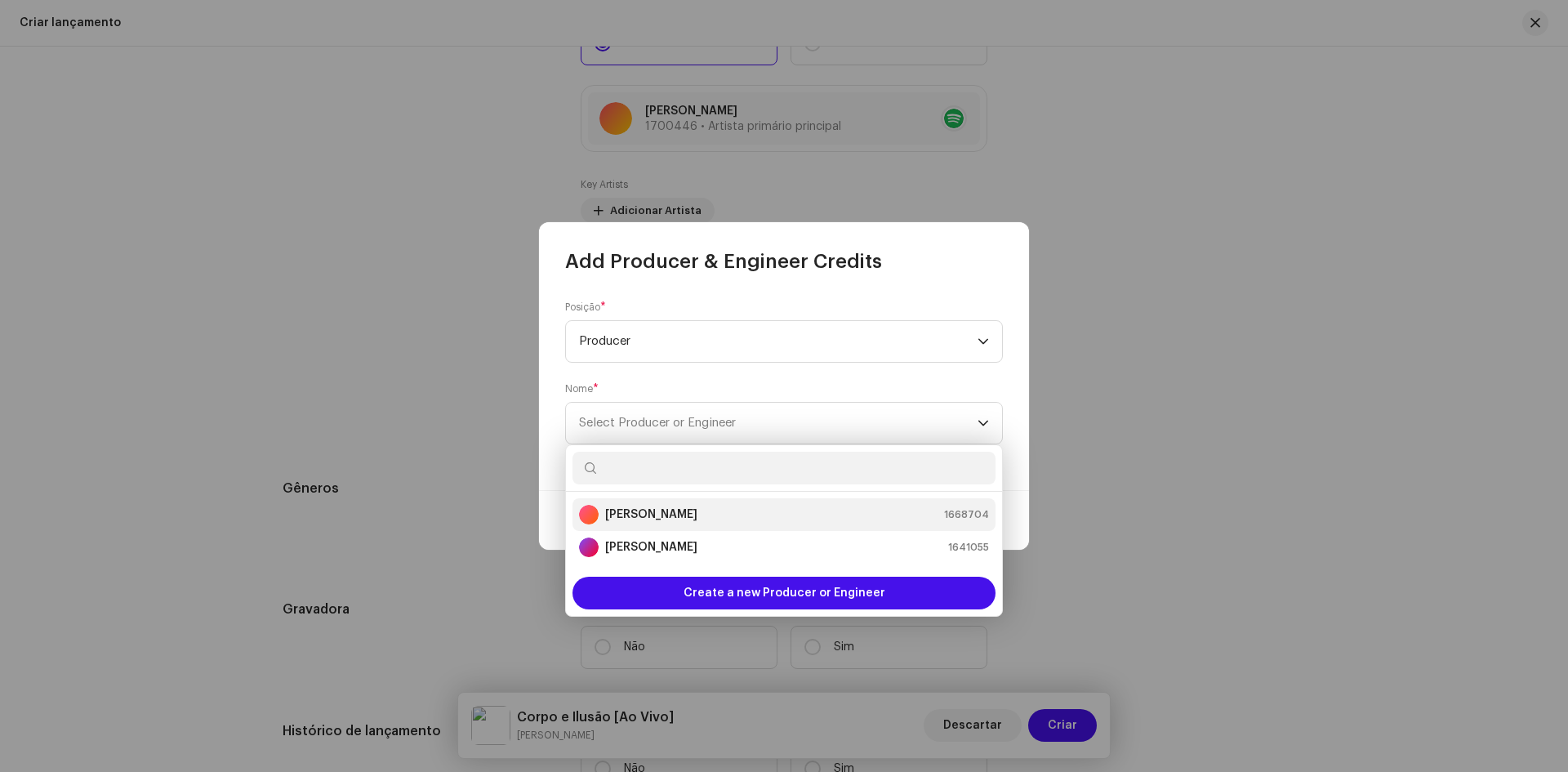
click at [646, 509] on strong "[PERSON_NAME]" at bounding box center [650, 514] width 92 height 17
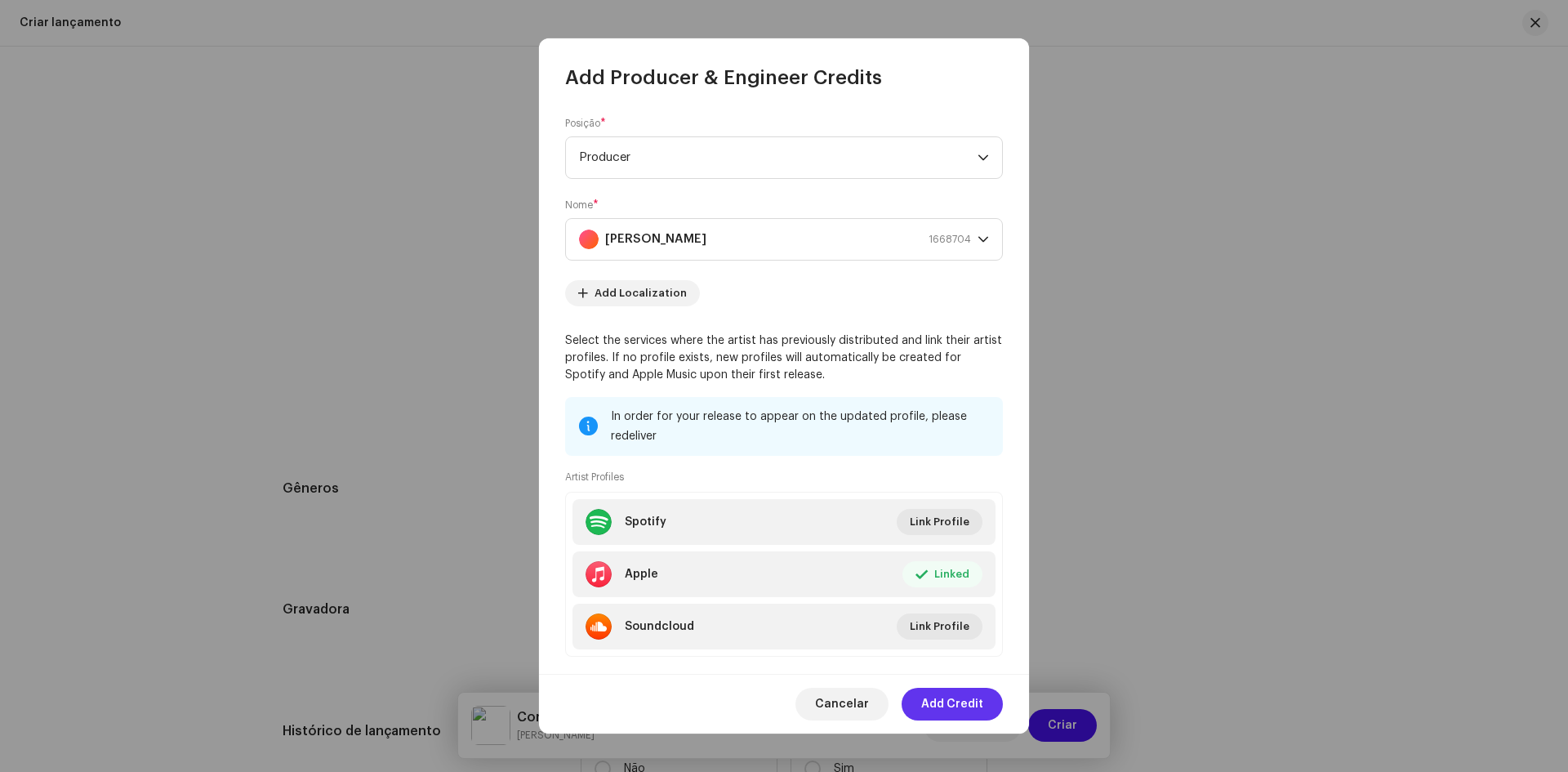
click at [943, 705] on span "Add Credit" at bounding box center [952, 704] width 62 height 32
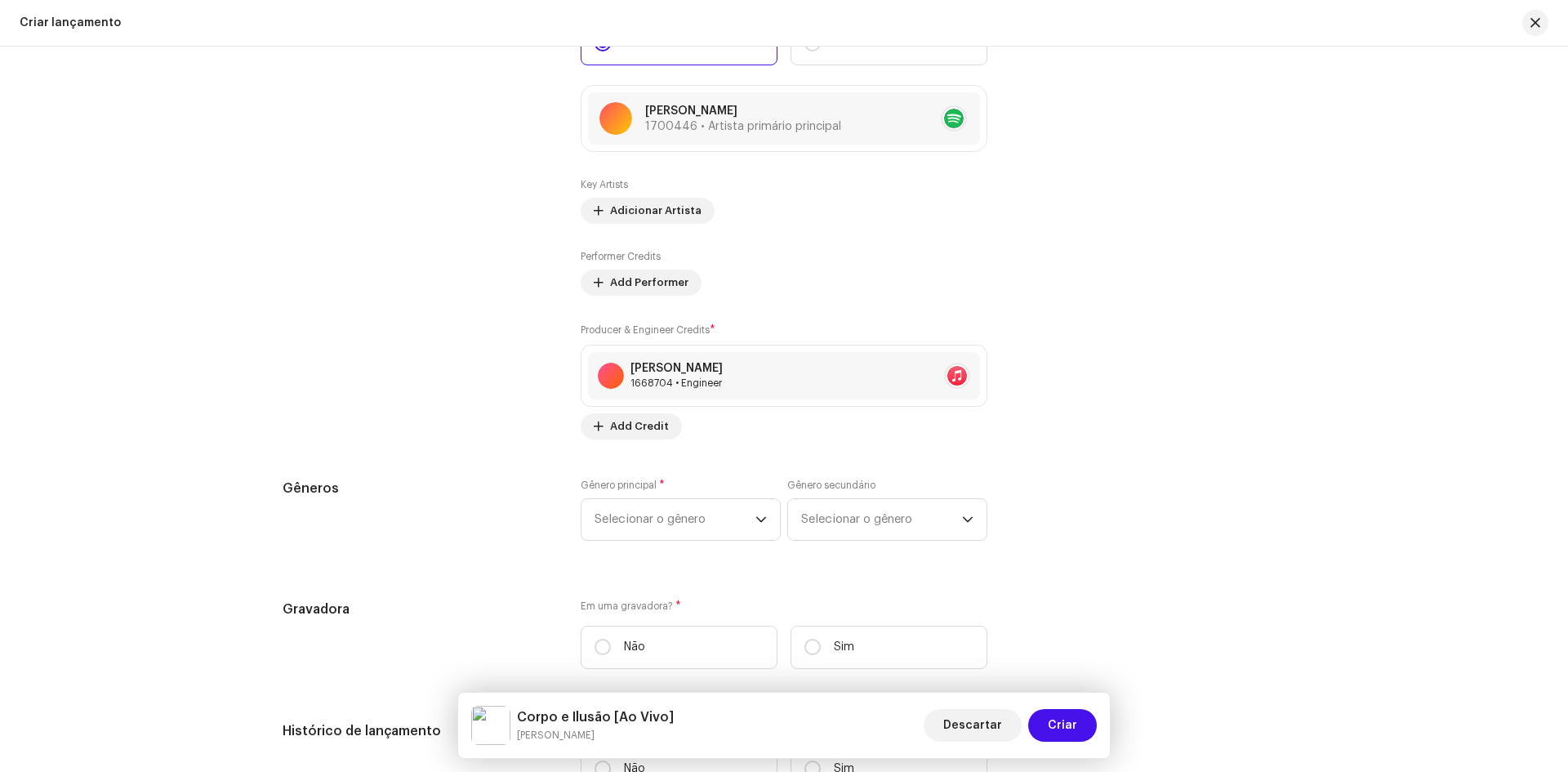
scroll to position [2107, 0]
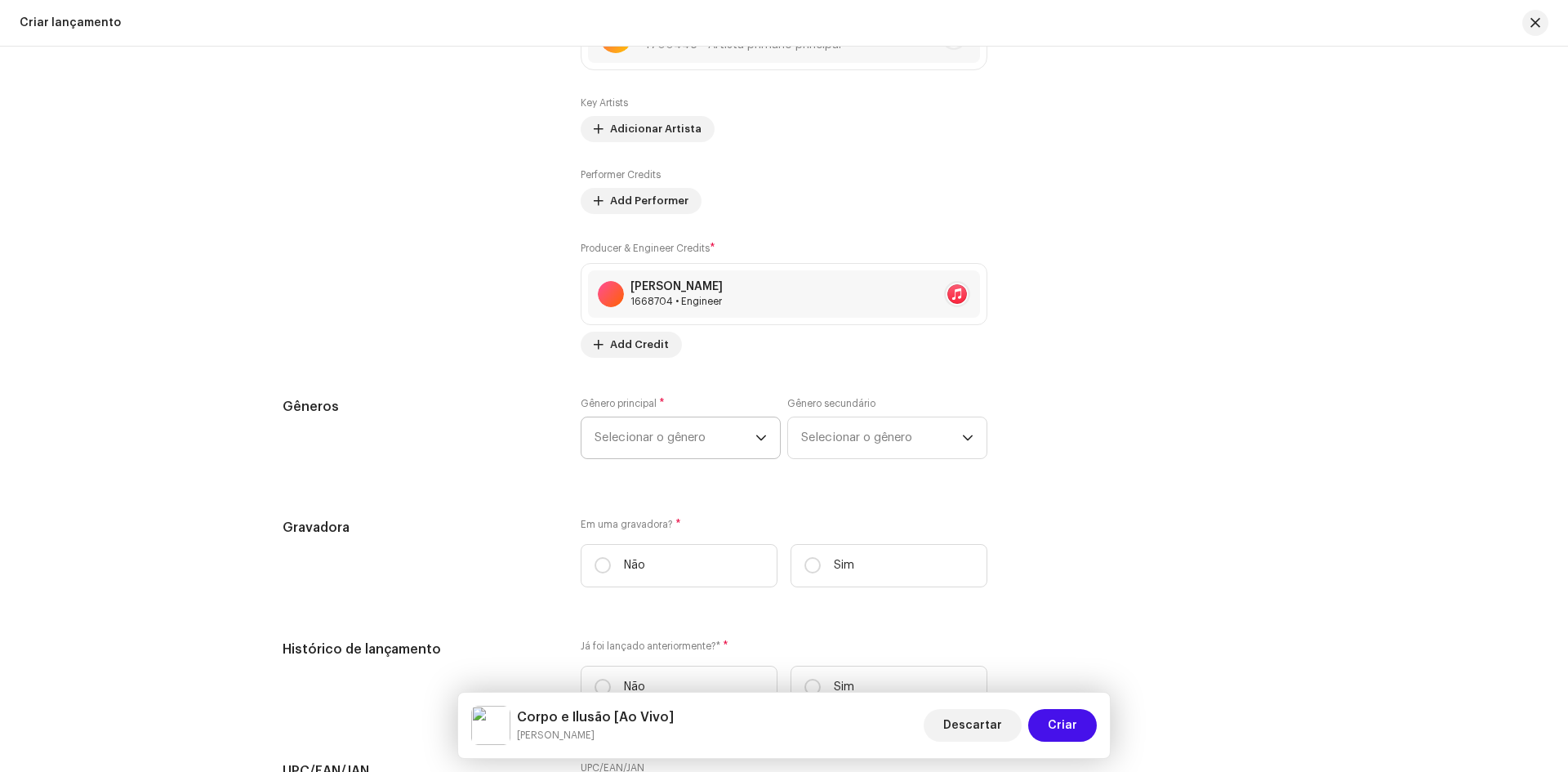
click at [662, 448] on span "Selecionar o gênero" at bounding box center [675, 437] width 161 height 41
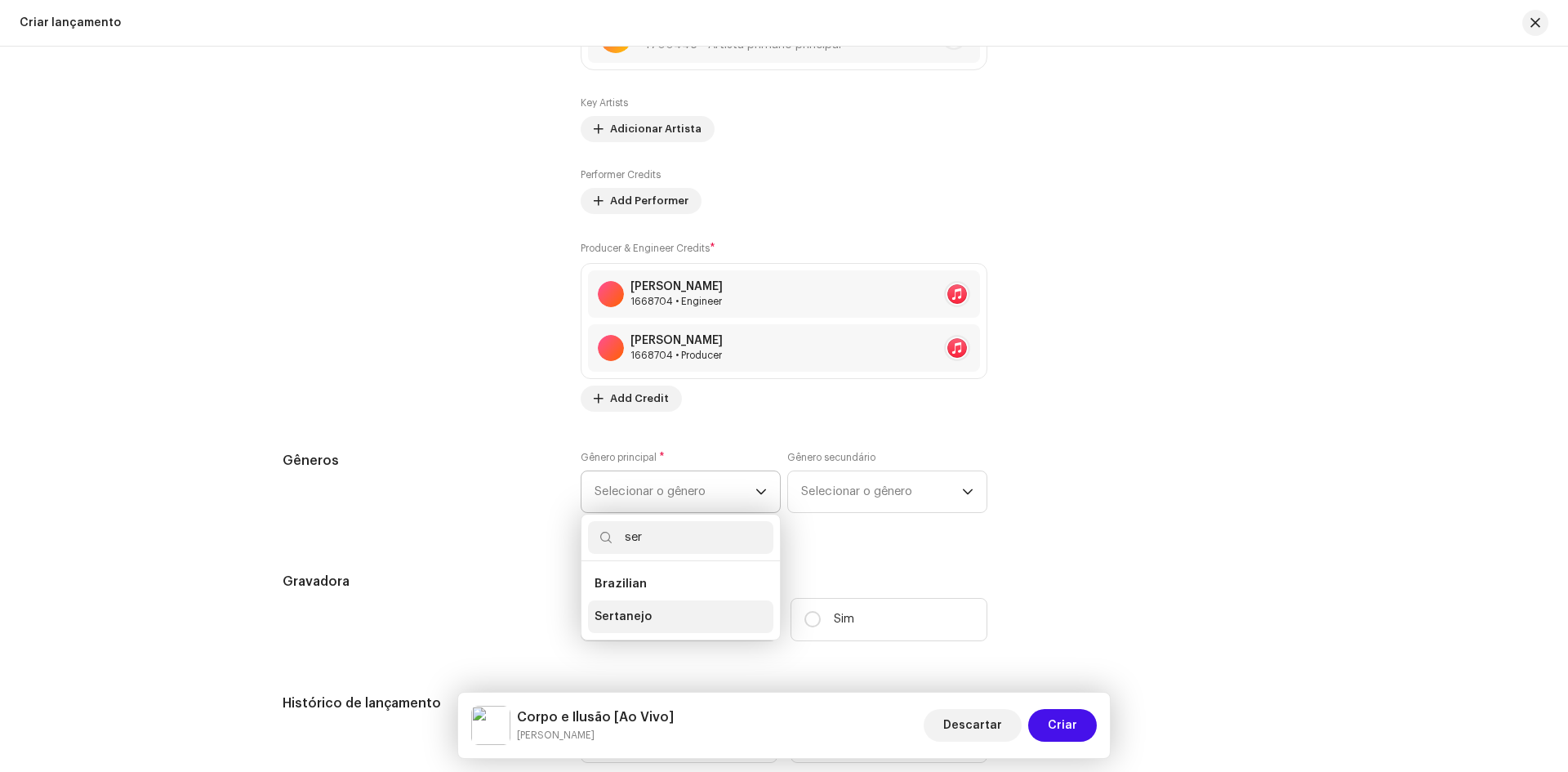
type input "ser"
click at [629, 622] on span "Sertanejo" at bounding box center [622, 616] width 57 height 17
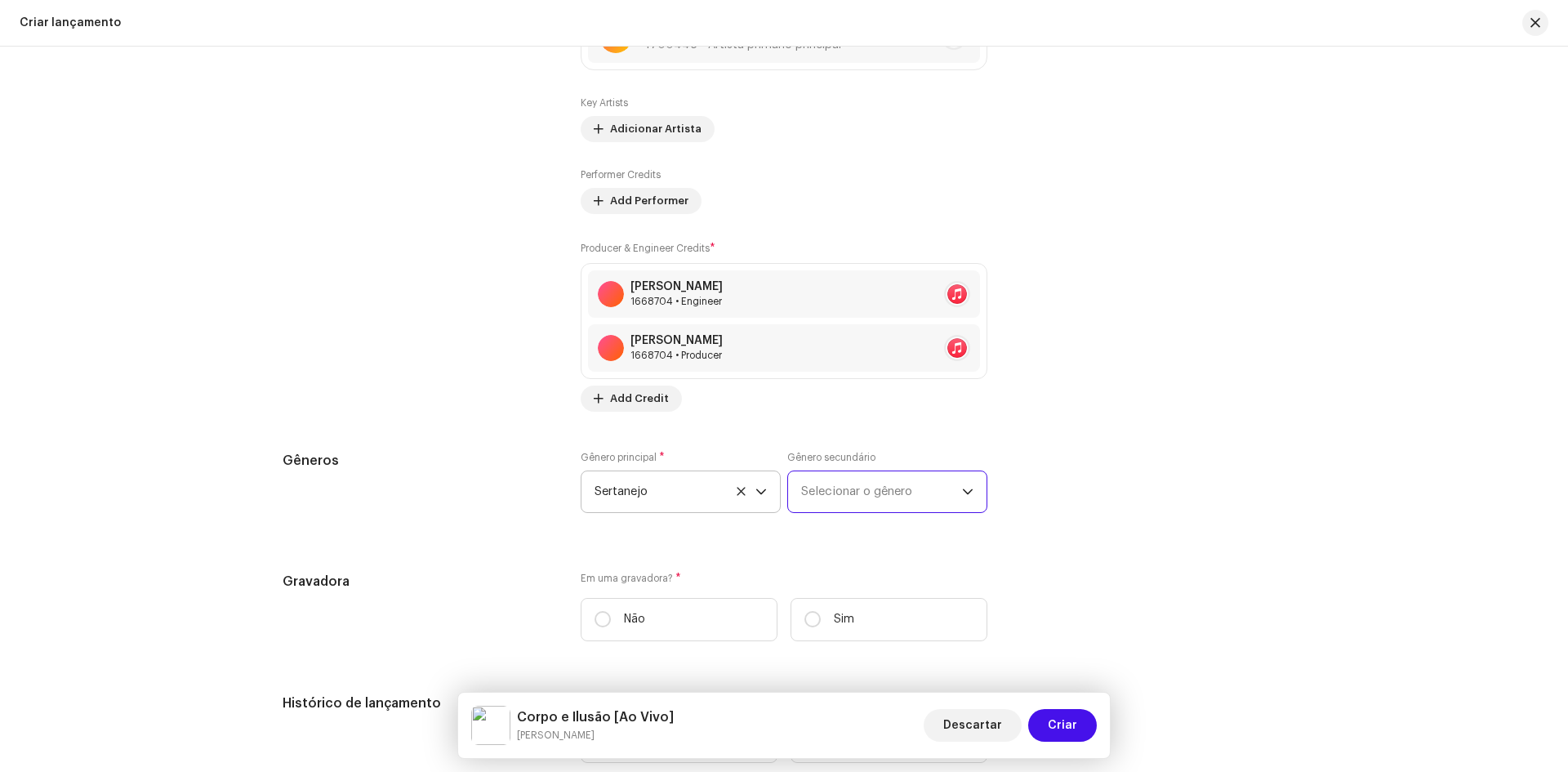
click at [826, 482] on span "Selecionar o gênero" at bounding box center [882, 492] width 161 height 41
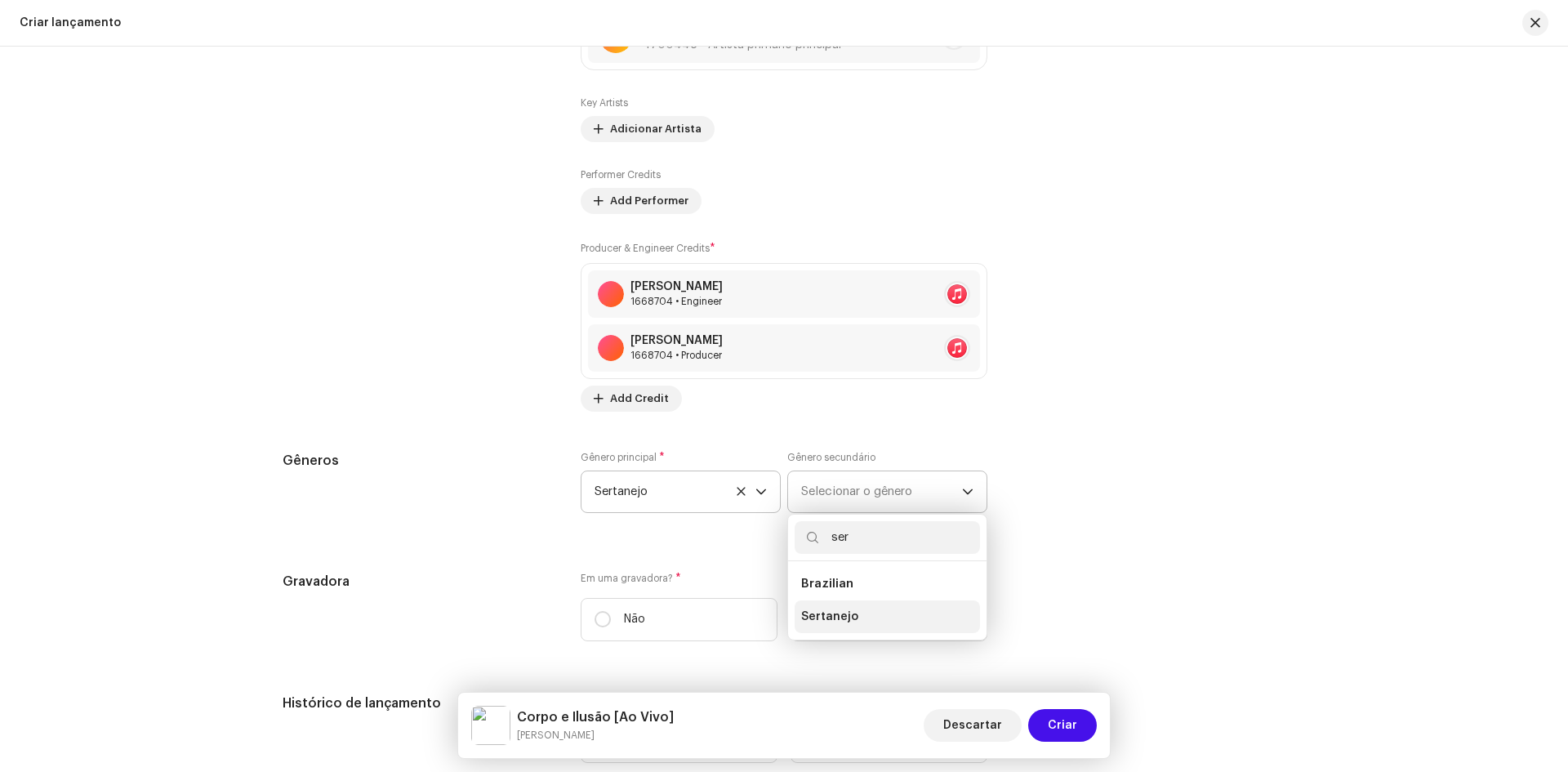
type input "ser"
click at [815, 617] on span "Sertanejo" at bounding box center [829, 616] width 57 height 17
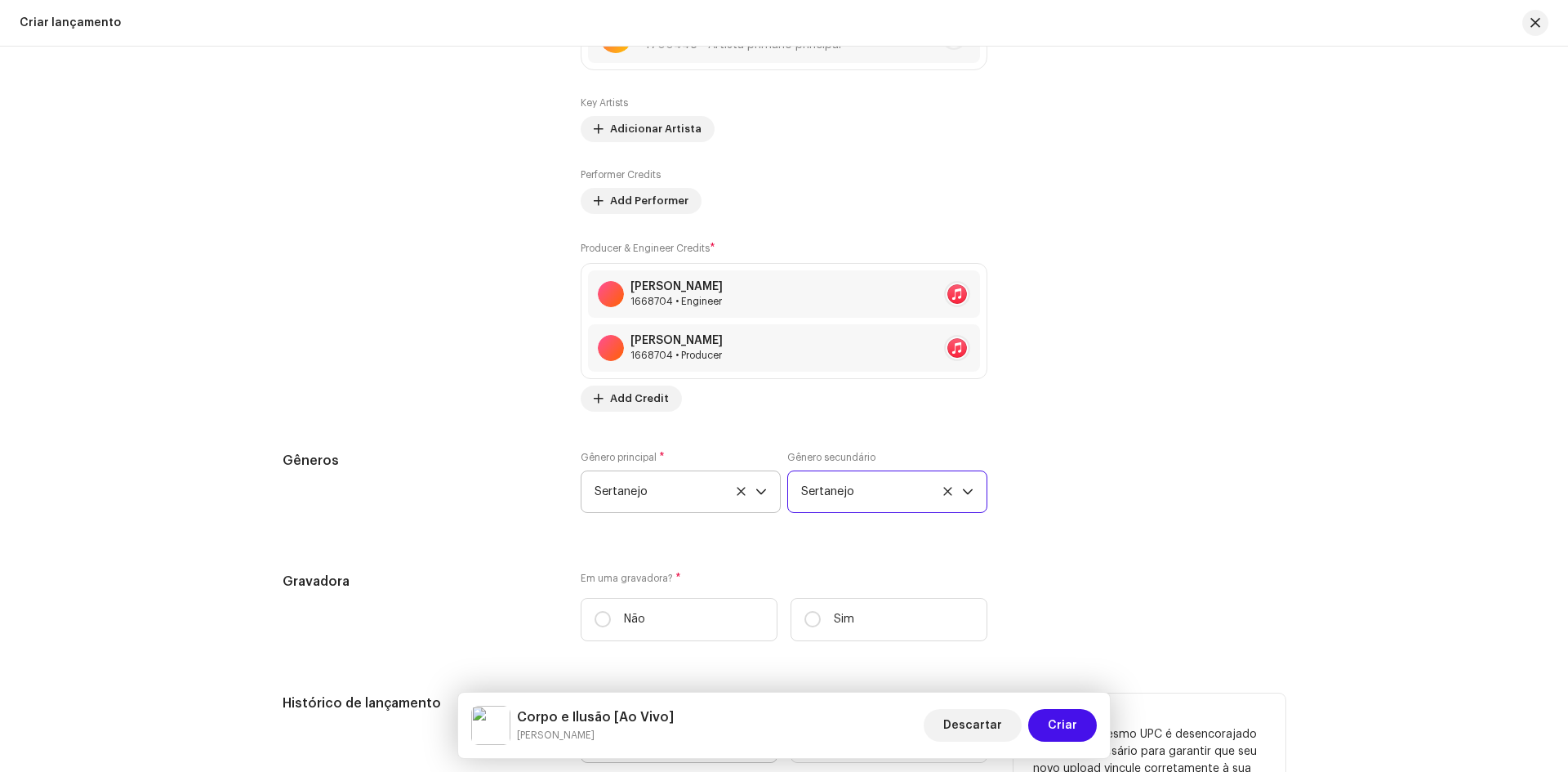
scroll to position [2270, 0]
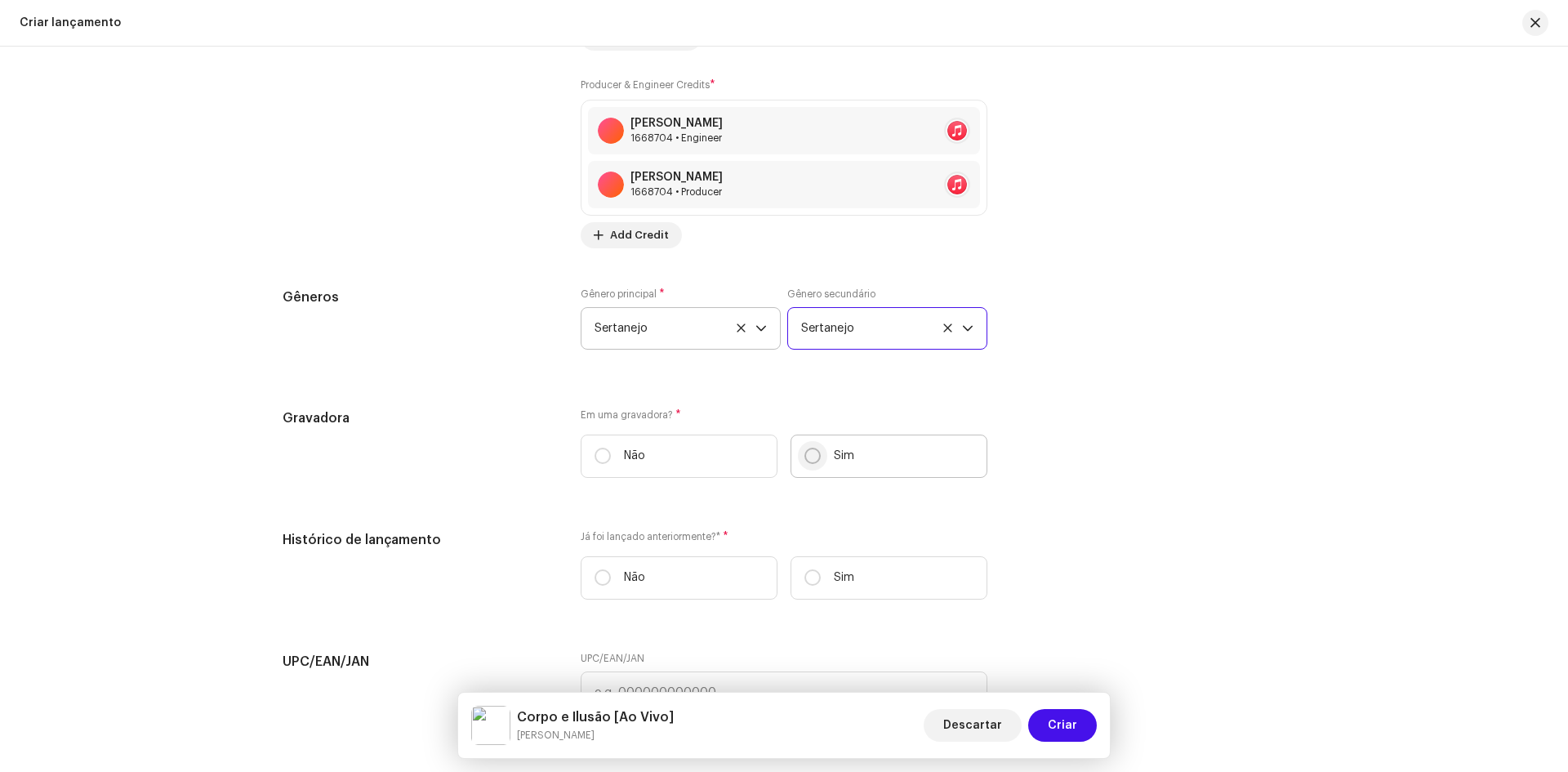
click at [805, 457] on input "Sim" at bounding box center [812, 456] width 17 height 17
radio input "true"
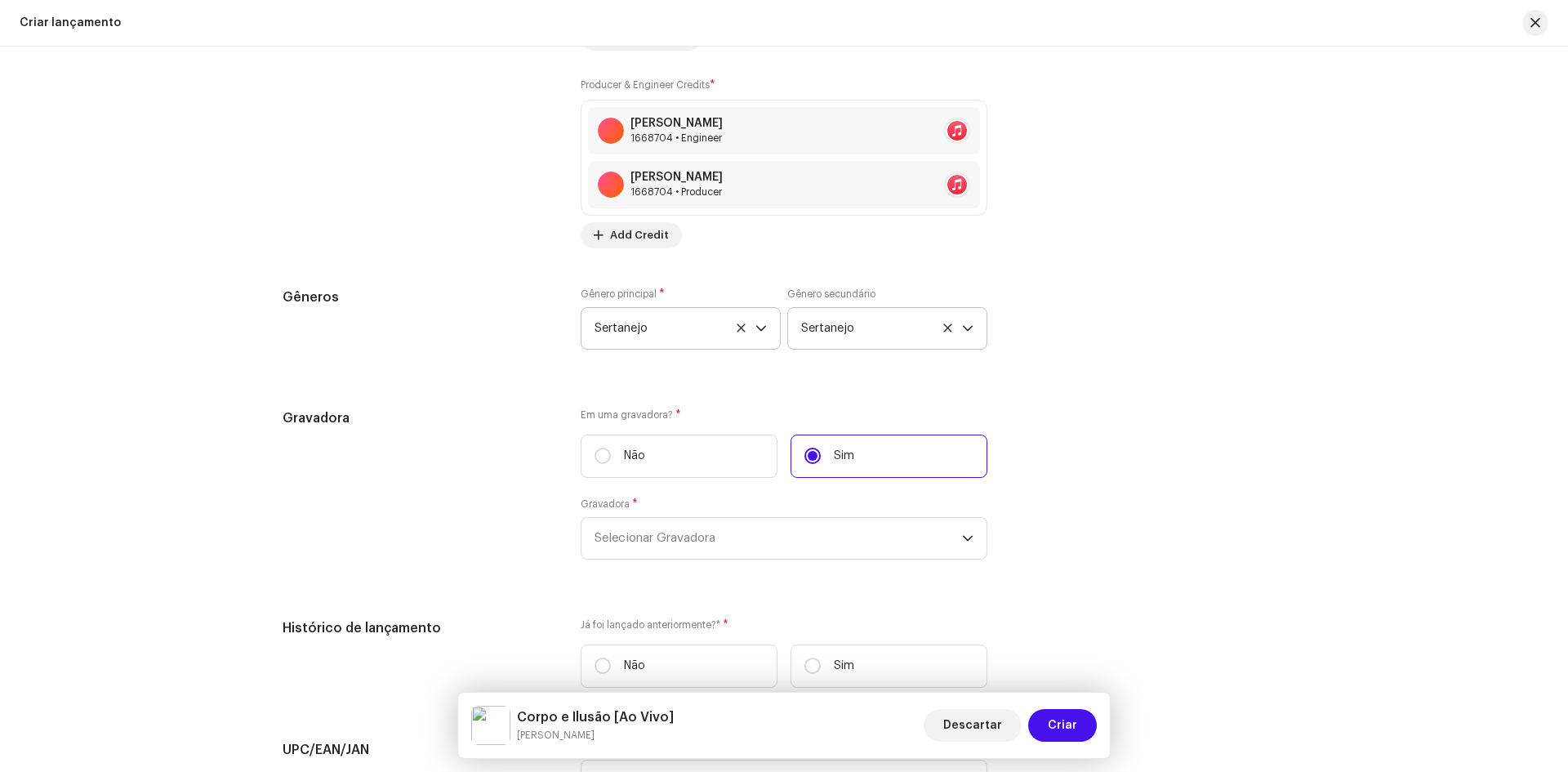
scroll to position [2353, 0]
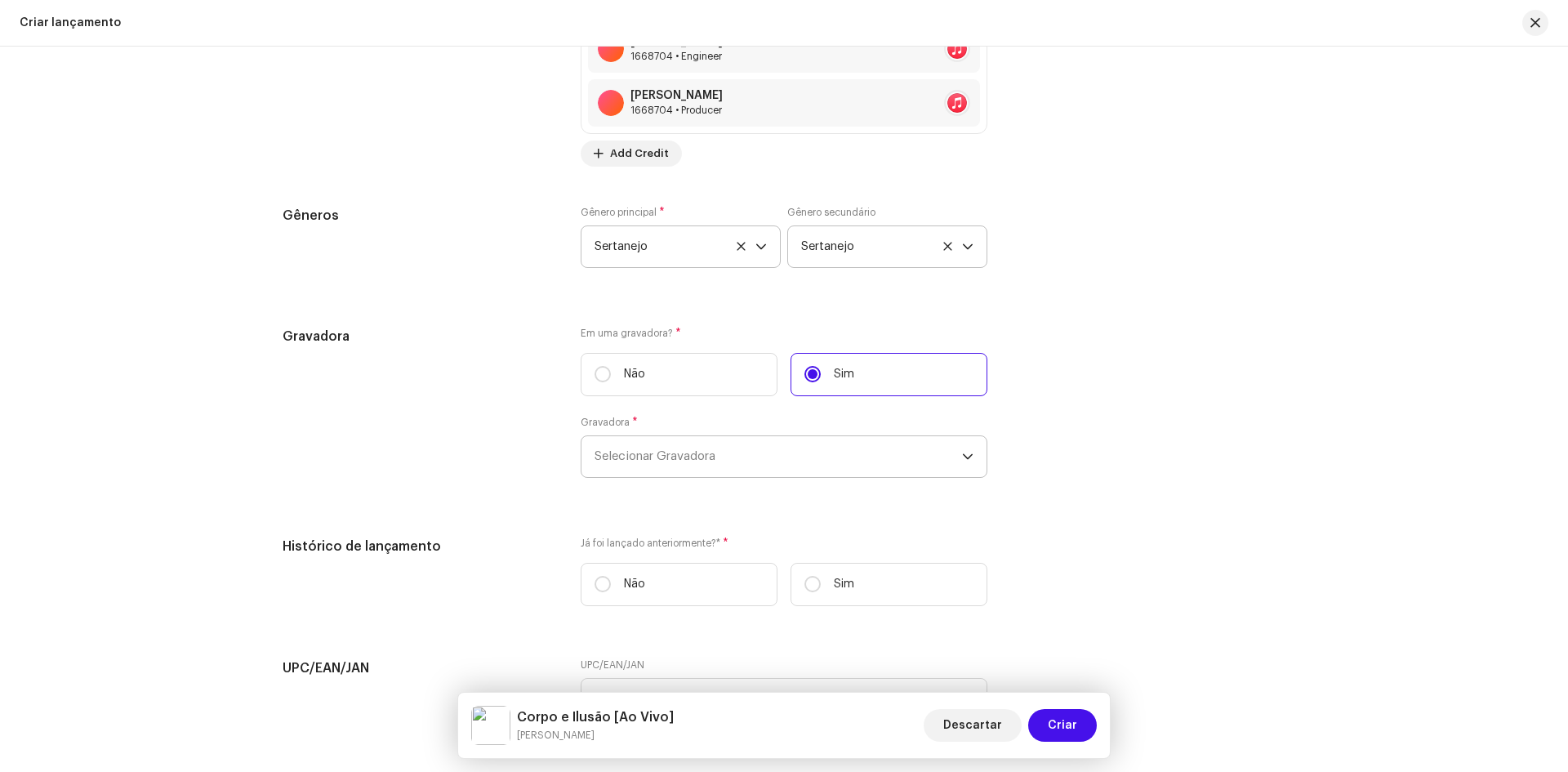
click at [716, 457] on span "Selecionar Gravadora" at bounding box center [777, 457] width 367 height 41
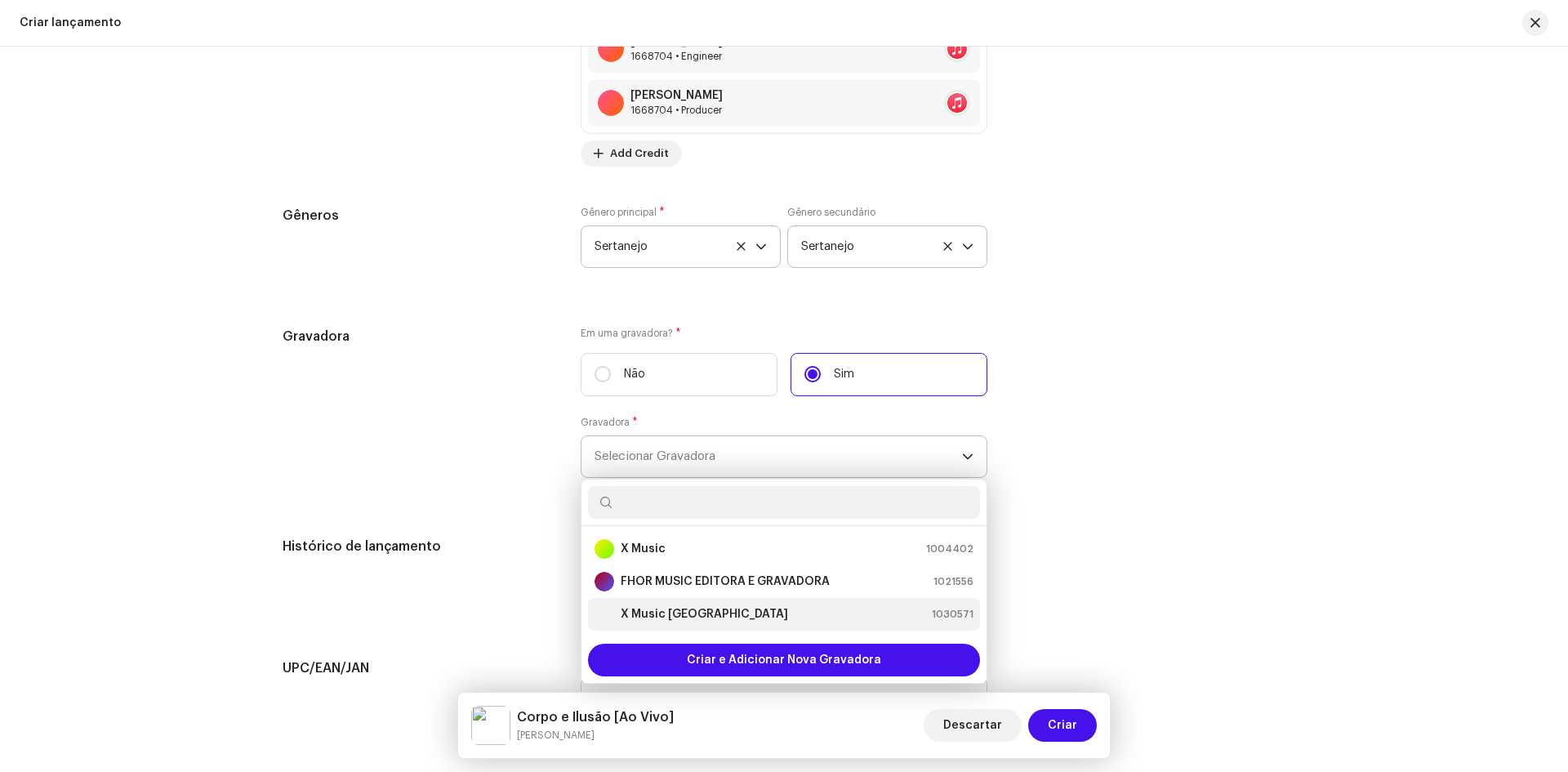
click at [655, 615] on strong "X Music [GEOGRAPHIC_DATA]" at bounding box center [704, 613] width 167 height 17
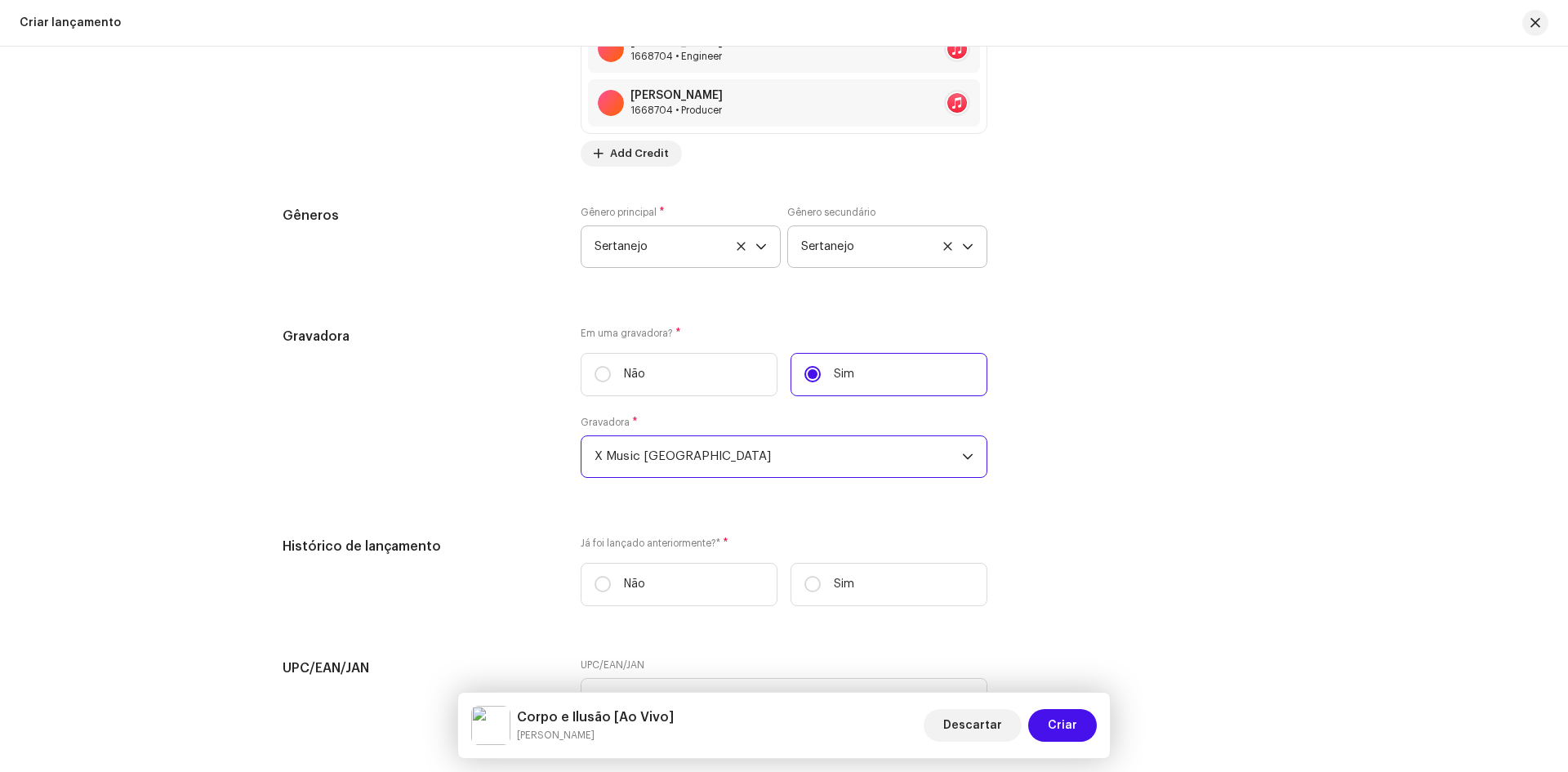
scroll to position [2516, 0]
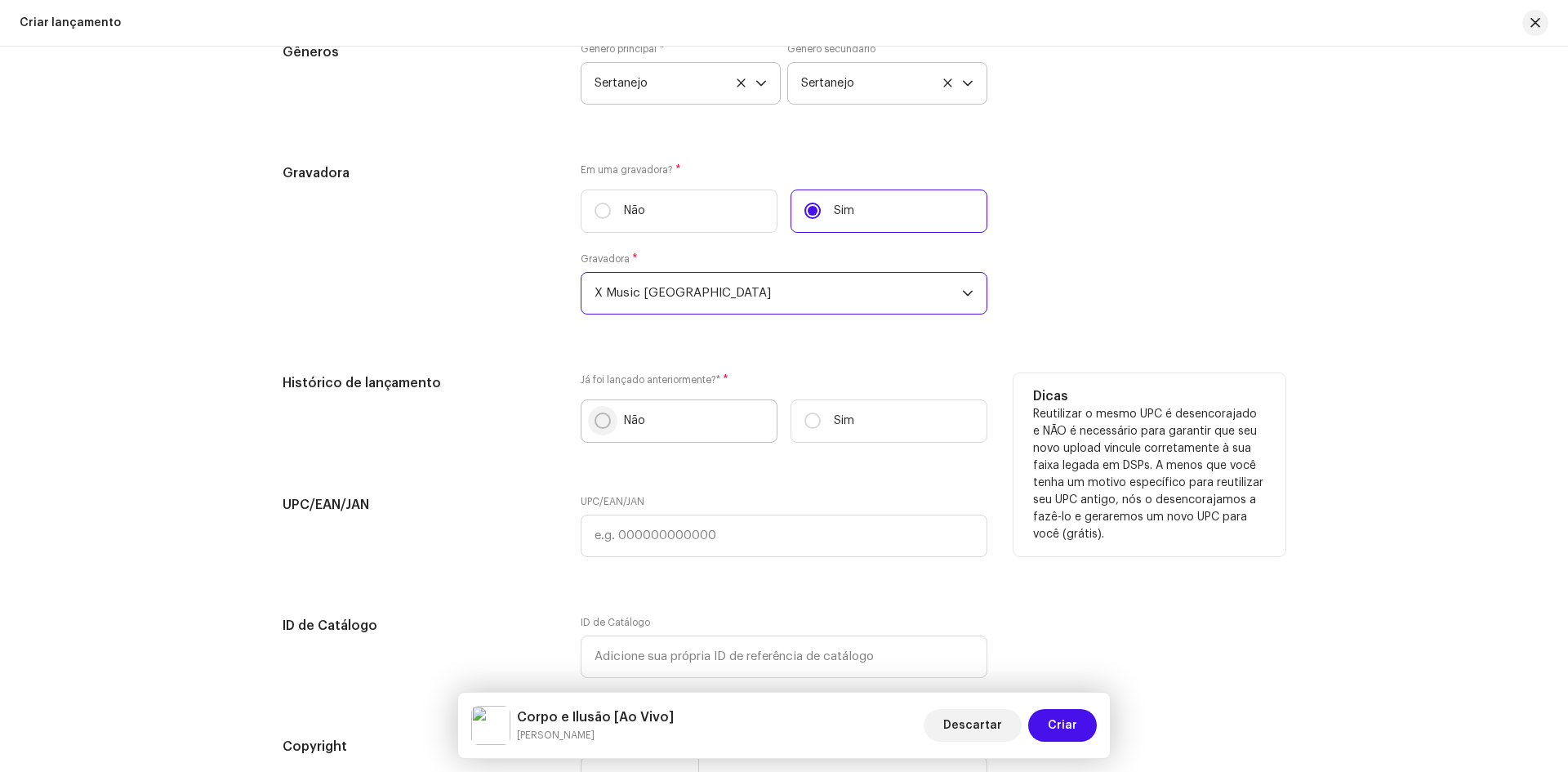
click at [598, 422] on input "Não" at bounding box center [602, 421] width 17 height 17
radio input "true"
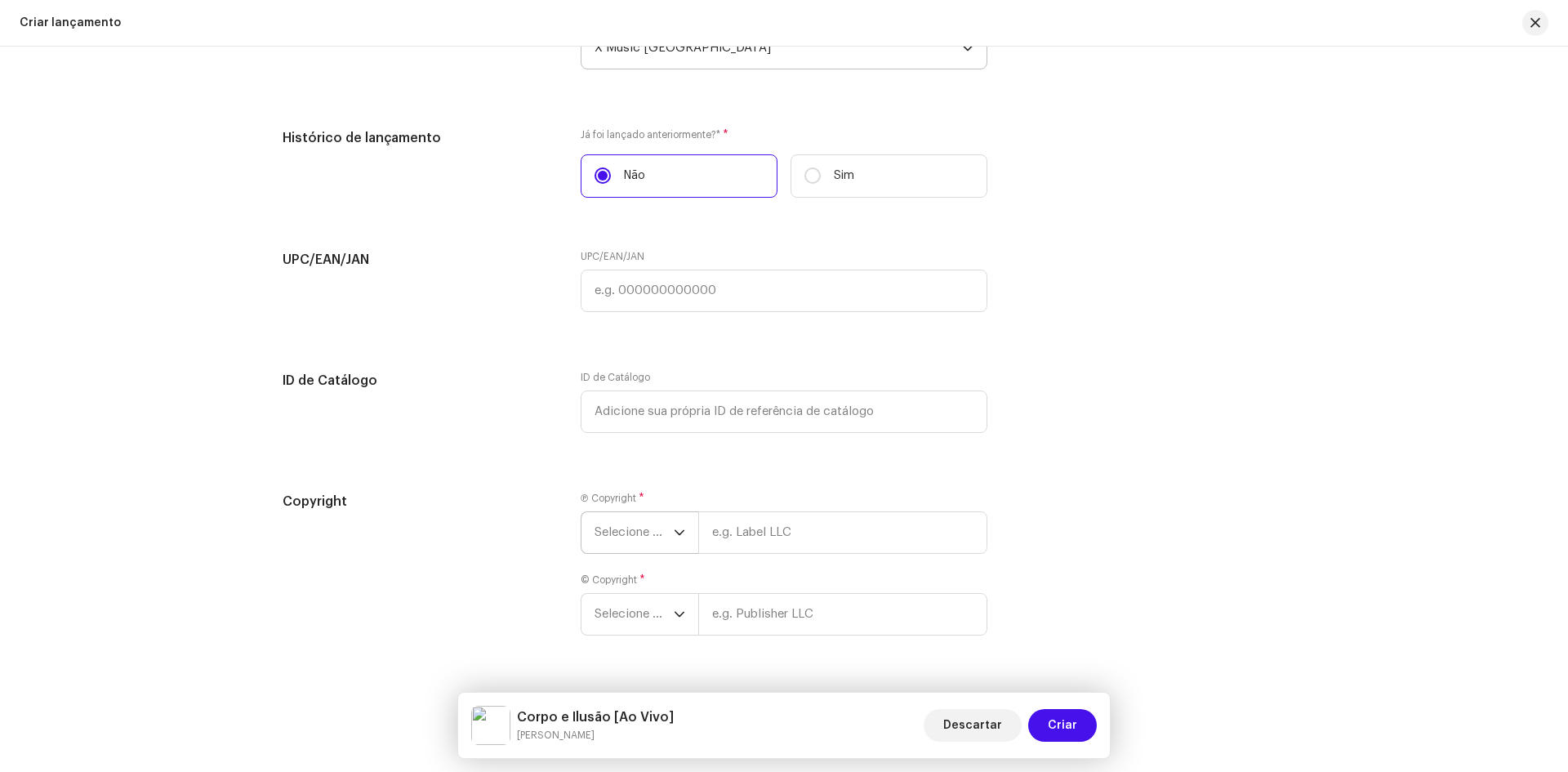
scroll to position [2801, 0]
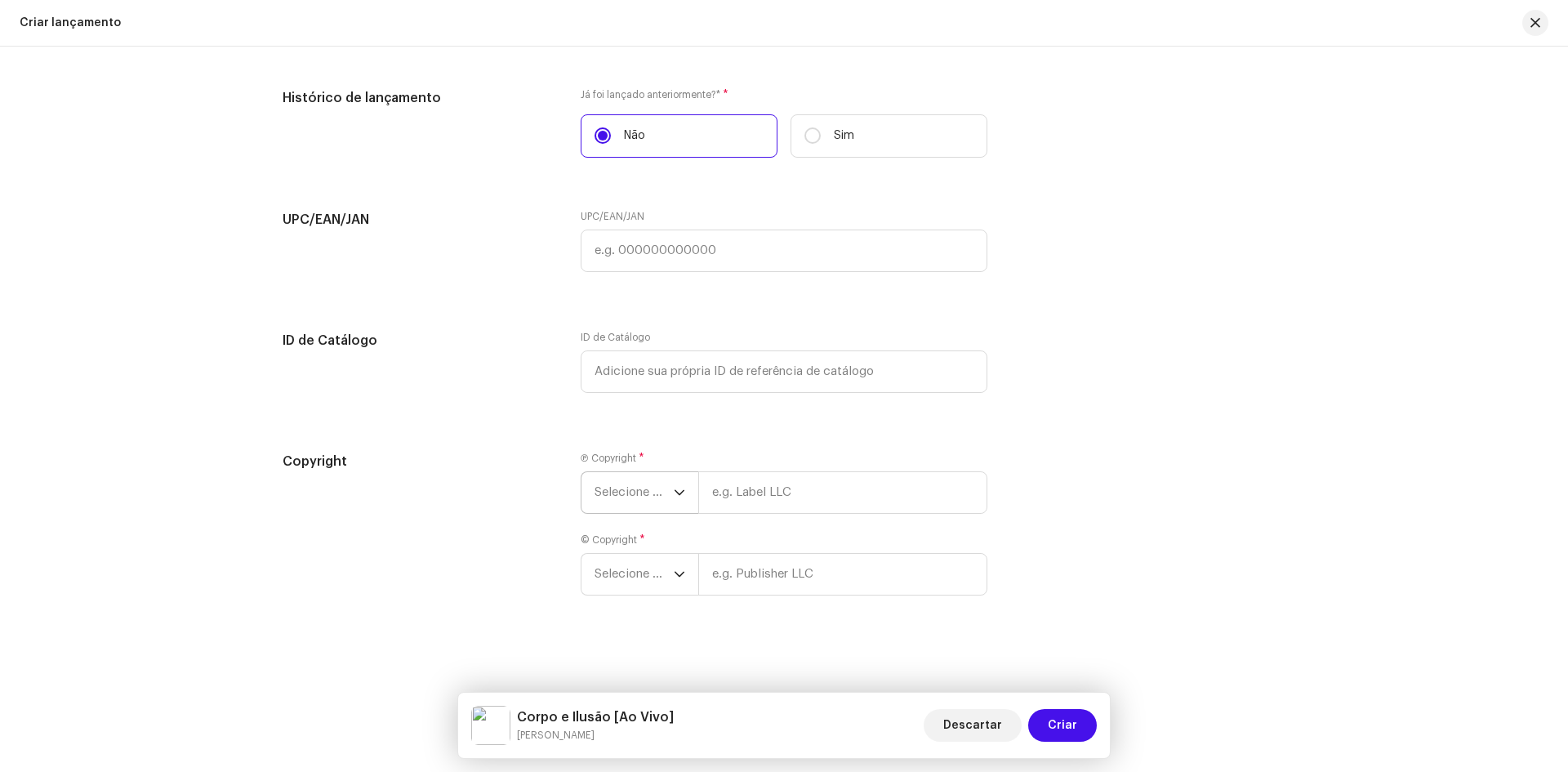
click at [649, 501] on span "Selecione o ano" at bounding box center [634, 492] width 79 height 41
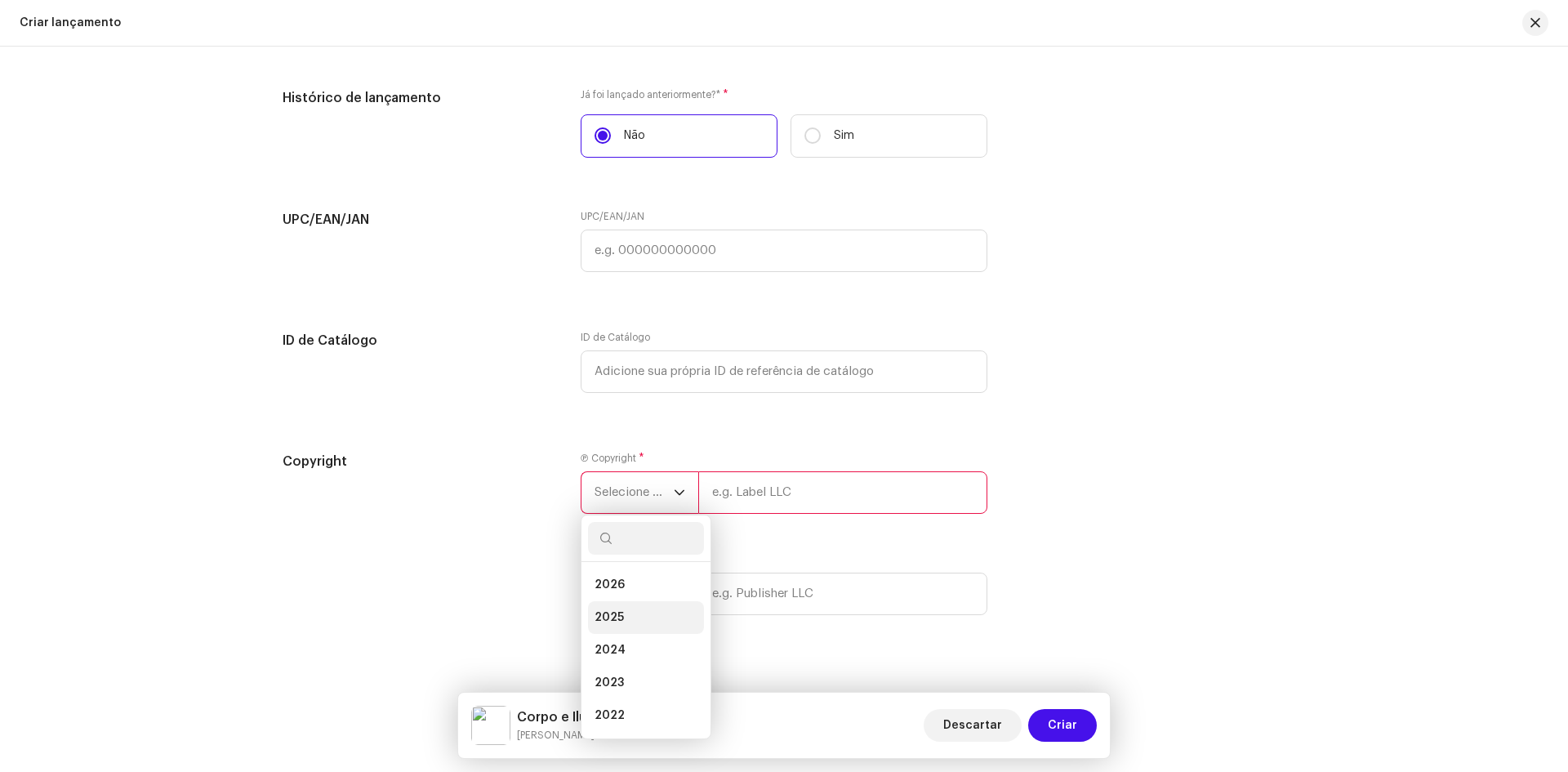
click at [603, 615] on span "2025" at bounding box center [609, 617] width 30 height 17
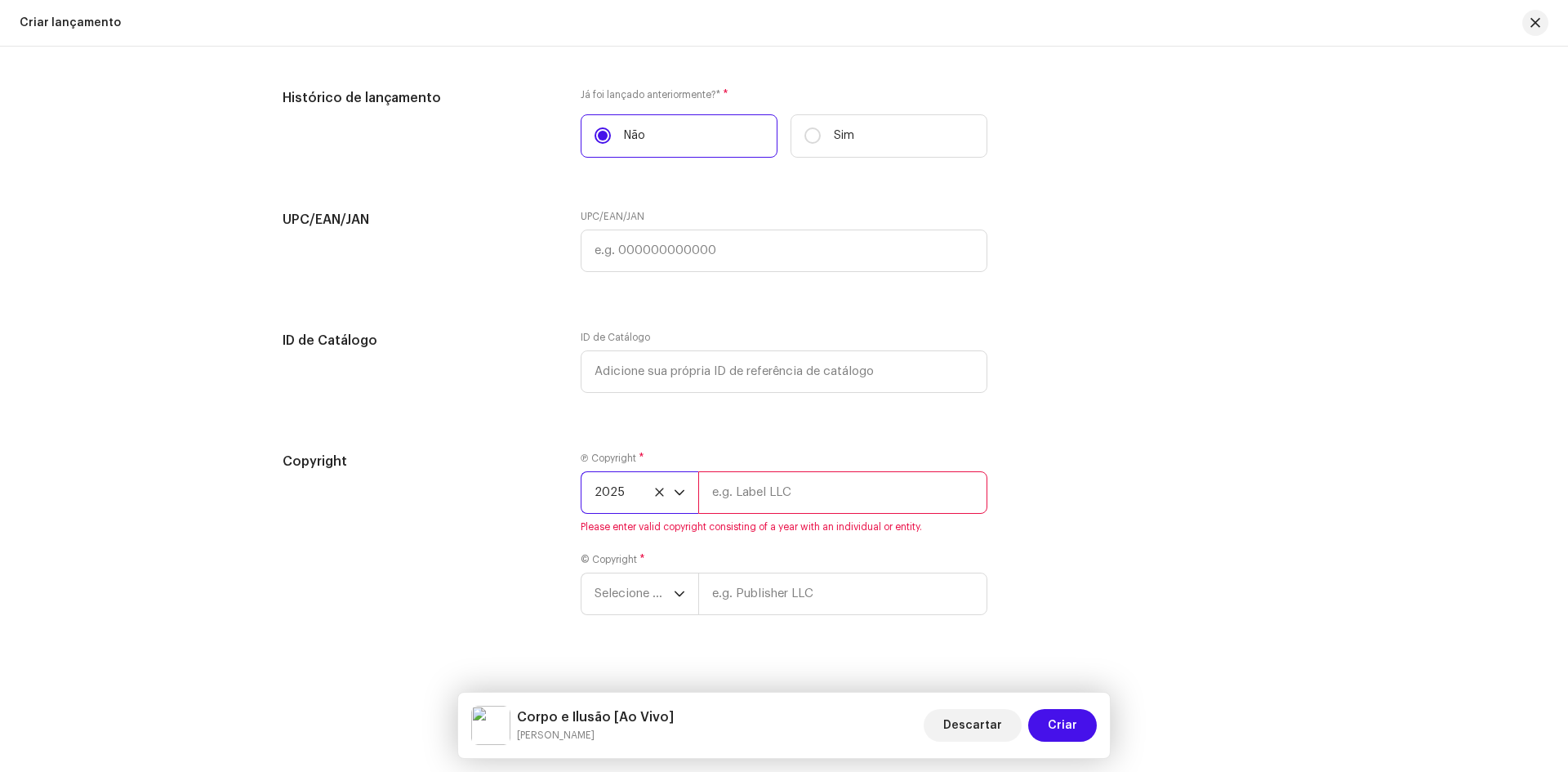
click at [741, 496] on input "text" at bounding box center [843, 492] width 289 height 42
type input "X Music [GEOGRAPHIC_DATA]"
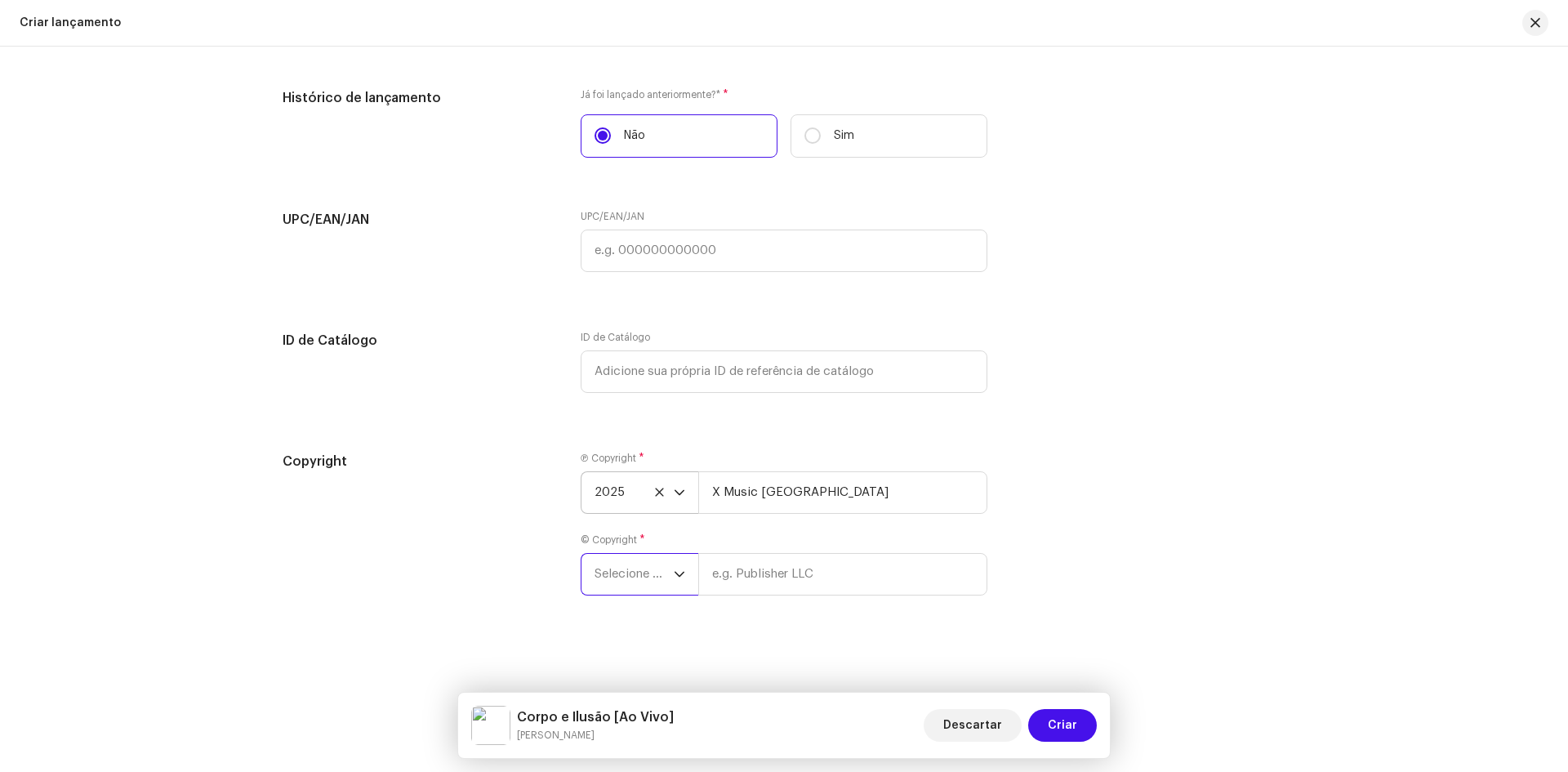
click at [635, 581] on span "Selecione o ano" at bounding box center [634, 574] width 79 height 41
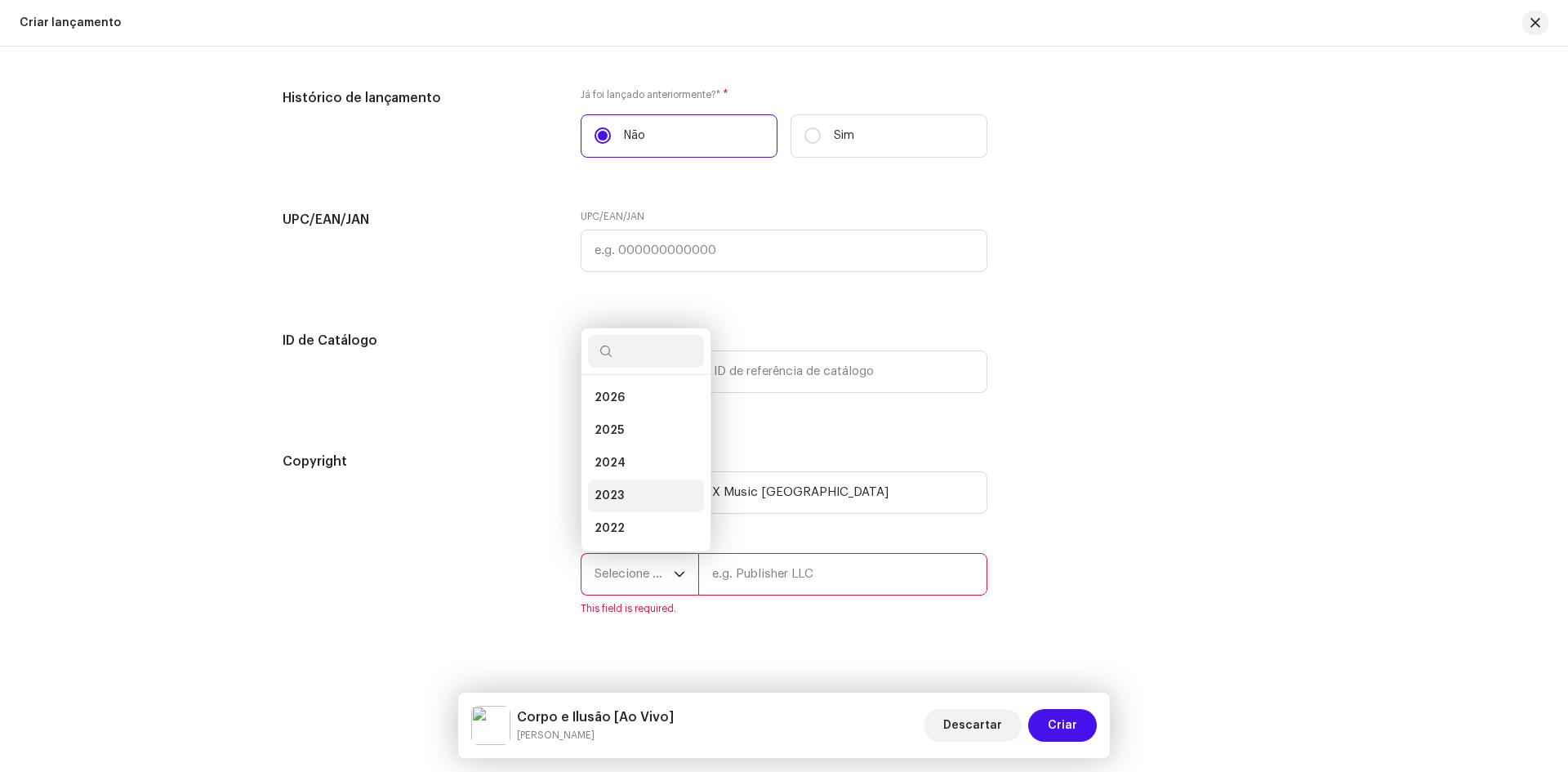
scroll to position [26, 0]
click at [621, 406] on li "2025" at bounding box center [646, 404] width 116 height 32
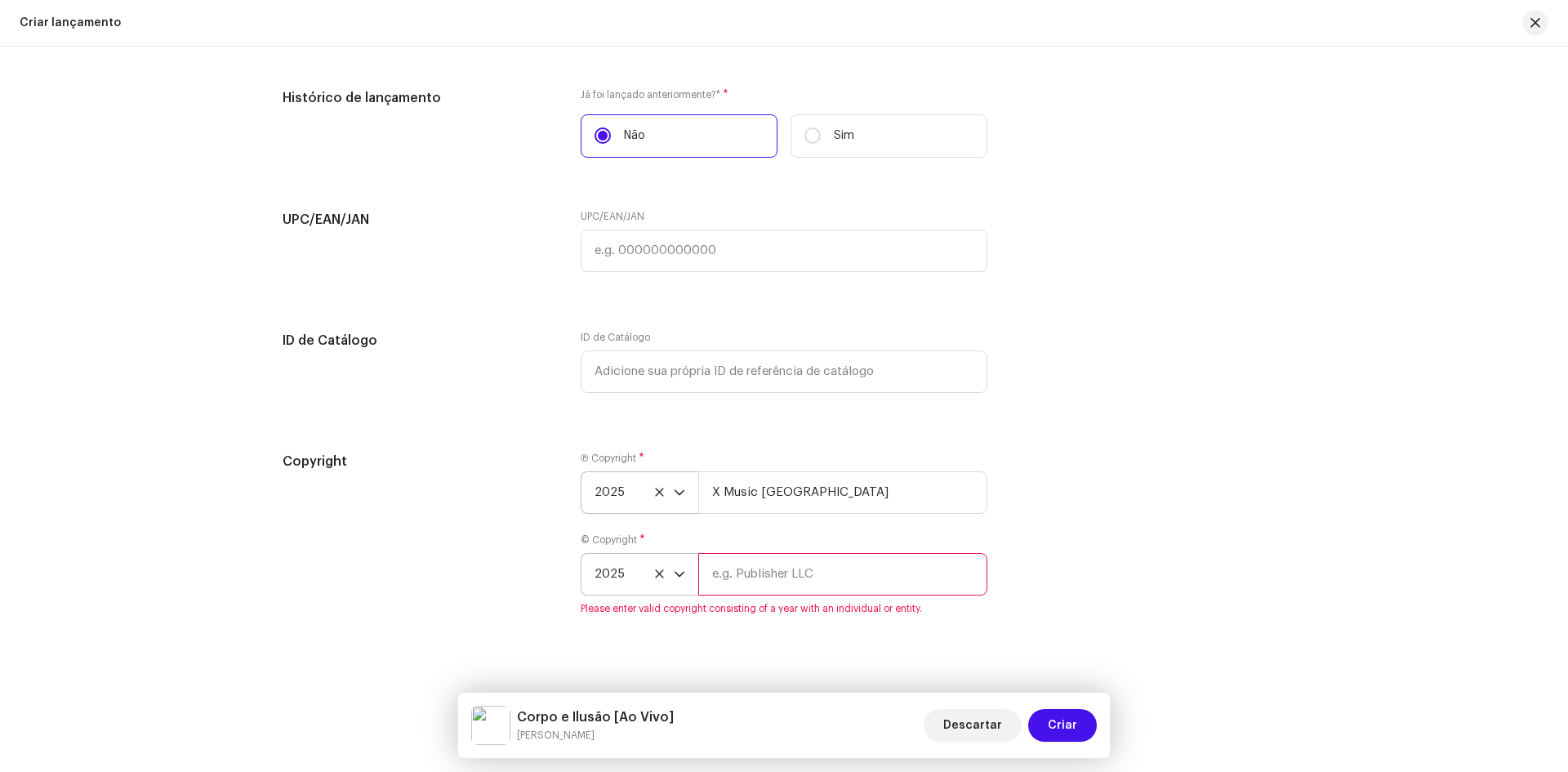
click at [749, 556] on input "text" at bounding box center [843, 574] width 289 height 42
type input "X Music [GEOGRAPHIC_DATA]"
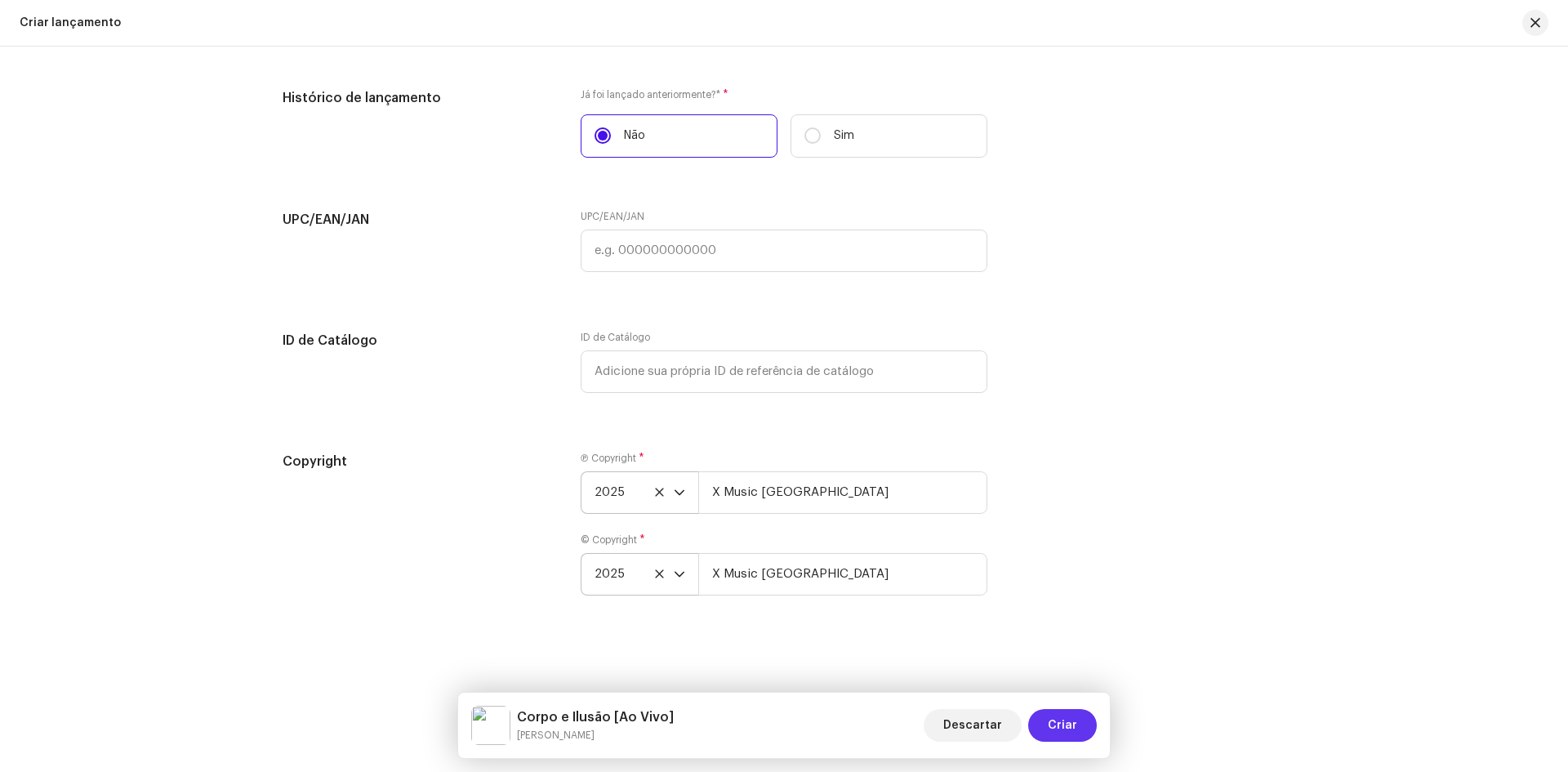
click at [1073, 712] on span "Criar" at bounding box center [1063, 725] width 30 height 32
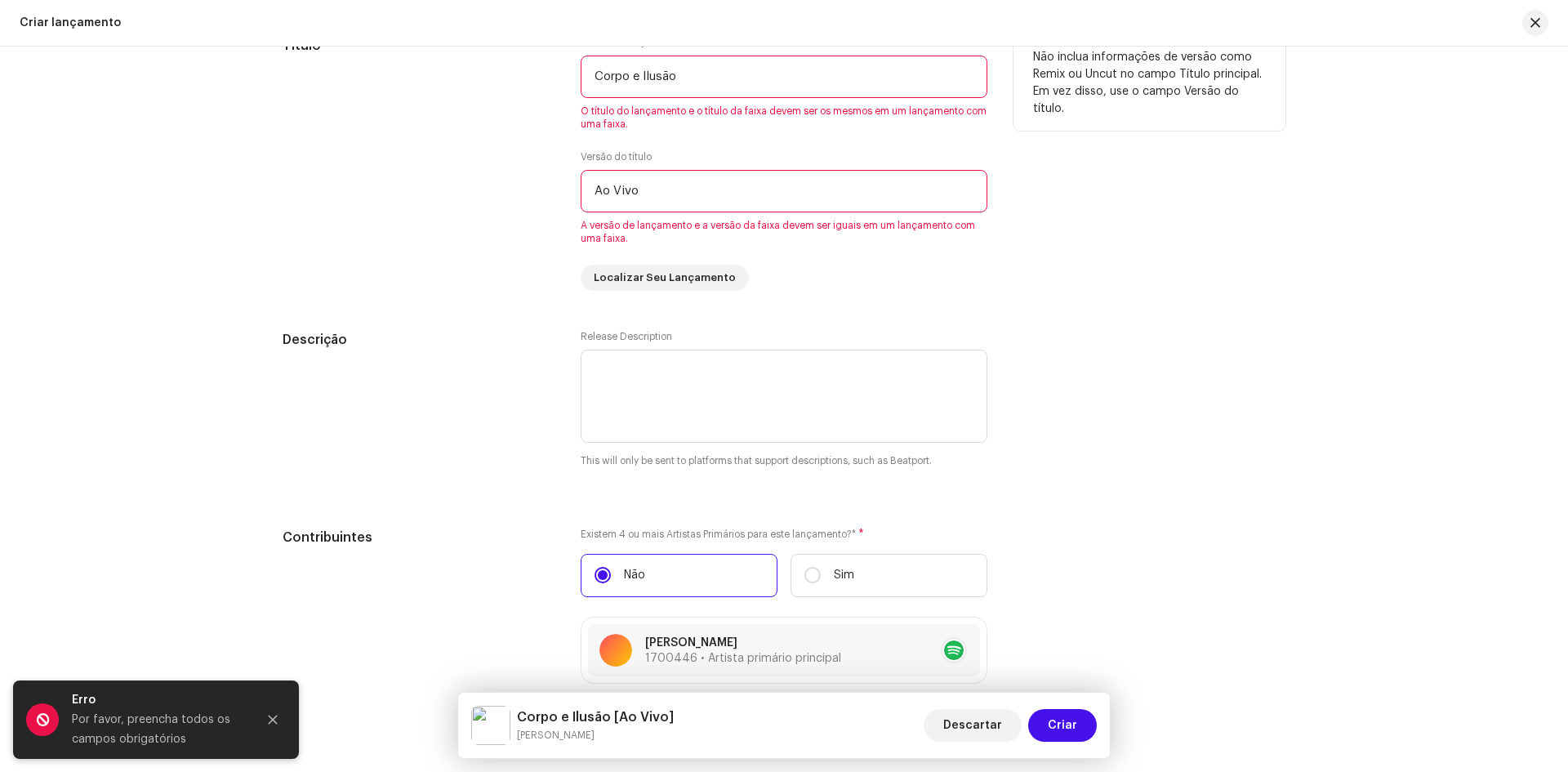
scroll to position [1233, 0]
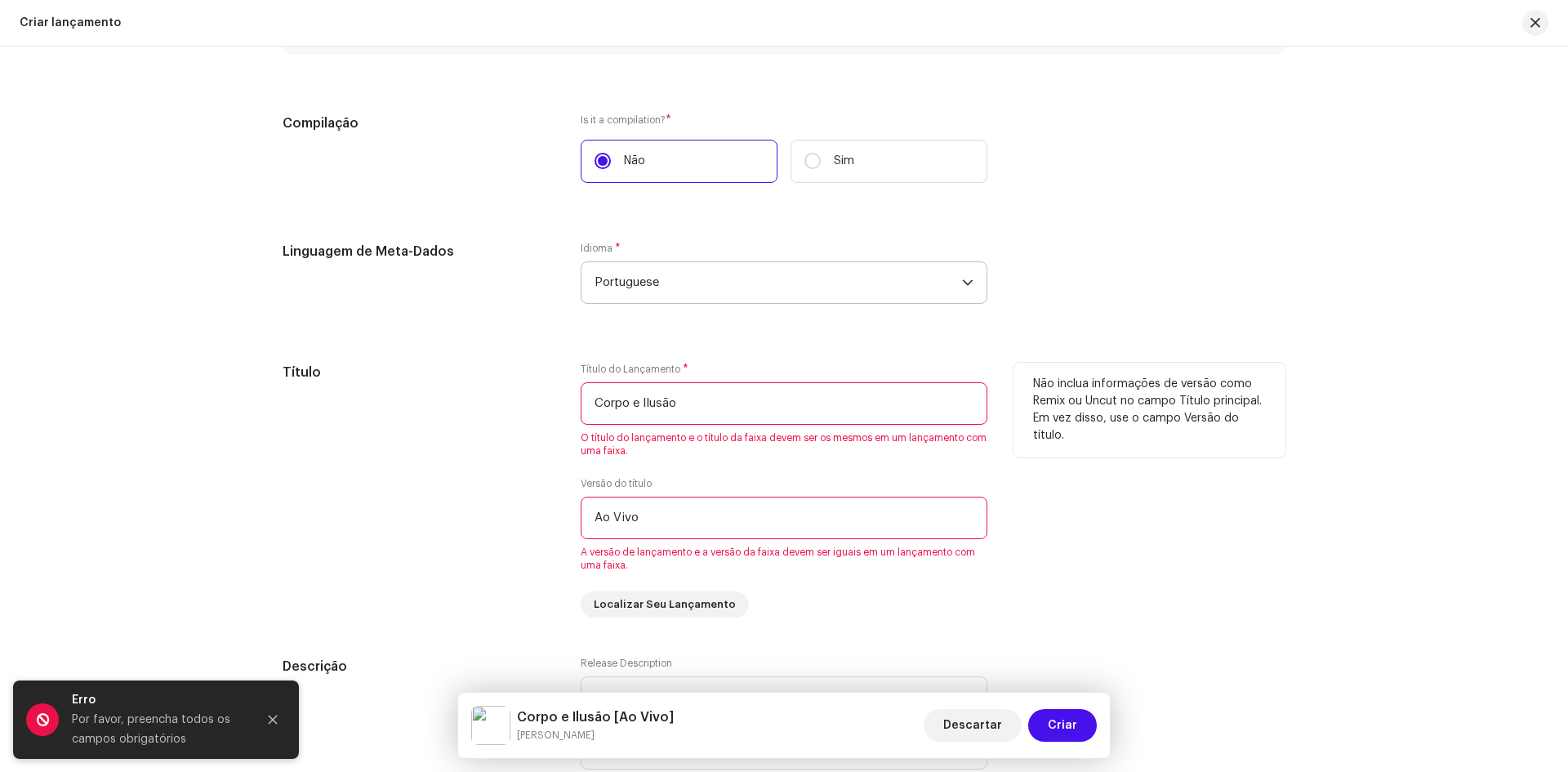
click at [641, 404] on input "Corpo e Ilusão" at bounding box center [784, 403] width 407 height 42
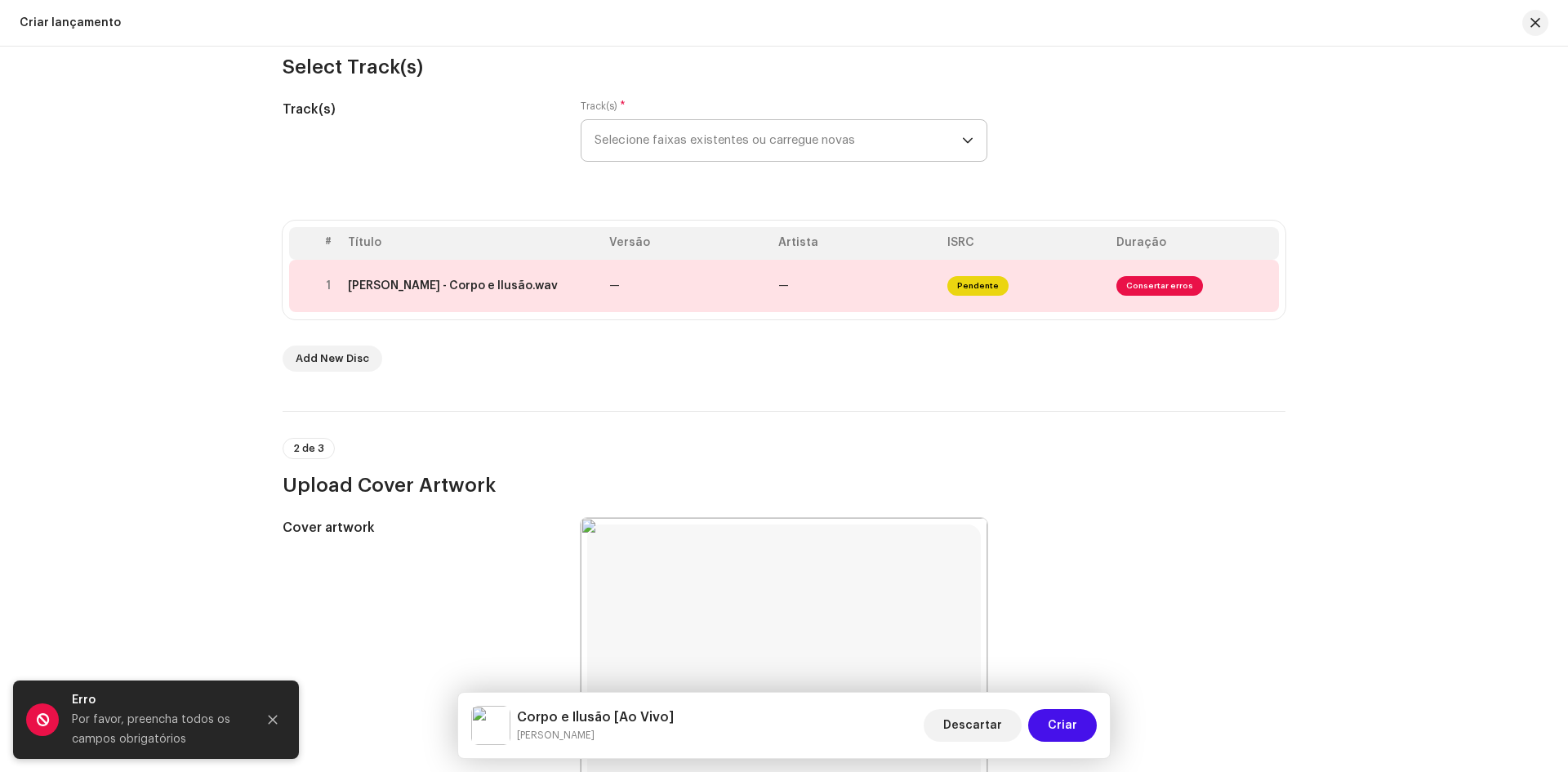
scroll to position [8, 0]
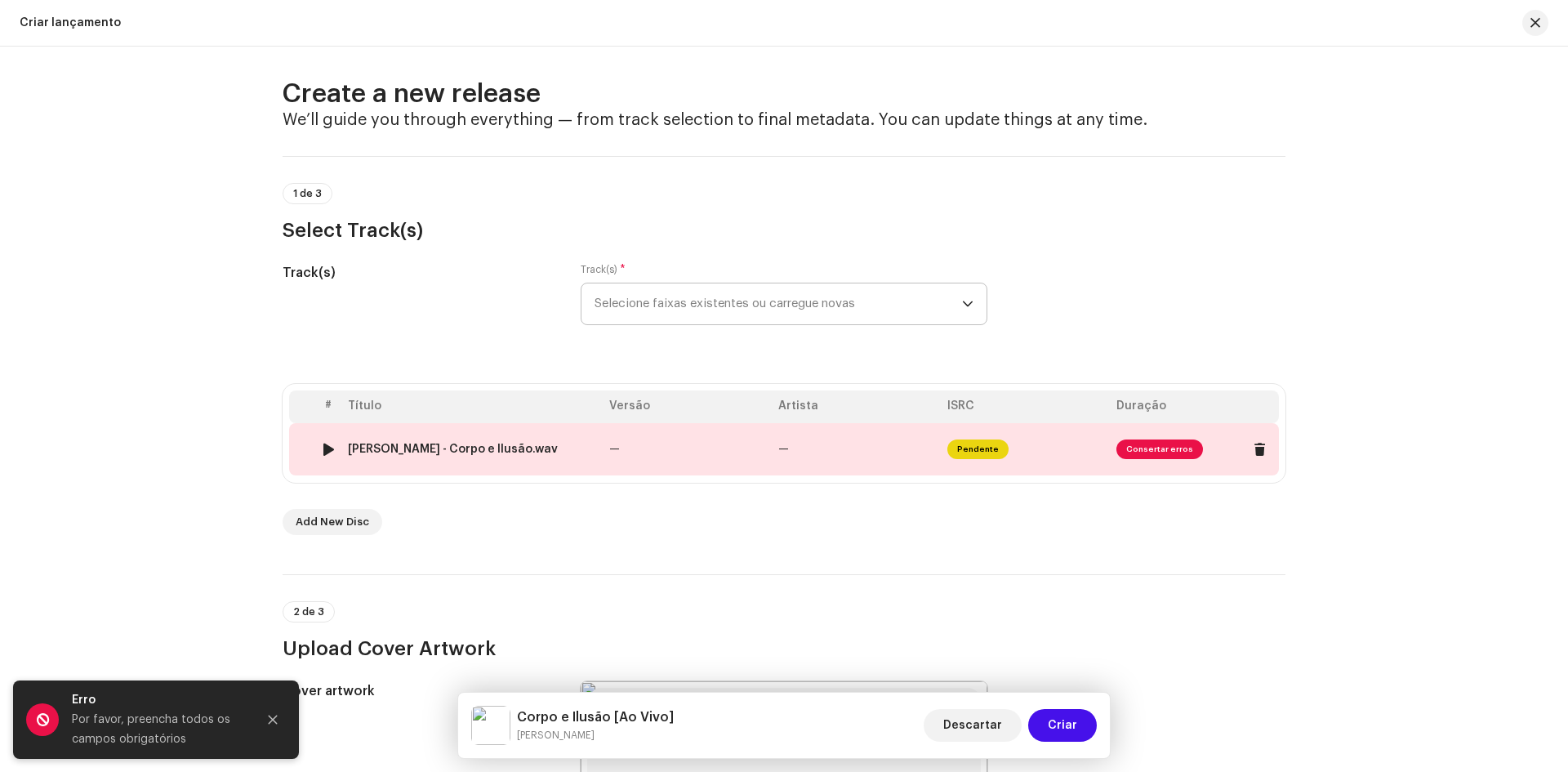
click at [530, 451] on div "Simone Ferreira - Corpo e Ilusão.wav" at bounding box center [452, 449] width 209 height 13
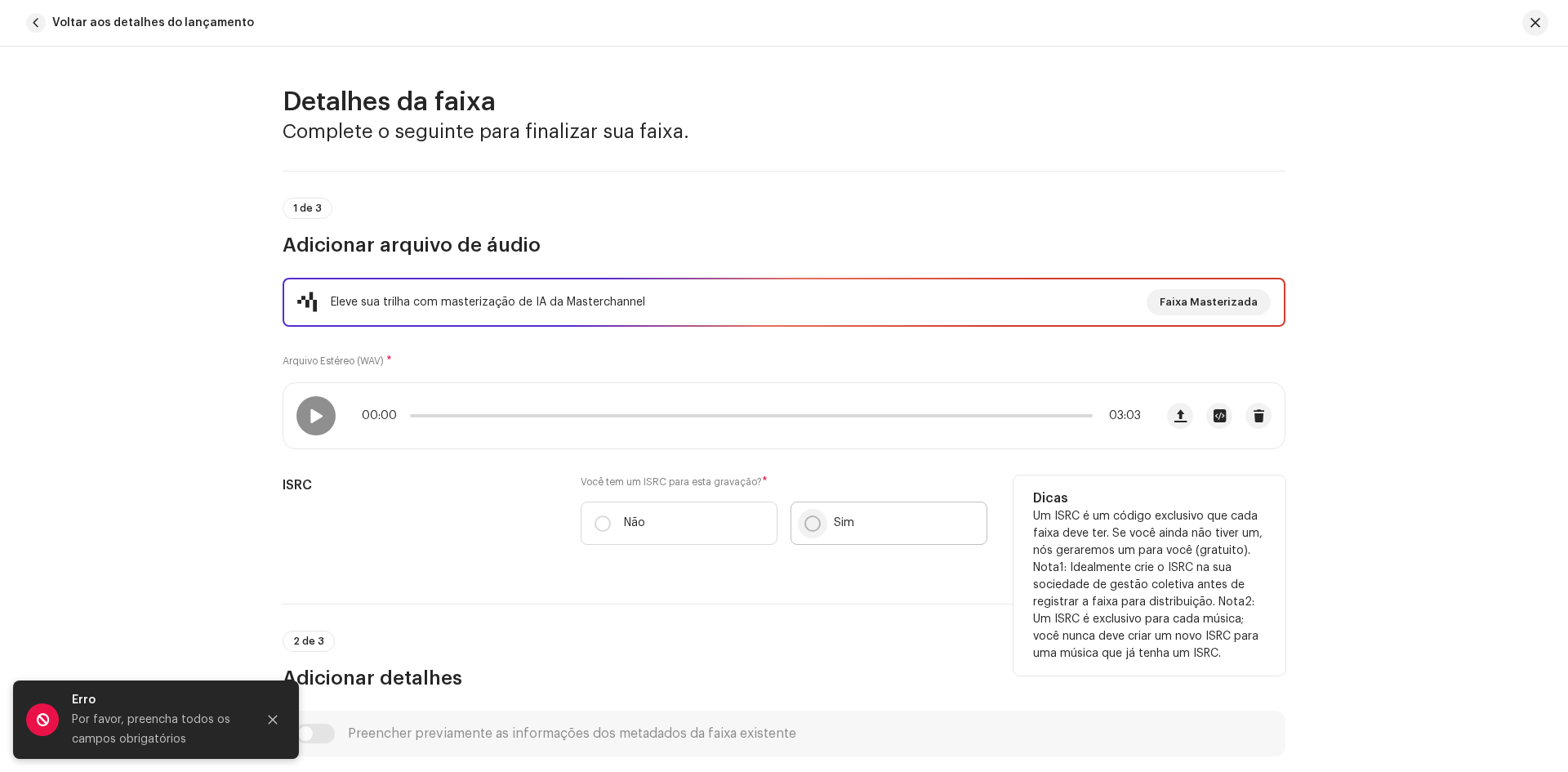
click at [814, 525] on input "Sim" at bounding box center [812, 523] width 17 height 17
radio input "true"
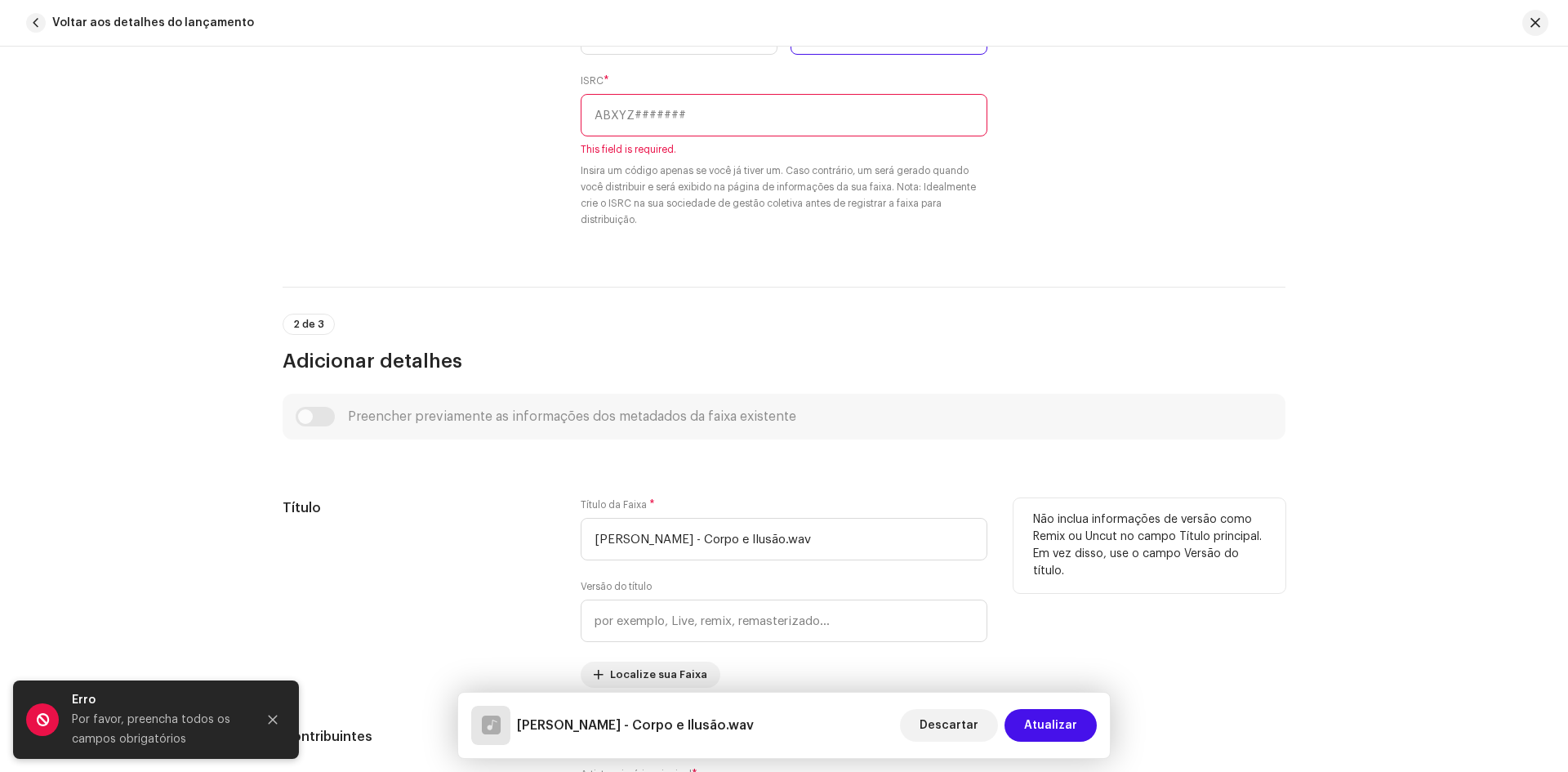
scroll to position [653, 0]
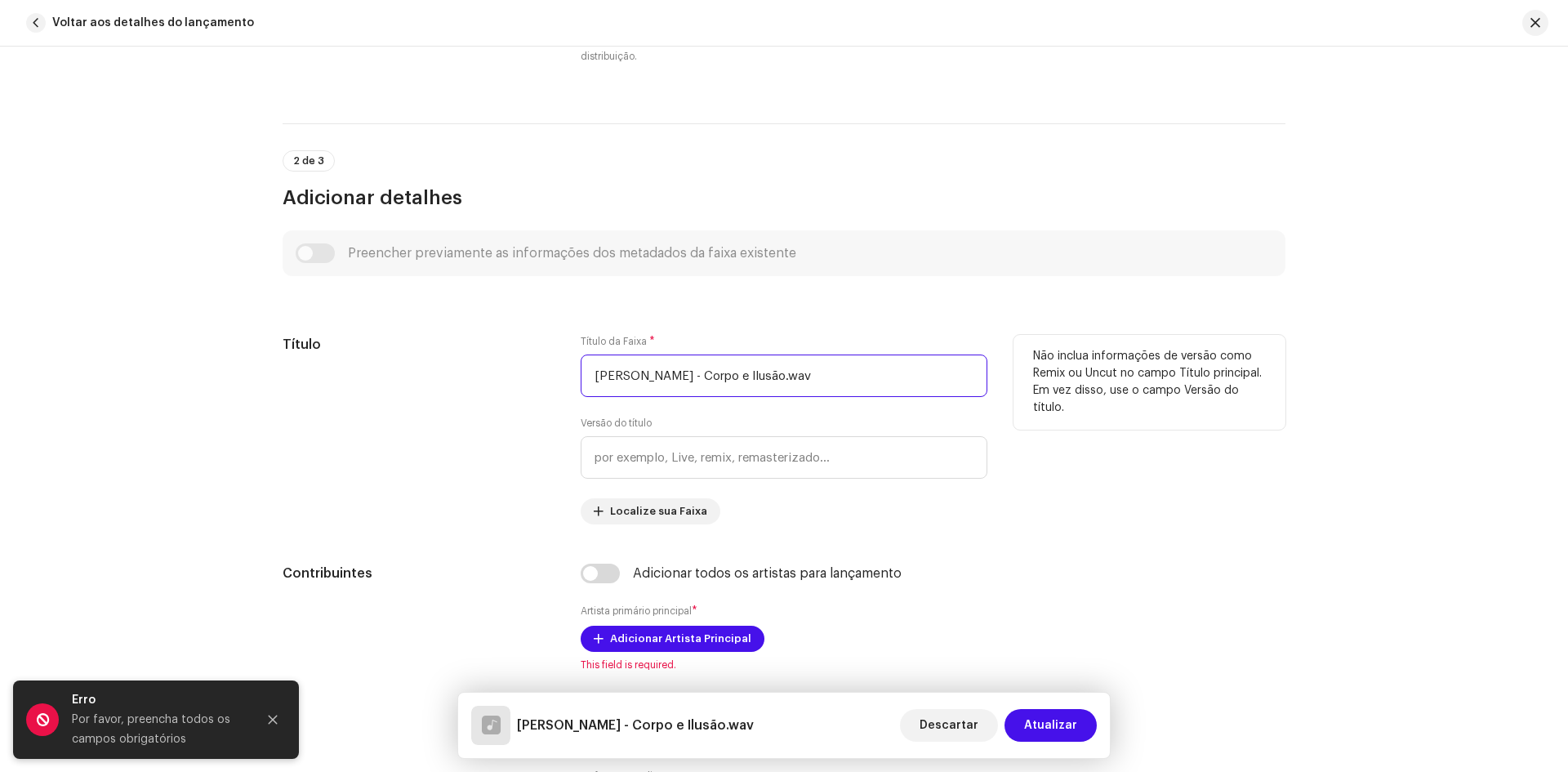
drag, startPoint x: 558, startPoint y: 394, endPoint x: 533, endPoint y: 393, distance: 25.0
click at [541, 393] on div "Título Título da Faixa * Simone Ferreira - Corpo e Ilusão.wav Versão do título…" at bounding box center [784, 429] width 1003 height 189
paste input "Corpo e Ilusão"
type input "Corpo e Ilusão"
click at [600, 457] on input "text" at bounding box center [784, 457] width 407 height 42
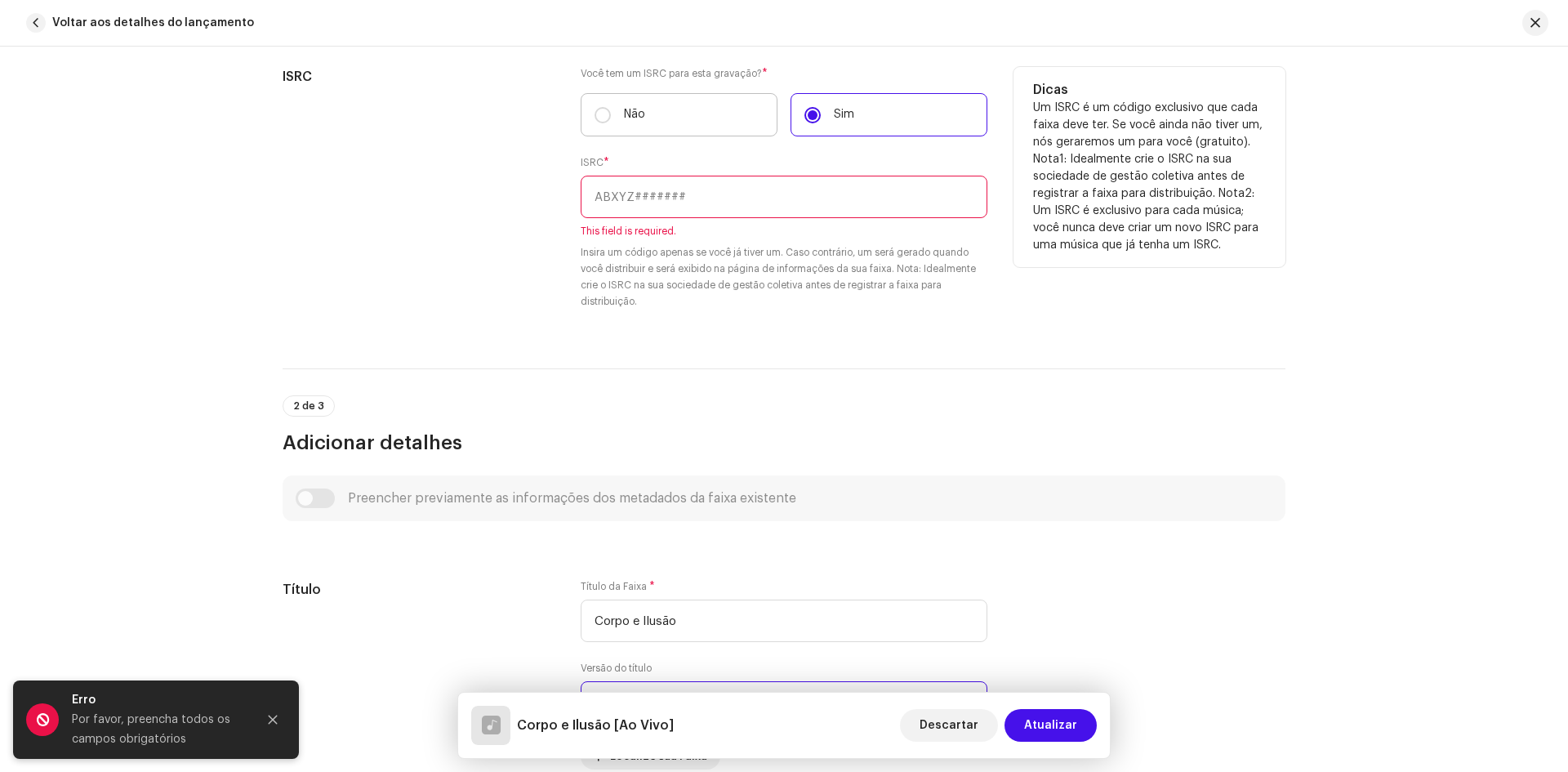
scroll to position [245, 0]
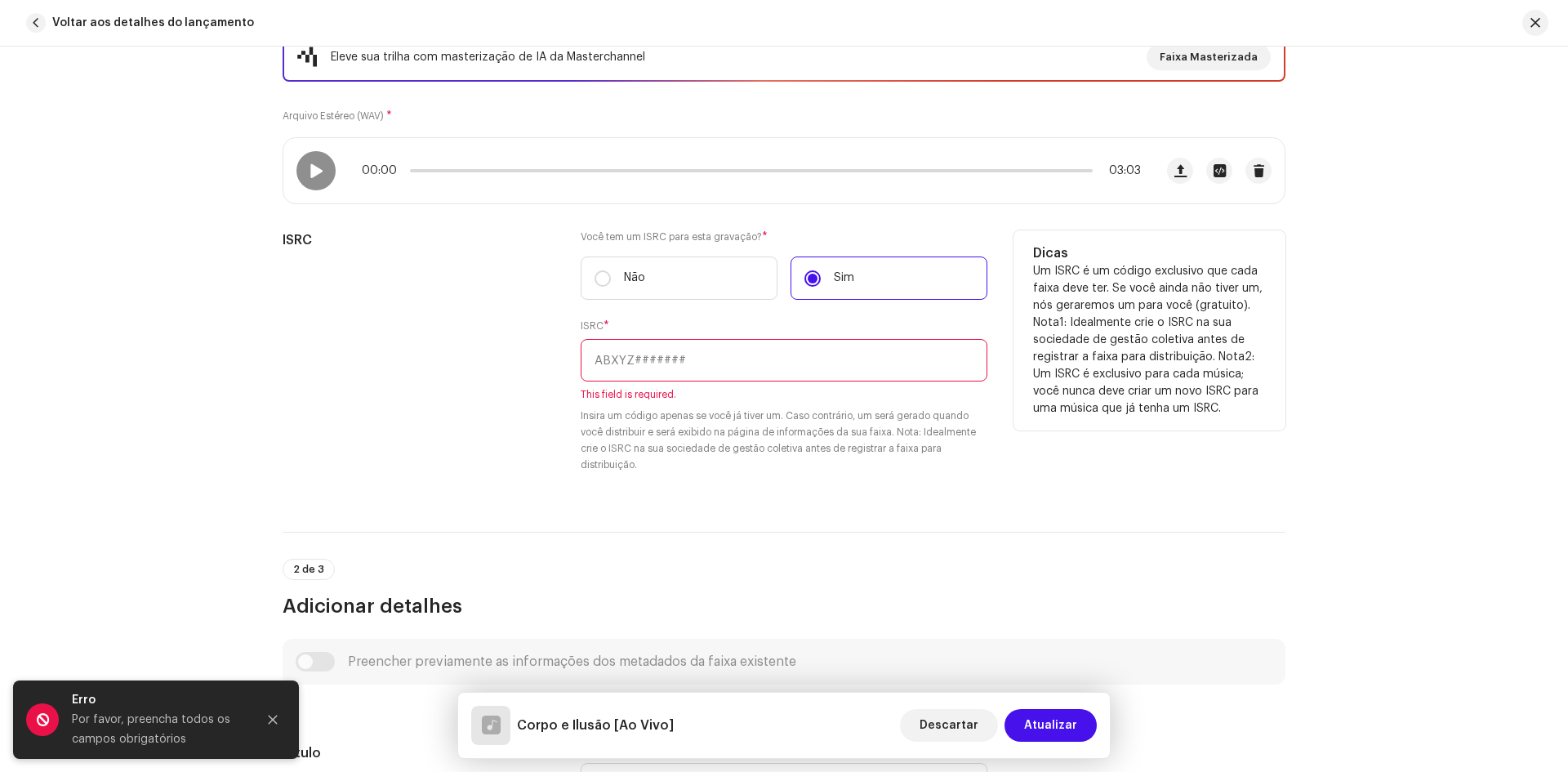
type input "Ao Vivo"
click at [632, 358] on input "text" at bounding box center [784, 360] width 407 height 42
click at [699, 368] on input "text" at bounding box center [784, 360] width 407 height 42
paste input "BK5872500025"
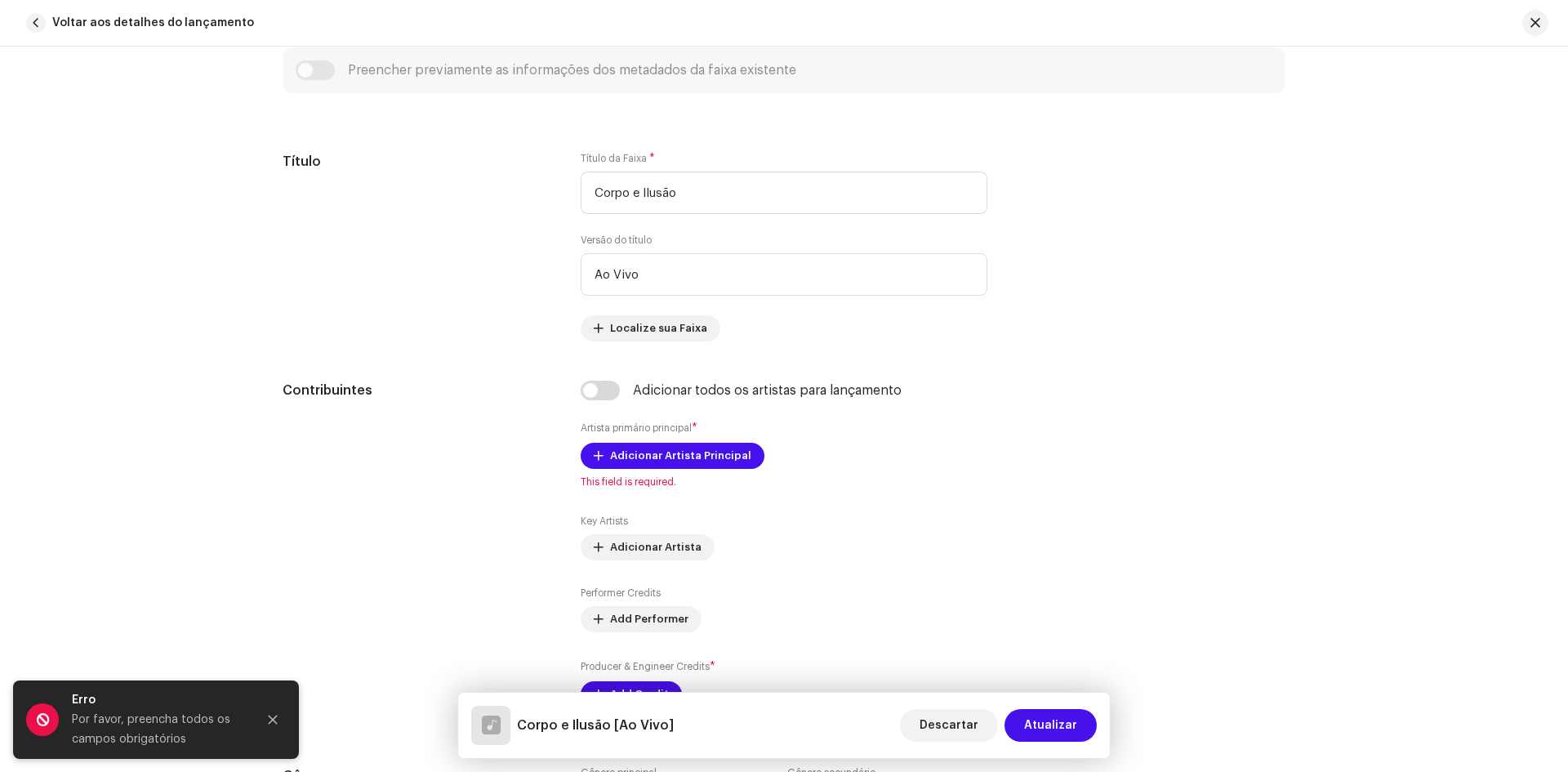
scroll to position [1061, 0]
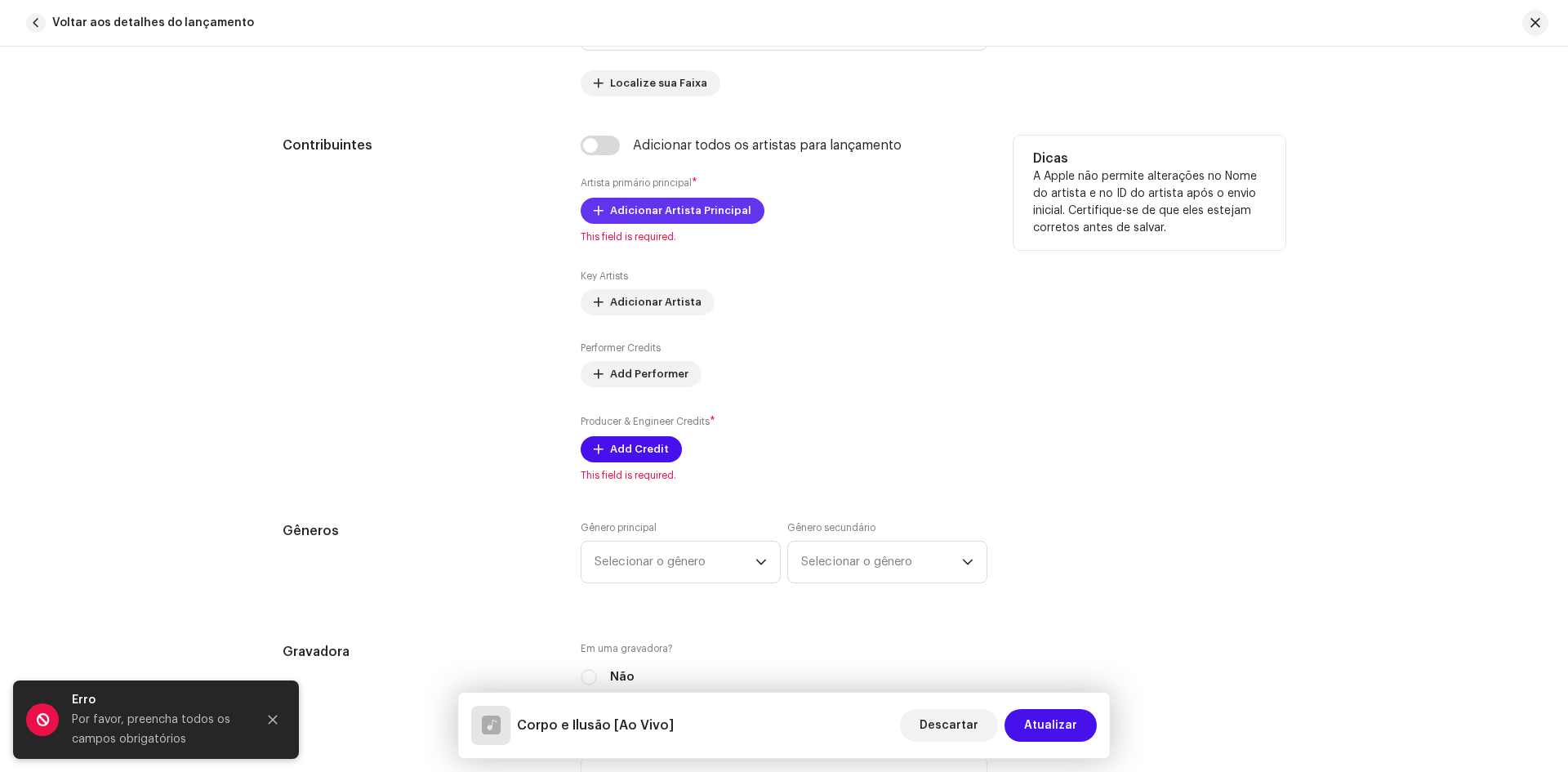
type input "BK5872500025"
click at [617, 221] on span "Adicionar Artista Principal" at bounding box center [680, 210] width 141 height 32
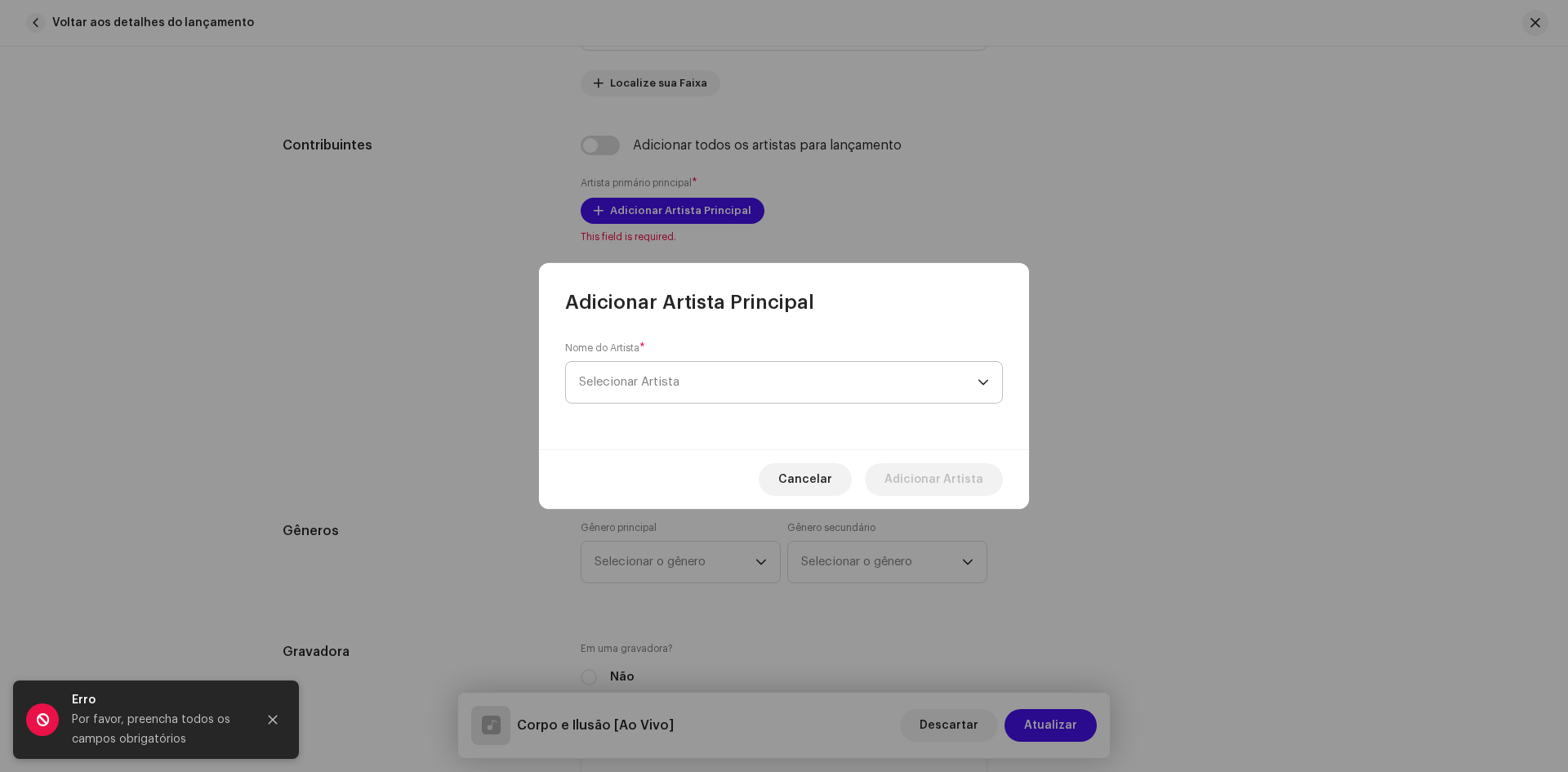
click at [595, 379] on span "Selecionar Artista" at bounding box center [629, 382] width 101 height 12
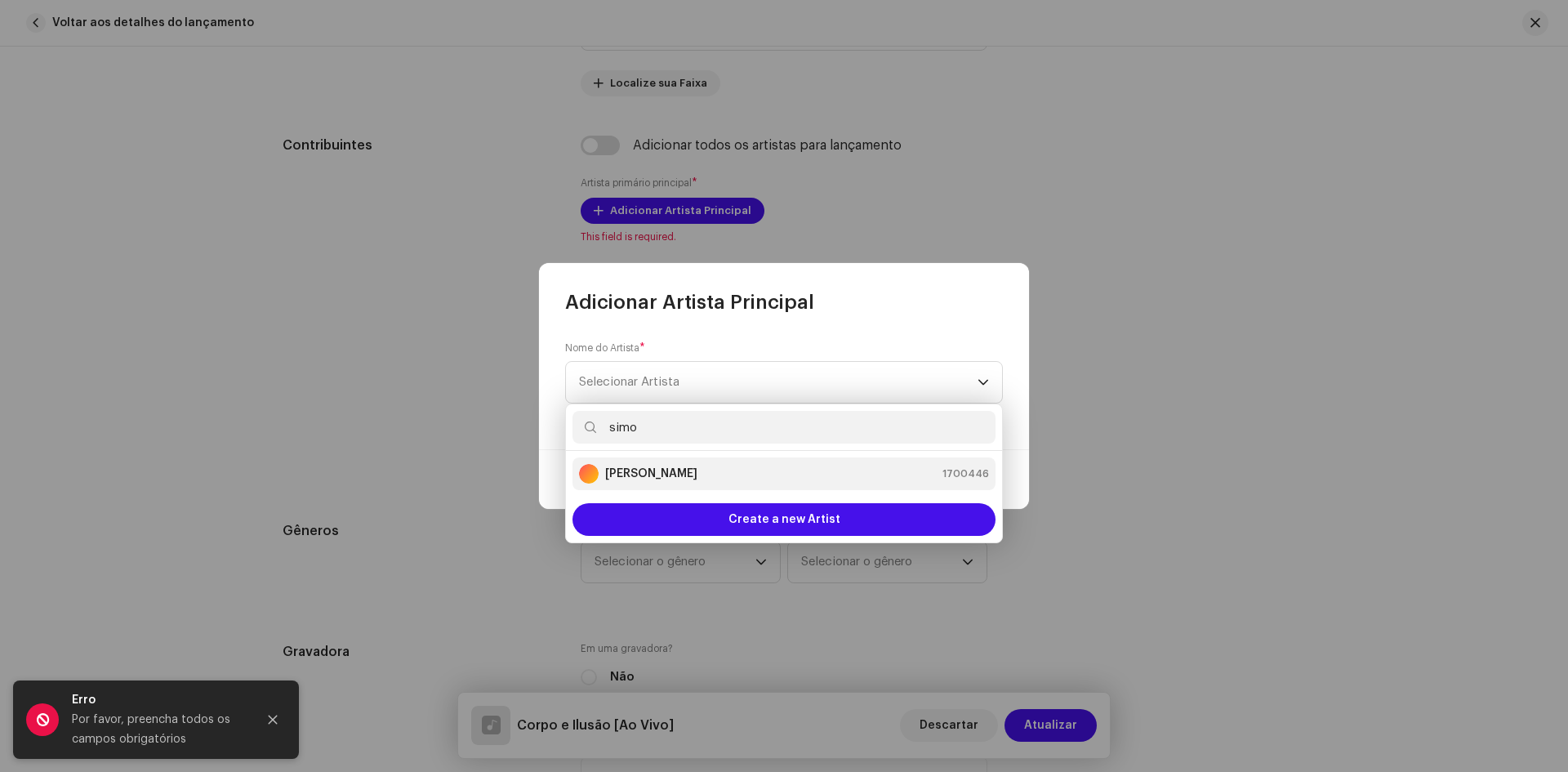
type input "simo"
click at [675, 467] on strong "Simone Ferreira" at bounding box center [650, 473] width 92 height 17
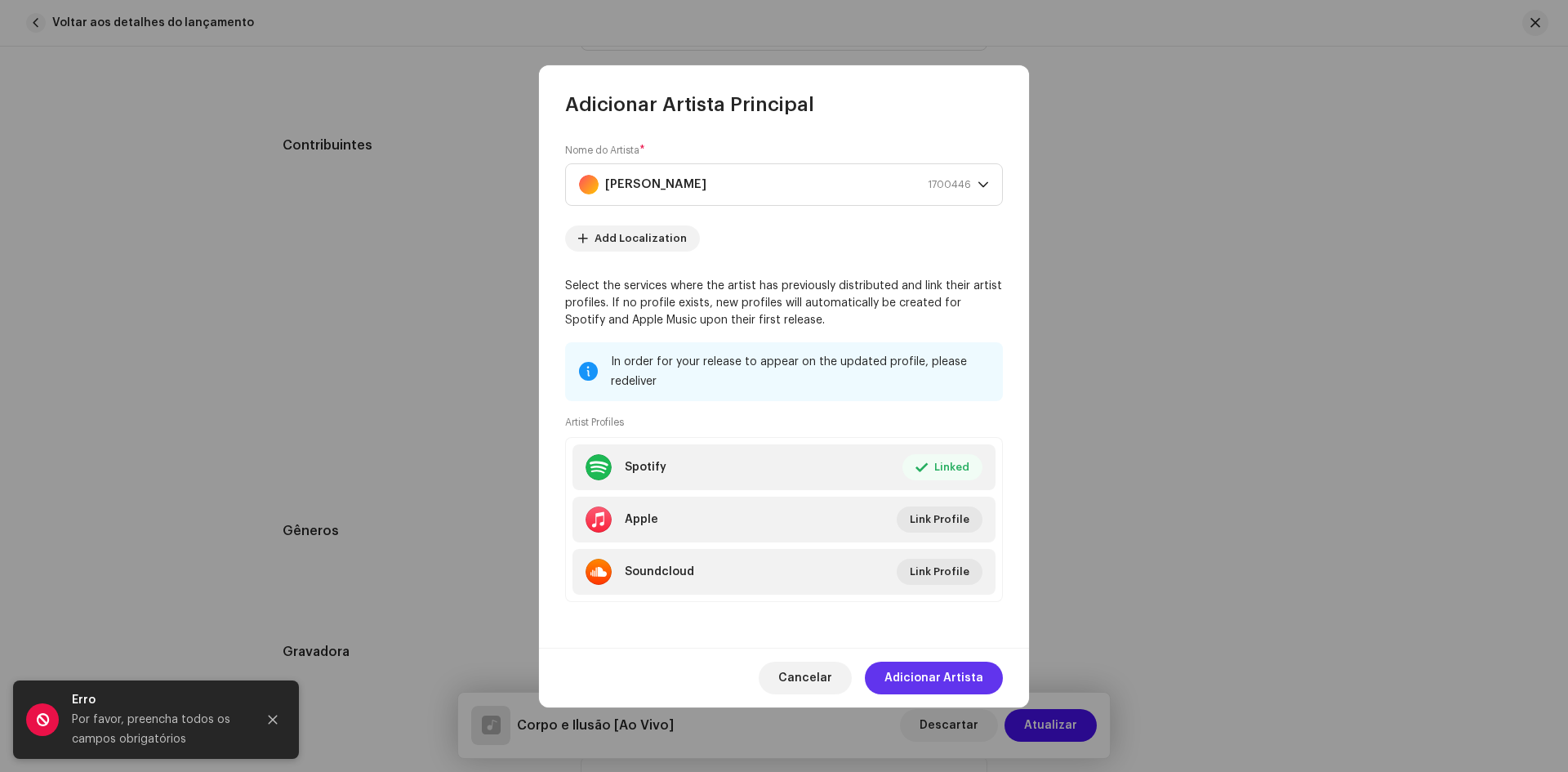
click at [958, 670] on span "Adicionar Artista" at bounding box center [933, 677] width 99 height 32
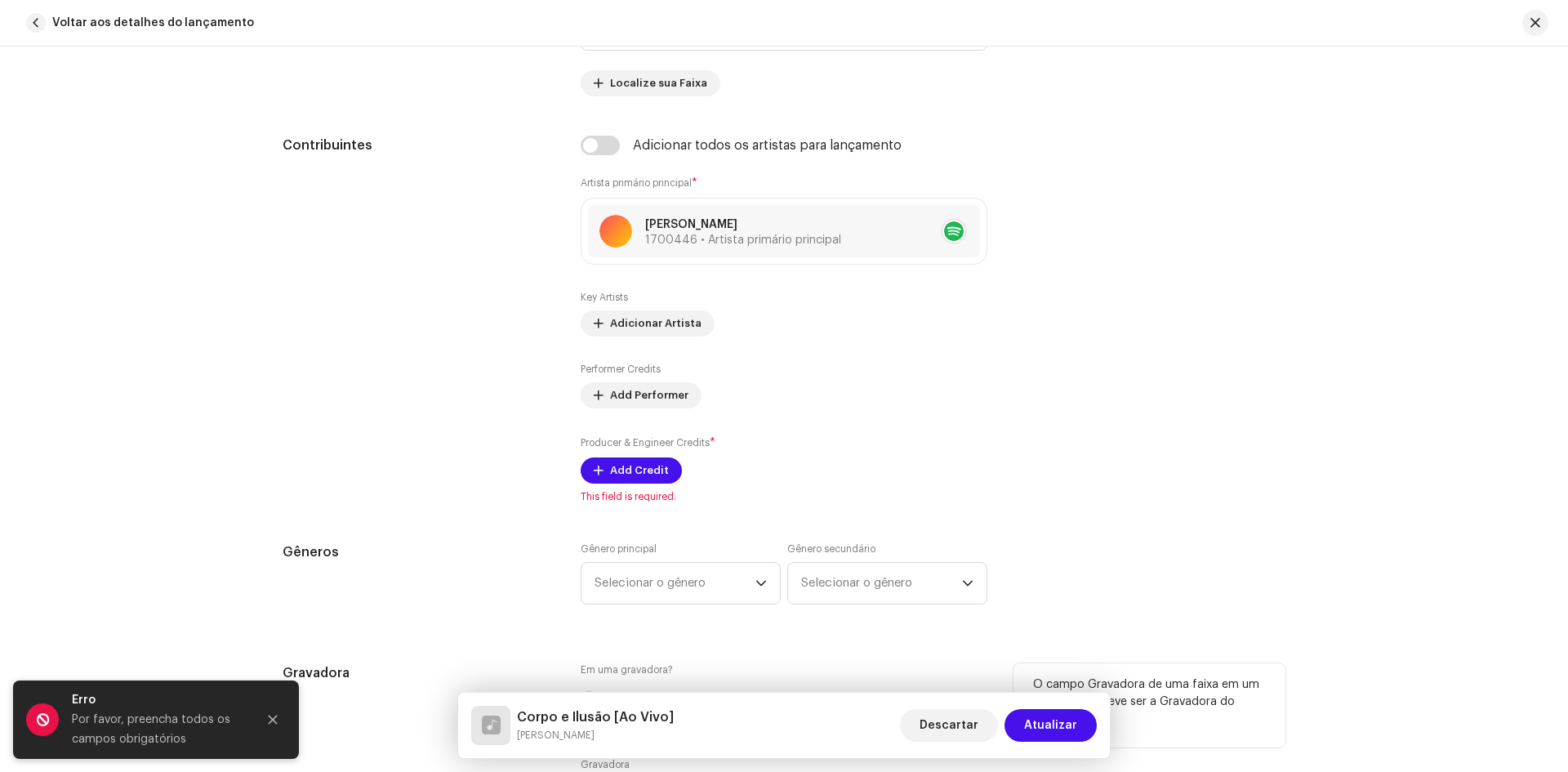
scroll to position [1225, 0]
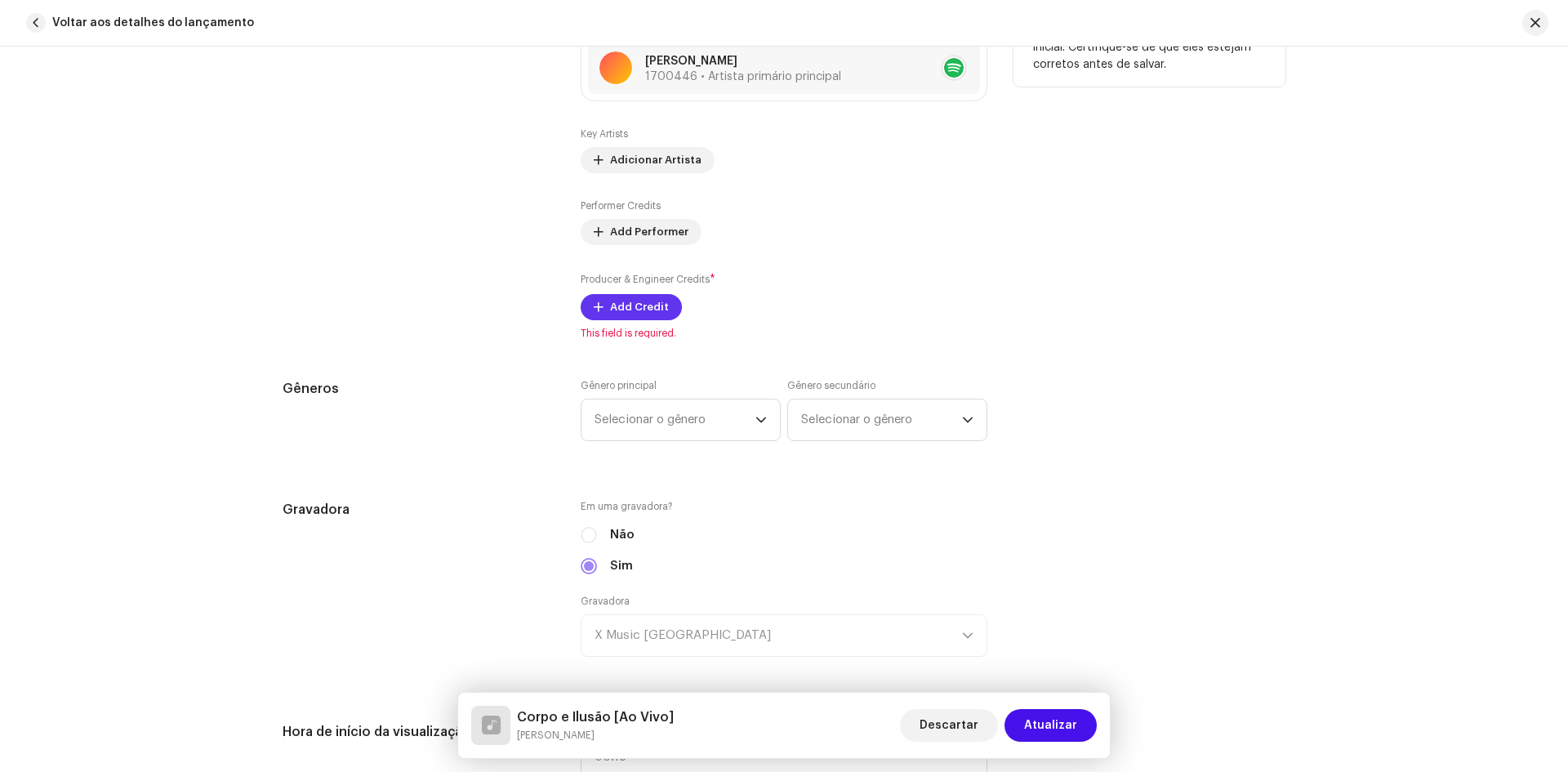
click at [626, 305] on span "Add Credit" at bounding box center [639, 307] width 59 height 32
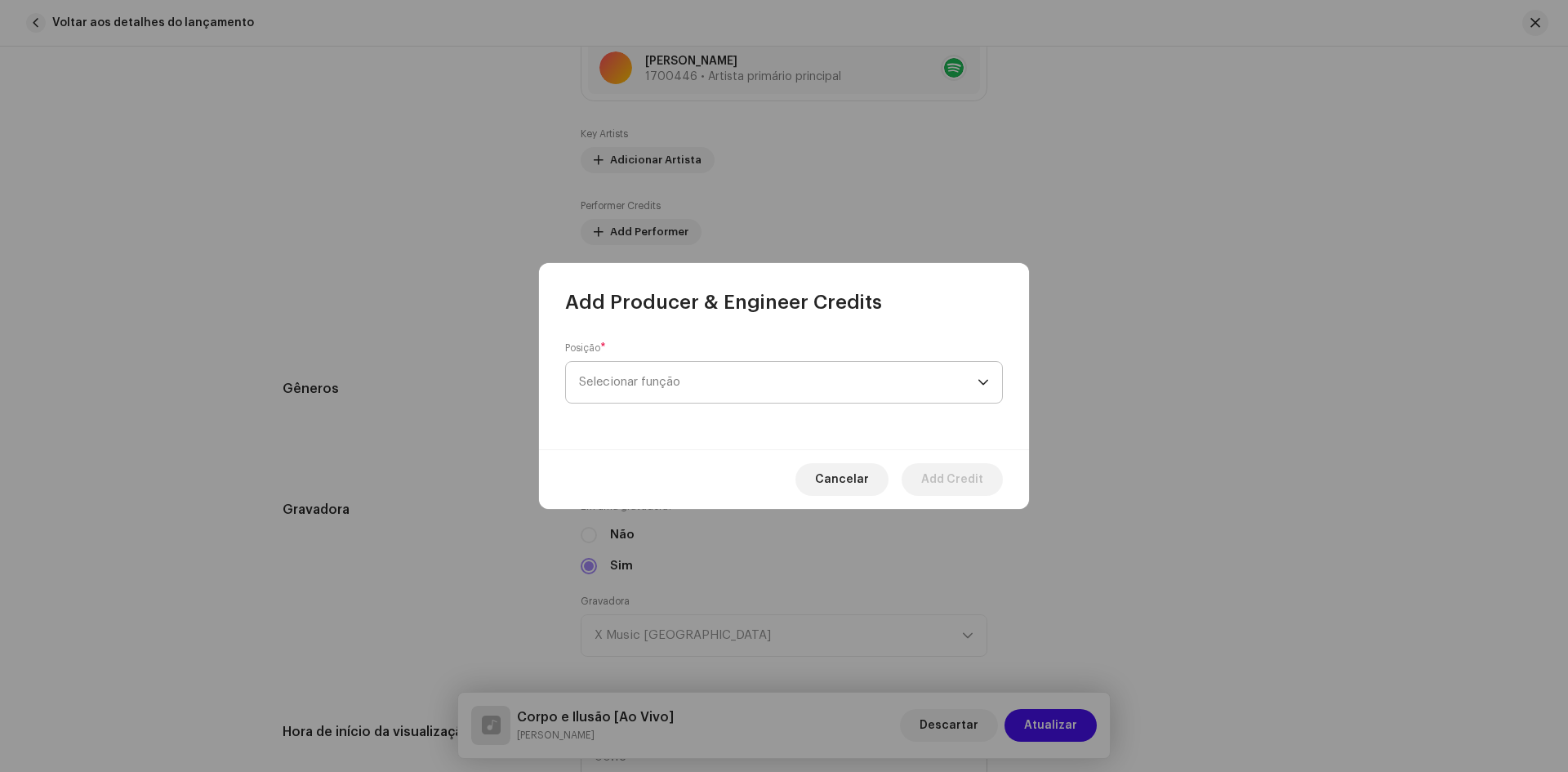
click at [653, 384] on span "Selecionar função" at bounding box center [778, 382] width 399 height 41
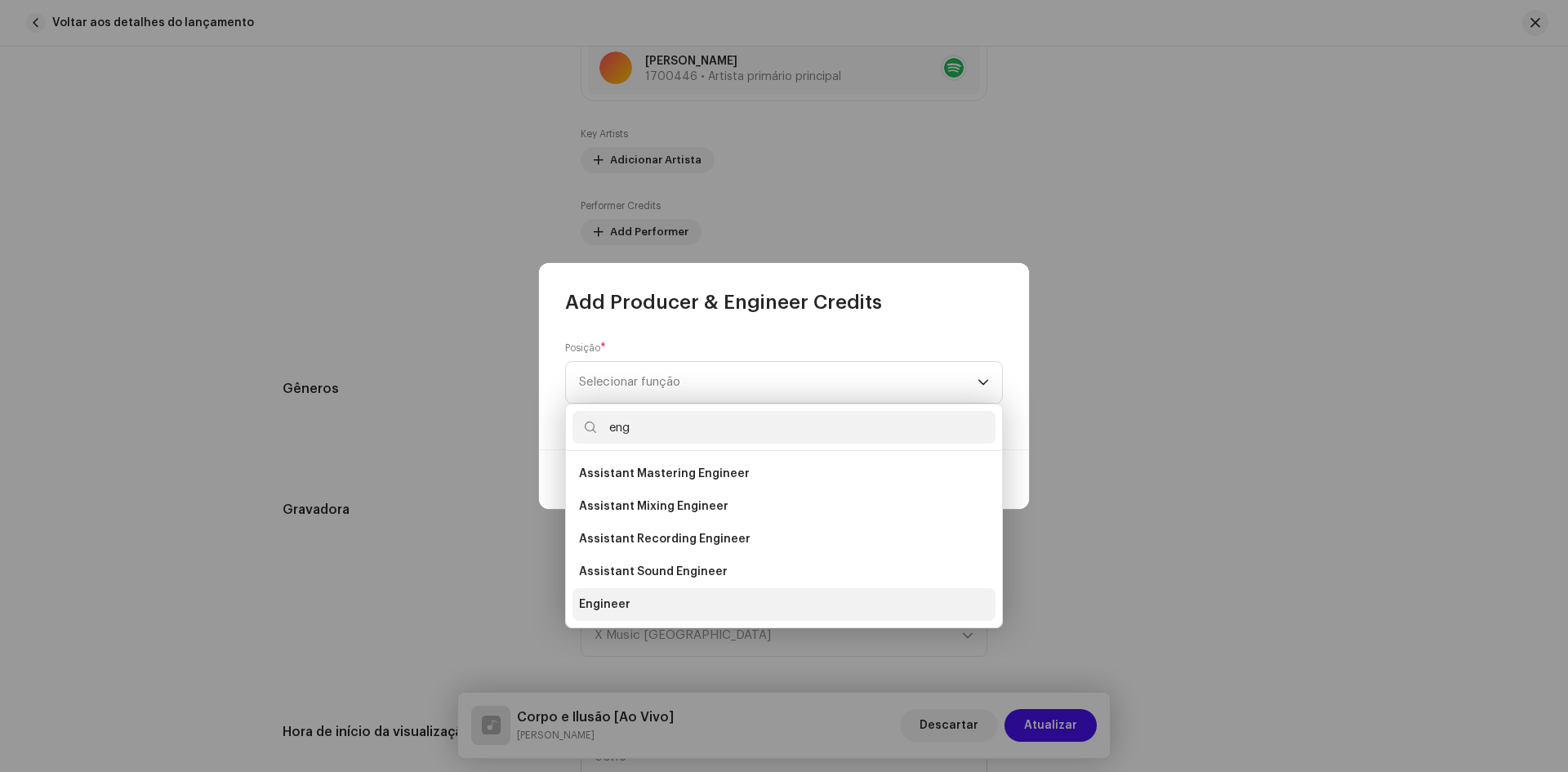
type input "eng"
click at [616, 603] on span "Engineer" at bounding box center [605, 604] width 52 height 17
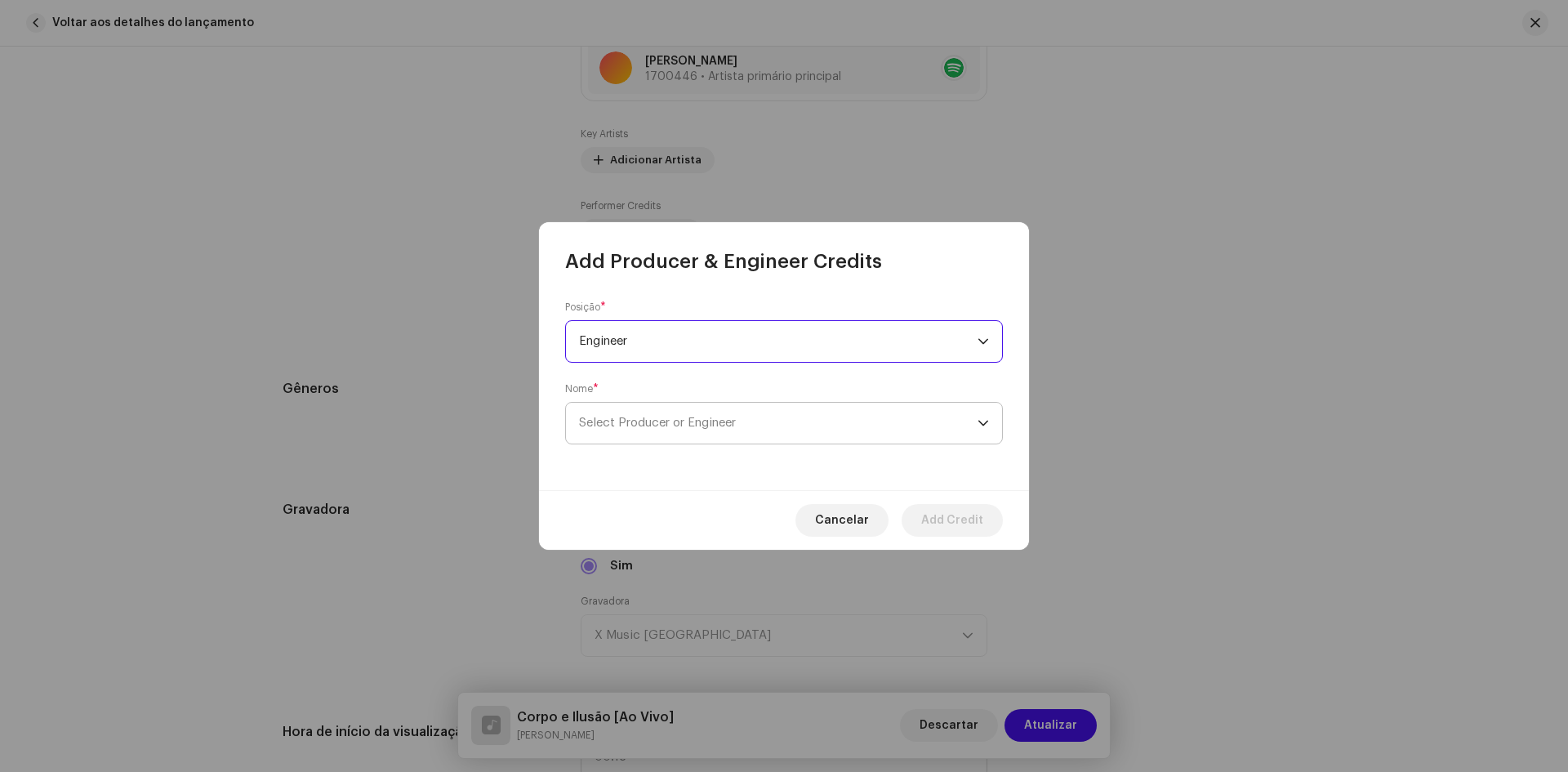
click at [678, 421] on span "Select Producer or Engineer" at bounding box center [657, 422] width 157 height 12
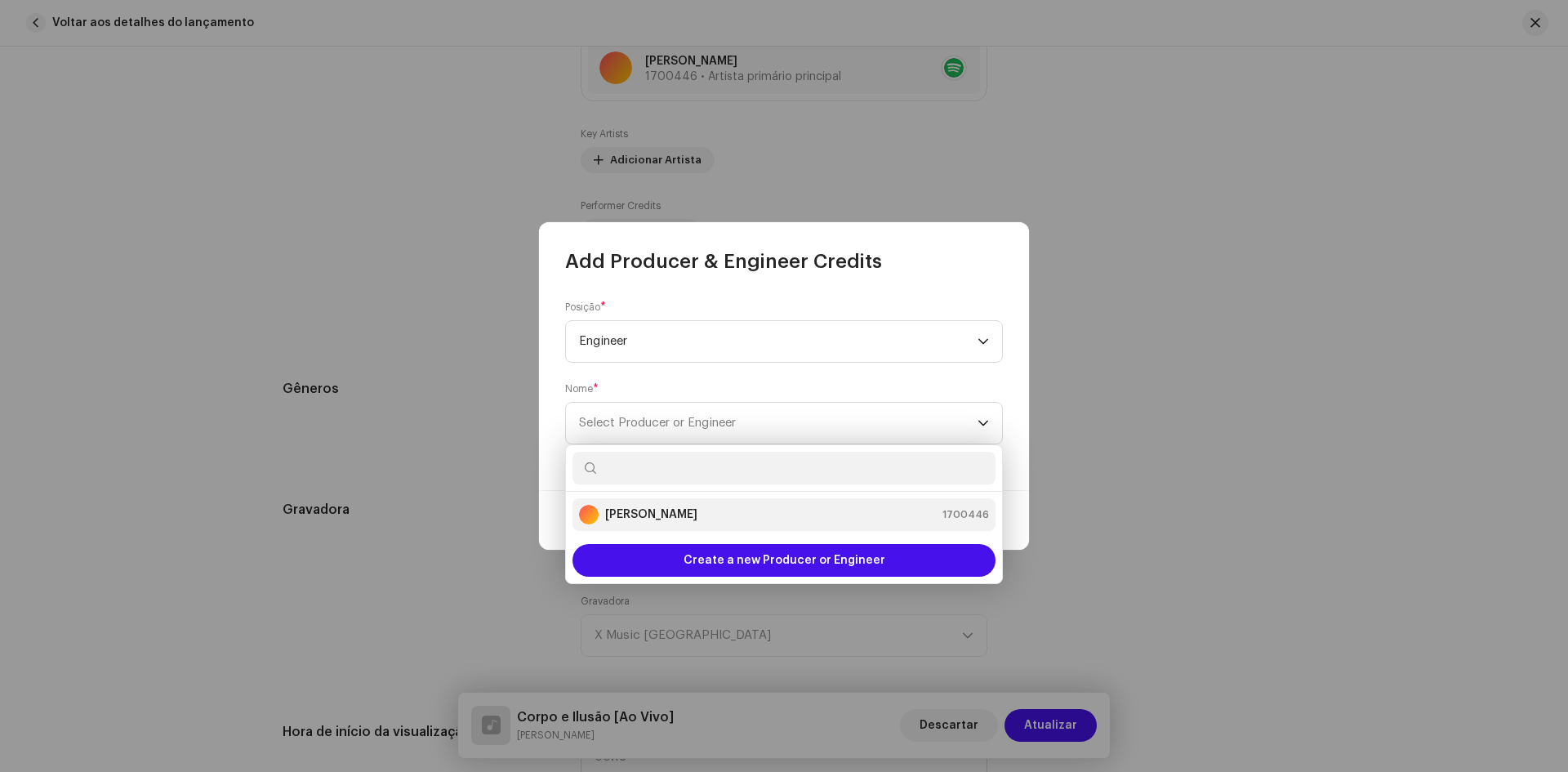
click at [632, 513] on strong "Simone Ferreira" at bounding box center [650, 514] width 92 height 17
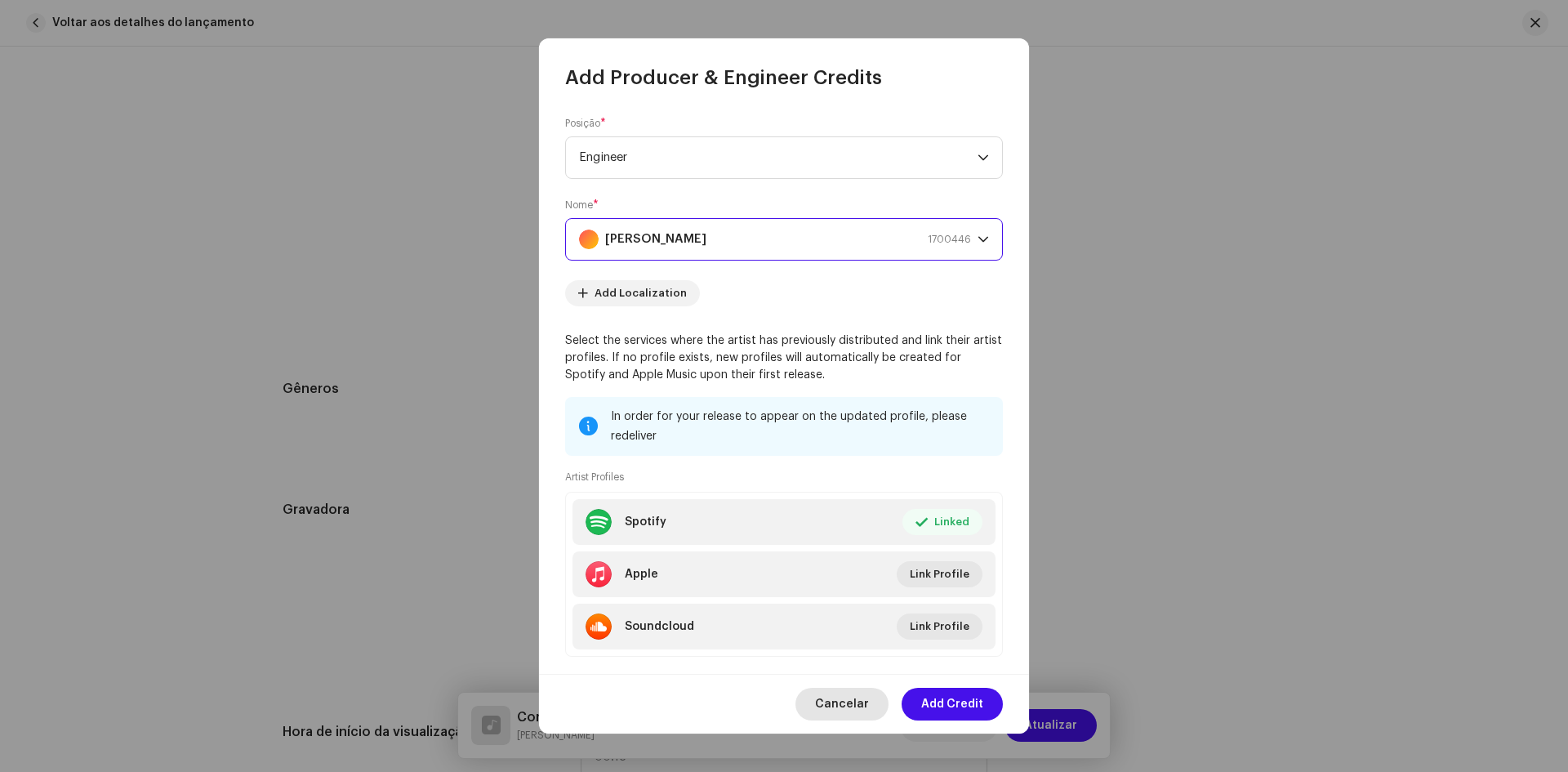
click at [833, 703] on span "Cancelar" at bounding box center [842, 704] width 54 height 32
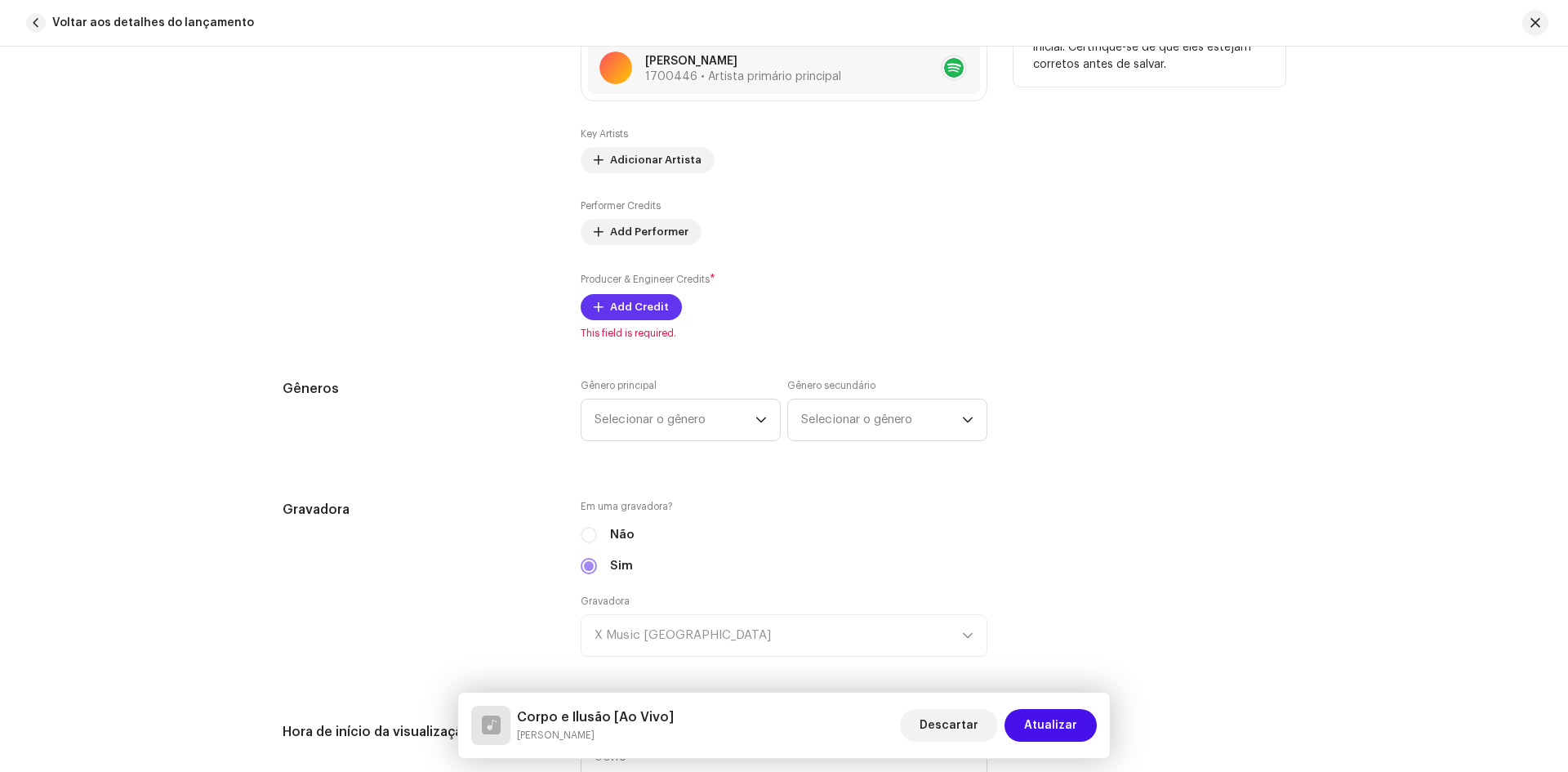
click at [626, 314] on span "Add Credit" at bounding box center [639, 307] width 59 height 32
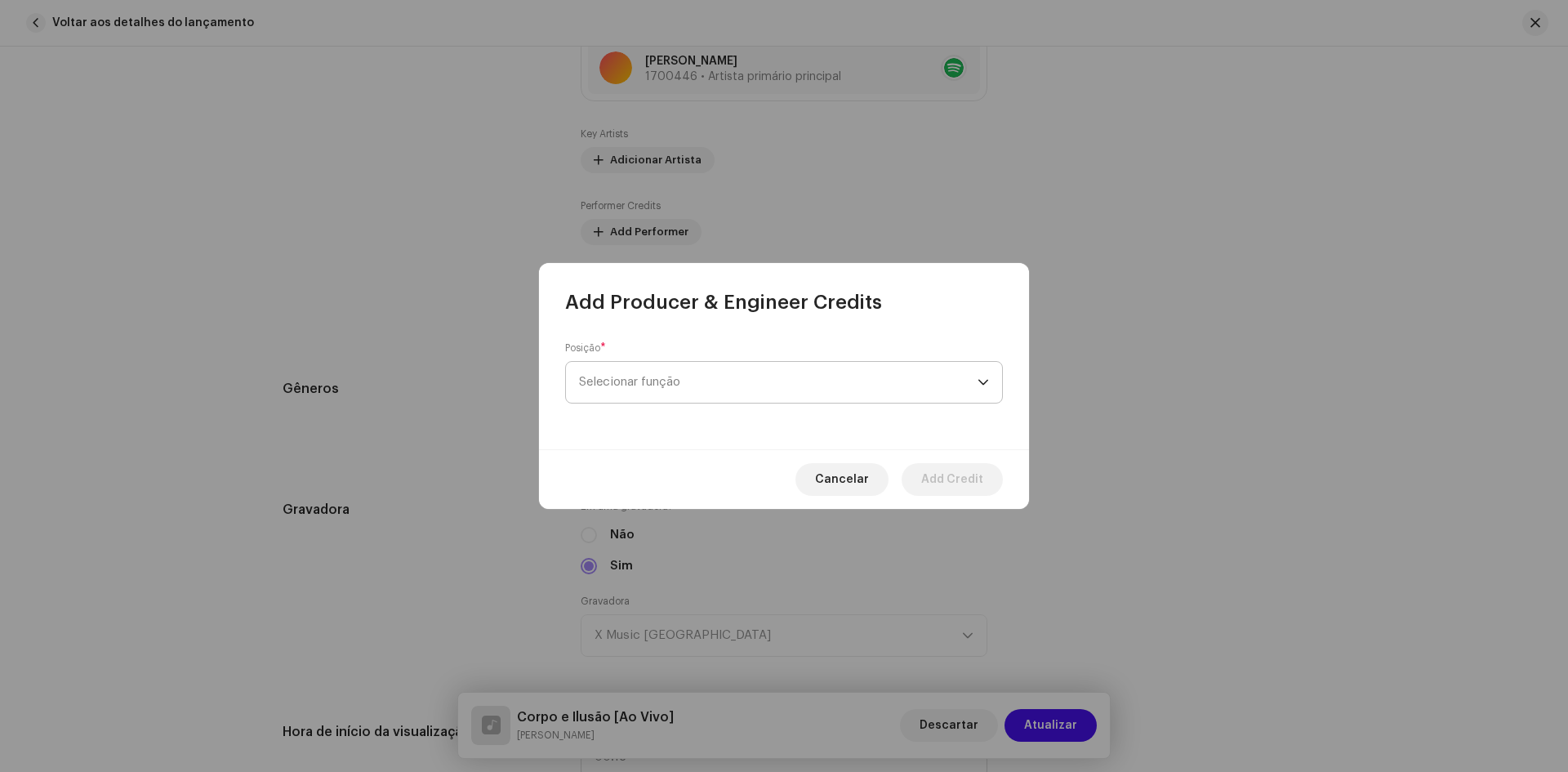
click at [622, 377] on span "Selecionar função" at bounding box center [778, 382] width 399 height 41
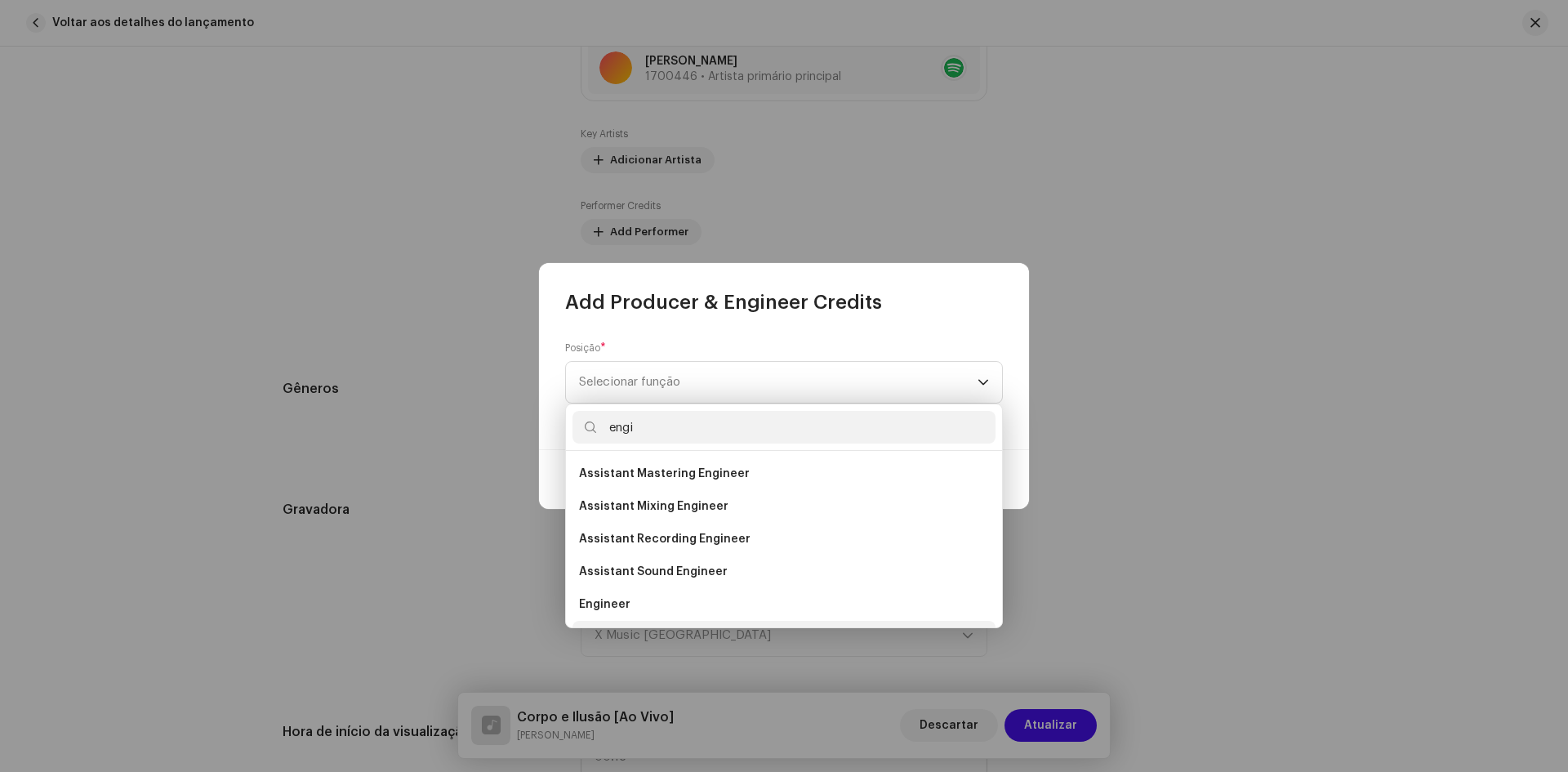
scroll to position [26, 0]
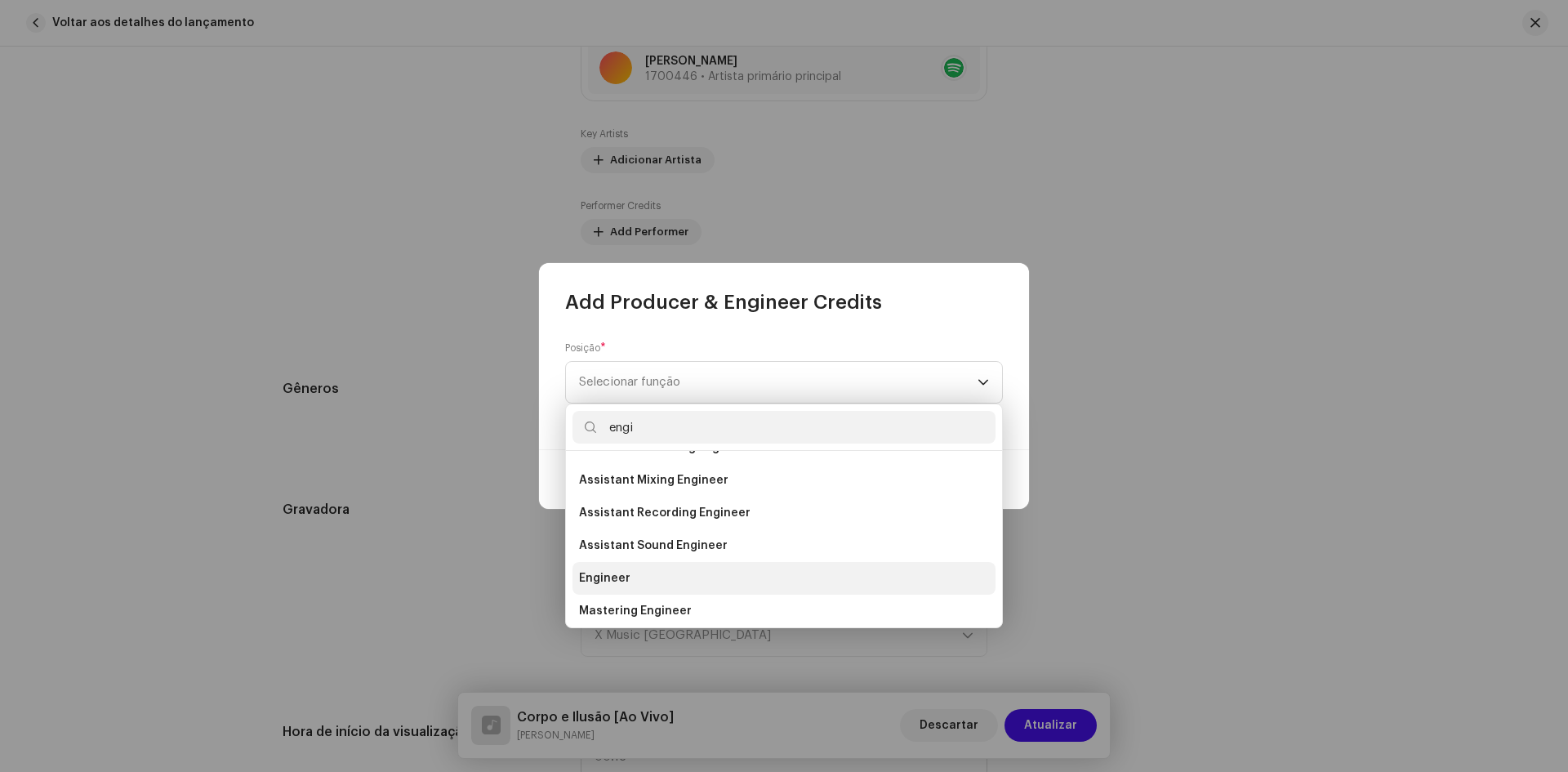
type input "engi"
click at [607, 575] on span "Engineer" at bounding box center [605, 577] width 52 height 17
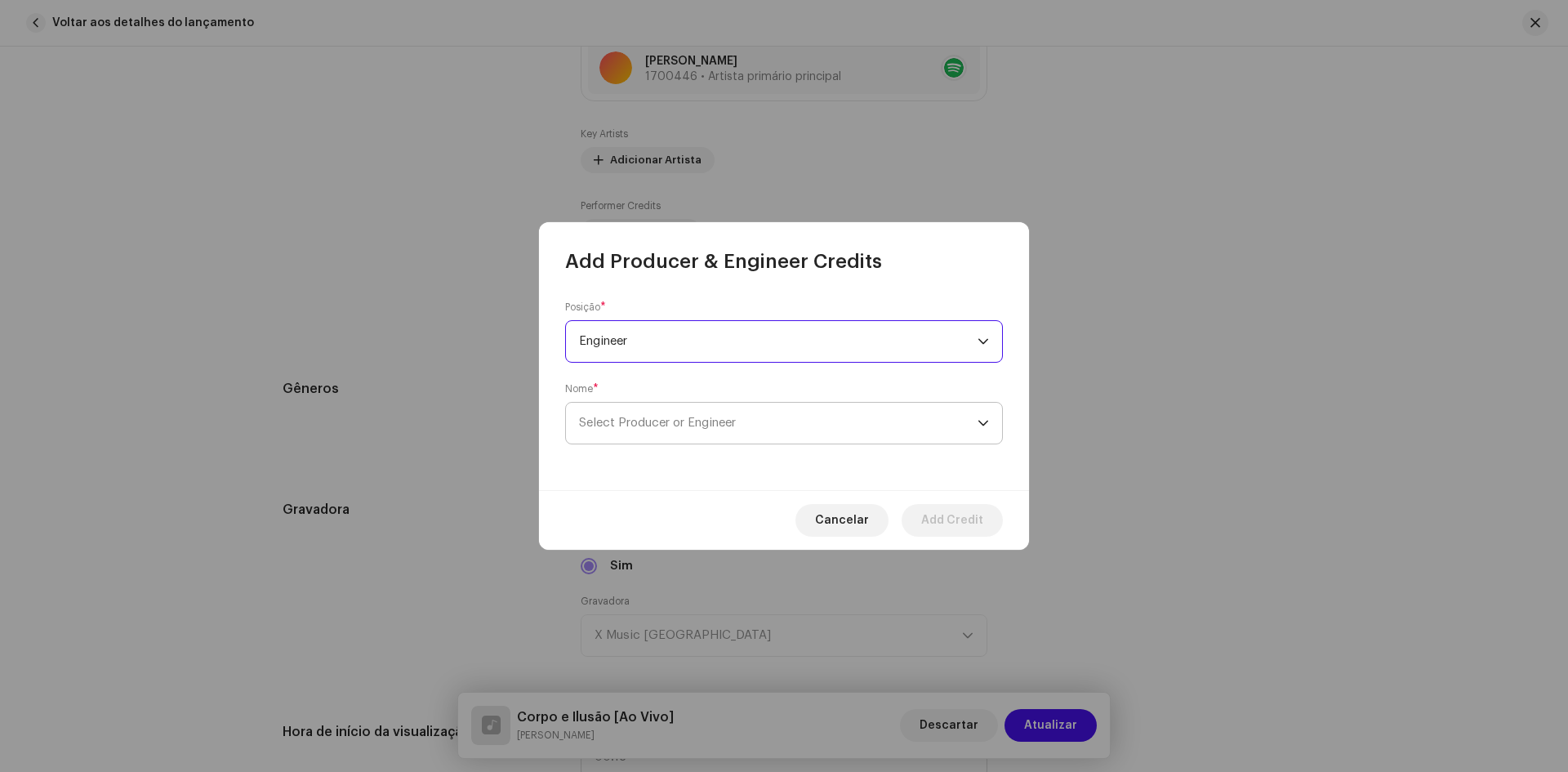
click at [662, 424] on span "Select Producer or Engineer" at bounding box center [657, 422] width 157 height 12
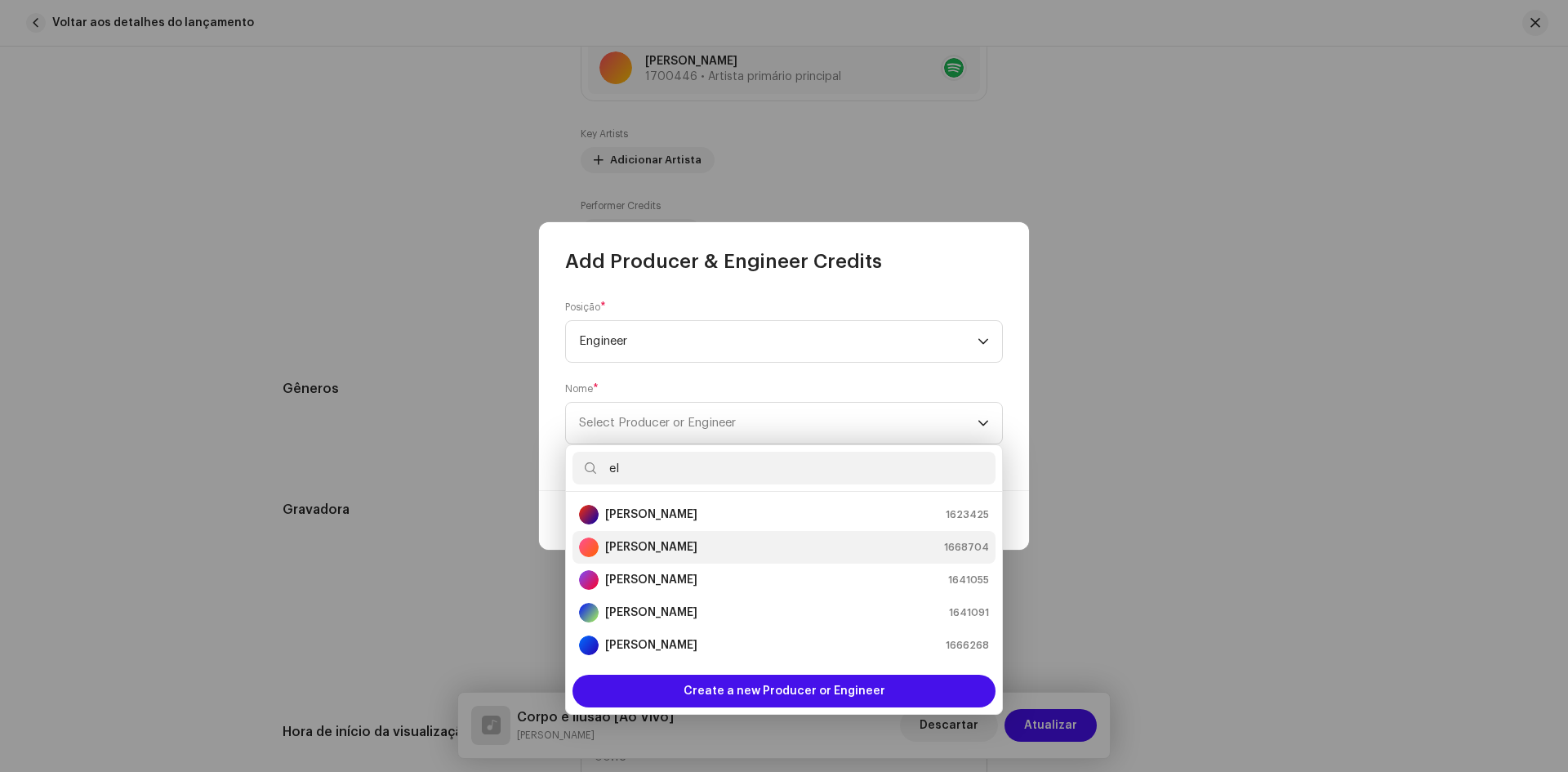
type input "el"
click at [630, 549] on strong "[PERSON_NAME]" at bounding box center [650, 547] width 92 height 17
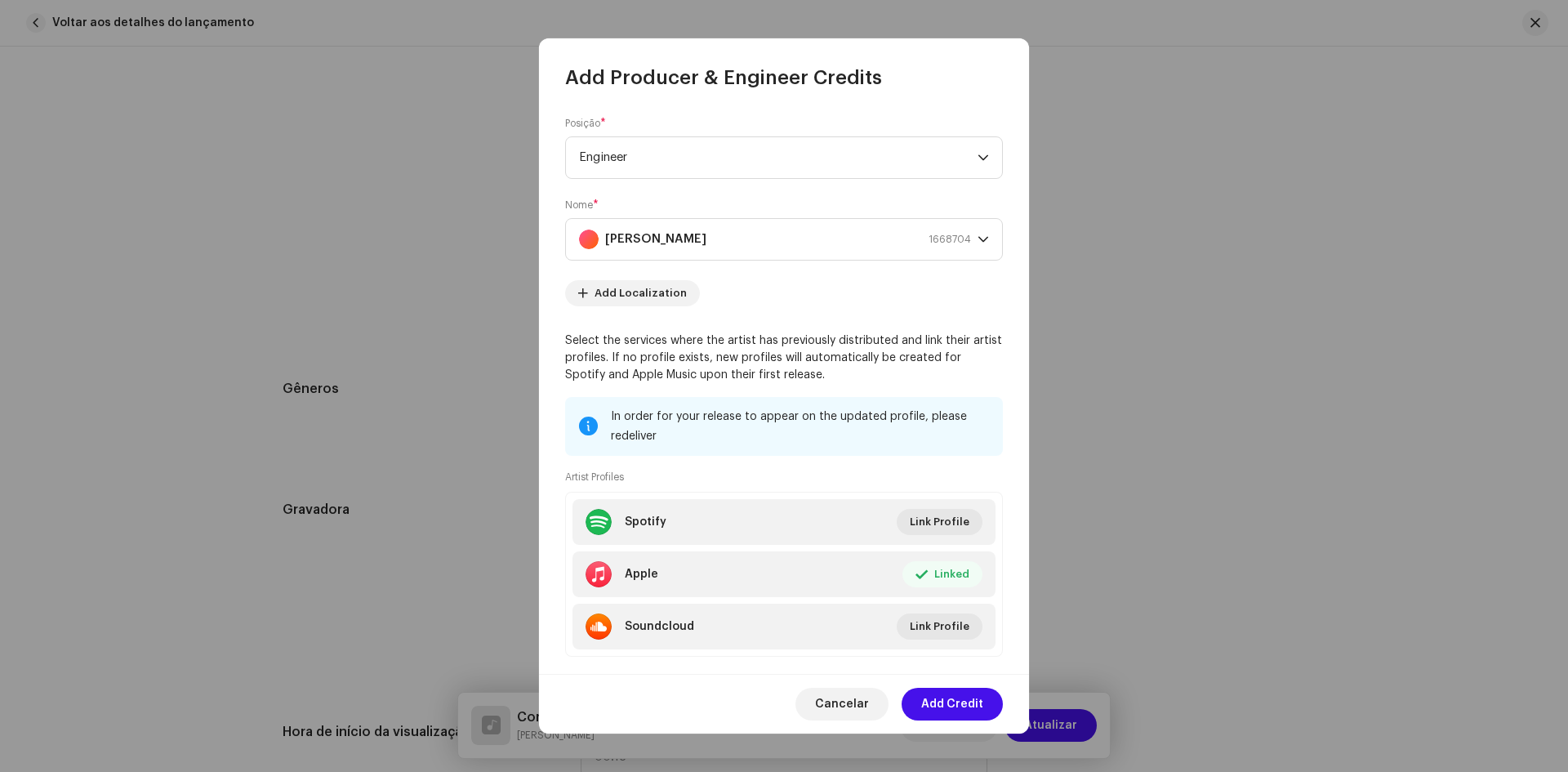
click at [948, 706] on span "Add Credit" at bounding box center [952, 704] width 62 height 32
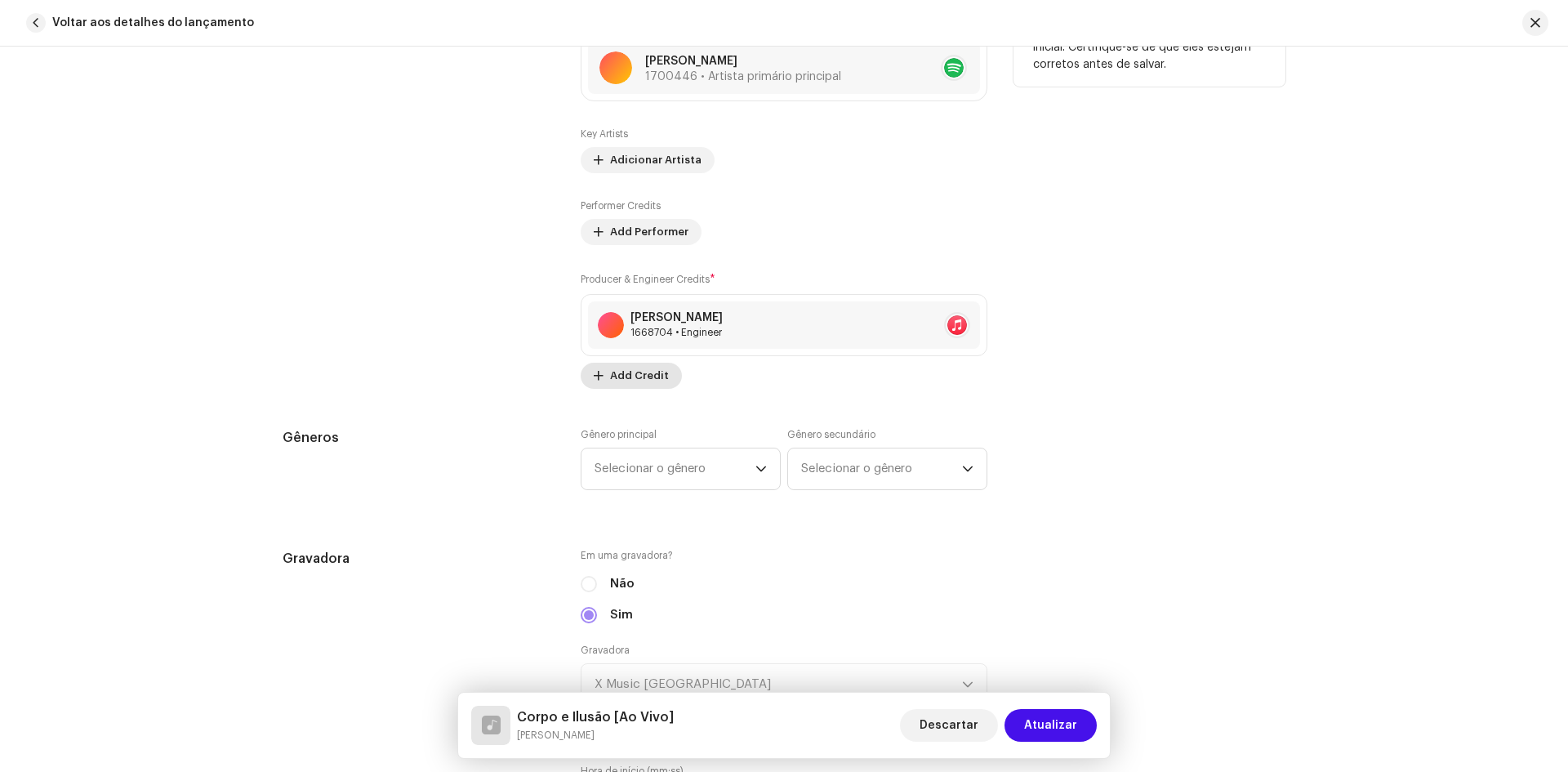
click at [636, 312] on div "[PERSON_NAME]" at bounding box center [676, 317] width 92 height 13
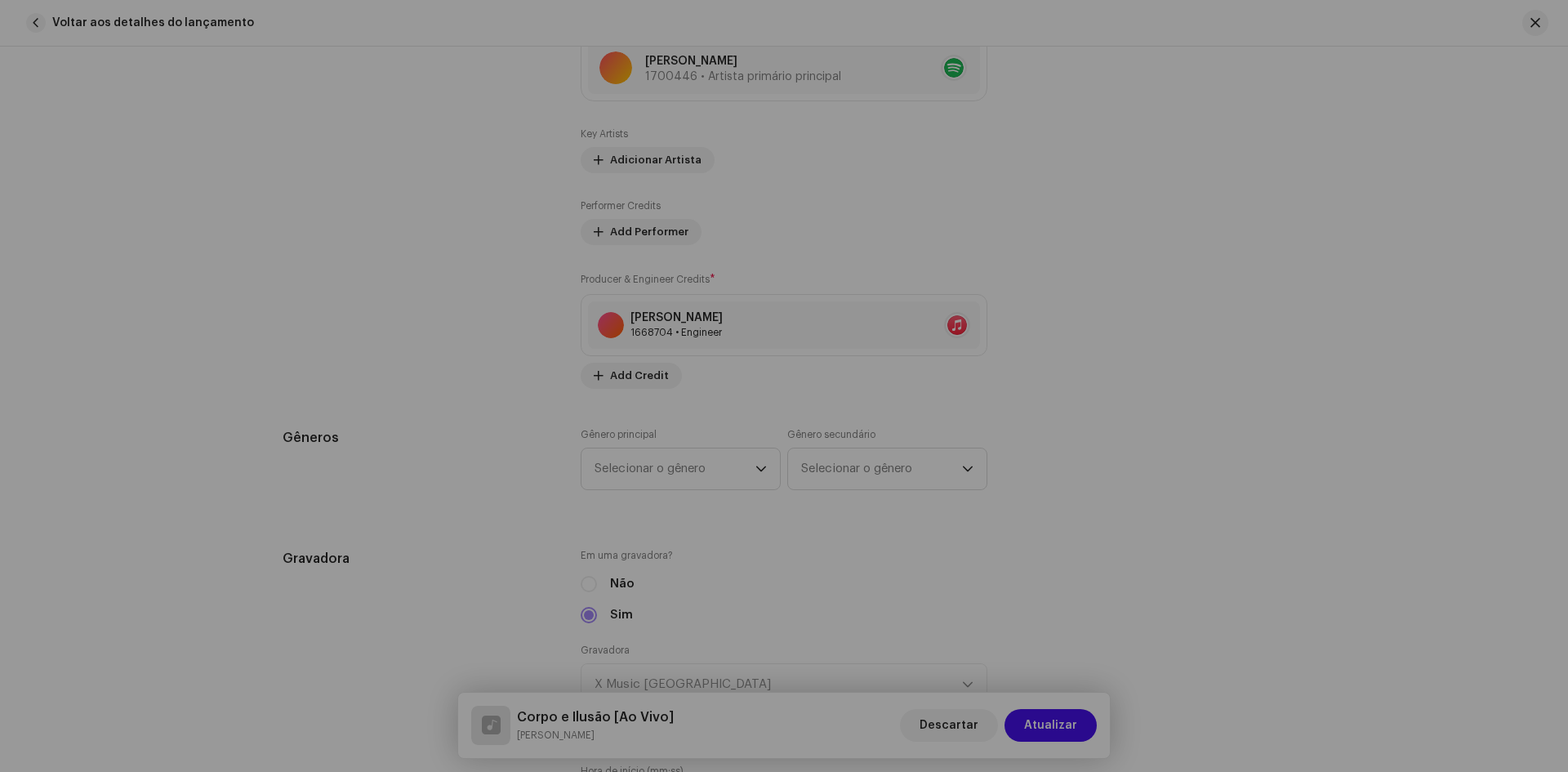
drag, startPoint x: 1156, startPoint y: 222, endPoint x: 1128, endPoint y: 233, distance: 30.1
click at [1157, 221] on div "Update Producer & Engineer Credits Posição * Engineer Nome * Elton Junior 16687…" at bounding box center [784, 386] width 1568 height 772
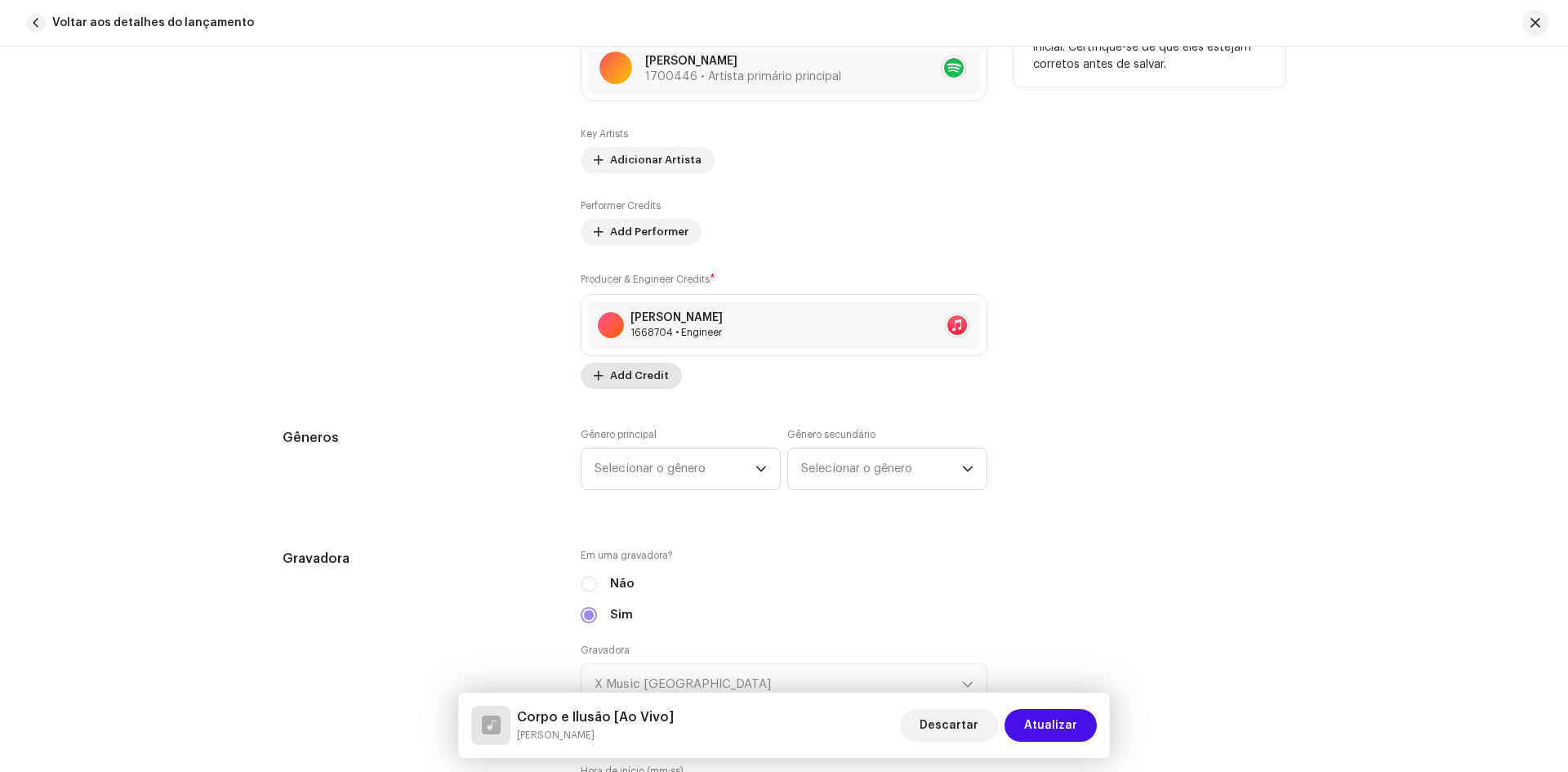
click at [610, 380] on span "Add Credit" at bounding box center [639, 375] width 59 height 32
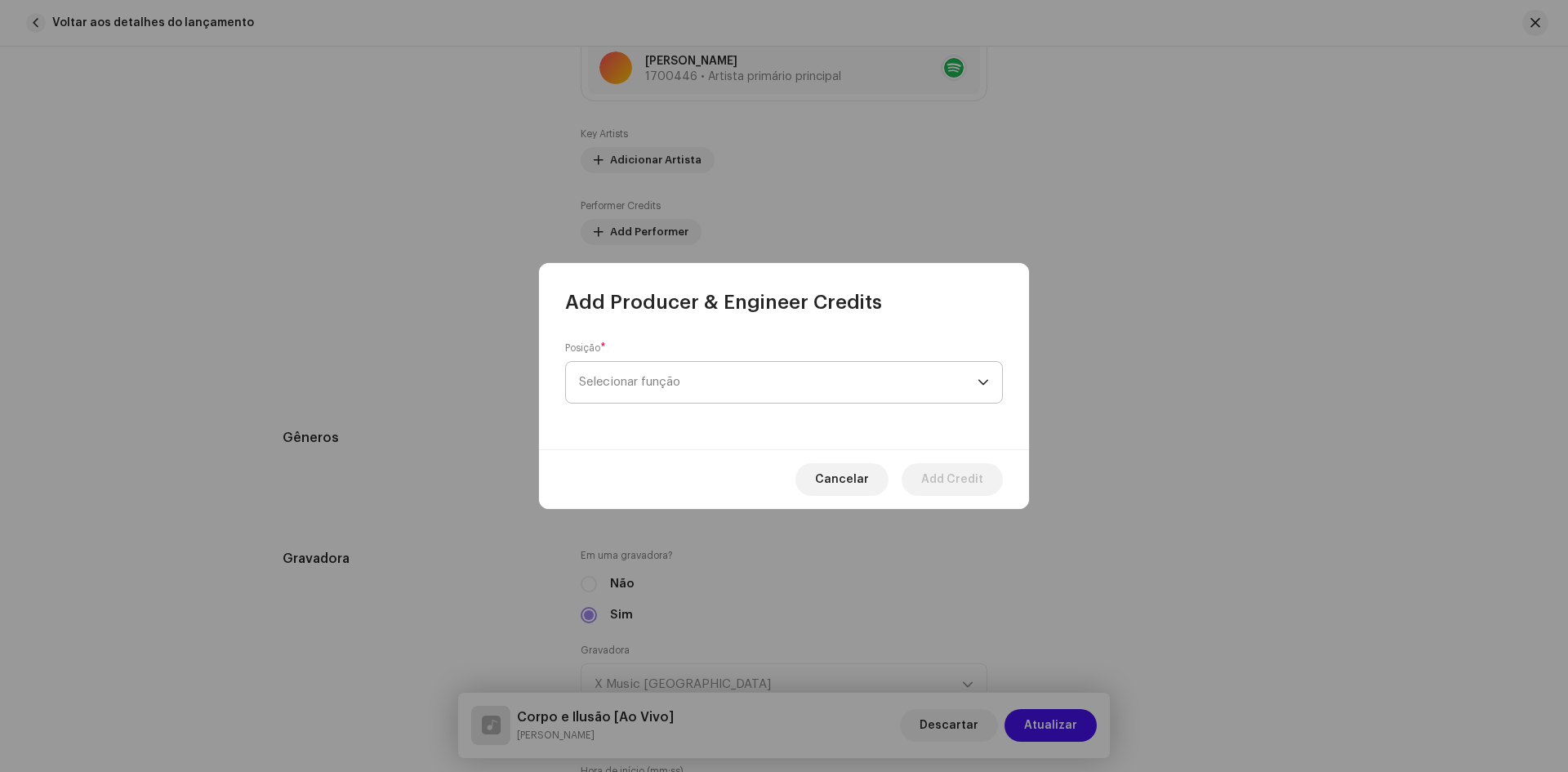
click at [661, 380] on span "Selecionar função" at bounding box center [778, 382] width 399 height 41
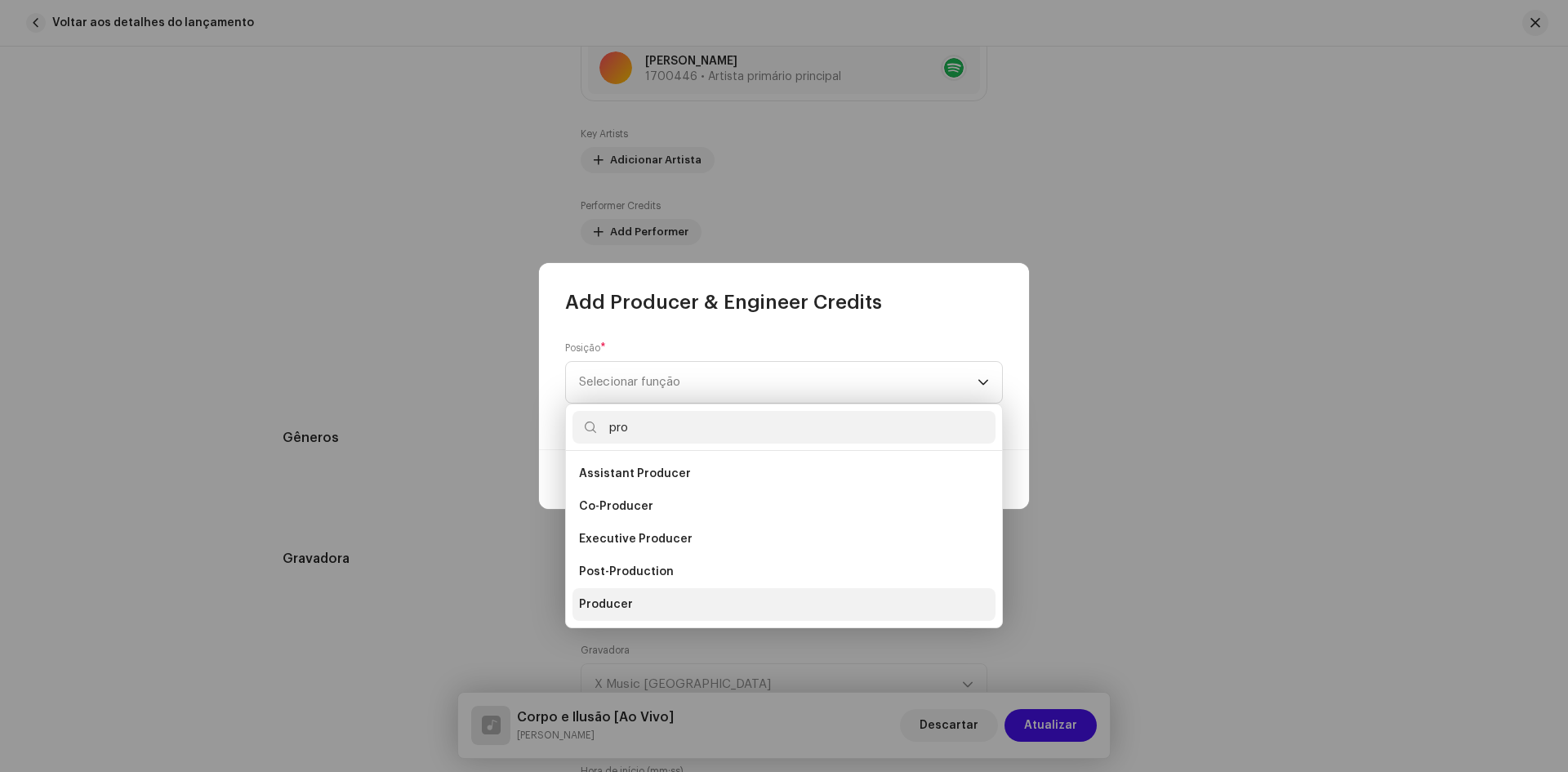
type input "pro"
click at [613, 600] on span "Producer" at bounding box center [607, 604] width 54 height 17
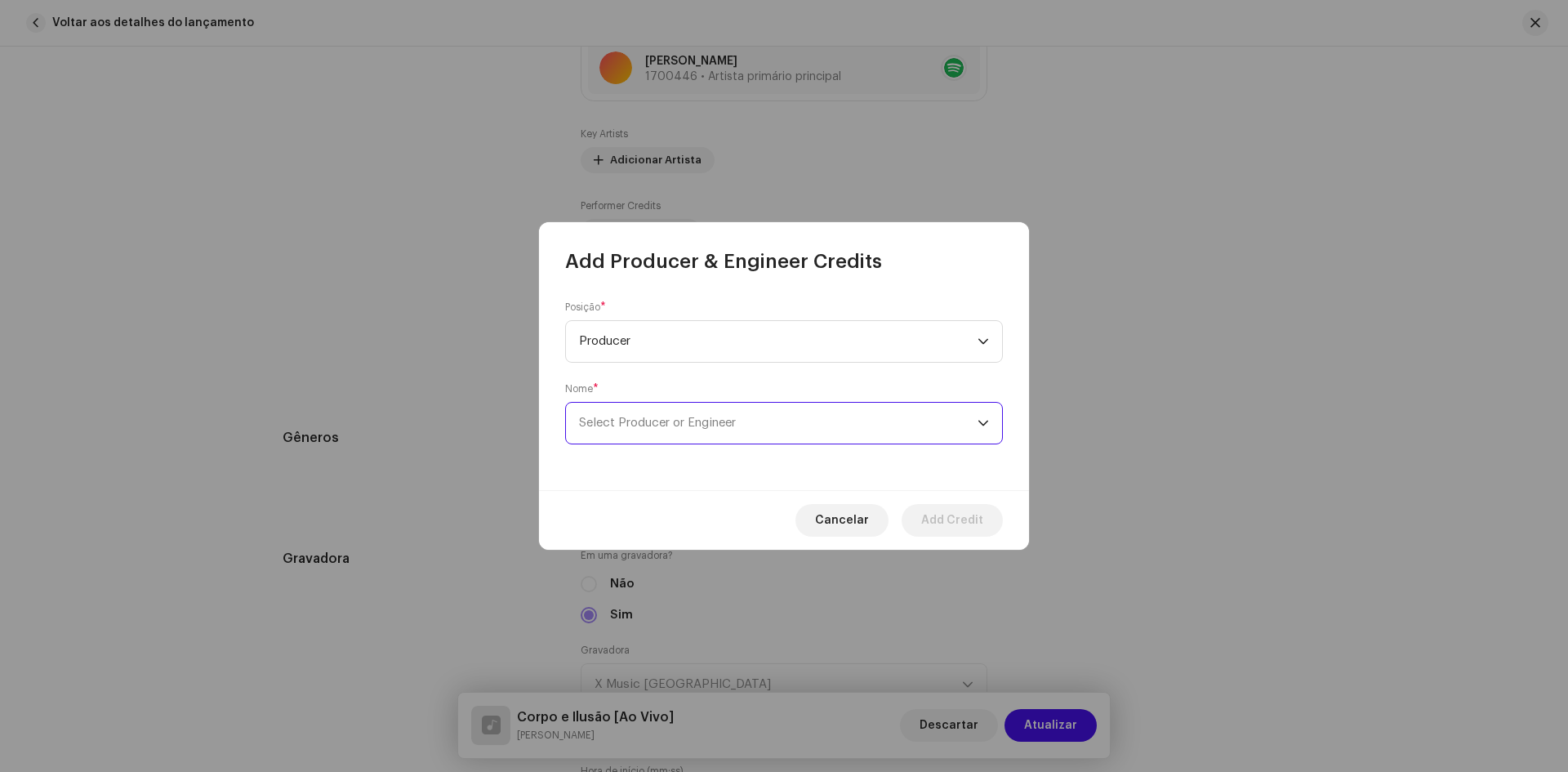
click at [640, 425] on span "Select Producer or Engineer" at bounding box center [657, 422] width 157 height 12
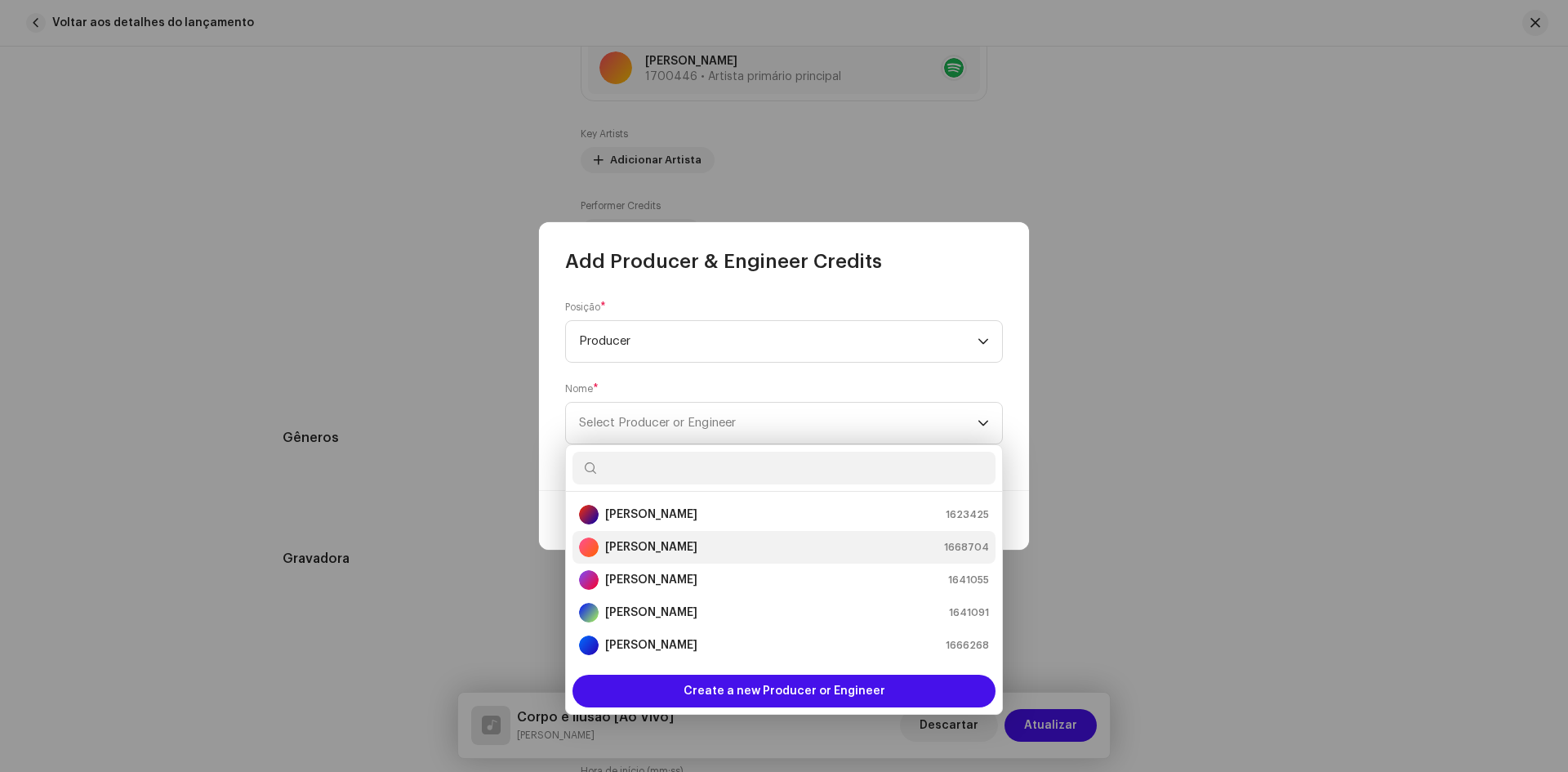
click at [640, 545] on strong "[PERSON_NAME]" at bounding box center [650, 547] width 92 height 17
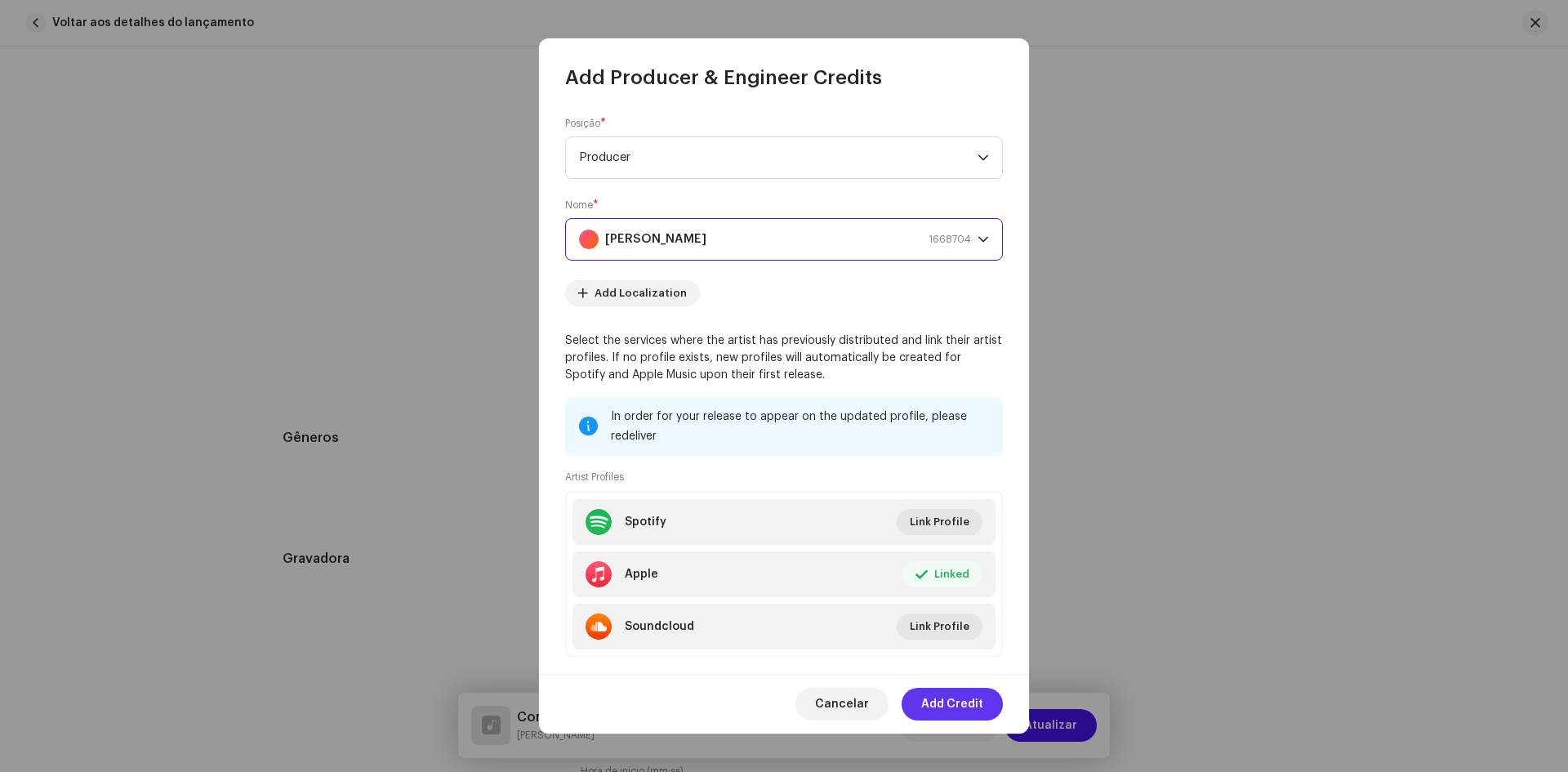
click at [960, 705] on span "Add Credit" at bounding box center [952, 704] width 62 height 32
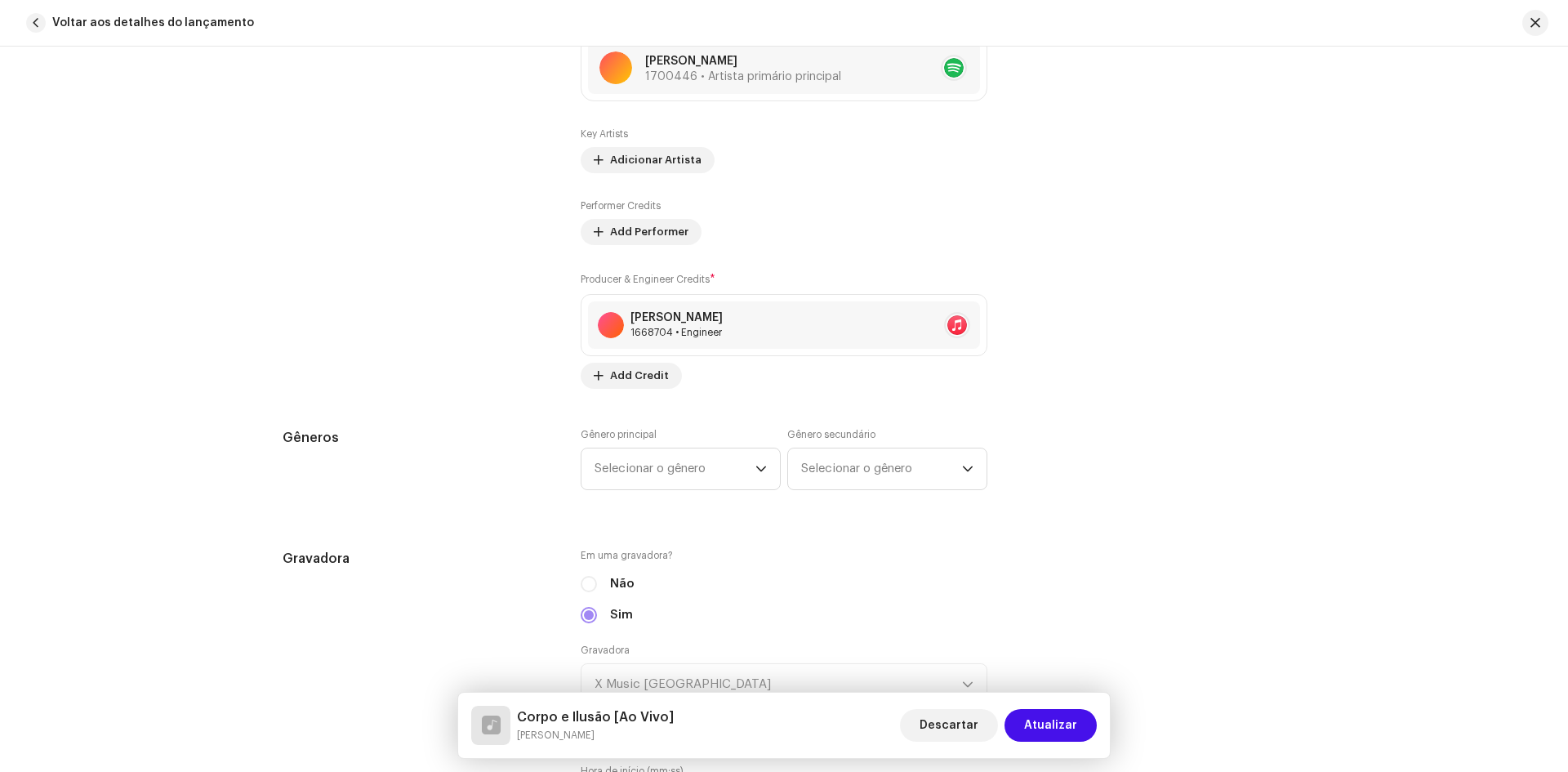
scroll to position [1388, 0]
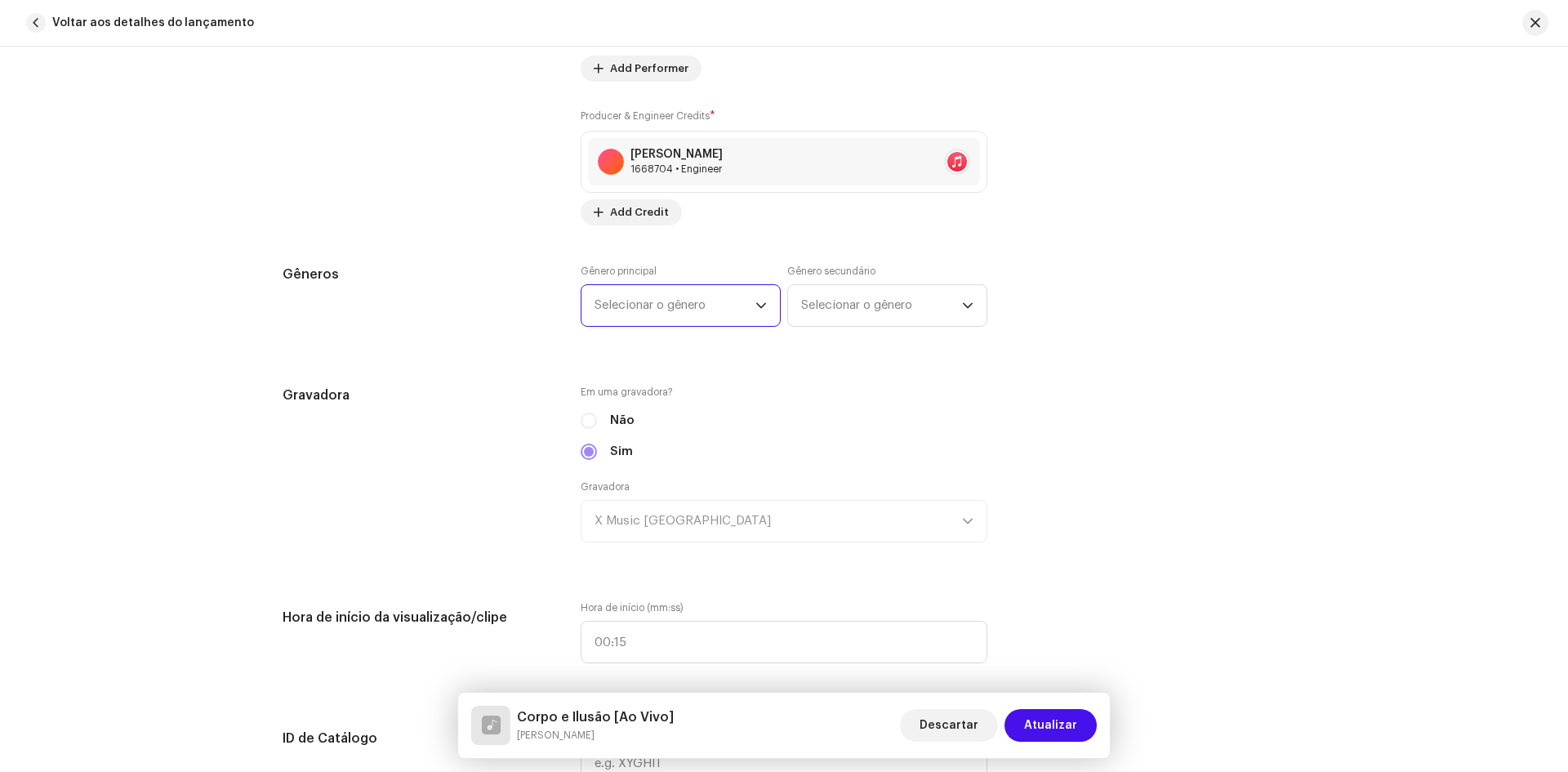
click at [715, 299] on div "Detalhes da faixa Complete o seguinte para finalizar sua faixa. 1 de 3 Adiciona…" at bounding box center [784, 618] width 1055 height 3841
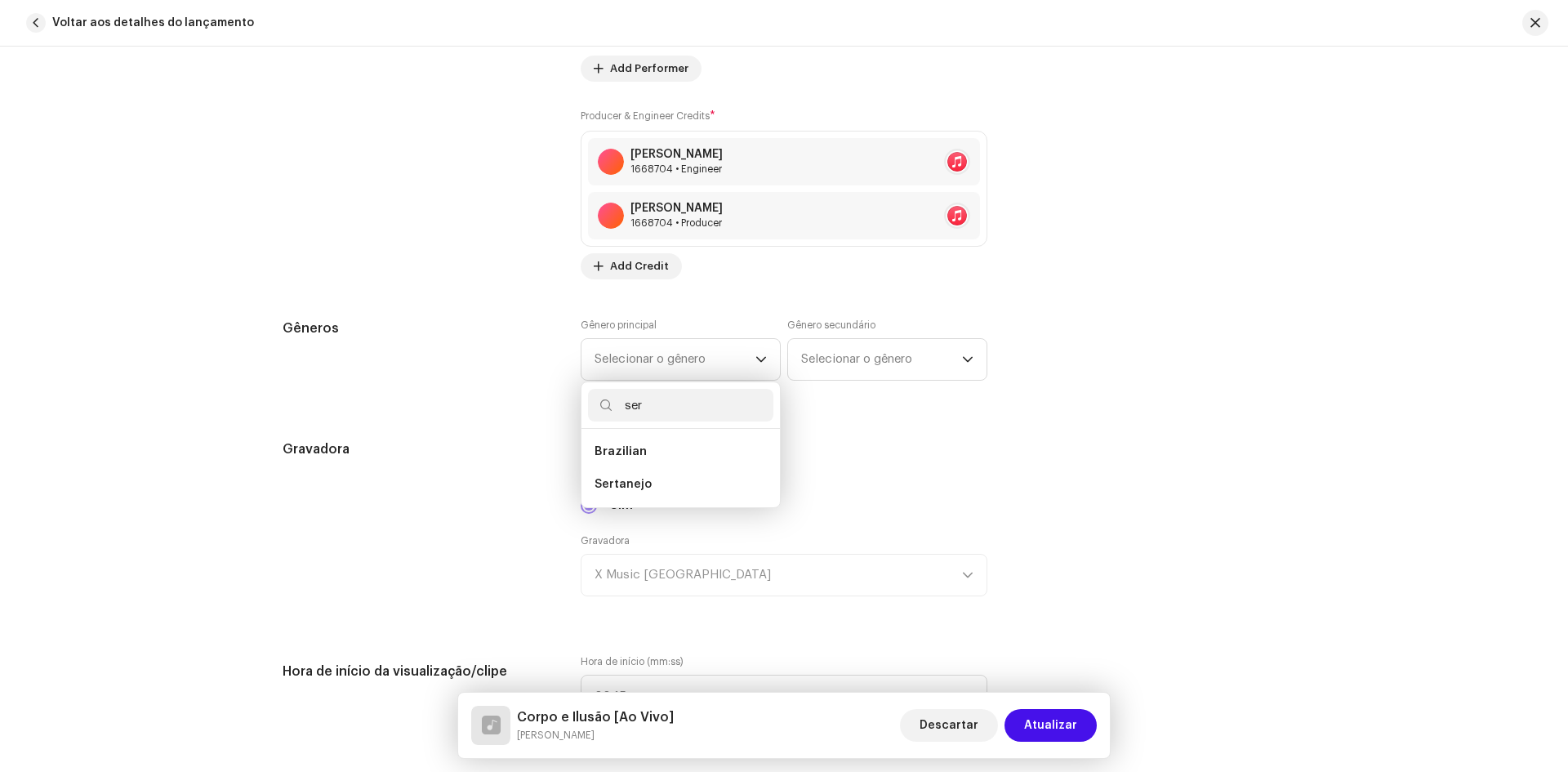
scroll to position [0, 0]
type input "ser"
click at [628, 489] on span "Sertanejo" at bounding box center [622, 484] width 57 height 17
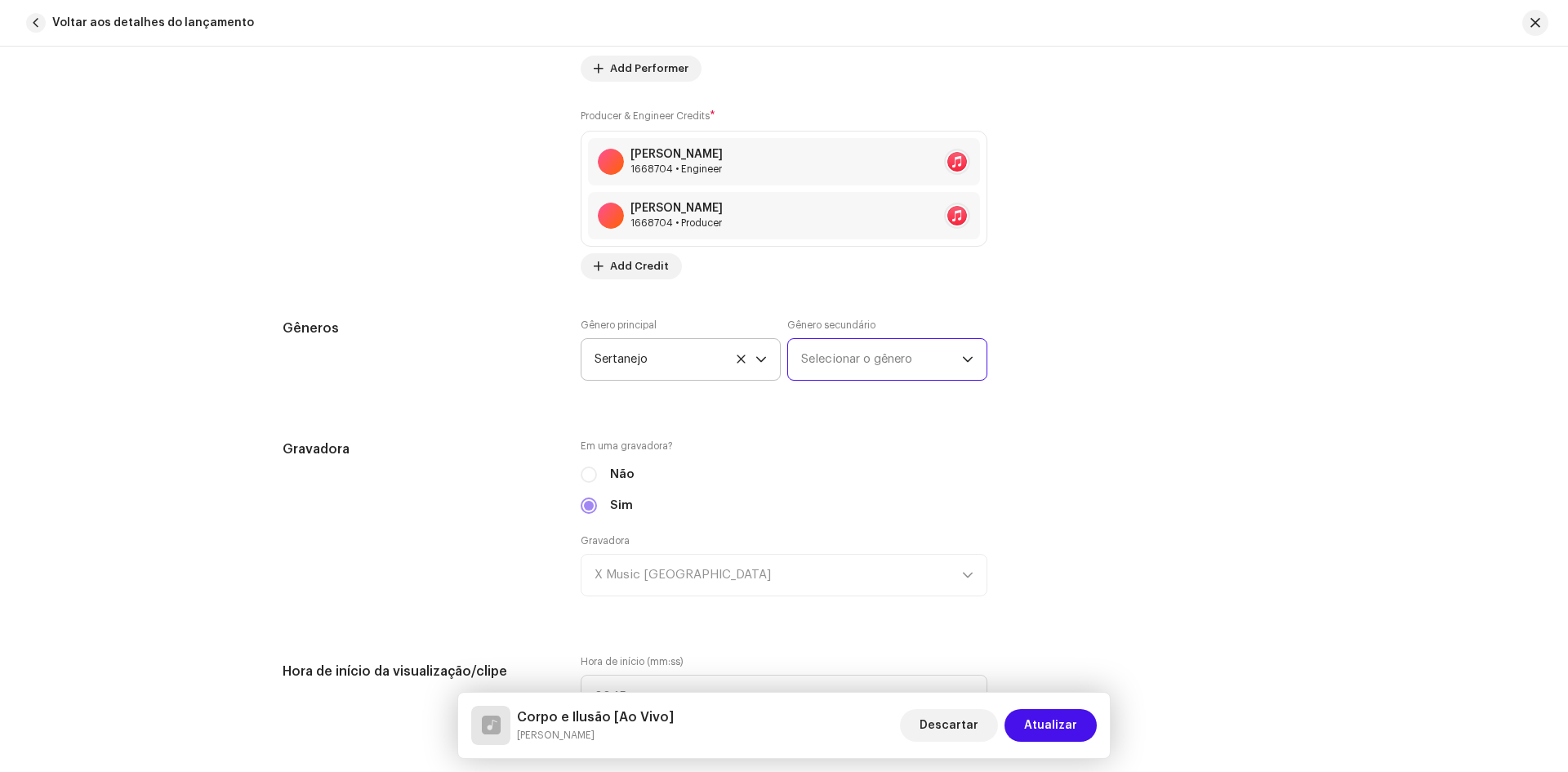
click at [845, 351] on span "Selecionar o gênero" at bounding box center [882, 359] width 161 height 41
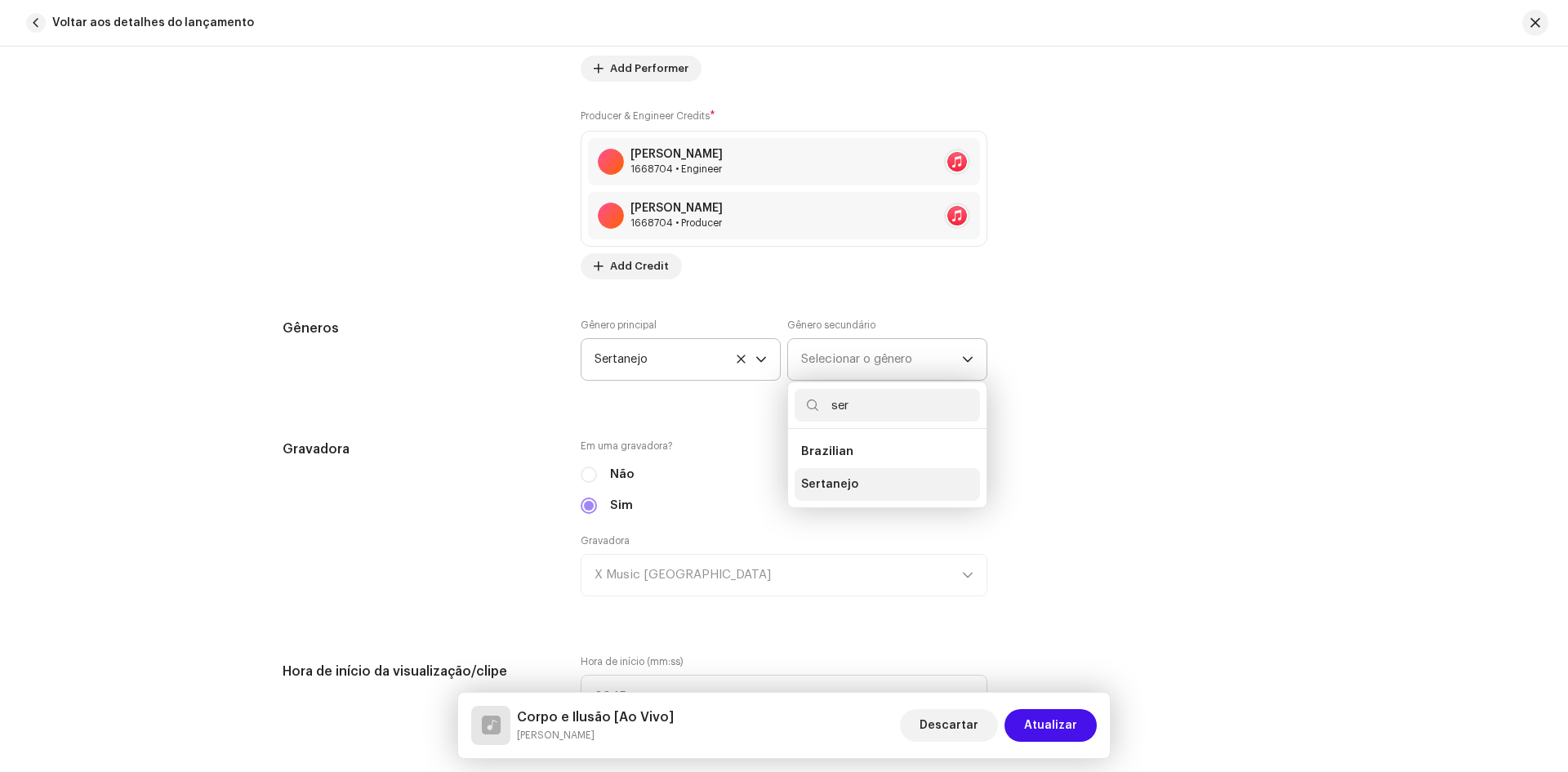
type input "ser"
click at [823, 490] on span "Sertanejo" at bounding box center [829, 484] width 57 height 17
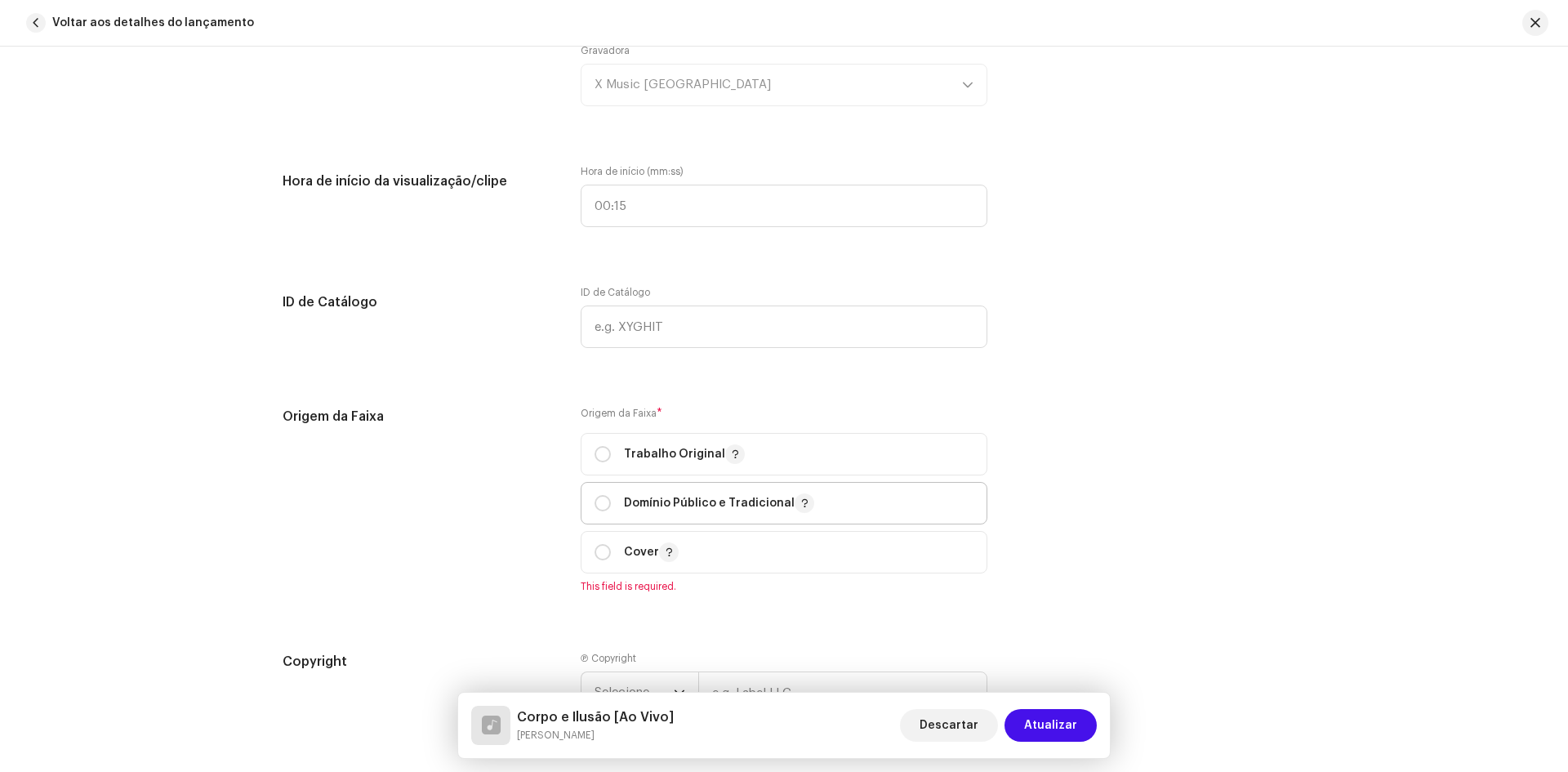
scroll to position [2042, 0]
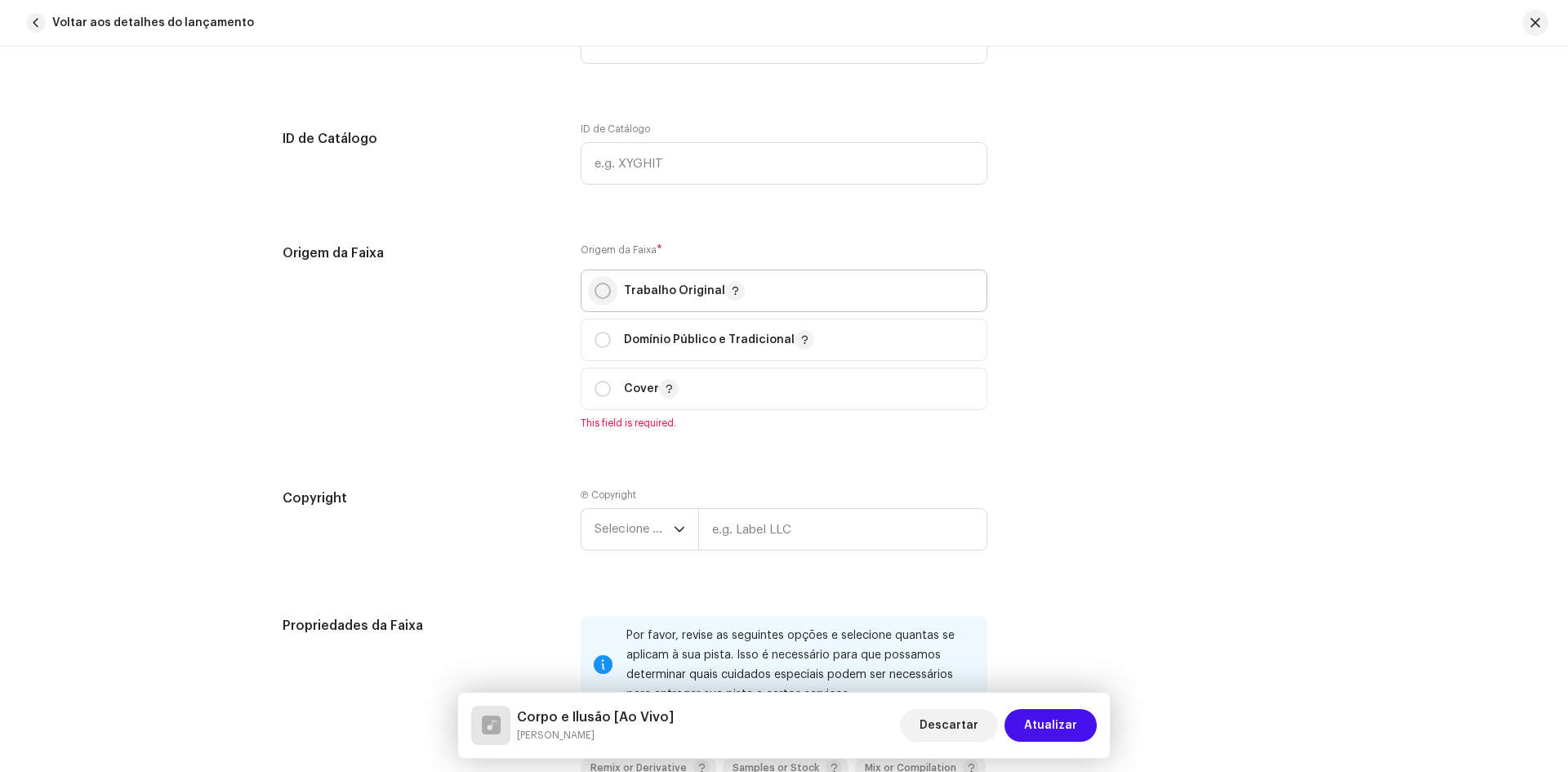
click at [606, 292] on input "radio" at bounding box center [602, 290] width 17 height 17
radio input "true"
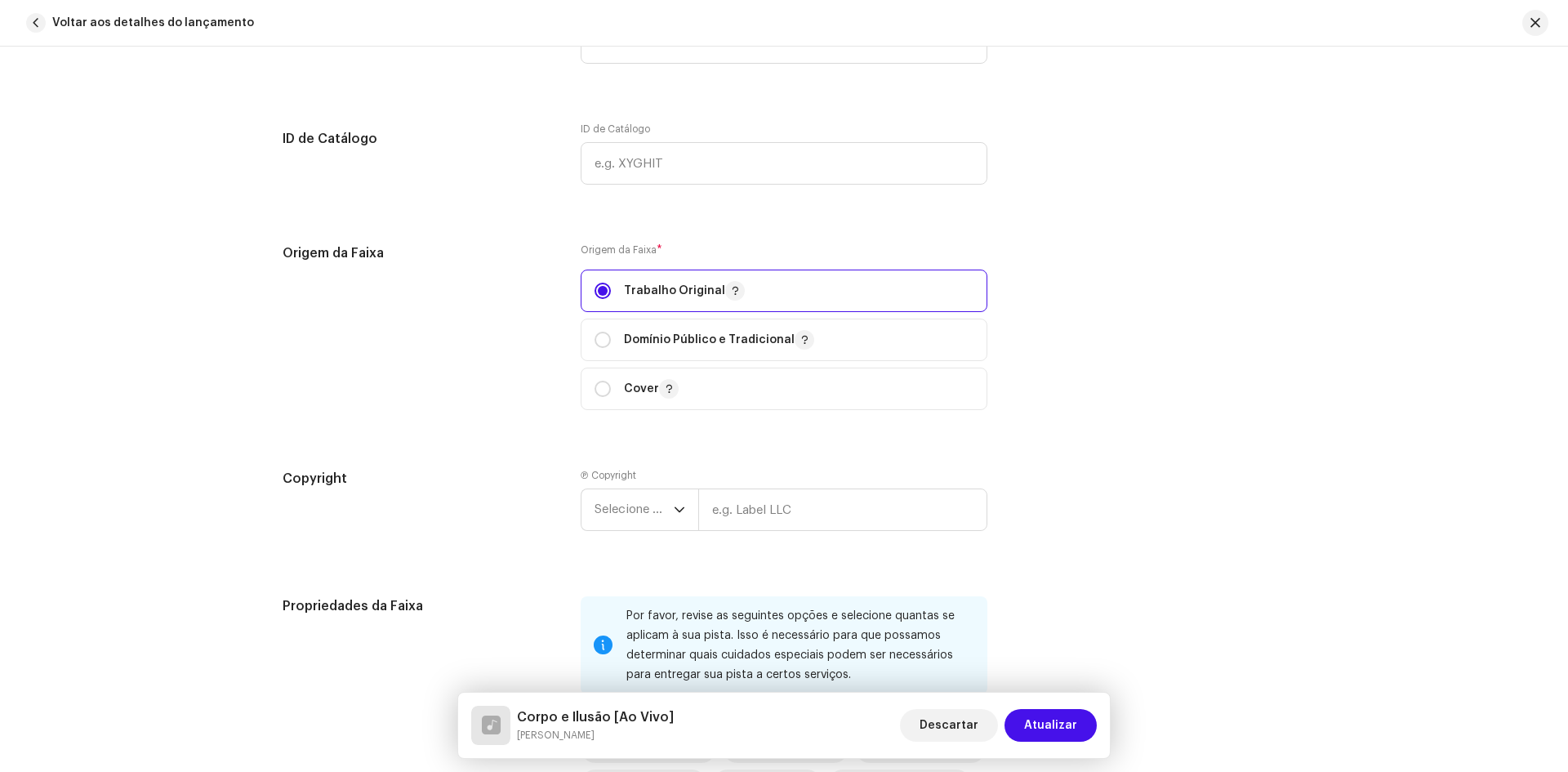
scroll to position [2205, 0]
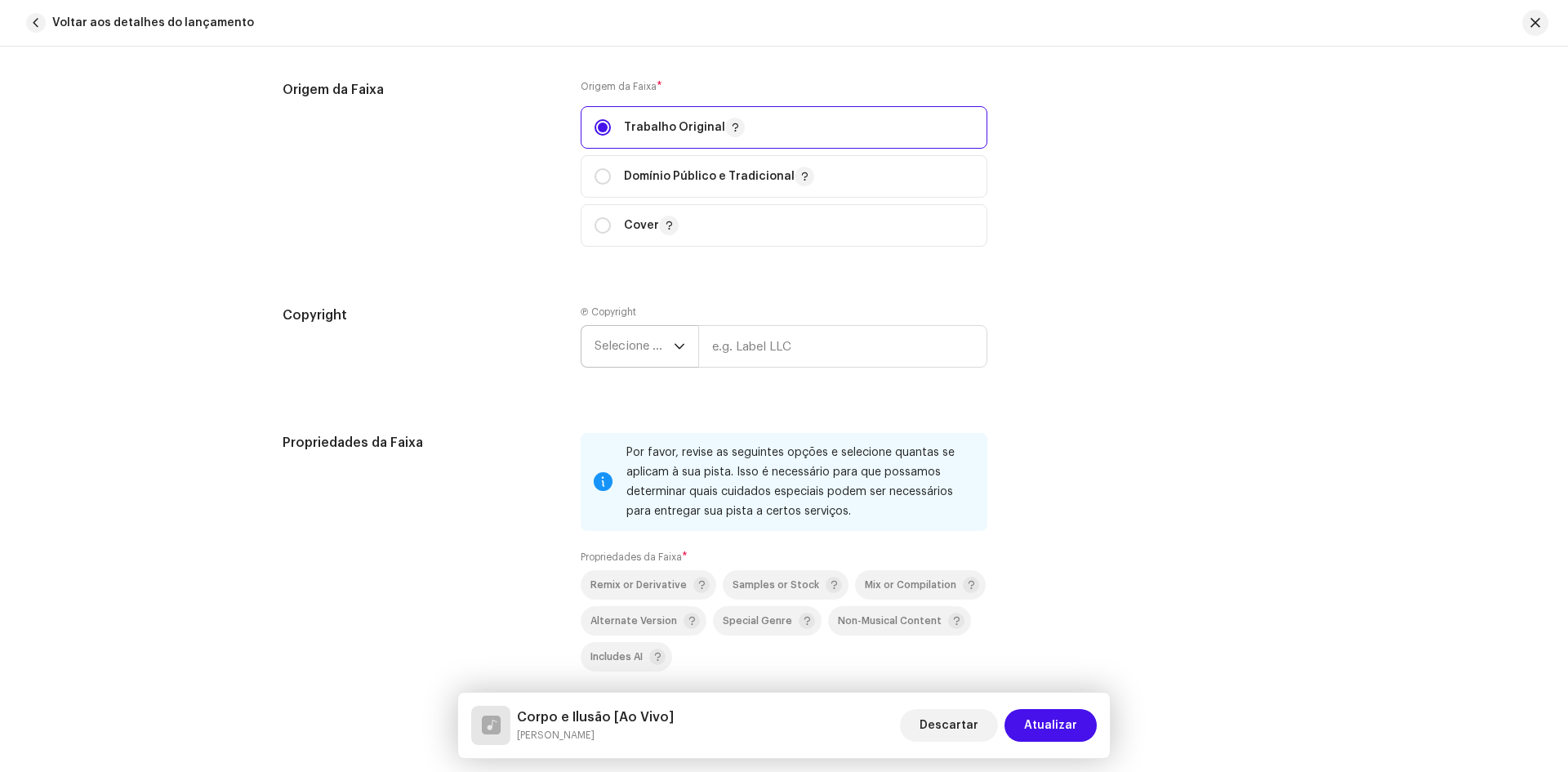
click at [621, 346] on span "Selecione o ano" at bounding box center [634, 346] width 79 height 41
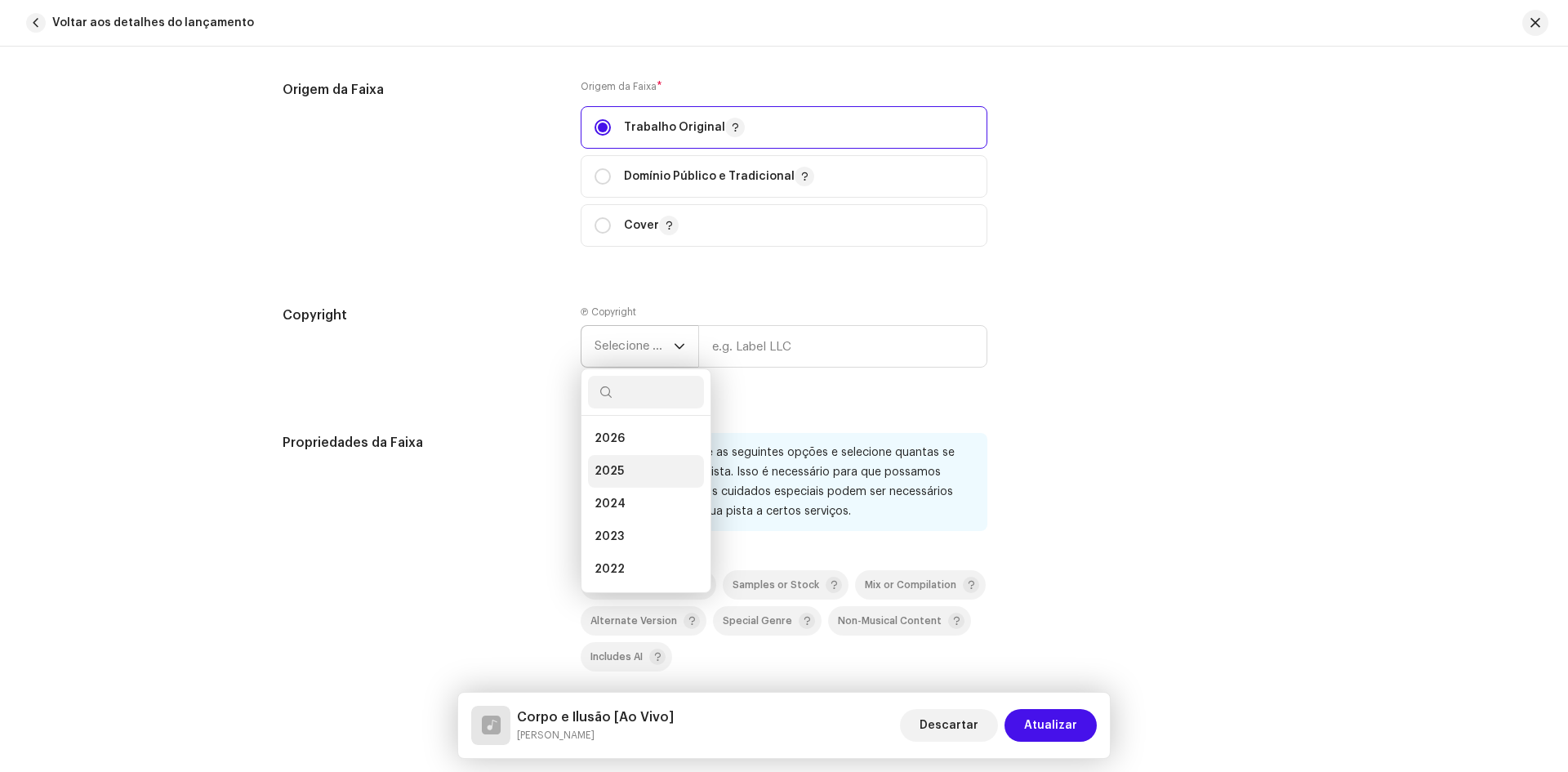
click at [609, 474] on span "2025" at bounding box center [609, 471] width 30 height 17
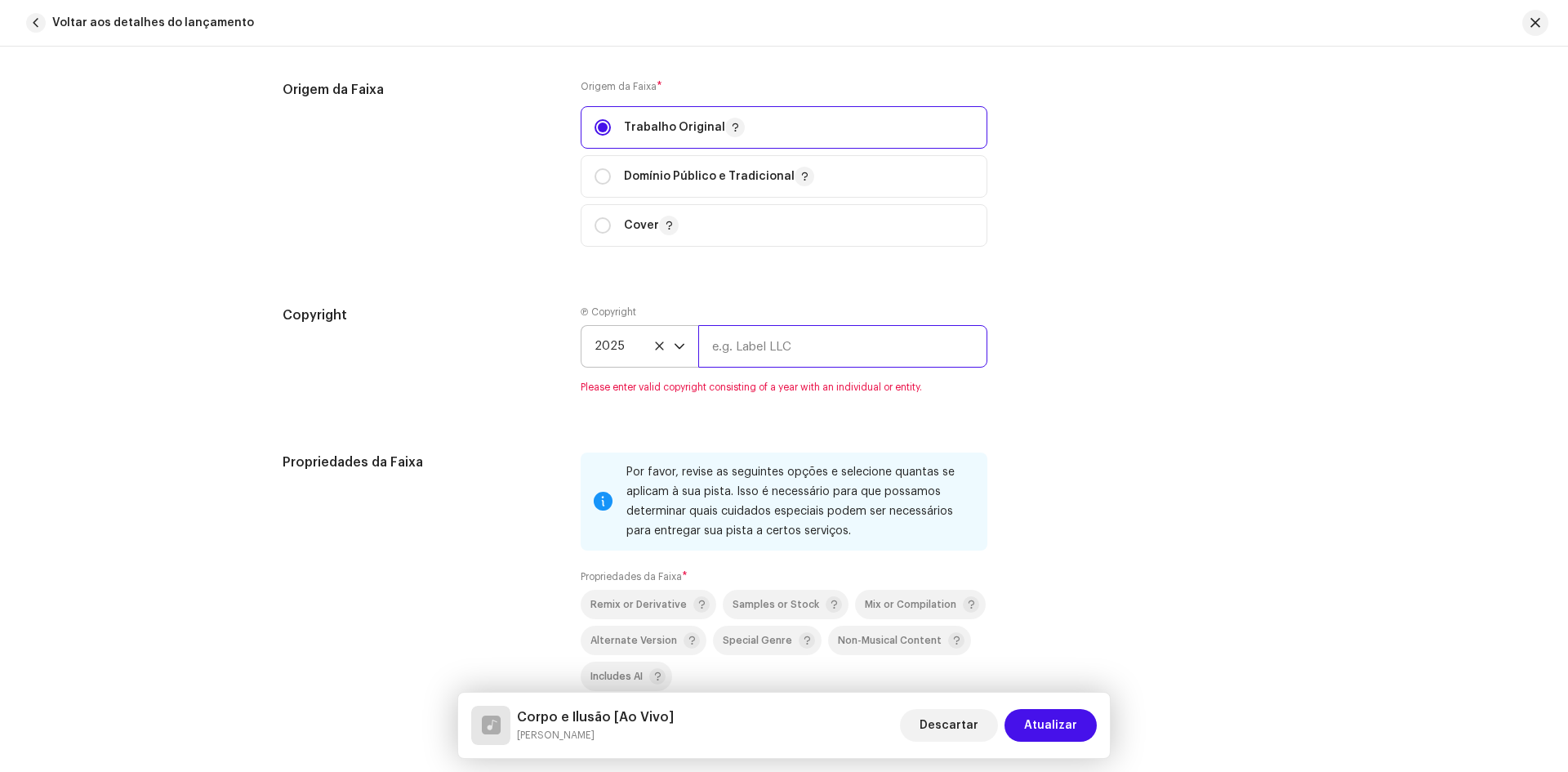
click at [749, 351] on input "text" at bounding box center [843, 346] width 289 height 42
type input "X Music [GEOGRAPHIC_DATA]"
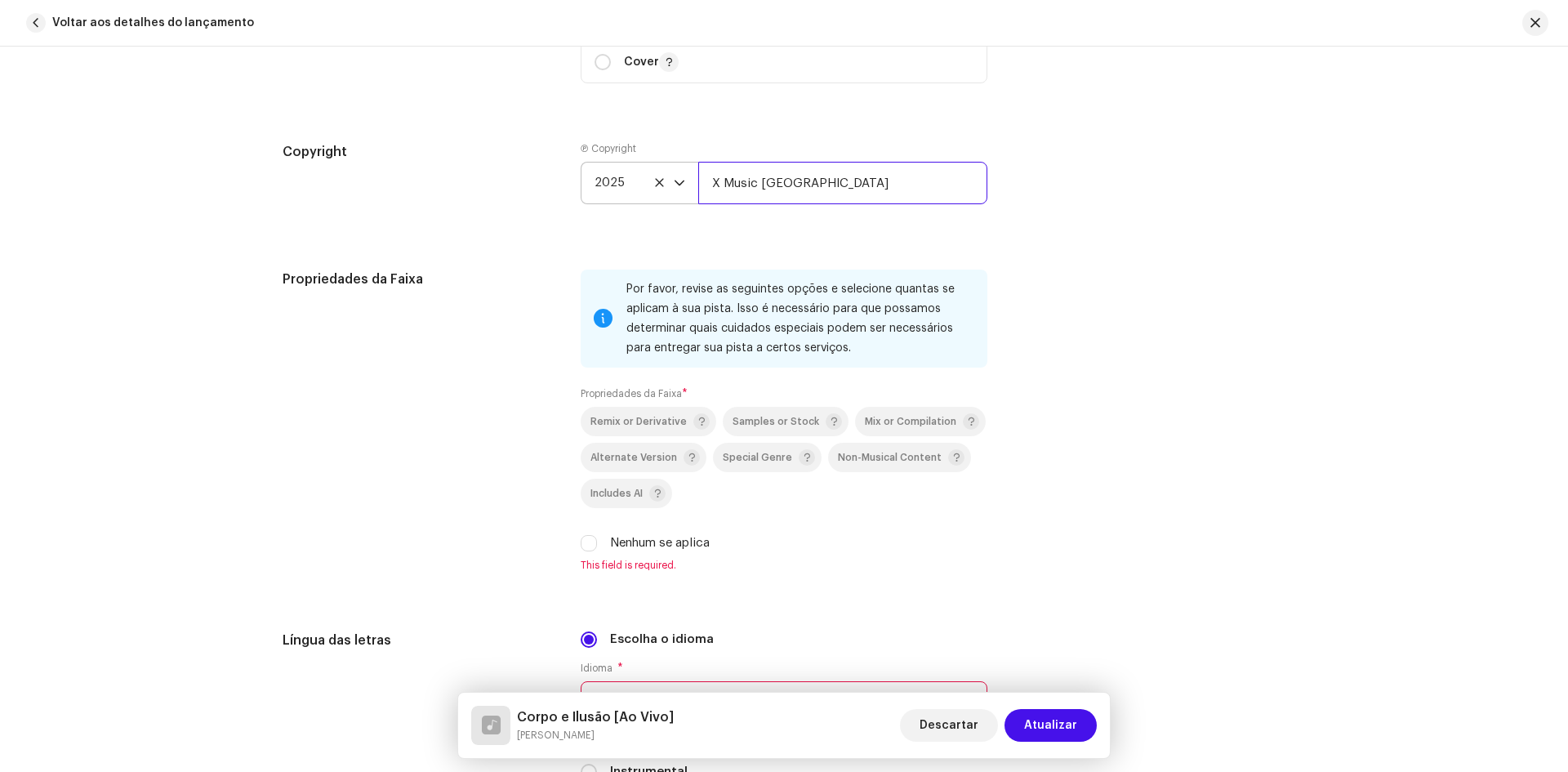
scroll to position [2532, 0]
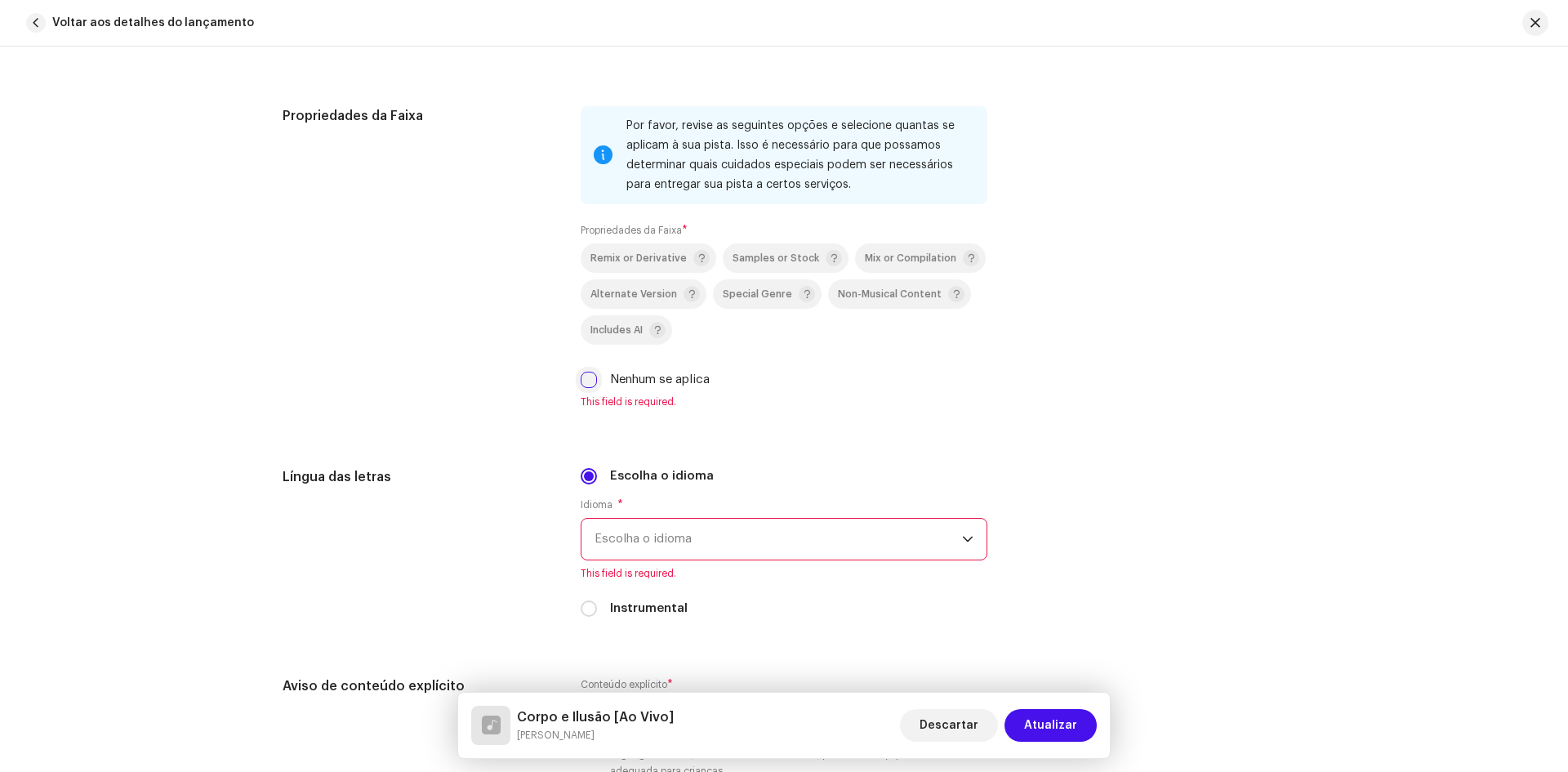
click at [587, 373] on input "Nenhum se aplica" at bounding box center [589, 379] width 17 height 17
checkbox input "true"
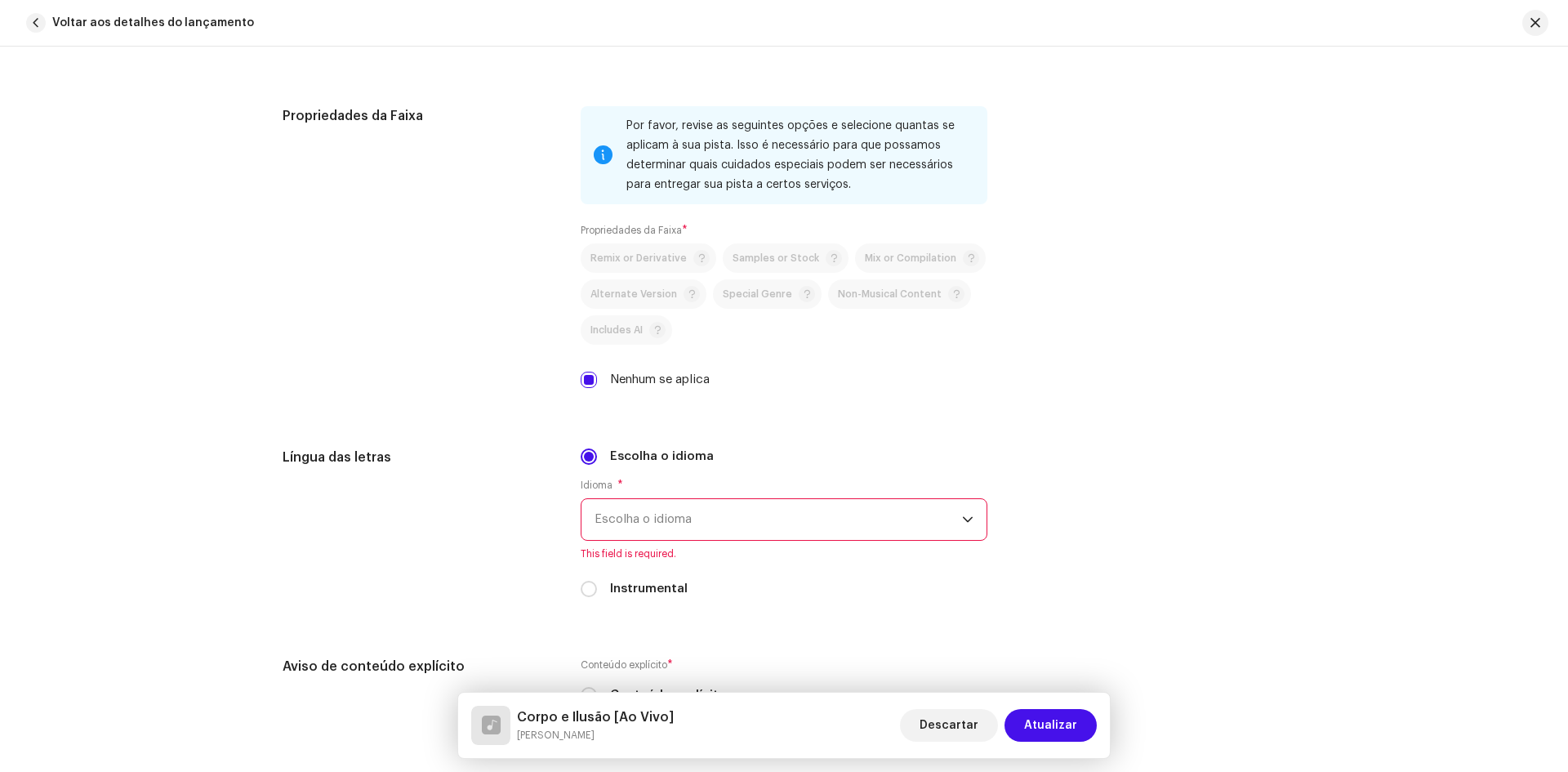
scroll to position [2695, 0]
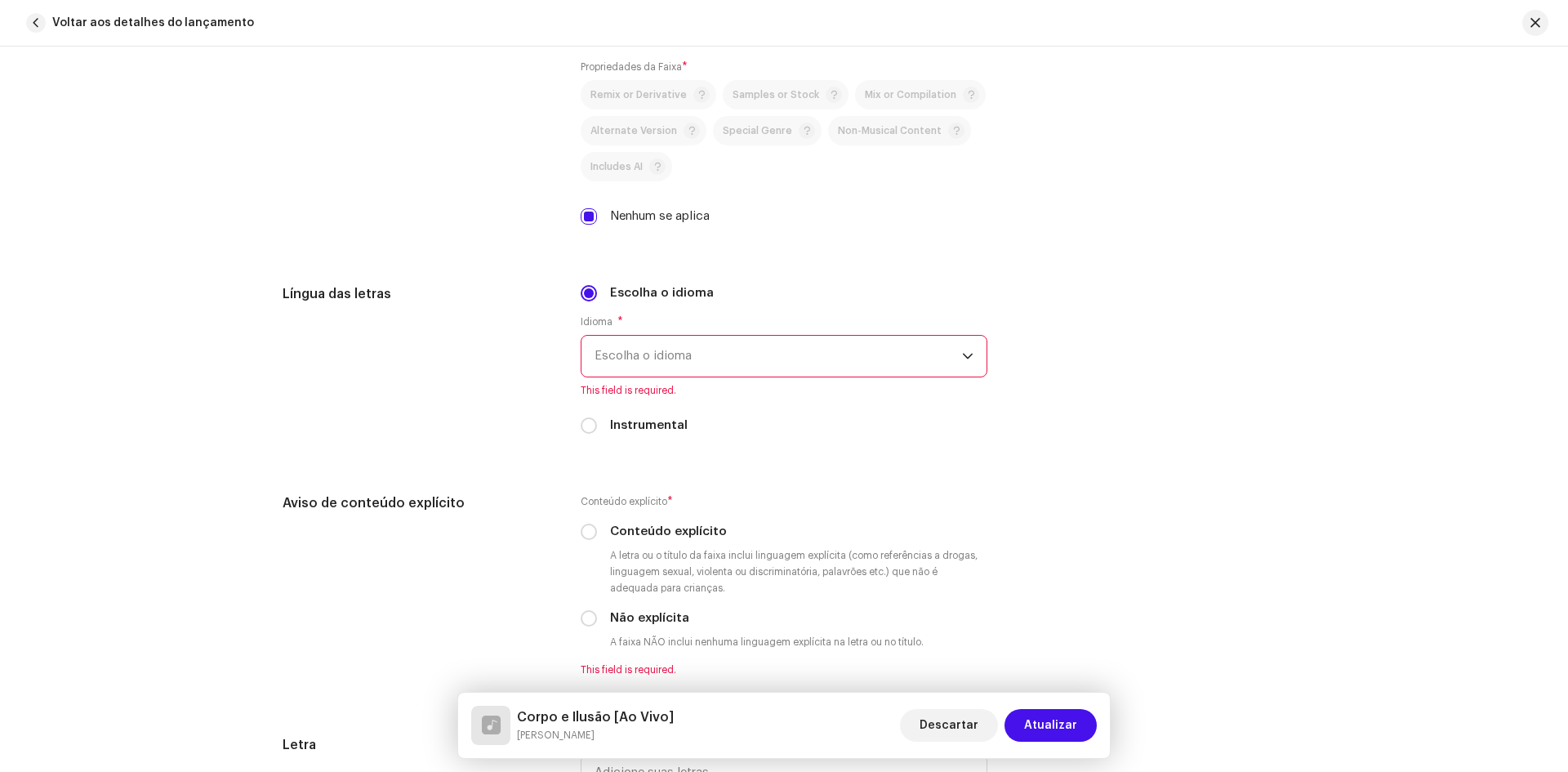
click at [622, 370] on span "Escolha o idioma" at bounding box center [777, 356] width 367 height 41
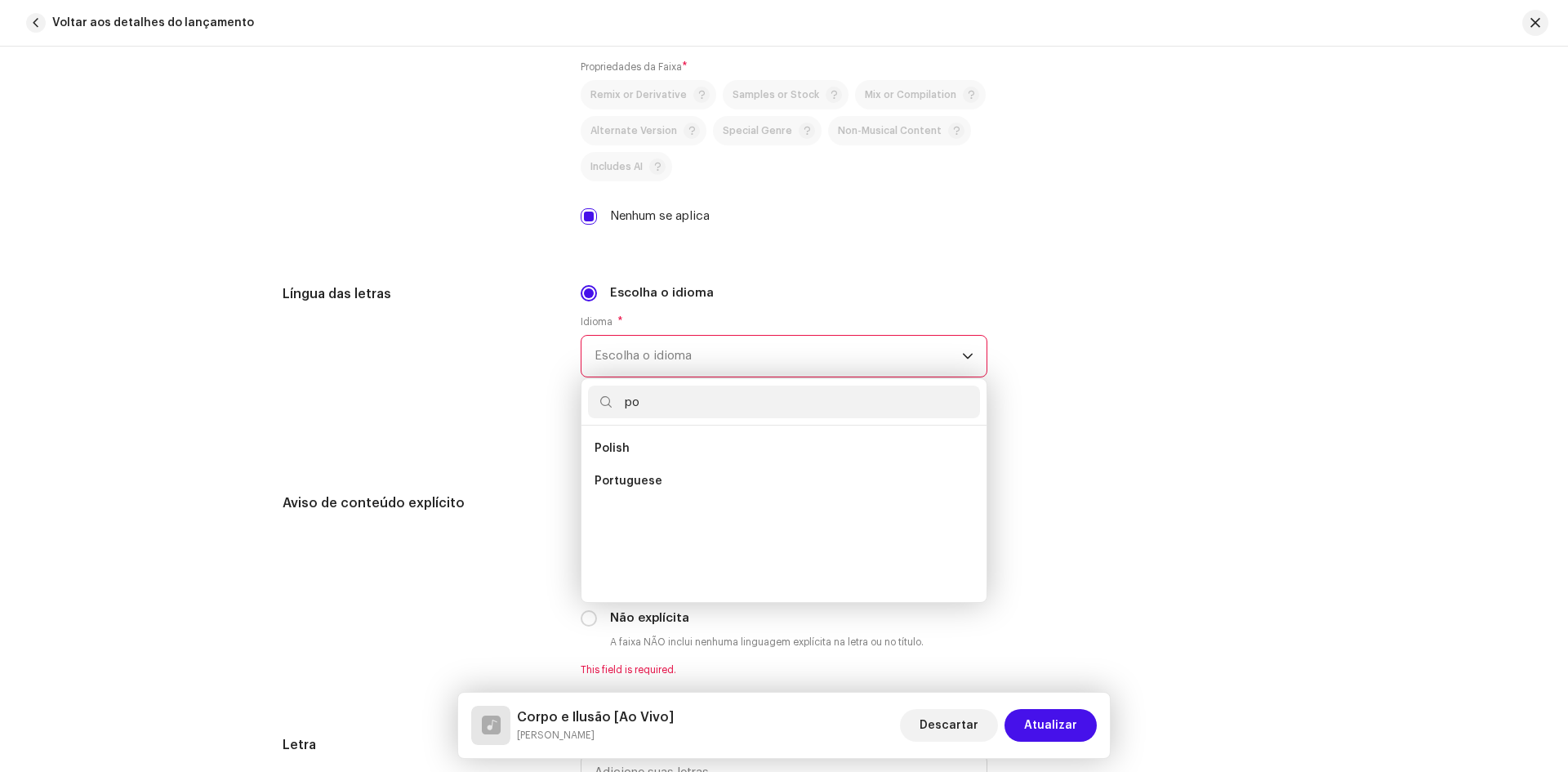
scroll to position [0, 0]
type input "por"
click at [630, 449] on span "Portuguese" at bounding box center [628, 448] width 67 height 17
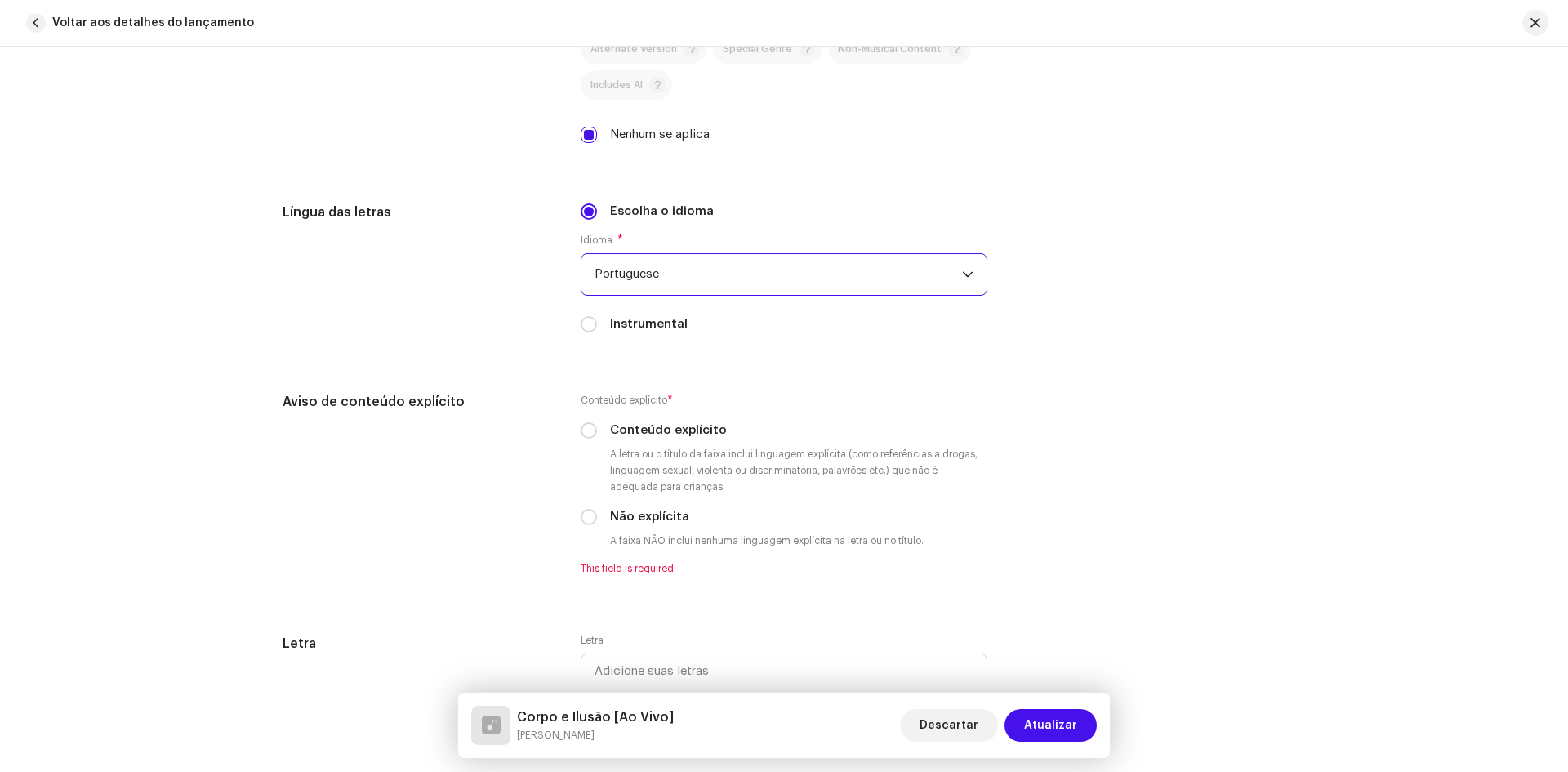
scroll to position [2940, 0]
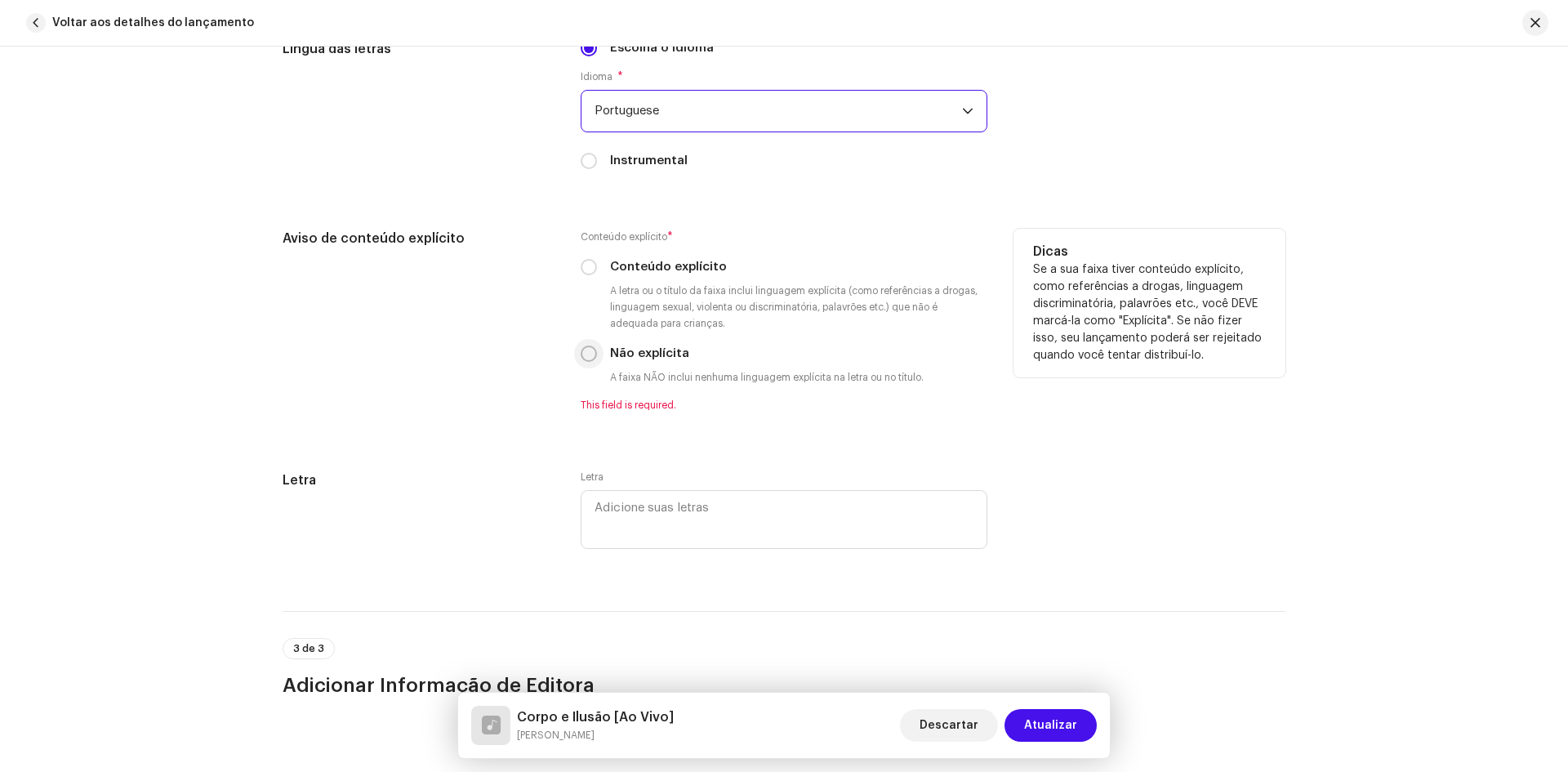
click at [585, 354] on input "Não explícita" at bounding box center [589, 353] width 17 height 17
radio input "true"
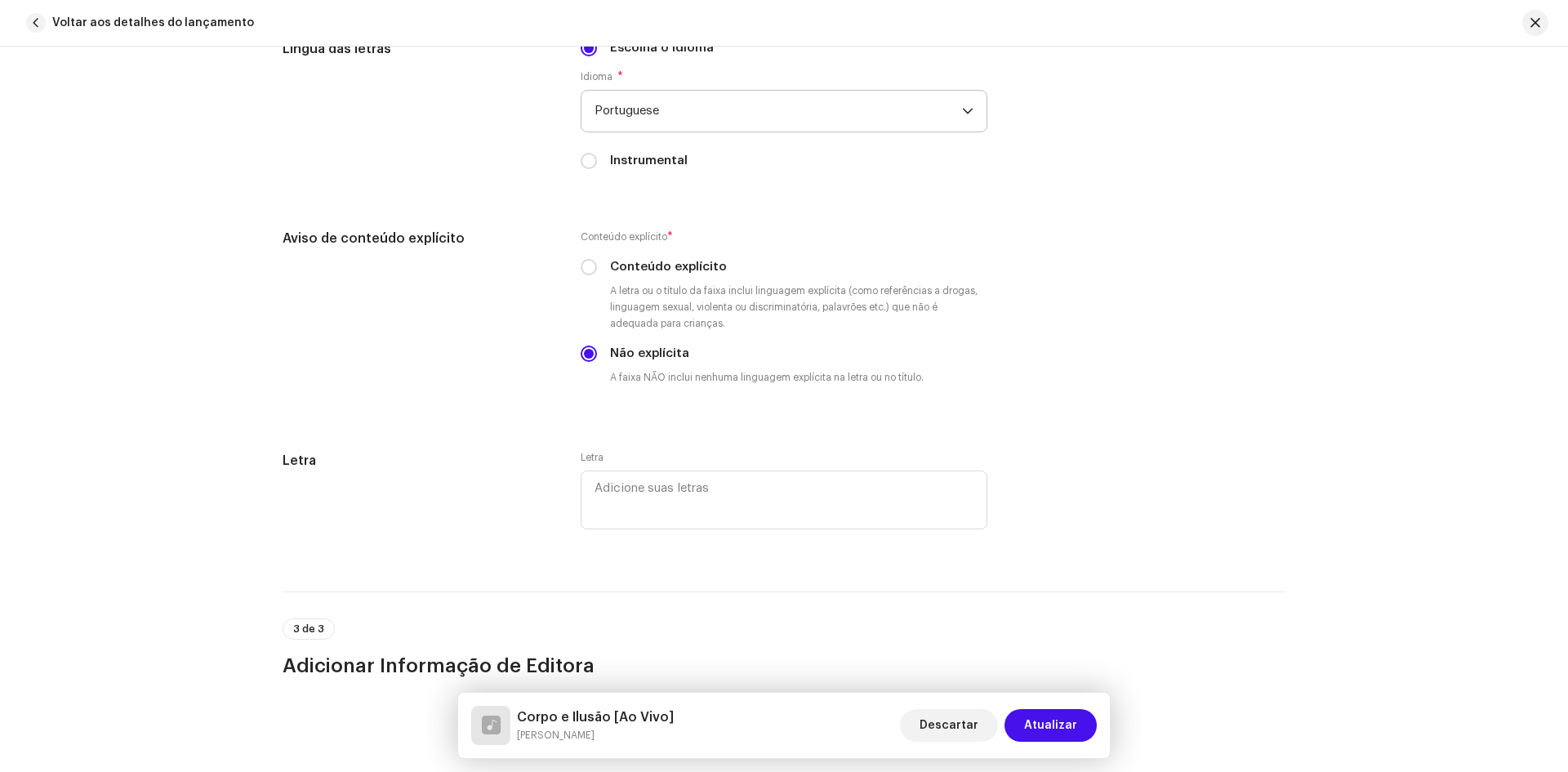
scroll to position [3021, 0]
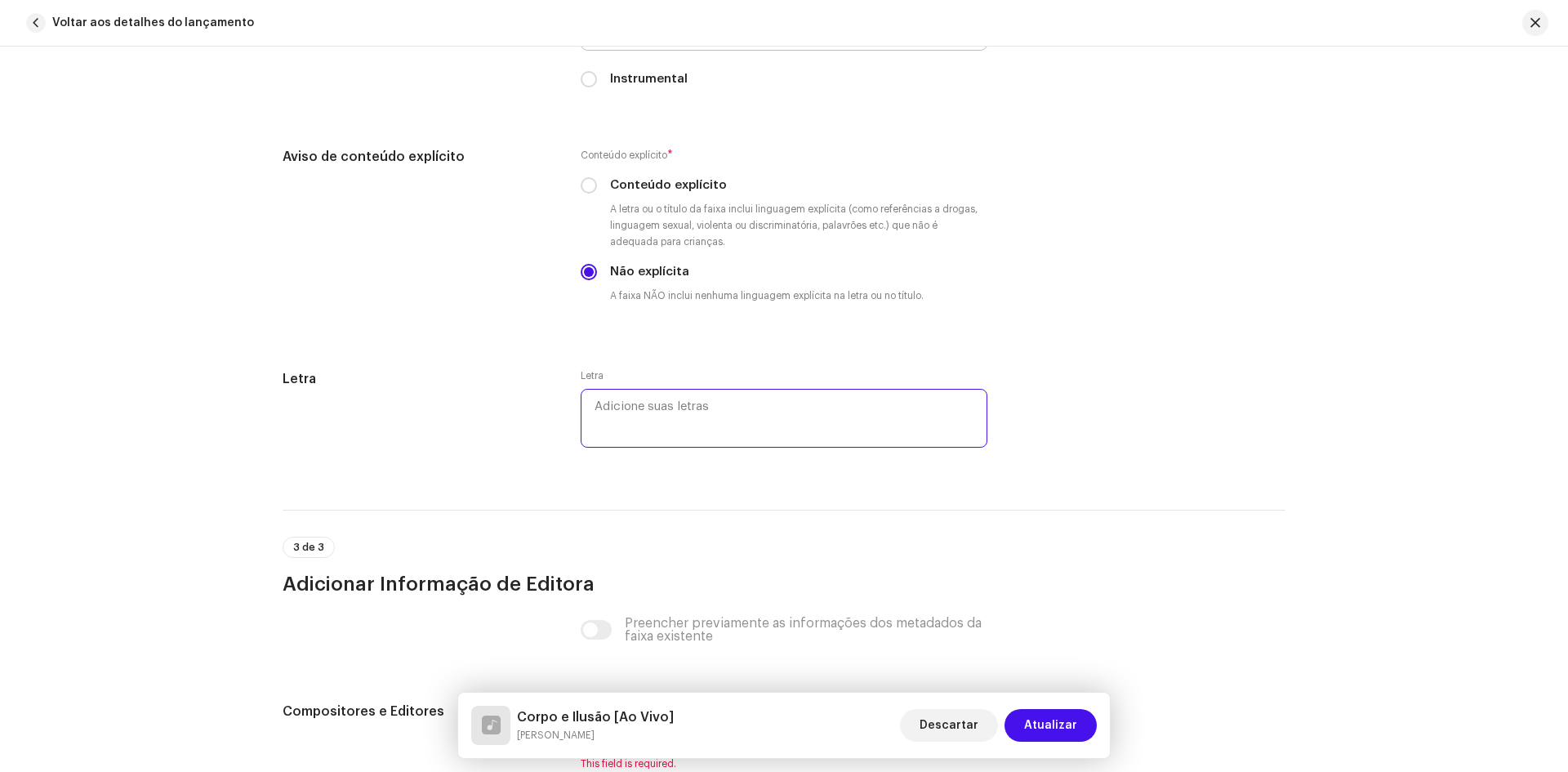
click at [614, 409] on textarea at bounding box center [784, 418] width 407 height 59
click at [646, 415] on textarea at bounding box center [784, 418] width 407 height 59
paste textarea "Corpo e Ilusão Foi apenas numa noite Que tudo aconteceu Pros meus olhos fez tod…"
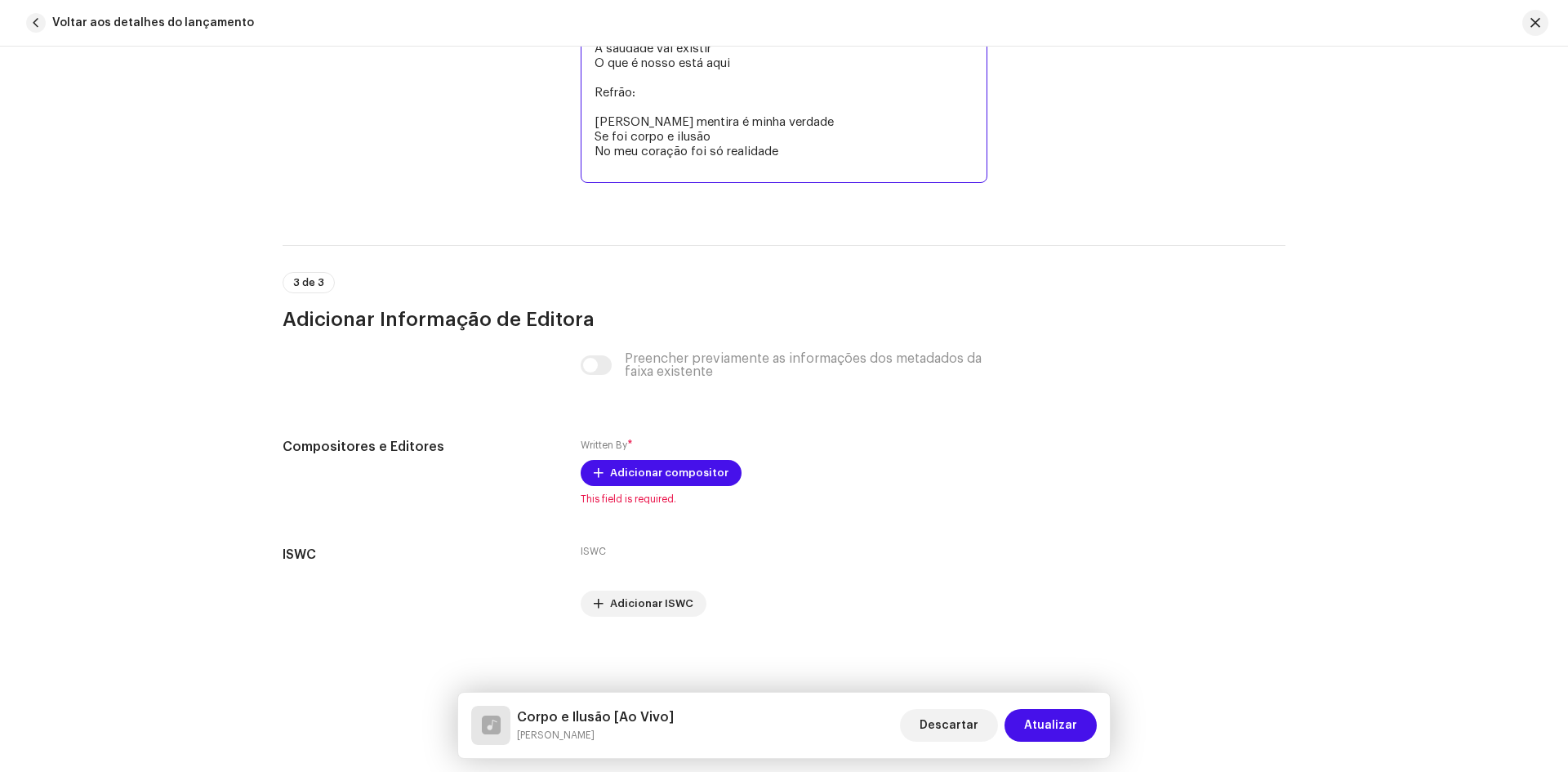
scroll to position [3513, 0]
type textarea "Corpo e Ilusão Foi apenas numa noite Que tudo aconteceu Pros meus olhos fez tod…"
click at [665, 471] on span "Adicionar compositor" at bounding box center [669, 471] width 118 height 32
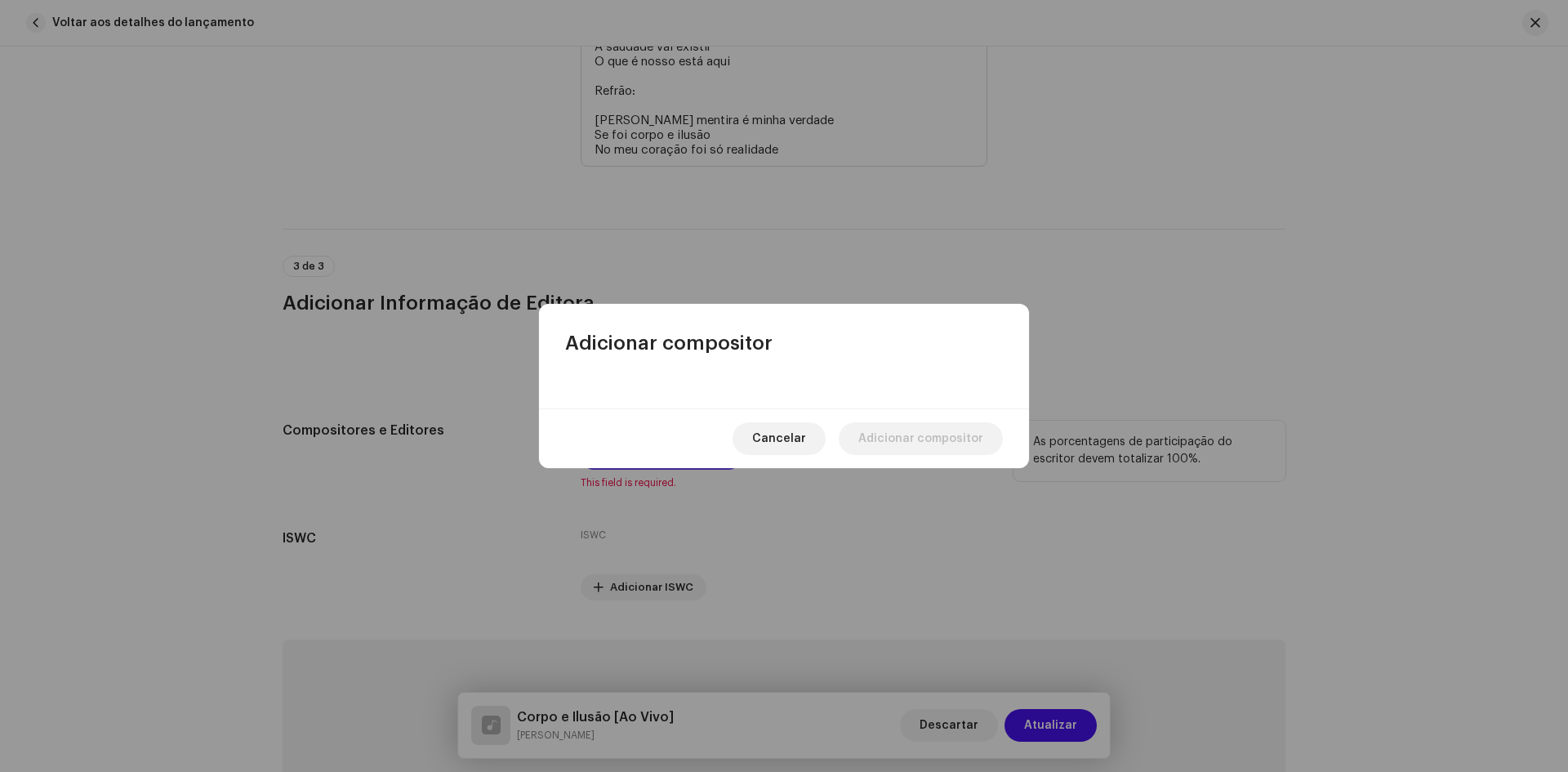
scroll to position [3498, 0]
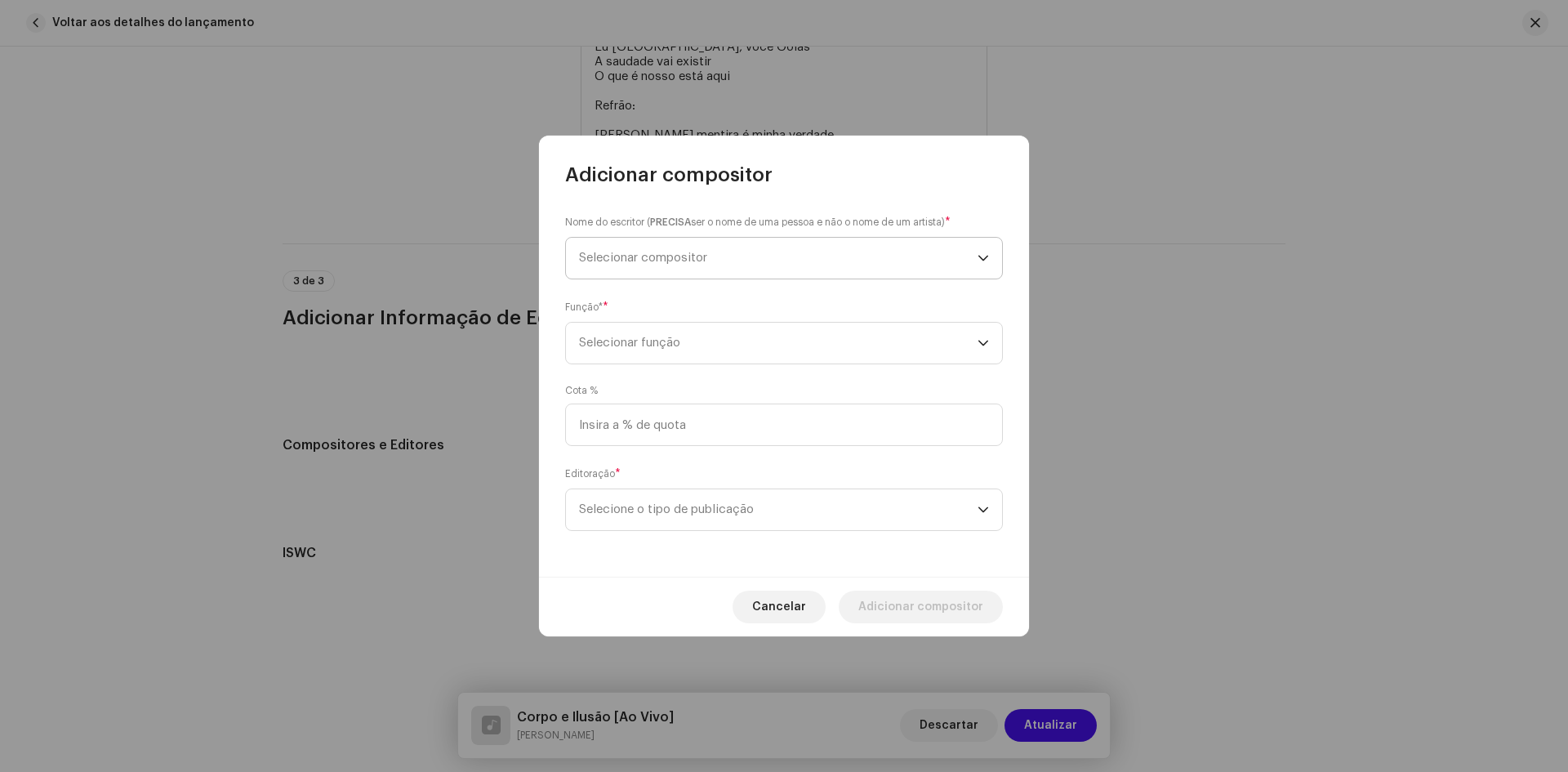
click at [635, 260] on span "Selecionar compositor" at bounding box center [643, 258] width 128 height 12
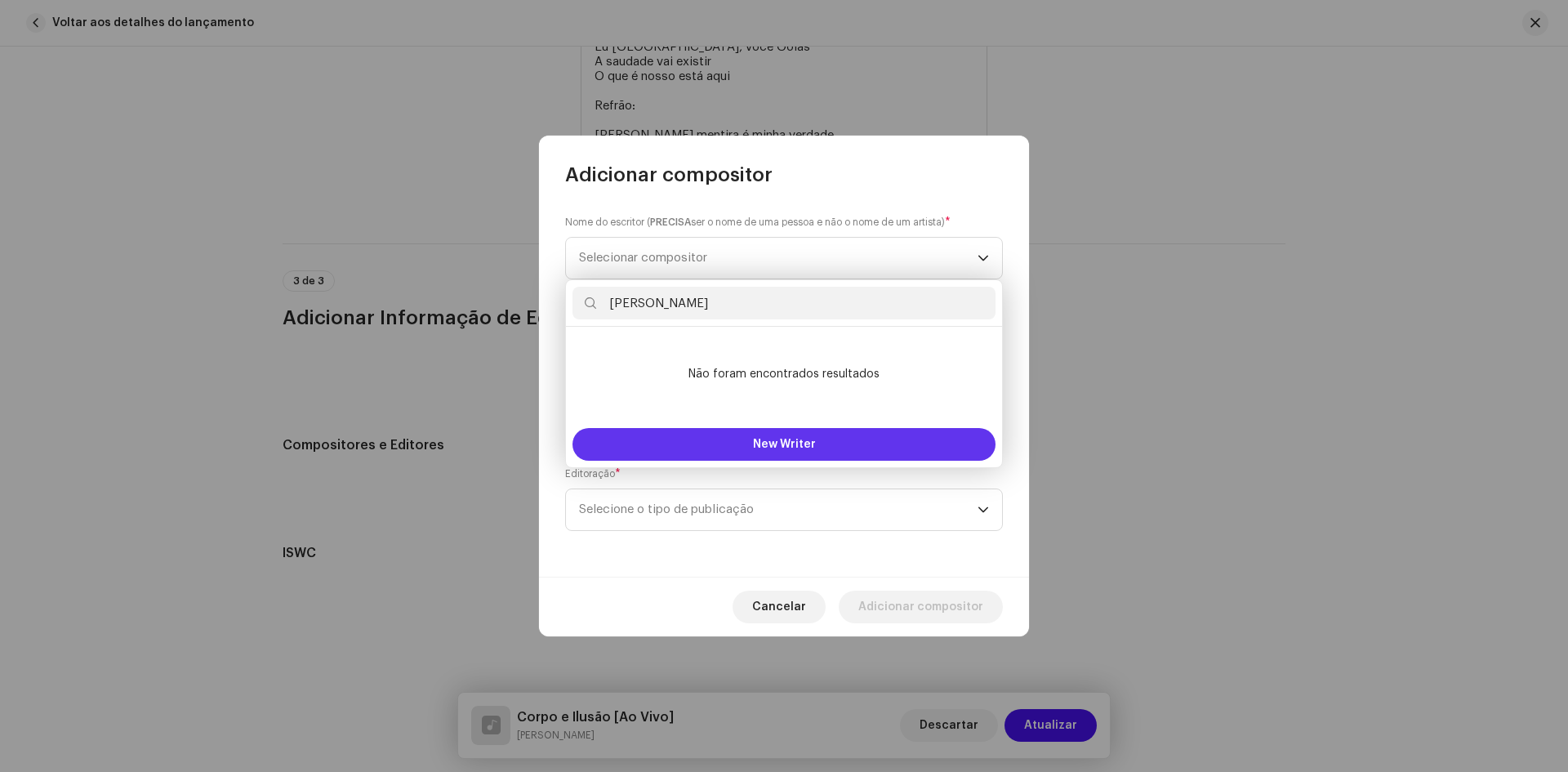
type input "Simone Santos Ferreira"
click at [779, 443] on span "New Writer" at bounding box center [784, 443] width 63 height 11
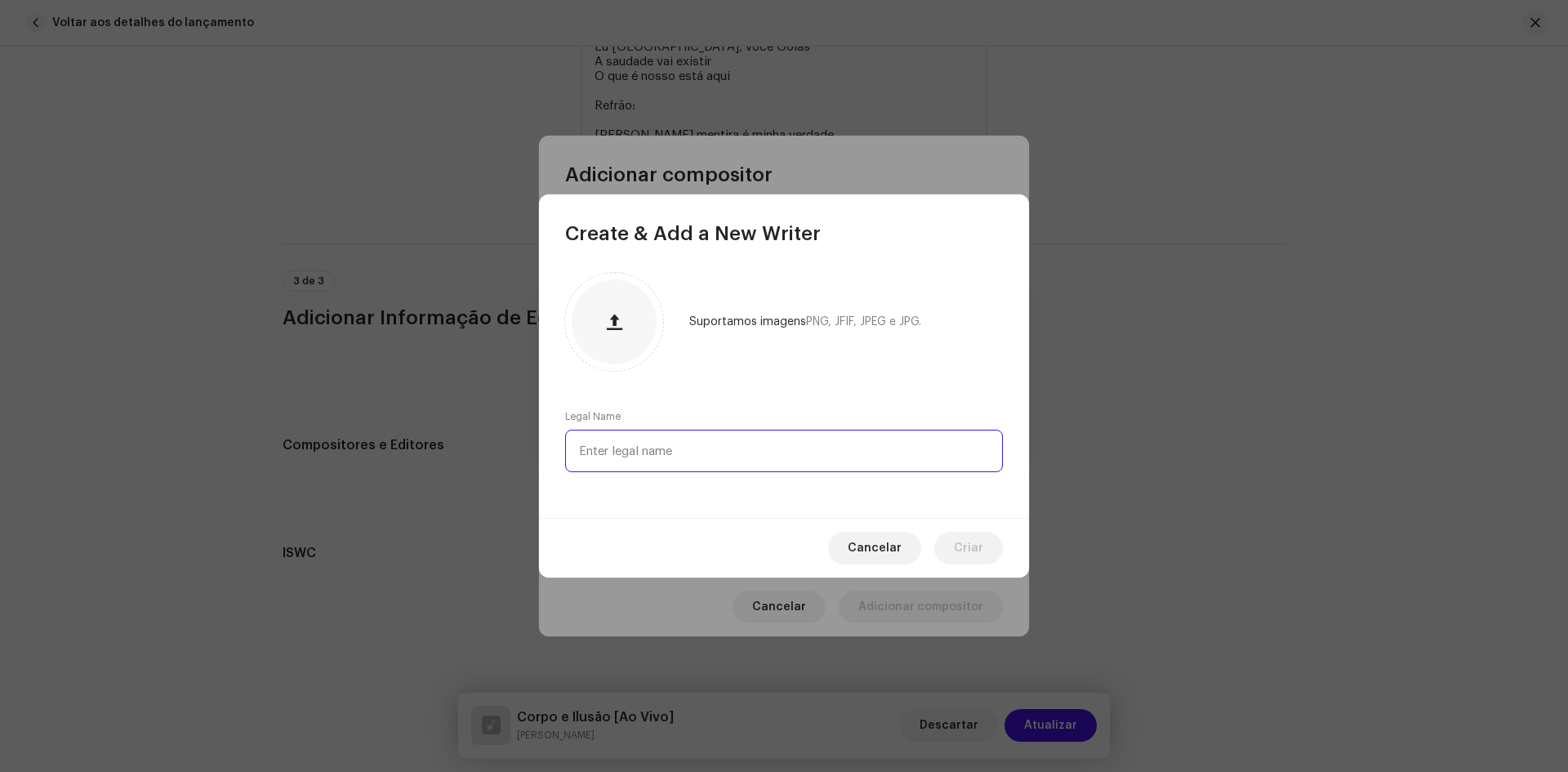
click at [653, 448] on input "text" at bounding box center [784, 450] width 437 height 42
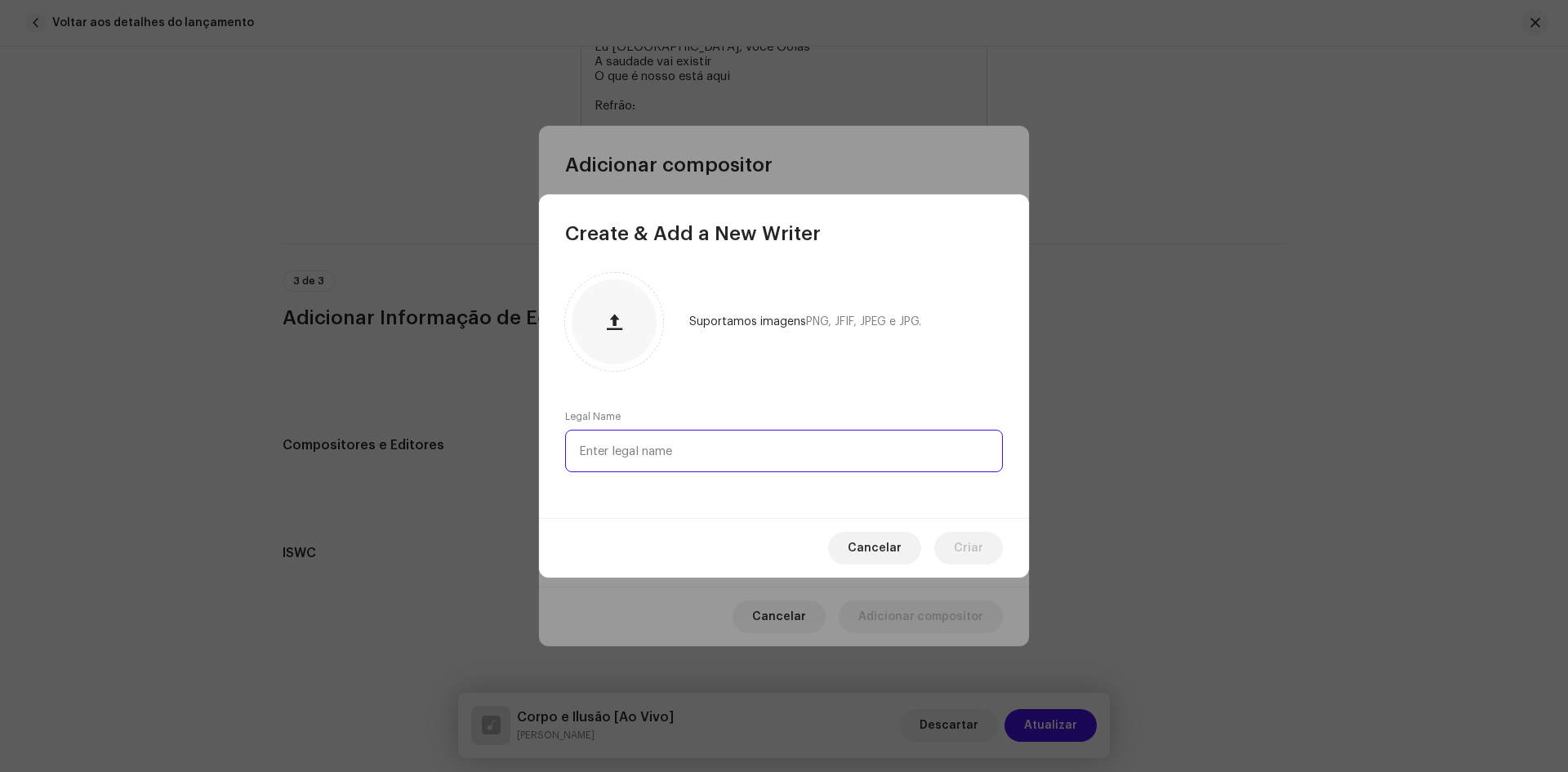
paste input "Simone Santos Ferreira"
type input "Simone Santos Ferreira"
click at [953, 547] on button "Criar" at bounding box center [968, 548] width 68 height 32
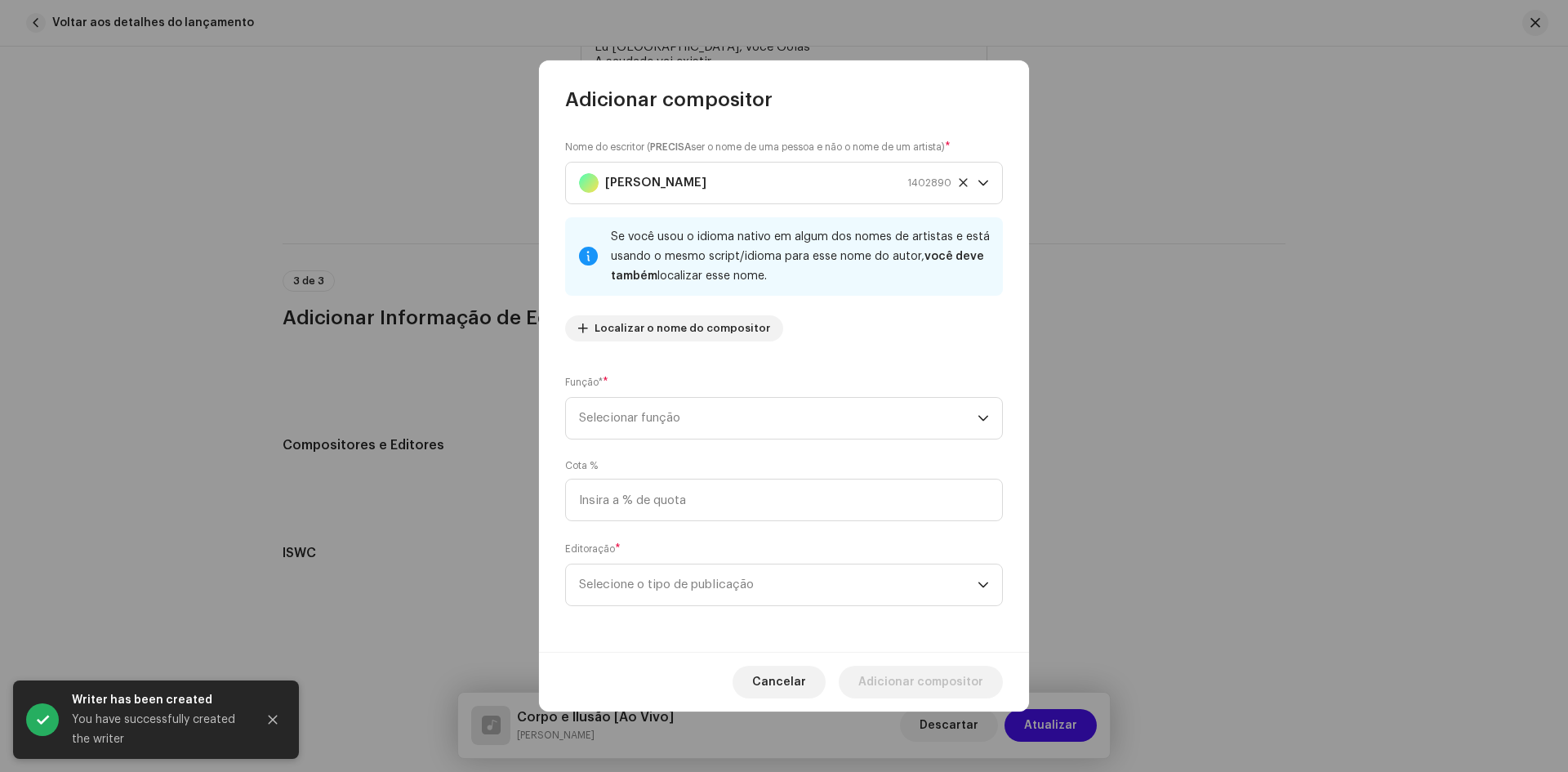
click at [626, 351] on div "Nome do escritor ( PRECISA ser o nome de uma pessoa e não o nome de um artista)…" at bounding box center [784, 246] width 437 height 216
click at [641, 428] on span "Selecionar função" at bounding box center [778, 418] width 399 height 41
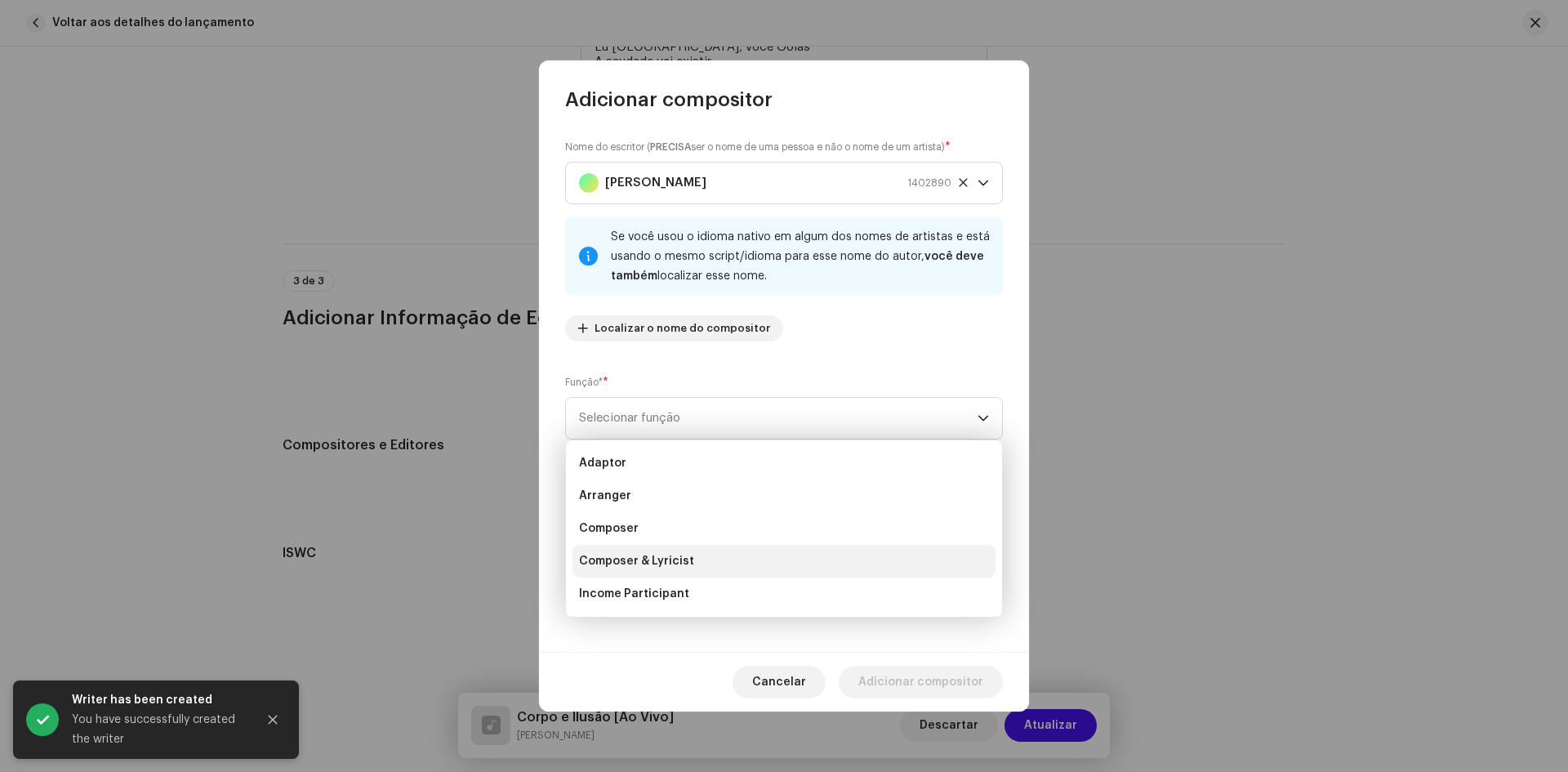
click at [605, 560] on span "Composer & Lyricist" at bounding box center [636, 561] width 115 height 17
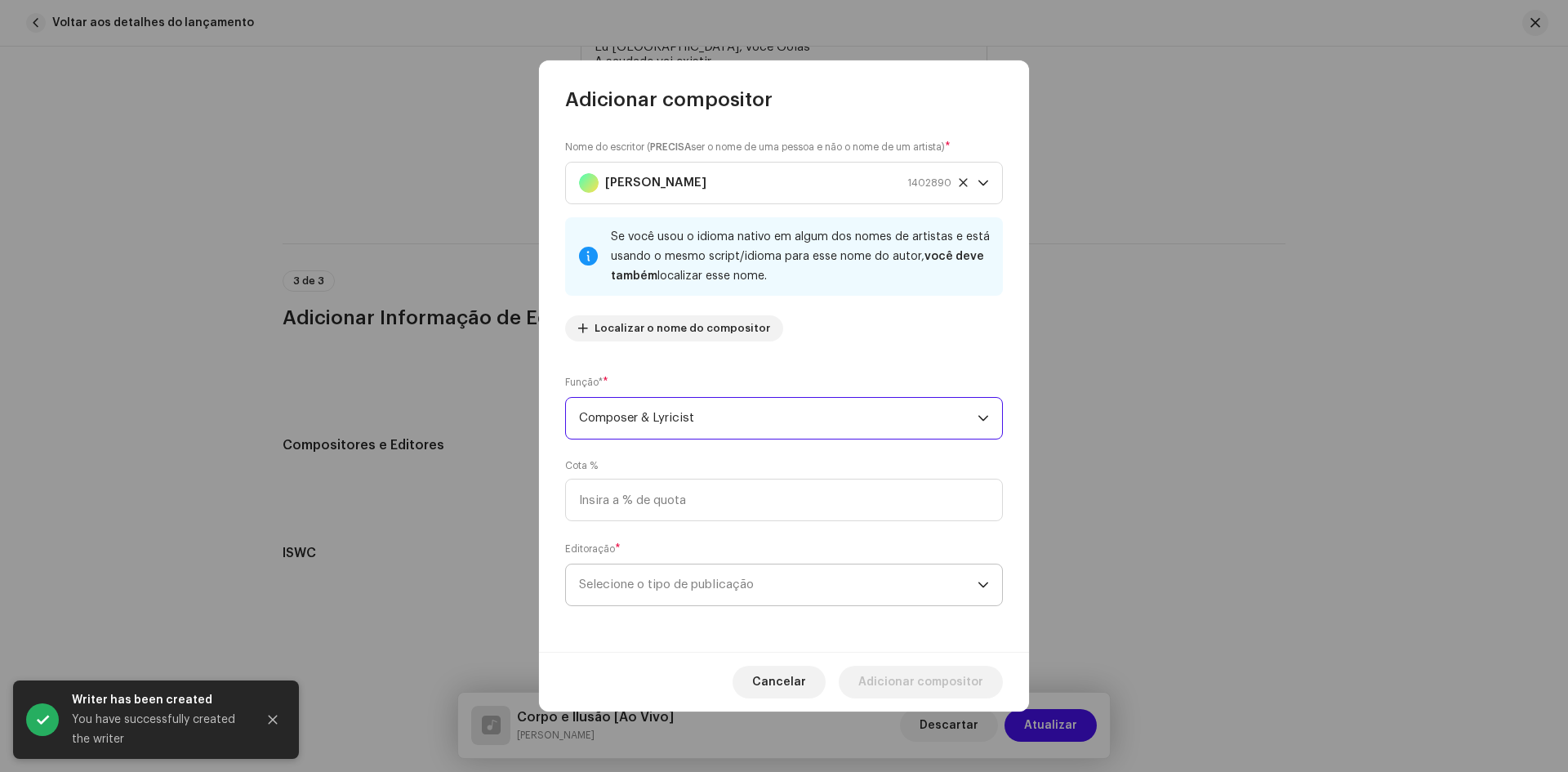
click at [614, 582] on span "Selecione o tipo de publicação" at bounding box center [778, 584] width 399 height 41
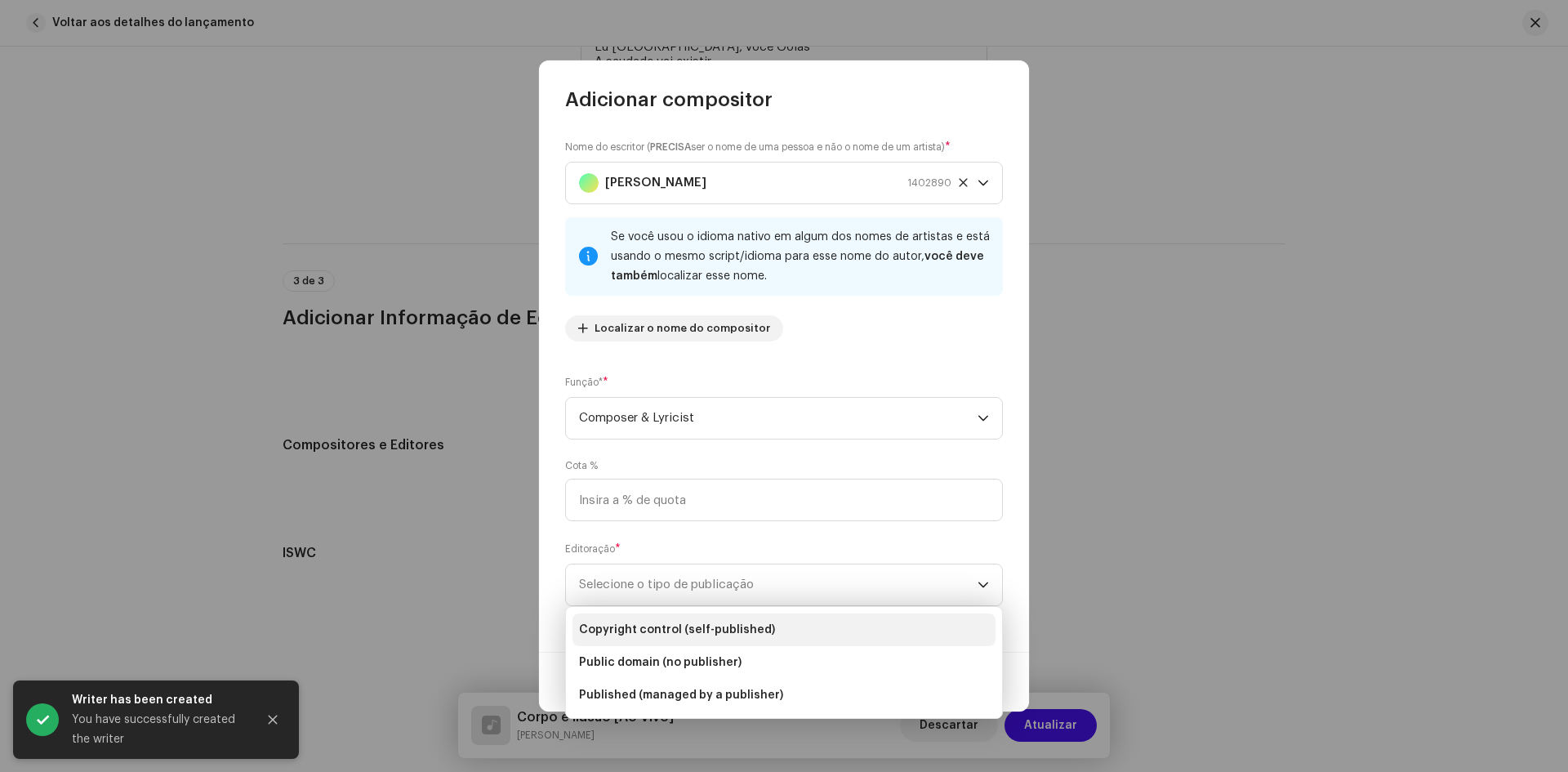
click at [635, 631] on span "Copyright control (self-published)" at bounding box center [678, 629] width 196 height 17
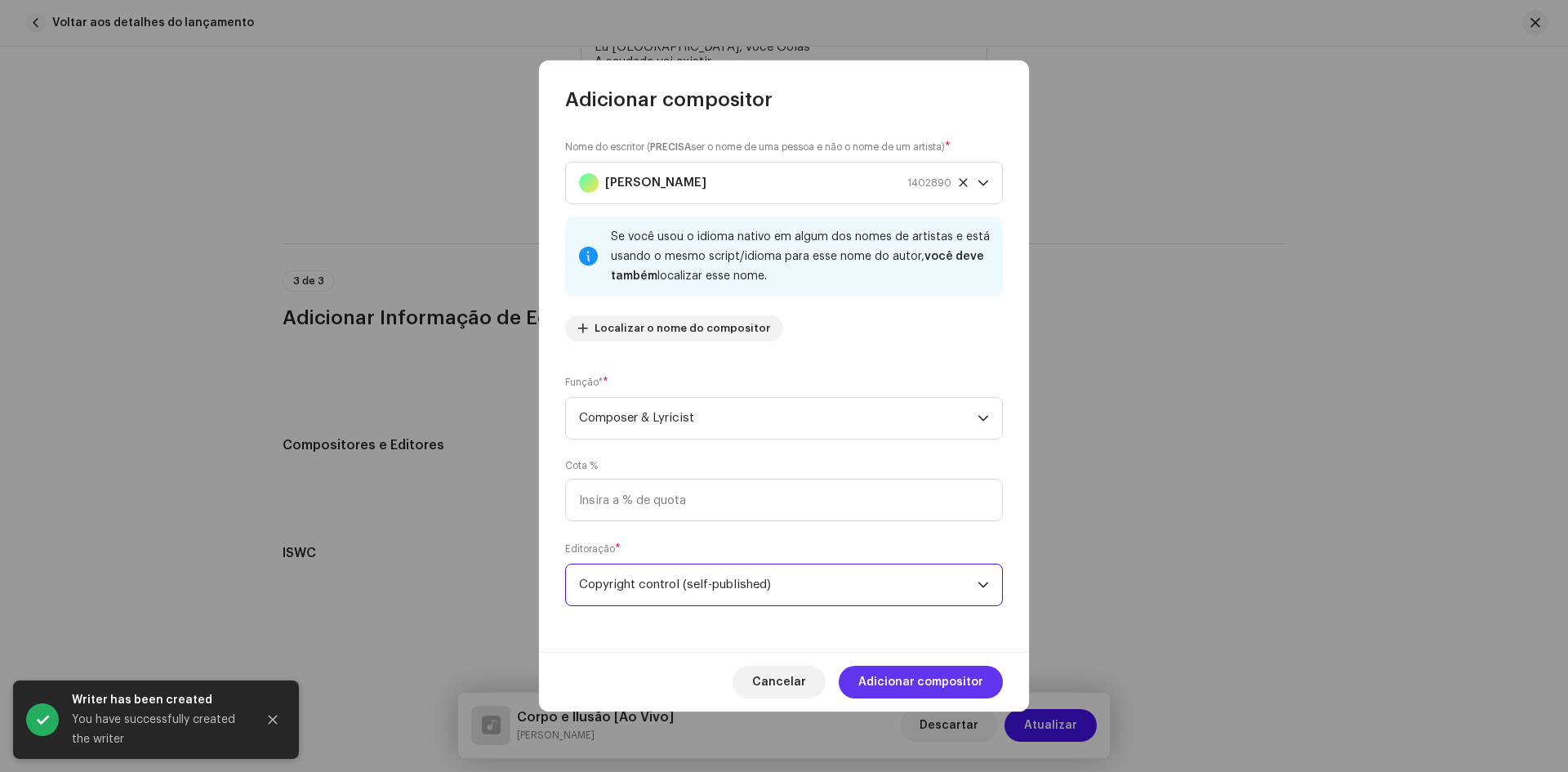
click at [897, 679] on span "Adicionar compositor" at bounding box center [920, 681] width 125 height 32
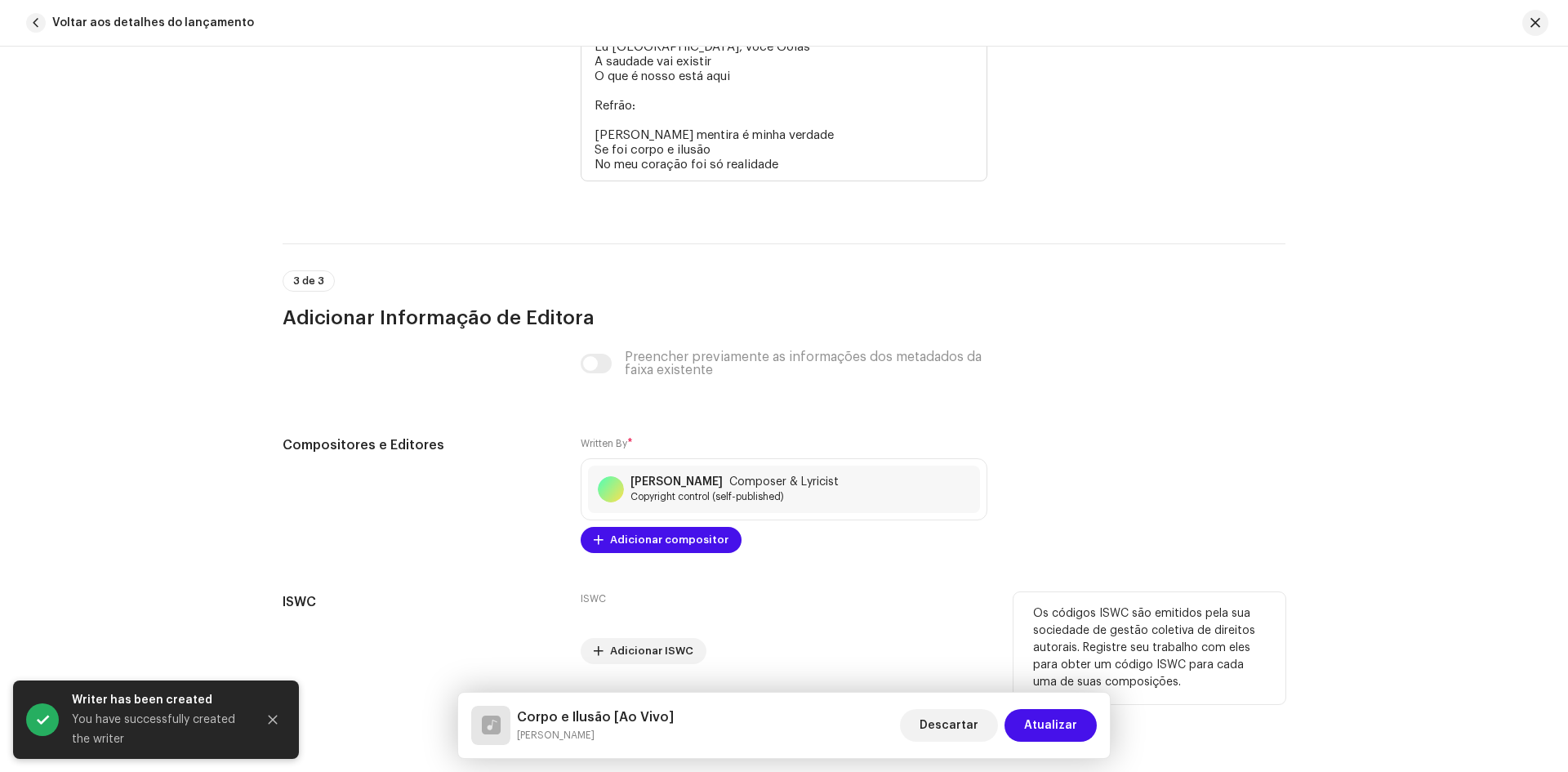
scroll to position [3547, 0]
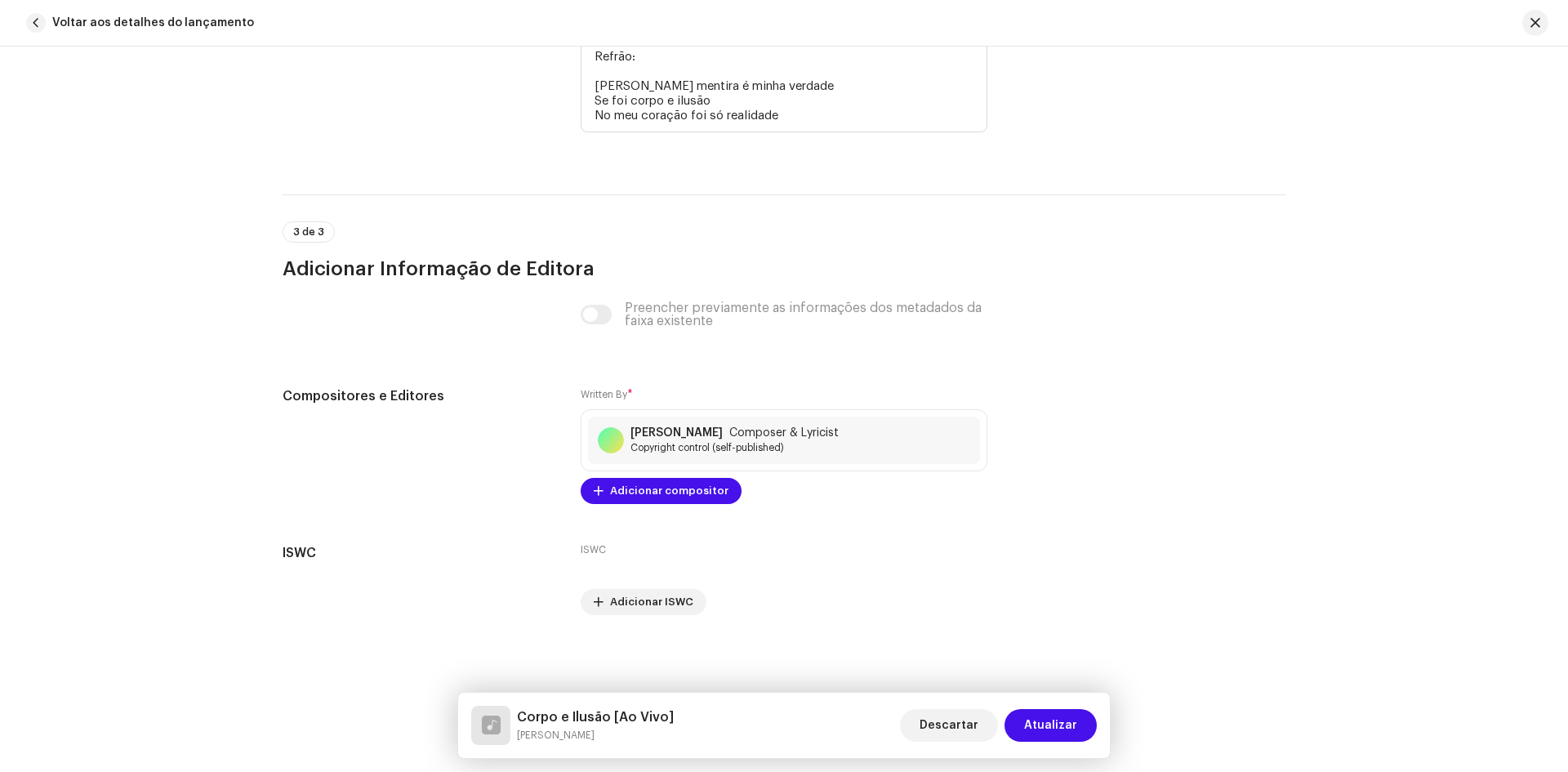
click at [1043, 717] on span "Atualizar" at bounding box center [1051, 725] width 53 height 32
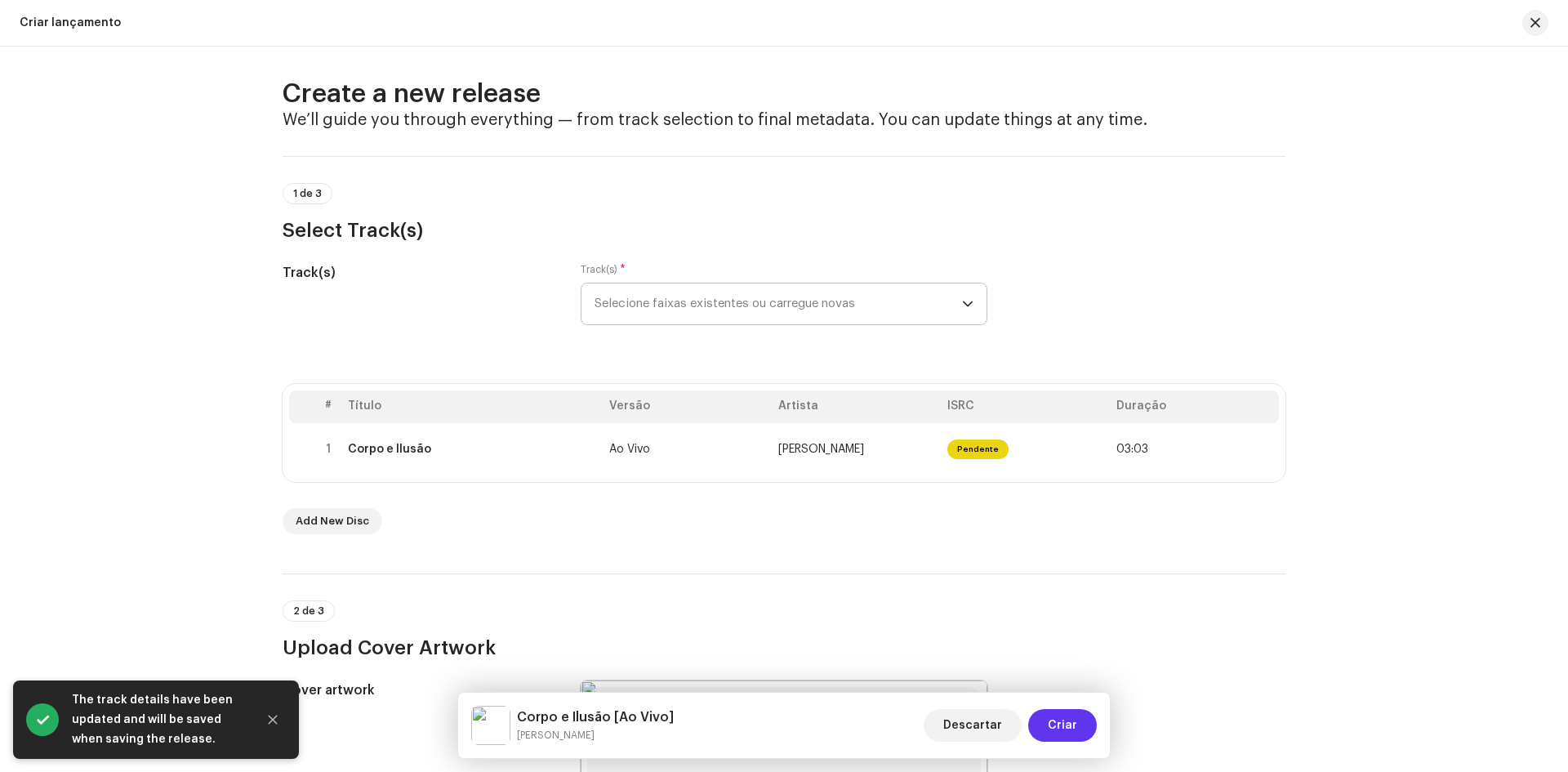
click at [1054, 724] on span "Criar" at bounding box center [1063, 725] width 30 height 32
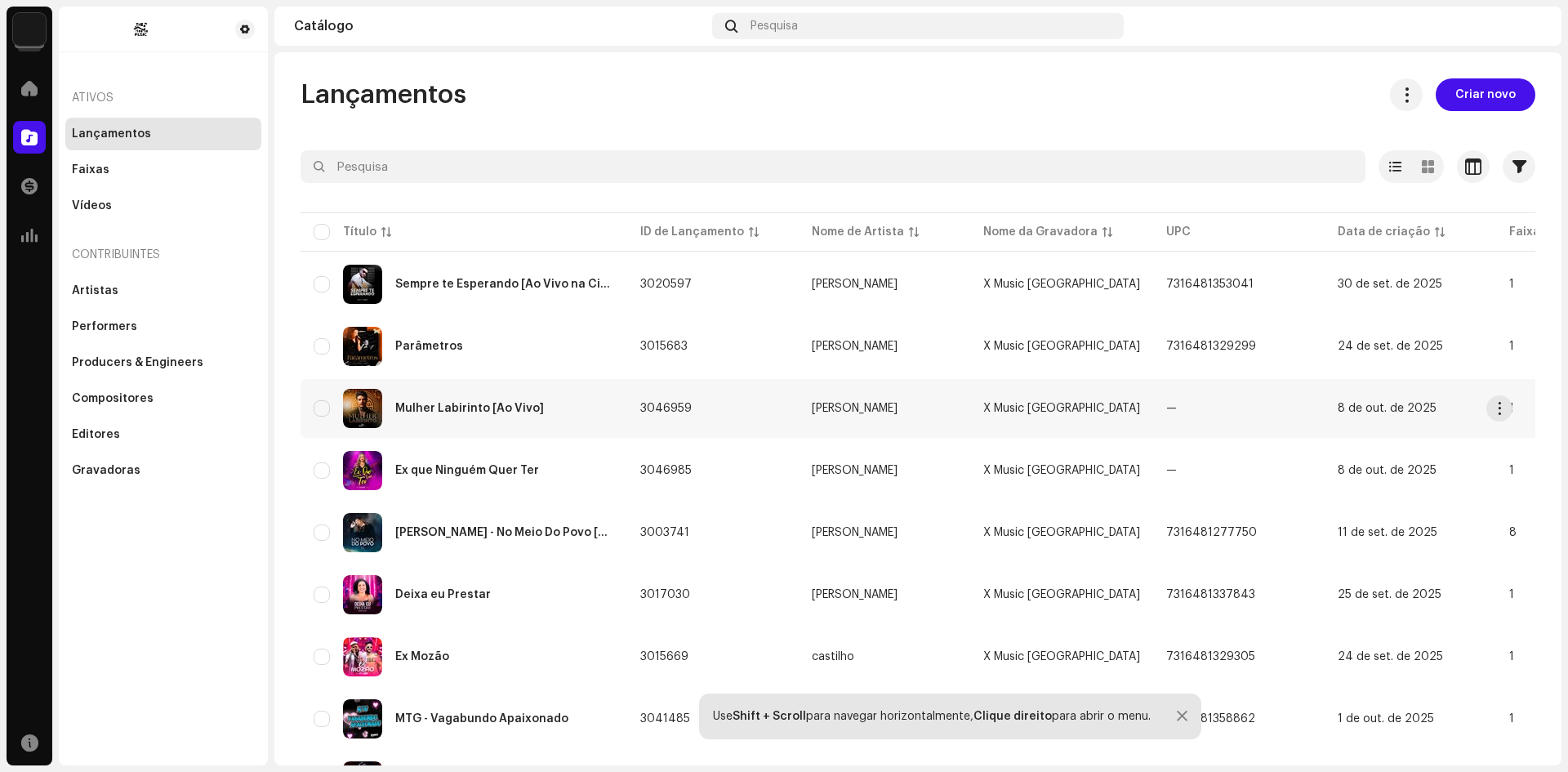
click at [366, 408] on img at bounding box center [362, 408] width 39 height 39
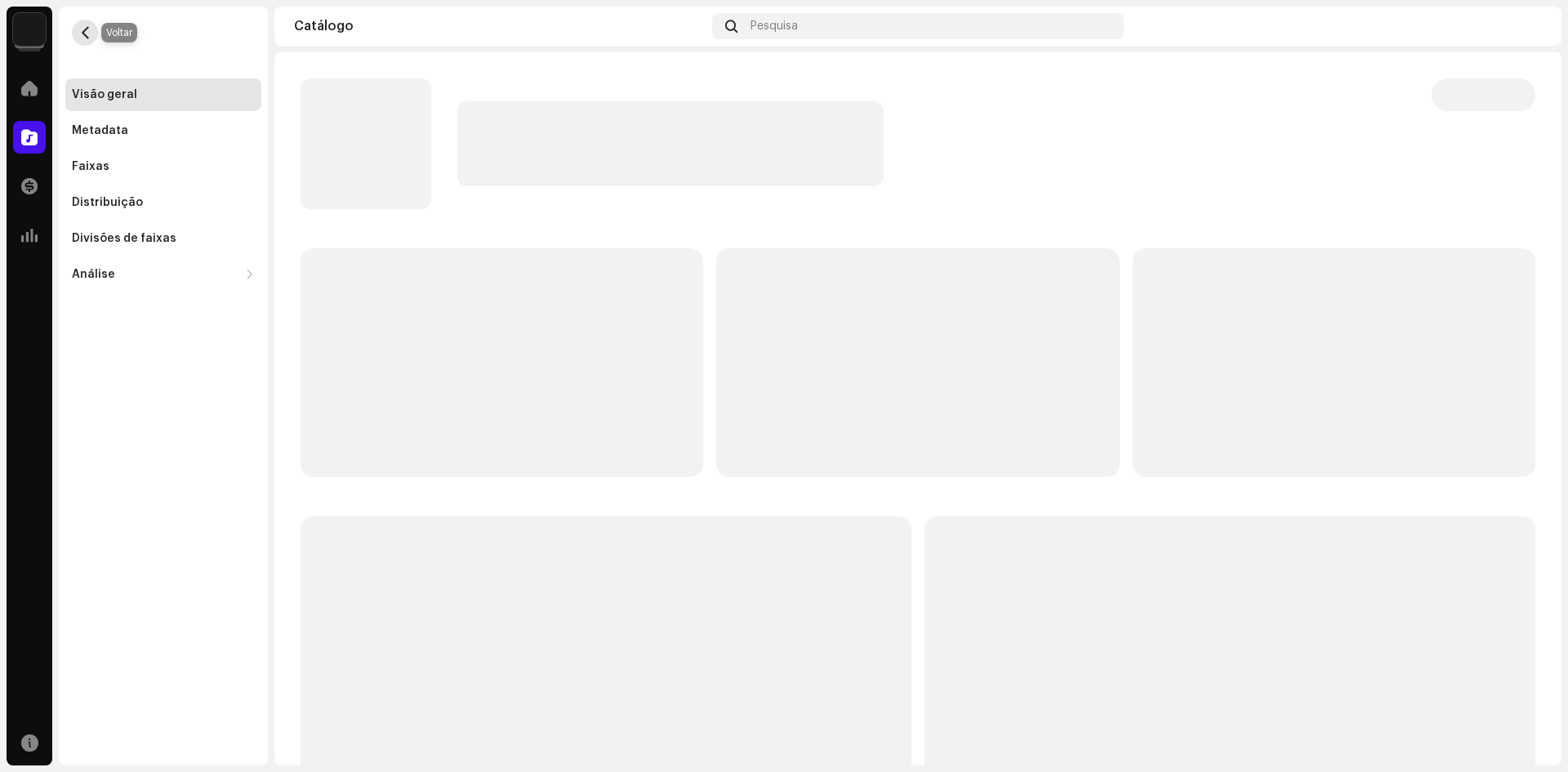
click at [78, 37] on button "button" at bounding box center [85, 32] width 26 height 26
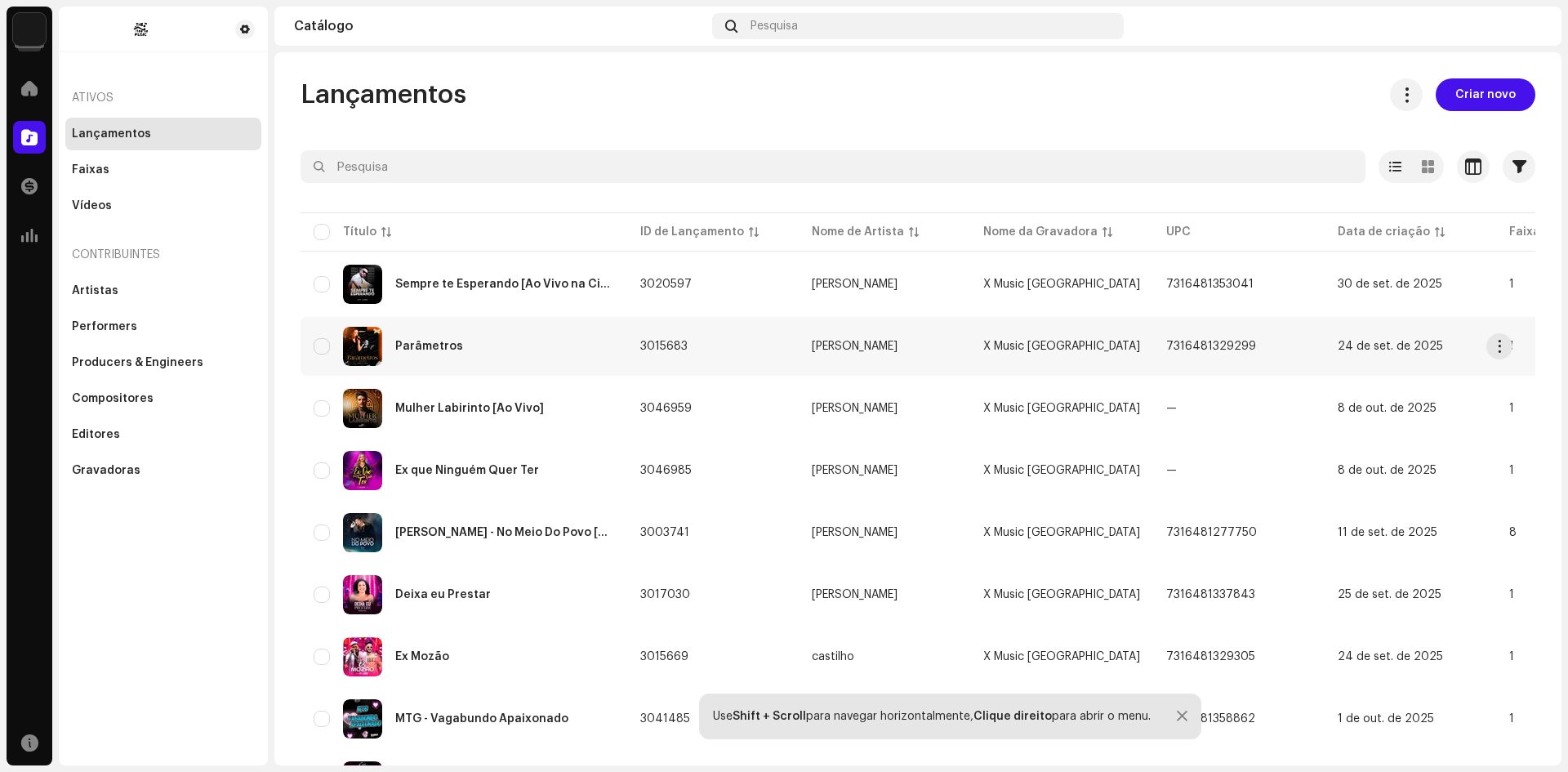
click at [359, 343] on img at bounding box center [362, 346] width 39 height 39
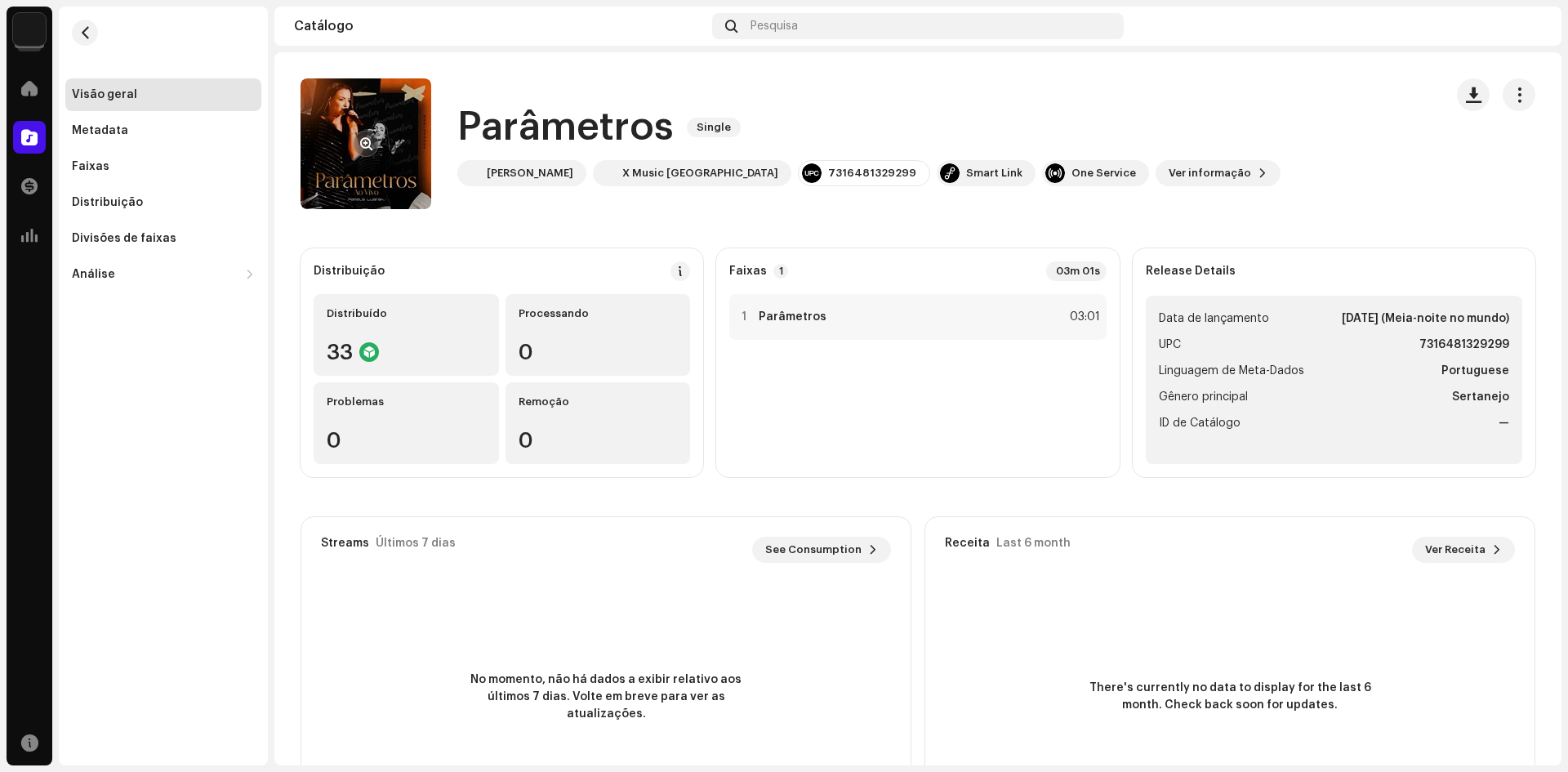
click at [356, 171] on re-a-cover at bounding box center [365, 143] width 131 height 131
click at [364, 142] on span "button" at bounding box center [366, 144] width 12 height 13
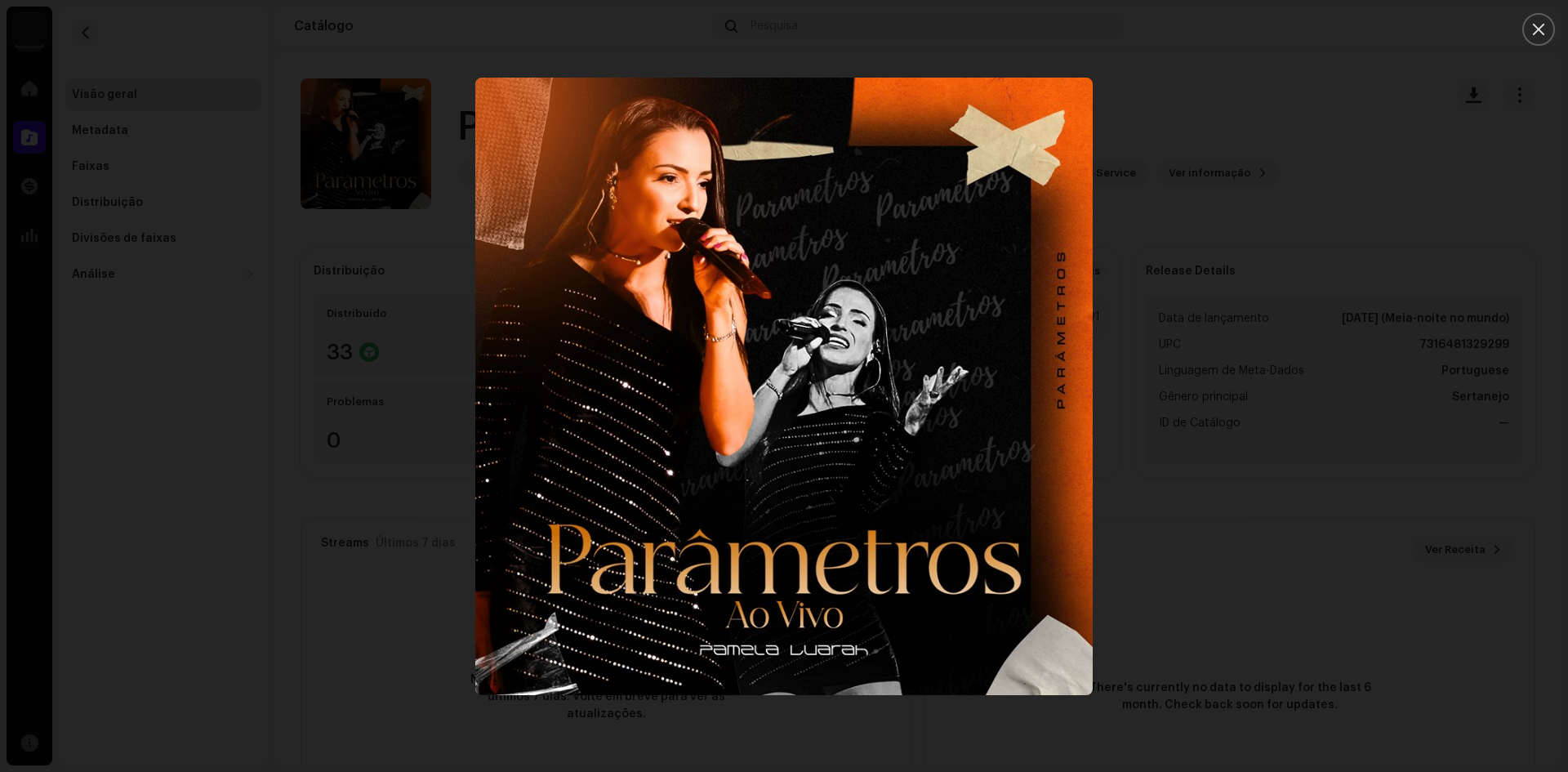
click at [250, 131] on div at bounding box center [784, 386] width 1568 height 772
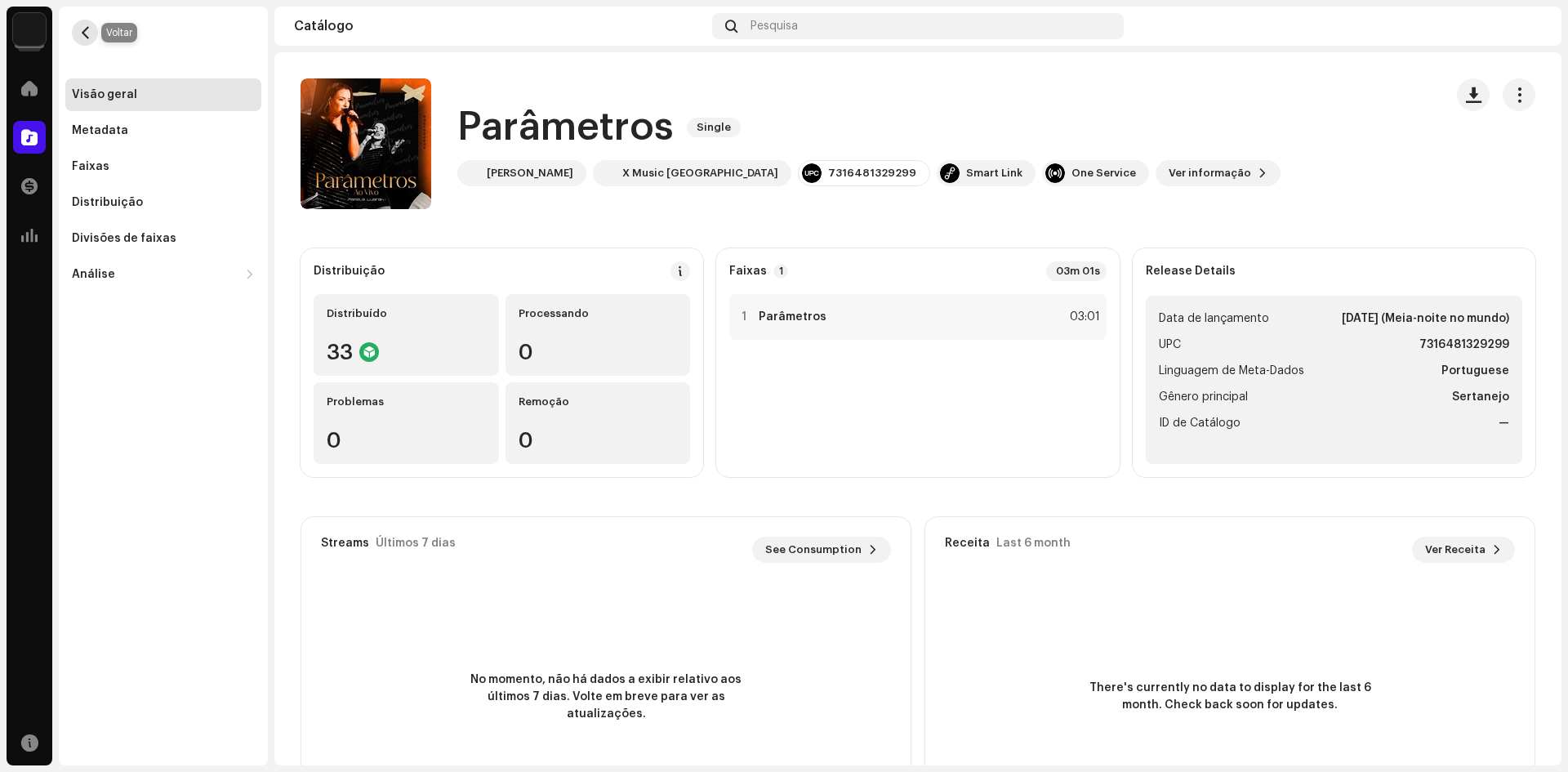
click at [92, 39] on button "button" at bounding box center [85, 32] width 26 height 26
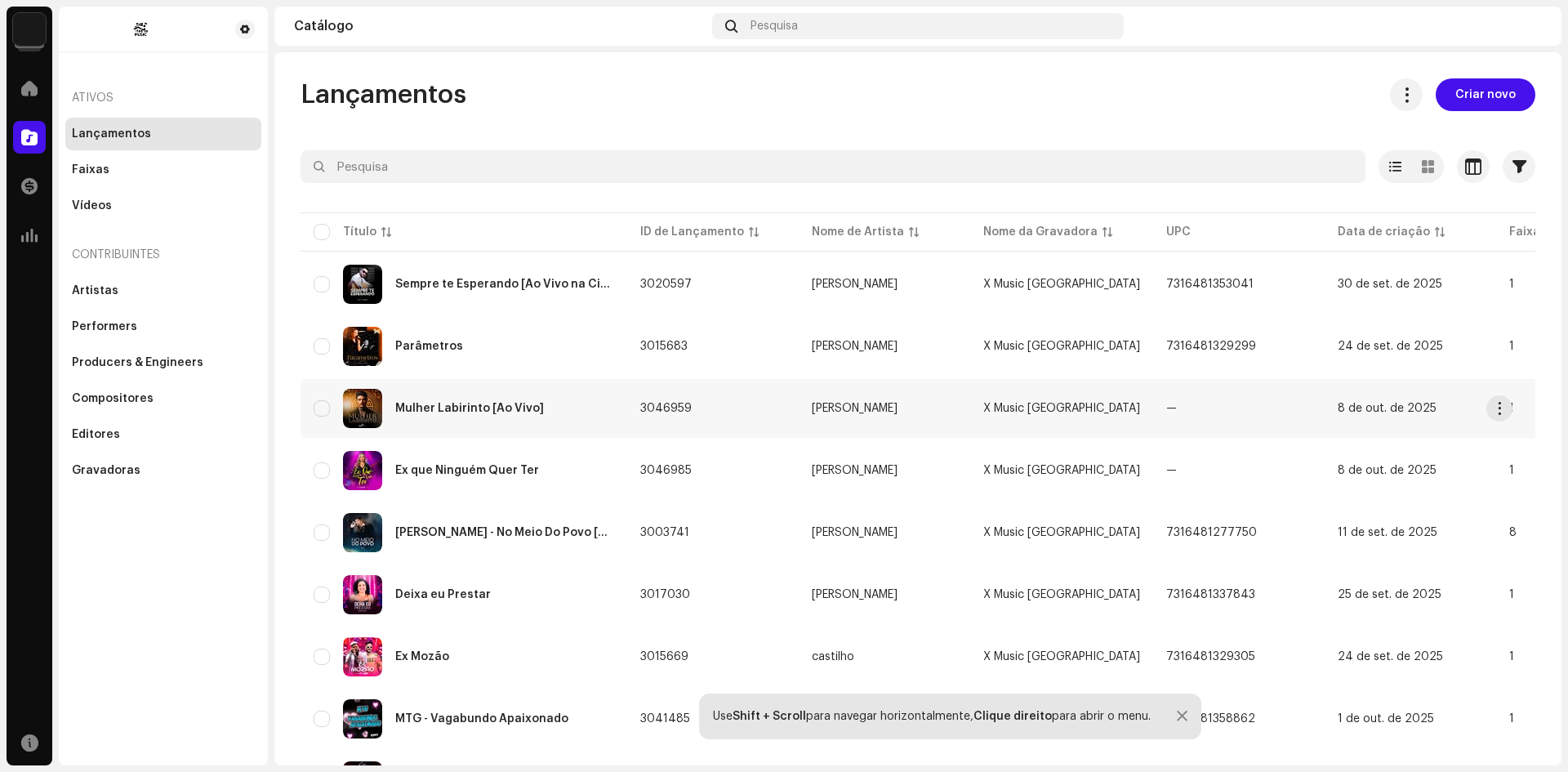
click at [349, 408] on img at bounding box center [362, 408] width 39 height 39
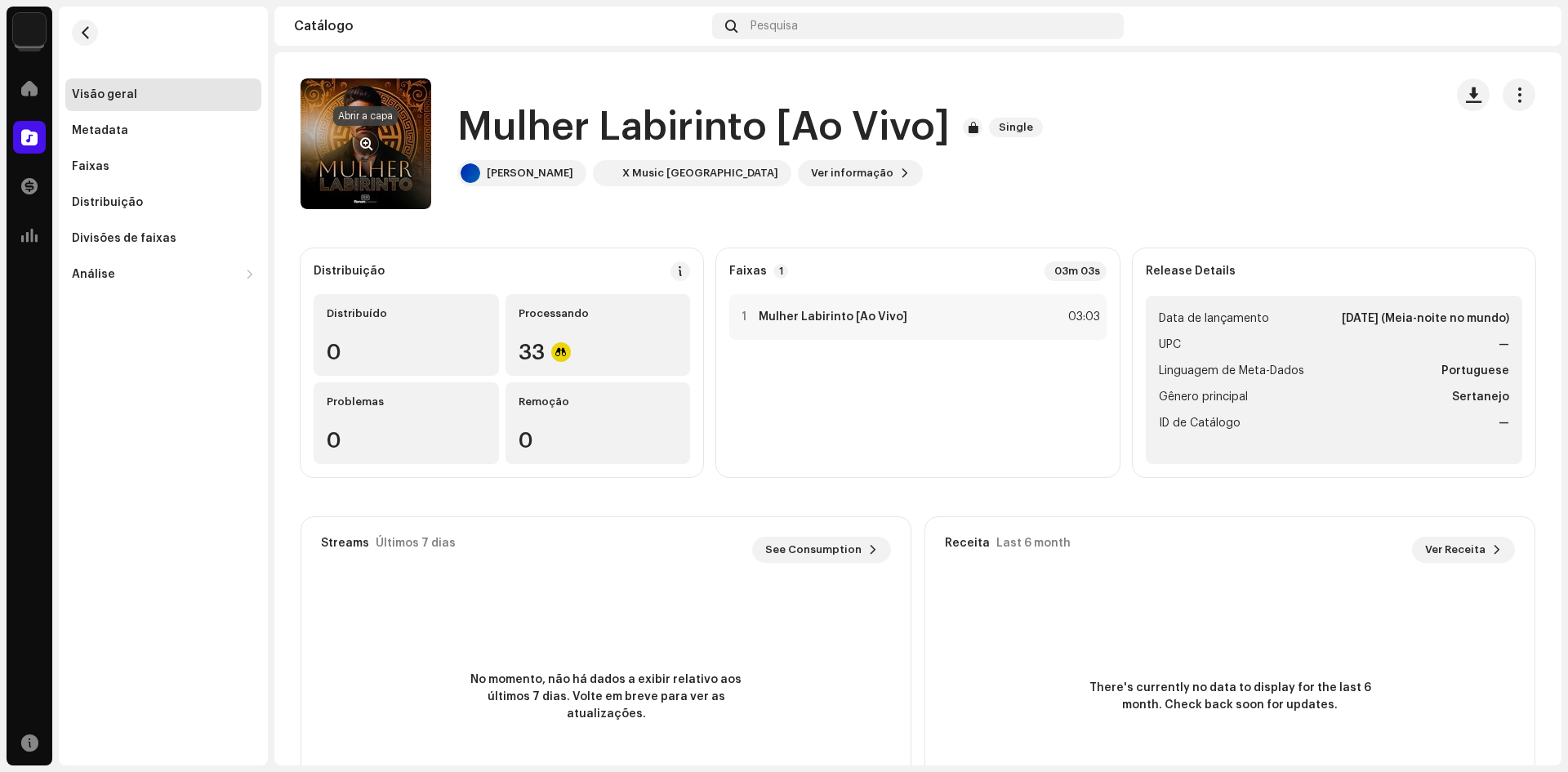
click at [362, 140] on span "button" at bounding box center [366, 144] width 12 height 13
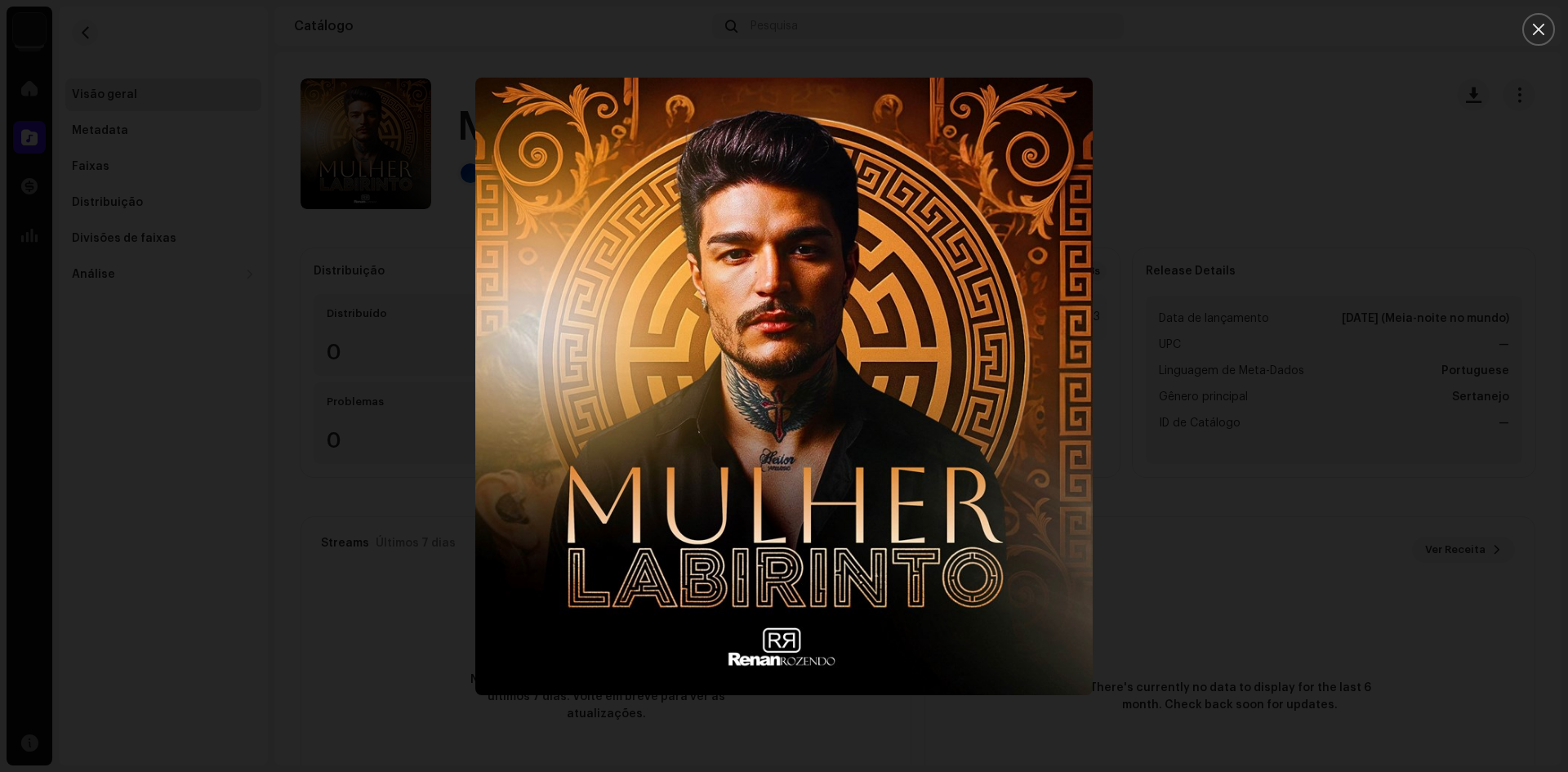
click at [282, 137] on div at bounding box center [784, 386] width 1568 height 772
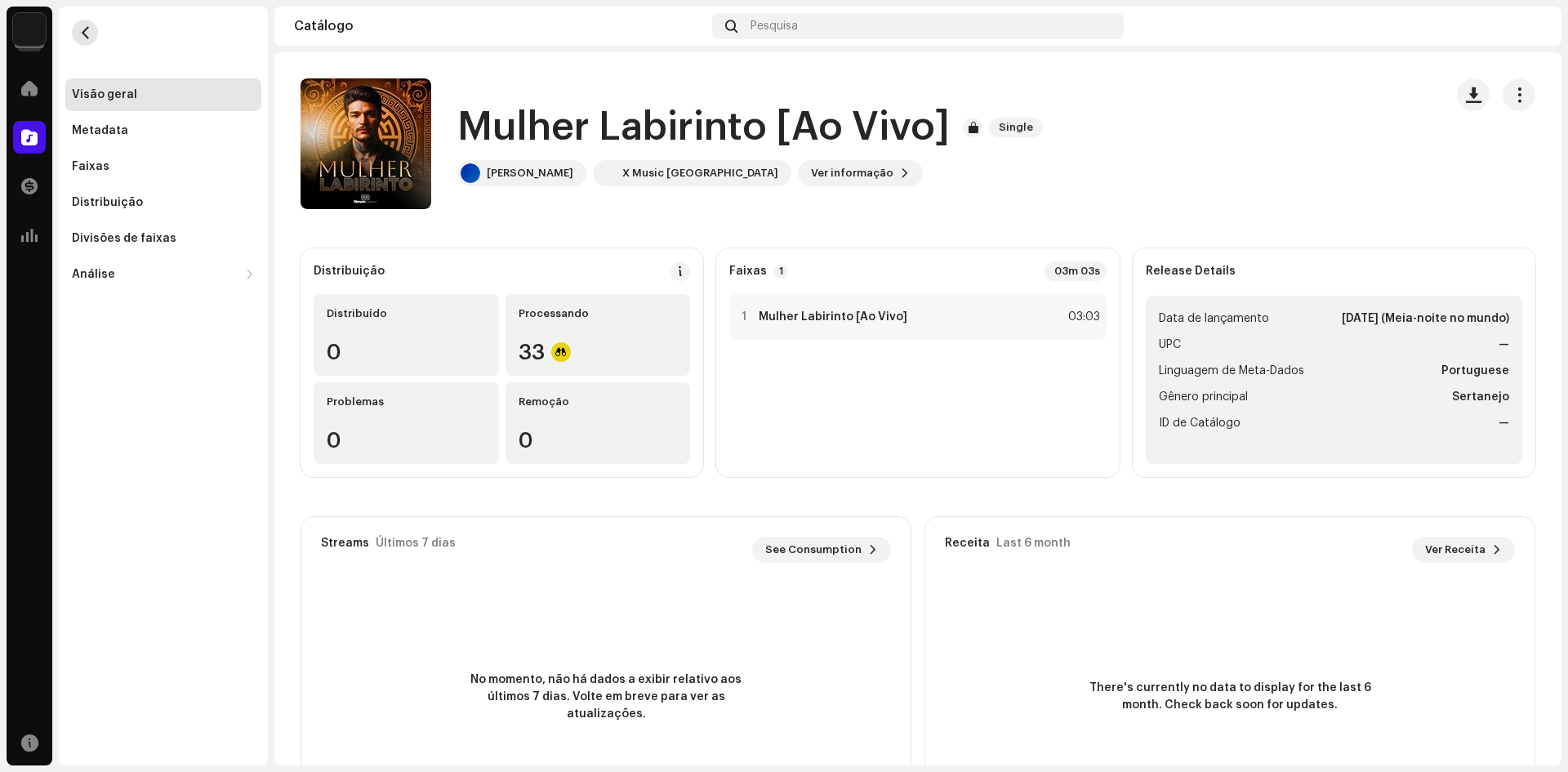
click at [88, 28] on span "button" at bounding box center [85, 32] width 12 height 13
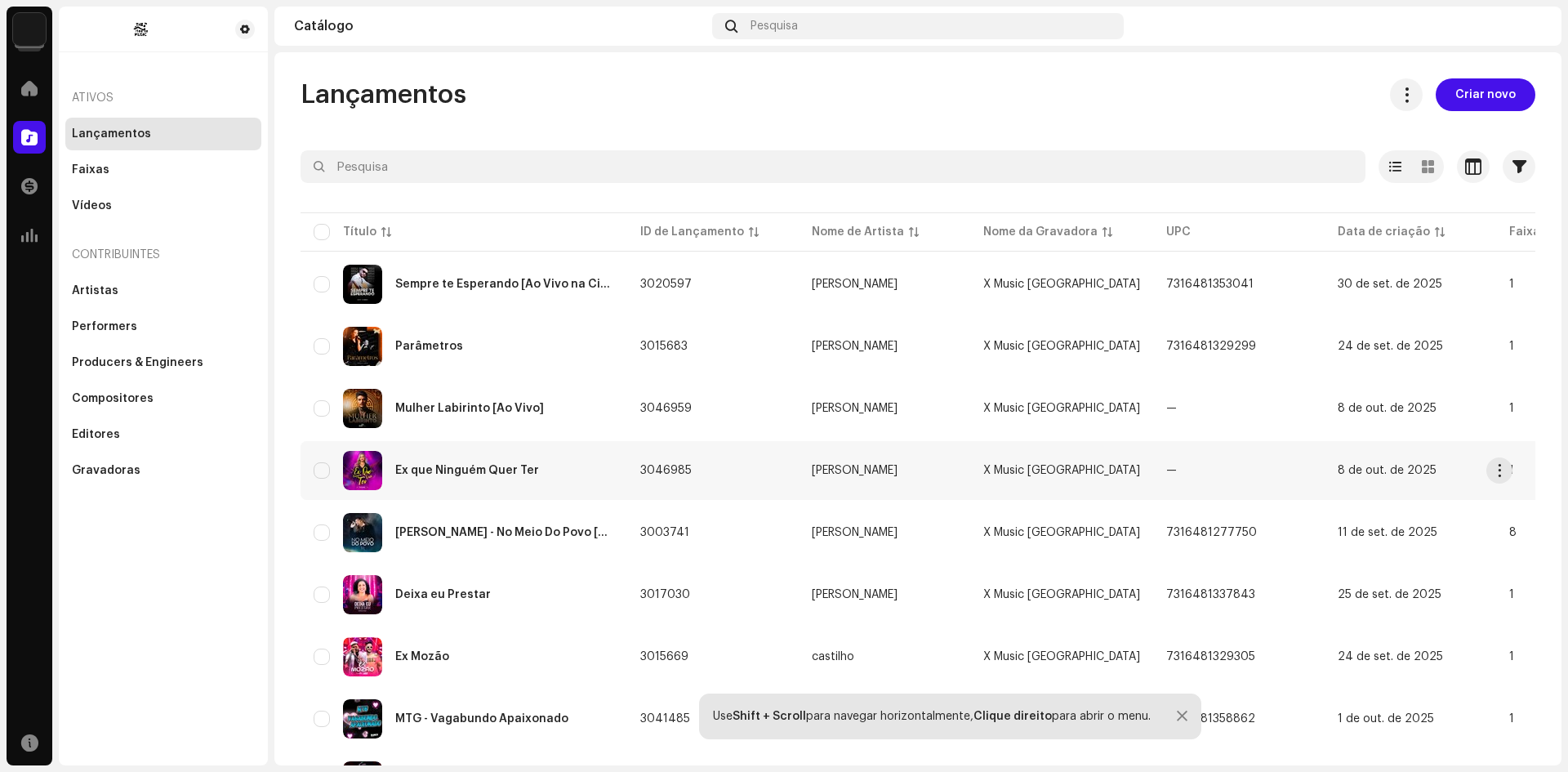
click at [364, 473] on img at bounding box center [362, 470] width 39 height 39
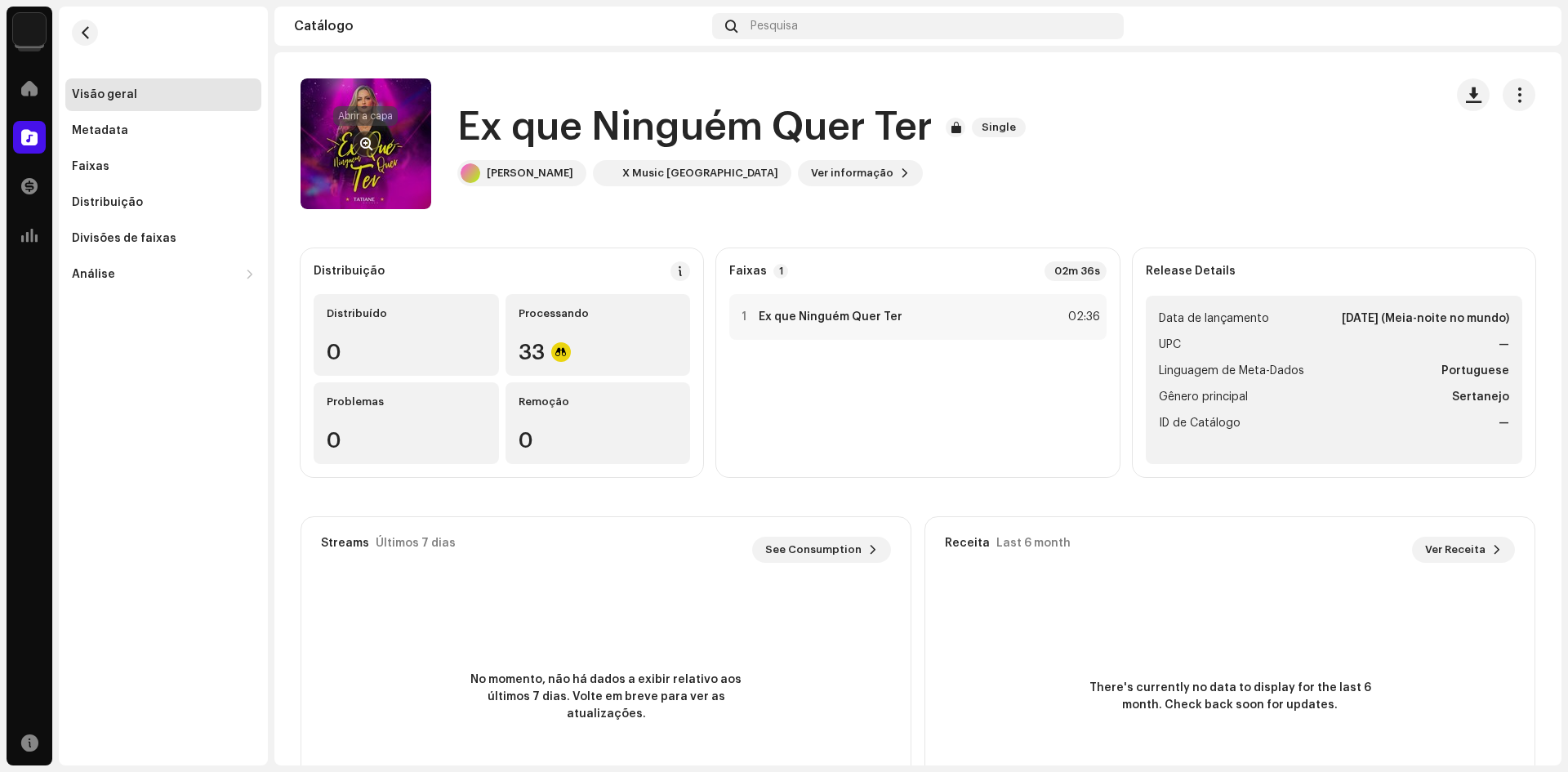
click at [375, 141] on button "button" at bounding box center [366, 144] width 26 height 26
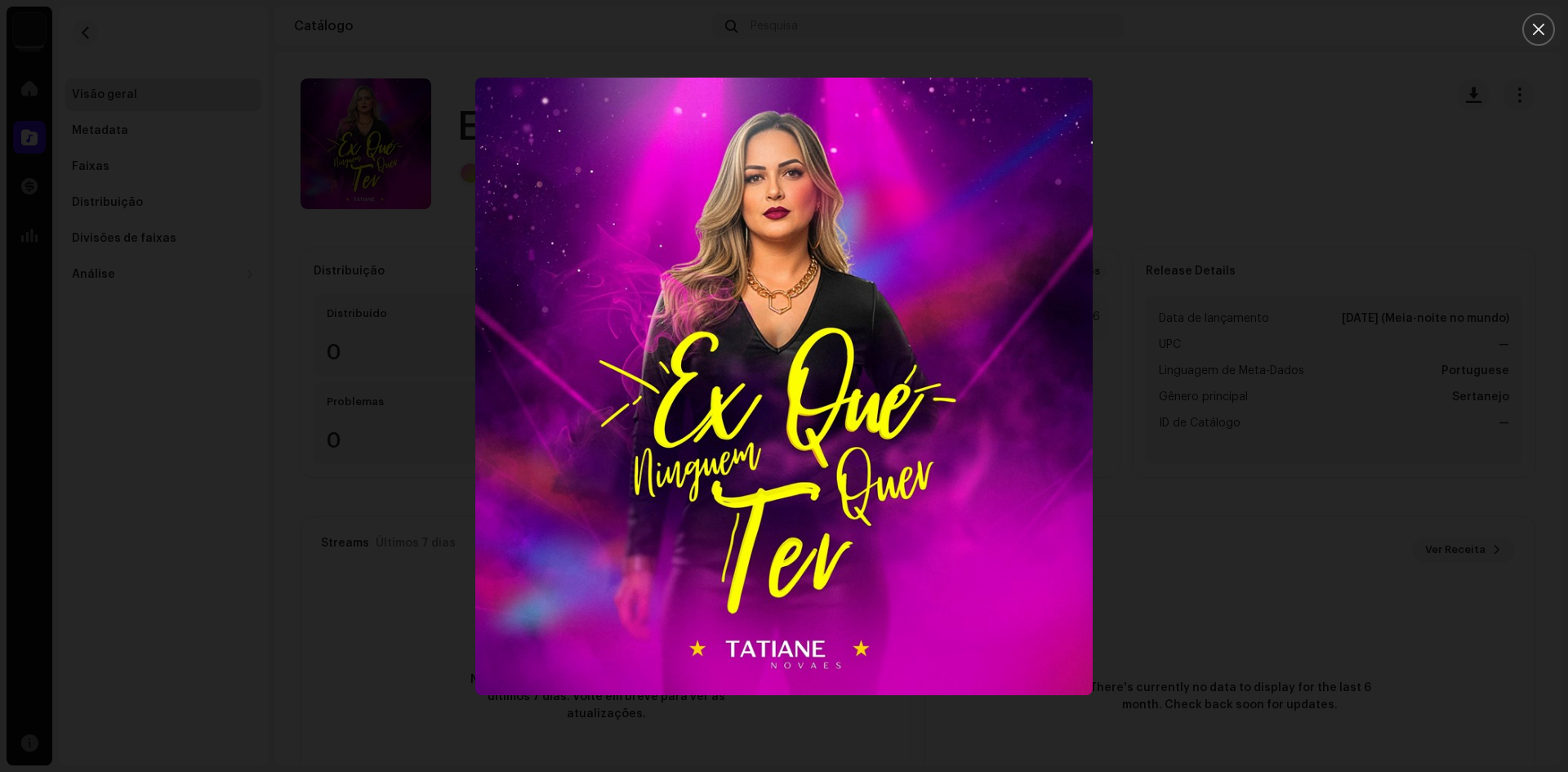
click at [86, 41] on div at bounding box center [784, 386] width 1568 height 772
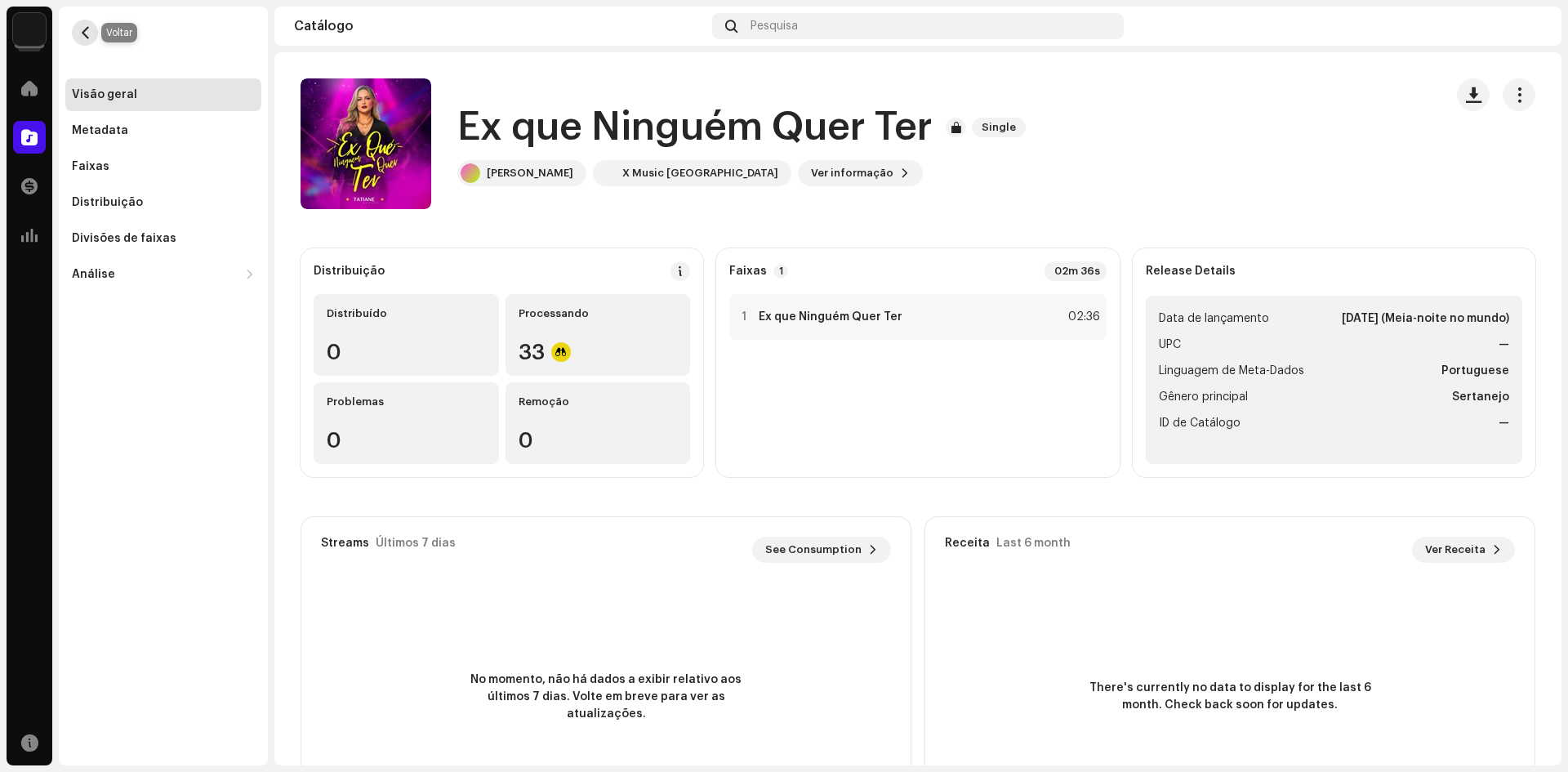
click at [89, 31] on span "button" at bounding box center [85, 32] width 12 height 13
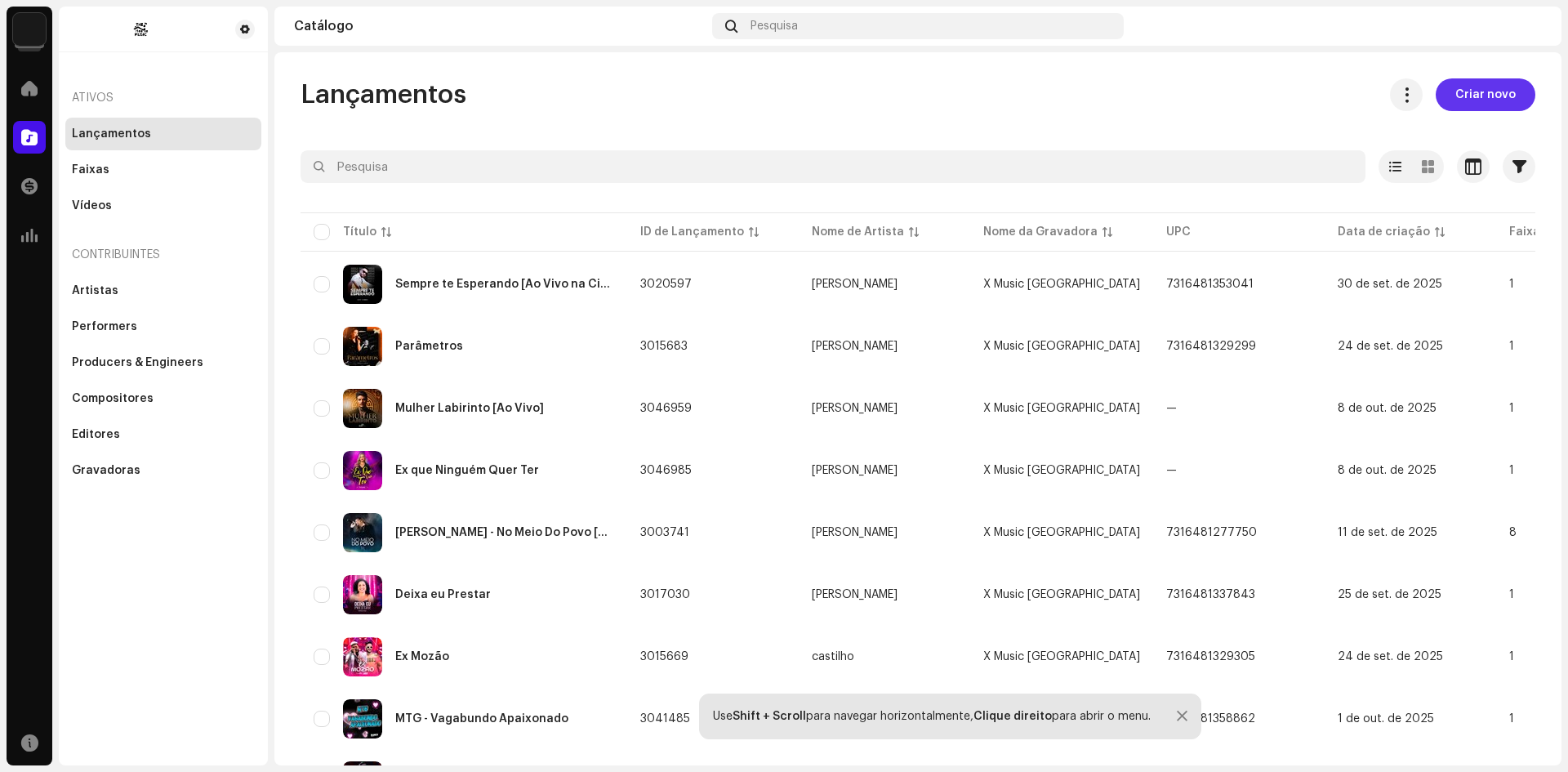
click at [1456, 93] on span "Criar novo" at bounding box center [1486, 94] width 60 height 32
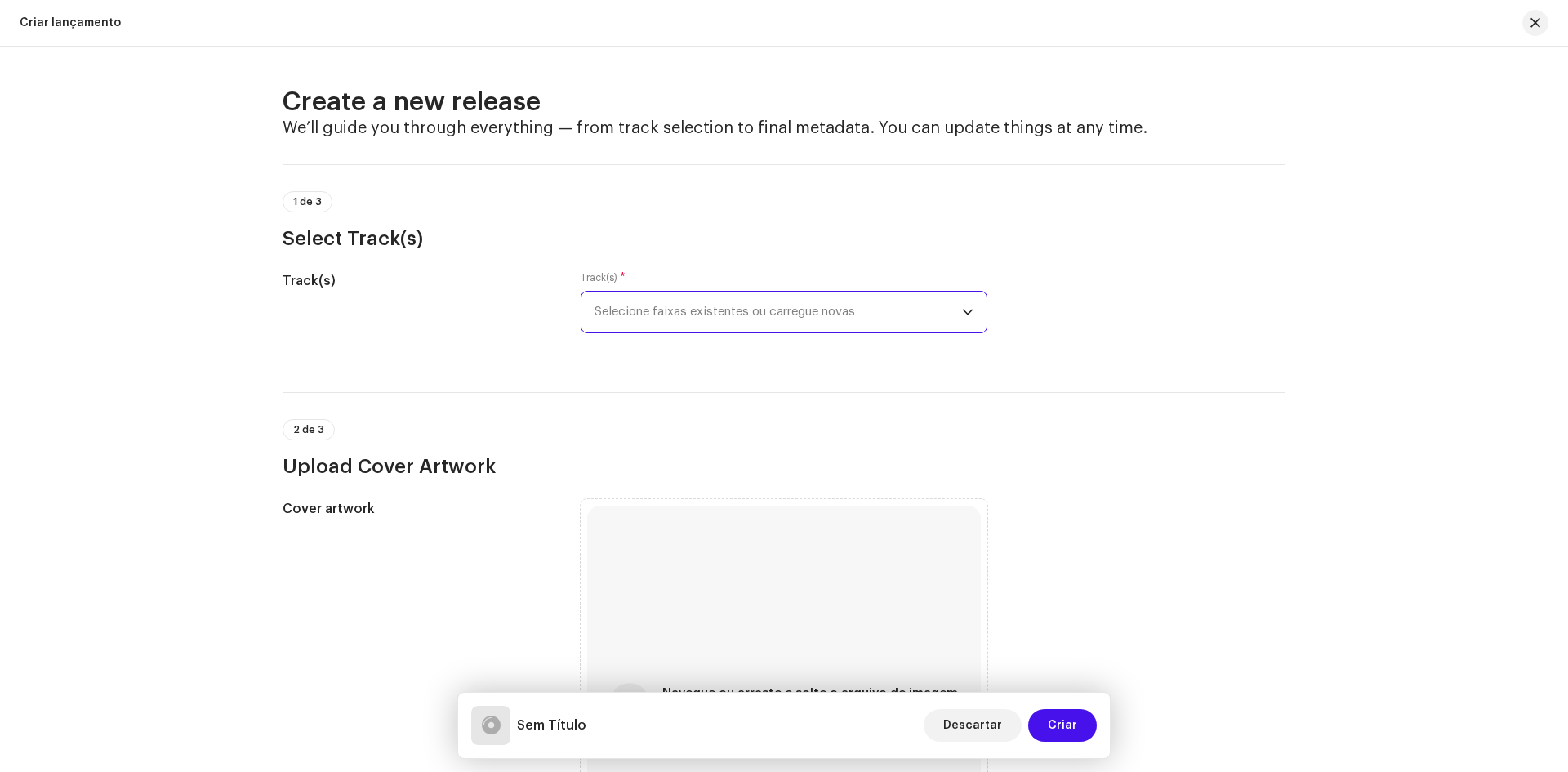
click at [676, 311] on span "Selecione faixas existentes ou carregue novas" at bounding box center [777, 312] width 367 height 41
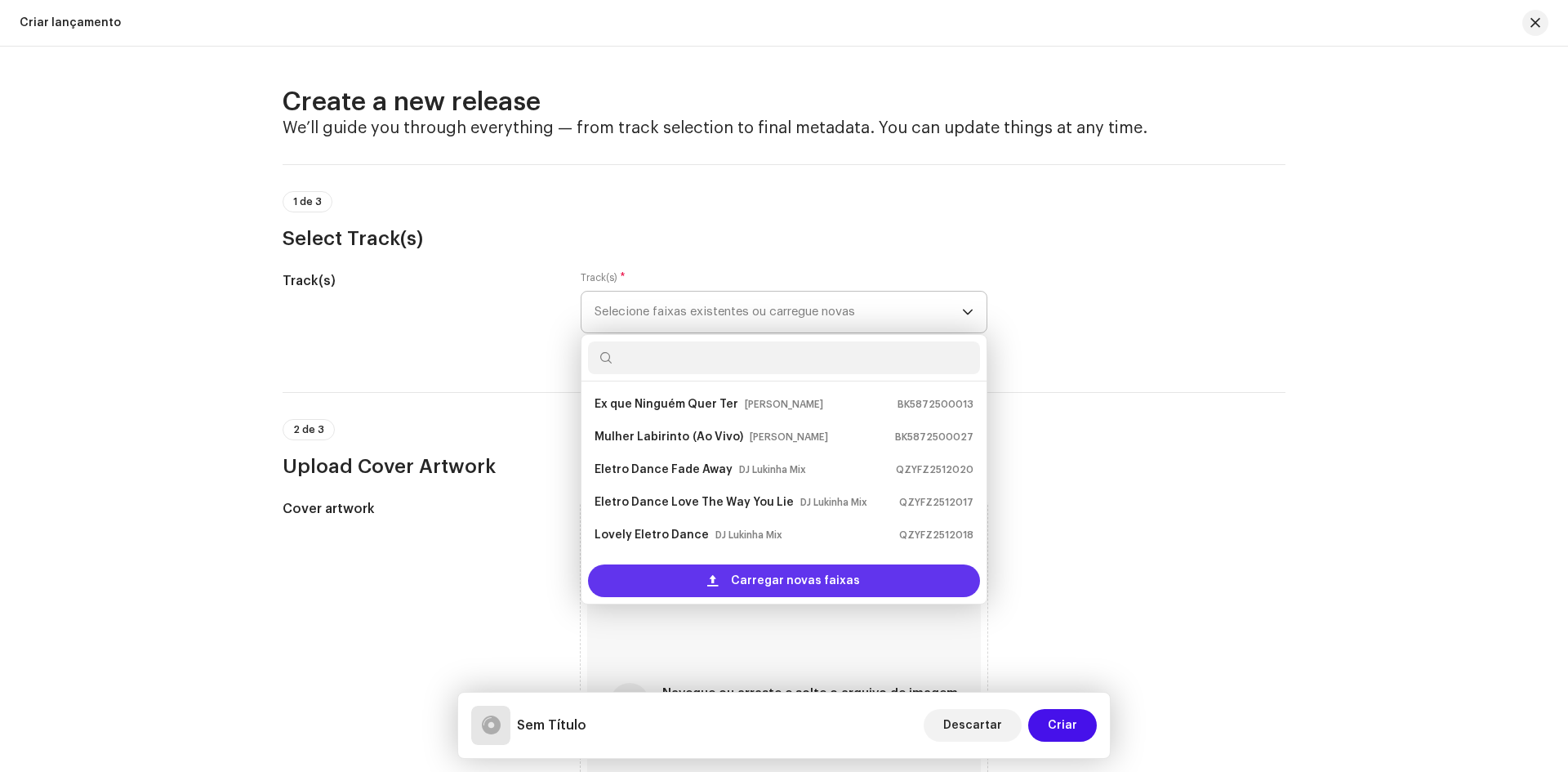
scroll to position [26, 0]
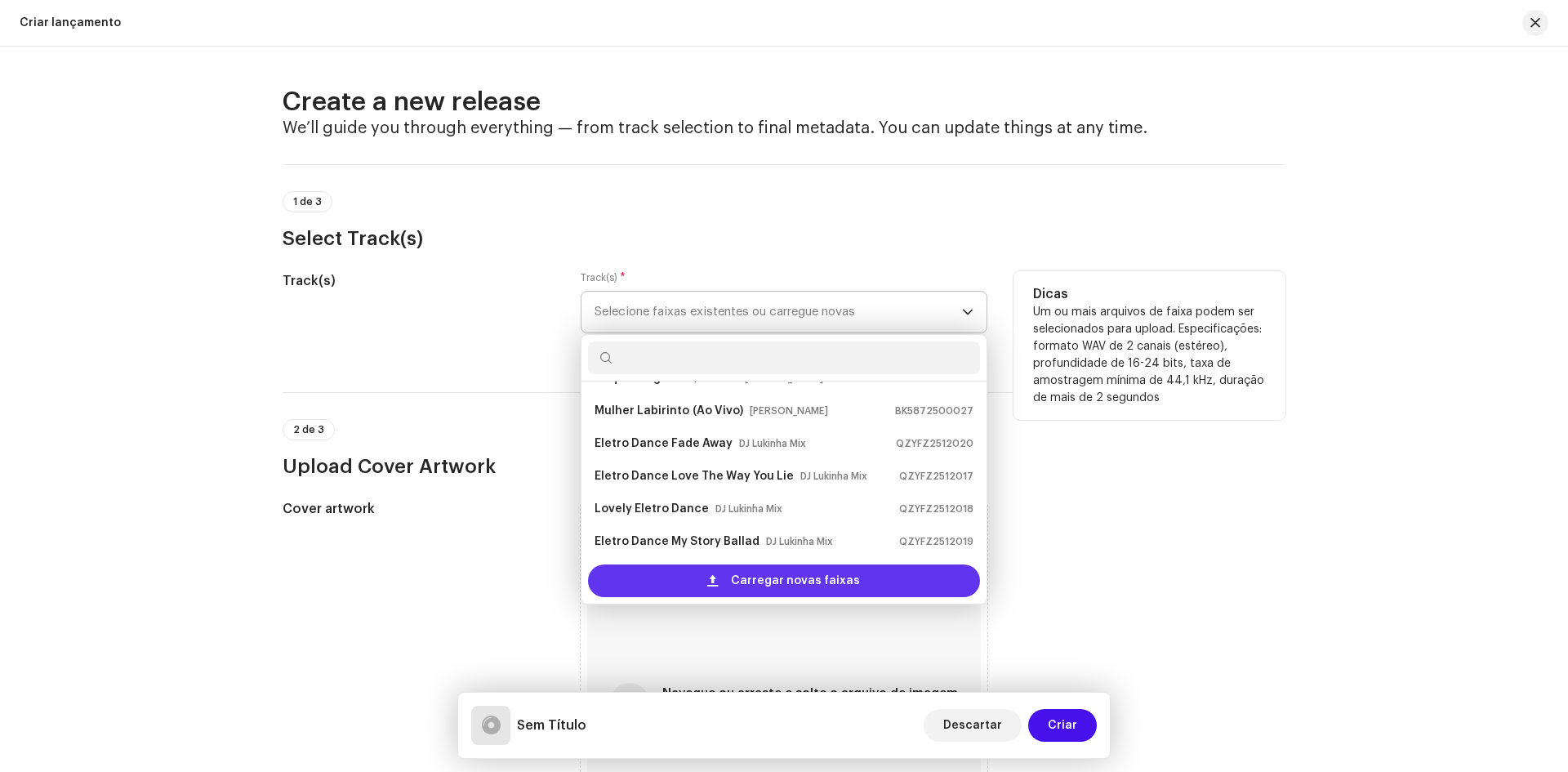
click at [711, 572] on div "Carregar novas faixas" at bounding box center [784, 580] width 392 height 32
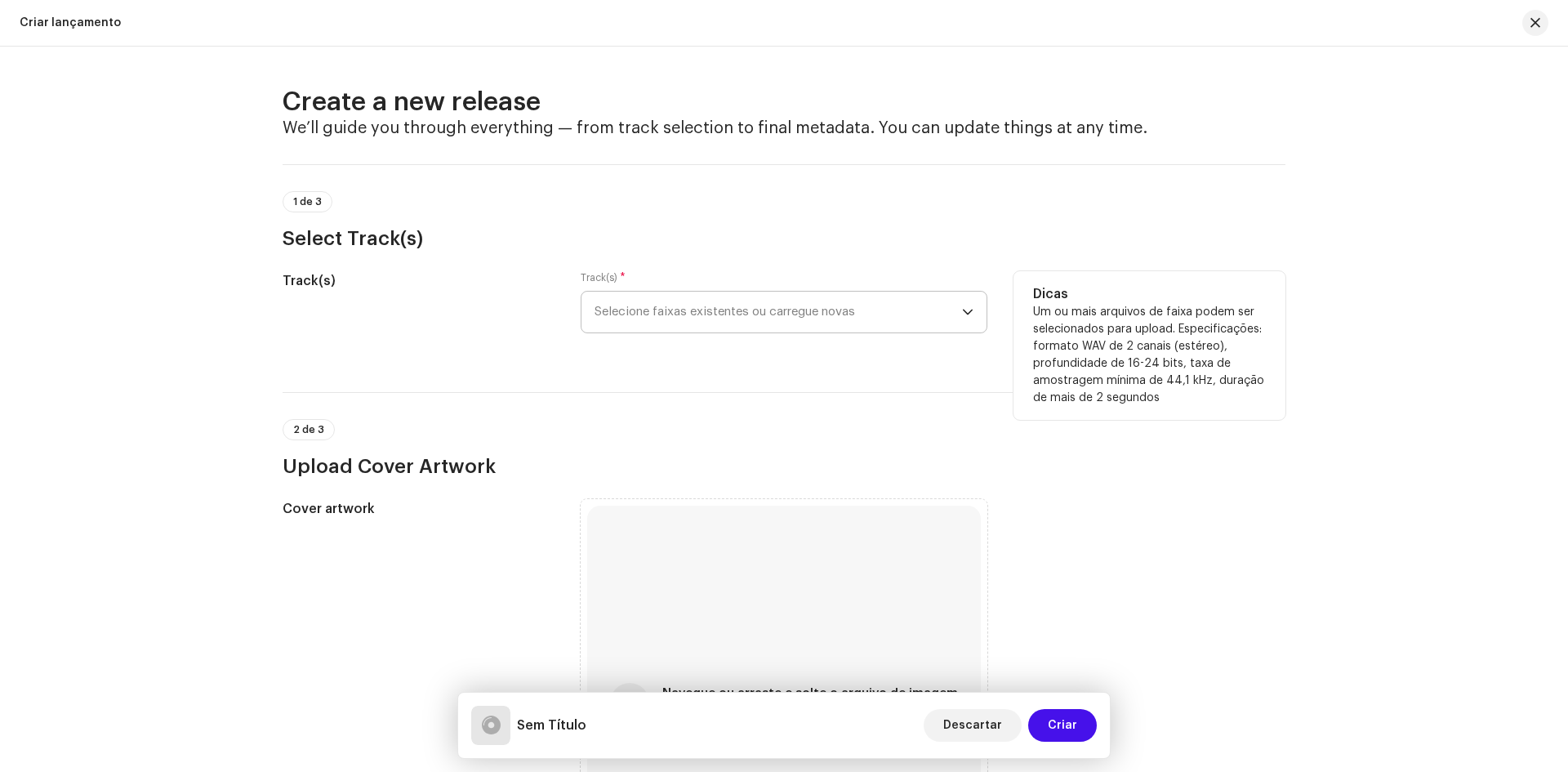
click at [623, 318] on span "Selecione faixas existentes ou carregue novas" at bounding box center [777, 312] width 367 height 41
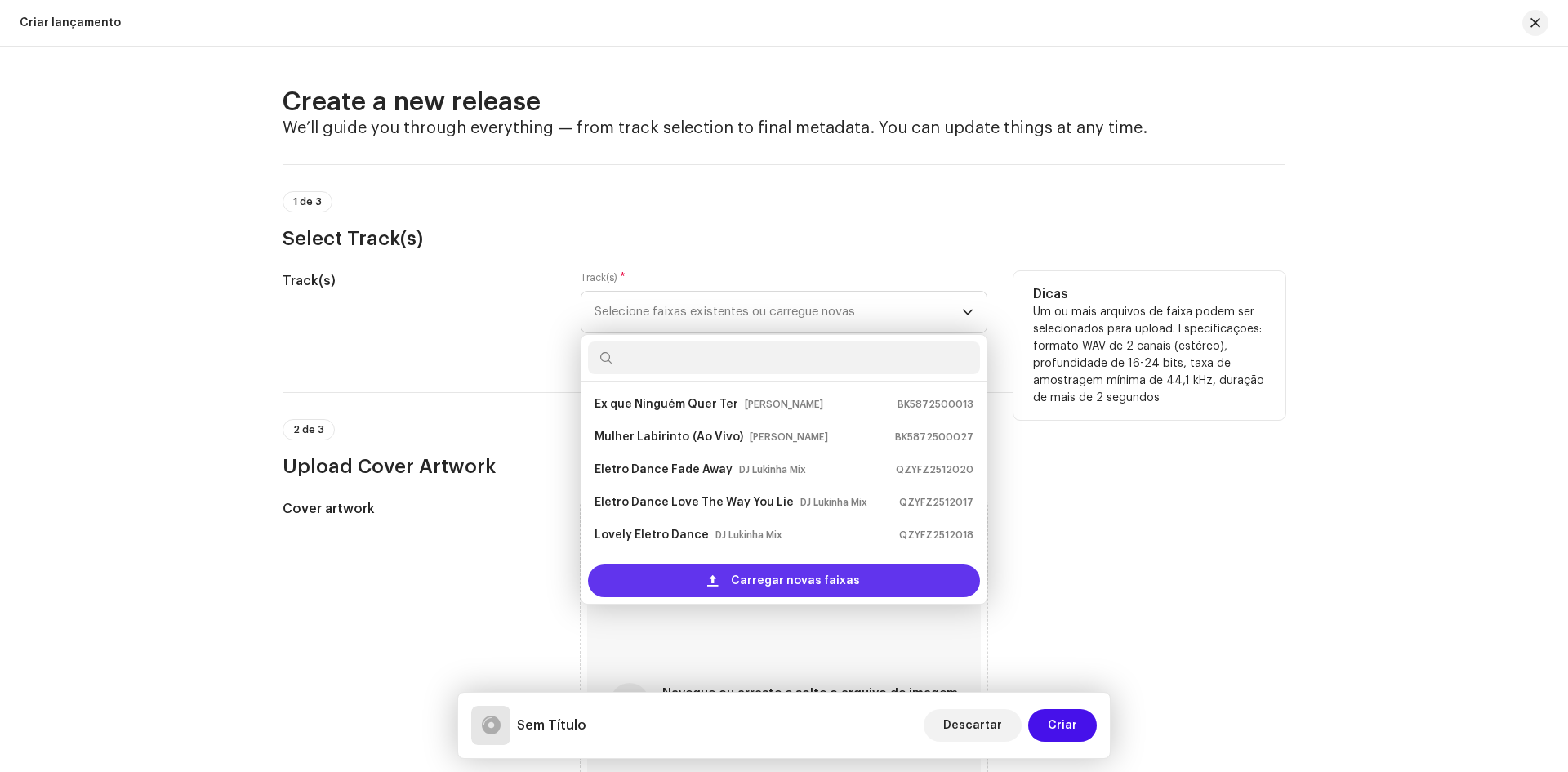
click at [704, 581] on div "Carregar novas faixas" at bounding box center [784, 580] width 392 height 32
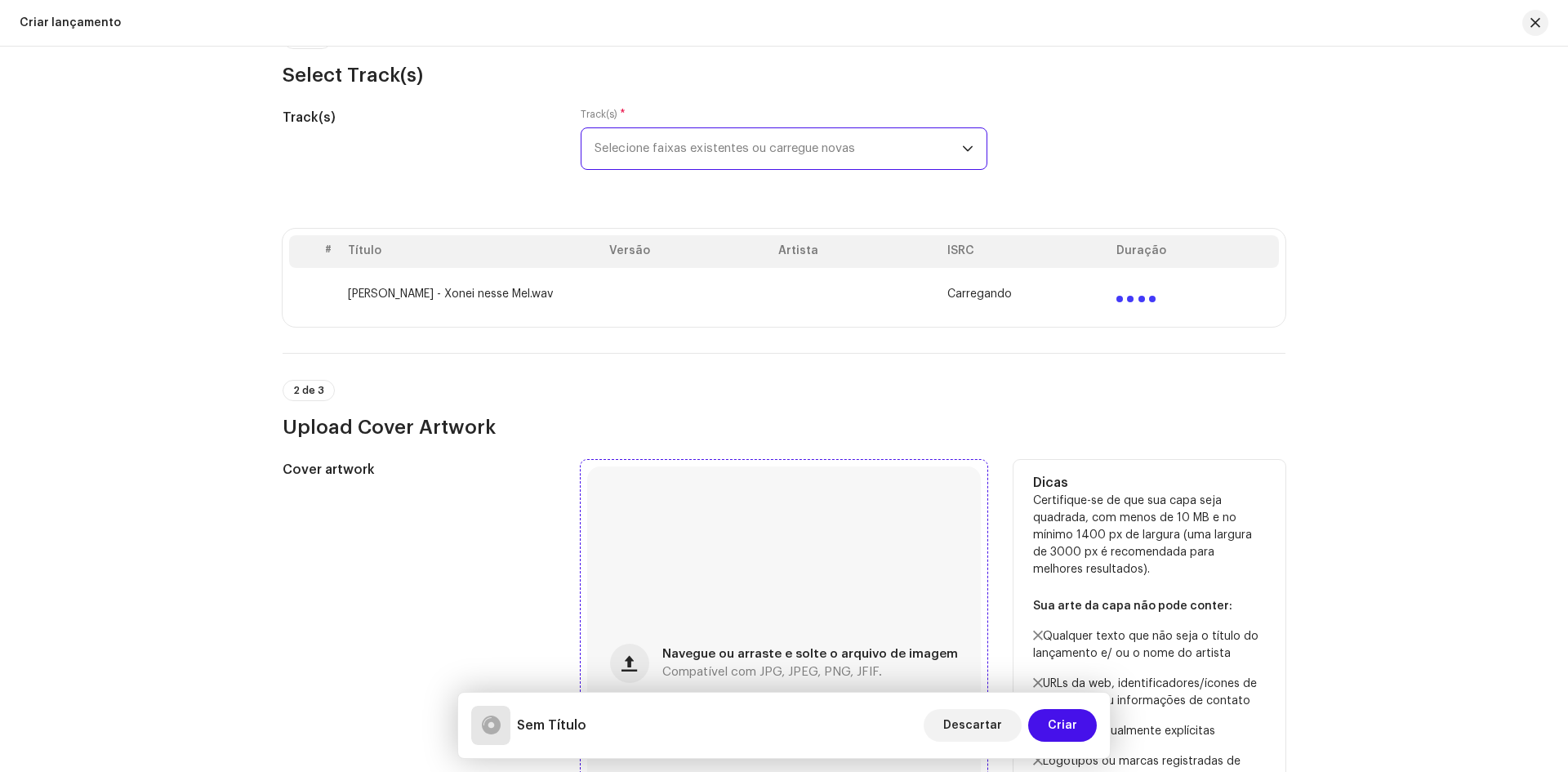
scroll to position [327, 0]
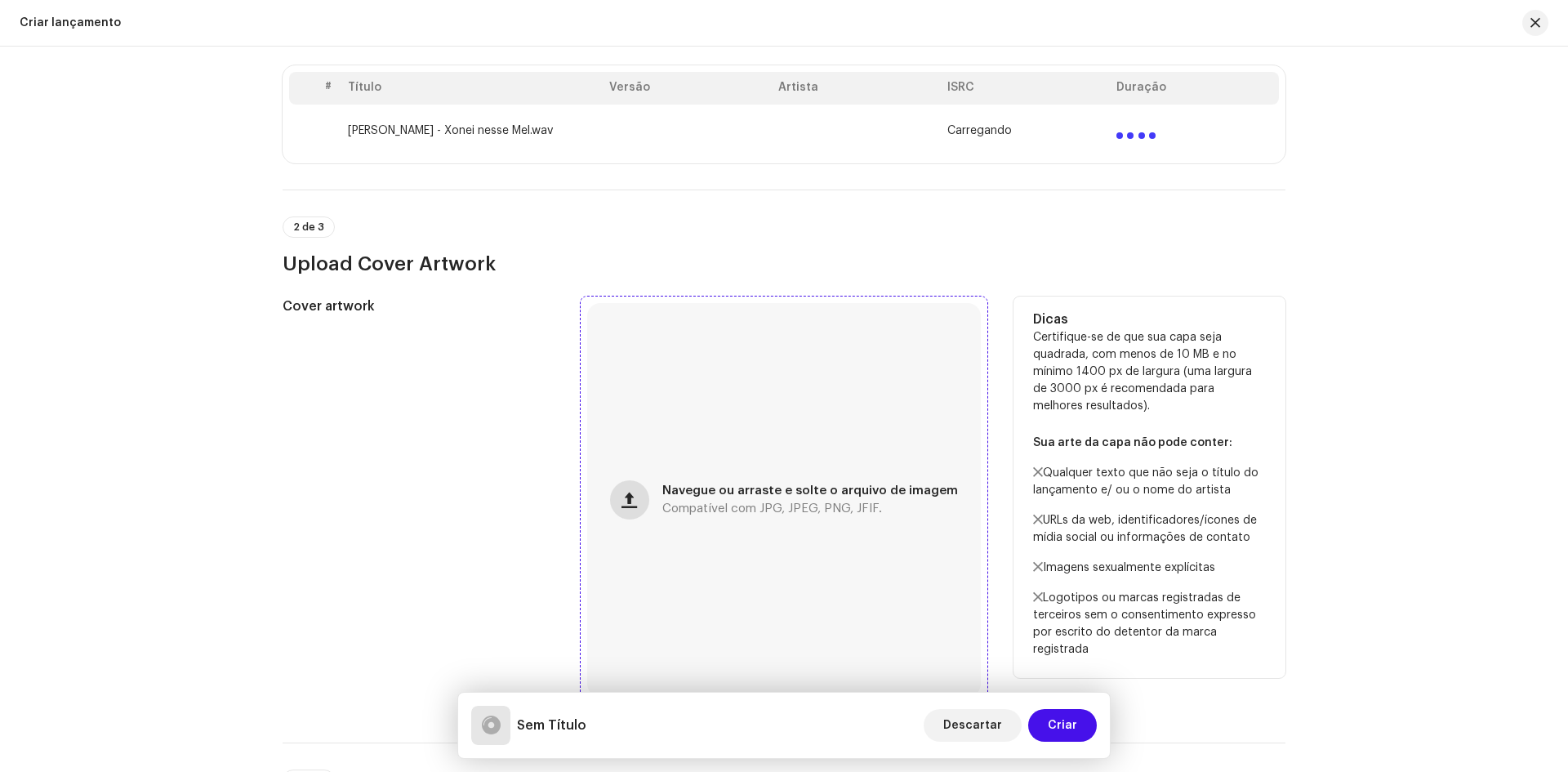
click at [642, 494] on button "button" at bounding box center [629, 499] width 39 height 39
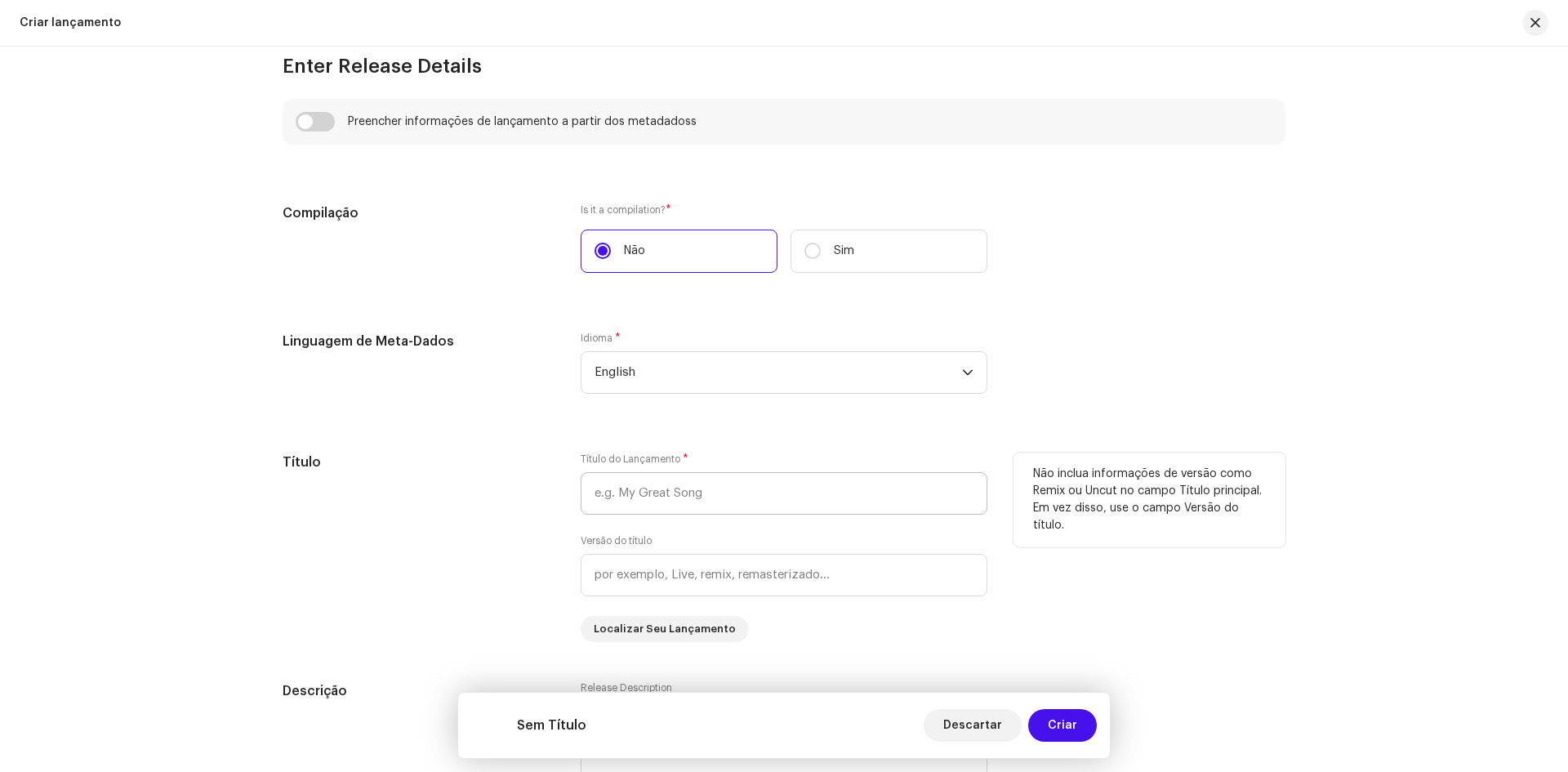
scroll to position [1225, 0]
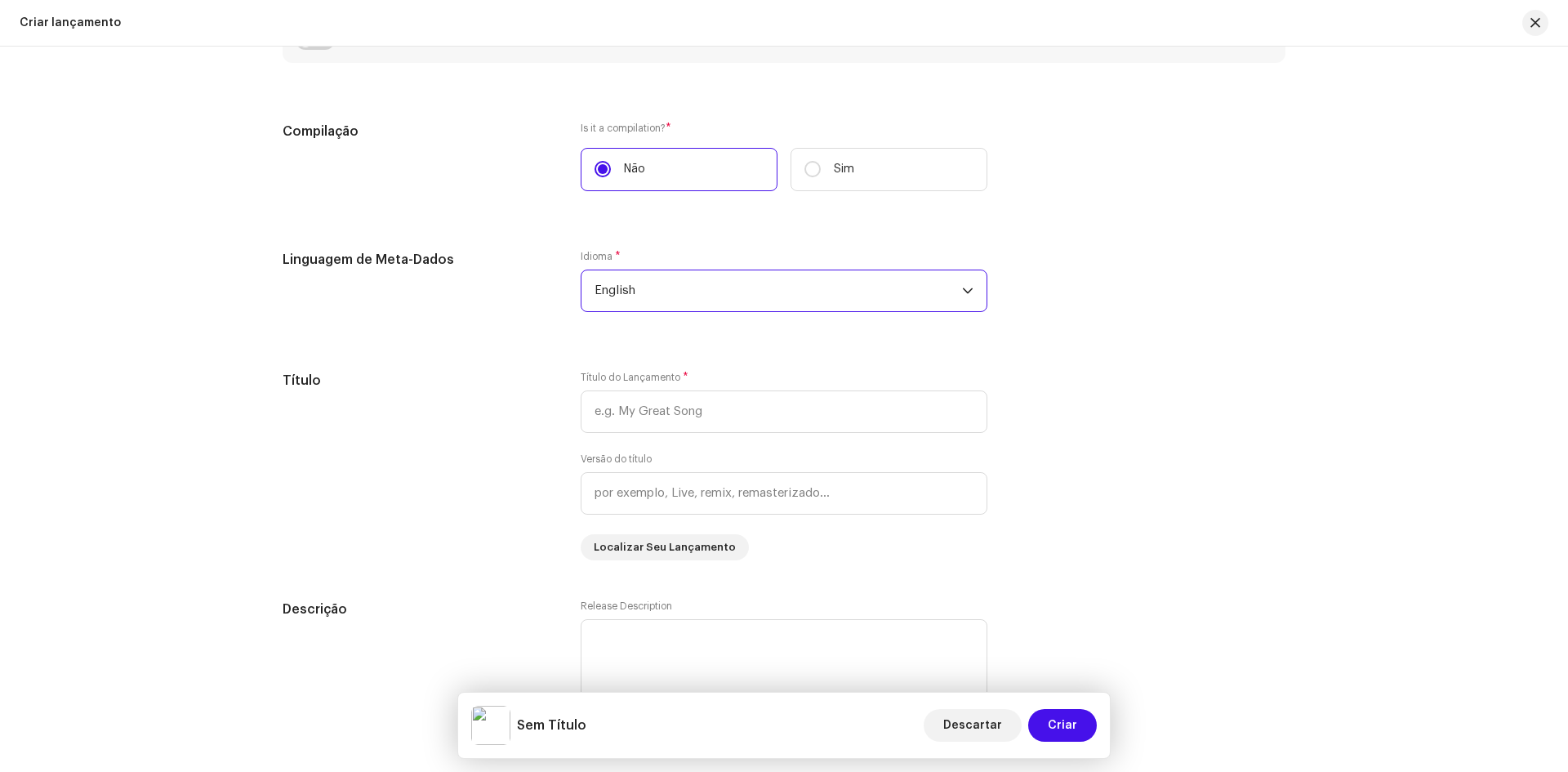
click at [627, 290] on span "English" at bounding box center [777, 290] width 367 height 41
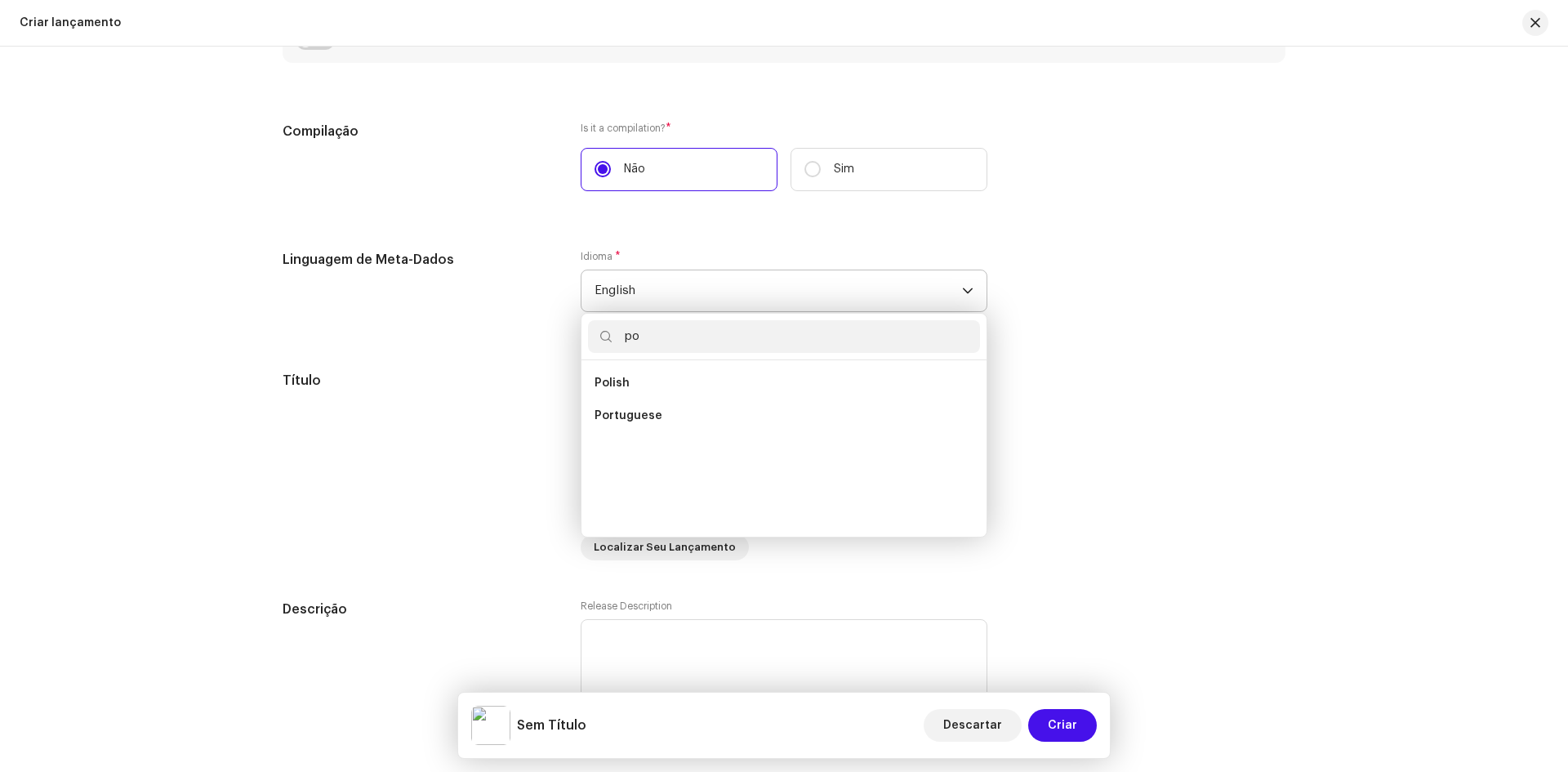
scroll to position [0, 0]
type input "port"
click at [628, 385] on span "Portuguese" at bounding box center [628, 383] width 67 height 17
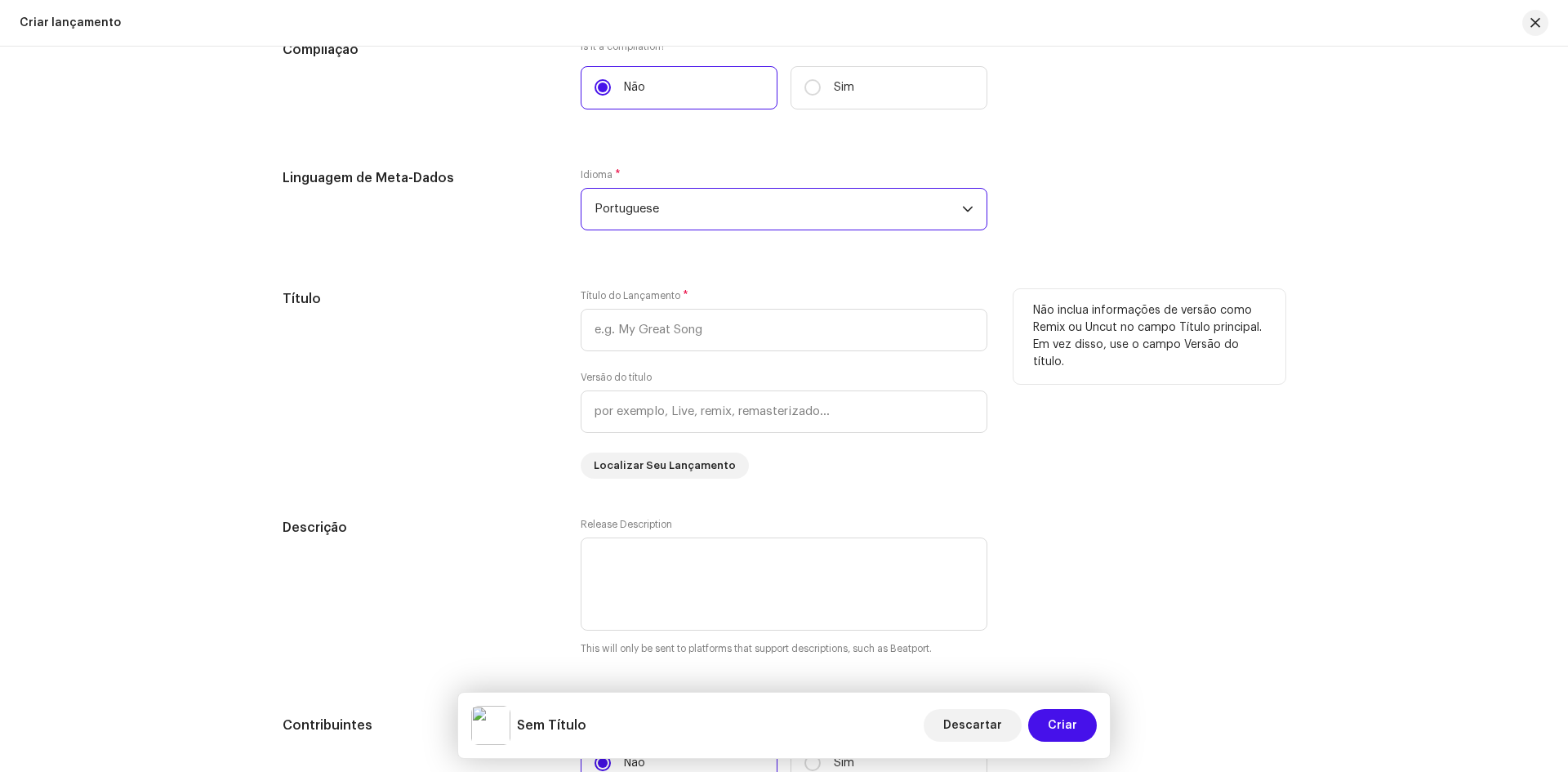
scroll to position [1388, 0]
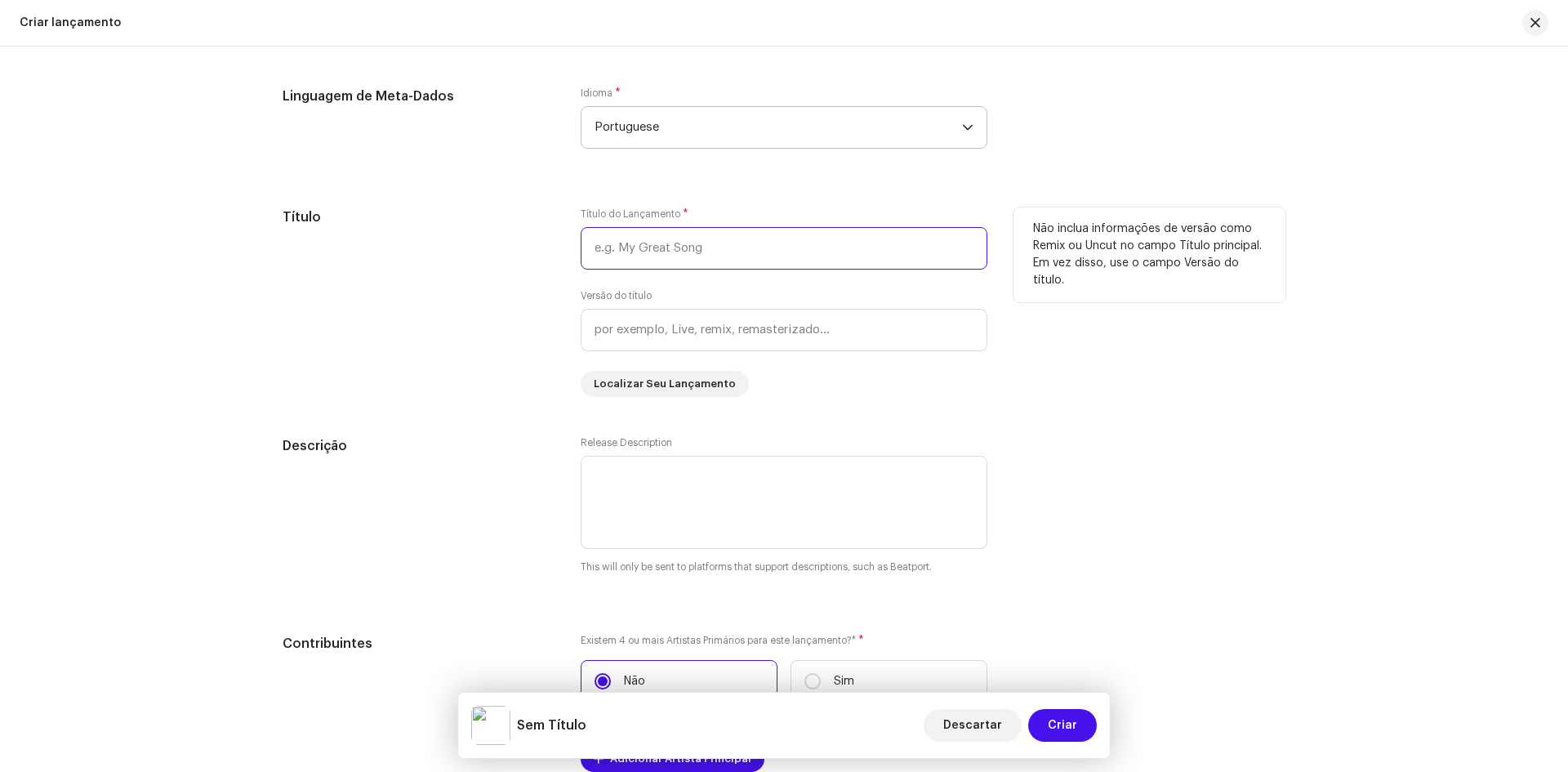
click at [621, 242] on input "text" at bounding box center [784, 248] width 407 height 42
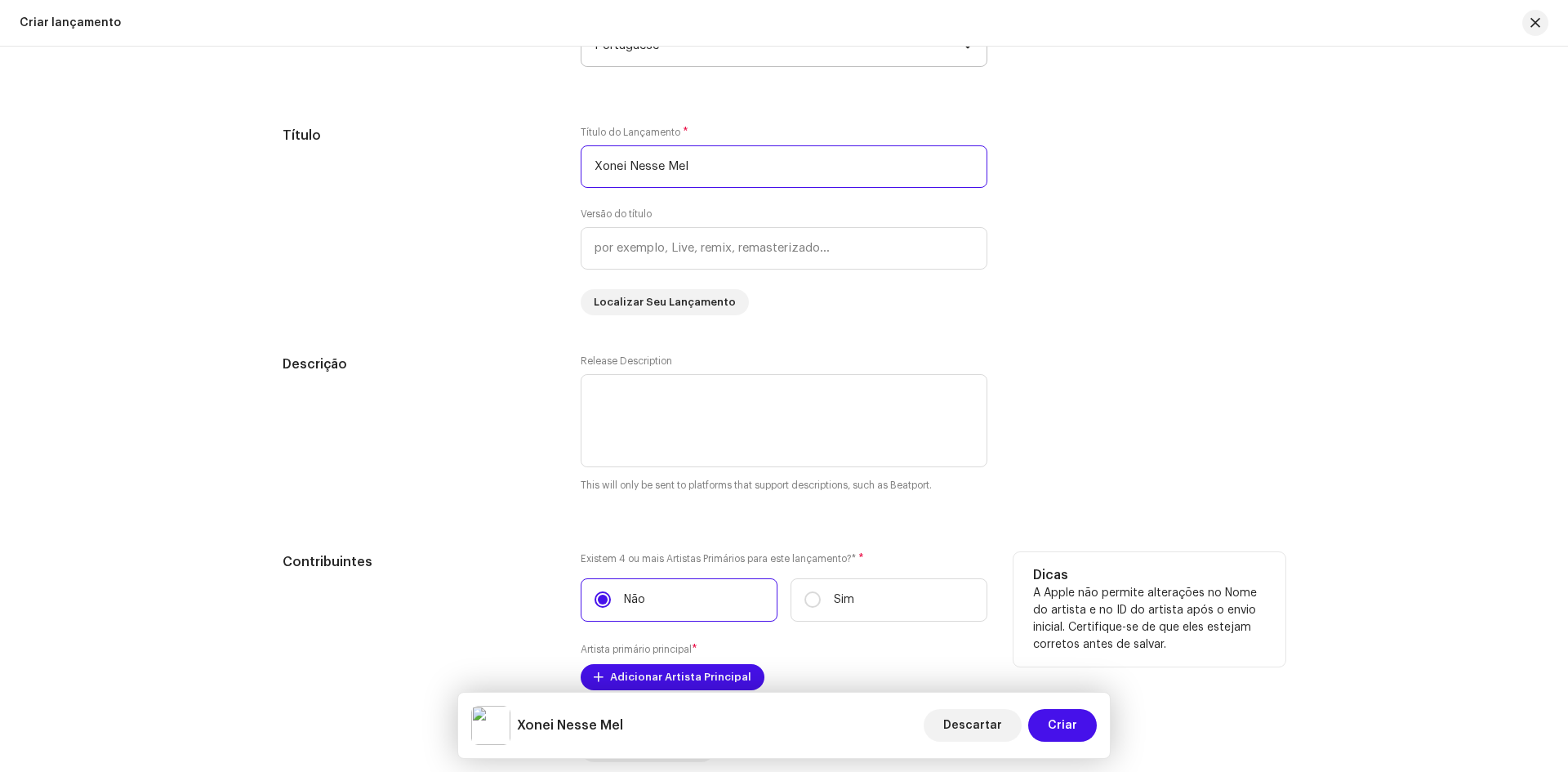
scroll to position [1633, 0]
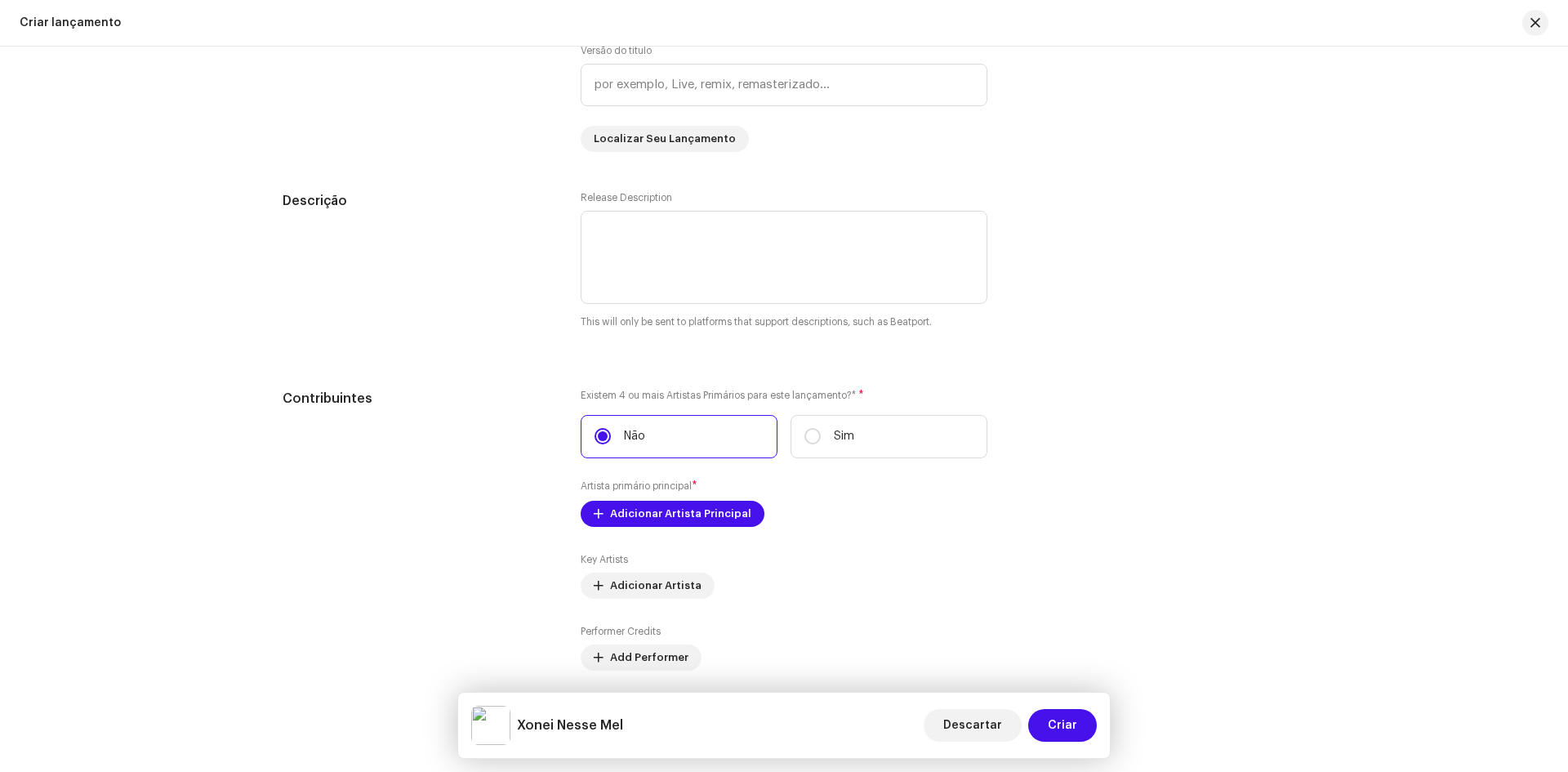
type input "Xonei Nesse Mel"
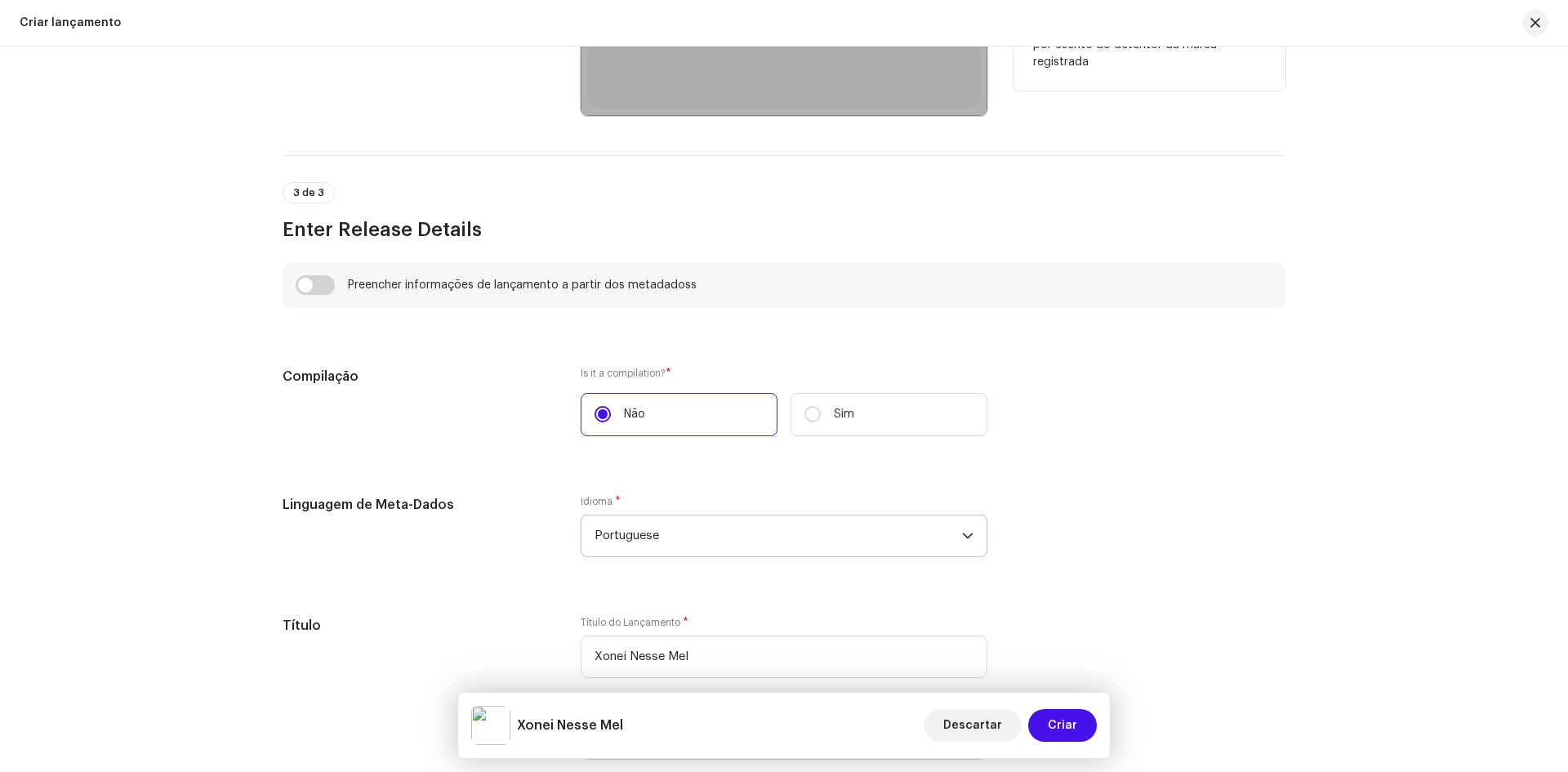
scroll to position [653, 0]
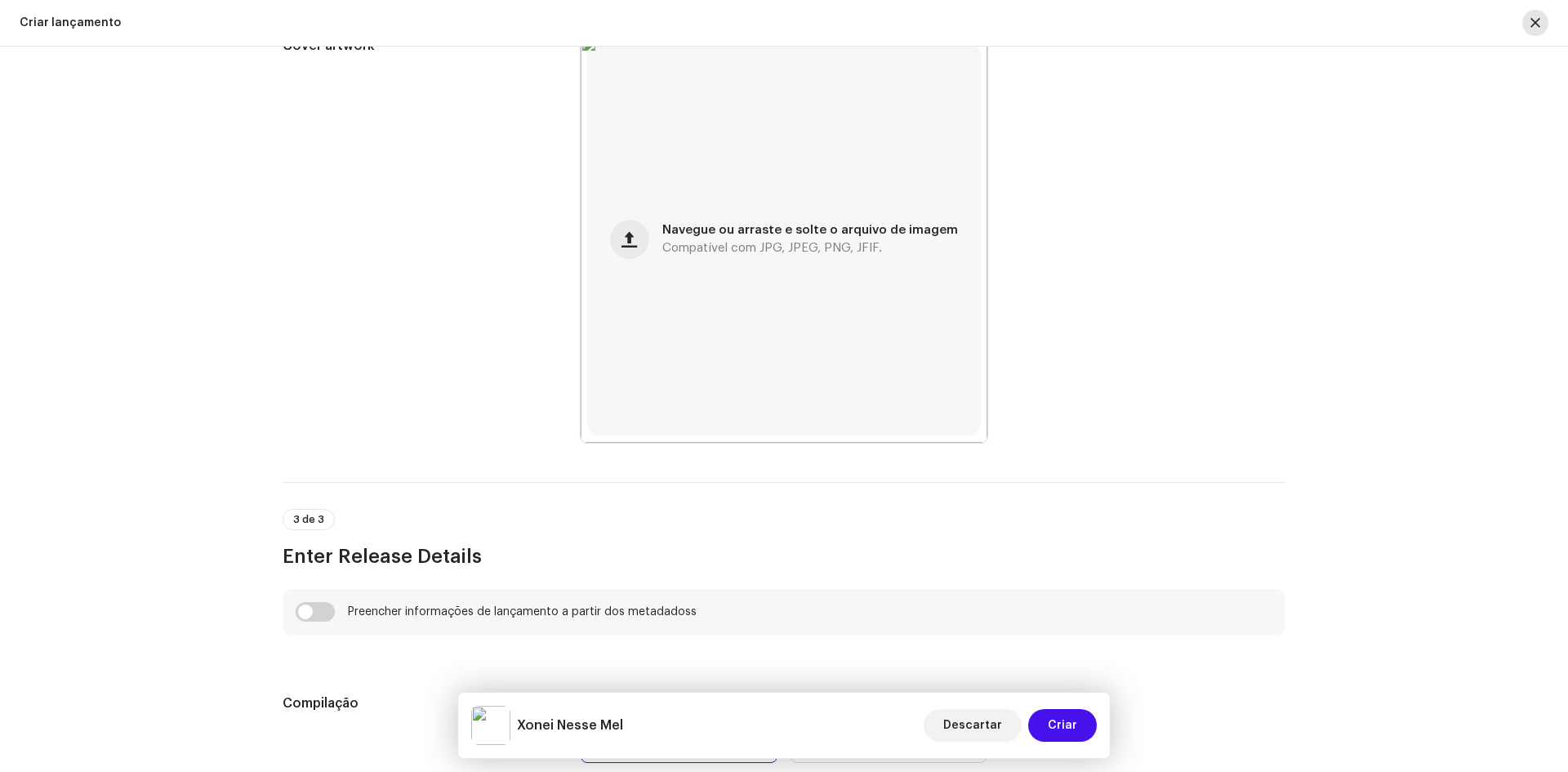
click at [1539, 19] on span "button" at bounding box center [1535, 23] width 10 height 13
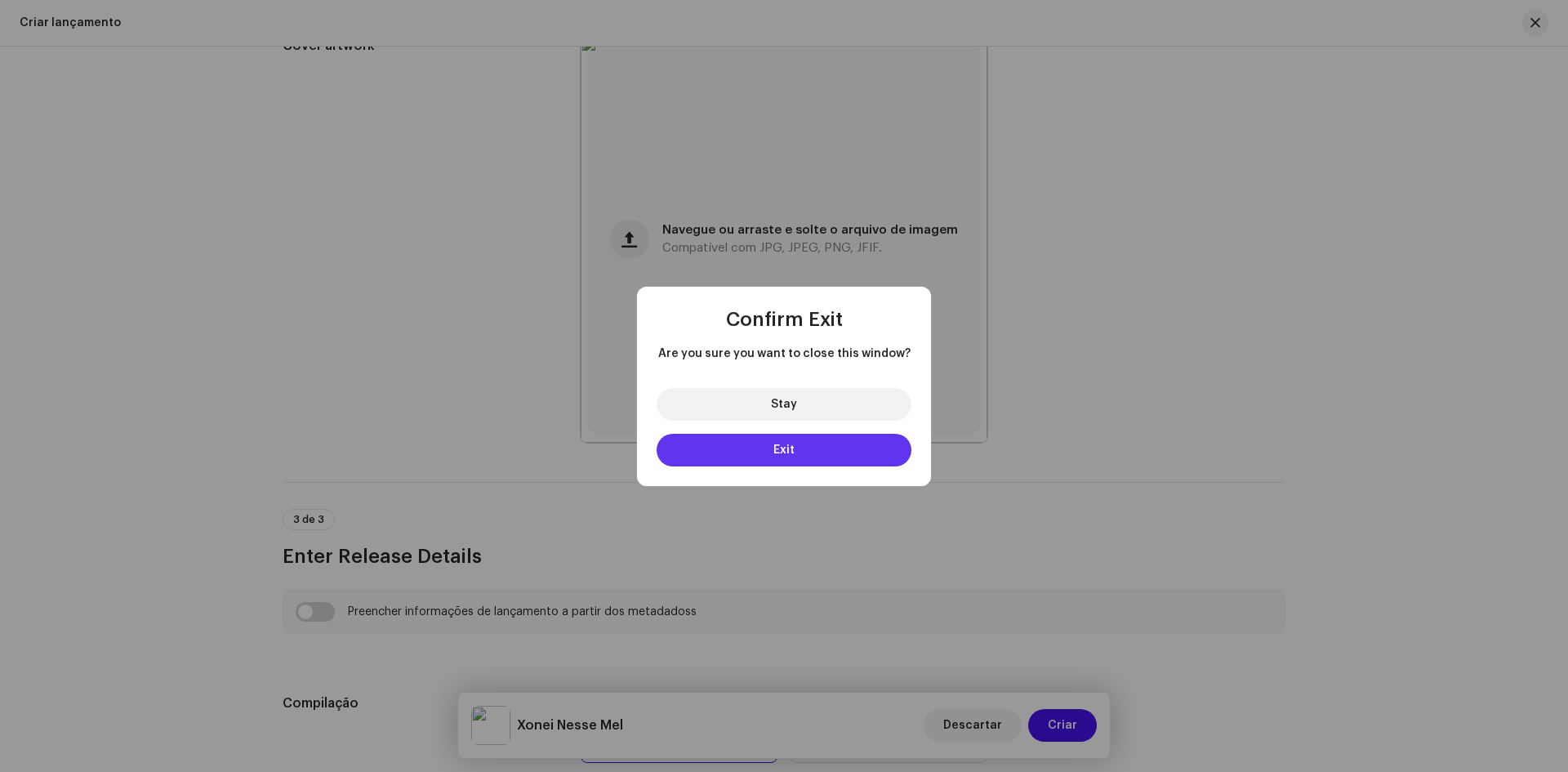
click at [796, 451] on button "Exit" at bounding box center [784, 450] width 255 height 32
